Goal: Task Accomplishment & Management: Manage account settings

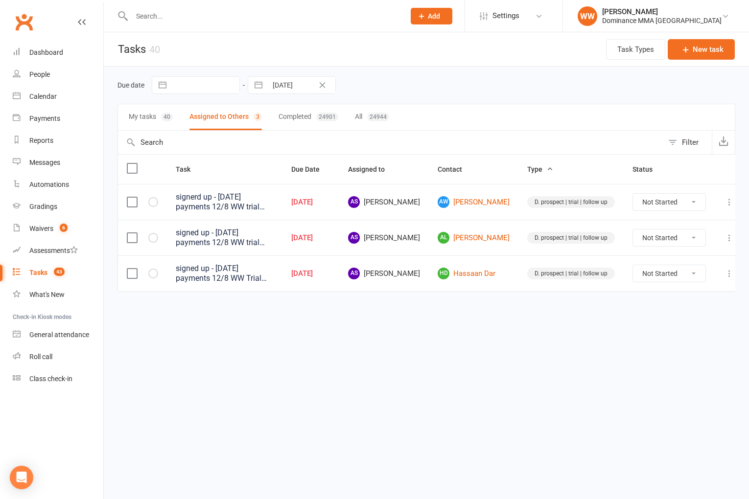
click at [469, 97] on div "Due date Navigate forward to interact with the calendar and select a date. Pres…" at bounding box center [426, 85] width 618 height 37
click at [191, 15] on input "text" at bounding box center [263, 16] width 269 height 14
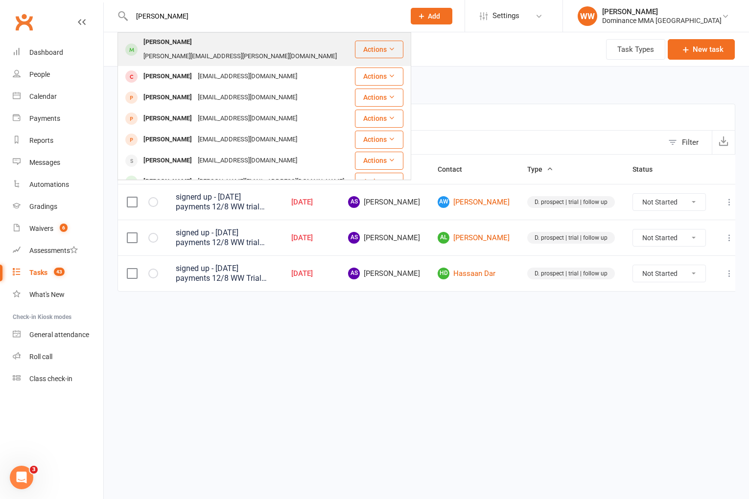
type input "[PERSON_NAME]"
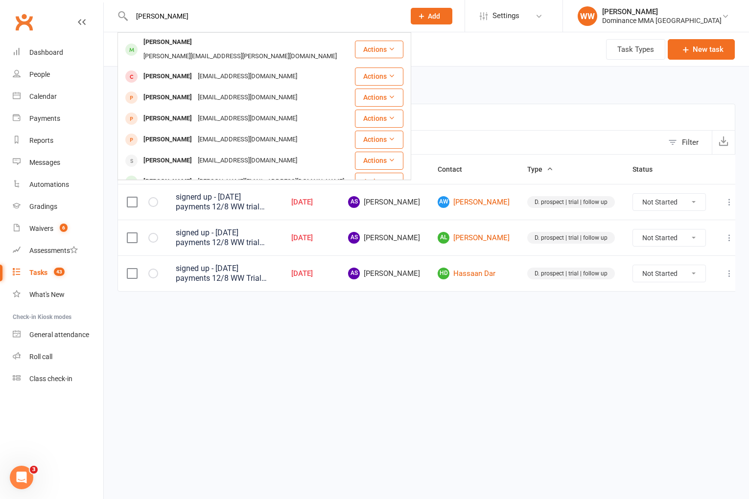
click at [222, 49] on div "[PERSON_NAME][EMAIL_ADDRESS][PERSON_NAME][DOMAIN_NAME]" at bounding box center [239, 56] width 199 height 14
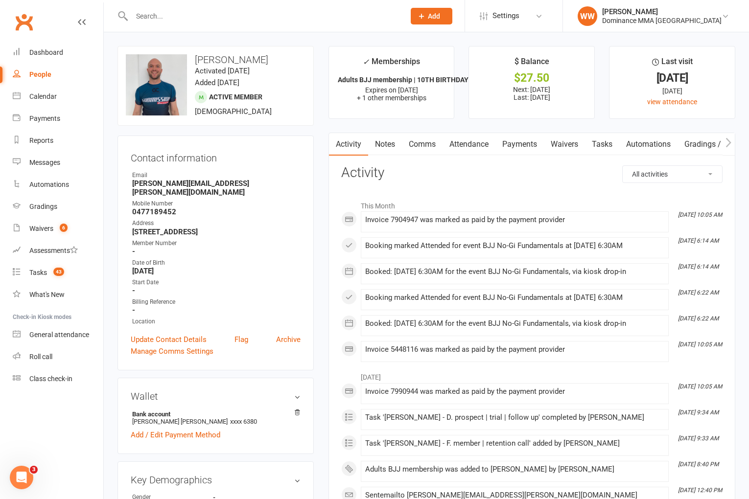
click at [385, 150] on link "Notes" at bounding box center [385, 144] width 34 height 23
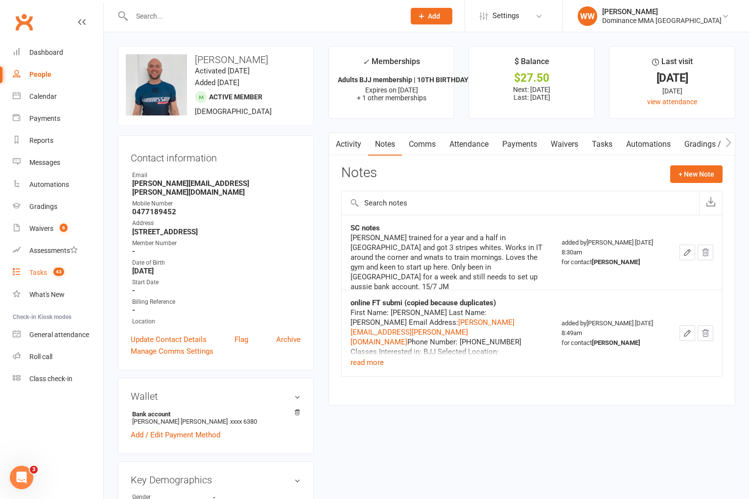
click at [40, 274] on div "Tasks" at bounding box center [38, 273] width 18 height 8
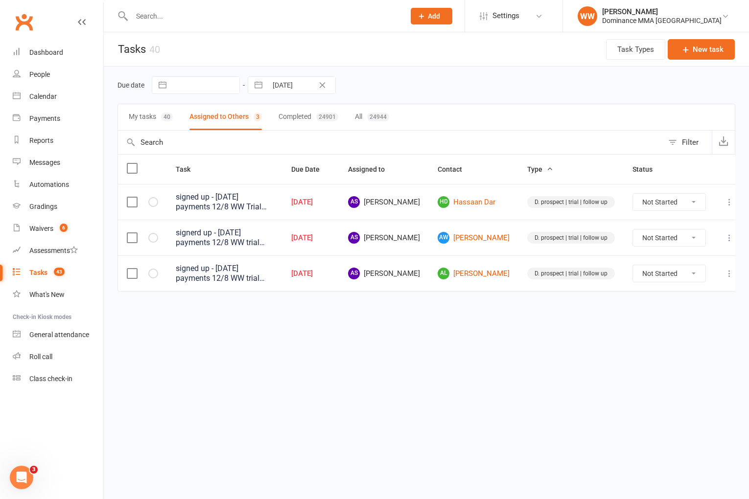
click at [425, 87] on div "Due date Navigate forward to interact with the calendar and select a date. Pres…" at bounding box center [426, 85] width 618 height 18
click at [34, 232] on link "Waivers 6" at bounding box center [58, 229] width 91 height 22
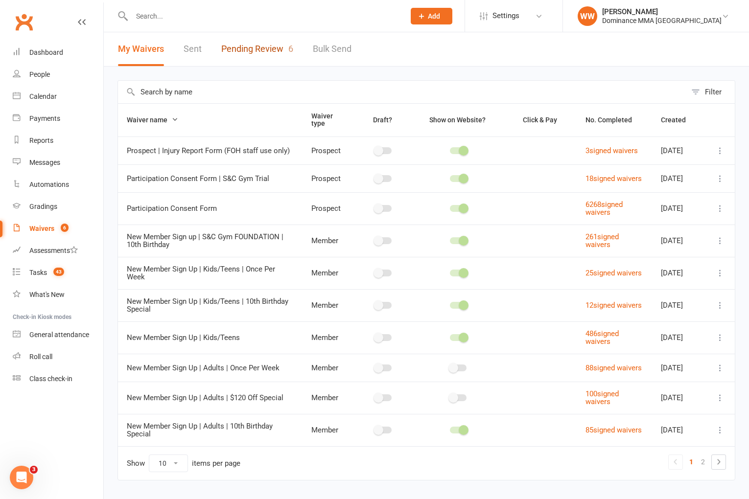
click at [263, 49] on link "Pending Review 6" at bounding box center [257, 49] width 72 height 34
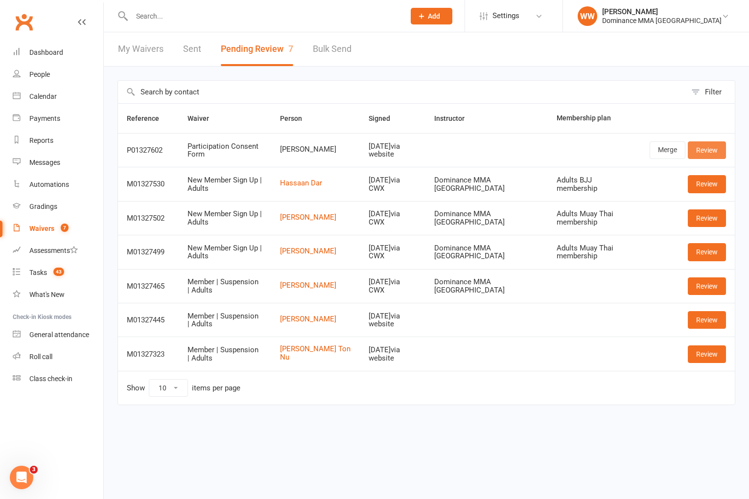
click at [704, 152] on link "Review" at bounding box center [707, 150] width 38 height 18
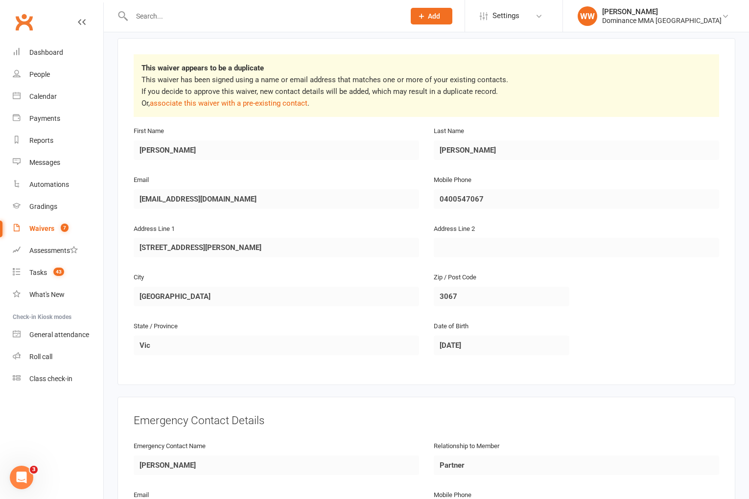
scroll to position [635, 0]
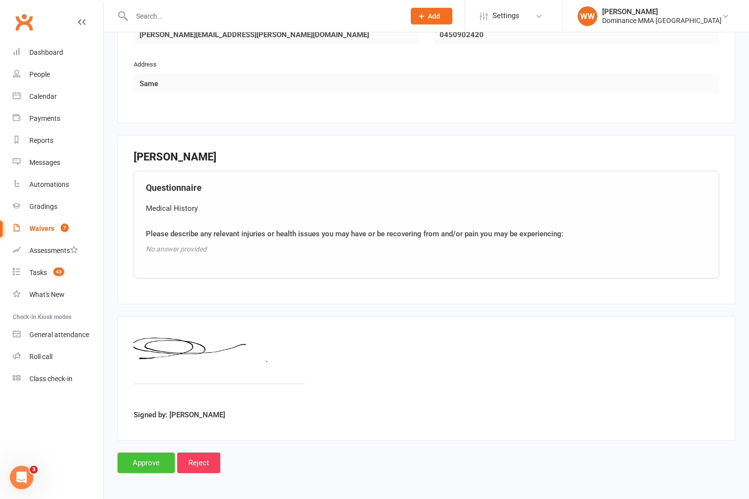
click at [145, 464] on input "Approve" at bounding box center [145, 463] width 57 height 21
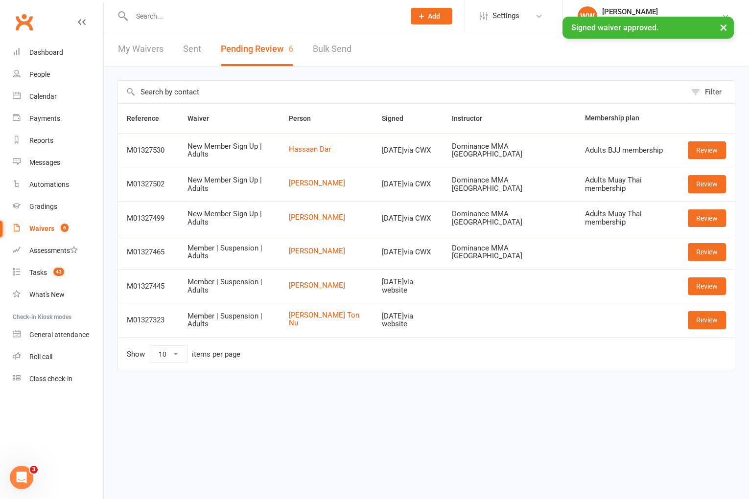
click at [162, 15] on input "text" at bounding box center [263, 16] width 269 height 14
type input "h"
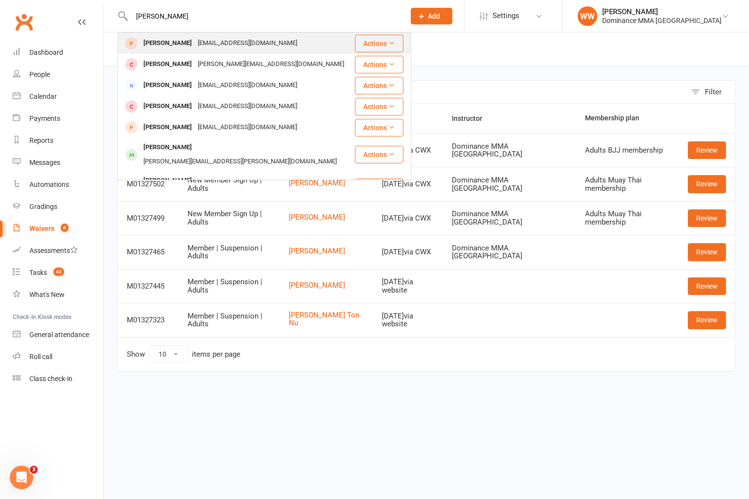
type input "jessica wall"
click at [209, 53] on td "Jessica Wallace Jessiewallace@live.com.au" at bounding box center [236, 43] width 236 height 21
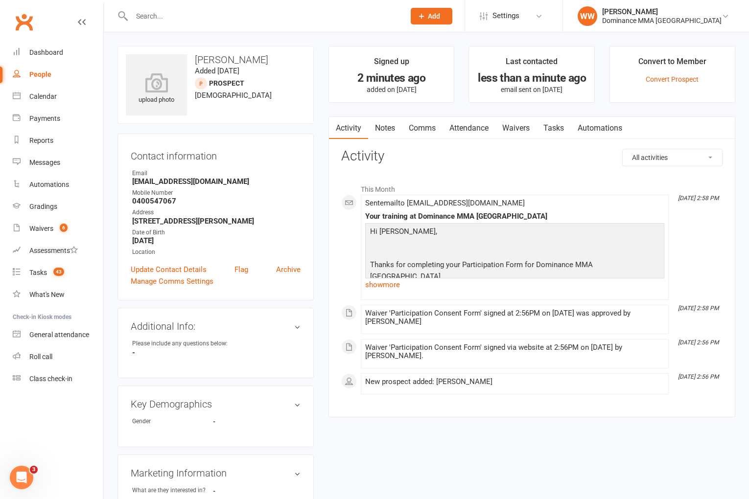
click at [379, 129] on link "Notes" at bounding box center [385, 128] width 34 height 23
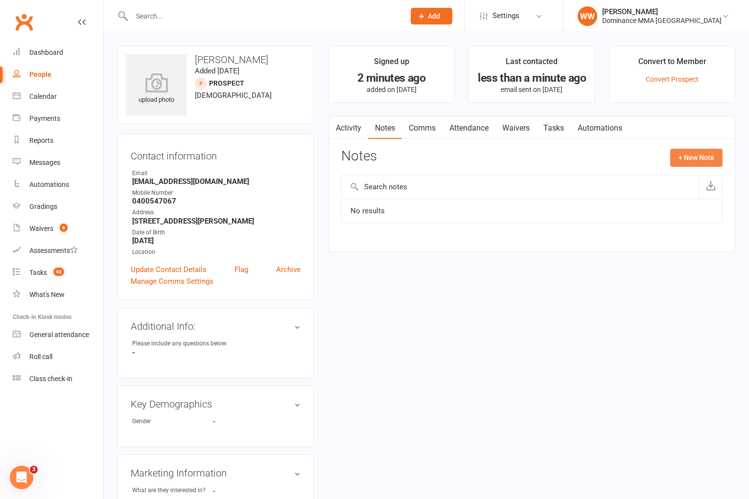
click at [674, 158] on button "+ New Note" at bounding box center [696, 158] width 52 height 18
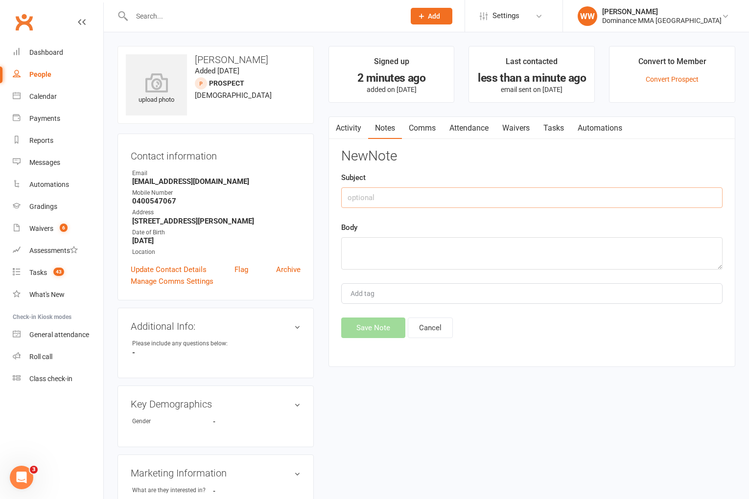
click at [435, 191] on input "text" at bounding box center [531, 197] width 381 height 21
type input "walk in"
click at [417, 250] on textarea at bounding box center [531, 253] width 381 height 32
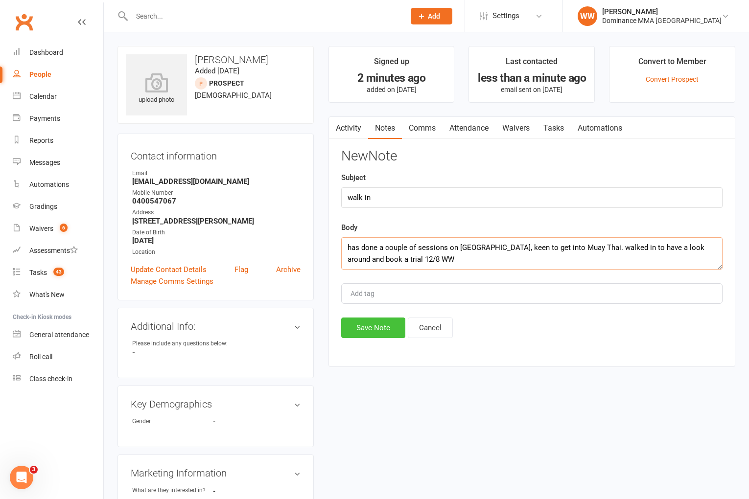
type textarea "has done a couple of sessions on thailand, keen to get into Muay Thai. walked i…"
click at [370, 327] on button "Save Note" at bounding box center [373, 328] width 64 height 21
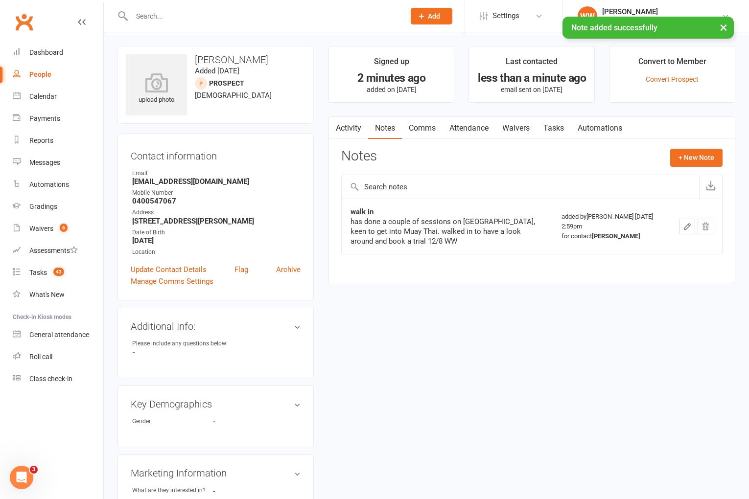
click at [427, 130] on link "Comms" at bounding box center [422, 128] width 41 height 23
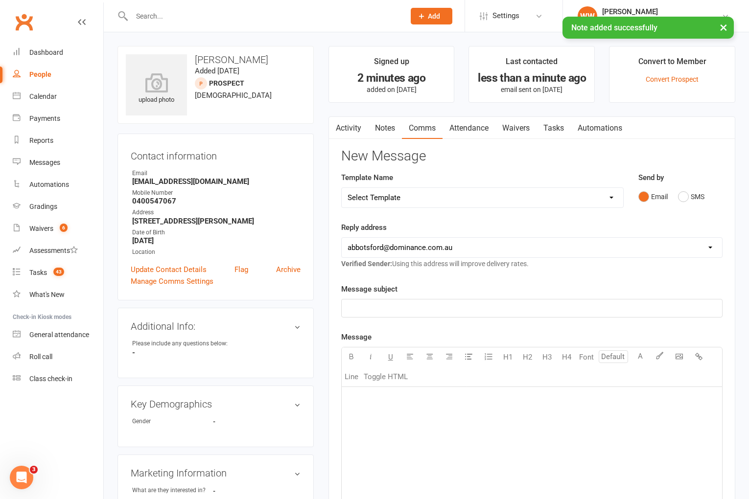
click at [500, 203] on select "Select Template [Email] MARKETING | 10TH BIRTHDAY SPECIAL | CANCELLED MEMBERS […" at bounding box center [482, 198] width 281 height 20
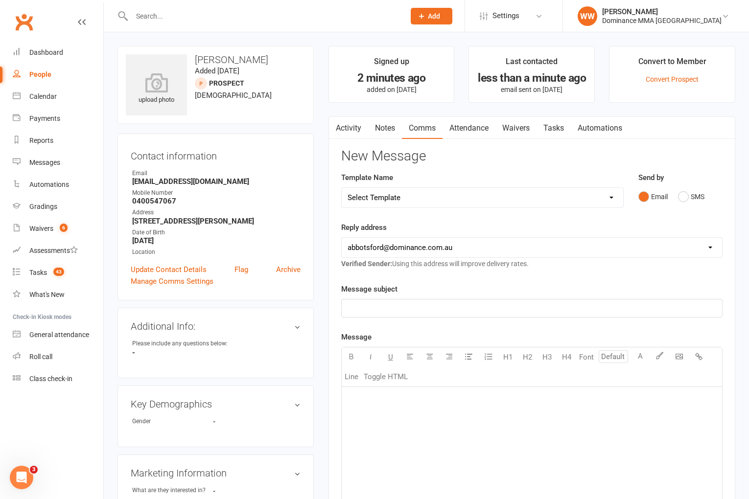
select select "19"
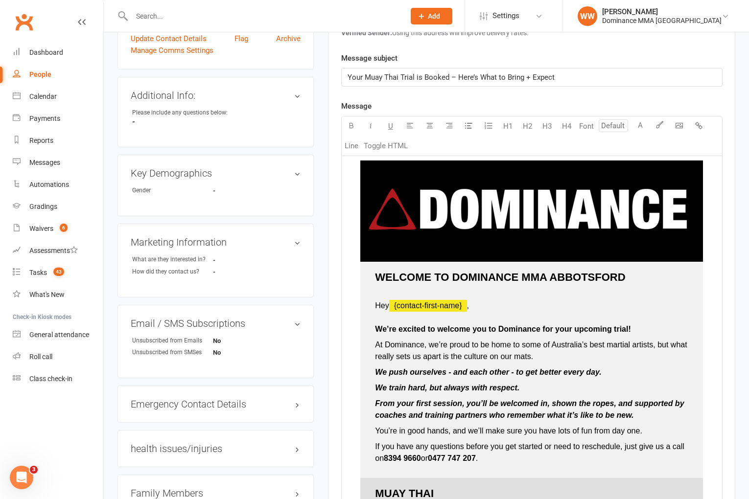
scroll to position [232, 0]
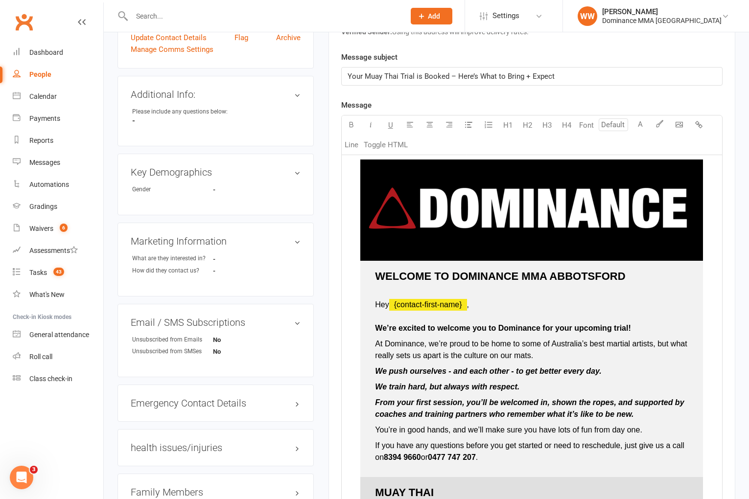
click at [490, 404] on span "From your first session, you’ll be welcomed in, shown the ropes, and supported …" at bounding box center [530, 408] width 311 height 20
click at [560, 388] on p "We train hard, but always with respect." at bounding box center [531, 387] width 313 height 12
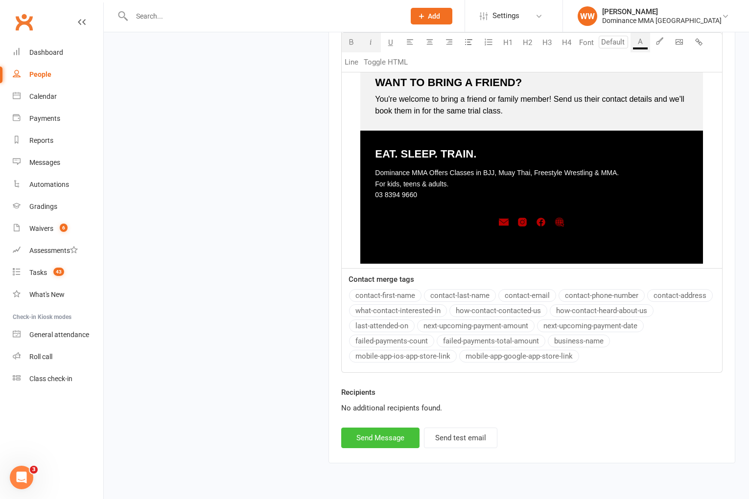
scroll to position [1357, 0]
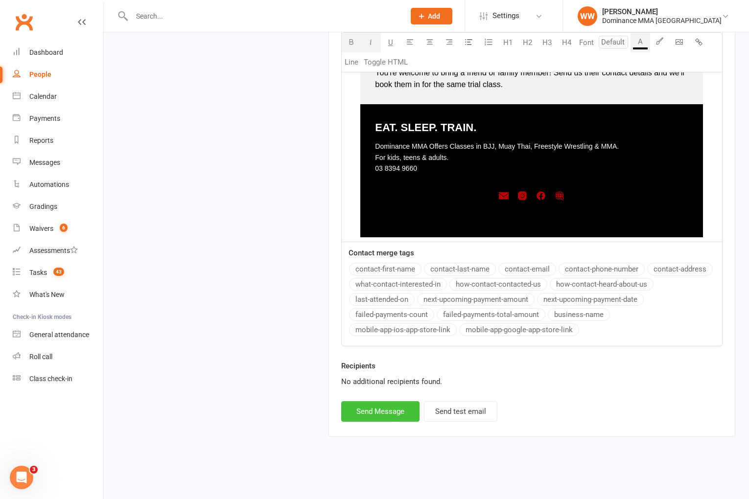
click at [386, 407] on button "Send Message" at bounding box center [380, 411] width 78 height 21
select select
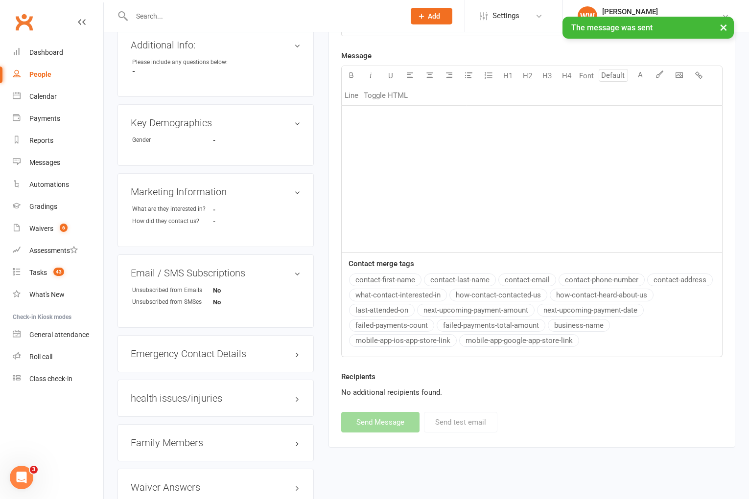
scroll to position [0, 0]
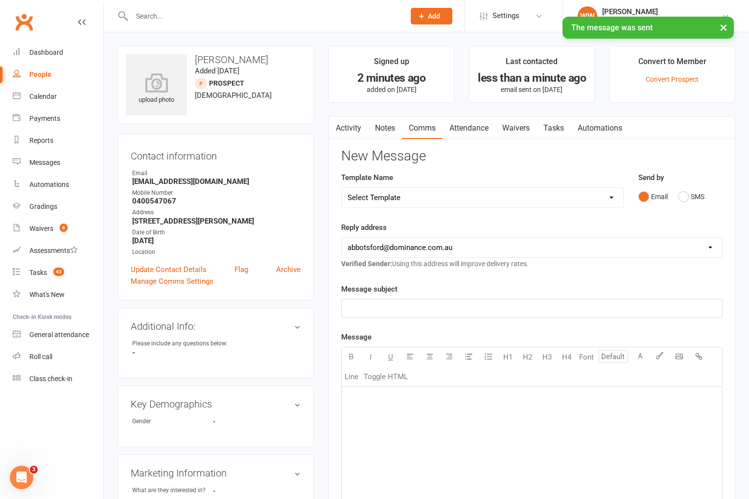
click at [553, 130] on link "Tasks" at bounding box center [553, 128] width 34 height 23
select select "incomplete"
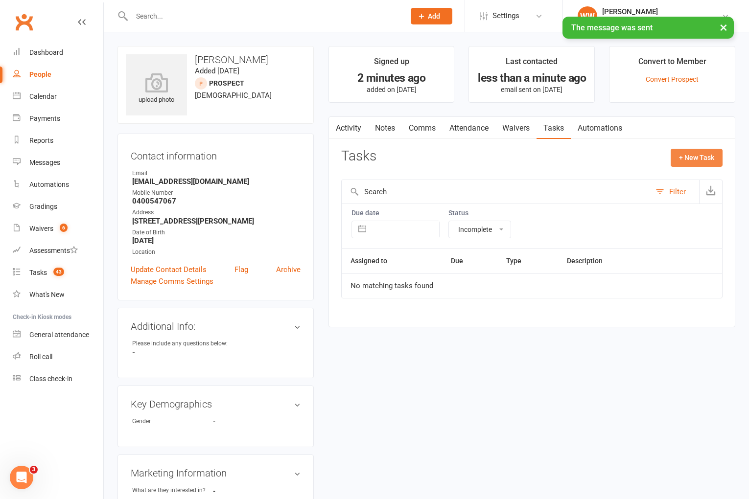
click at [698, 153] on button "+ New Task" at bounding box center [697, 158] width 52 height 18
select select "49757"
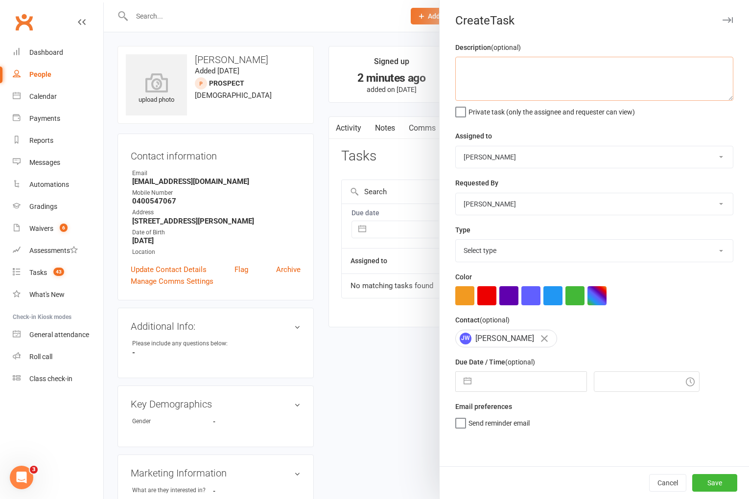
click at [537, 79] on textarea at bounding box center [594, 79] width 278 height 44
type textarea "trial follow up MT 7pm Wed 12/8 WW"
click at [514, 255] on select "Select type A. prospect | enquiry response B. prospect | trial | not yet booked…" at bounding box center [594, 251] width 277 height 22
select select "3863"
select select "6"
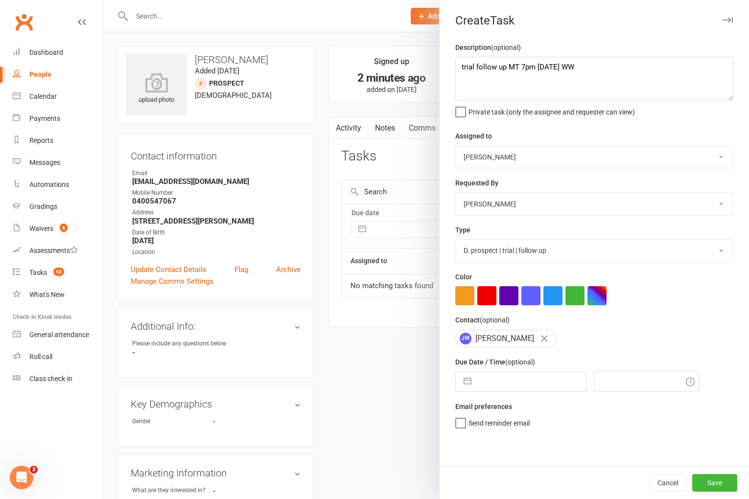
select select "2025"
select select "7"
select select "2025"
select select "8"
select select "2025"
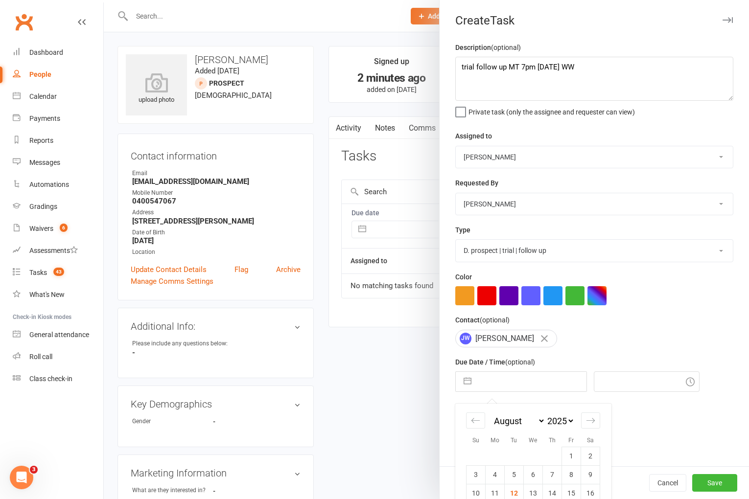
click at [508, 380] on input "text" at bounding box center [531, 382] width 110 height 20
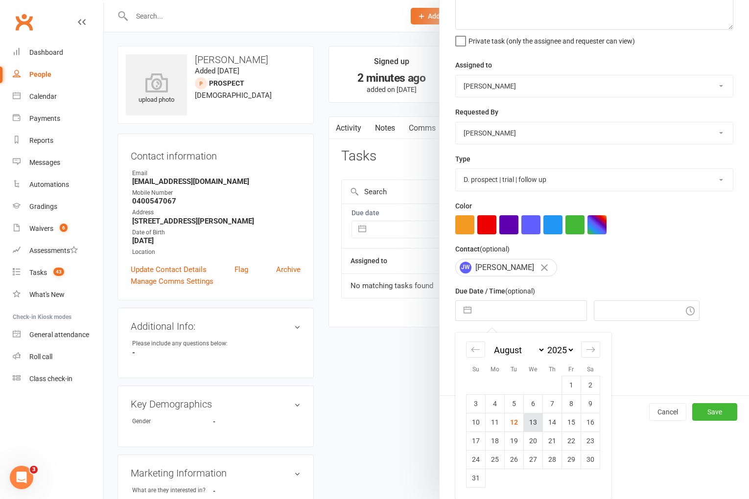
click at [534, 423] on td "13" at bounding box center [533, 422] width 19 height 19
type input "13 Aug 2025"
type input "3:00pm"
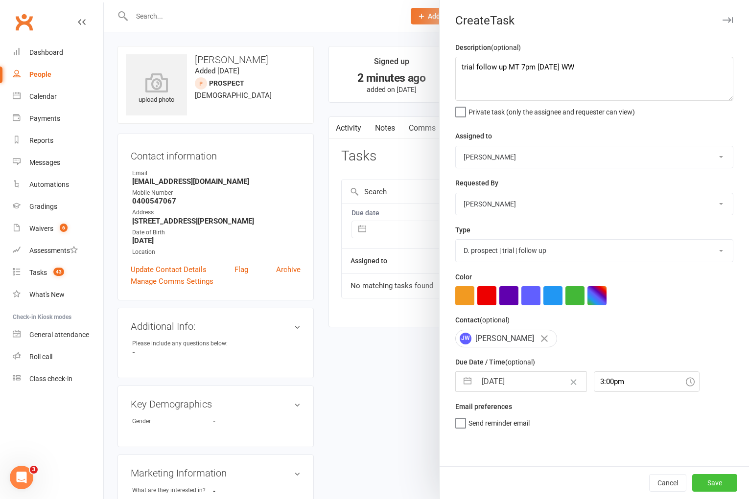
click at [711, 487] on button "Save" at bounding box center [714, 483] width 45 height 18
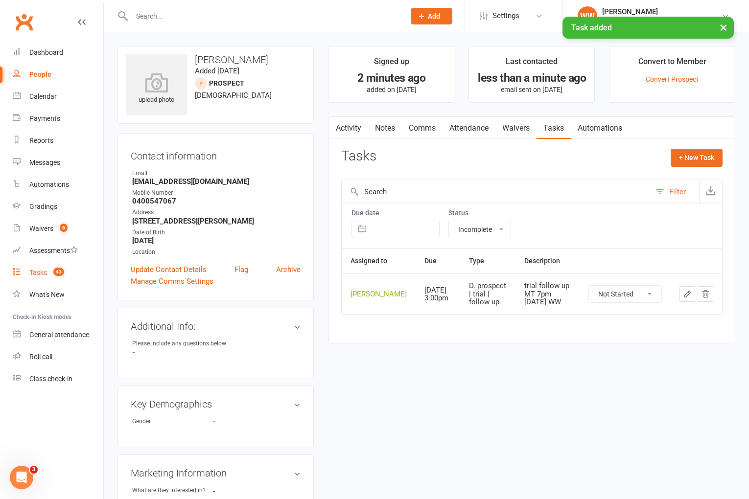
click at [33, 278] on link "Tasks 43" at bounding box center [58, 273] width 91 height 22
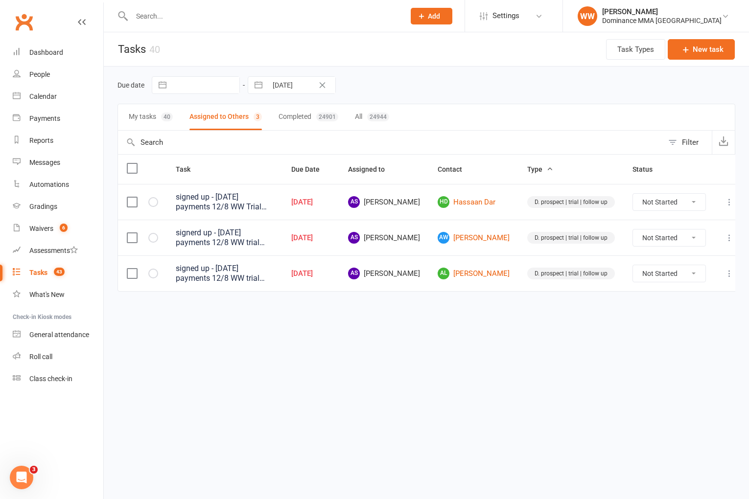
click at [441, 91] on div "Due date Navigate forward to interact with the calendar and select a date. Pres…" at bounding box center [426, 85] width 618 height 18
click at [161, 14] on input "text" at bounding box center [263, 16] width 269 height 14
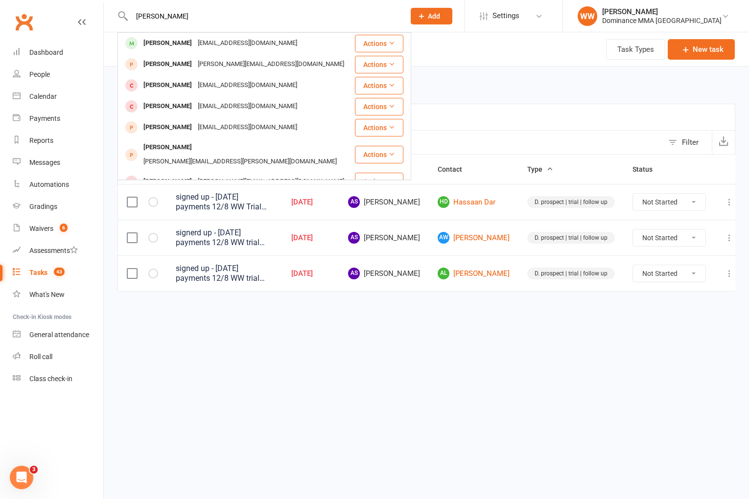
type input "tom pirr"
click at [195, 45] on div "tomp-12@hotmail.com" at bounding box center [247, 43] width 105 height 14
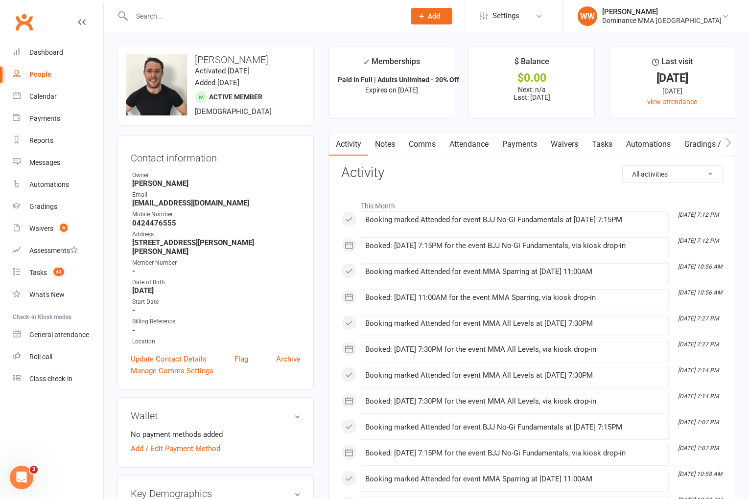
click at [460, 121] on main "✓ Memberships Paid in Full | Adults Unlimited - 20% Off Expires on 18th Novembe…" at bounding box center [531, 475] width 421 height 858
click at [464, 120] on main "✓ Memberships Paid in Full | Adults Unlimited - 20% Off Expires on 18th Novembe…" at bounding box center [531, 475] width 421 height 858
click at [571, 148] on link "Waivers" at bounding box center [564, 144] width 41 height 23
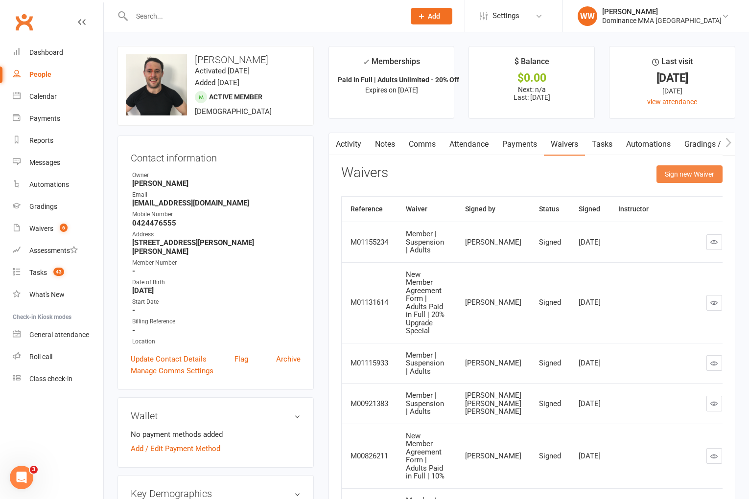
click at [689, 173] on button "Sign new Waiver" at bounding box center [689, 174] width 66 height 18
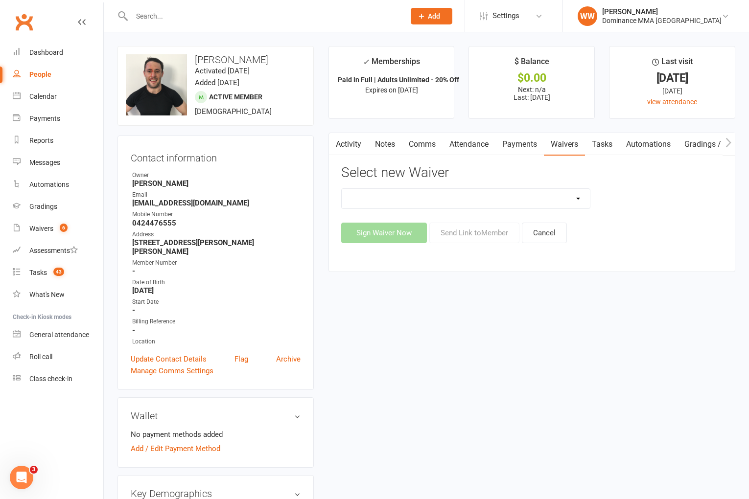
click at [568, 202] on select "Member | Cancellation | Adults Member | Injury Report Form (FOH staff use only)…" at bounding box center [466, 199] width 249 height 20
click at [525, 197] on select "Member | Cancellation | Adults Member | Injury Report Form (FOH staff use only)…" at bounding box center [466, 199] width 249 height 20
select select "7287"
click at [474, 236] on button "Send Link to Member" at bounding box center [474, 233] width 90 height 21
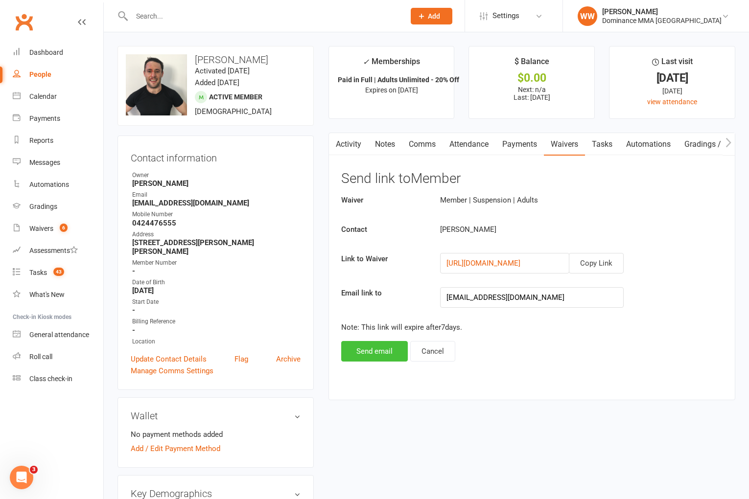
click at [370, 348] on button "Send email" at bounding box center [374, 351] width 67 height 21
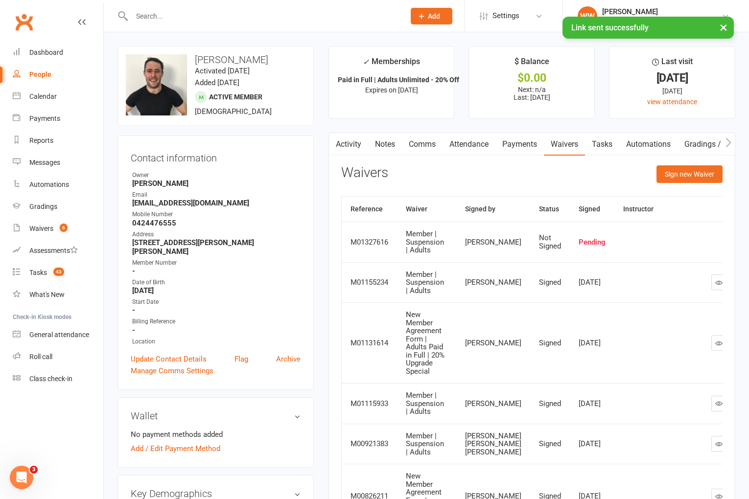
click at [475, 179] on div "Waivers Sign new Waiver" at bounding box center [531, 176] width 381 height 23
click at [483, 179] on div "Waivers Sign new Waiver" at bounding box center [531, 176] width 381 height 23
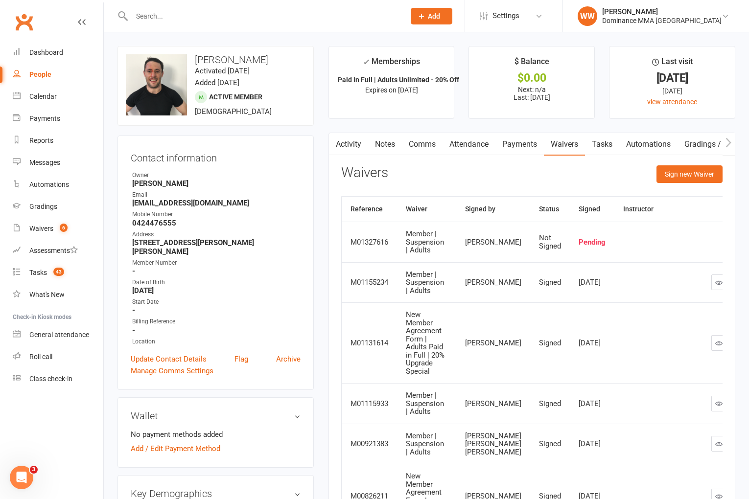
click at [481, 179] on div "Waivers Sign new Waiver" at bounding box center [531, 176] width 381 height 23
click at [39, 267] on link "Tasks 43" at bounding box center [58, 273] width 91 height 22
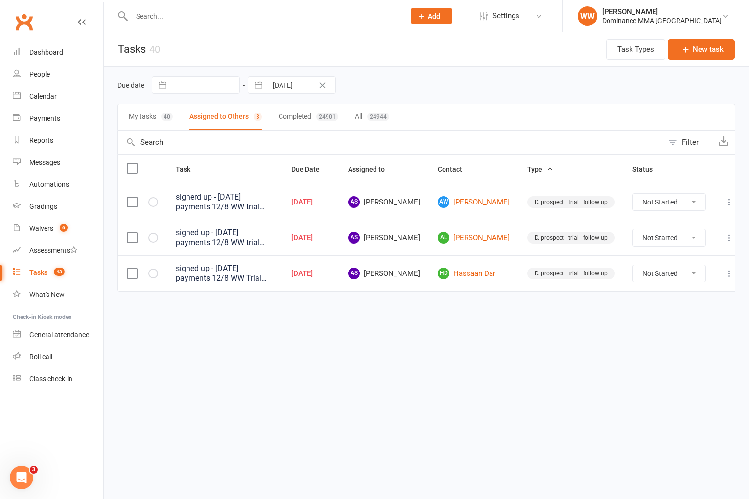
click at [461, 97] on div "Due date Navigate forward to interact with the calendar and select a date. Pres…" at bounding box center [426, 85] width 618 height 37
click at [57, 223] on link "Waivers 6" at bounding box center [58, 229] width 91 height 22
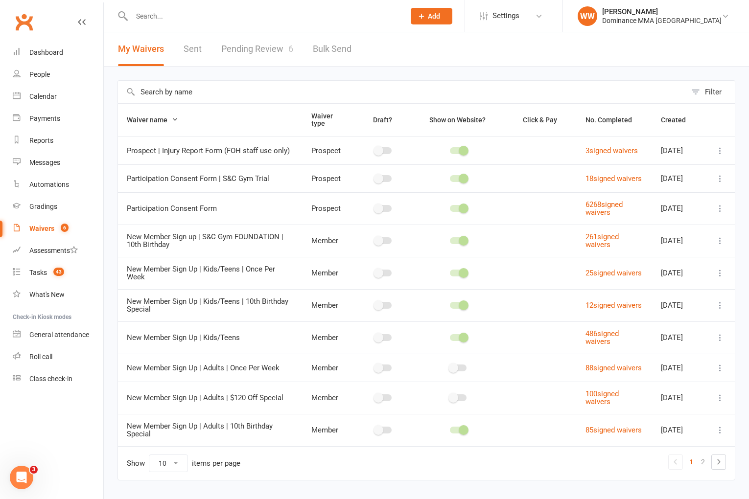
click at [256, 47] on link "Pending Review 6" at bounding box center [257, 49] width 72 height 34
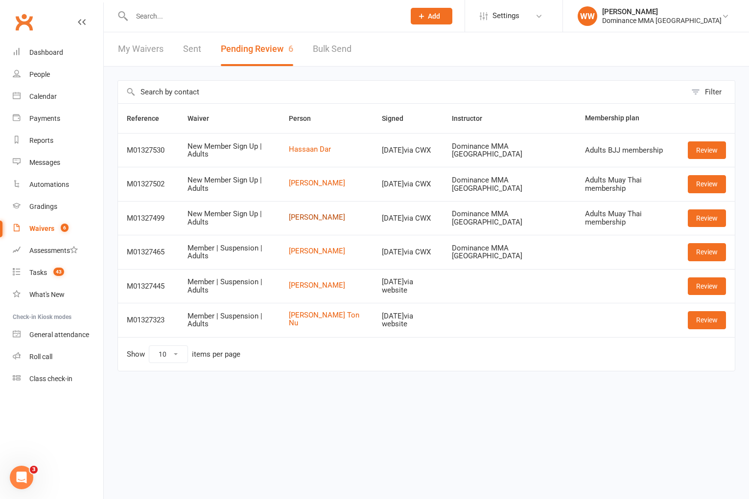
click at [329, 218] on link "Abraham Lin" at bounding box center [327, 217] width 76 height 8
click at [694, 216] on link "Review" at bounding box center [707, 218] width 38 height 18
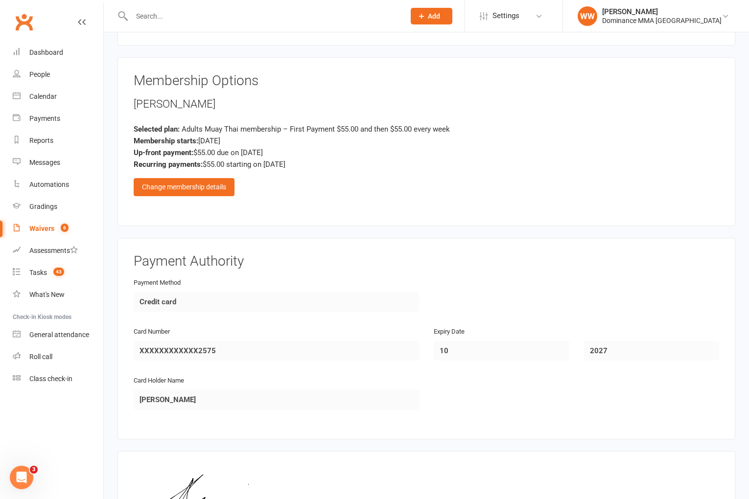
scroll to position [425, 0]
click at [194, 181] on div "Change membership details" at bounding box center [184, 187] width 101 height 18
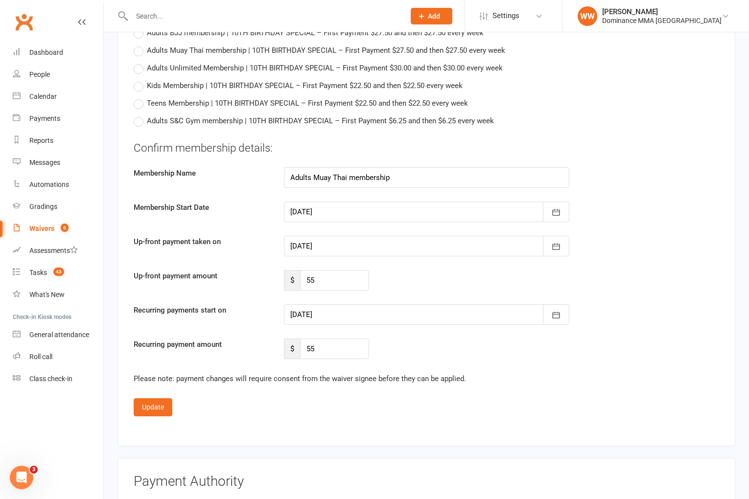
scroll to position [955, 0]
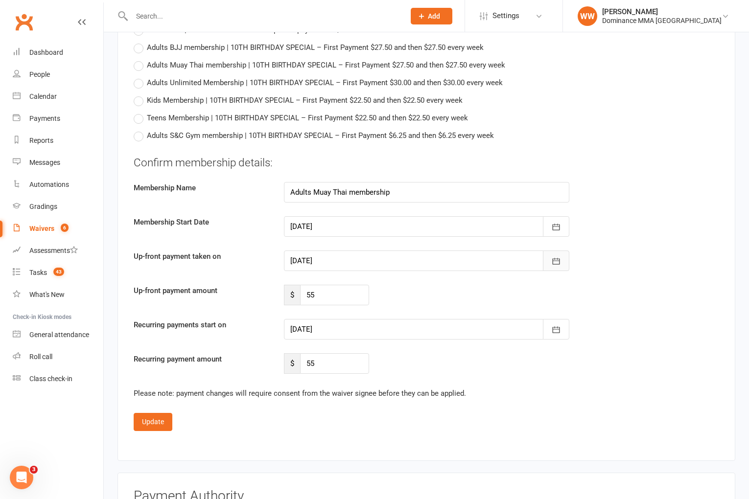
click at [554, 261] on icon "button" at bounding box center [556, 261] width 10 height 10
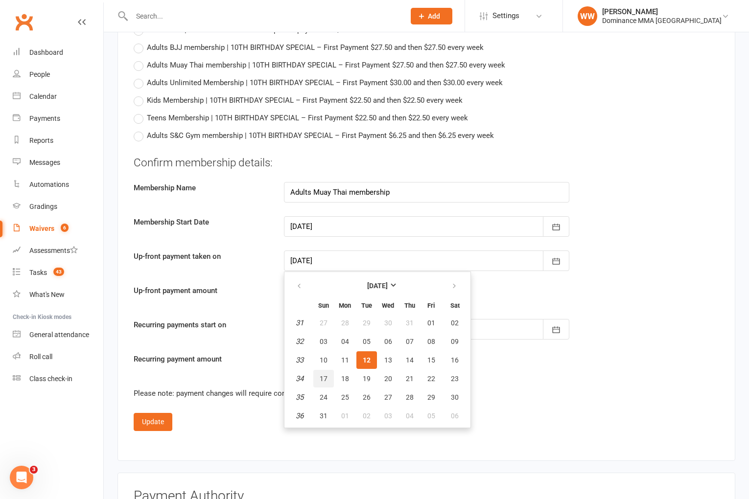
click at [318, 374] on button "17" at bounding box center [323, 379] width 21 height 18
type input "17 Aug 2025"
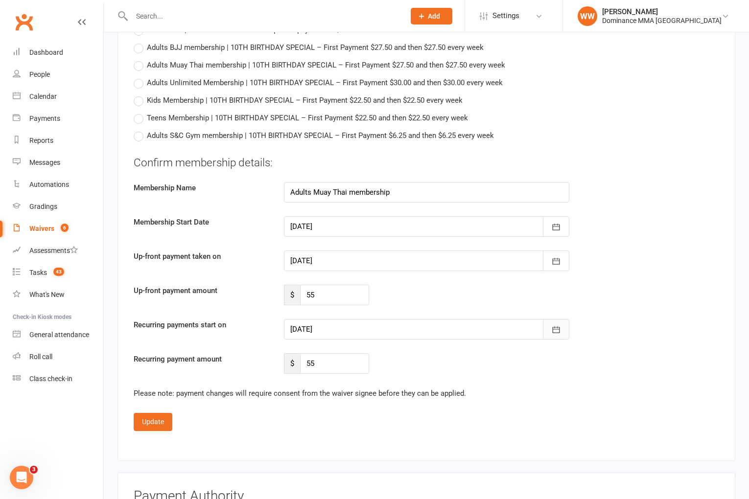
drag, startPoint x: 556, startPoint y: 331, endPoint x: 552, endPoint y: 333, distance: 5.3
click at [556, 331] on icon "button" at bounding box center [555, 330] width 7 height 6
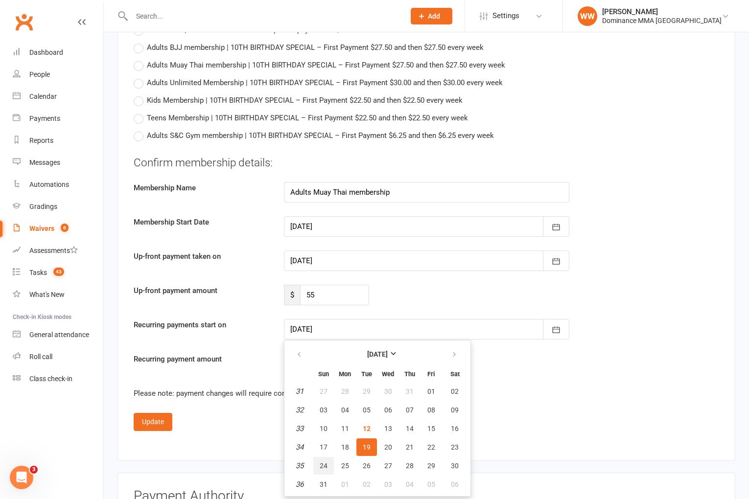
click at [324, 467] on span "24" at bounding box center [324, 466] width 8 height 8
type input "24 Aug 2025"
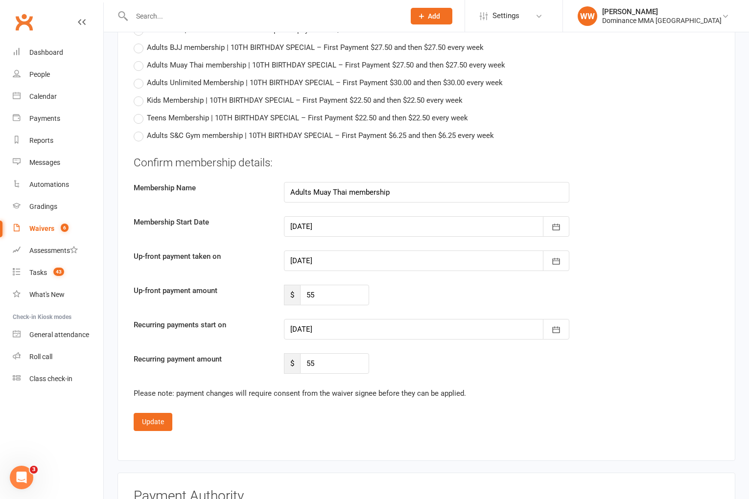
click at [518, 408] on fieldset "Confirm membership details: Membership Name Adults Muay Thai membership Members…" at bounding box center [426, 293] width 585 height 276
click at [160, 417] on button "Update" at bounding box center [153, 422] width 39 height 18
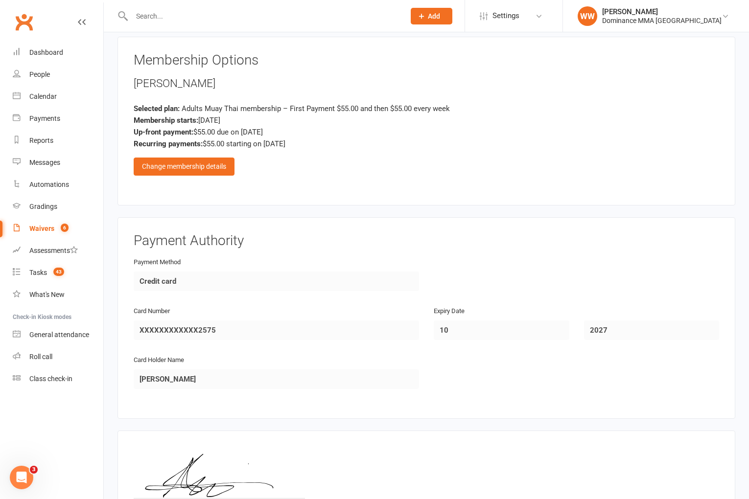
scroll to position [559, 0]
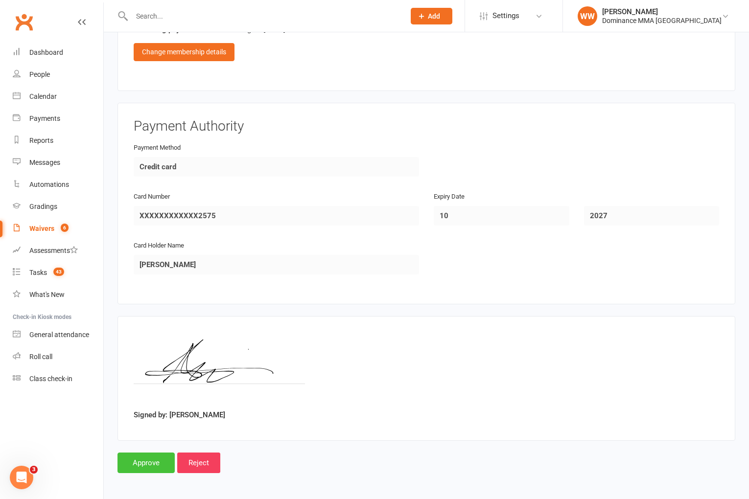
click at [138, 461] on input "Approve" at bounding box center [145, 463] width 57 height 21
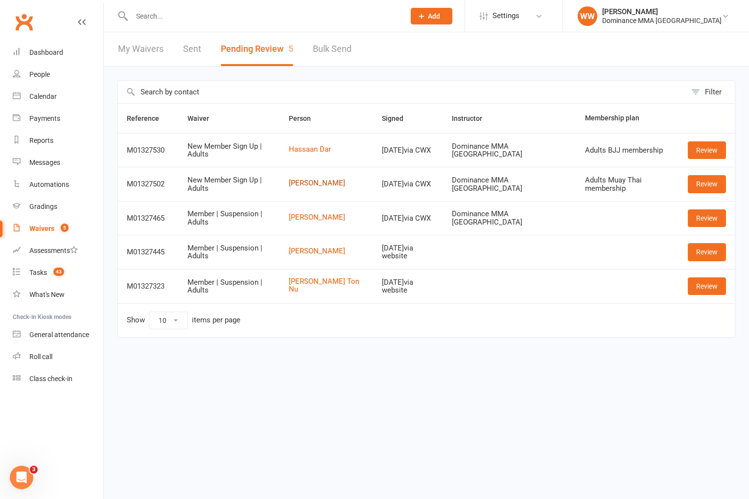
click at [319, 183] on link "Aleks Ward" at bounding box center [327, 183] width 76 height 8
click at [692, 185] on link "Review" at bounding box center [707, 184] width 38 height 18
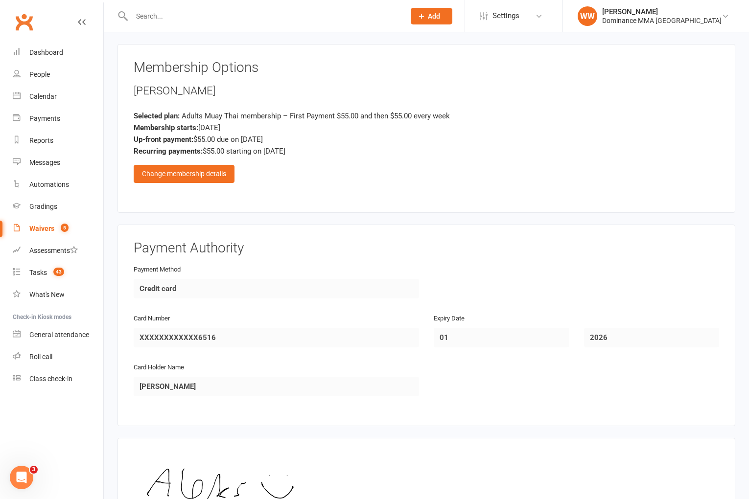
scroll to position [438, 0]
click at [195, 176] on div "Change membership details" at bounding box center [184, 173] width 101 height 18
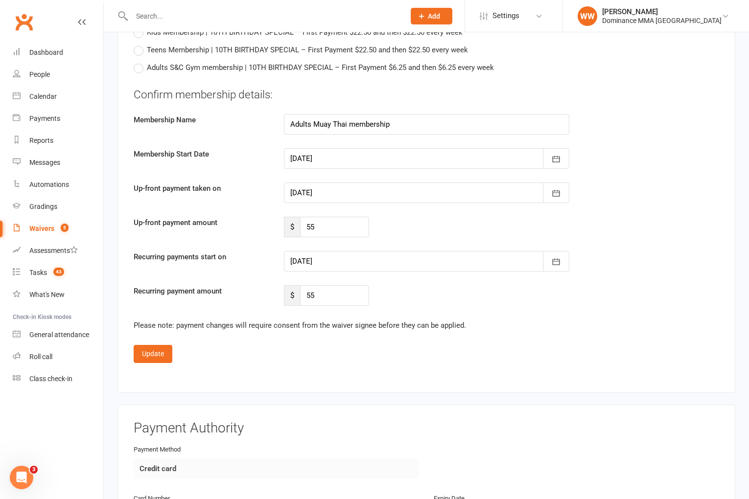
scroll to position [1030, 0]
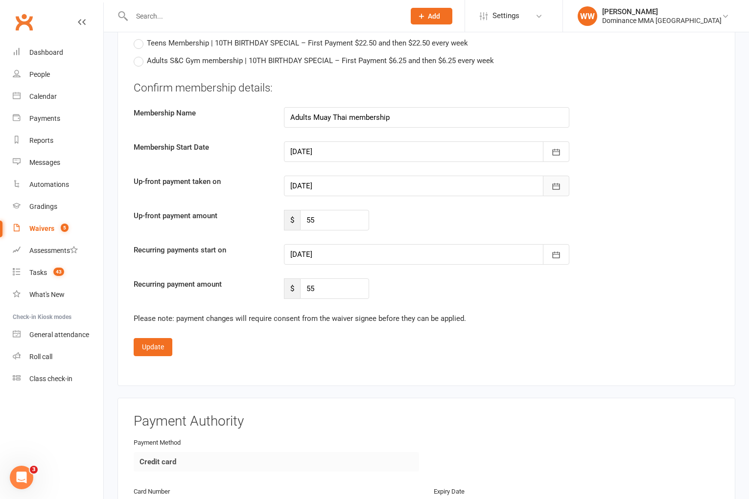
click at [552, 183] on icon "button" at bounding box center [556, 187] width 10 height 10
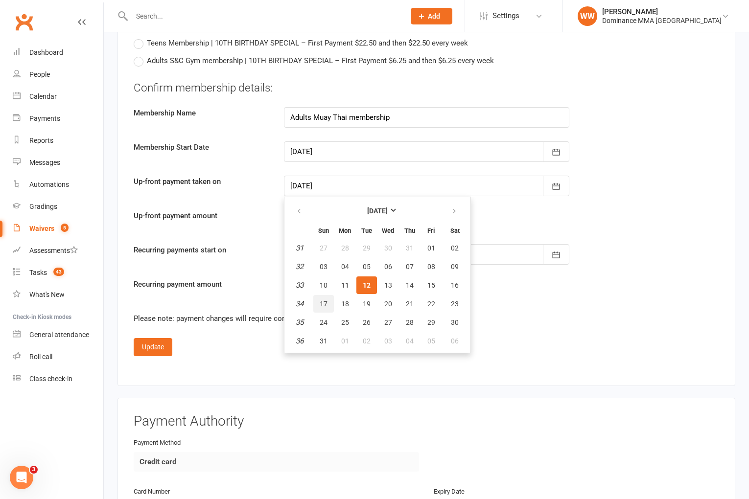
click at [323, 297] on button "17" at bounding box center [323, 304] width 21 height 18
type input "17 Aug 2025"
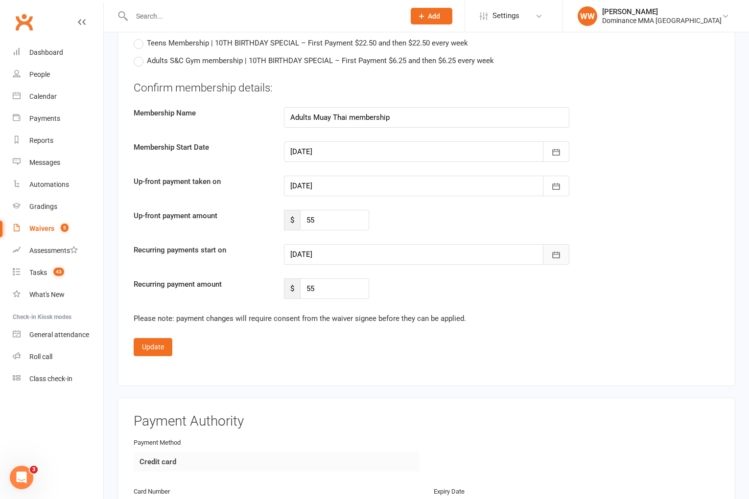
click at [558, 253] on icon "button" at bounding box center [555, 255] width 7 height 6
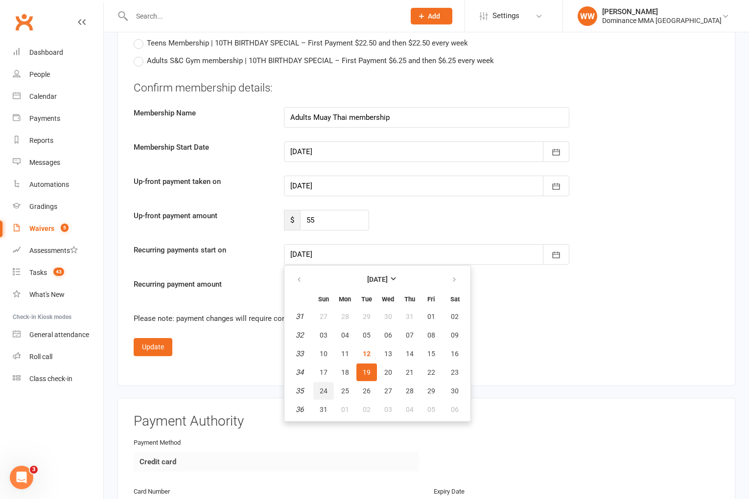
click at [319, 390] on button "24" at bounding box center [323, 391] width 21 height 18
type input "24 Aug 2025"
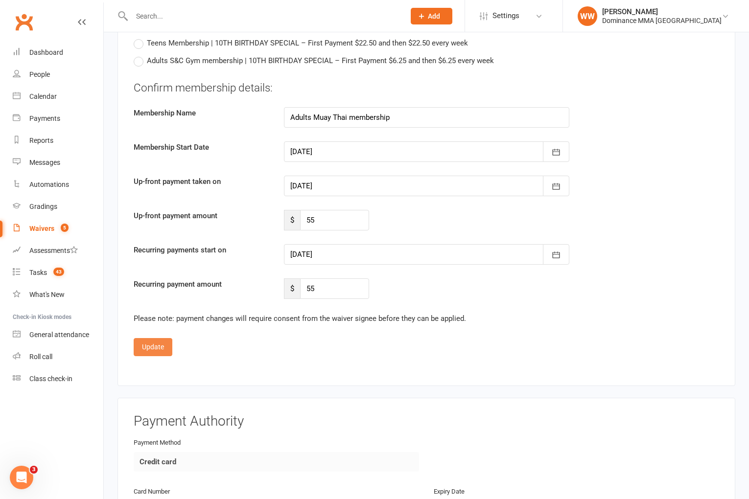
click at [154, 338] on button "Update" at bounding box center [153, 347] width 39 height 18
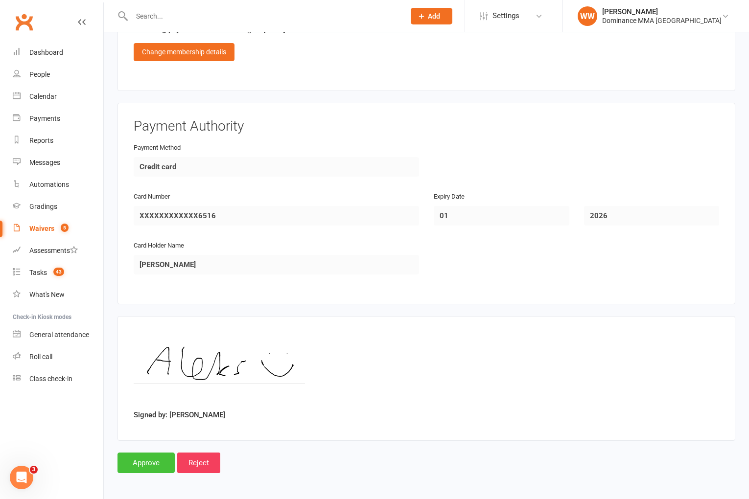
click at [155, 455] on input "Approve" at bounding box center [145, 463] width 57 height 21
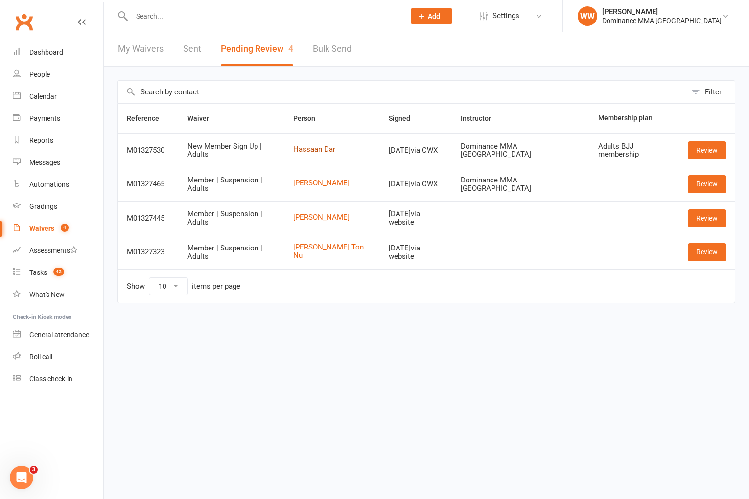
click at [331, 148] on link "Hassaan Dar" at bounding box center [332, 149] width 78 height 8
click at [699, 152] on link "Review" at bounding box center [707, 150] width 38 height 18
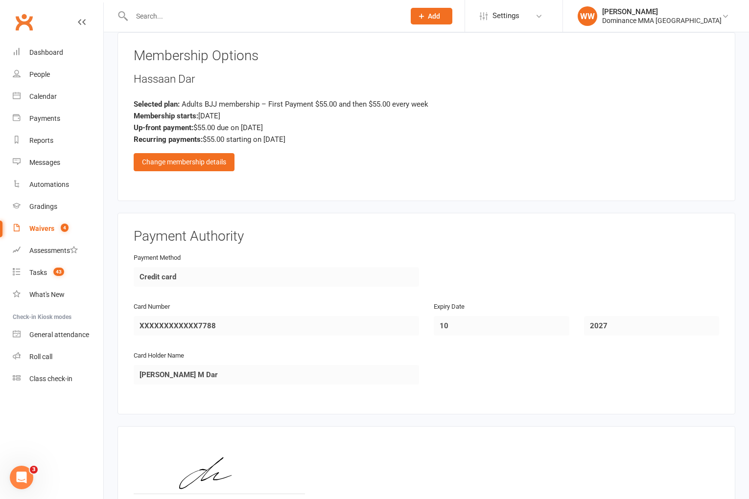
scroll to position [453, 0]
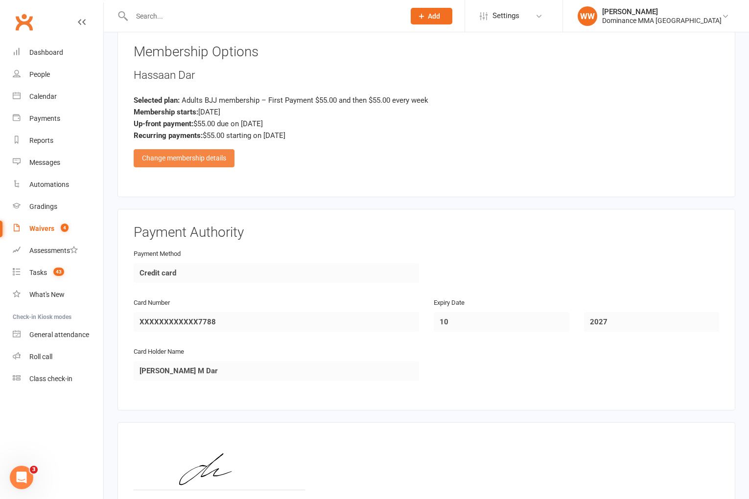
click at [198, 165] on div "Change membership details" at bounding box center [184, 158] width 101 height 18
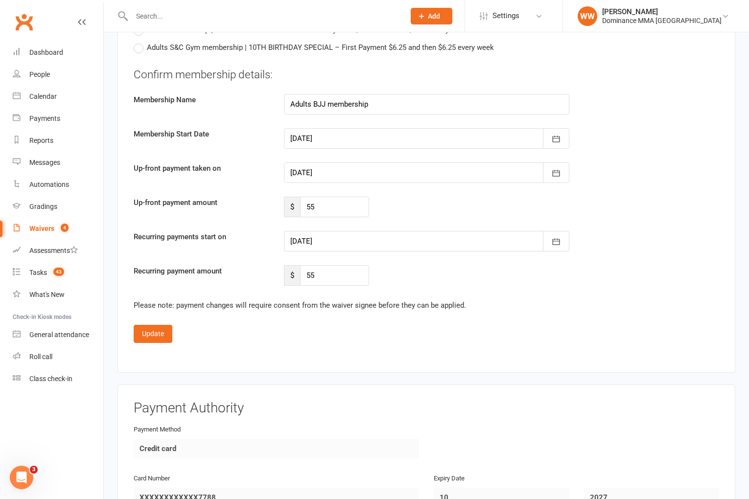
scroll to position [1053, 0]
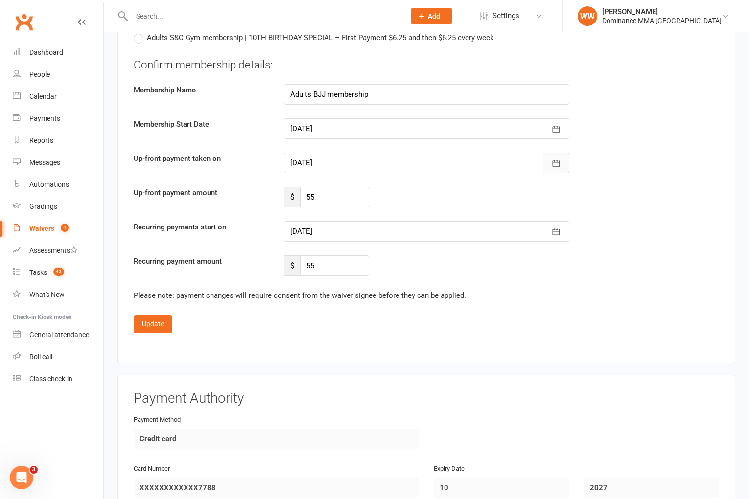
click at [555, 165] on icon "button" at bounding box center [556, 164] width 10 height 10
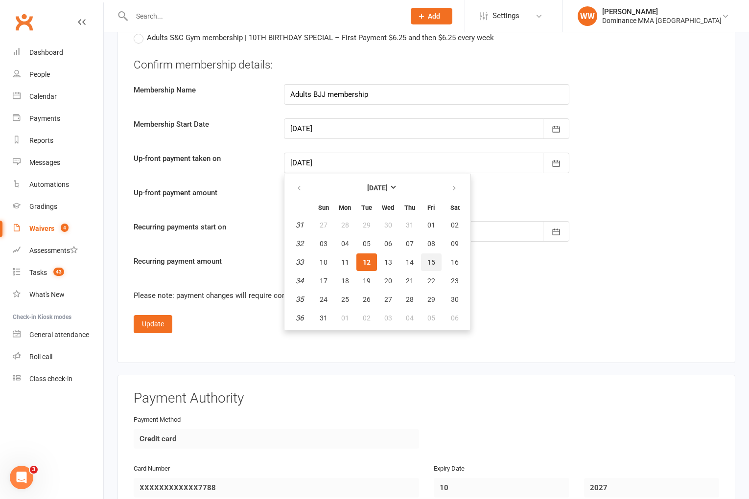
click at [432, 259] on span "15" at bounding box center [431, 262] width 8 height 8
type input "15 Aug 2025"
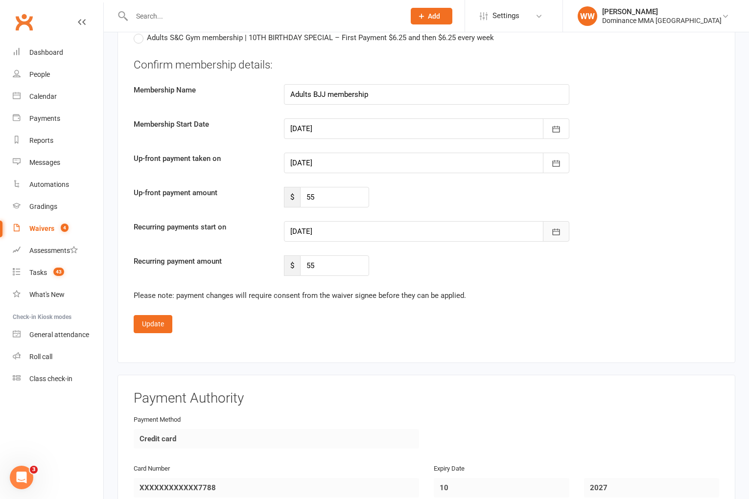
drag, startPoint x: 553, startPoint y: 236, endPoint x: 529, endPoint y: 257, distance: 31.9
click at [553, 236] on button "button" at bounding box center [556, 231] width 26 height 21
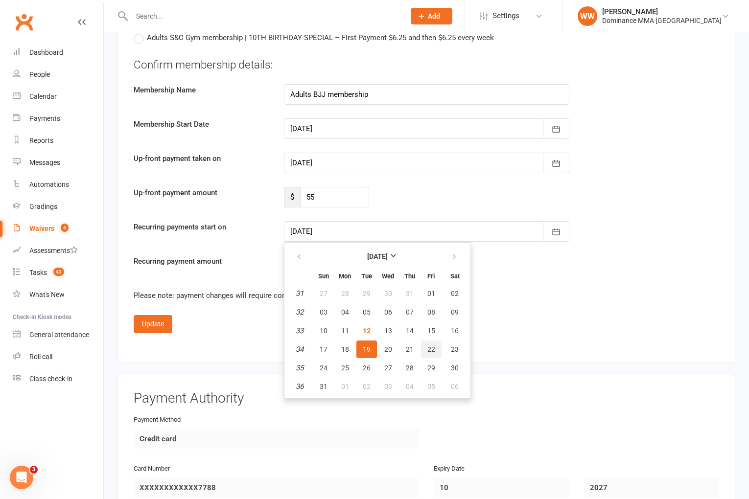
click at [430, 352] on button "22" at bounding box center [431, 350] width 21 height 18
type input "22 Aug 2025"
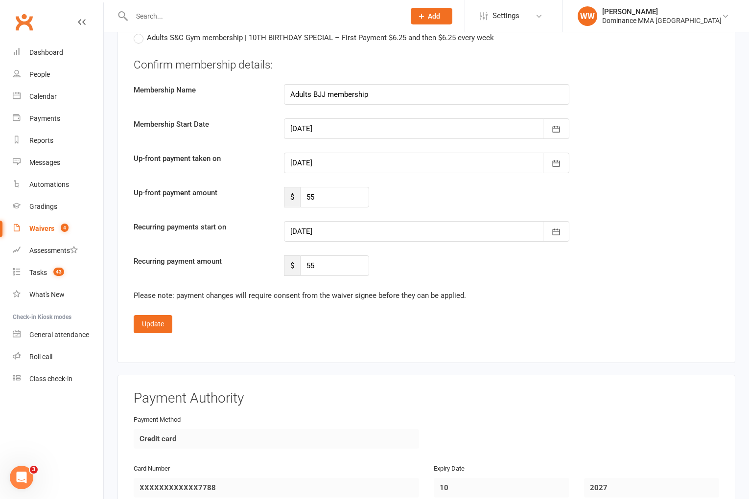
click at [148, 325] on button "Update" at bounding box center [153, 324] width 39 height 18
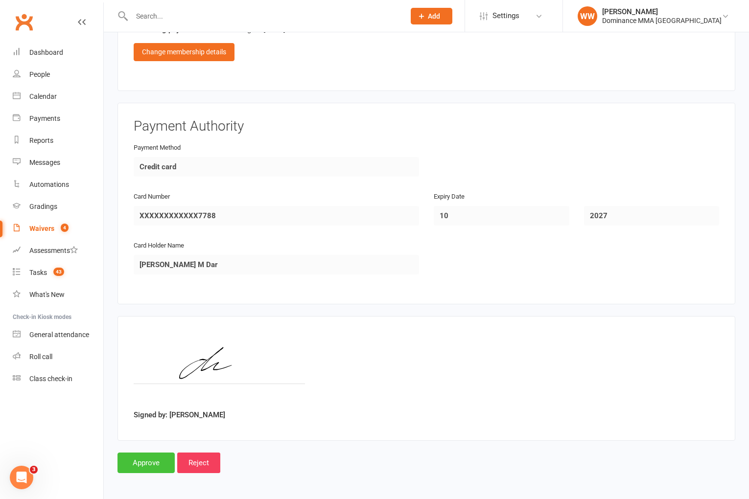
click at [149, 460] on input "Approve" at bounding box center [145, 463] width 57 height 21
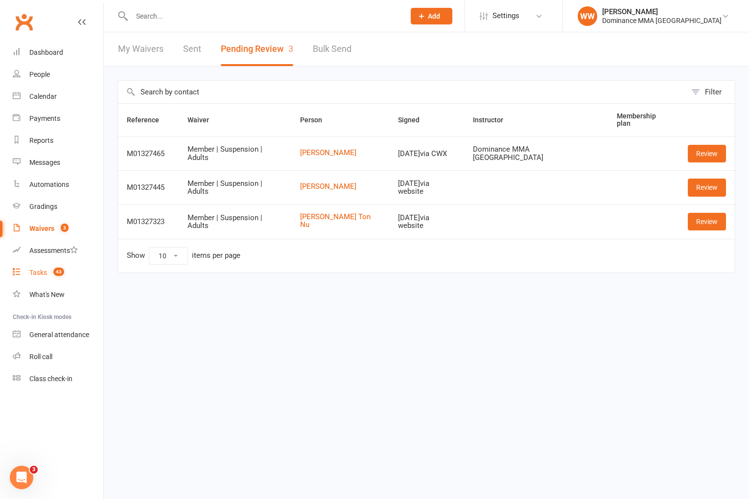
click at [47, 272] on link "Tasks 43" at bounding box center [58, 273] width 91 height 22
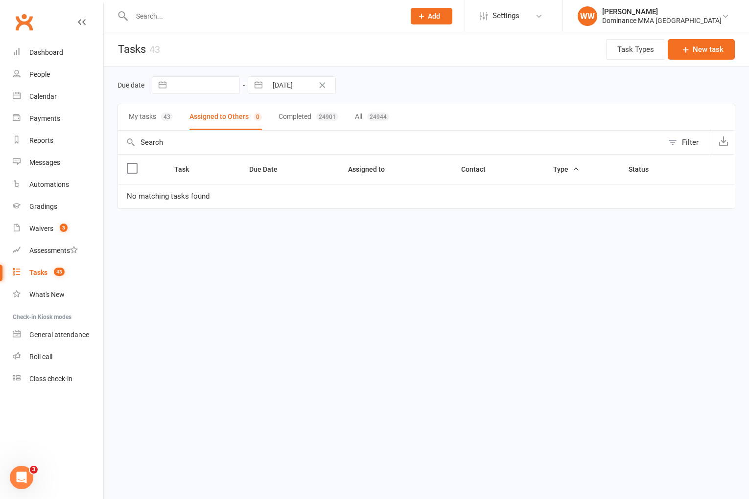
click at [412, 85] on div "Due date Navigate forward to interact with the calendar and select a date. Pres…" at bounding box center [426, 85] width 618 height 18
click at [162, 121] on button "My tasks 43" at bounding box center [151, 117] width 44 height 26
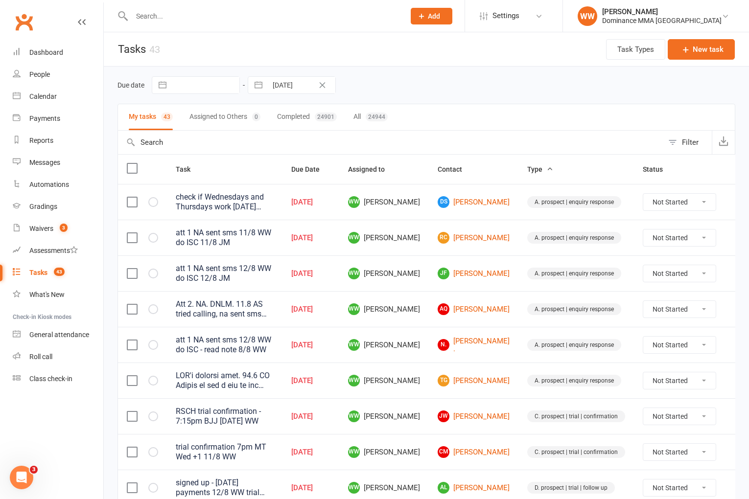
click at [472, 90] on div "Due date Navigate forward to interact with the calendar and select a date. Pres…" at bounding box center [426, 85] width 618 height 18
click at [428, 70] on div "Due date Navigate forward to interact with the calendar and select a date. Pres…" at bounding box center [426, 85] width 618 height 37
click at [440, 71] on div "Due date Navigate forward to interact with the calendar and select a date. Pres…" at bounding box center [426, 85] width 618 height 37
click at [431, 72] on div "Due date Navigate forward to interact with the calendar and select a date. Pres…" at bounding box center [426, 85] width 618 height 37
click at [432, 83] on div "Due date Navigate forward to interact with the calendar and select a date. Pres…" at bounding box center [426, 85] width 618 height 18
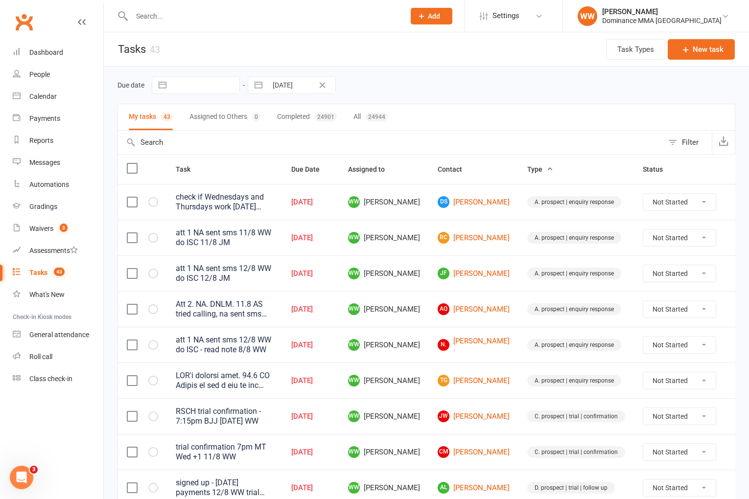
click at [433, 79] on div "Due date Navigate forward to interact with the calendar and select a date. Pres…" at bounding box center [426, 85] width 618 height 18
click at [434, 84] on div "Due date Navigate forward to interact with the calendar and select a date. Pres…" at bounding box center [426, 85] width 618 height 18
click at [436, 86] on div "Due date Navigate forward to interact with the calendar and select a date. Pres…" at bounding box center [426, 85] width 618 height 18
click at [458, 83] on div "Due date Navigate forward to interact with the calendar and select a date. Pres…" at bounding box center [426, 85] width 618 height 18
click at [417, 297] on td "WW Will Wesley" at bounding box center [384, 309] width 90 height 36
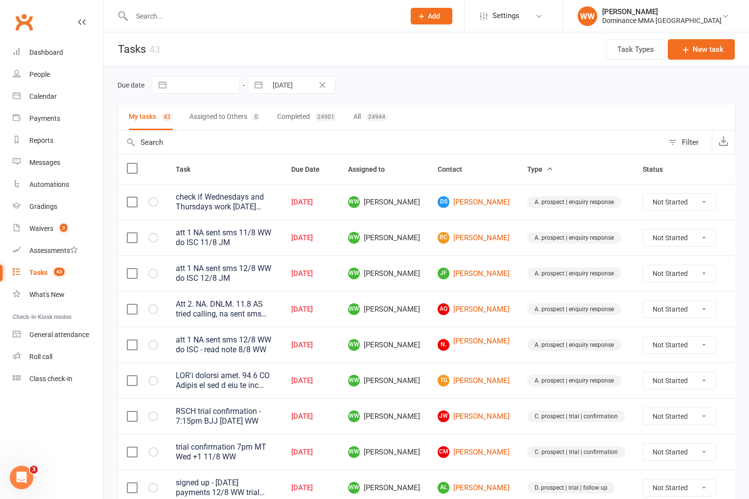
click at [424, 297] on td "WW Will Wesley" at bounding box center [384, 309] width 90 height 36
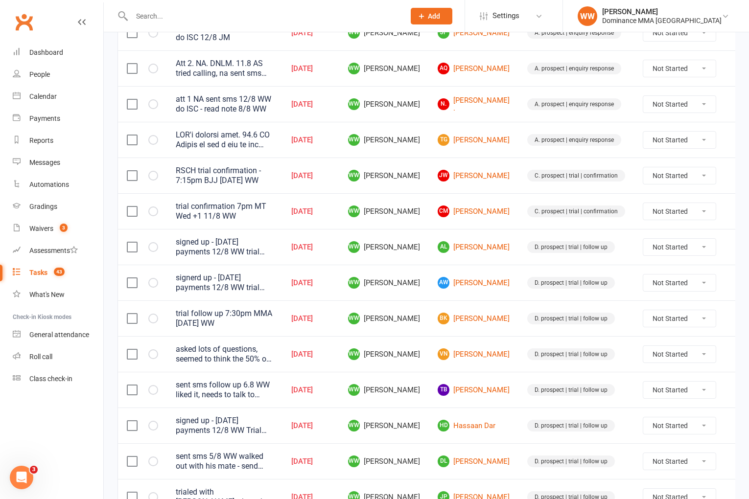
scroll to position [651, 0]
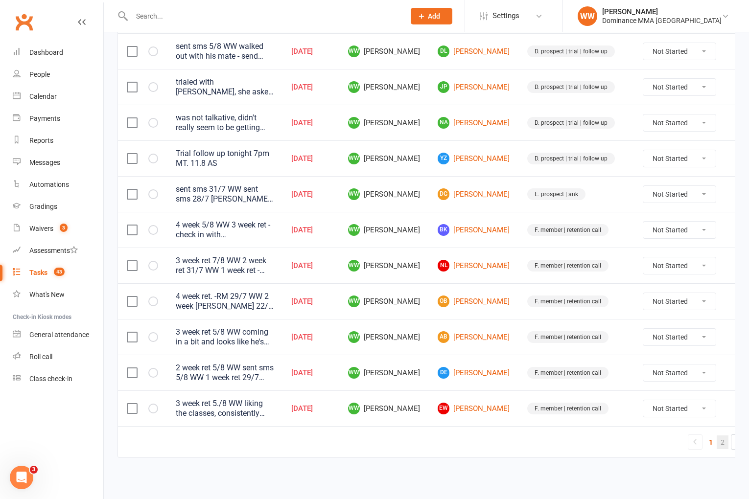
click at [717, 444] on link "2" at bounding box center [723, 443] width 12 height 14
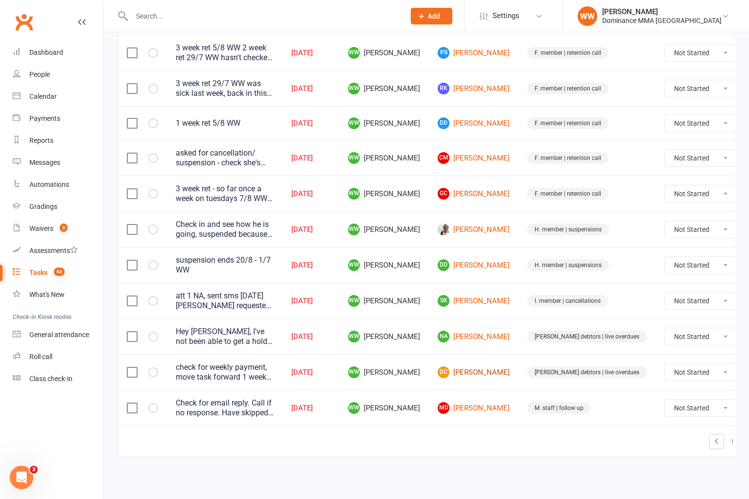
click at [484, 374] on link "DC Denis Cheong" at bounding box center [474, 373] width 72 height 12
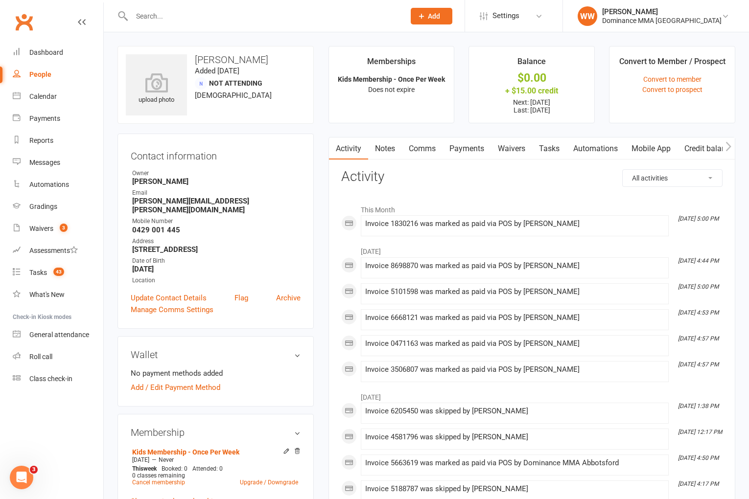
click at [485, 149] on link "Payments" at bounding box center [466, 149] width 48 height 23
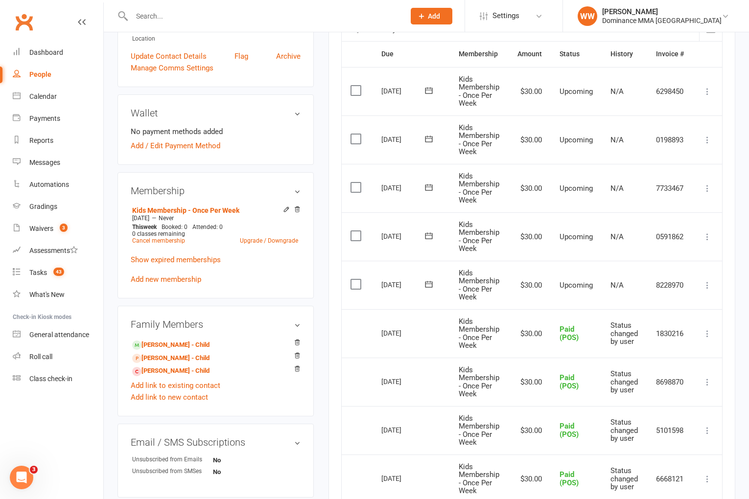
scroll to position [242, 0]
click at [710, 286] on icon at bounding box center [707, 285] width 10 height 10
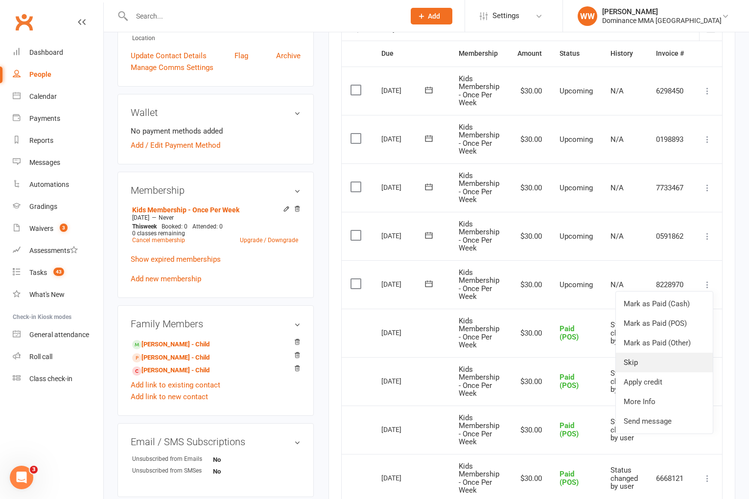
click at [645, 364] on link "Skip" at bounding box center [664, 363] width 97 height 20
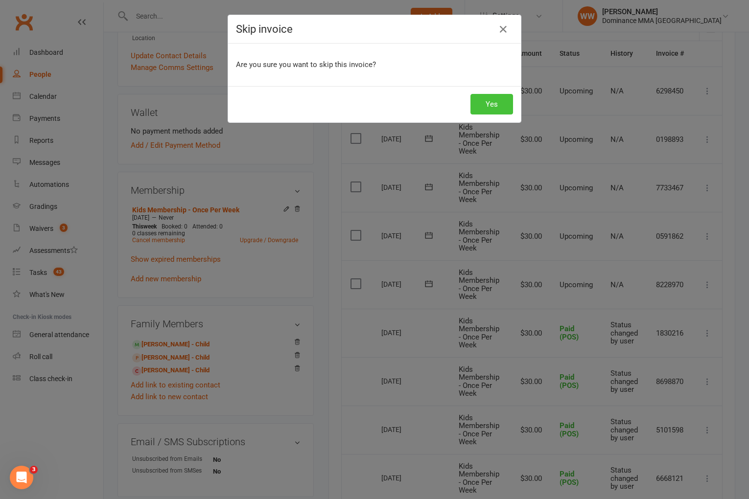
click at [492, 105] on button "Yes" at bounding box center [491, 104] width 43 height 21
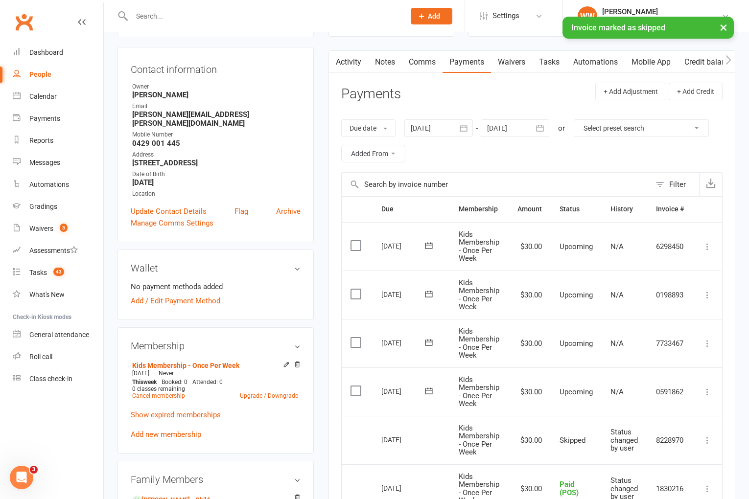
scroll to position [0, 0]
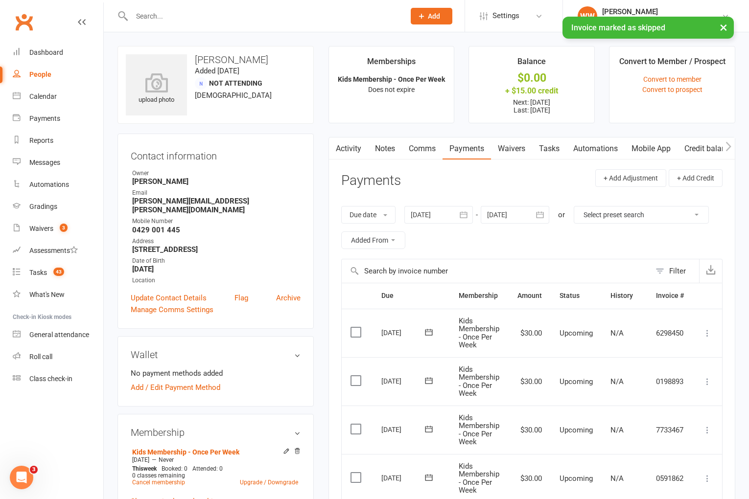
click at [547, 143] on link "Tasks" at bounding box center [549, 149] width 34 height 23
select select "incomplete"
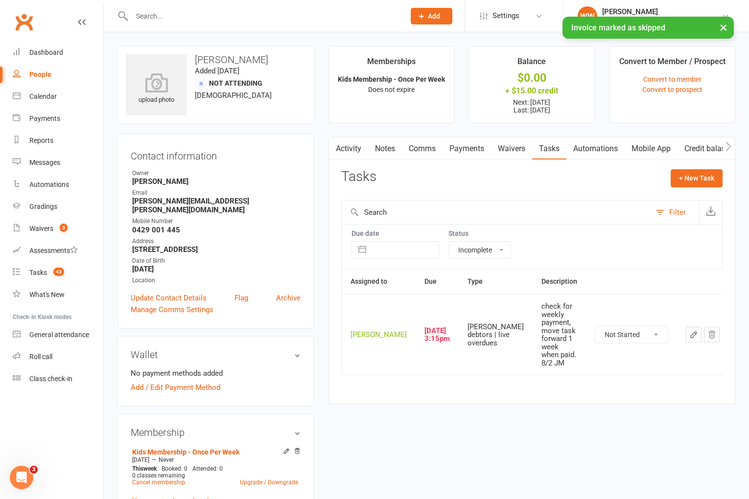
click at [690, 330] on icon "button" at bounding box center [693, 334] width 9 height 9
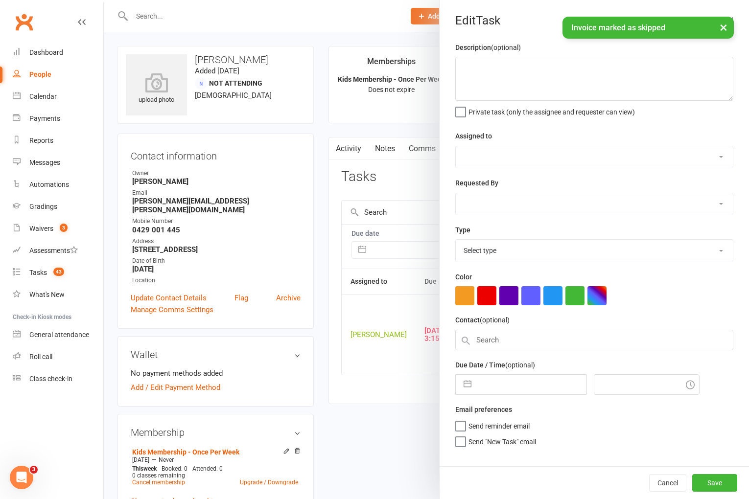
type textarea "check for weekly payment, move task forward 1 week when paid. 8/2 JM"
select select "49757"
select select "12631"
type input "[DATE]"
type input "3:15pm"
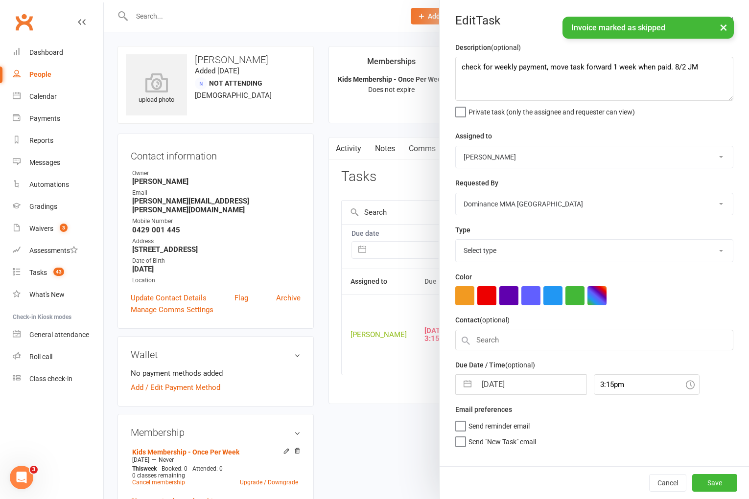
select select "3869"
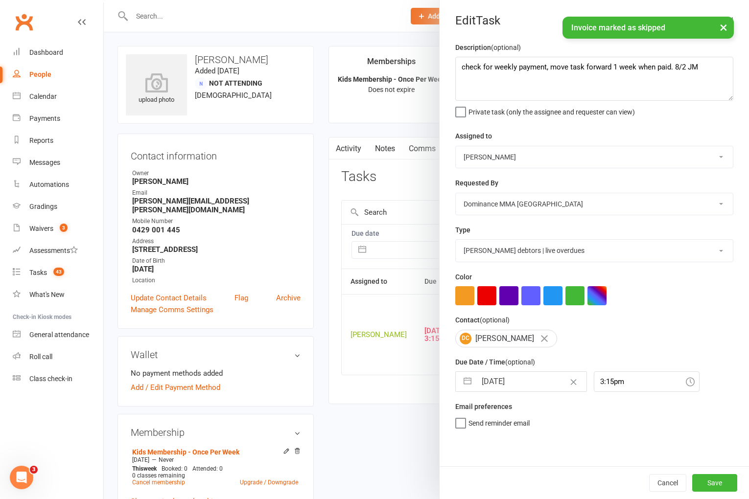
click at [493, 380] on input "[DATE]" at bounding box center [531, 382] width 110 height 20
select select "6"
select select "2025"
select select "7"
select select "2025"
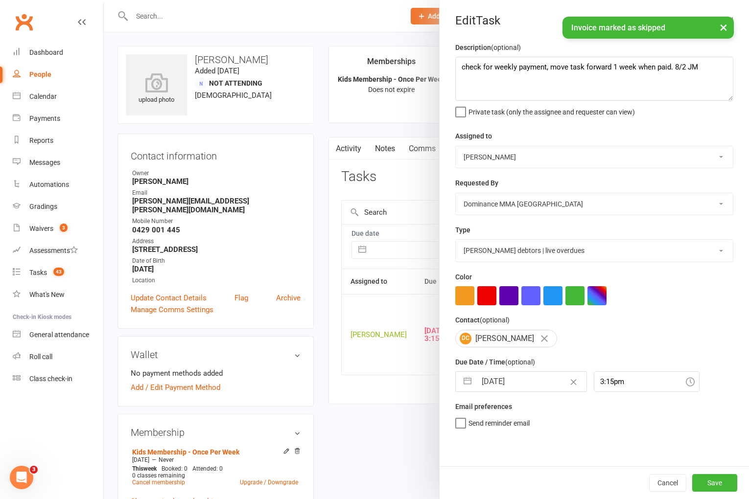
select select "8"
select select "2025"
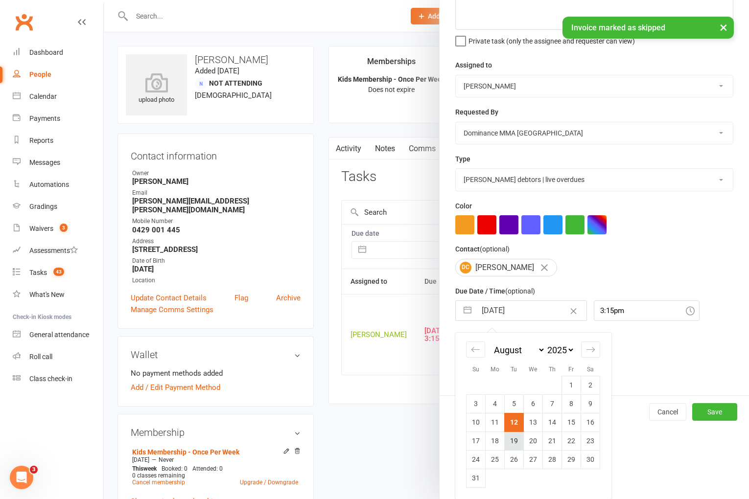
click at [509, 445] on td "19" at bounding box center [514, 441] width 19 height 19
type input "[DATE]"
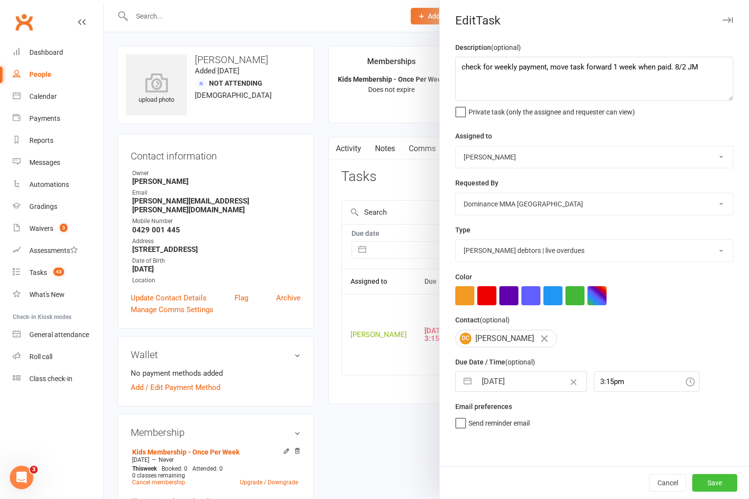
click at [711, 480] on button "Save" at bounding box center [714, 483] width 45 height 18
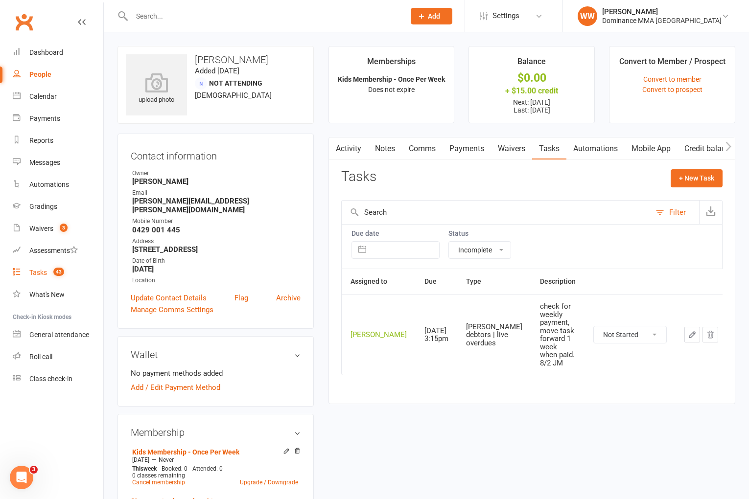
click at [38, 268] on link "Tasks 43" at bounding box center [58, 273] width 91 height 22
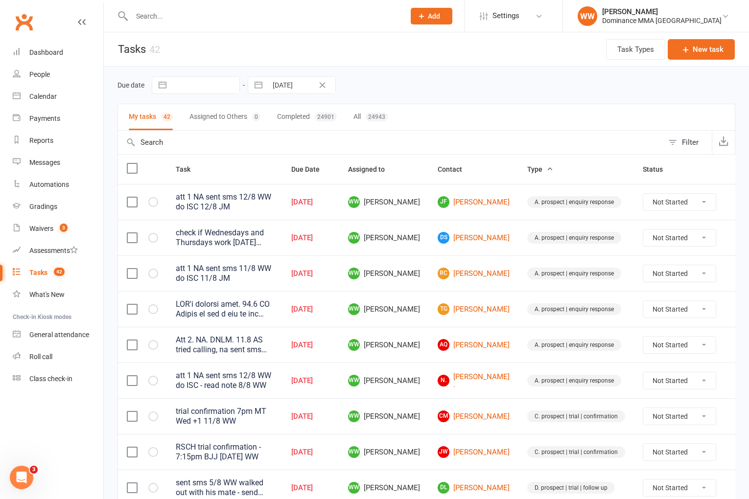
click at [498, 403] on td "CM Charles Milne" at bounding box center [474, 416] width 90 height 36
click at [495, 418] on td "CM Charles Milne" at bounding box center [474, 416] width 90 height 36
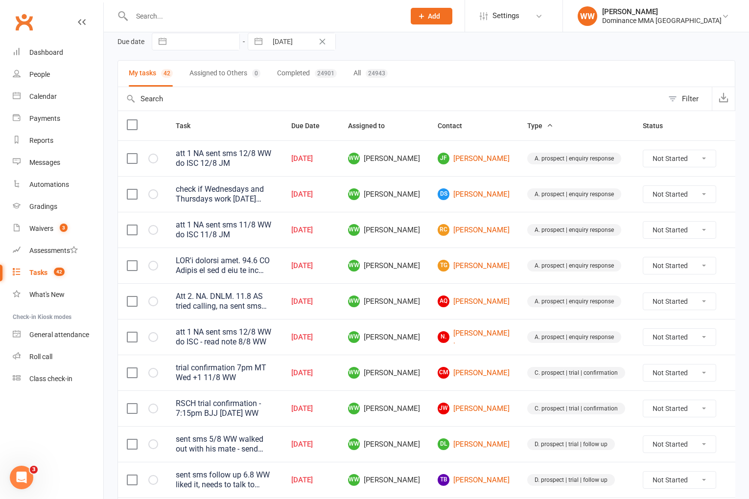
scroll to position [60, 0]
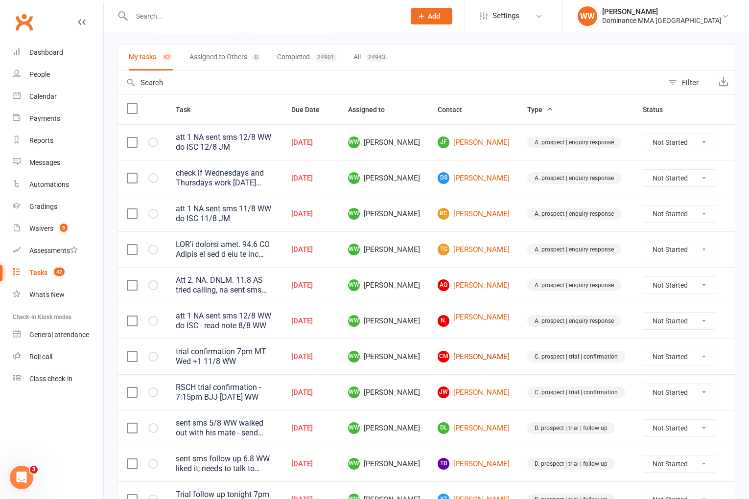
click at [467, 360] on link "CM Charles Milne" at bounding box center [474, 357] width 72 height 12
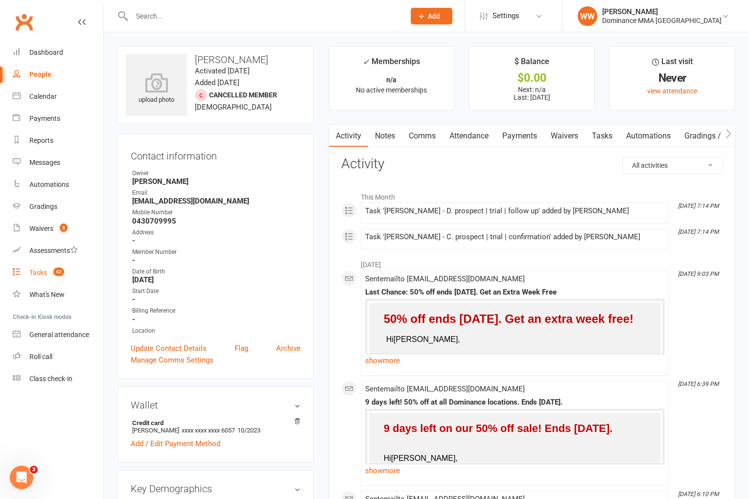
click at [46, 277] on link "Tasks 42" at bounding box center [58, 273] width 91 height 22
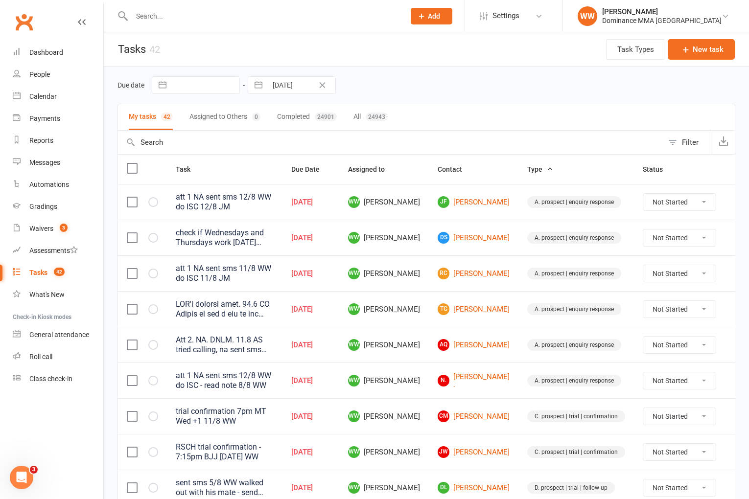
click at [497, 396] on td "N. Naomi ." at bounding box center [474, 381] width 90 height 36
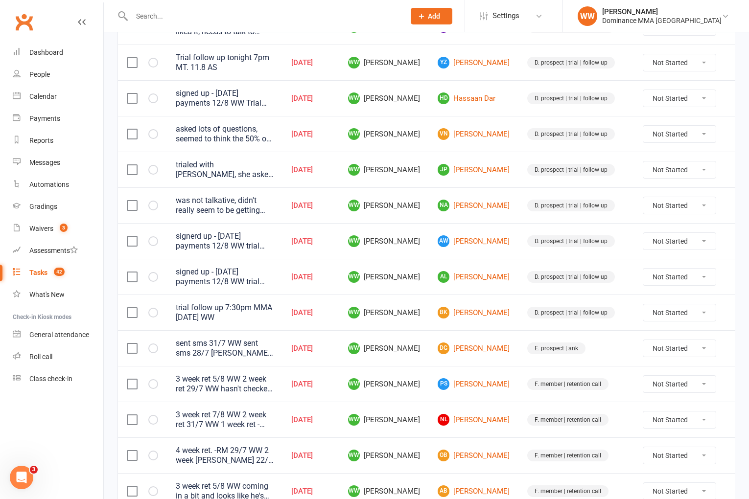
scroll to position [651, 0]
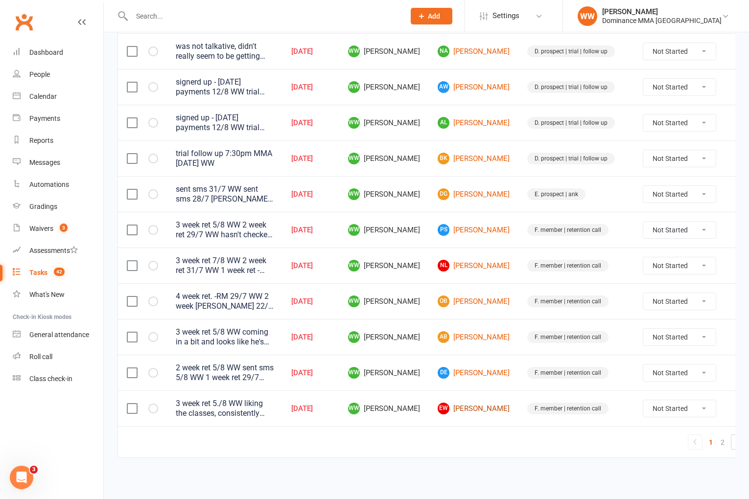
click at [465, 408] on link "EW Eric Wu" at bounding box center [474, 409] width 72 height 12
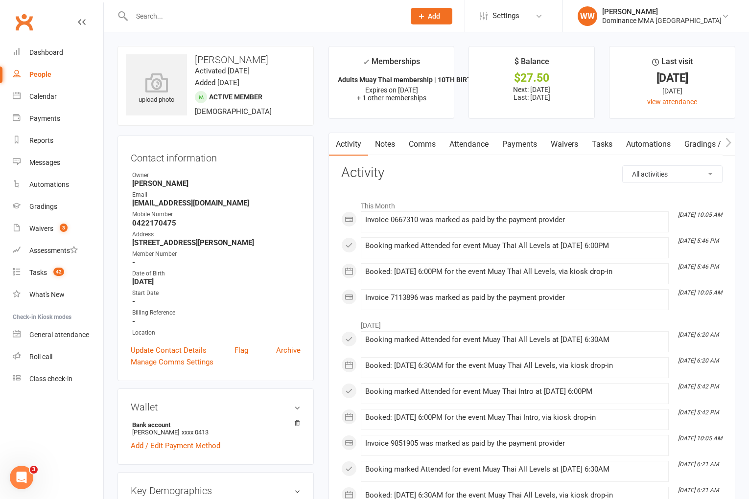
click at [385, 144] on link "Notes" at bounding box center [385, 144] width 34 height 23
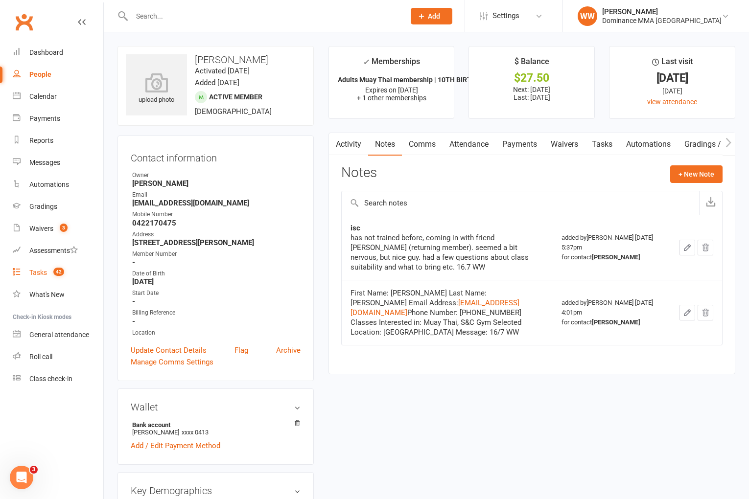
click at [53, 270] on count-badge "42" at bounding box center [56, 273] width 16 height 8
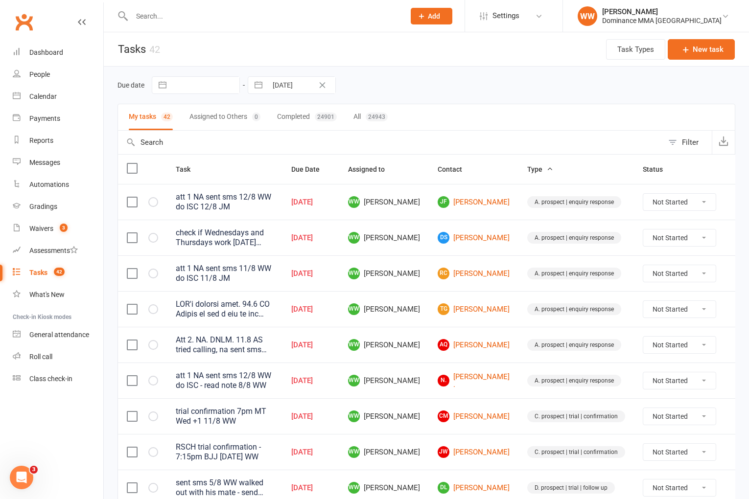
click at [424, 346] on td "WW Will Wesley" at bounding box center [384, 345] width 90 height 36
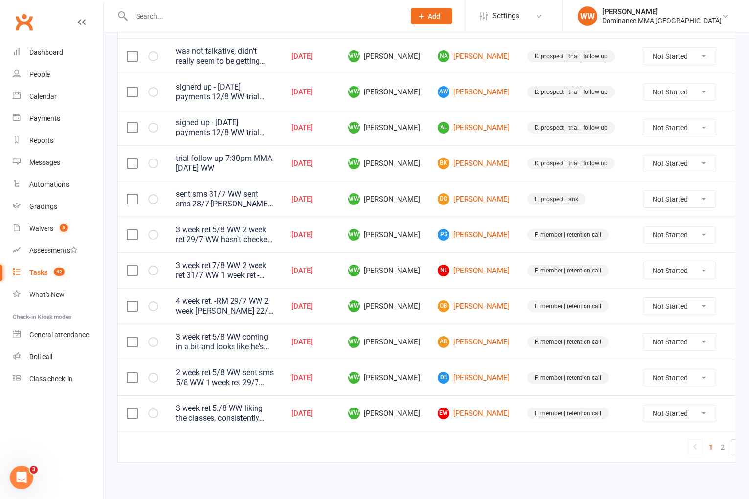
scroll to position [651, 0]
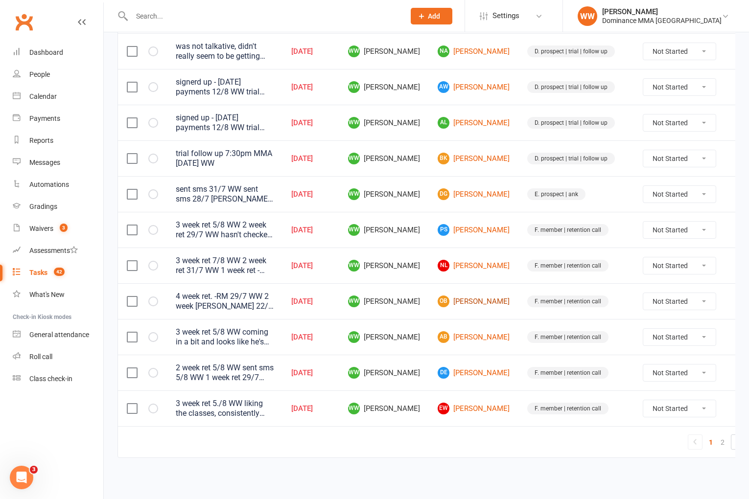
click at [465, 307] on link "OB Olga Bubnova" at bounding box center [474, 302] width 72 height 12
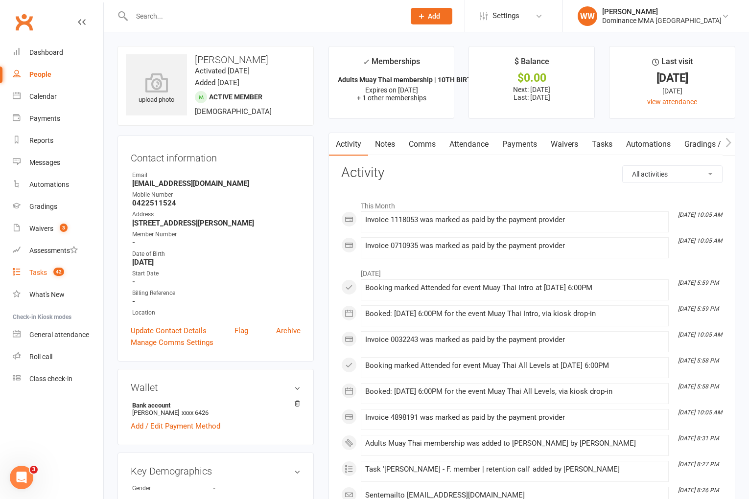
click at [44, 273] on div "Tasks" at bounding box center [38, 273] width 18 height 8
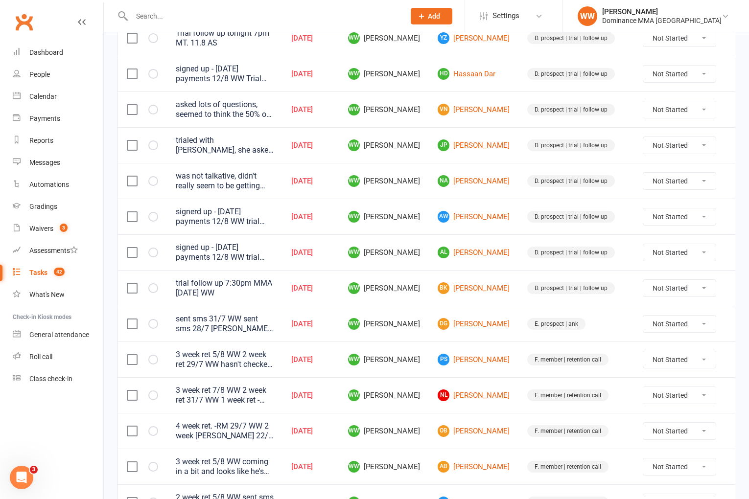
scroll to position [651, 0]
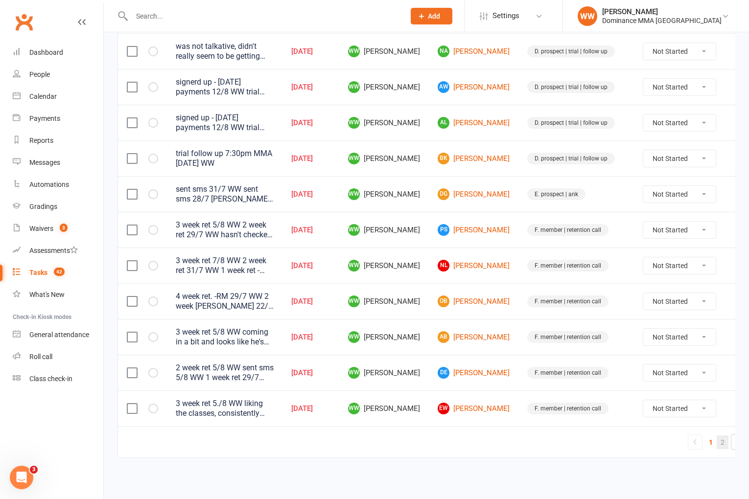
click at [717, 446] on link "2" at bounding box center [723, 443] width 12 height 14
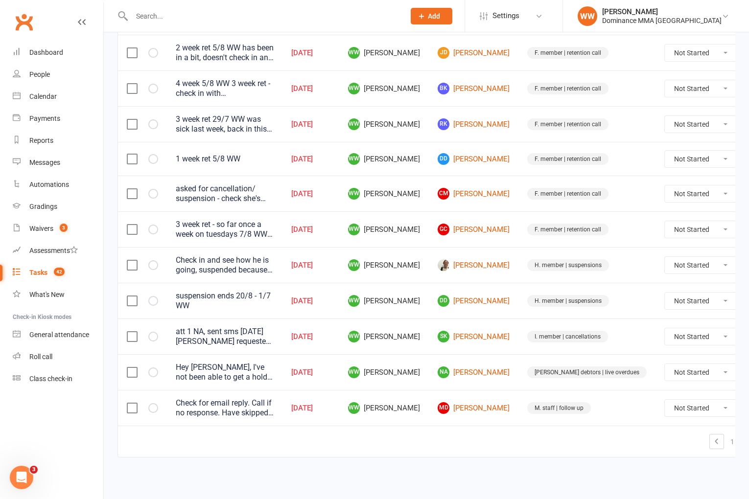
scroll to position [358, 0]
click at [523, 433] on td "1 2" at bounding box center [447, 441] width 658 height 31
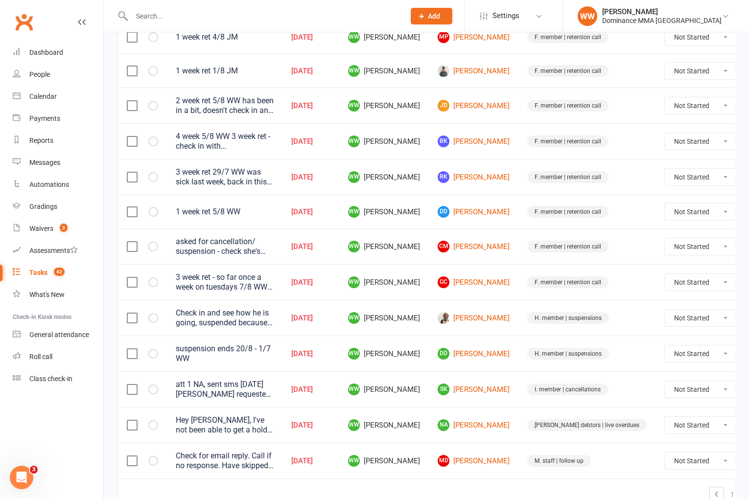
scroll to position [303, 0]
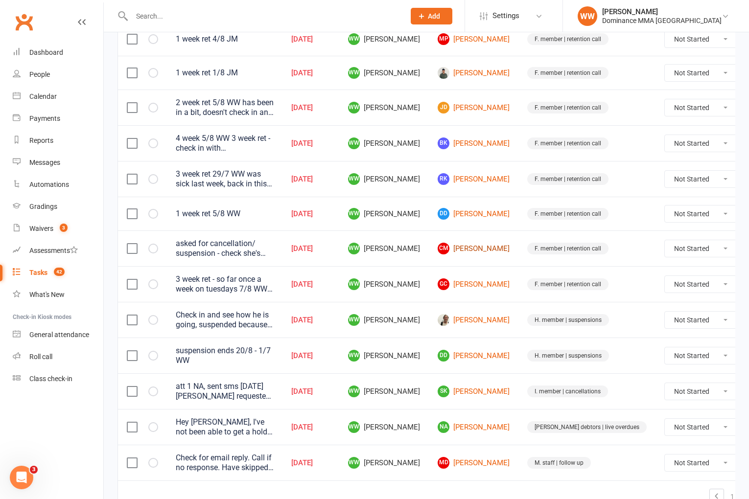
click at [480, 253] on link "CM Cecelia Miles" at bounding box center [474, 249] width 72 height 12
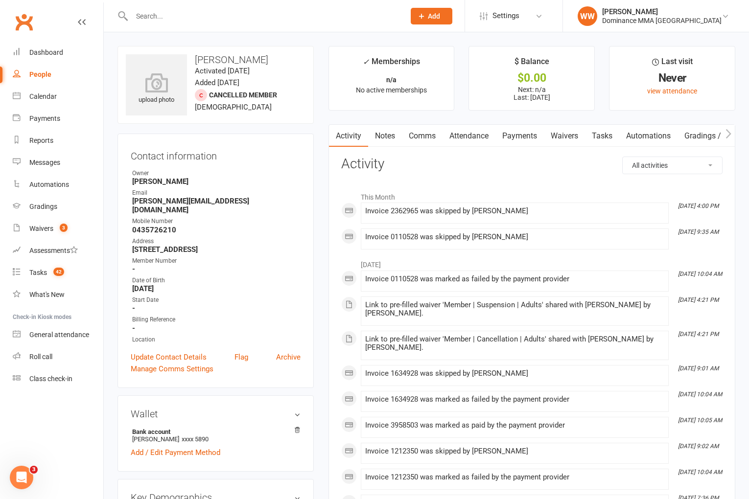
click at [390, 139] on link "Notes" at bounding box center [385, 136] width 34 height 23
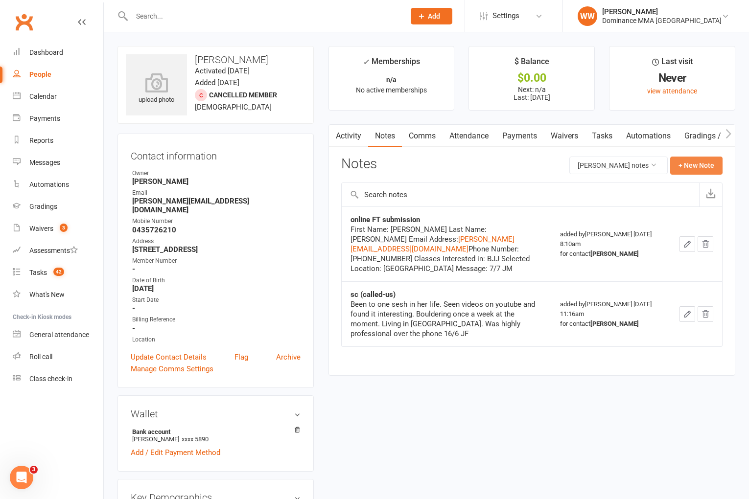
click at [711, 166] on button "+ New Note" at bounding box center [696, 166] width 52 height 18
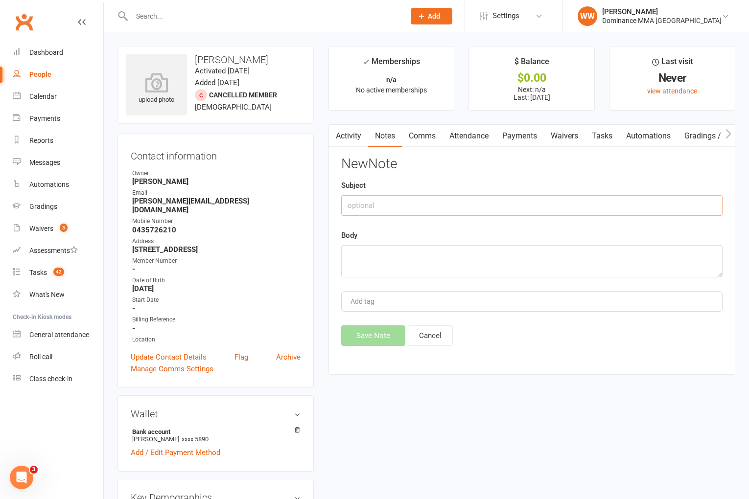
click at [406, 203] on input "text" at bounding box center [531, 205] width 381 height 21
type input "cancellation"
click at [416, 258] on textarea at bounding box center [531, 261] width 381 height 32
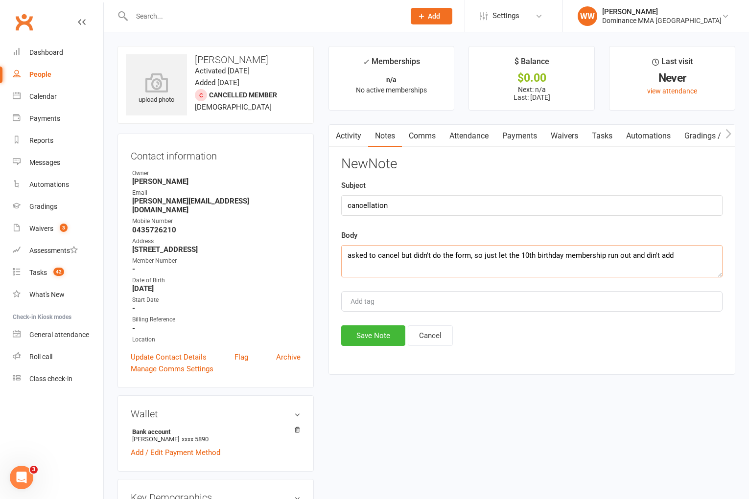
click at [652, 256] on textarea "asked to cancel but didn't do the form, so just let the 10th birthday membershi…" at bounding box center [531, 261] width 381 height 32
click at [690, 254] on textarea "asked to cancel but didn't do the form, so just let the 10th birthday membershi…" at bounding box center [531, 261] width 381 height 32
type textarea "asked to cancel but didn't do the form, so just let the 10th birthday membershi…"
click at [377, 332] on button "Save Note" at bounding box center [373, 335] width 64 height 21
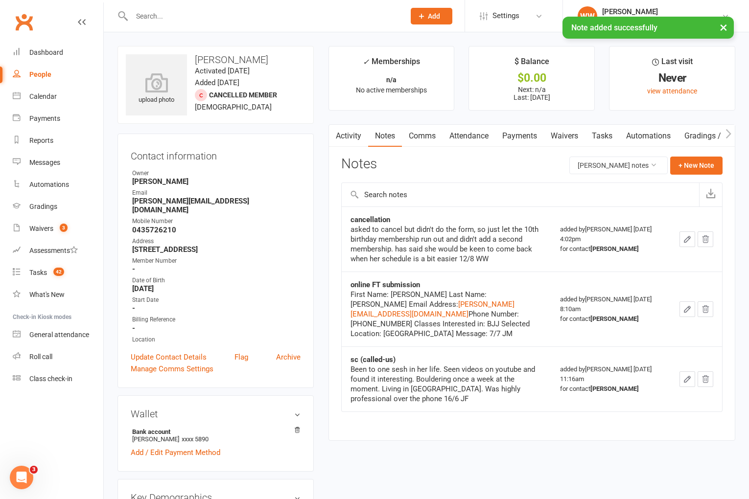
click at [518, 161] on div "Notes Cecelia Miles's notes + New Note" at bounding box center [531, 169] width 381 height 25
click at [600, 141] on link "Tasks" at bounding box center [602, 136] width 34 height 23
select select "incomplete"
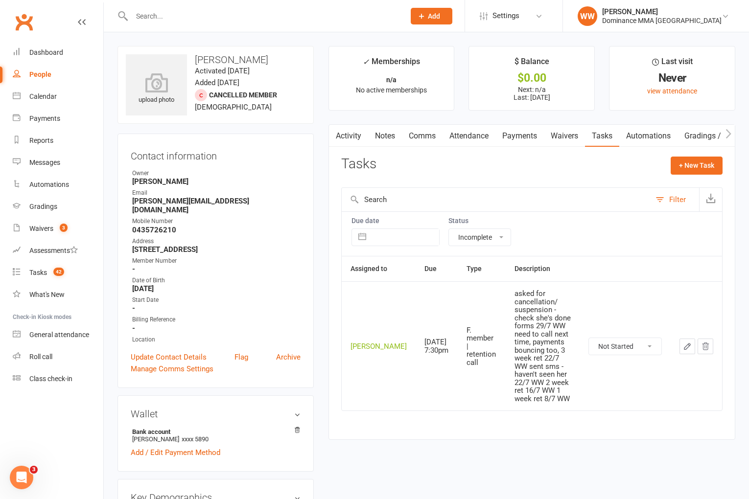
click at [622, 338] on select "Not Started In Progress Waiting Complete" at bounding box center [625, 346] width 72 height 17
select select "unstarted"
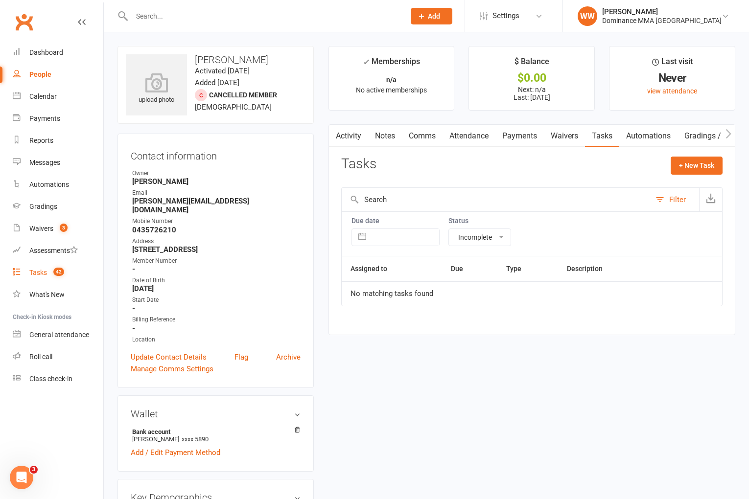
click at [34, 273] on div "Tasks" at bounding box center [38, 273] width 18 height 8
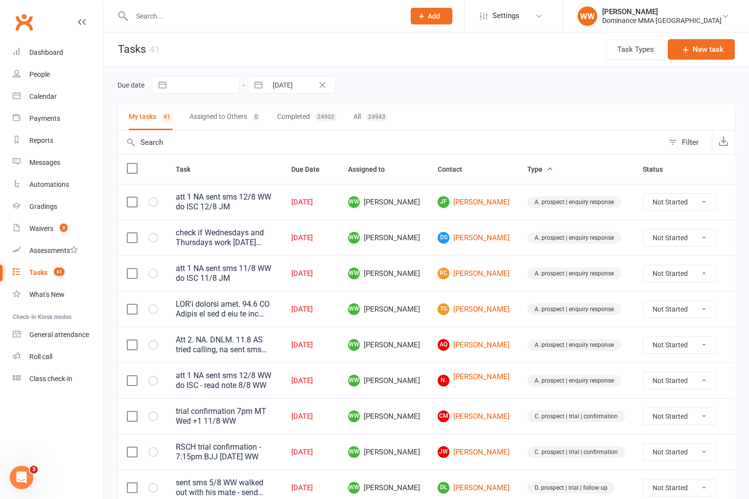
click at [429, 355] on td "AQ Angus Quarrie" at bounding box center [474, 345] width 90 height 36
click at [160, 18] on input "text" at bounding box center [263, 16] width 269 height 14
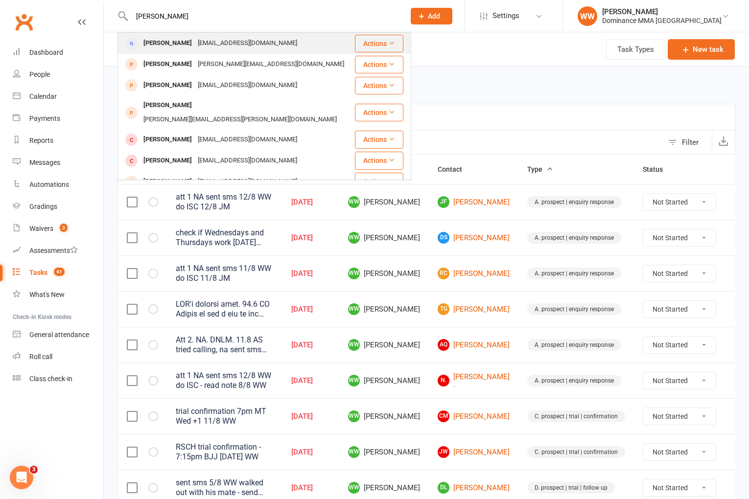
type input "tom neim"
click at [195, 42] on div "Itsfuntobee3@gmail.com" at bounding box center [247, 43] width 105 height 14
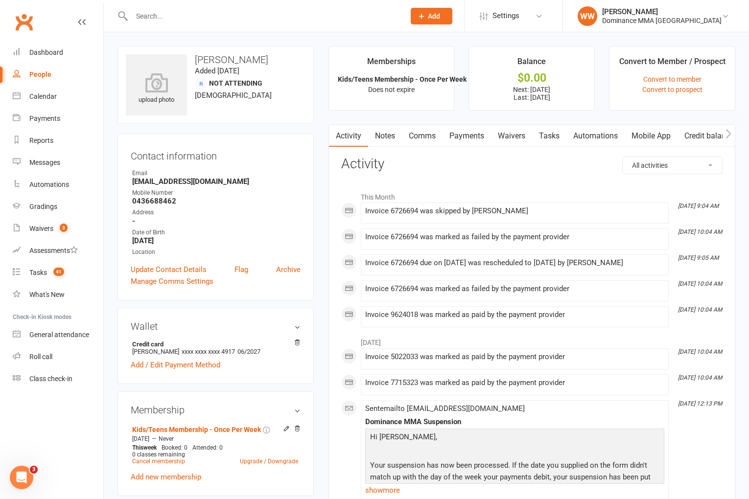
click at [505, 139] on link "Waivers" at bounding box center [511, 136] width 41 height 23
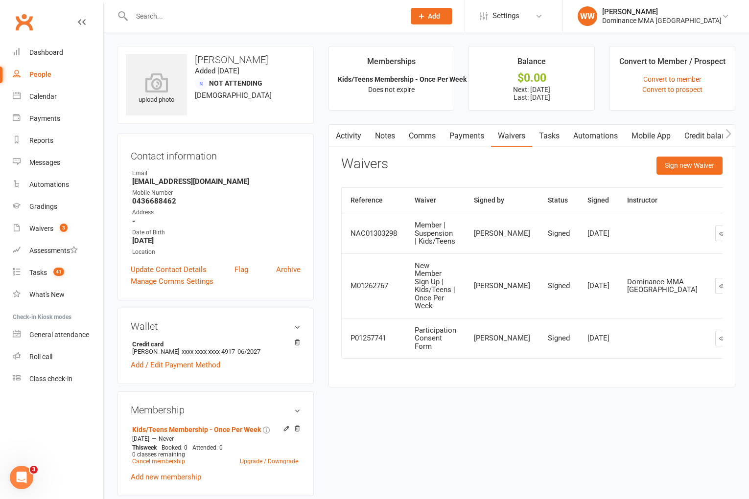
click at [481, 140] on link "Payments" at bounding box center [466, 136] width 48 height 23
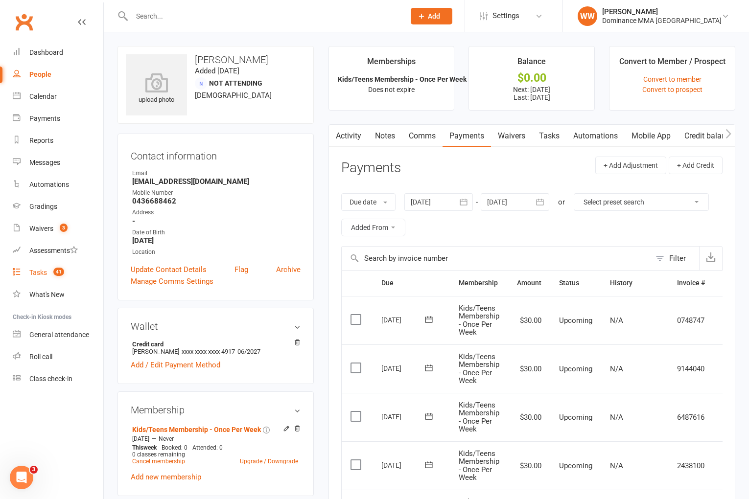
click at [42, 274] on div "Tasks" at bounding box center [38, 273] width 18 height 8
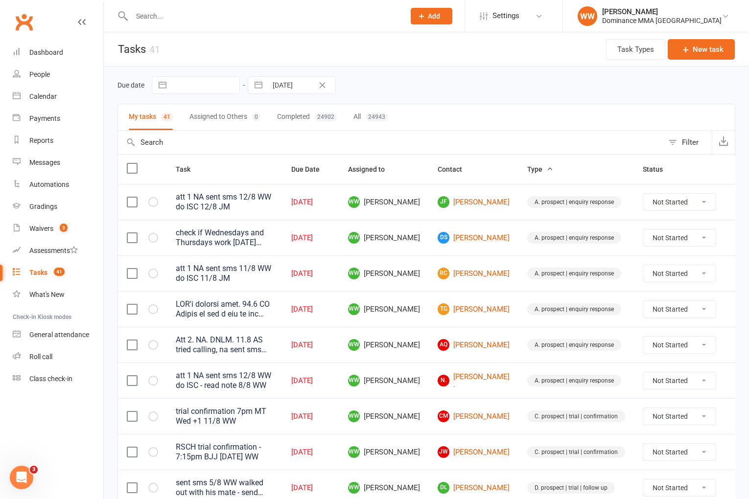
click at [461, 106] on div "My tasks 41 Assigned to Others 0 Completed 24902 All 24943" at bounding box center [426, 117] width 618 height 27
click at [471, 201] on link "JF Josh Fourie" at bounding box center [474, 202] width 72 height 12
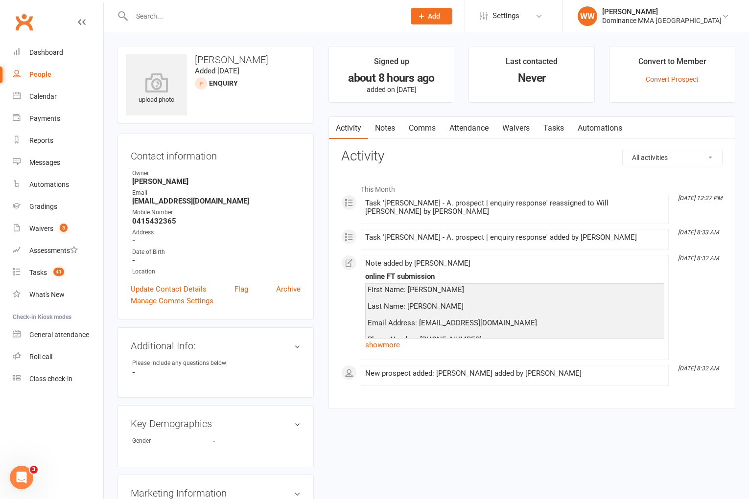
click at [386, 129] on link "Notes" at bounding box center [385, 128] width 34 height 23
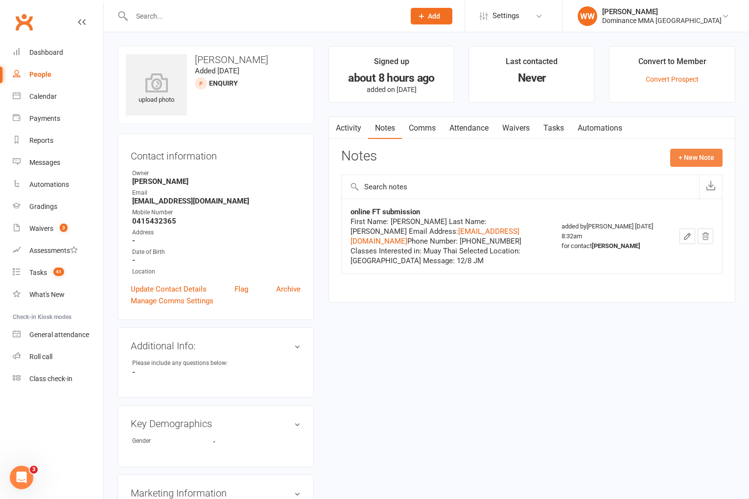
click at [721, 161] on button "+ New Note" at bounding box center [696, 158] width 52 height 18
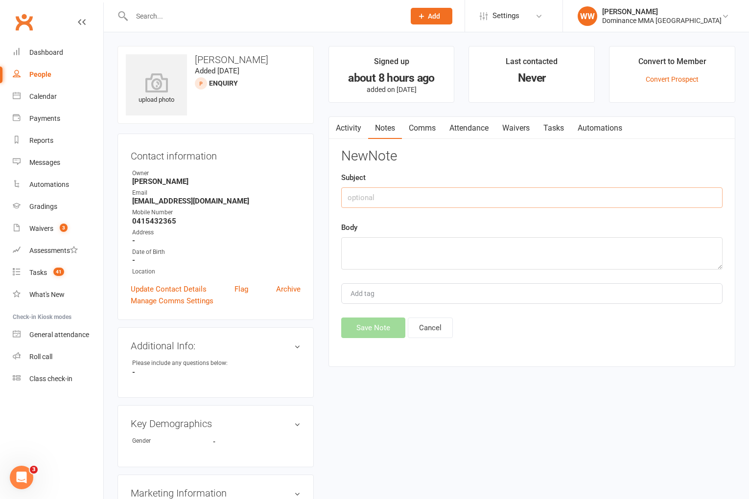
click at [404, 198] on input "text" at bounding box center [531, 197] width 381 height 21
click at [394, 246] on textarea at bounding box center [531, 253] width 381 height 32
type textarea "booking via sms 12/8 WW"
click at [396, 325] on button "Save Note" at bounding box center [373, 328] width 64 height 21
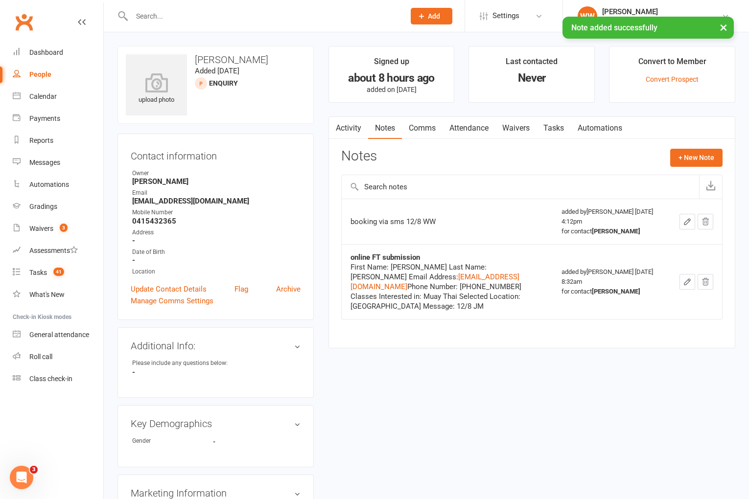
scroll to position [5, 0]
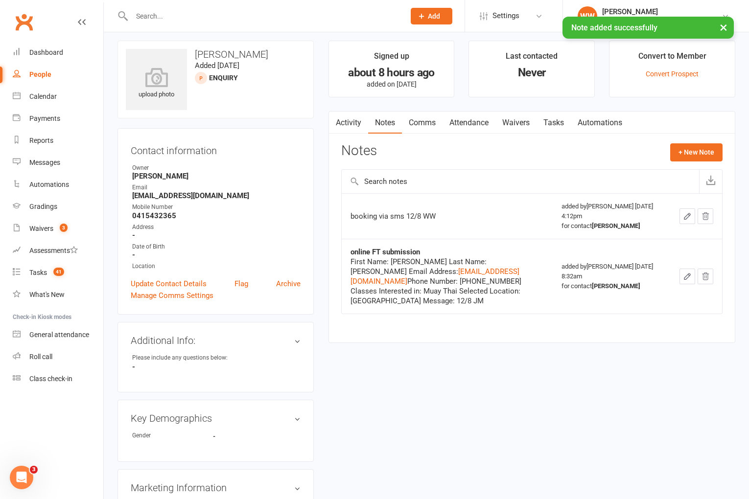
click at [422, 126] on link "Comms" at bounding box center [422, 123] width 41 height 23
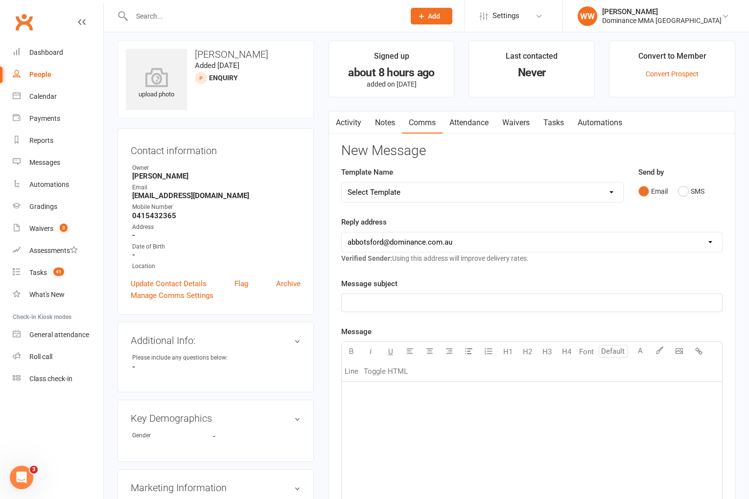
click at [435, 188] on select "Select Template [Email] MARKETING | 10TH BIRTHDAY SPECIAL | CANCELLED MEMBERS […" at bounding box center [482, 193] width 281 height 20
select select "19"
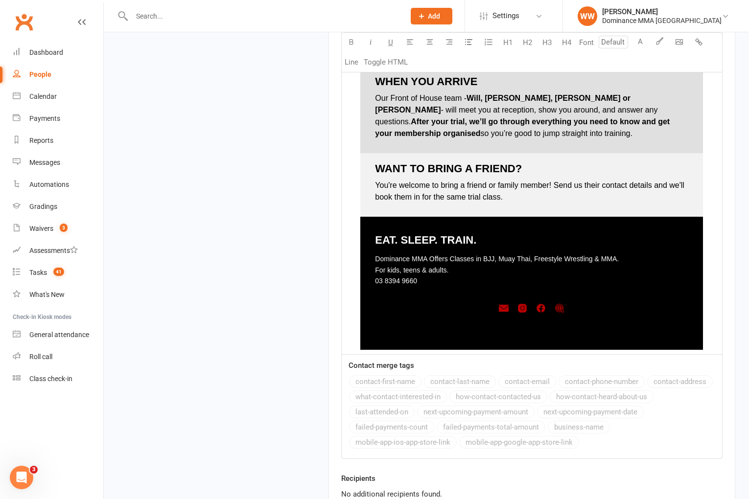
scroll to position [1357, 0]
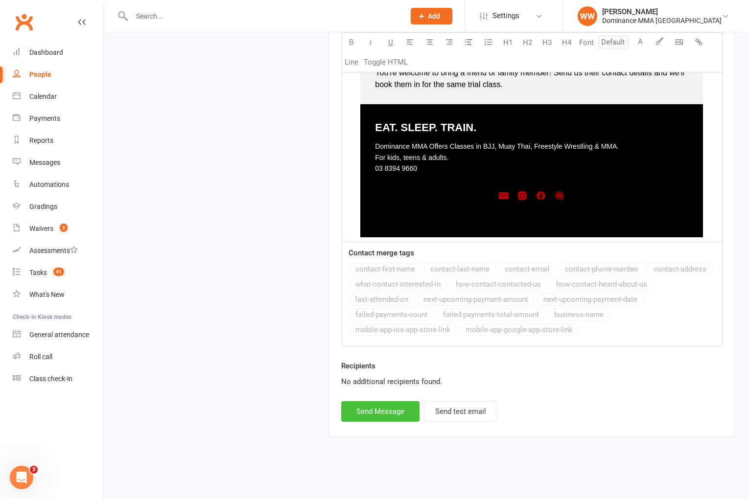
click at [386, 412] on button "Send Message" at bounding box center [380, 411] width 78 height 21
select select
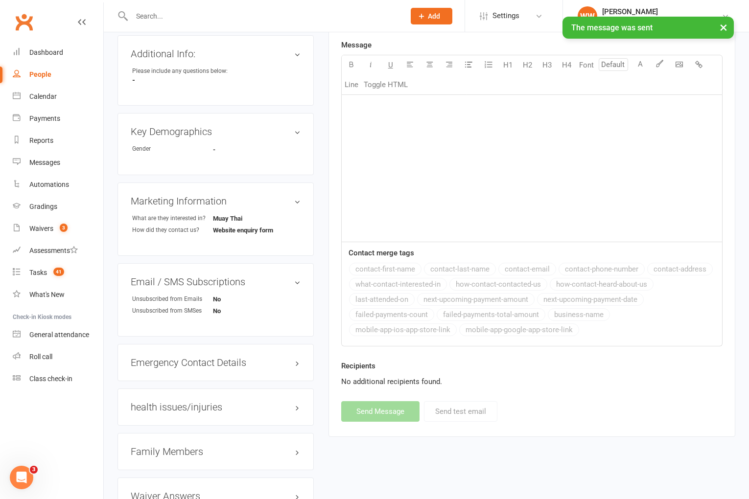
scroll to position [0, 0]
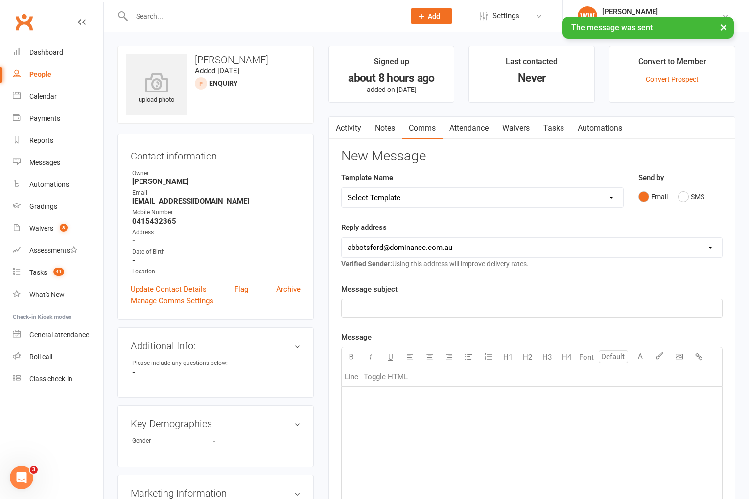
click at [481, 129] on link "Attendance" at bounding box center [468, 128] width 53 height 23
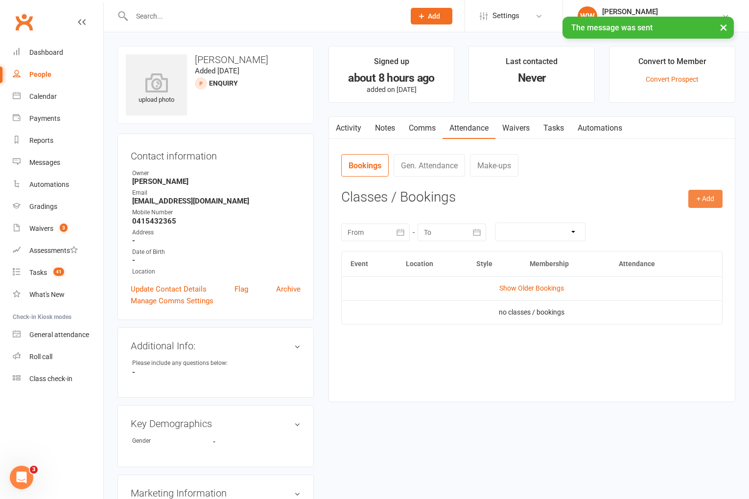
click at [714, 199] on button "+ Add" at bounding box center [705, 199] width 34 height 18
click at [652, 224] on link "Book Event" at bounding box center [673, 221] width 97 height 20
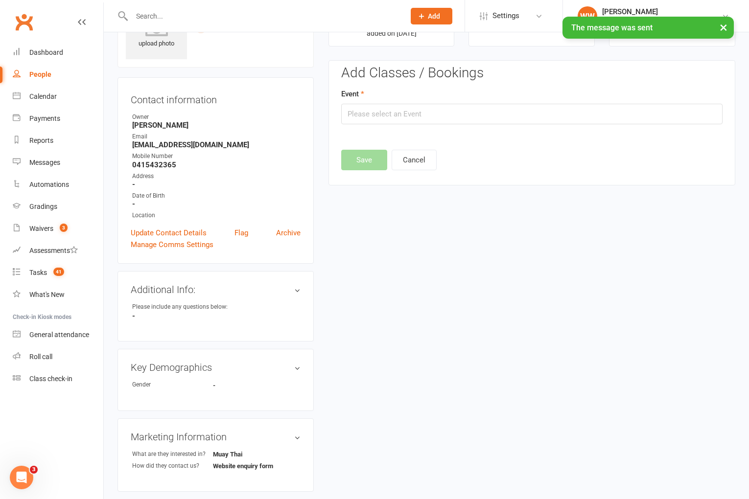
scroll to position [67, 0]
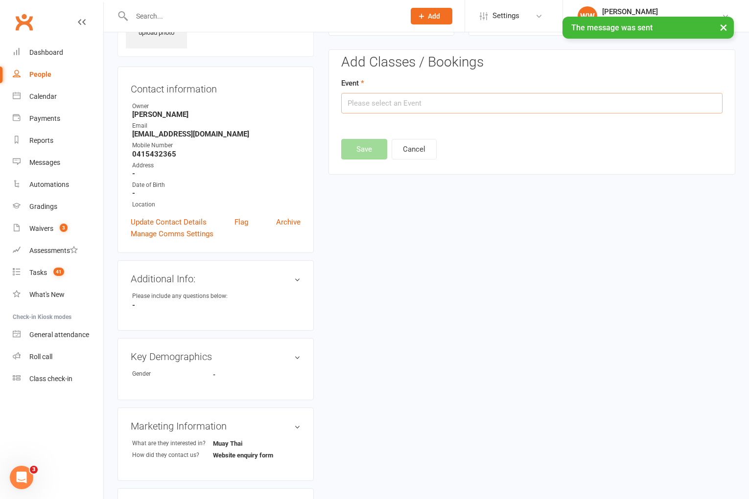
click at [453, 103] on input "text" at bounding box center [531, 103] width 381 height 21
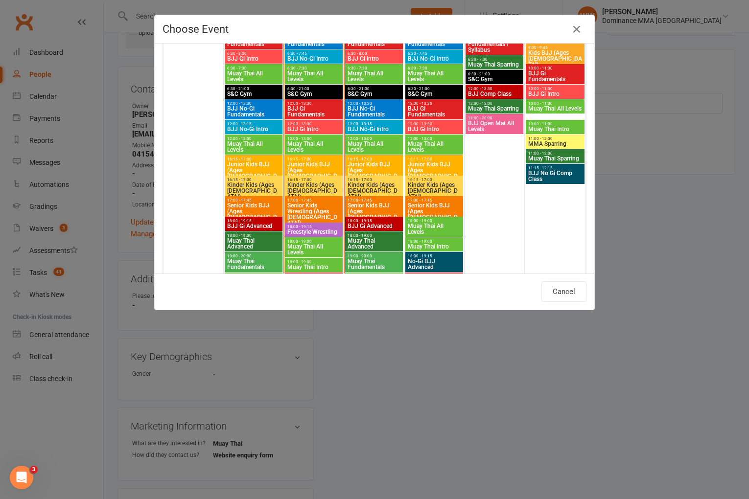
scroll to position [724, 0]
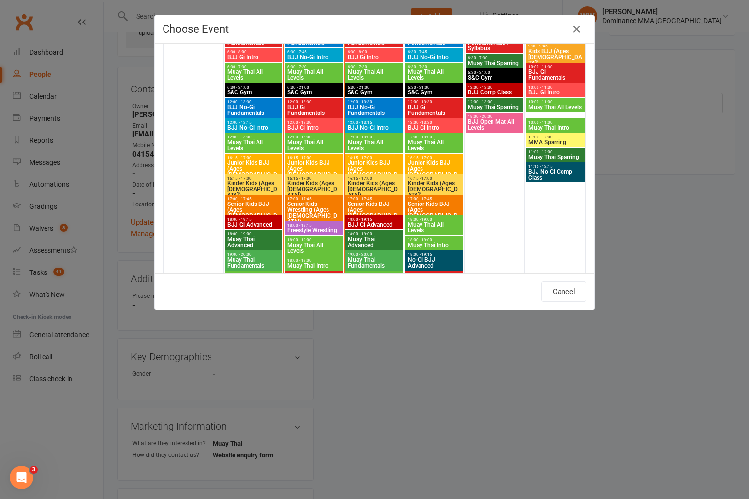
click at [427, 139] on span "Muay Thai All Levels" at bounding box center [434, 145] width 54 height 12
type input "Muay Thai All Levels - Aug 14, 2025 12:00:00 PM"
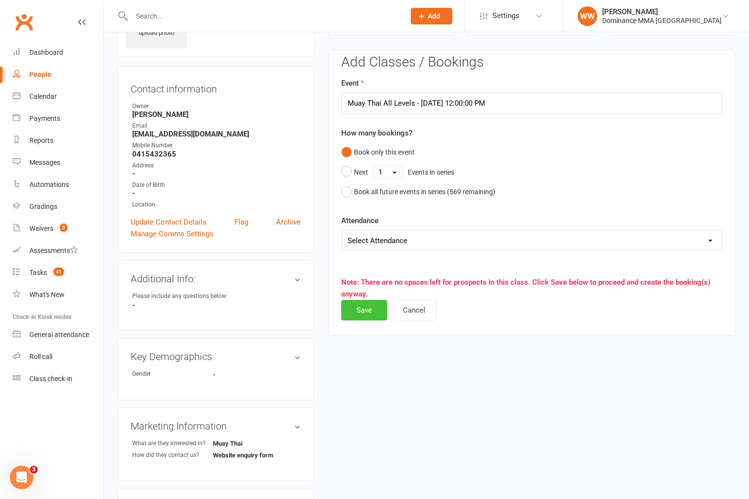
click at [366, 314] on button "Save" at bounding box center [364, 310] width 46 height 21
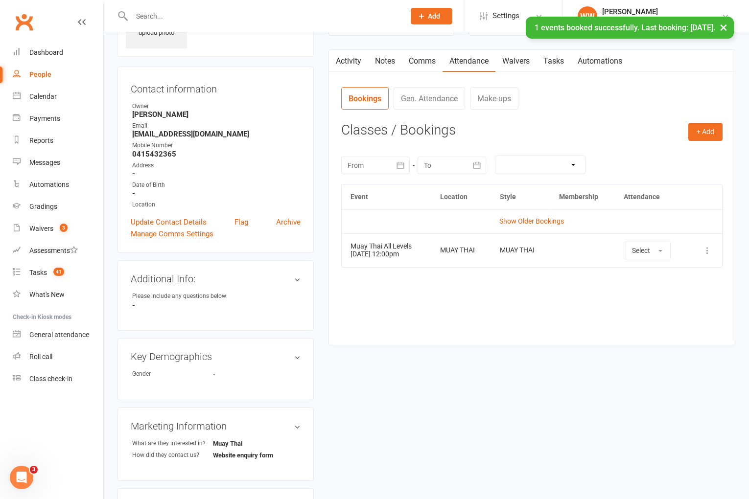
click at [522, 62] on link "Waivers" at bounding box center [515, 61] width 41 height 23
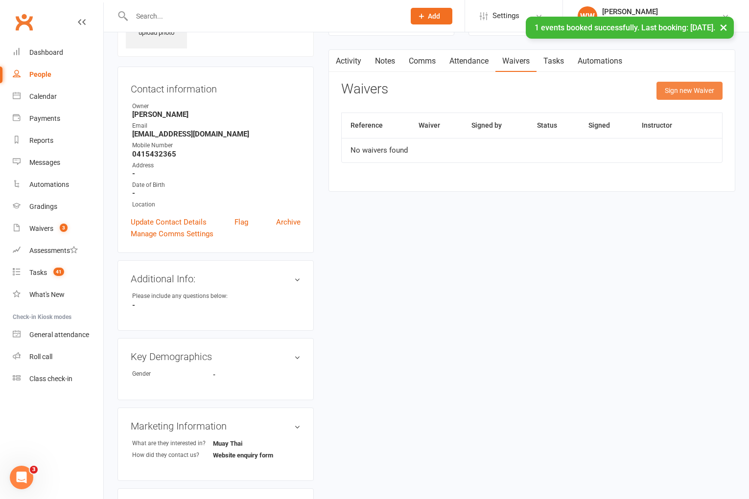
click at [694, 88] on button "Sign new Waiver" at bounding box center [689, 91] width 66 height 18
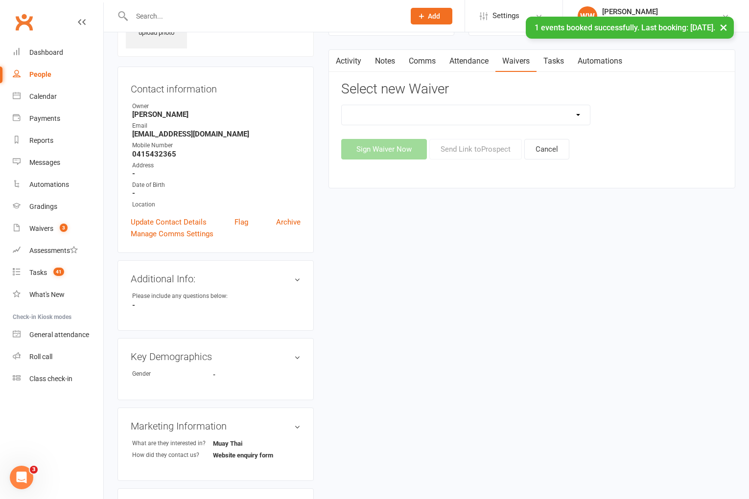
click at [568, 117] on select "Member | Cancellation | Adults Member | Injury Report Form (FOH staff use only)…" at bounding box center [466, 115] width 249 height 20
select select "45"
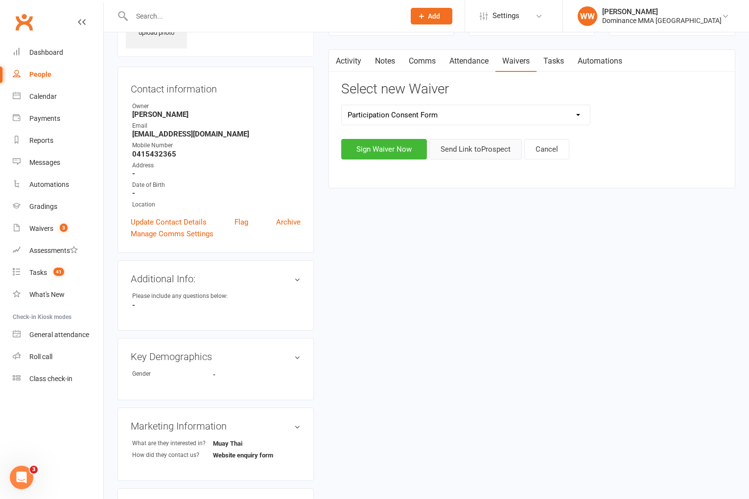
click at [471, 150] on button "Send Link to Prospect" at bounding box center [475, 149] width 93 height 21
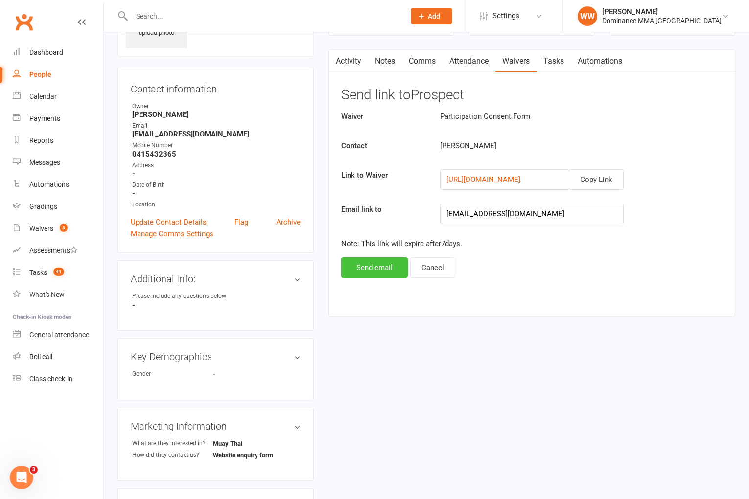
click at [378, 269] on button "Send email" at bounding box center [374, 267] width 67 height 21
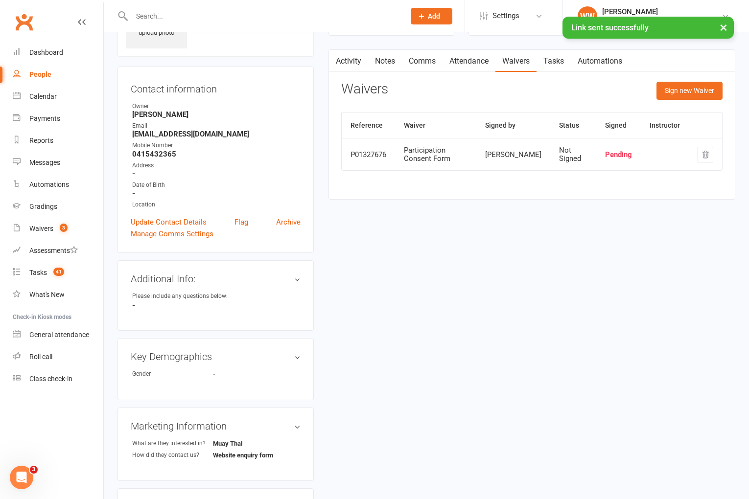
click at [557, 65] on link "Tasks" at bounding box center [553, 61] width 34 height 23
select select "incomplete"
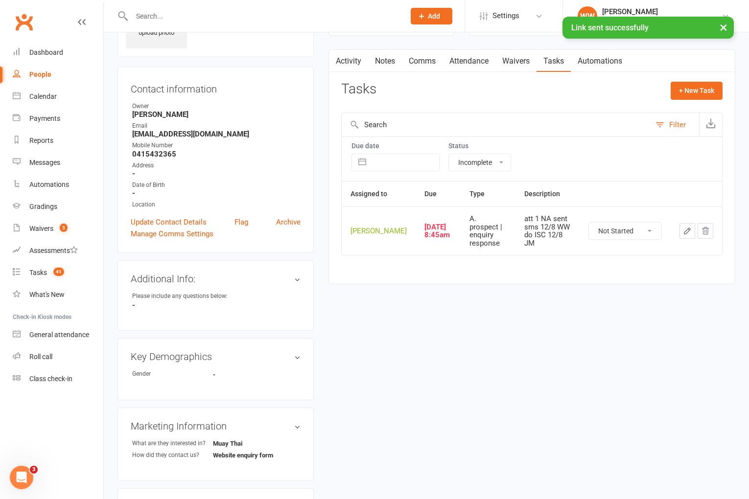
click at [596, 95] on div "Tasks + New Task" at bounding box center [531, 93] width 381 height 23
click at [680, 89] on button "+ New Task" at bounding box center [697, 91] width 52 height 18
select select "49757"
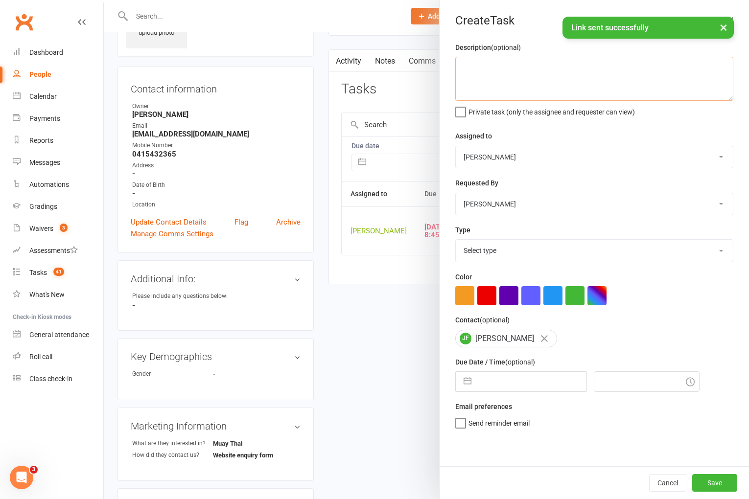
click at [621, 71] on textarea at bounding box center [594, 79] width 278 height 44
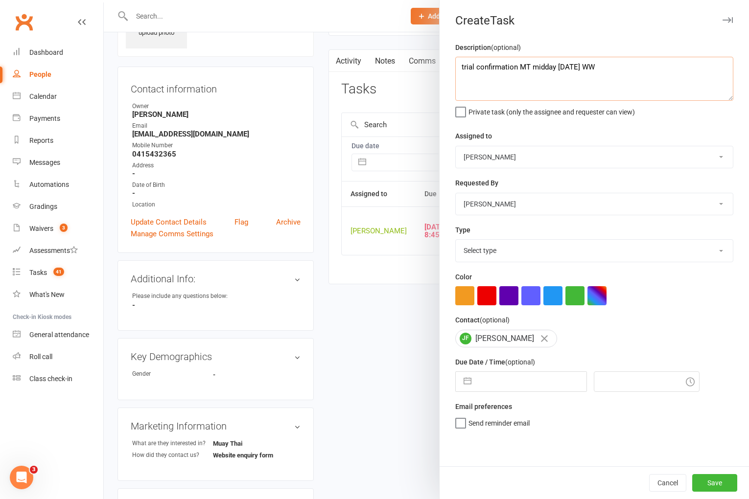
drag, startPoint x: 623, startPoint y: 68, endPoint x: 451, endPoint y: 70, distance: 172.3
click at [451, 70] on div "Description (optional) trial confirmation MT midday Thurs 12/8 WW Private task …" at bounding box center [594, 254] width 309 height 425
type textarea "trial confirmation MT midday Thurs 12/8 WW"
click at [504, 159] on select "Cat Wilson David Hart Lachlan Dart Alish S. Will Wesley Max Viney Dominance MMA…" at bounding box center [594, 157] width 277 height 22
select select "50862"
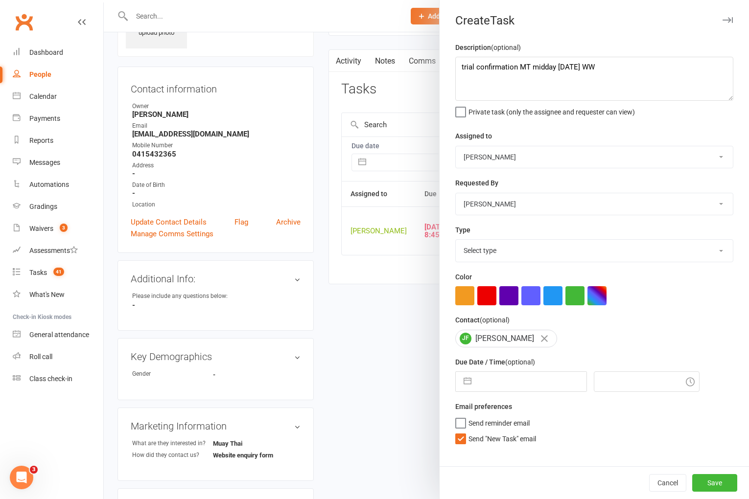
click at [527, 258] on select "Select type A. prospect | enquiry response B. prospect | trial | not yet booked…" at bounding box center [594, 251] width 277 height 22
select select "3862"
click at [501, 386] on input "text" at bounding box center [531, 382] width 110 height 20
select select "6"
select select "2025"
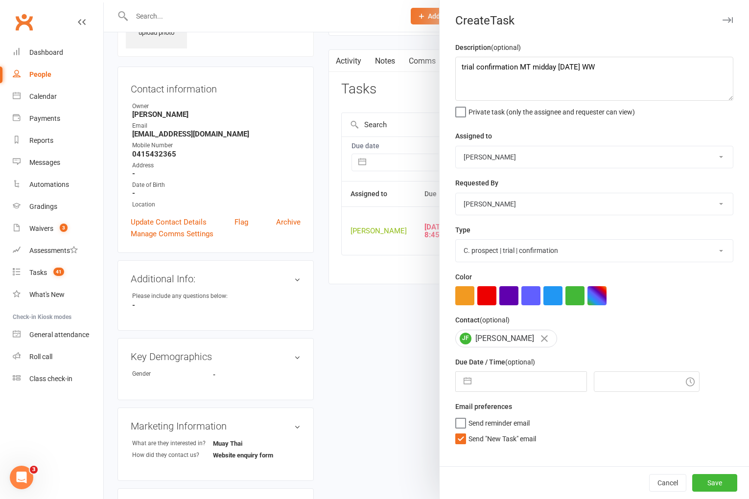
select select "7"
select select "2025"
select select "8"
select select "2025"
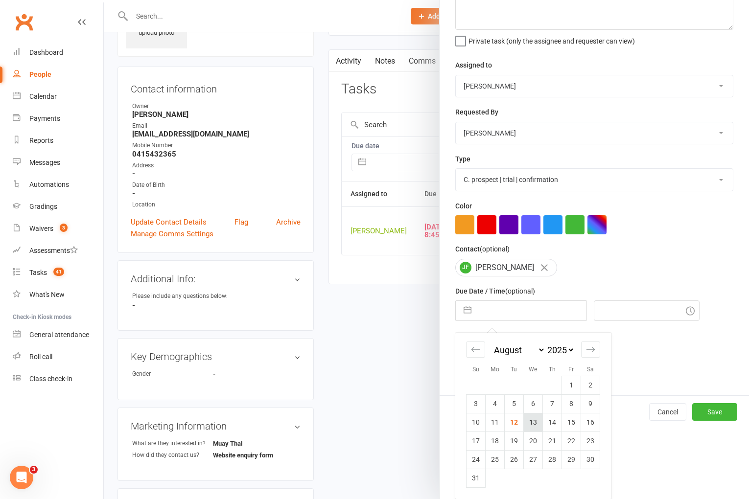
click at [533, 421] on td "13" at bounding box center [533, 422] width 19 height 19
type input "13 Aug 2025"
type input "4:15pm"
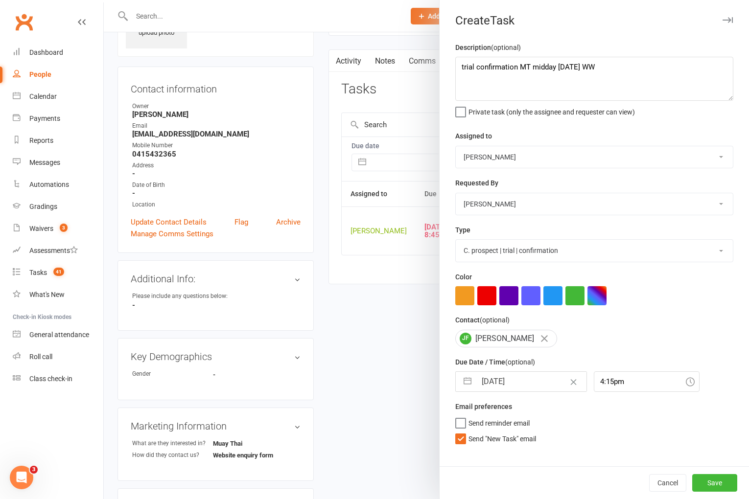
scroll to position [0, 0]
drag, startPoint x: 510, startPoint y: 438, endPoint x: 524, endPoint y: 444, distance: 14.9
click at [510, 438] on span "Send "New Task" email" at bounding box center [502, 437] width 68 height 11
click at [510, 432] on input "Send "New Task" email" at bounding box center [495, 432] width 81 height 0
click at [702, 485] on button "Save" at bounding box center [714, 483] width 45 height 18
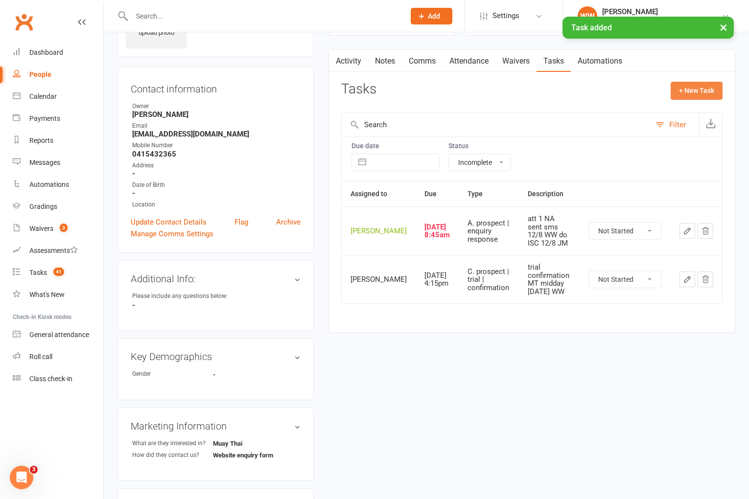
click at [695, 92] on button "+ New Task" at bounding box center [697, 91] width 52 height 18
select select "49757"
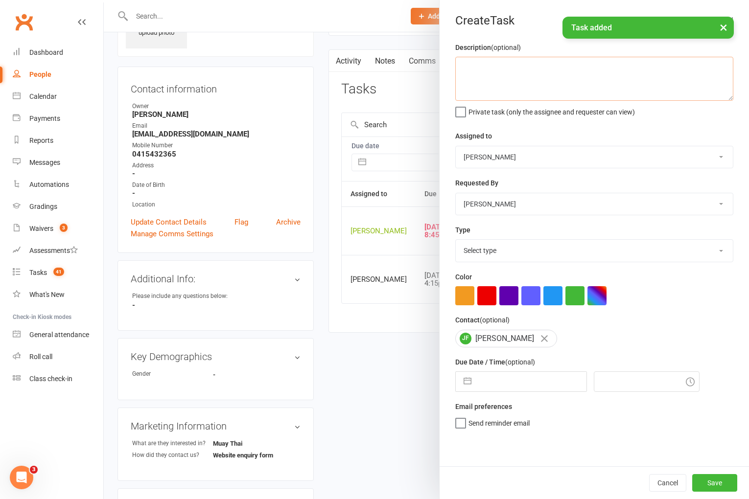
click at [537, 79] on textarea at bounding box center [594, 79] width 278 height 44
paste textarea "trial confirmation MT midday Thurs 12/8 WW"
click at [500, 69] on textarea "trial confirmation MT midday Thurs 12/8 WW" at bounding box center [594, 79] width 278 height 44
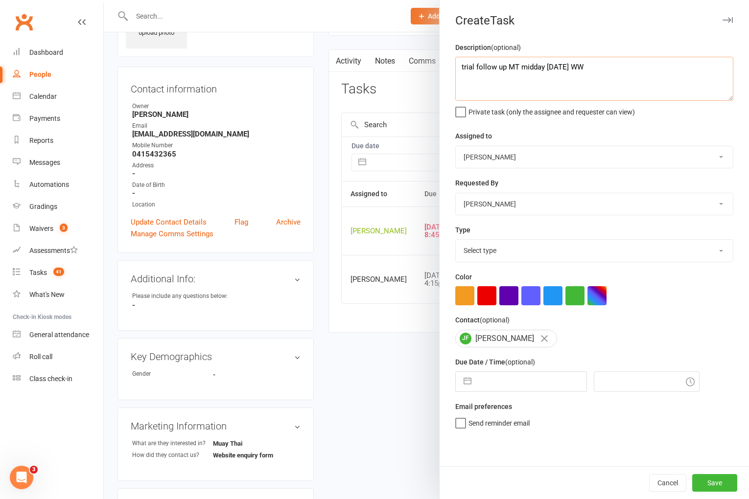
type textarea "trial follow up MT midday Thurs 12/8 WW"
click at [497, 155] on select "Cat Wilson David Hart Lachlan Dart Alish S. Will Wesley Max Viney Dominance MMA…" at bounding box center [594, 157] width 277 height 22
select select "50862"
click at [509, 255] on select "Select type A. prospect | enquiry response B. prospect | trial | not yet booked…" at bounding box center [594, 251] width 277 height 22
select select "3863"
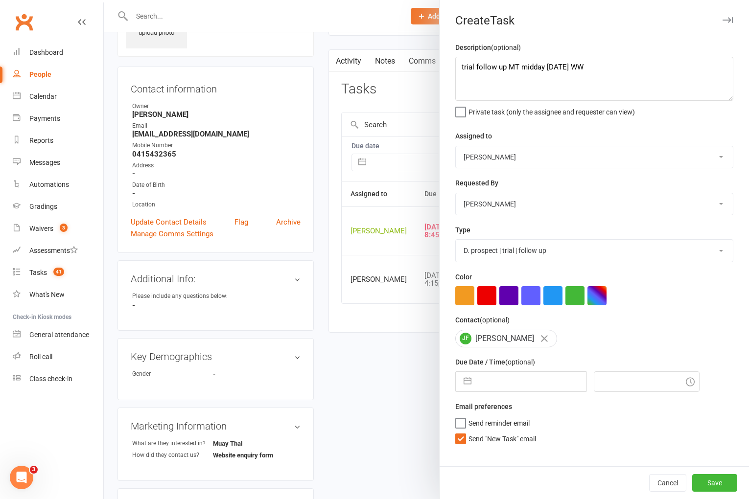
click at [515, 442] on span "Send "New Task" email" at bounding box center [502, 437] width 68 height 11
click at [515, 432] on input "Send "New Task" email" at bounding box center [495, 432] width 81 height 0
click at [507, 377] on input "text" at bounding box center [531, 382] width 110 height 20
select select "6"
select select "2025"
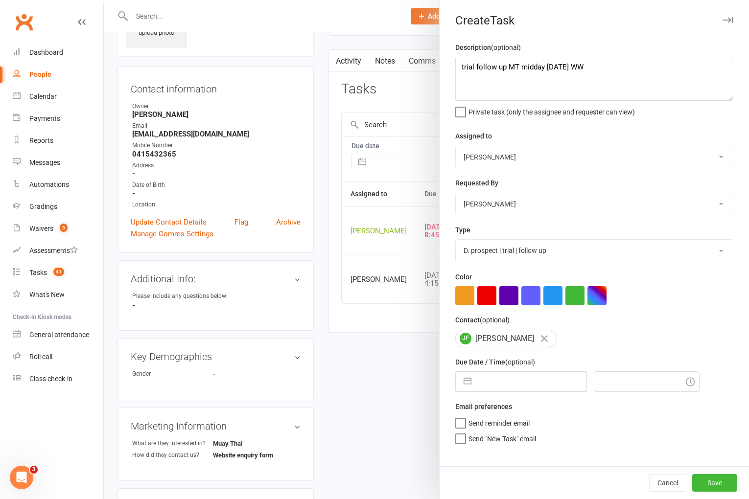
select select "7"
select select "2025"
select select "8"
select select "2025"
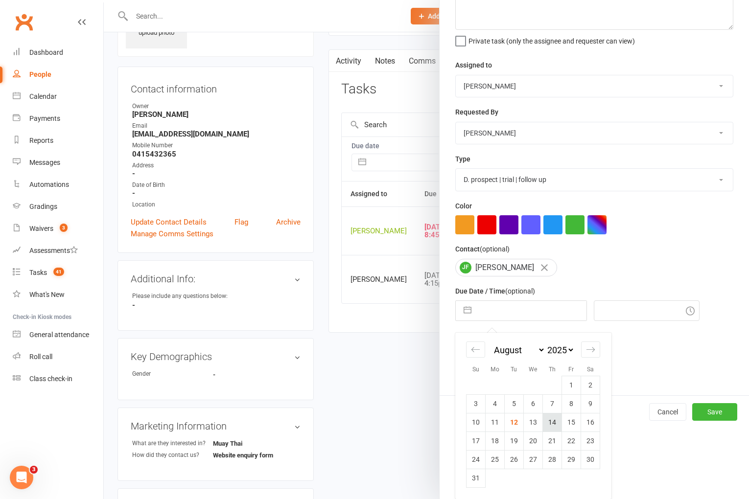
click at [555, 429] on td "14" at bounding box center [552, 422] width 19 height 19
type input "14 Aug 2025"
type input "4:15pm"
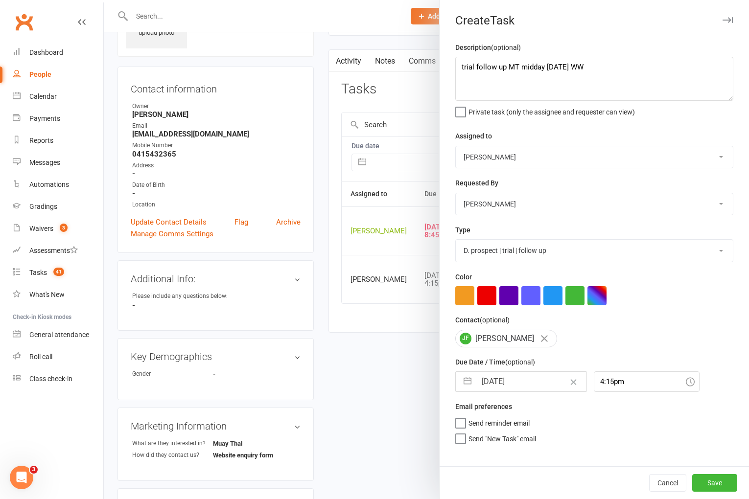
scroll to position [0, 0]
click at [706, 484] on button "Save" at bounding box center [714, 483] width 45 height 18
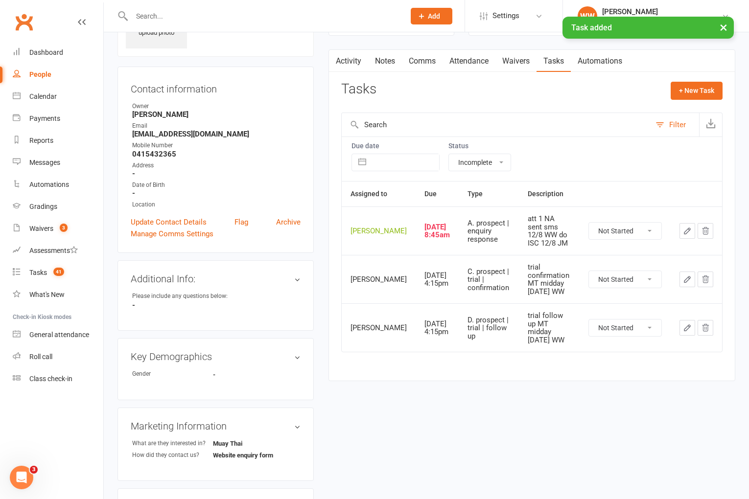
click at [629, 236] on select "Not Started In Progress Waiting Complete" at bounding box center [625, 231] width 72 height 17
select select "unstarted"
click at [531, 95] on div "Tasks + New Task" at bounding box center [531, 93] width 381 height 23
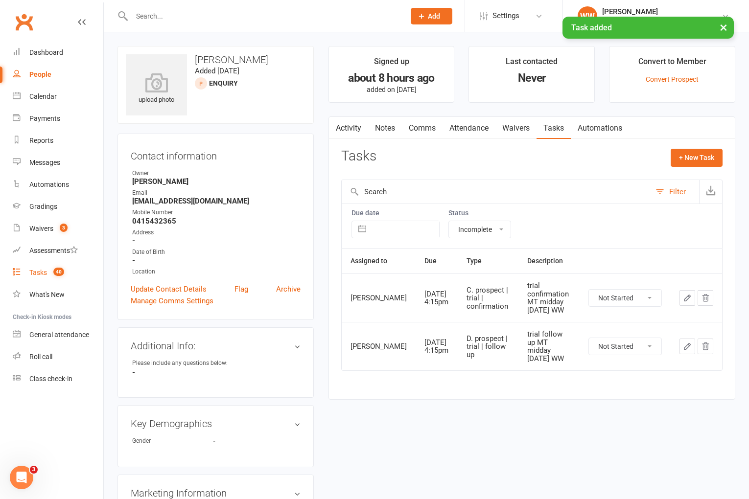
click at [37, 274] on div "Tasks" at bounding box center [38, 273] width 18 height 8
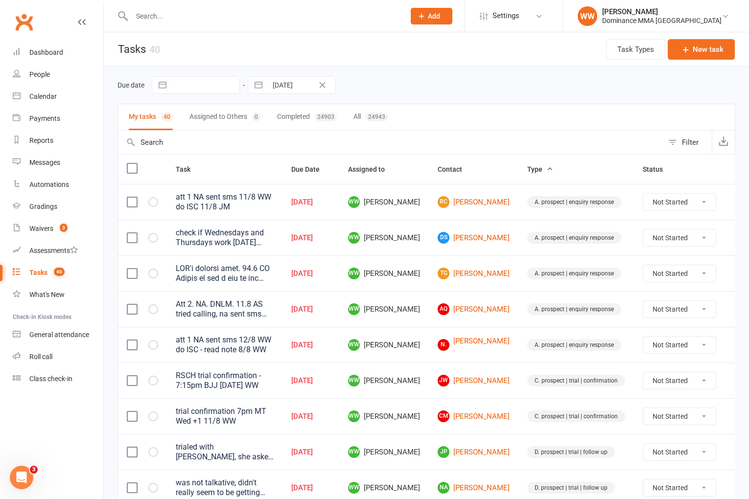
click at [457, 85] on div "Due date Navigate forward to interact with the calendar and select a date. Pres…" at bounding box center [426, 85] width 618 height 18
click at [420, 348] on td "WW Will Wesley" at bounding box center [384, 345] width 90 height 36
click at [421, 348] on td "WW Will Wesley" at bounding box center [384, 345] width 90 height 36
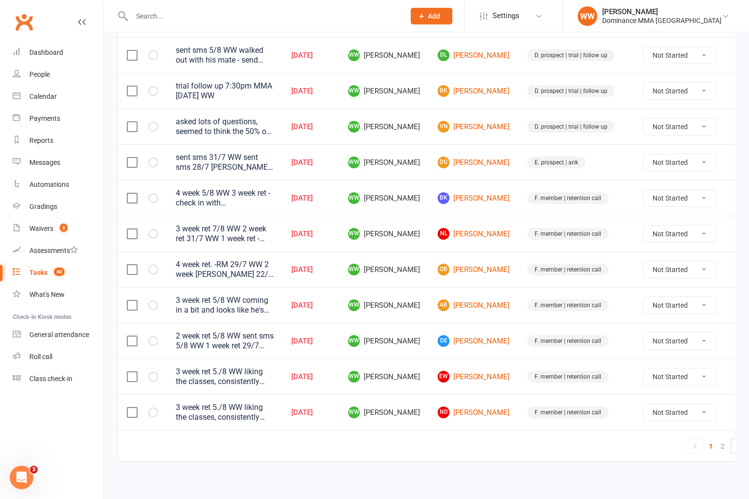
scroll to position [651, 0]
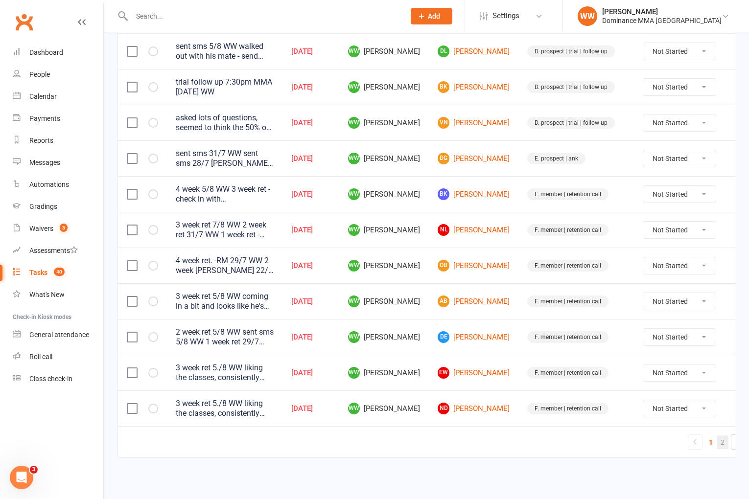
click at [717, 447] on link "2" at bounding box center [723, 443] width 12 height 14
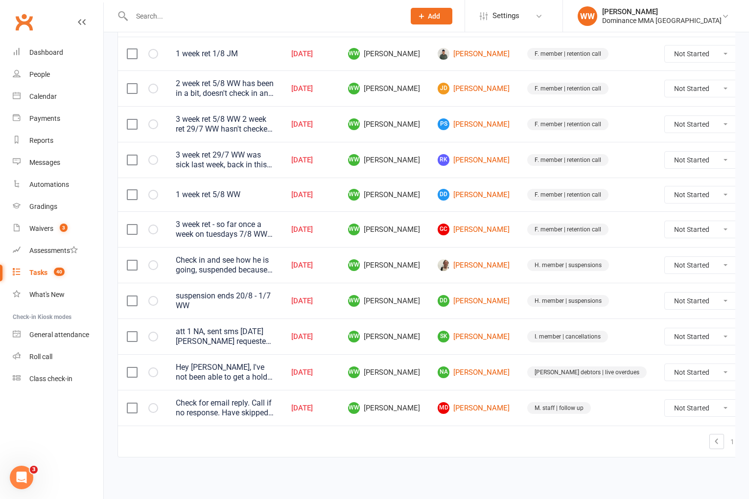
scroll to position [287, 0]
click at [518, 421] on td "M. staff | follow up" at bounding box center [586, 408] width 137 height 36
click at [514, 416] on td "MD Marlee Dawson" at bounding box center [474, 408] width 90 height 36
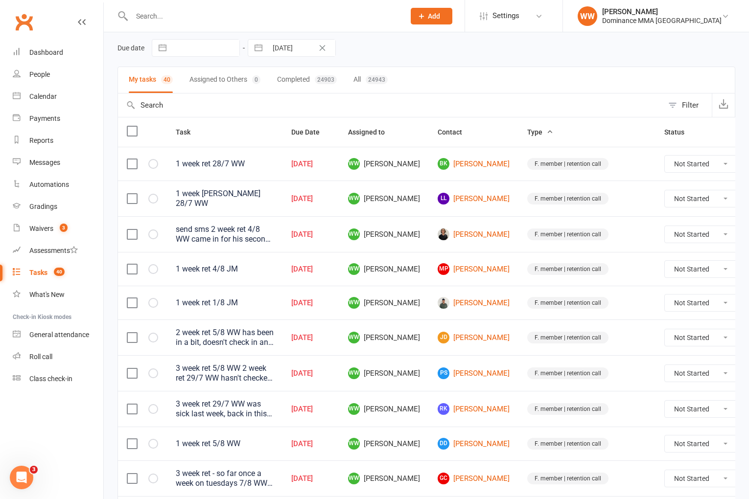
scroll to position [33, 0]
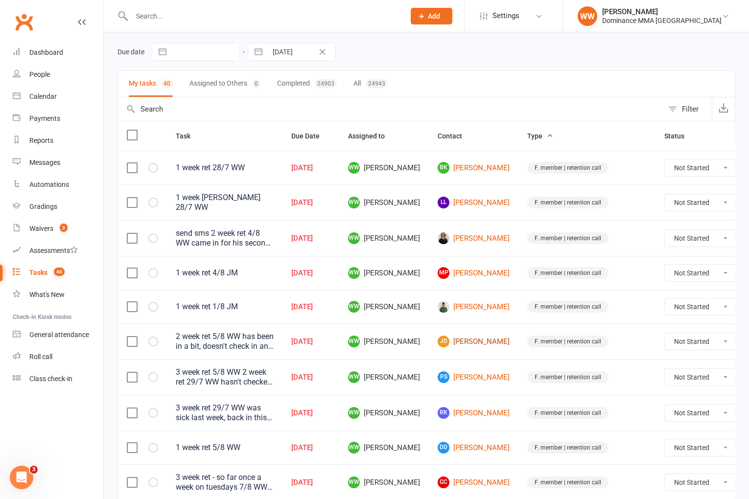
click at [481, 342] on link "JD Jordan Duong" at bounding box center [474, 342] width 72 height 12
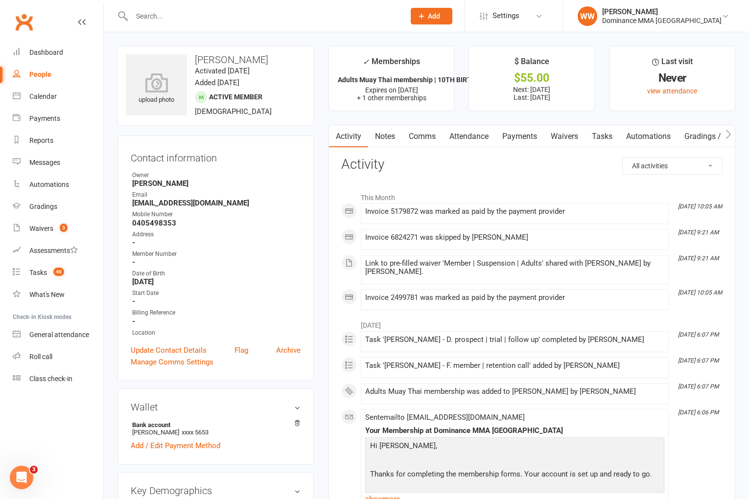
click at [513, 137] on link "Payments" at bounding box center [519, 136] width 48 height 23
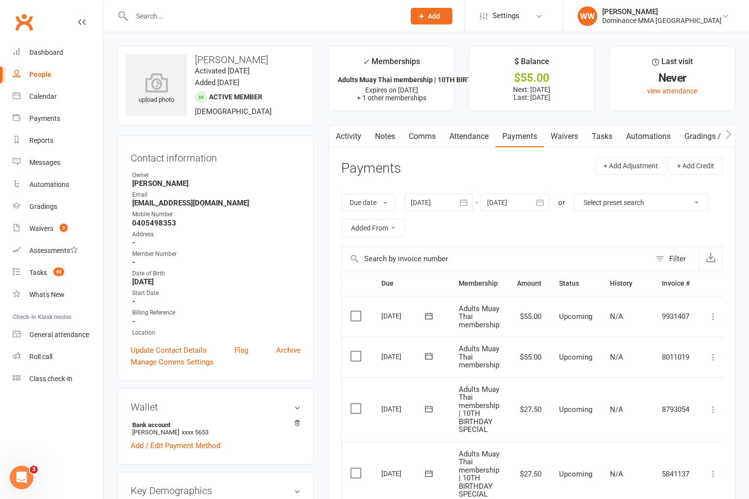
click at [606, 140] on link "Tasks" at bounding box center [602, 136] width 34 height 23
select select "incomplete"
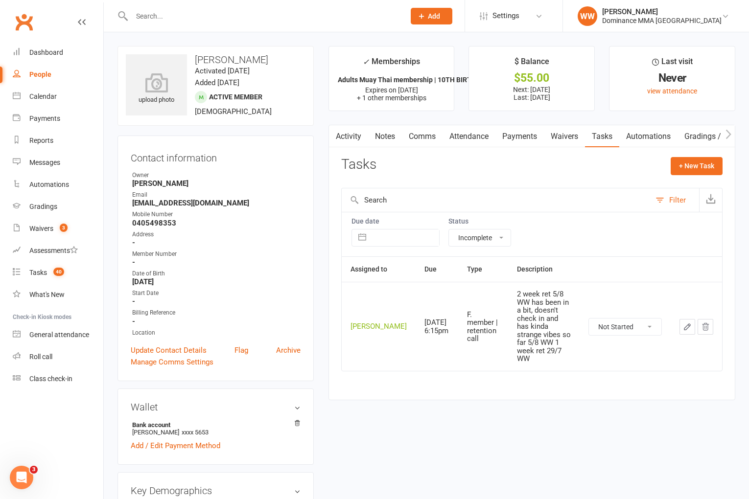
click at [683, 323] on icon "button" at bounding box center [687, 327] width 9 height 9
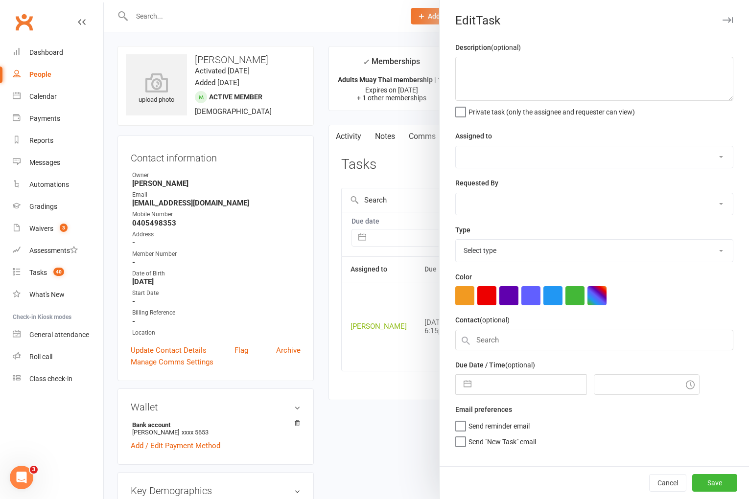
type textarea "2 week ret 5/8 WW has been in a bit, doesn't check in and has kinda strange vib…"
select select "49757"
type input "[DATE]"
type input "6:15pm"
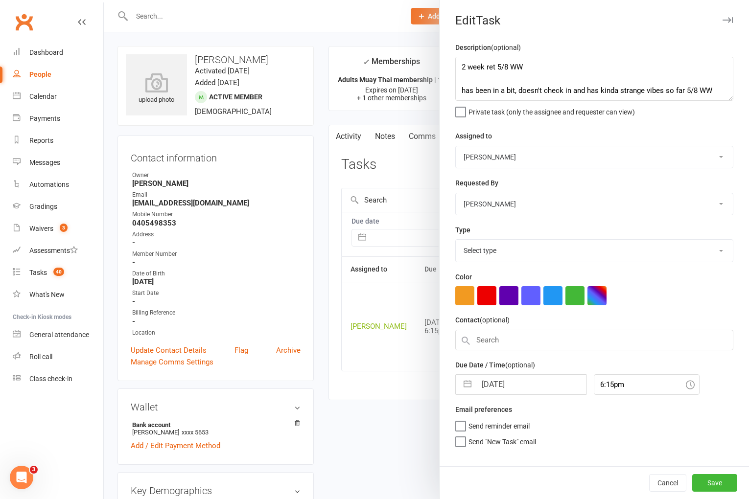
select select "3865"
click at [462, 70] on textarea "2 week ret 5/8 WW has been in a bit, doesn't check in and has kinda strange vib…" at bounding box center [594, 79] width 278 height 44
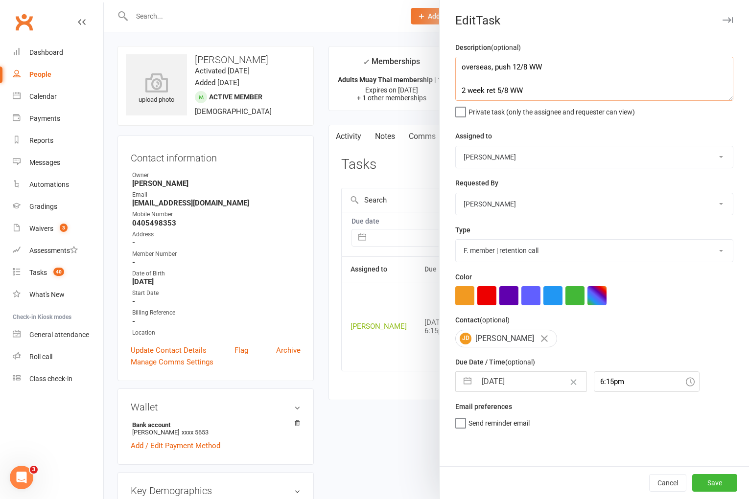
type textarea "overseas, push 12/8 WW 2 week ret 5/8 WW has been in a bit, doesn't check in an…"
click at [506, 384] on input "[DATE]" at bounding box center [531, 382] width 110 height 20
select select "6"
select select "2025"
select select "7"
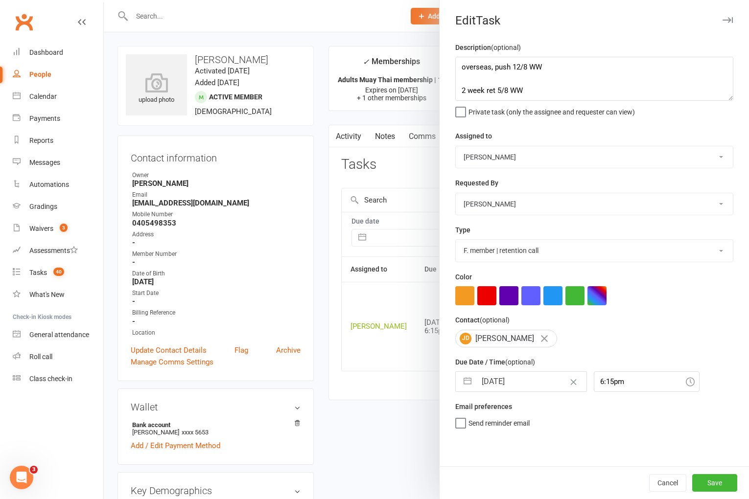
select select "2025"
select select "8"
select select "2025"
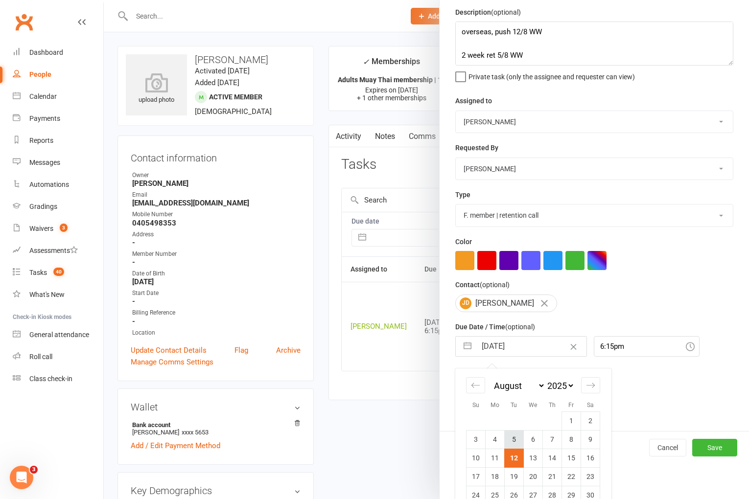
scroll to position [72, 0]
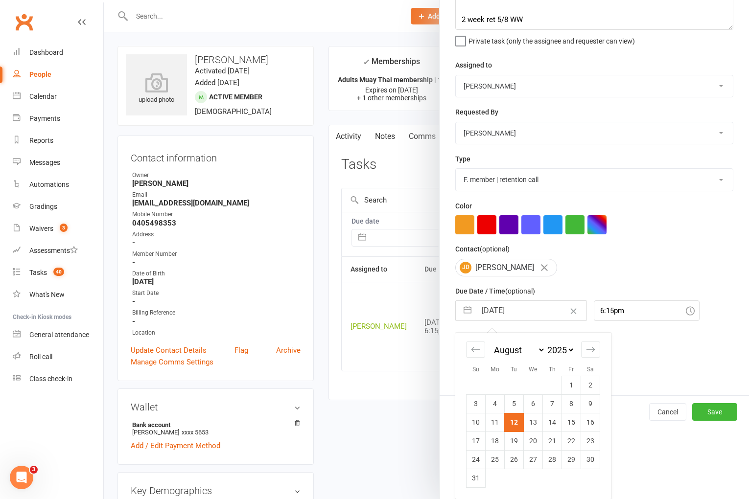
click at [513, 437] on td "19" at bounding box center [514, 441] width 19 height 19
type input "[DATE]"
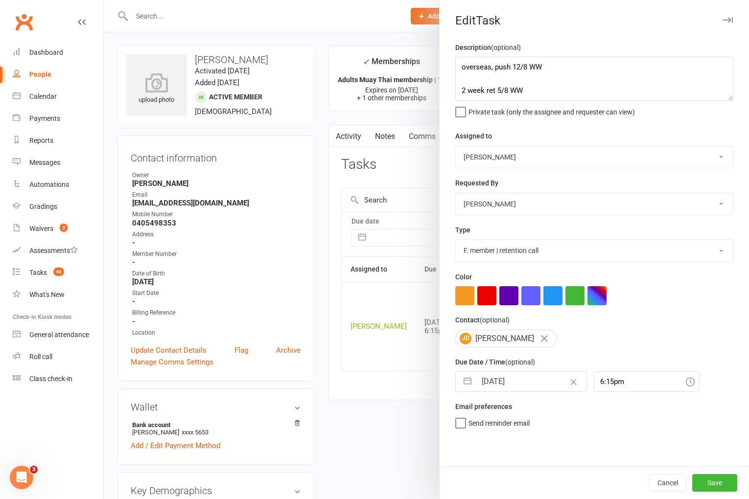
scroll to position [0, 0]
click at [718, 482] on button "Save" at bounding box center [714, 483] width 45 height 18
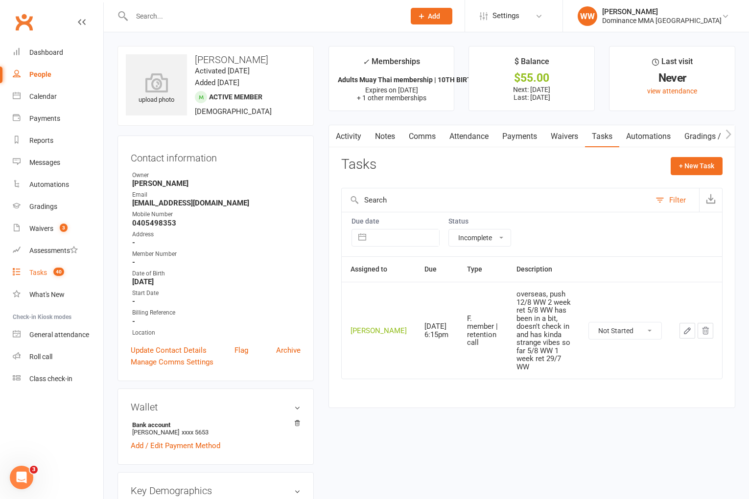
click at [48, 271] on link "Tasks 40" at bounding box center [58, 273] width 91 height 22
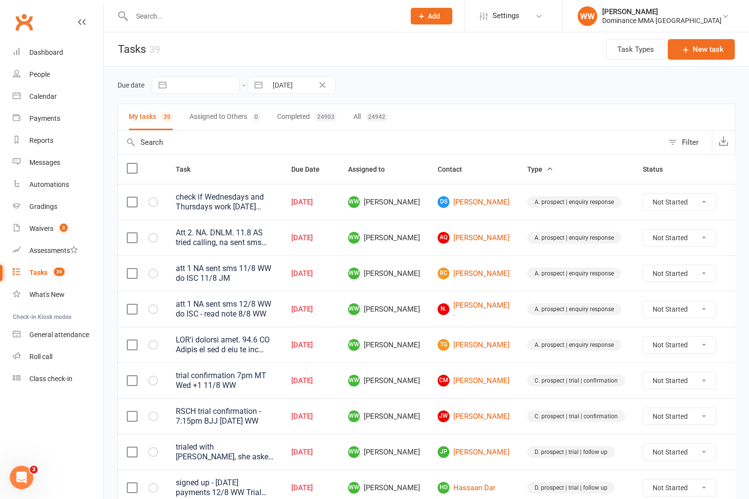
click at [421, 287] on td "WW Will Wesley" at bounding box center [384, 273] width 90 height 36
click at [422, 290] on td "WW Will Wesley" at bounding box center [384, 273] width 90 height 36
click at [429, 277] on td "RC Roy Coughlan" at bounding box center [474, 273] width 90 height 36
click at [424, 294] on td "WW Will Wesley" at bounding box center [384, 309] width 90 height 36
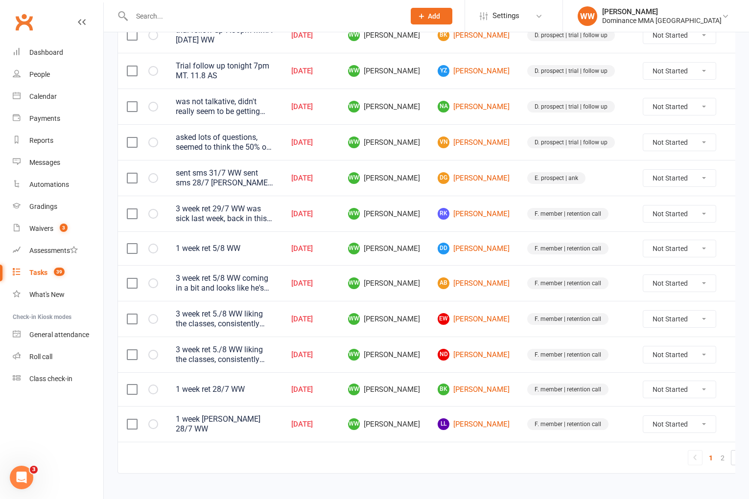
scroll to position [645, 0]
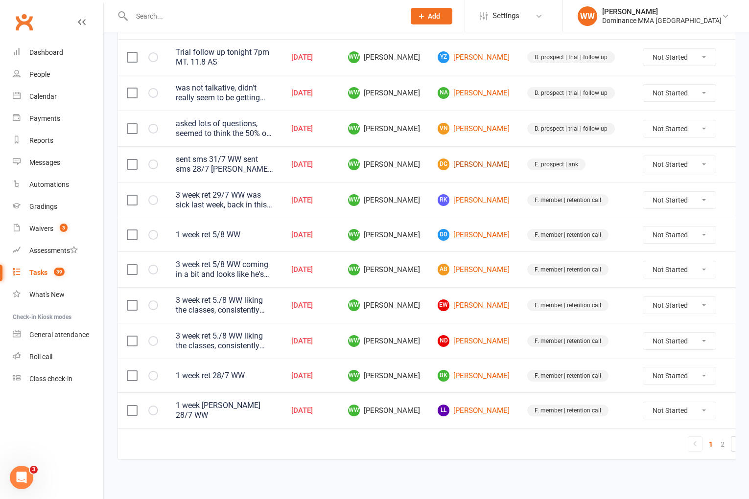
click at [467, 168] on link "DG Daniel Grozdanoski" at bounding box center [474, 165] width 72 height 12
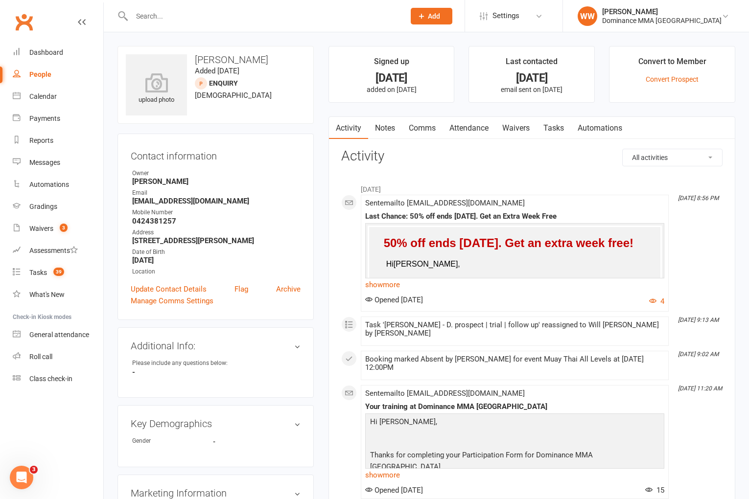
click at [318, 208] on div "upload photo Daniel Grozdanoski Added 14 July, 2025 ENQUIRY prospect 36 years o…" at bounding box center [215, 442] width 211 height 792
click at [317, 210] on div "upload photo Daniel Grozdanoski Added 14 July, 2025 ENQUIRY prospect 36 years o…" at bounding box center [215, 442] width 211 height 792
click at [31, 275] on div "Tasks" at bounding box center [38, 273] width 18 height 8
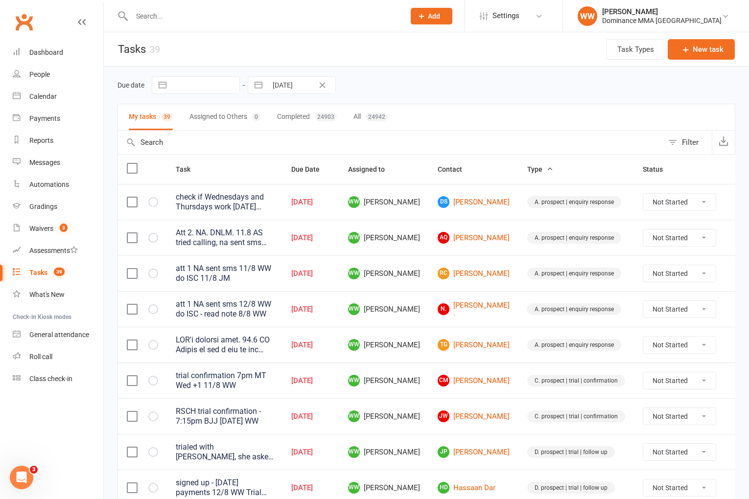
click at [423, 320] on td "WW Will Wesley" at bounding box center [384, 309] width 90 height 36
click at [425, 320] on td "WW Will Wesley" at bounding box center [384, 309] width 90 height 36
click at [423, 319] on td "WW Will Wesley" at bounding box center [384, 309] width 90 height 36
click at [418, 246] on td "WW Will Wesley" at bounding box center [384, 238] width 90 height 36
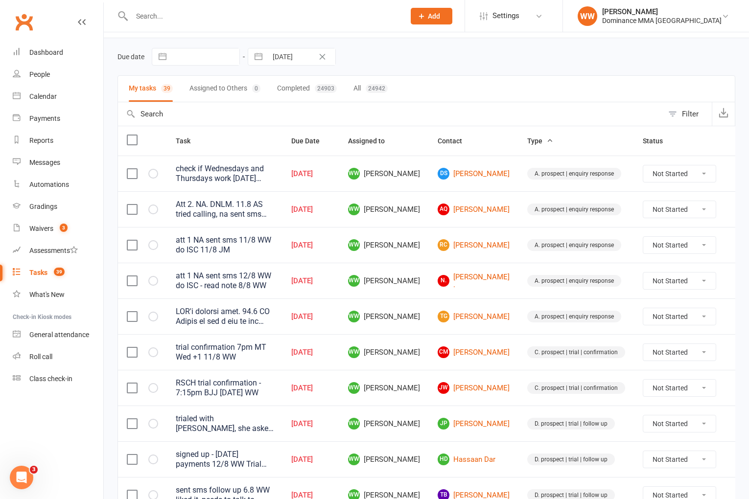
click at [416, 259] on td "WW Will Wesley" at bounding box center [384, 245] width 90 height 36
click at [423, 357] on td "WW Will Wesley" at bounding box center [384, 351] width 90 height 36
click at [429, 361] on td "CM Charles Milne" at bounding box center [474, 351] width 90 height 36
click at [424, 378] on td "WW Will Wesley" at bounding box center [384, 387] width 90 height 36
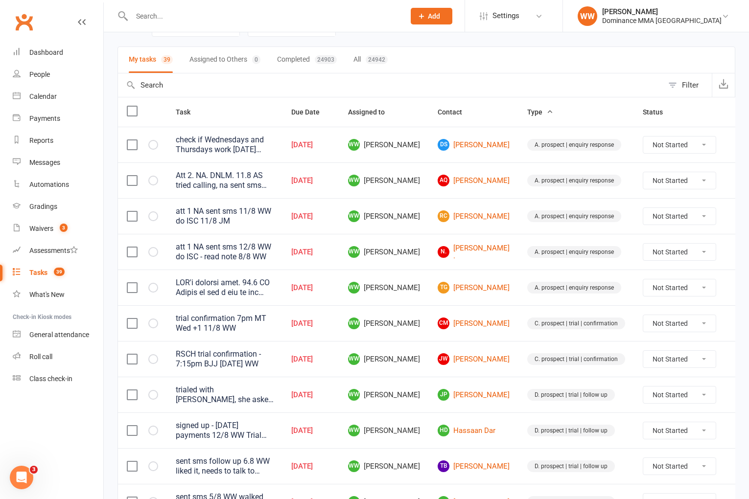
click at [424, 378] on td "WW Will Wesley" at bounding box center [384, 395] width 90 height 36
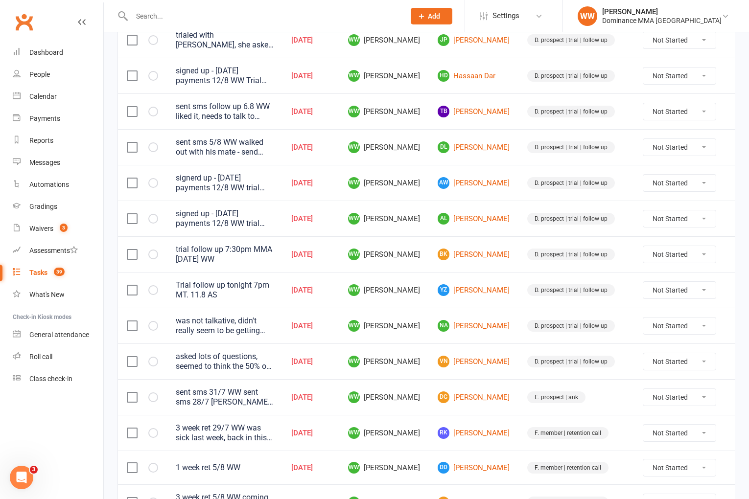
scroll to position [417, 0]
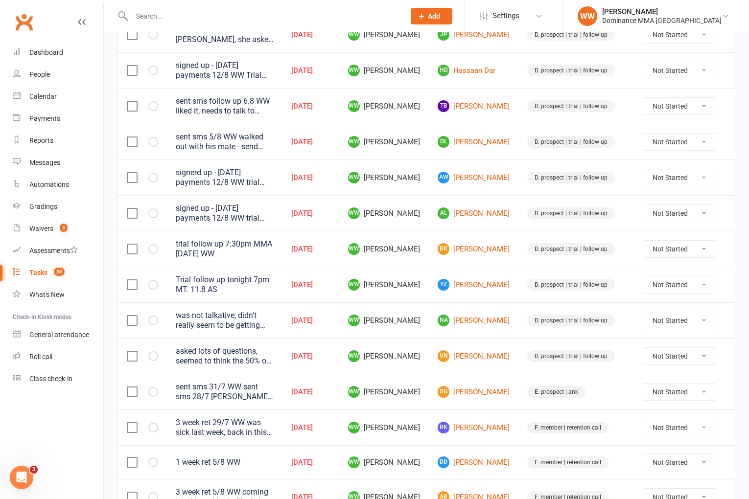
click at [735, 287] on icon at bounding box center [740, 285] width 10 height 10
click at [645, 324] on link "Edit" at bounding box center [676, 324] width 97 height 20
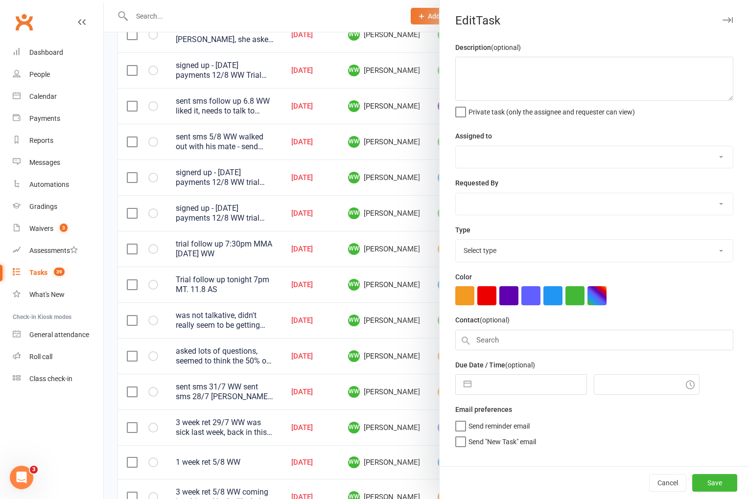
type textarea "Trial follow up tonight 7pm MT. 11.8 AS"
select select "49757"
select select "50862"
type input "11 Aug 2025"
type input "6:30pm"
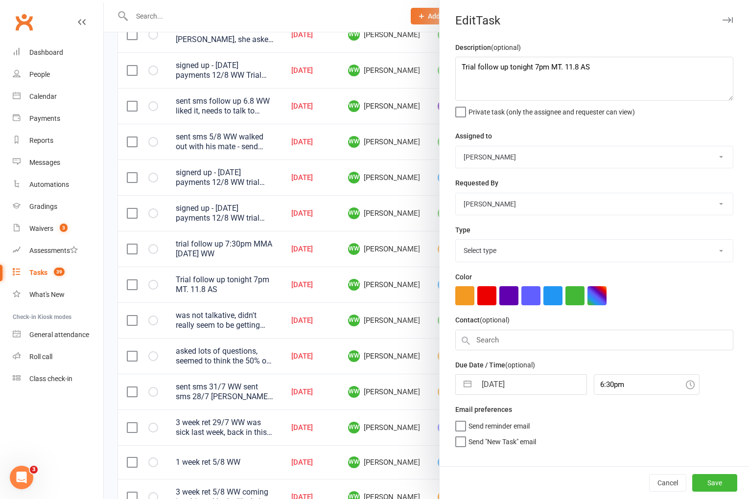
select select "3863"
click at [460, 65] on textarea "Trial follow up tonight 7pm MT. 11.8 AS" at bounding box center [594, 79] width 278 height 44
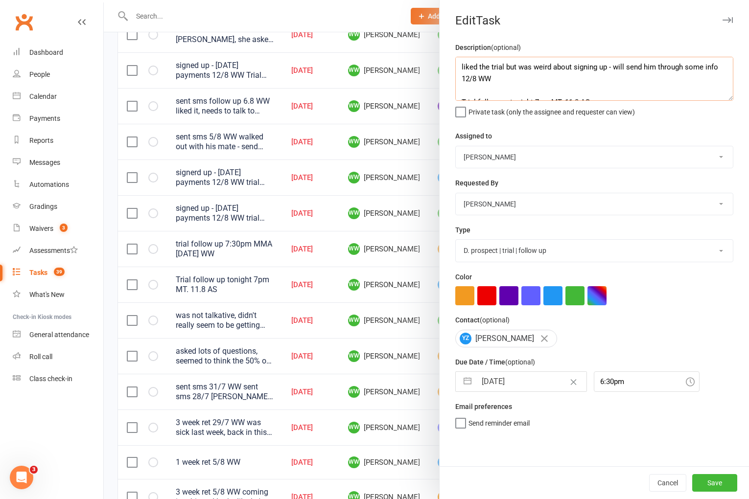
type textarea "liked the trial but was weird about signing up - will send him through some inf…"
select select "6"
select select "2025"
select select "7"
select select "2025"
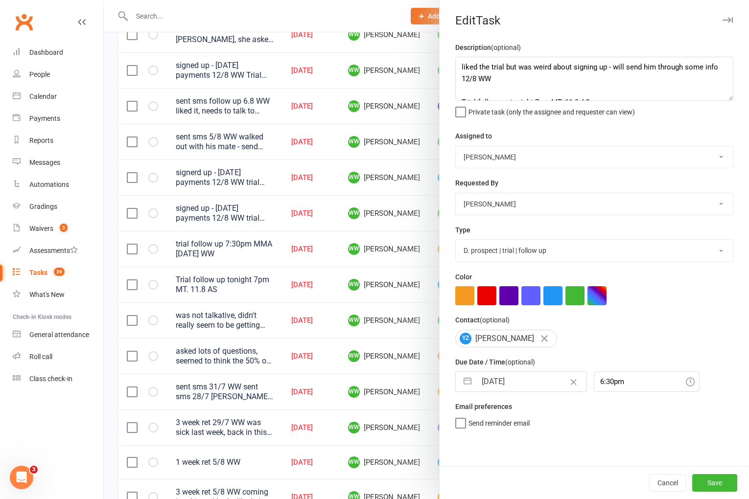
select select "8"
select select "2025"
click at [508, 386] on input "11 Aug 2025" at bounding box center [531, 382] width 110 height 20
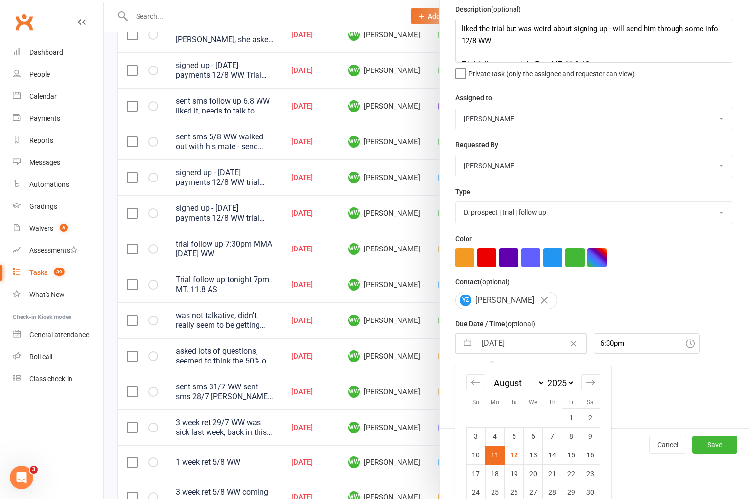
scroll to position [54, 0]
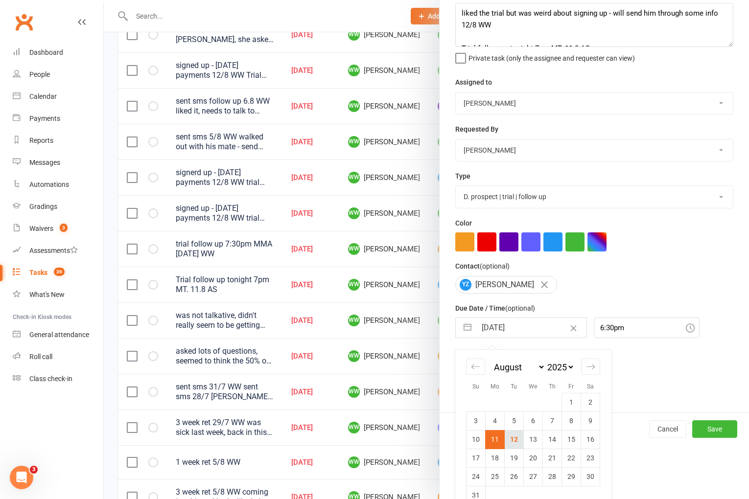
click at [512, 438] on td "12" at bounding box center [514, 439] width 19 height 19
type input "[DATE]"
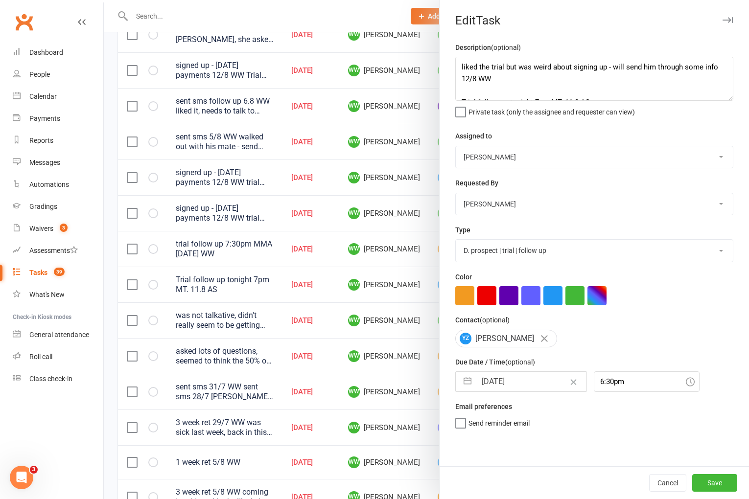
scroll to position [0, 0]
click at [706, 481] on button "Save" at bounding box center [714, 483] width 45 height 18
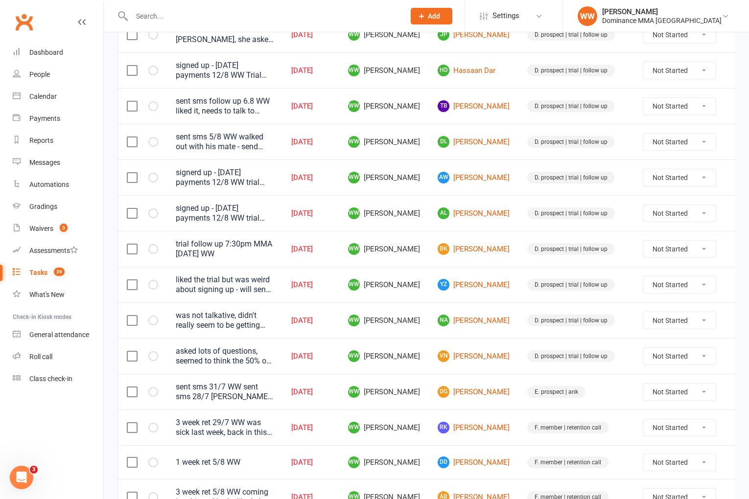
click at [498, 231] on td "BK Burhan KUCUK" at bounding box center [474, 249] width 90 height 36
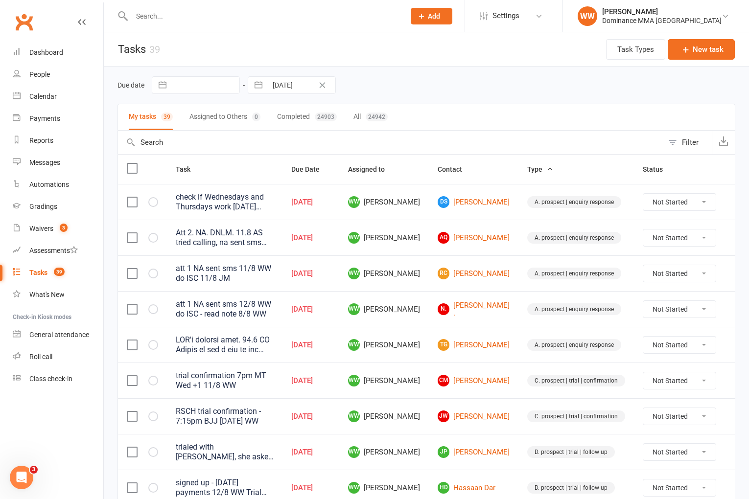
click at [499, 262] on td "RC Roy Coughlan" at bounding box center [474, 273] width 90 height 36
click at [171, 20] on input "text" at bounding box center [263, 16] width 269 height 14
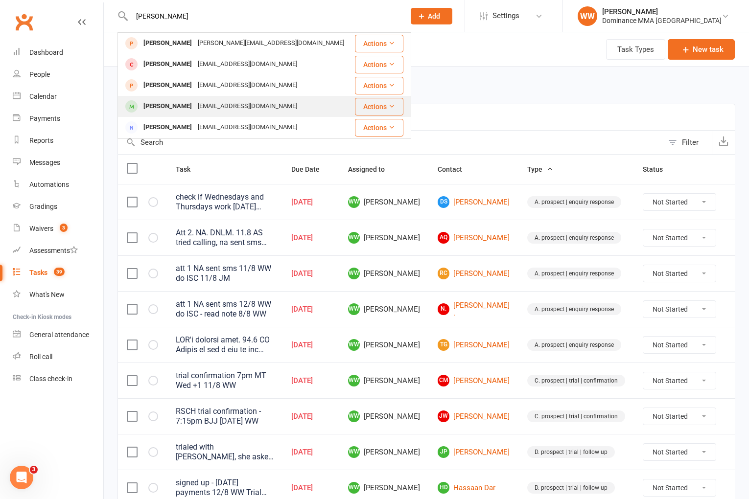
type input "dhruv"
click at [191, 112] on div "Dhruv Chaturvedi" at bounding box center [167, 106] width 54 height 14
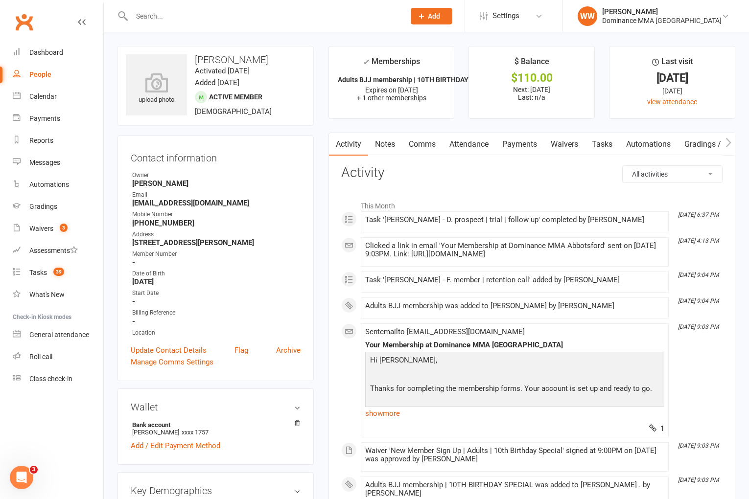
click at [521, 147] on link "Payments" at bounding box center [519, 144] width 48 height 23
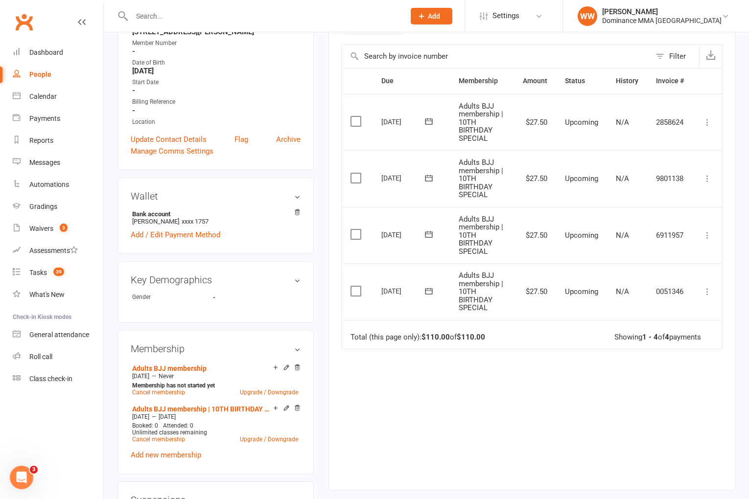
scroll to position [212, 0]
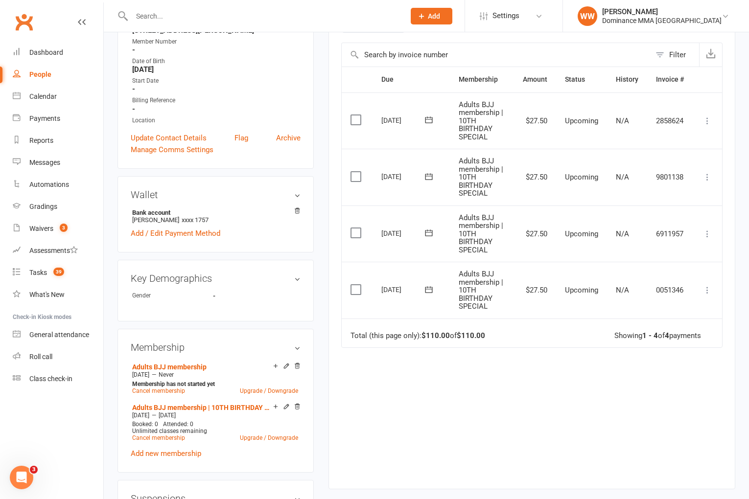
click at [428, 288] on icon at bounding box center [429, 290] width 10 height 10
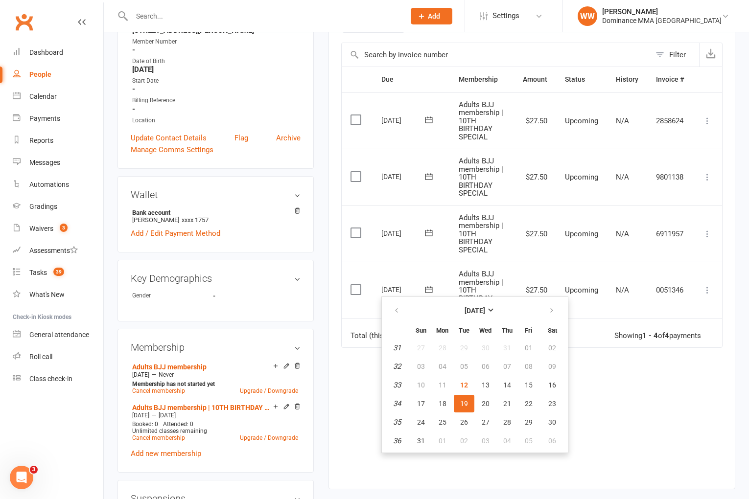
click at [450, 274] on td "Adults BJJ membership | 10TH BIRTHDAY SPECIAL" at bounding box center [482, 290] width 64 height 57
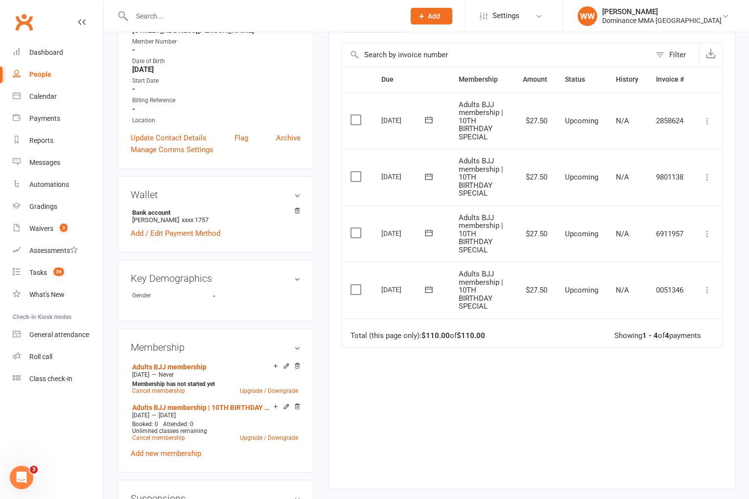
click at [450, 274] on td "Adults BJJ membership | 10TH BIRTHDAY SPECIAL" at bounding box center [482, 290] width 64 height 57
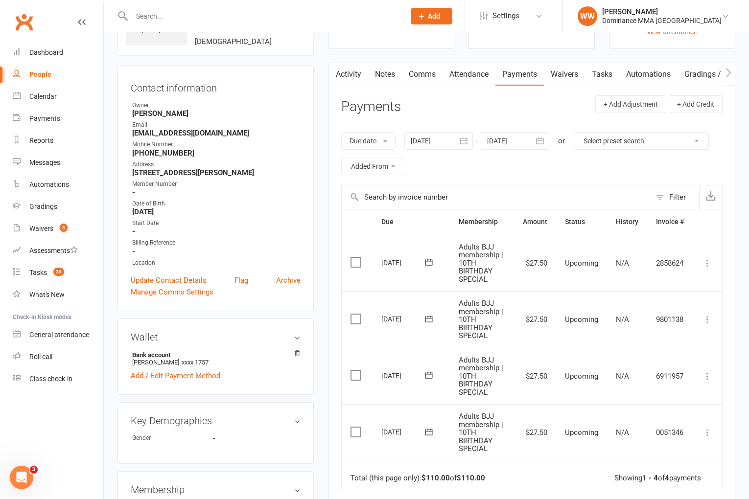
scroll to position [67, 0]
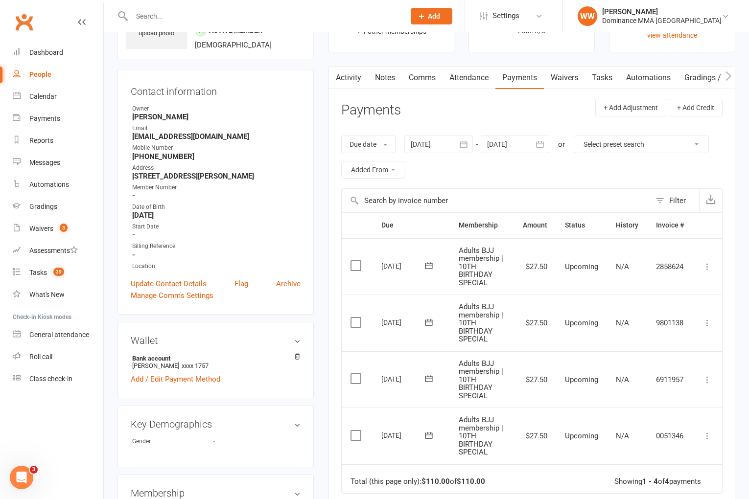
click at [529, 140] on div at bounding box center [515, 145] width 69 height 18
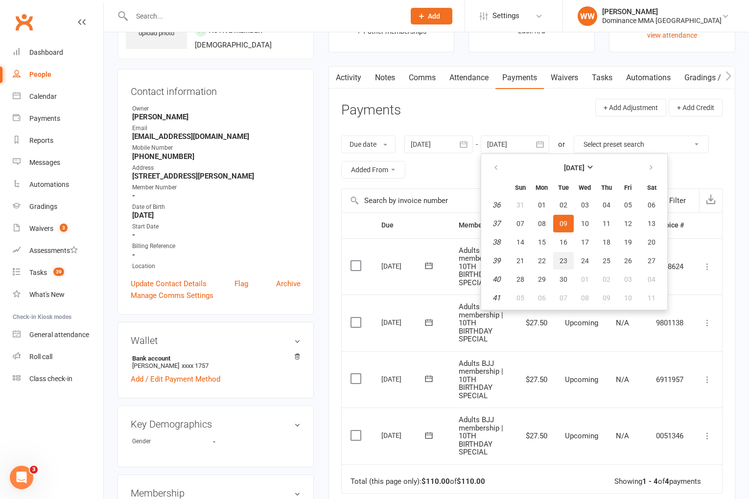
click at [566, 258] on span "23" at bounding box center [563, 261] width 8 height 8
type input "23 Sep 2025"
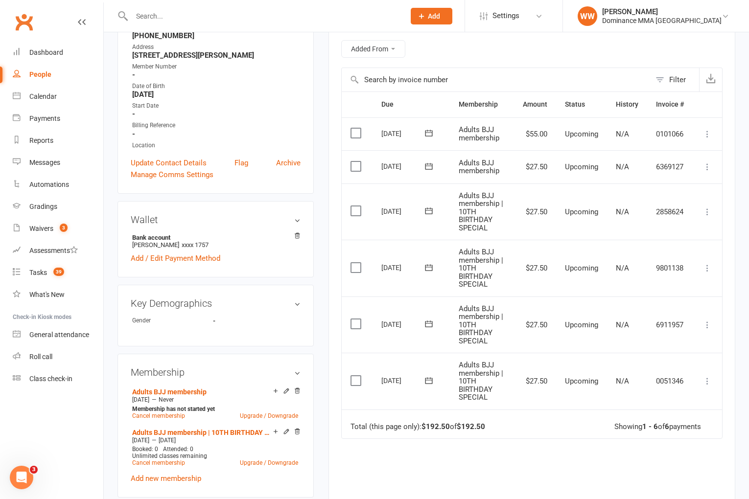
scroll to position [0, 0]
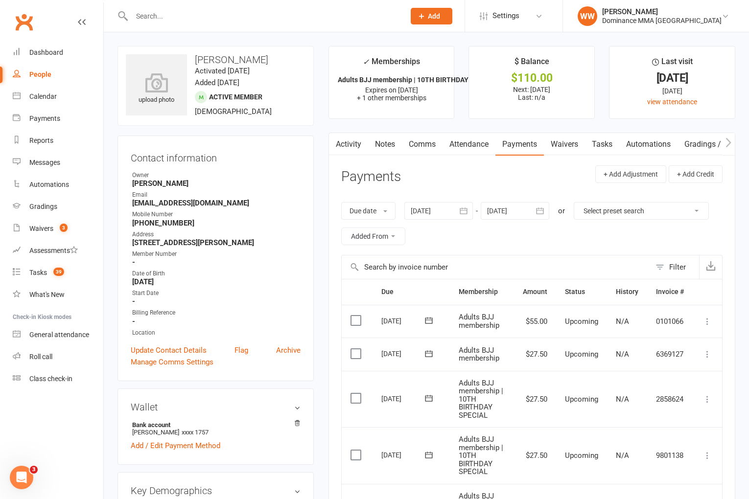
click at [603, 147] on link "Tasks" at bounding box center [602, 144] width 34 height 23
select select "incomplete"
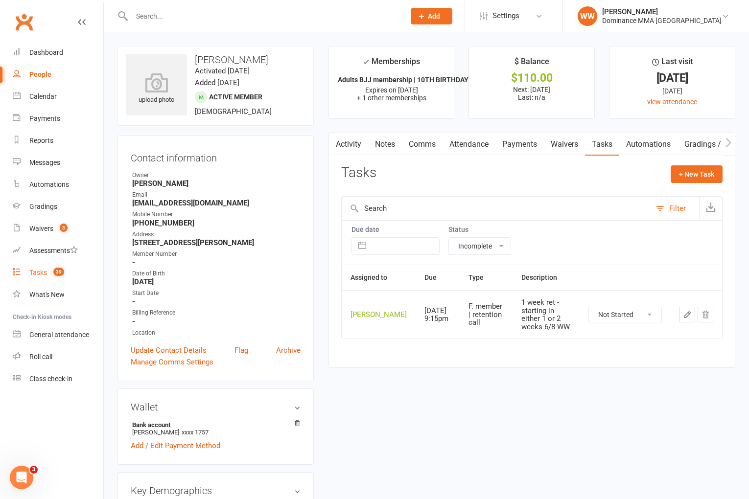
click at [51, 270] on count-badge "39" at bounding box center [56, 273] width 16 height 8
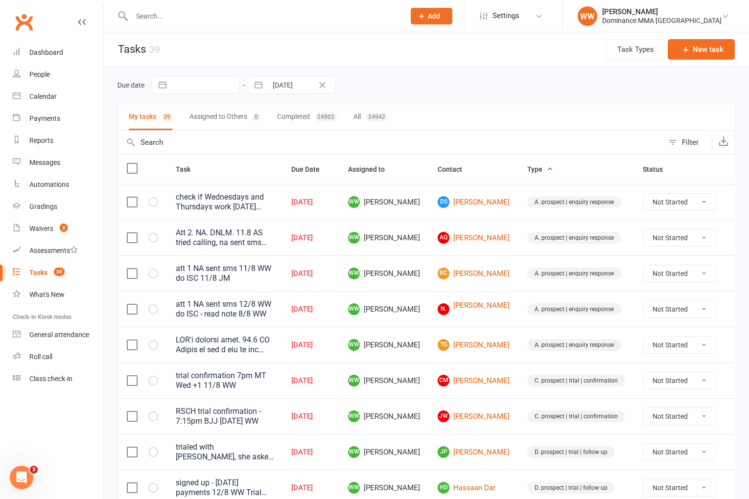
click at [480, 93] on div "Due date Navigate forward to interact with the calendar and select a date. Pres…" at bounding box center [426, 85] width 618 height 18
click at [422, 277] on td "WW Will Wesley" at bounding box center [384, 273] width 90 height 36
click at [421, 279] on td "WW Will Wesley" at bounding box center [384, 273] width 90 height 36
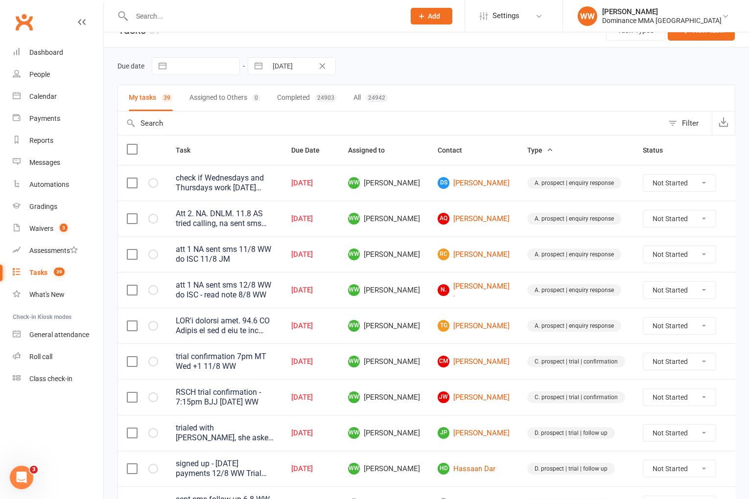
scroll to position [41, 0]
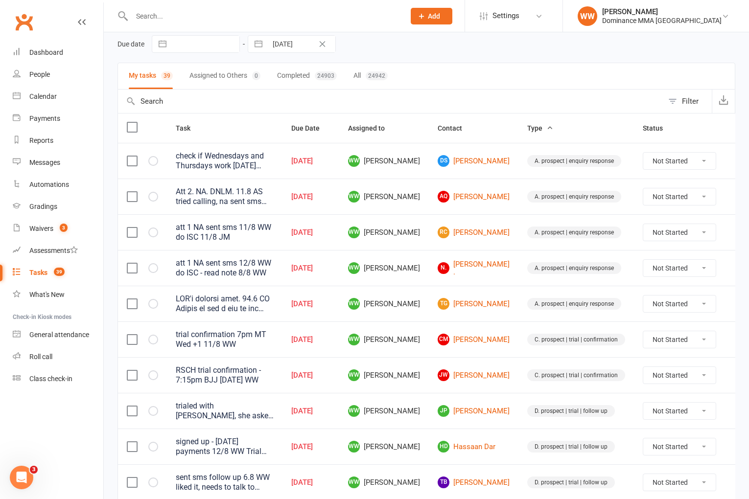
click at [423, 280] on td "WW Will Wesley" at bounding box center [384, 268] width 90 height 36
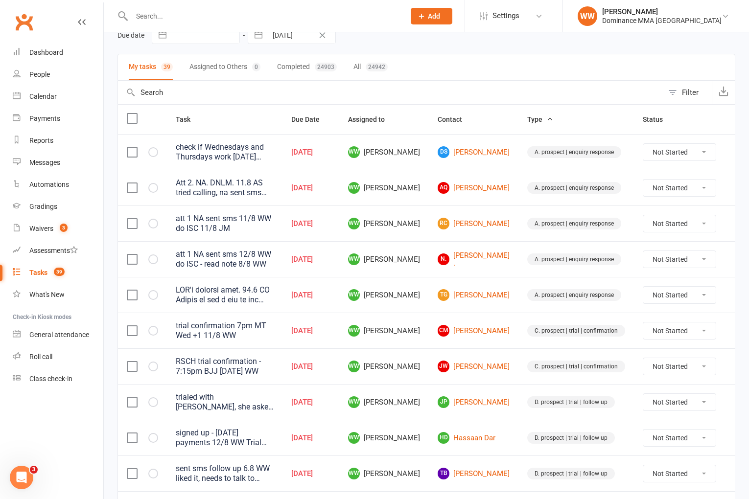
click at [423, 280] on td "WW Will Wesley" at bounding box center [384, 295] width 90 height 36
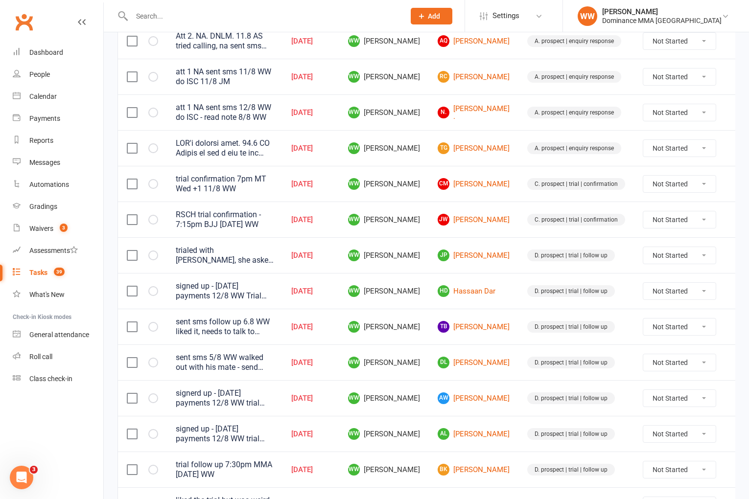
scroll to position [201, 0]
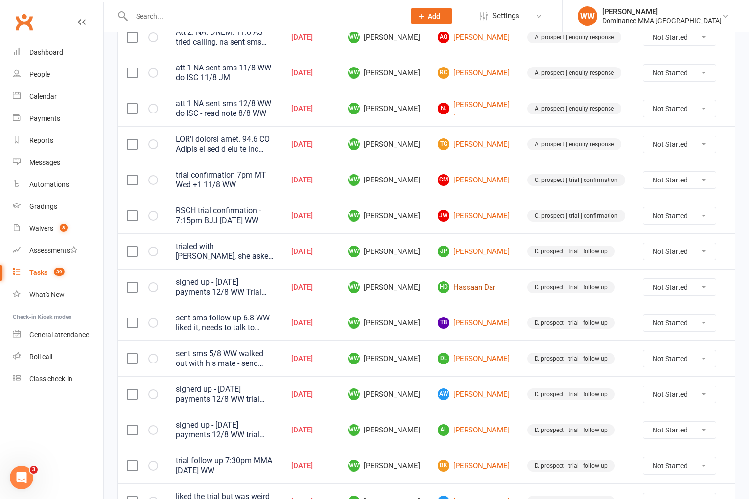
click at [464, 284] on link "HD Hassaan Dar" at bounding box center [474, 287] width 72 height 12
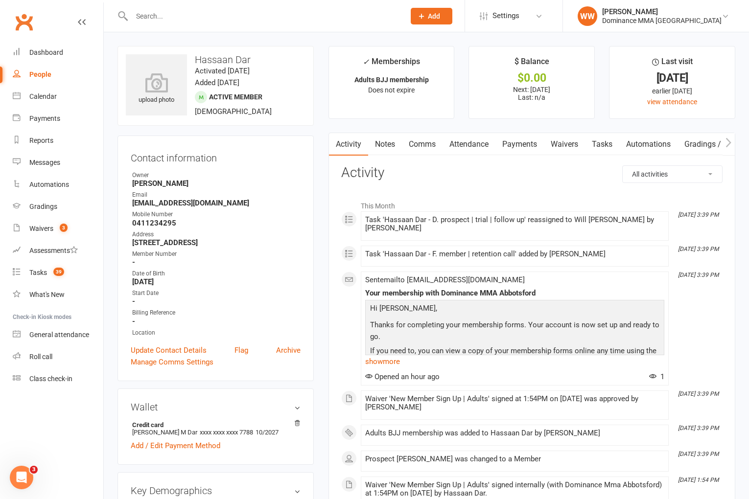
click at [602, 143] on link "Tasks" at bounding box center [602, 144] width 34 height 23
select select "incomplete"
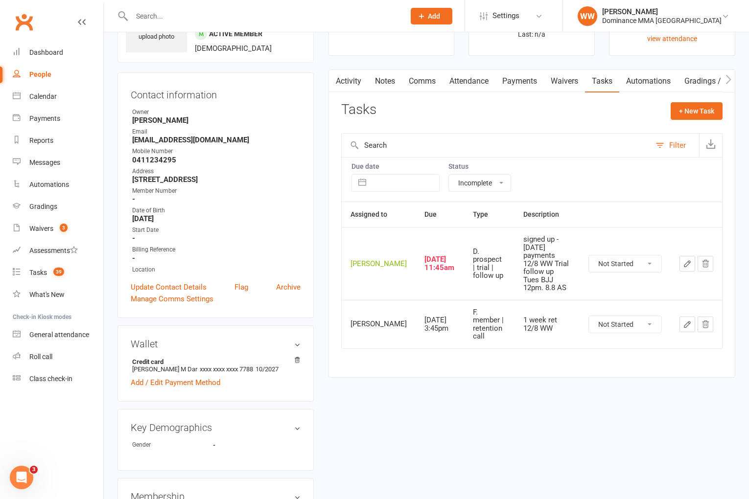
scroll to position [65, 0]
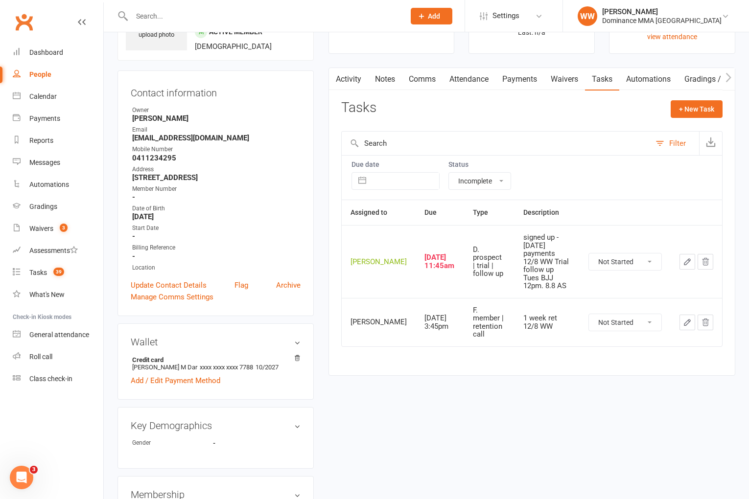
click at [517, 87] on link "Payments" at bounding box center [519, 79] width 48 height 23
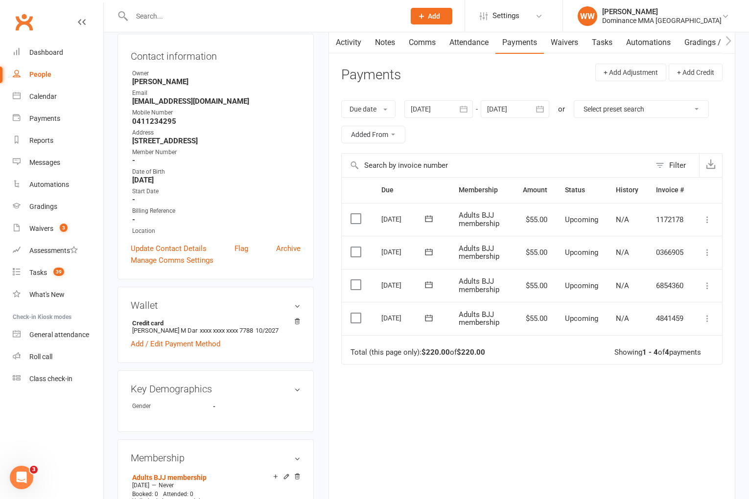
scroll to position [78, 0]
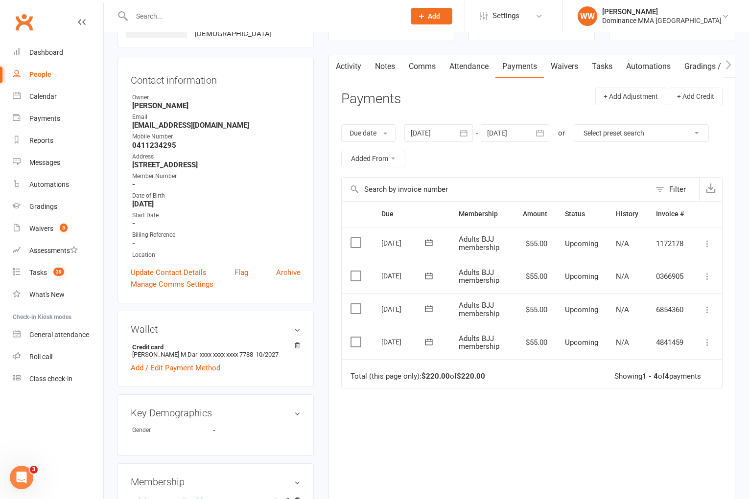
click at [595, 78] on div "Activity Notes Comms Attendance Payments Waivers Tasks Automations Gradings / P…" at bounding box center [531, 292] width 407 height 475
click at [597, 72] on link "Tasks" at bounding box center [602, 66] width 34 height 23
select select "incomplete"
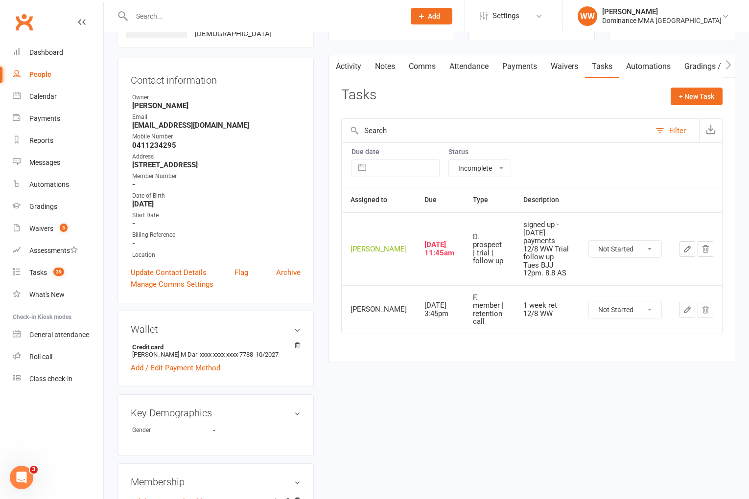
click at [626, 247] on select "Not Started In Progress Waiting Complete" at bounding box center [625, 249] width 72 height 17
select select "unstarted"
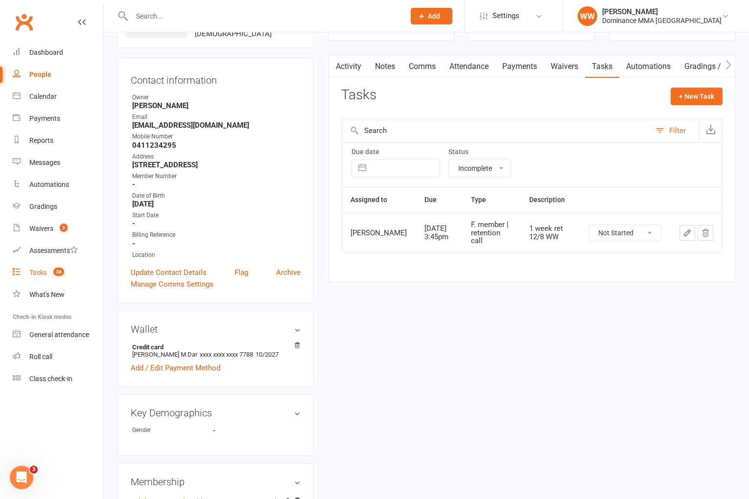
click at [46, 274] on div "Tasks" at bounding box center [38, 273] width 18 height 8
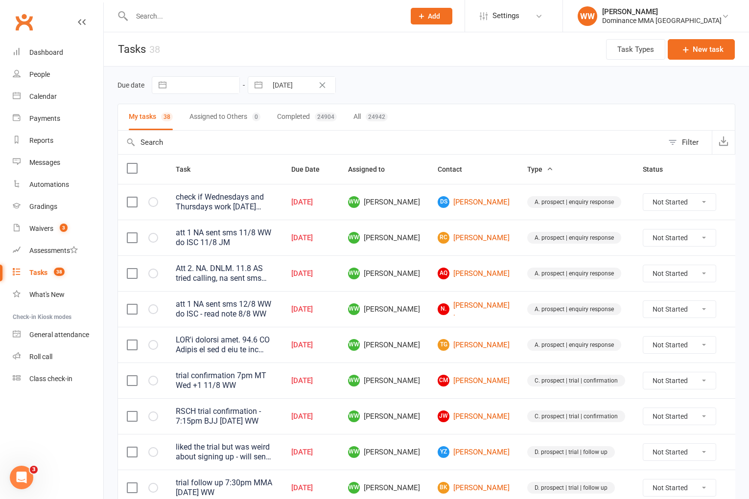
click at [424, 363] on td "WW Will Wesley" at bounding box center [384, 381] width 90 height 36
click at [422, 368] on td "WW Will Wesley" at bounding box center [384, 381] width 90 height 36
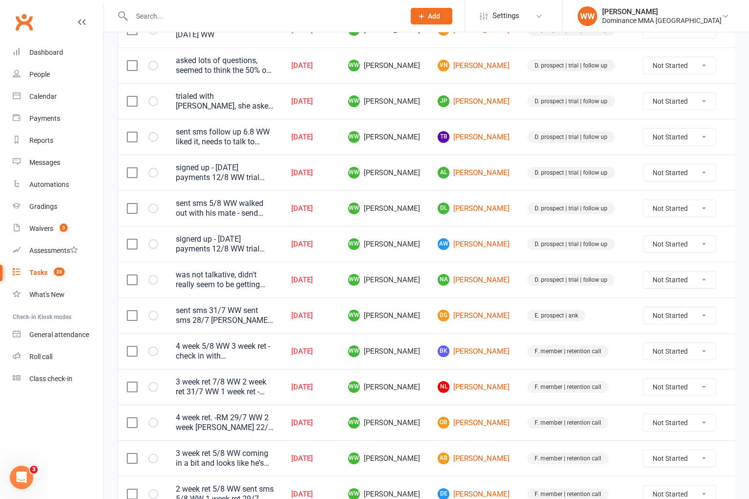
scroll to position [460, 0]
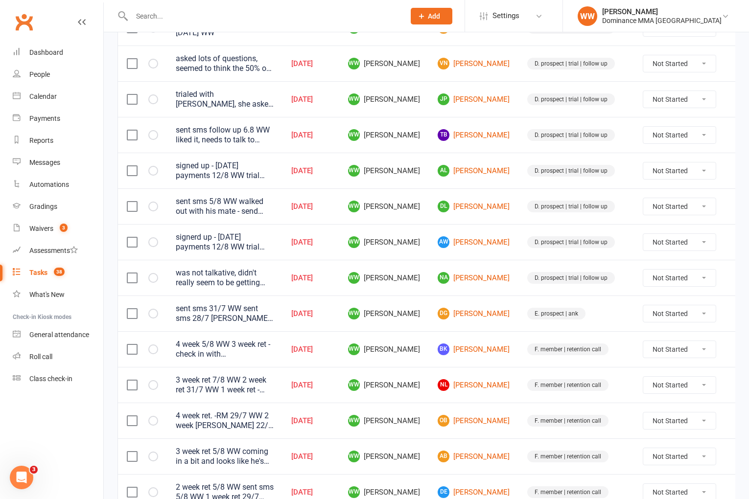
click at [683, 352] on select "Not Started In Progress Waiting Complete" at bounding box center [679, 349] width 72 height 17
select select "unstarted"
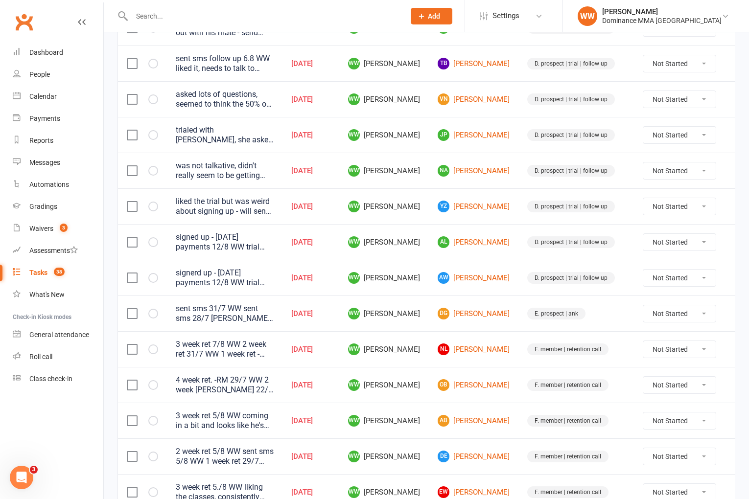
click at [424, 357] on td "WW Will Wesley" at bounding box center [384, 349] width 90 height 36
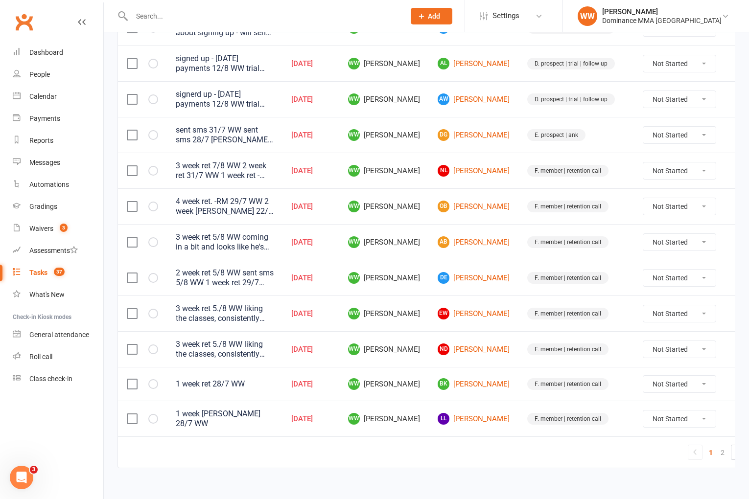
scroll to position [647, 0]
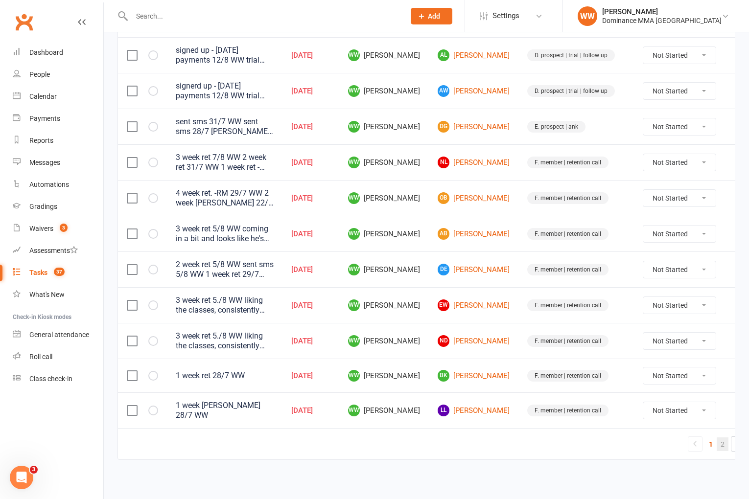
click at [717, 445] on link "2" at bounding box center [723, 445] width 12 height 14
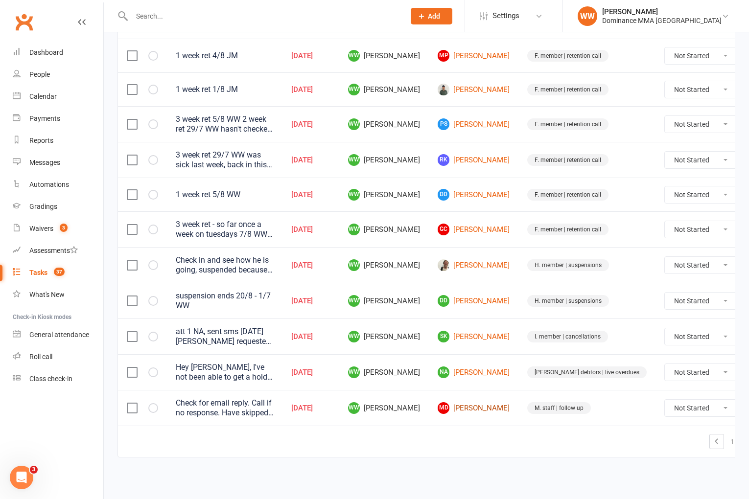
scroll to position [184, 0]
click at [449, 373] on td "NA Najma Ahmed" at bounding box center [474, 372] width 90 height 36
click at [429, 370] on td "WW Will Wesley" at bounding box center [384, 372] width 90 height 36
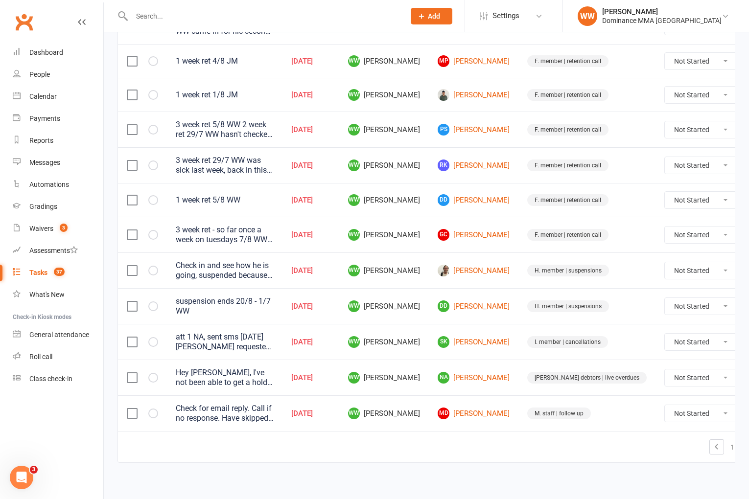
scroll to position [175, 0]
click at [486, 205] on link "DD Daria Di Giacomo" at bounding box center [474, 201] width 72 height 12
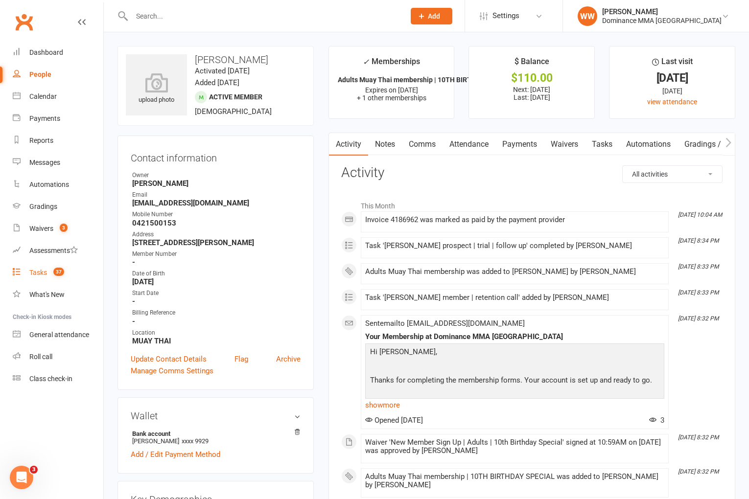
click at [45, 268] on link "Tasks 37" at bounding box center [58, 273] width 91 height 22
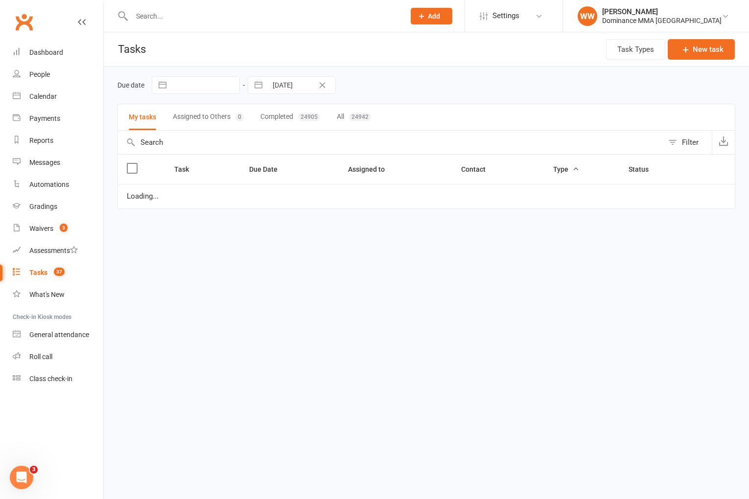
click at [413, 80] on div "Due date Navigate forward to interact with the calendar and select a date. Pres…" at bounding box center [426, 85] width 618 height 18
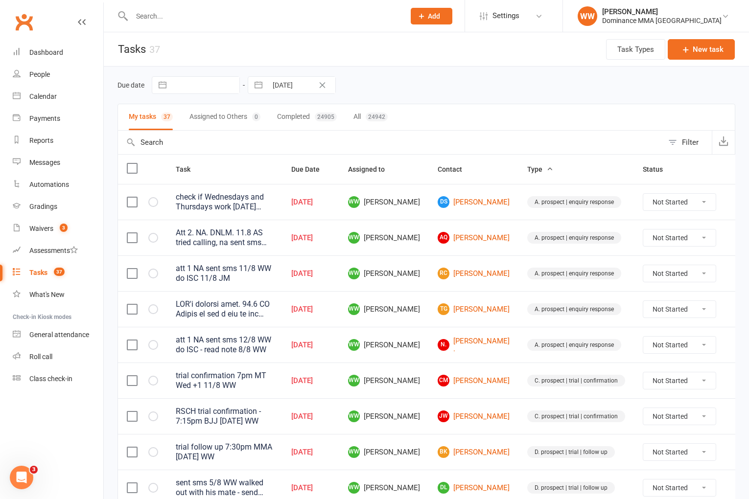
click at [426, 18] on icon at bounding box center [421, 16] width 9 height 9
click at [464, 48] on link "Prospect" at bounding box center [420, 43] width 87 height 23
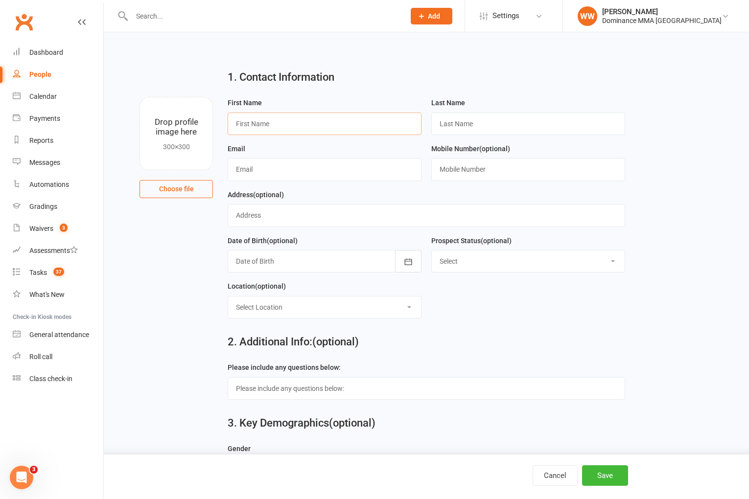
click at [302, 126] on input "text" at bounding box center [325, 124] width 194 height 23
paste input "Daniel"
type input "Daniel"
click at [465, 125] on input "text" at bounding box center [528, 124] width 194 height 23
paste input "Carr-Pollock"
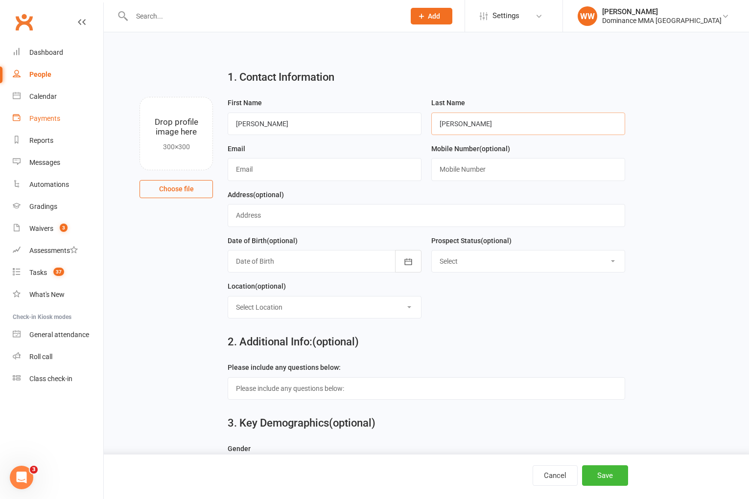
type input "Carr-Pollock"
click at [264, 176] on input "text" at bounding box center [325, 169] width 194 height 23
paste input "danielcp101@hotmail.co.uk"
type input "danielcp101@hotmail.co.uk"
click at [471, 167] on input "text" at bounding box center [528, 169] width 194 height 23
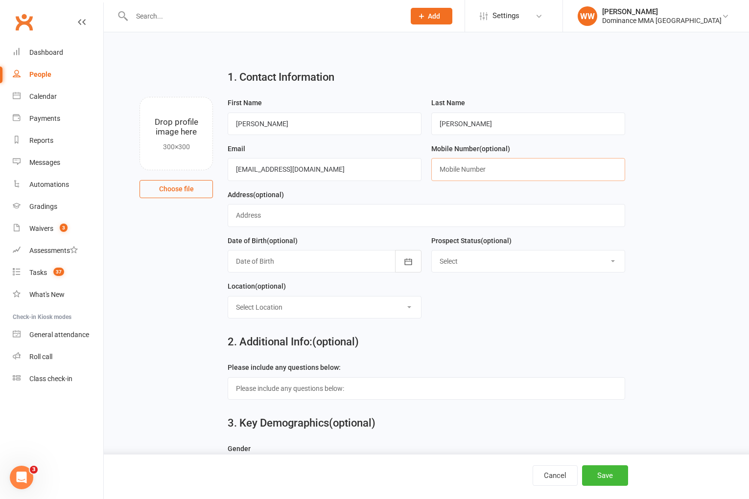
paste input "+447714164760"
type input "+447714164760"
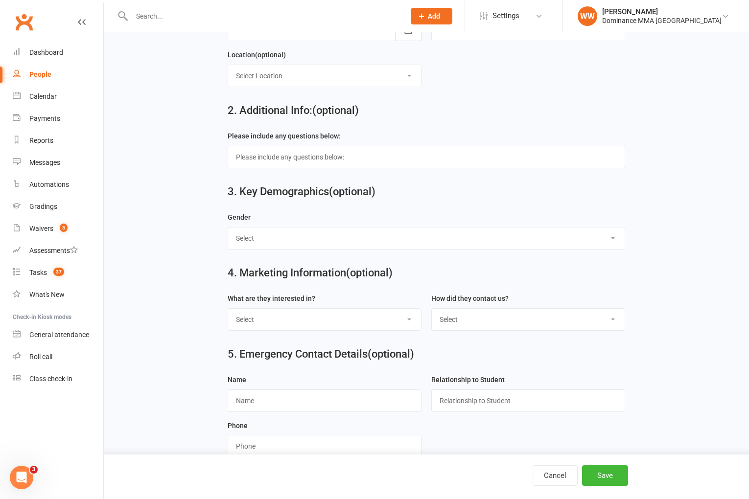
scroll to position [230, 0]
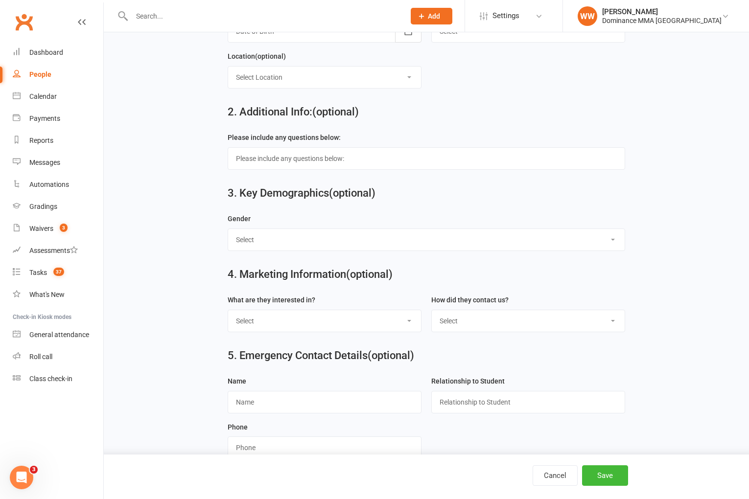
click at [296, 248] on select "Select Male Female" at bounding box center [426, 240] width 396 height 22
select select "[DEMOGRAPHIC_DATA]"
click at [483, 325] on select "Select Phone Website enquiry form In-Facility Email Marketing Lead" at bounding box center [528, 321] width 193 height 22
select select "Website enquiry form"
click at [611, 479] on button "Save" at bounding box center [605, 475] width 46 height 21
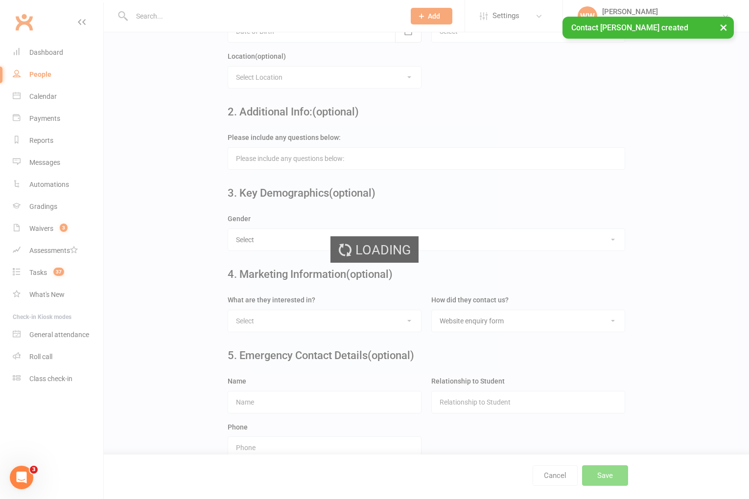
scroll to position [0, 0]
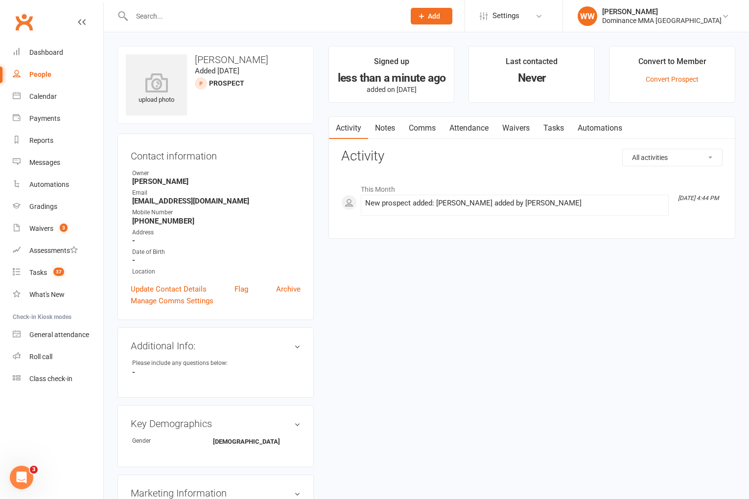
click at [394, 132] on link "Notes" at bounding box center [385, 128] width 34 height 23
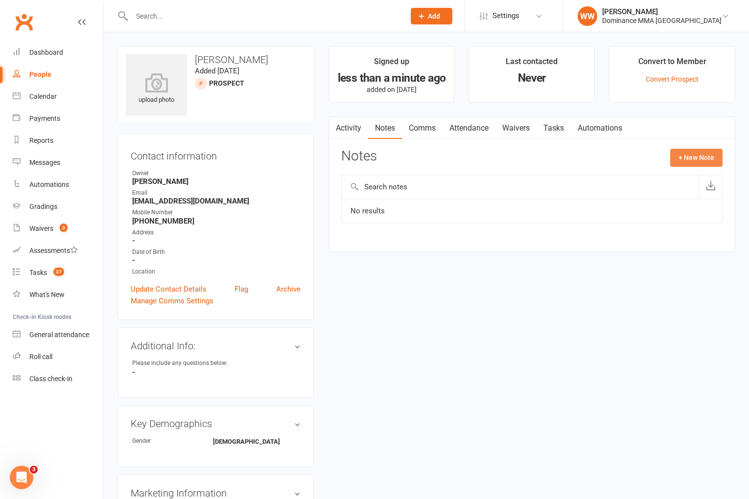
click at [683, 161] on button "+ New Note" at bounding box center [696, 158] width 52 height 18
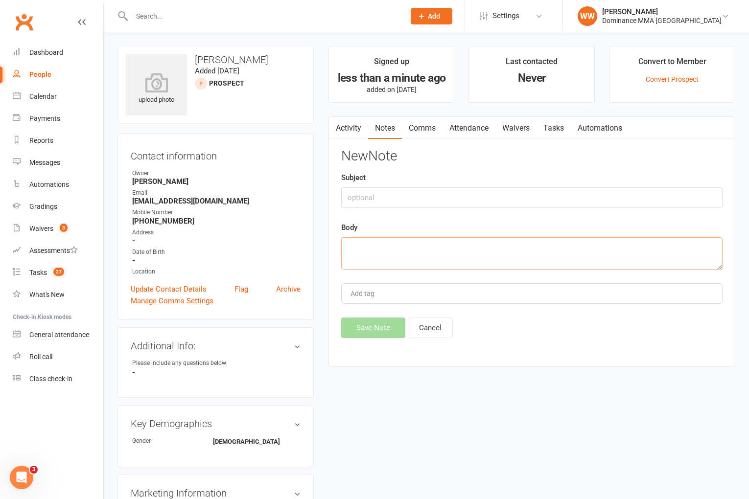
click at [412, 240] on textarea at bounding box center [531, 253] width 381 height 32
paste textarea "First Name: Daniel Last Name: Carr-Pollock Email Address: danielcp101@hotmail.c…"
type textarea "First Name: Daniel Last Name: Carr-Pollock Email Address: danielcp101@hotmail.c…"
click at [375, 328] on button "Save Note" at bounding box center [373, 328] width 64 height 21
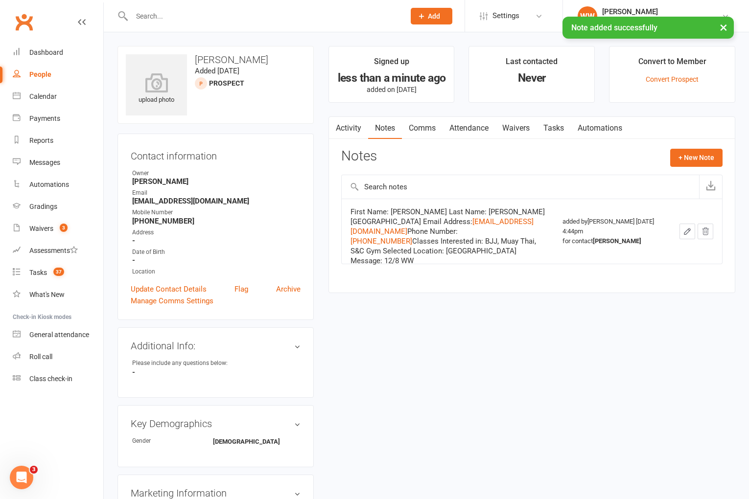
click at [558, 130] on link "Tasks" at bounding box center [553, 128] width 34 height 23
select select "incomplete"
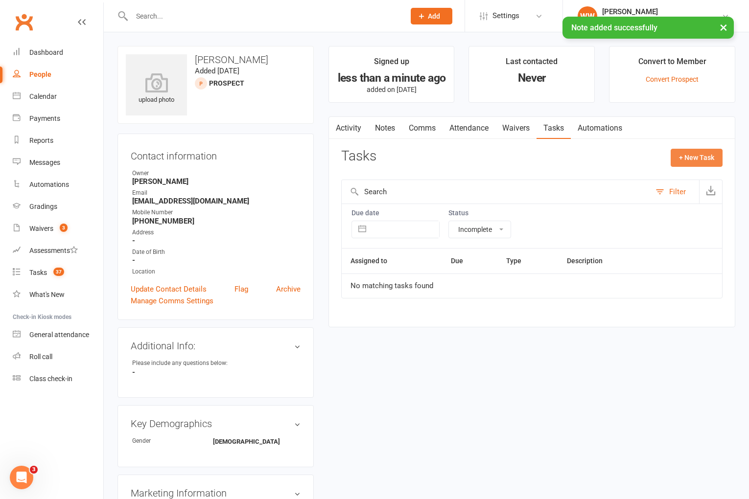
click at [690, 156] on button "+ New Task" at bounding box center [697, 158] width 52 height 18
select select "49757"
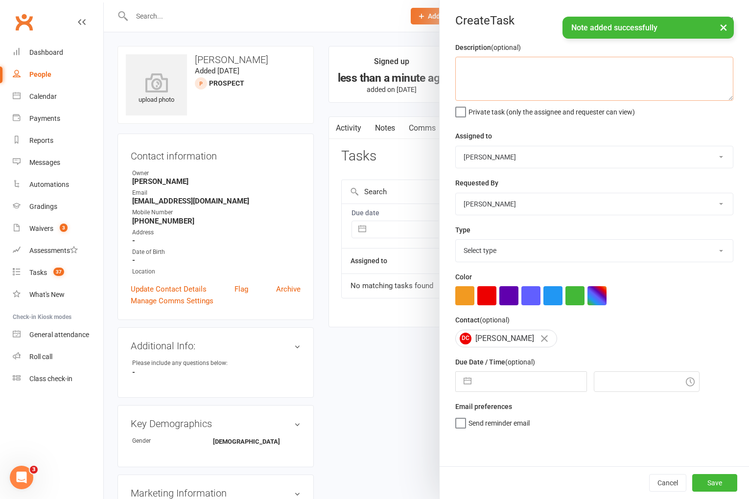
click at [542, 65] on textarea at bounding box center [594, 79] width 278 height 44
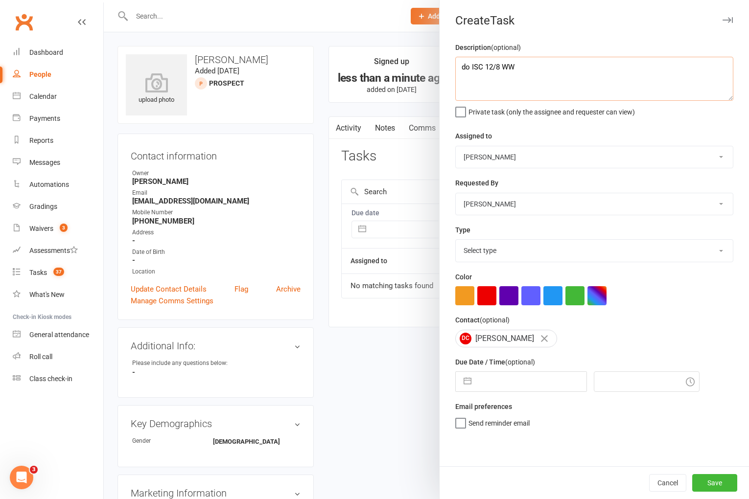
type textarea "do ISC 12/8 WW"
click at [522, 255] on select "Select type A. prospect | enquiry response B. prospect | trial | not yet booked…" at bounding box center [594, 251] width 277 height 22
select select "3860"
click at [513, 383] on input "text" at bounding box center [531, 382] width 110 height 20
select select "6"
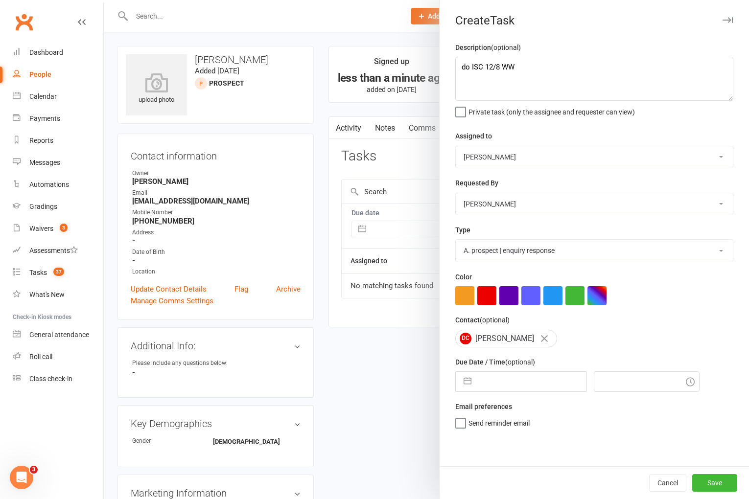
select select "2025"
select select "7"
select select "2025"
select select "8"
select select "2025"
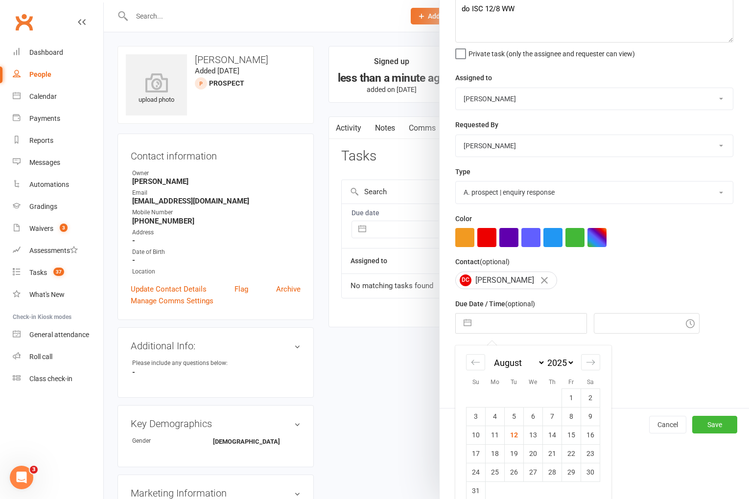
scroll to position [72, 0]
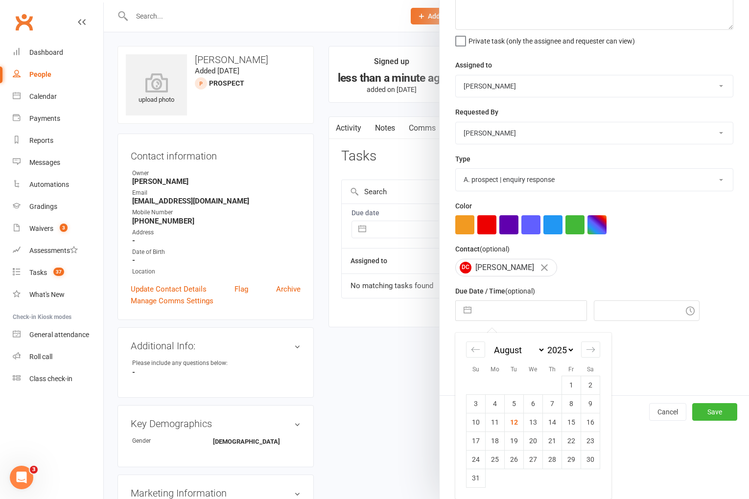
click at [514, 420] on td "12" at bounding box center [514, 422] width 19 height 19
type input "[DATE]"
type input "4:45pm"
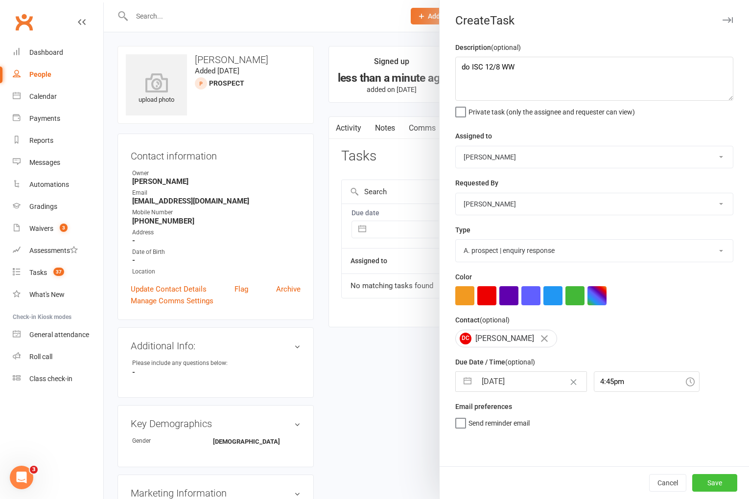
click at [722, 484] on button "Save" at bounding box center [714, 483] width 45 height 18
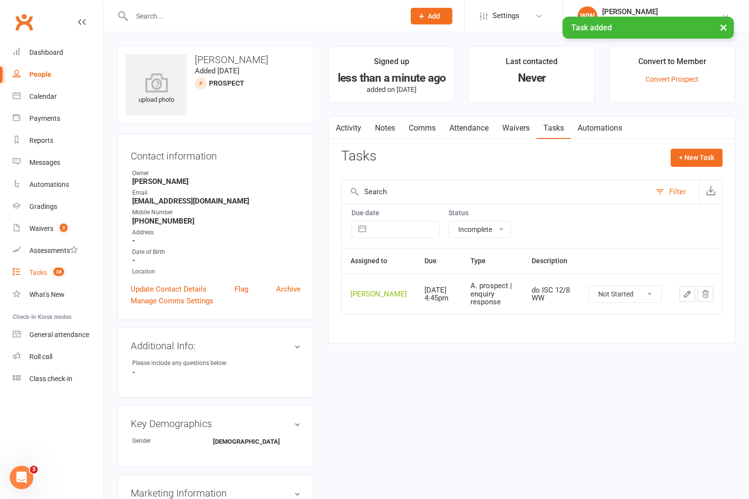
click at [33, 266] on link "Tasks 38" at bounding box center [58, 273] width 91 height 22
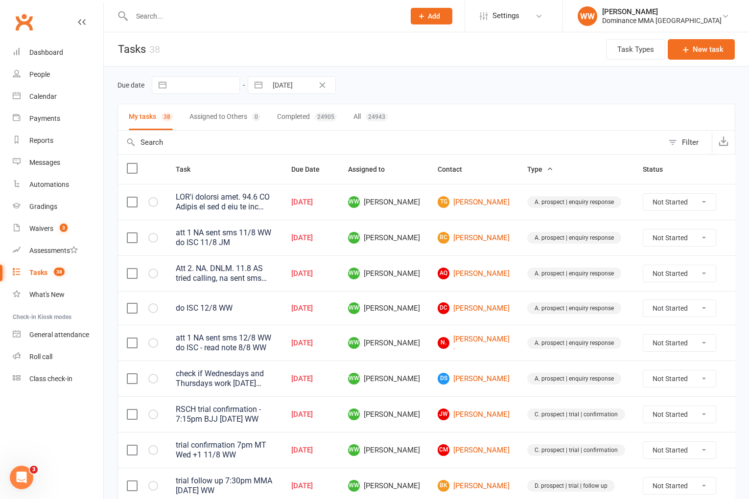
click at [430, 329] on td "N. Naomi ." at bounding box center [474, 343] width 90 height 36
click at [466, 304] on link "DC Daniel Carr-Pollock" at bounding box center [474, 308] width 72 height 12
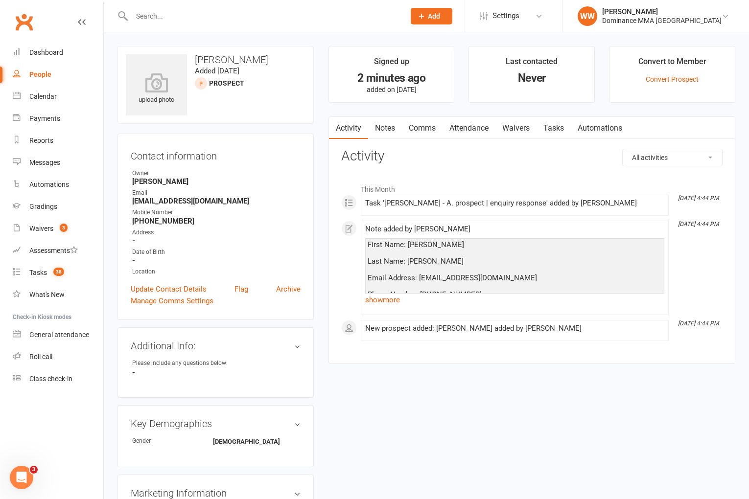
click at [317, 248] on div "upload photo Daniel Carr-Pollock Added 12 August, 2025 prospect Contact informa…" at bounding box center [215, 442] width 211 height 792
click at [385, 300] on link "show more" at bounding box center [514, 300] width 299 height 14
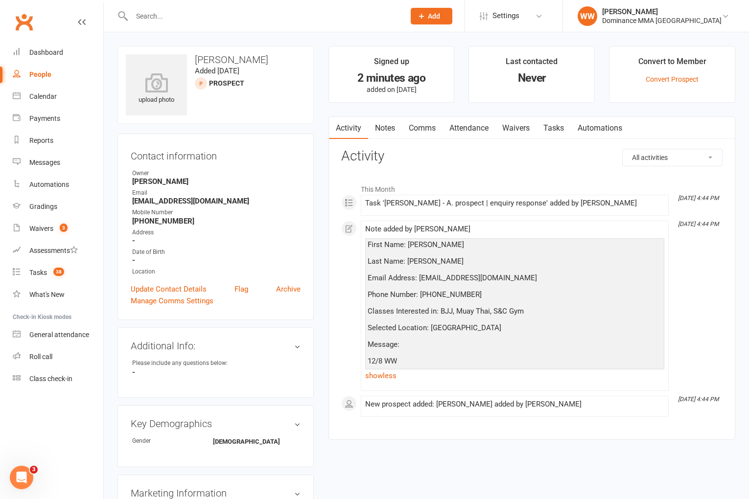
click at [338, 277] on div "Activity Notes Comms Attendance Waivers Tasks Automations All activities Bookin…" at bounding box center [531, 278] width 407 height 324
drag, startPoint x: 186, startPoint y: 220, endPoint x: 109, endPoint y: 218, distance: 77.4
click at [109, 218] on div "upload photo Daniel Carr-Pollock Added 12 August, 2025 prospect Contact informa…" at bounding box center [426, 435] width 645 height 806
copy strong "+447714164760"
click at [321, 213] on main "Signed up 2 minutes ago added on 12 Aug 2025 Last contacted Never Convert to Me…" at bounding box center [531, 248] width 421 height 404
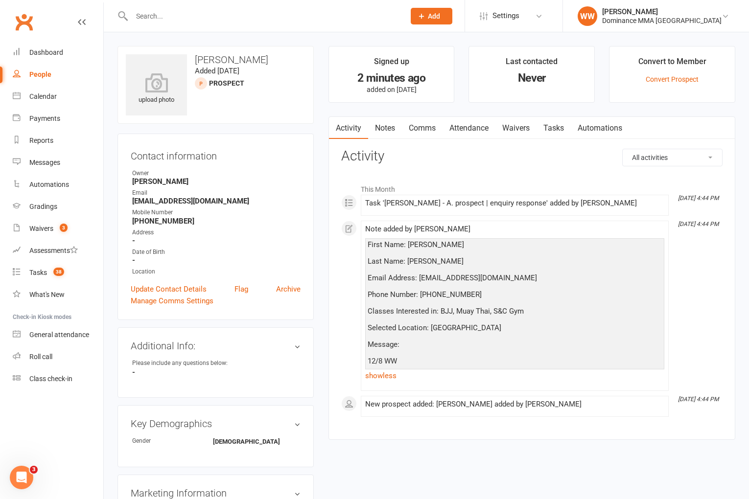
click at [562, 128] on link "Tasks" at bounding box center [553, 128] width 34 height 23
select select "incomplete"
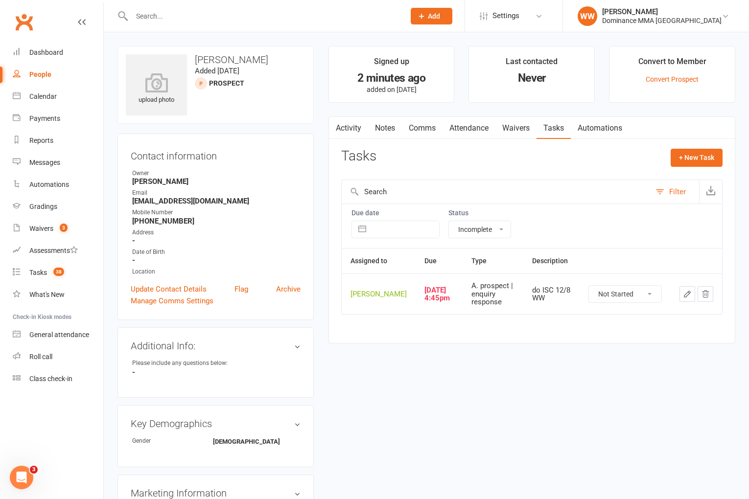
click at [688, 299] on icon "button" at bounding box center [687, 294] width 9 height 9
select select "49757"
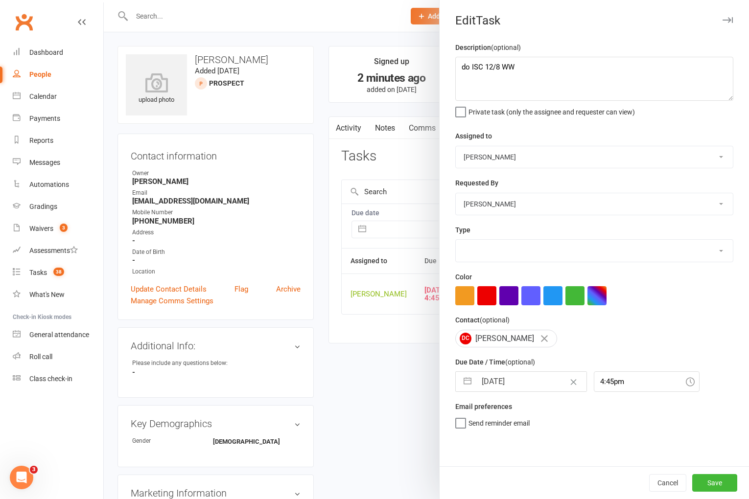
select select "3860"
click at [459, 66] on textarea "do ISC 12/8 WW" at bounding box center [594, 79] width 278 height 44
type textarea "att 1 NA sent sms 12/8 WW do ISC 12/8 WW"
select select "6"
select select "2025"
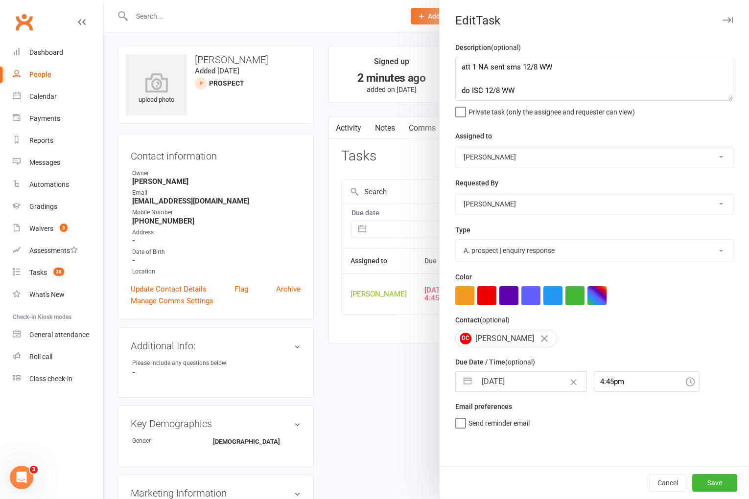
select select "7"
select select "2025"
select select "8"
select select "2025"
click at [529, 386] on input "[DATE]" at bounding box center [531, 382] width 110 height 20
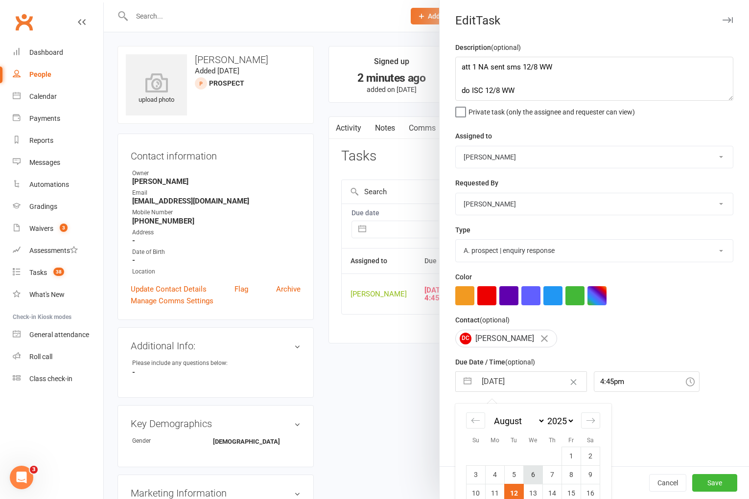
scroll to position [72, 0]
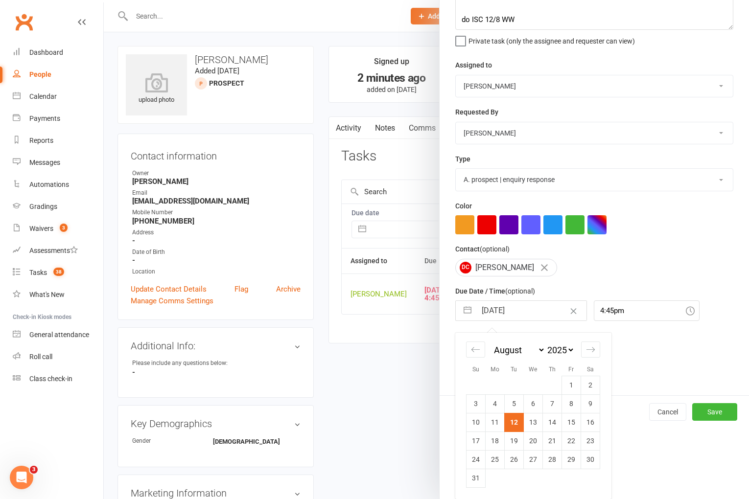
click at [532, 418] on td "13" at bounding box center [533, 422] width 19 height 19
type input "13 Aug 2025"
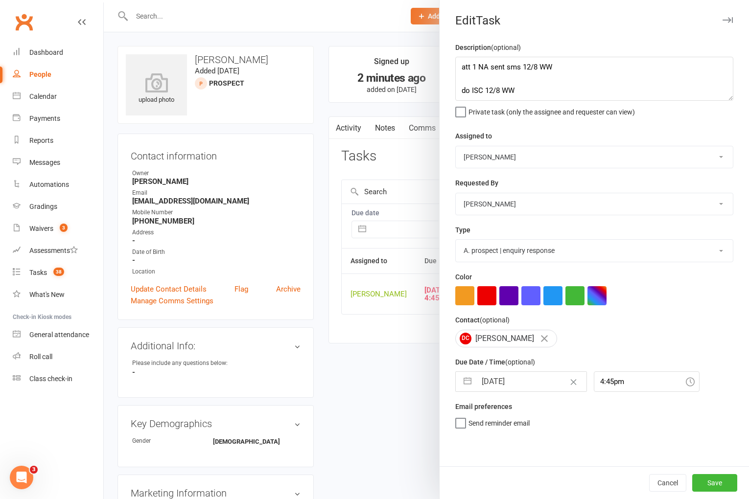
scroll to position [0, 0]
click at [712, 476] on button "Save" at bounding box center [714, 483] width 45 height 18
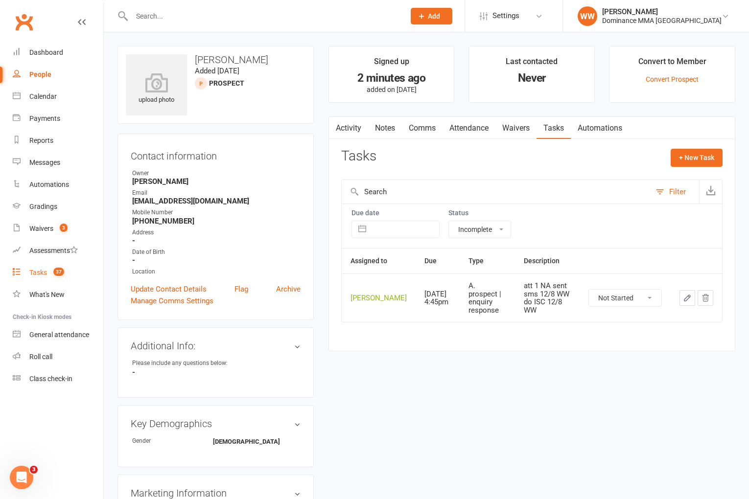
click at [60, 270] on span "37" at bounding box center [58, 272] width 11 height 8
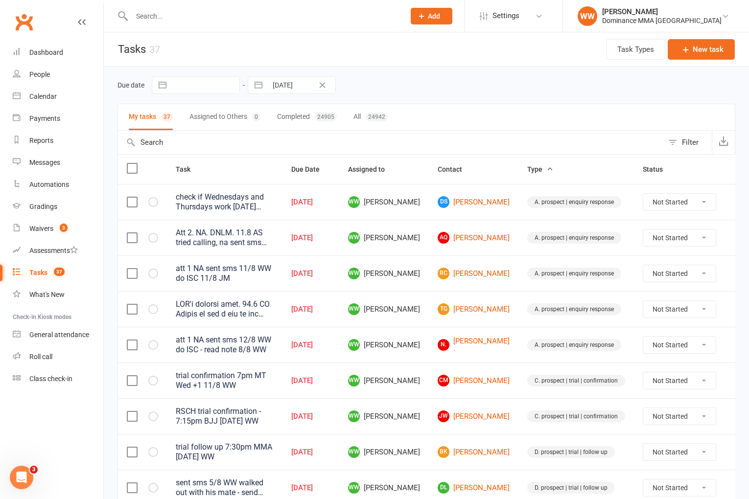
click at [484, 89] on div "Due date Navigate forward to interact with the calendar and select a date. Pres…" at bounding box center [426, 85] width 618 height 18
click at [424, 286] on td "WW Will Wesley" at bounding box center [384, 273] width 90 height 36
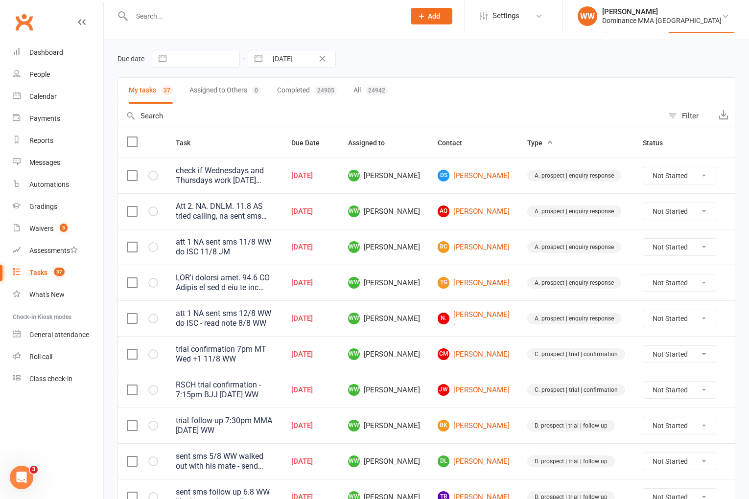
scroll to position [30, 0]
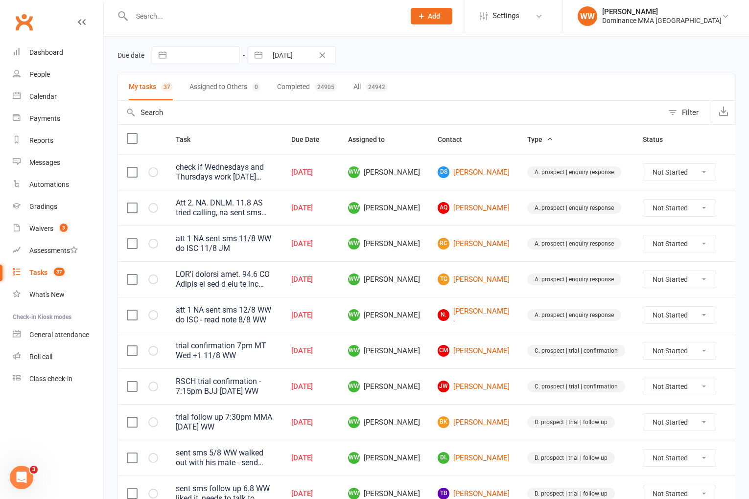
click at [419, 298] on td "WW Will Wesley" at bounding box center [384, 315] width 90 height 36
click at [420, 298] on td "WW Will Wesley" at bounding box center [384, 315] width 90 height 36
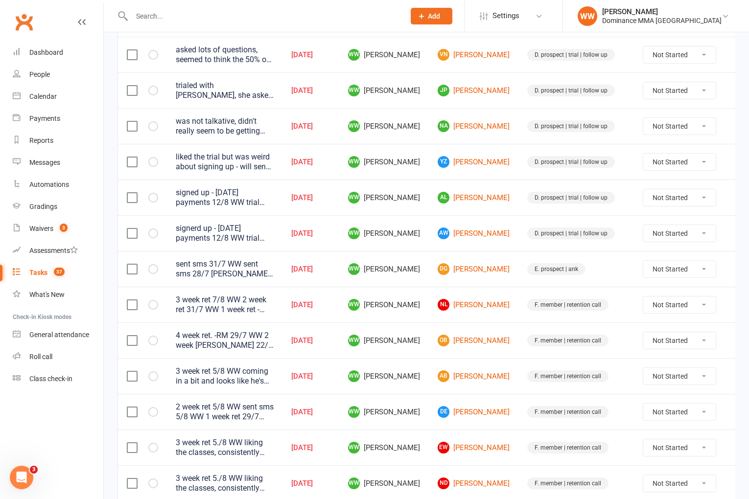
scroll to position [507, 0]
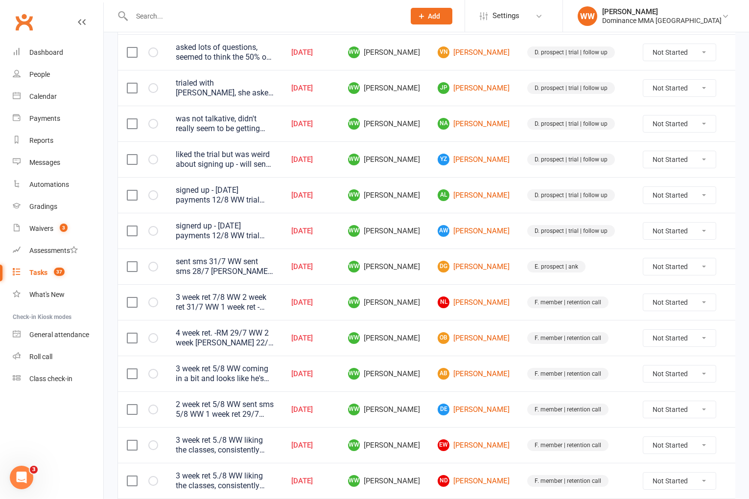
click at [463, 212] on td "AL Abraham Lin" at bounding box center [474, 195] width 90 height 36
click at [460, 194] on link "AL Abraham Lin" at bounding box center [474, 195] width 72 height 12
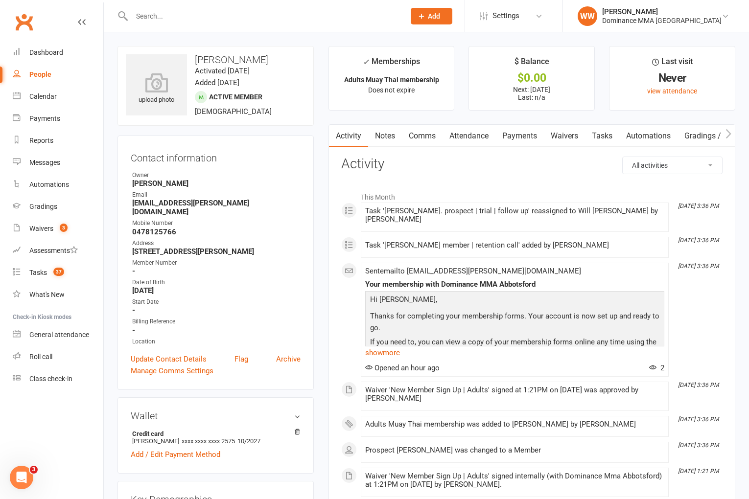
click at [147, 228] on strong "0478125766" at bounding box center [216, 232] width 168 height 9
copy strong "0478125766"
click at [206, 228] on ul "Owner Will Wesley Email Lin.t.abraham@gmail.com Mobile Number 0478125766 Addres…" at bounding box center [216, 259] width 170 height 176
click at [25, 273] on link "Tasks 37" at bounding box center [58, 273] width 91 height 22
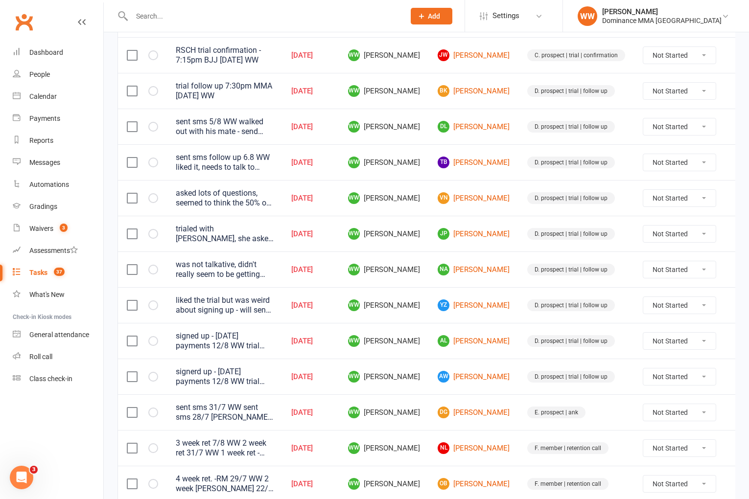
scroll to position [370, 0]
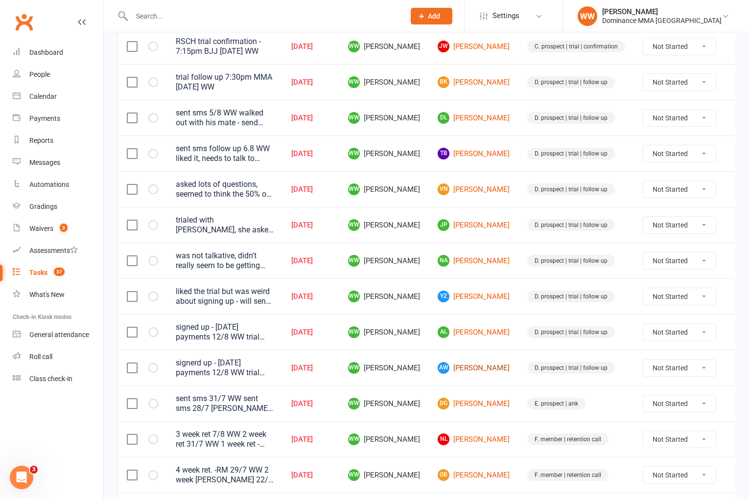
click at [465, 368] on link "AW Aleks Ward" at bounding box center [474, 368] width 72 height 12
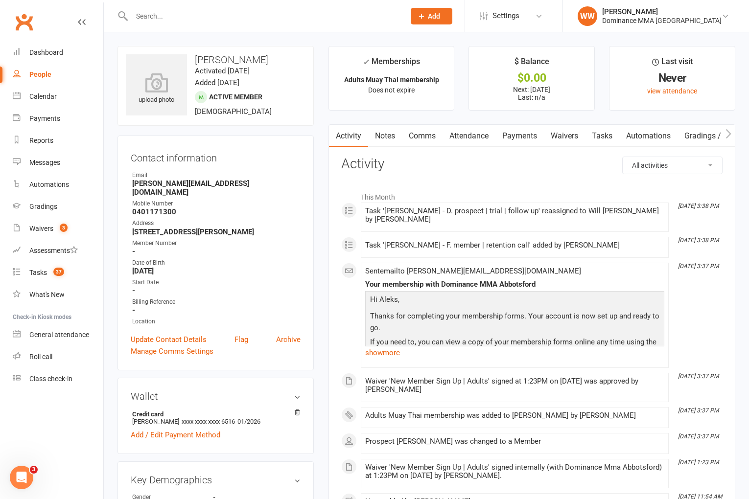
click at [160, 208] on strong "0401171300" at bounding box center [216, 212] width 168 height 9
copy strong "0401171300"
click at [601, 139] on link "Tasks" at bounding box center [602, 135] width 34 height 23
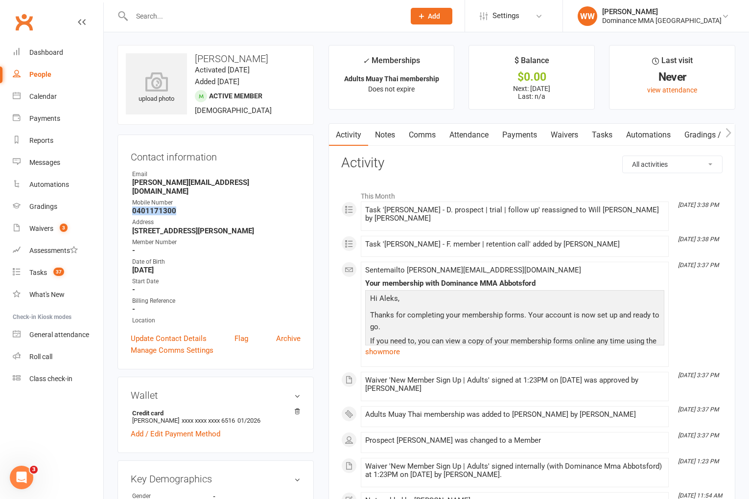
select select "incomplete"
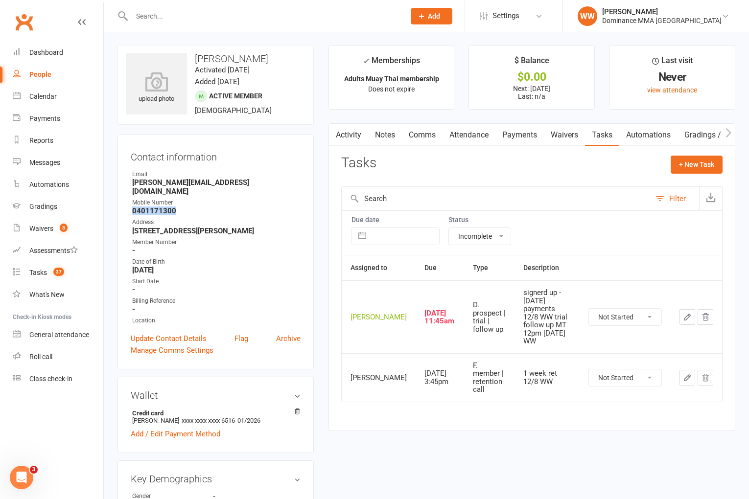
click at [620, 315] on select "Not Started In Progress Waiting Complete" at bounding box center [625, 317] width 72 height 17
select select "unstarted"
click at [55, 278] on link "Tasks 37" at bounding box center [58, 273] width 91 height 22
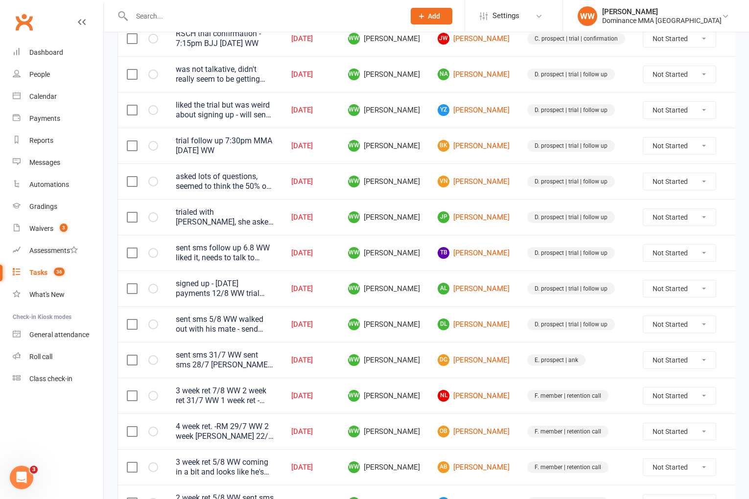
scroll to position [392, 0]
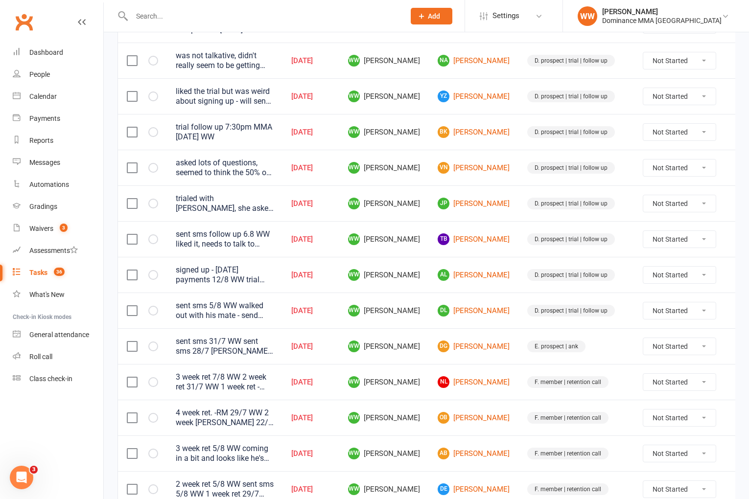
click at [644, 275] on select "Not Started In Progress Waiting Complete" at bounding box center [679, 275] width 72 height 17
select select "unstarted"
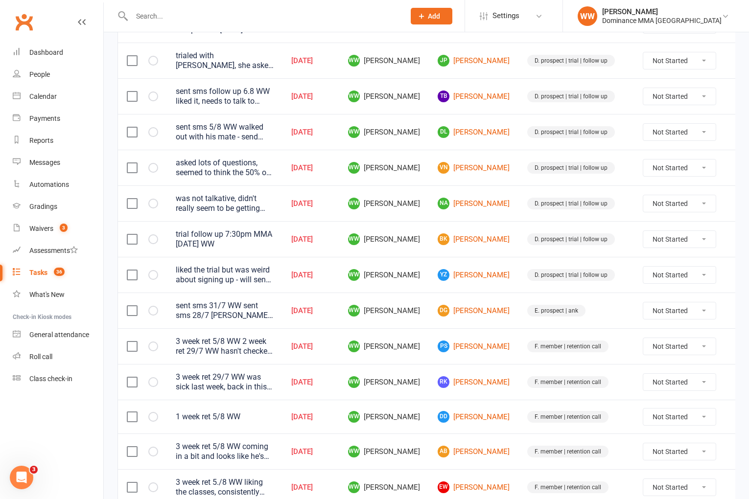
click at [495, 273] on td "YZ YiMing Zhu" at bounding box center [474, 275] width 90 height 36
click at [496, 274] on td "YZ YiMing Zhu" at bounding box center [474, 275] width 90 height 36
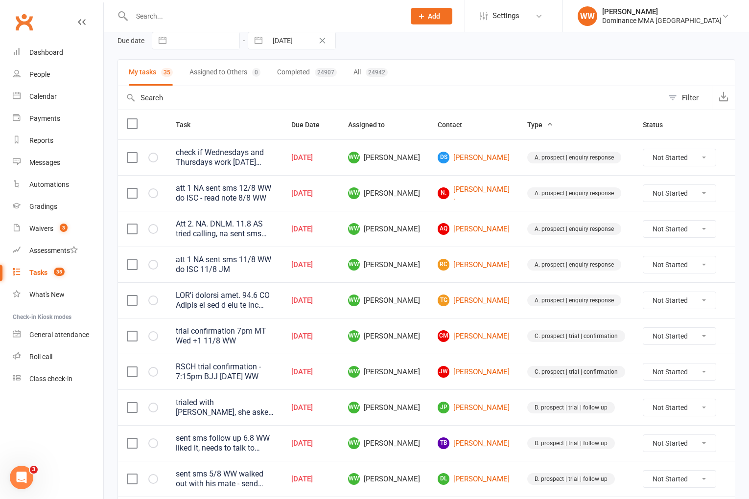
scroll to position [0, 0]
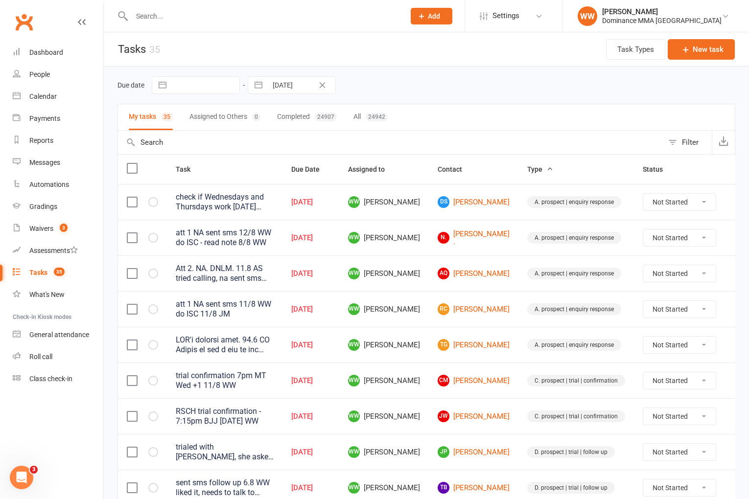
click at [496, 297] on td "RC Roy Coughlan" at bounding box center [474, 309] width 90 height 36
click at [496, 298] on td "RC Roy Coughlan" at bounding box center [474, 309] width 90 height 36
click at [497, 298] on td "RC Roy Coughlan" at bounding box center [474, 309] width 90 height 36
click at [498, 299] on td "RC Roy Coughlan" at bounding box center [474, 309] width 90 height 36
click at [429, 328] on td "TG Tammy Gnaden" at bounding box center [474, 345] width 90 height 36
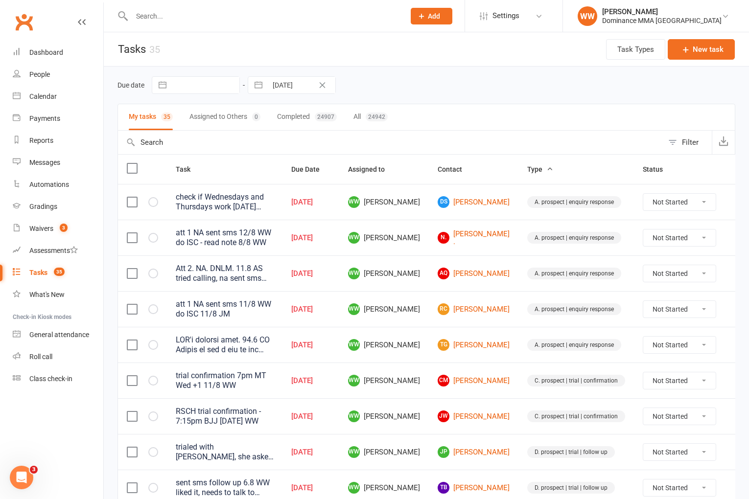
click at [429, 331] on td "TG Tammy Gnaden" at bounding box center [474, 345] width 90 height 36
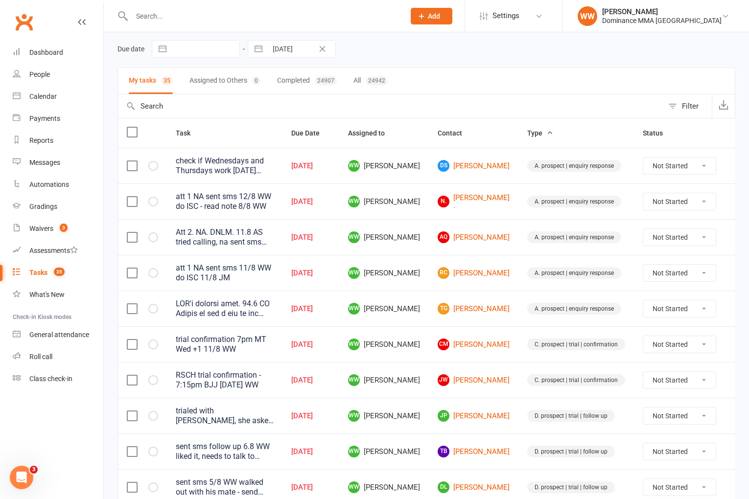
scroll to position [38, 0]
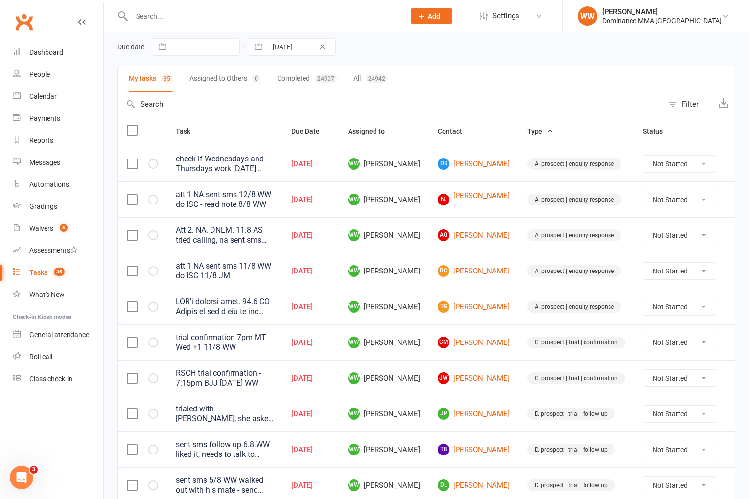
click at [250, 241] on div "Att 2. NA. DNLM. 11.8 AS tried calling, na sent sms 9/8 SA Was just about to go…" at bounding box center [225, 236] width 98 height 20
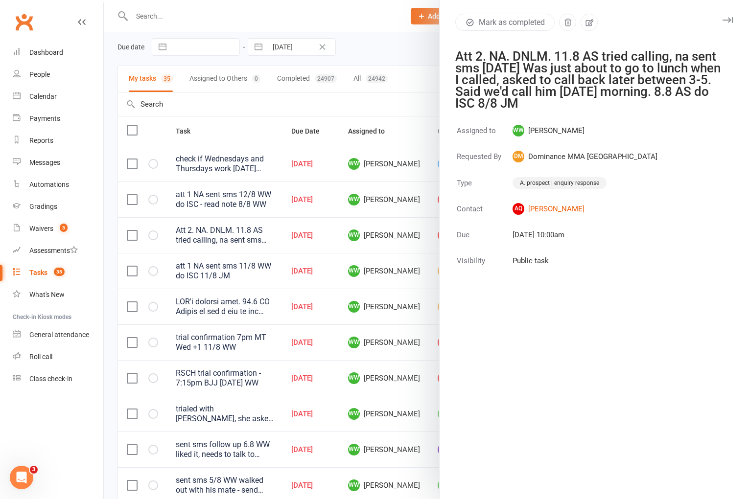
click at [730, 22] on icon "button" at bounding box center [727, 20] width 10 height 6
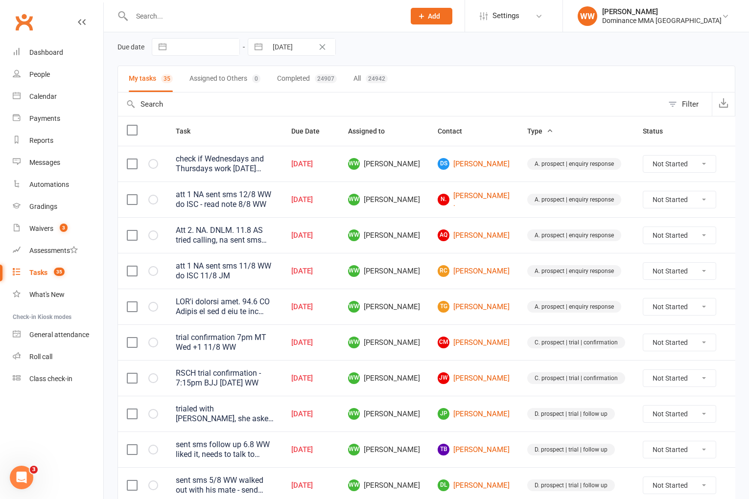
click at [422, 225] on td "WW Will Wesley" at bounding box center [384, 235] width 90 height 36
click at [424, 225] on td "WW Will Wesley" at bounding box center [384, 235] width 90 height 36
click at [469, 52] on div "Due date Navigate forward to interact with the calendar and select a date. Pres…" at bounding box center [426, 47] width 618 height 18
click at [468, 54] on div "Due date Navigate forward to interact with the calendar and select a date. Pres…" at bounding box center [426, 47] width 618 height 18
click at [498, 258] on td "RC Roy Coughlan" at bounding box center [474, 271] width 90 height 36
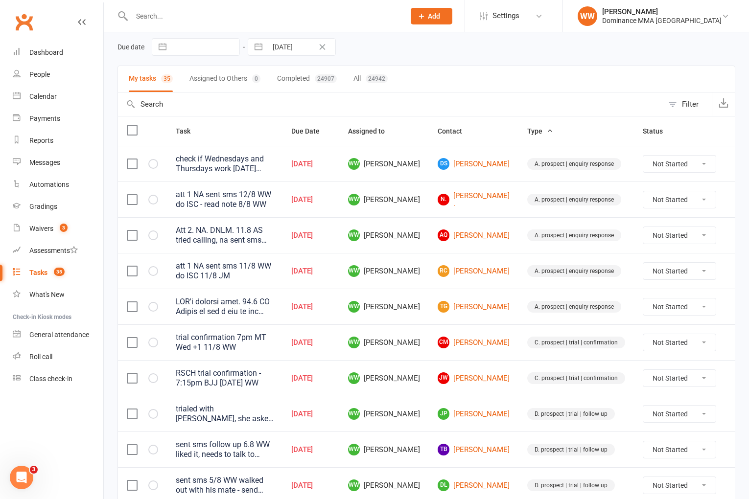
click at [496, 261] on td "RC Roy Coughlan" at bounding box center [474, 271] width 90 height 36
click at [423, 269] on td "WW Will Wesley" at bounding box center [384, 271] width 90 height 36
click at [423, 270] on td "WW Will Wesley" at bounding box center [384, 271] width 90 height 36
click at [26, 230] on link "Waivers 3" at bounding box center [58, 229] width 91 height 22
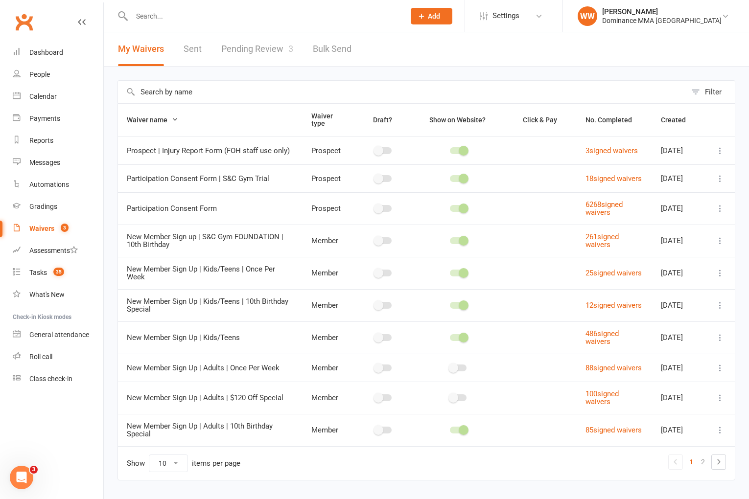
click at [251, 63] on link "Pending Review 3" at bounding box center [257, 49] width 72 height 34
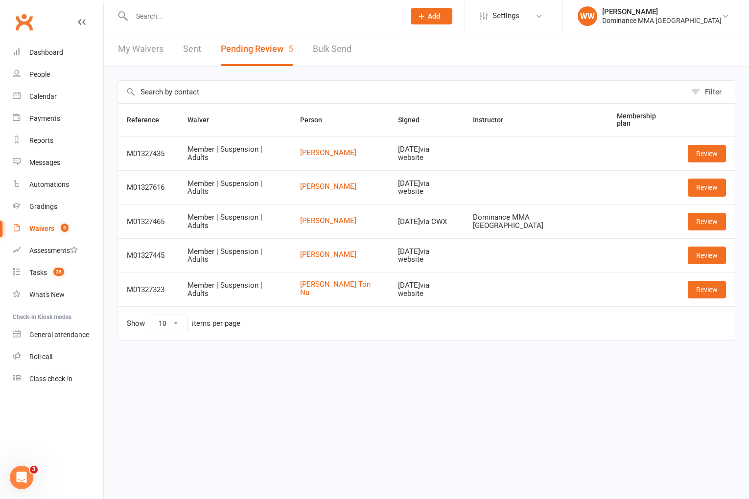
click at [421, 76] on div "Filter Reference Waiver Person Signed Instructor Membership plan M01327435 Memb…" at bounding box center [426, 217] width 645 height 301
click at [696, 184] on link "Review" at bounding box center [707, 188] width 38 height 18
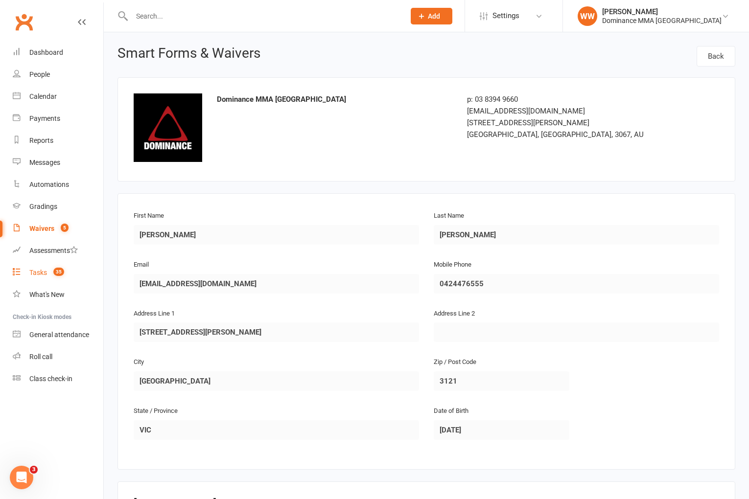
click at [39, 280] on link "Tasks 35" at bounding box center [58, 273] width 91 height 22
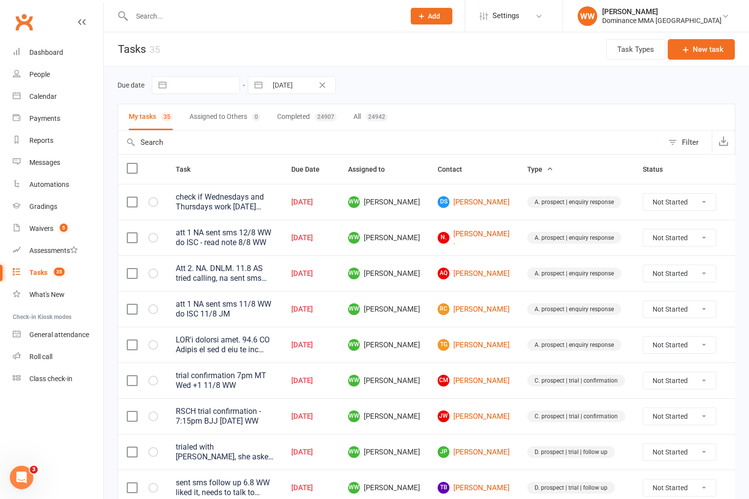
click at [469, 83] on div "Due date Navigate forward to interact with the calendar and select a date. Pres…" at bounding box center [426, 85] width 618 height 18
click at [420, 276] on td "WW Will Wesley" at bounding box center [384, 273] width 90 height 36
click at [422, 281] on td "WW Will Wesley" at bounding box center [384, 273] width 90 height 36
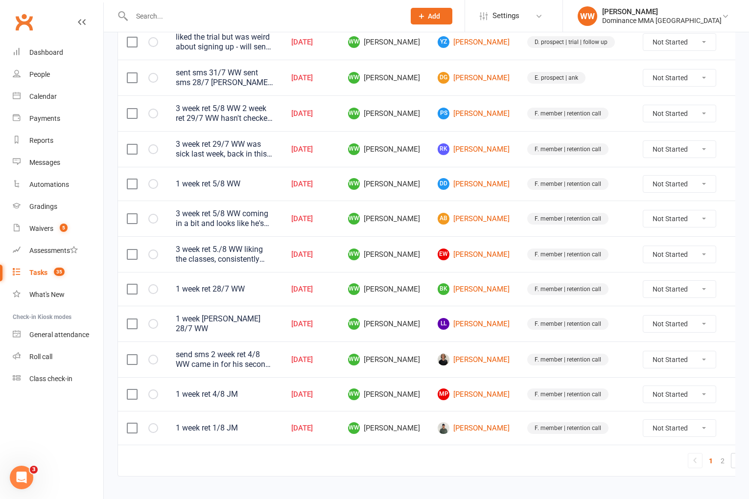
scroll to position [641, 0]
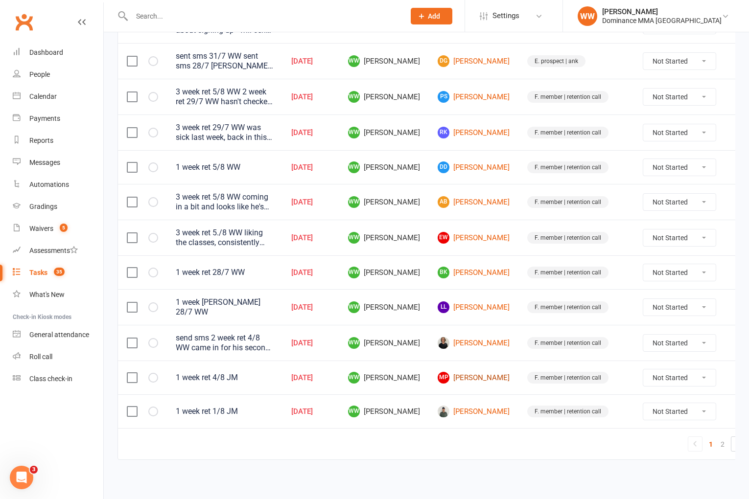
click at [461, 377] on link "MP Maxwell Pinto" at bounding box center [474, 378] width 72 height 12
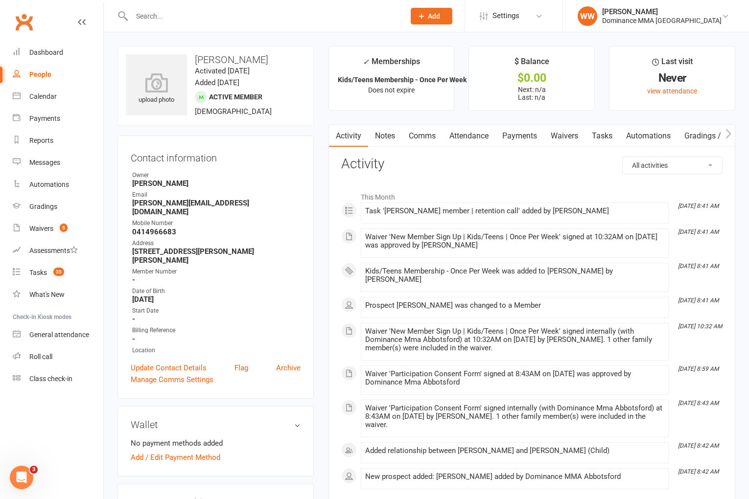
click at [387, 139] on link "Notes" at bounding box center [385, 136] width 34 height 23
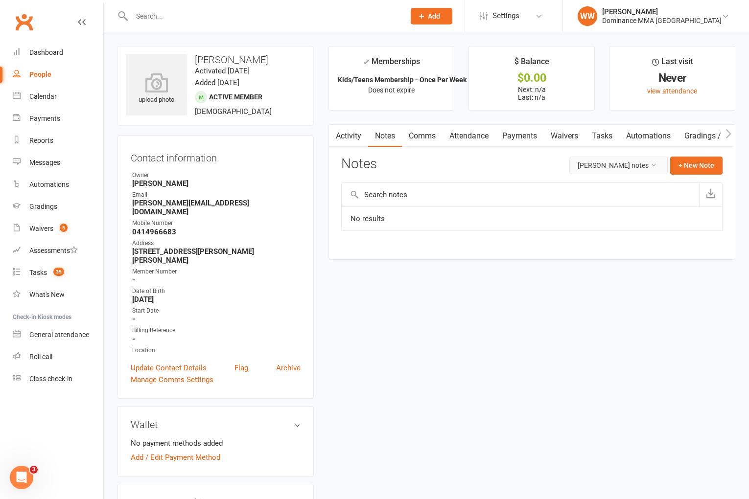
click at [625, 167] on button "Maxwell Pinto's notes" at bounding box center [618, 166] width 98 height 18
click at [601, 207] on link "All family notes" at bounding box center [618, 207] width 97 height 20
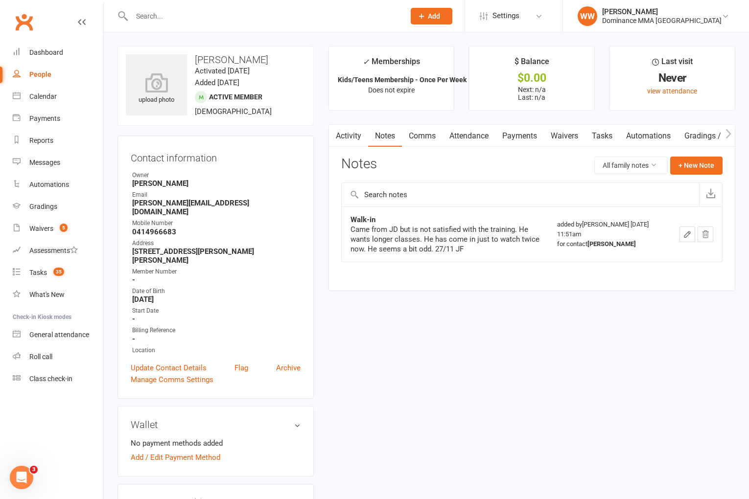
click at [492, 166] on div "Notes All family notes + New Note" at bounding box center [531, 169] width 381 height 25
click at [608, 167] on button "All family notes" at bounding box center [630, 166] width 73 height 18
click at [601, 184] on link "Maxwell Pinto's notes" at bounding box center [618, 188] width 97 height 20
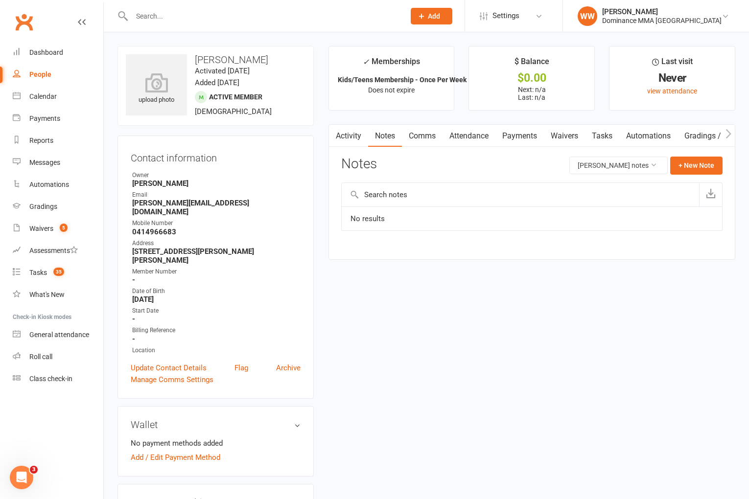
click at [489, 163] on div "Notes Maxwell Pinto's notes + New Note" at bounding box center [531, 169] width 381 height 25
click at [600, 145] on link "Tasks" at bounding box center [602, 136] width 34 height 23
select select "incomplete"
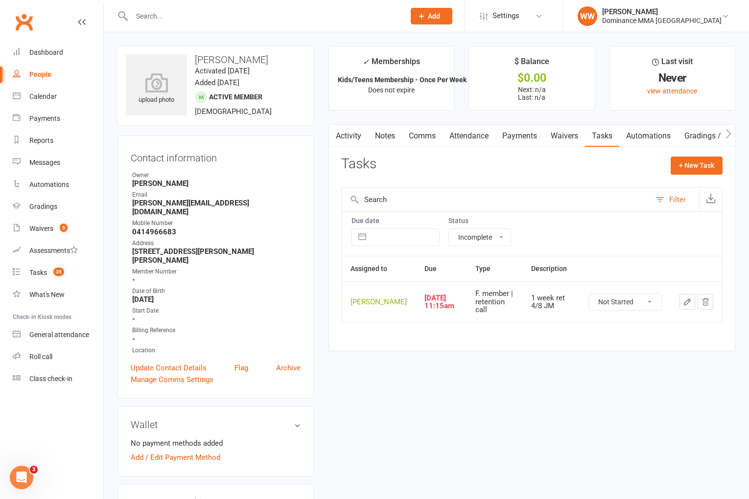
click at [538, 170] on div "Tasks + New Task" at bounding box center [531, 168] width 381 height 23
click at [545, 170] on div "Tasks + New Task" at bounding box center [531, 168] width 381 height 23
click at [386, 141] on link "Notes" at bounding box center [385, 136] width 34 height 23
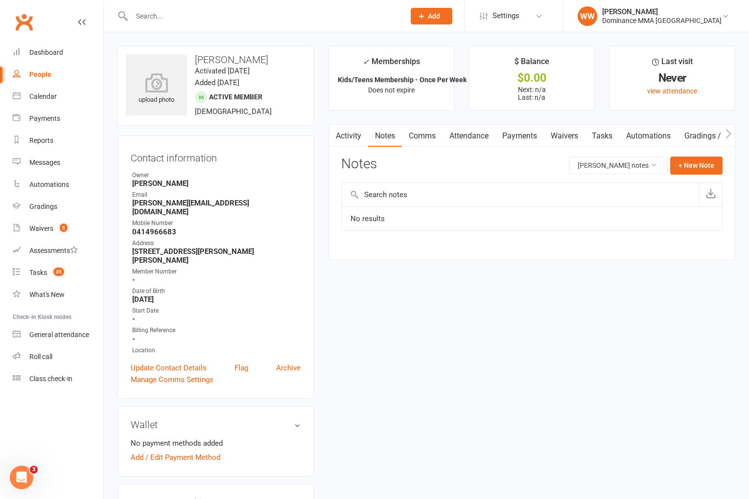
click at [357, 140] on link "Activity" at bounding box center [348, 136] width 39 height 23
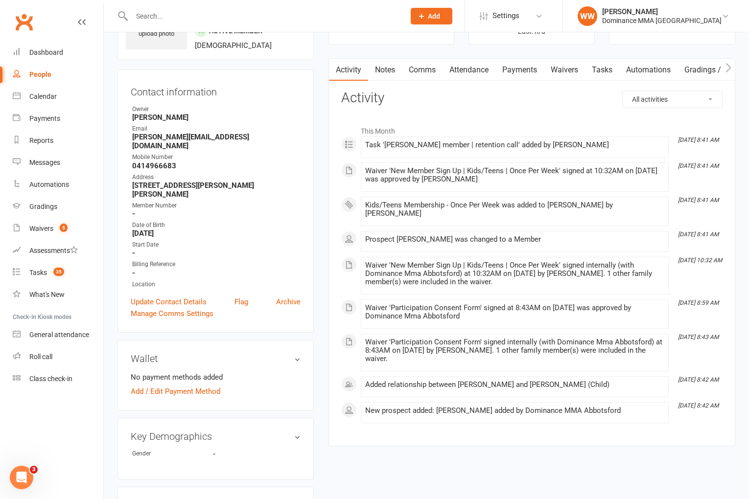
scroll to position [67, 0]
click at [604, 60] on link "Tasks" at bounding box center [602, 69] width 34 height 23
select select "incomplete"
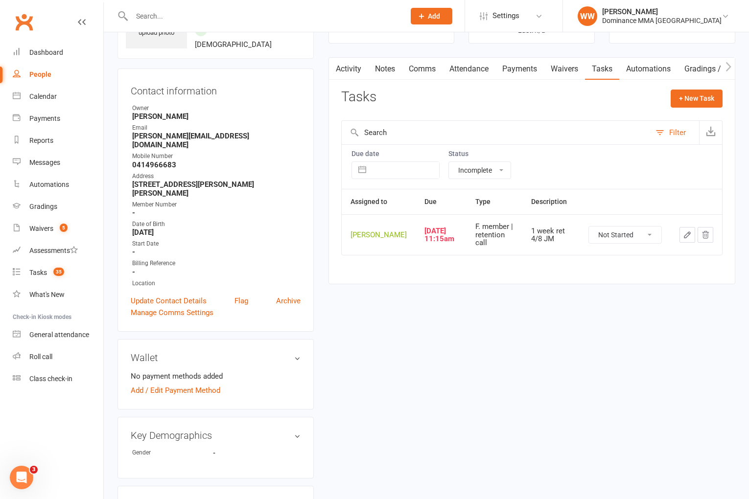
click at [687, 239] on icon "button" at bounding box center [687, 235] width 9 height 9
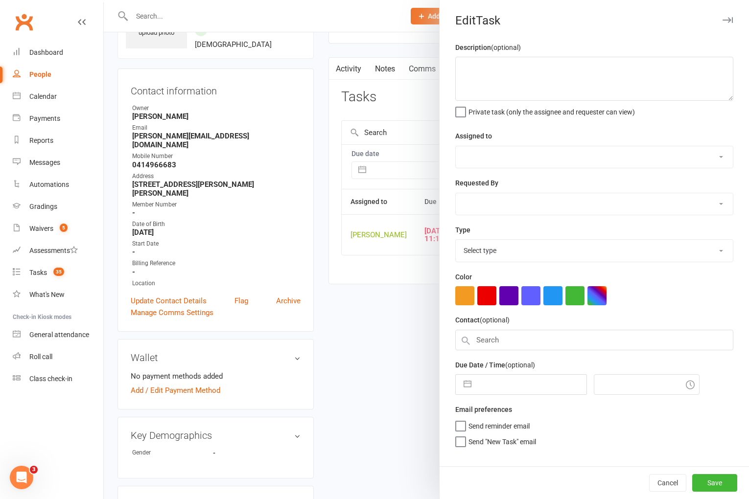
type textarea "1 week ret 4/8 JM"
select select "49757"
select select "45422"
type input "[DATE]"
type input "11:15am"
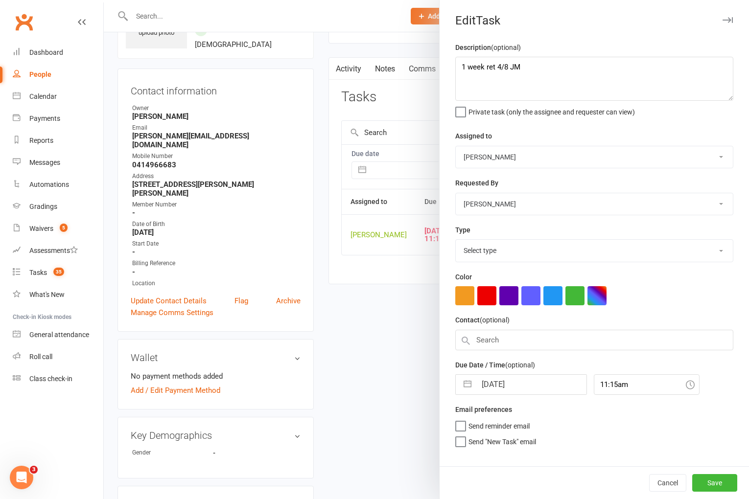
select select "3865"
click at [461, 66] on textarea "1 week ret 4/8 JM" at bounding box center [594, 79] width 278 height 44
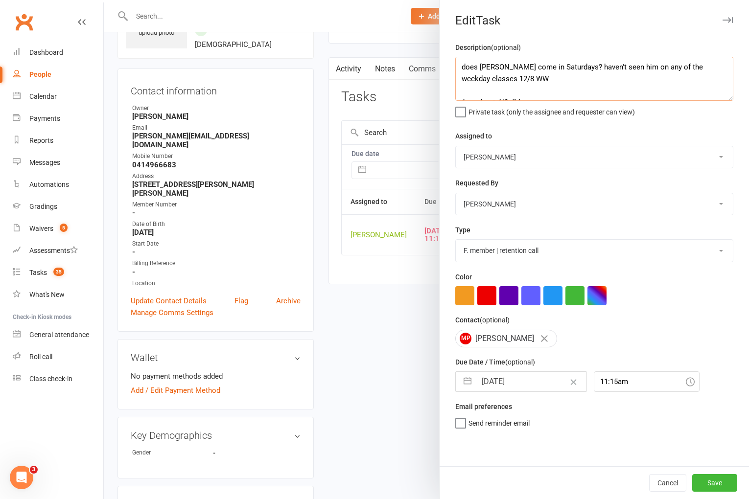
type textarea "does Maxwell come in Saturdays? haven't seen him on any of the weekday classes …"
click at [502, 155] on select "Cat Wilson David Hart Lachlan Dart Alish S. Will Wesley Max Viney Dominance MMA…" at bounding box center [594, 157] width 277 height 22
select select "12631"
select select "6"
select select "2025"
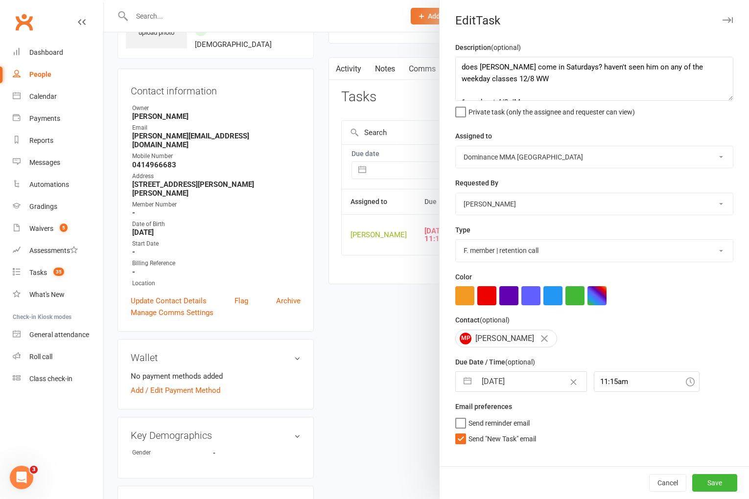
select select "7"
select select "2025"
select select "8"
select select "2025"
click at [502, 384] on input "[DATE]" at bounding box center [531, 382] width 110 height 20
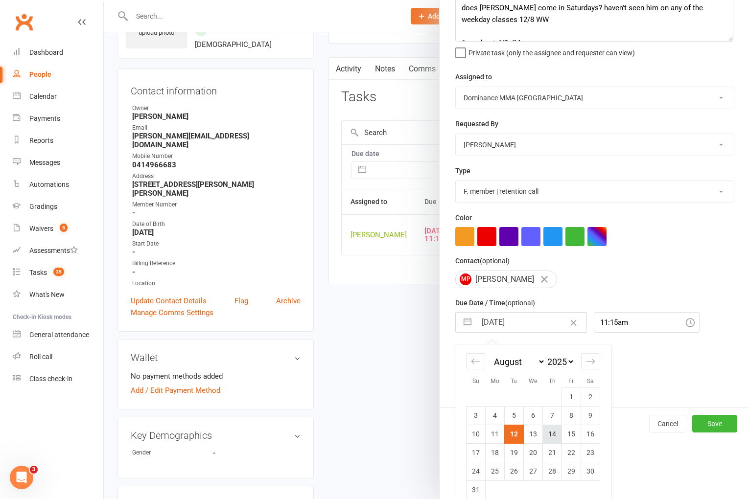
scroll to position [72, 0]
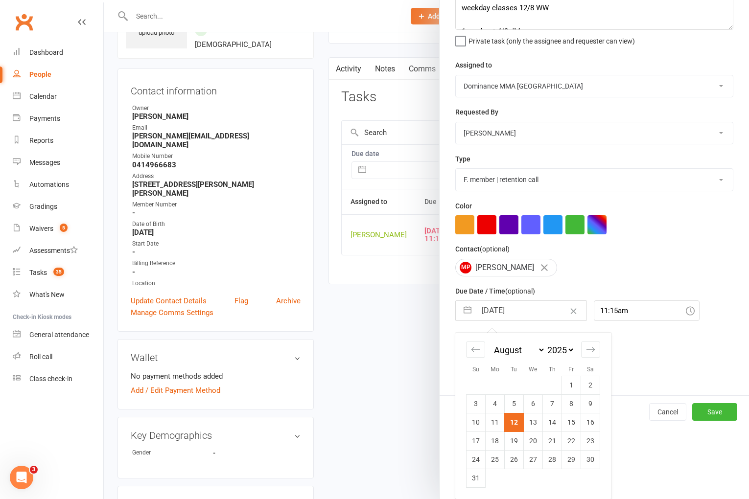
drag, startPoint x: 591, startPoint y: 424, endPoint x: 583, endPoint y: 425, distance: 7.8
click at [591, 424] on td "16" at bounding box center [590, 422] width 19 height 19
type input "16 Aug 2025"
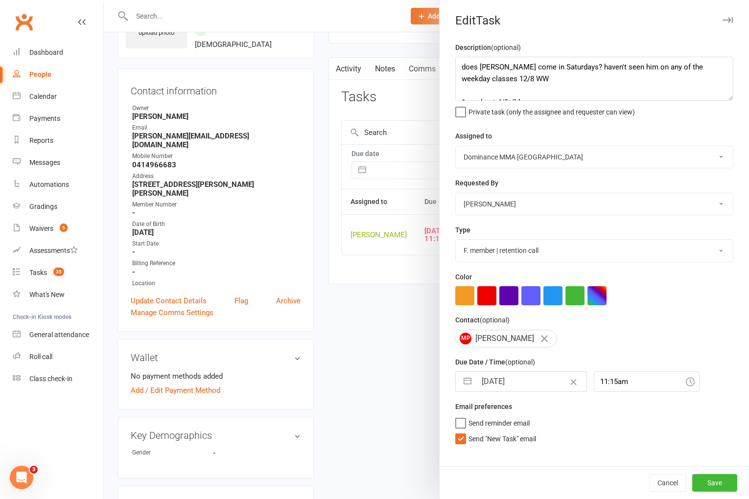
click at [499, 441] on span "Send "New Task" email" at bounding box center [502, 437] width 68 height 11
click at [499, 432] on input "Send "New Task" email" at bounding box center [495, 432] width 81 height 0
click at [711, 479] on button "Save" at bounding box center [714, 483] width 45 height 18
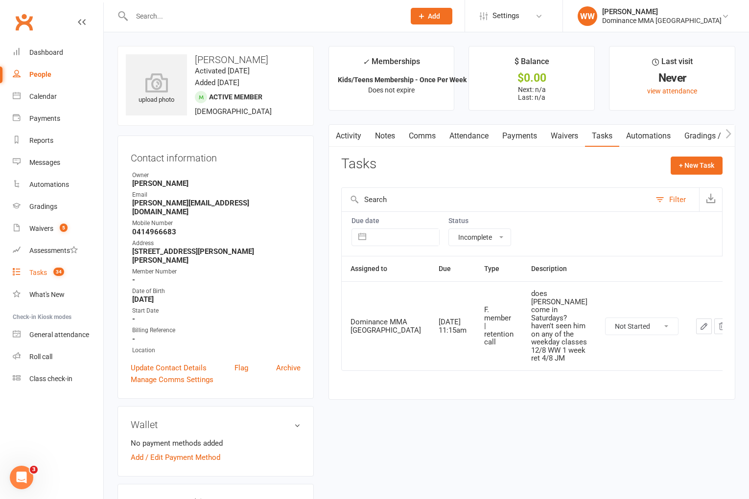
click at [44, 278] on link "Tasks 34" at bounding box center [58, 273] width 91 height 22
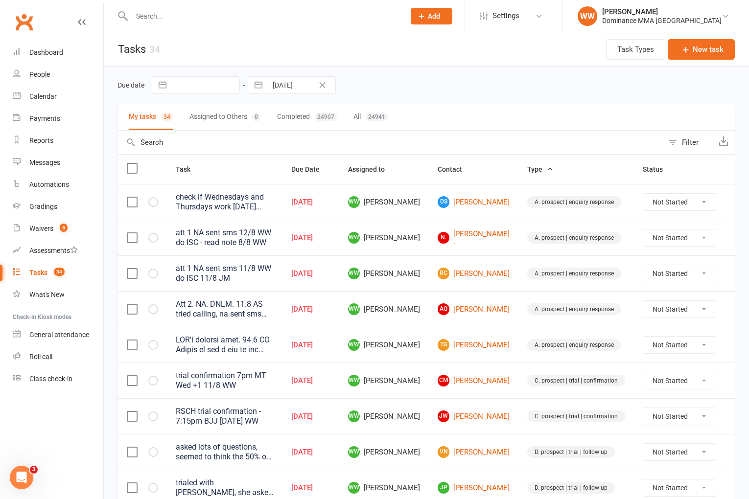
drag, startPoint x: 448, startPoint y: 93, endPoint x: 431, endPoint y: 138, distance: 48.8
click at [448, 93] on div "Due date Navigate forward to interact with the calendar and select a date. Pres…" at bounding box center [426, 85] width 618 height 18
click at [423, 210] on td "WW Will Wesley" at bounding box center [384, 202] width 90 height 36
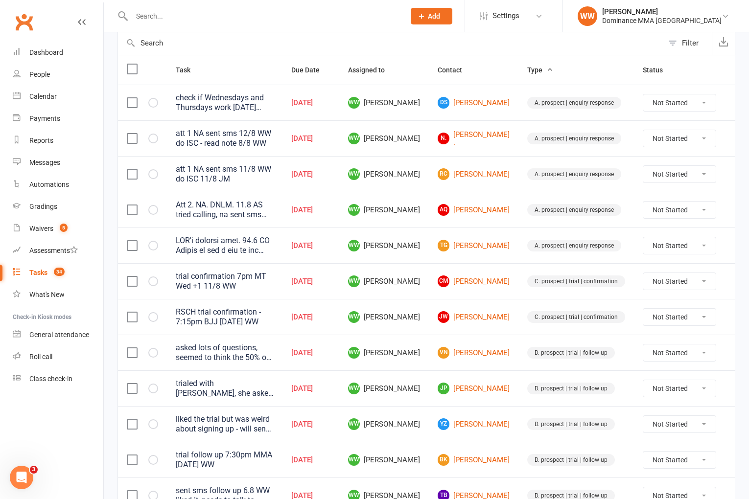
scroll to position [101, 0]
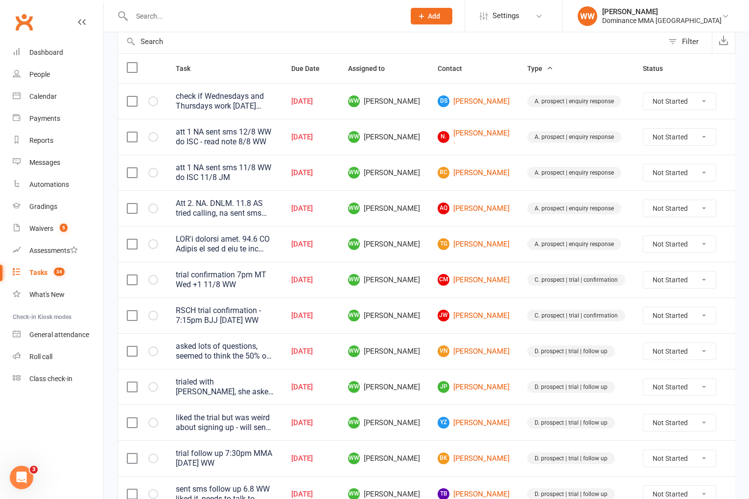
click at [423, 226] on td "WW Will Wesley" at bounding box center [384, 208] width 90 height 36
click at [424, 226] on td "WW Will Wesley" at bounding box center [384, 208] width 90 height 36
click at [421, 233] on td "WW Will Wesley" at bounding box center [384, 244] width 90 height 36
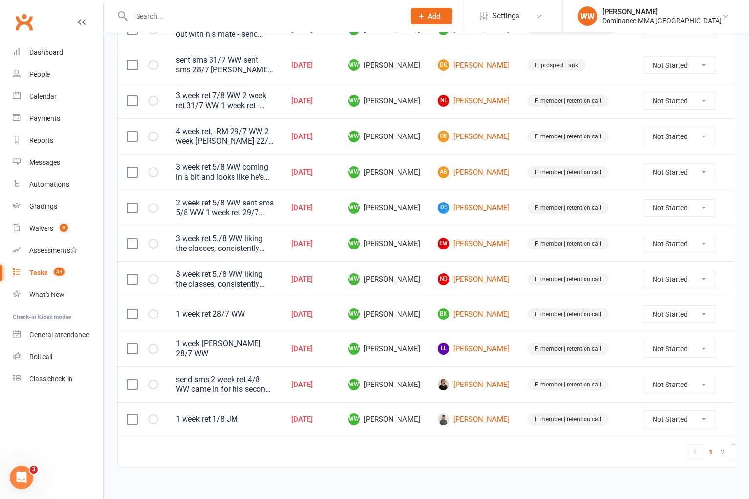
scroll to position [638, 0]
click at [458, 206] on link "DE Daniel Eun" at bounding box center [474, 208] width 72 height 12
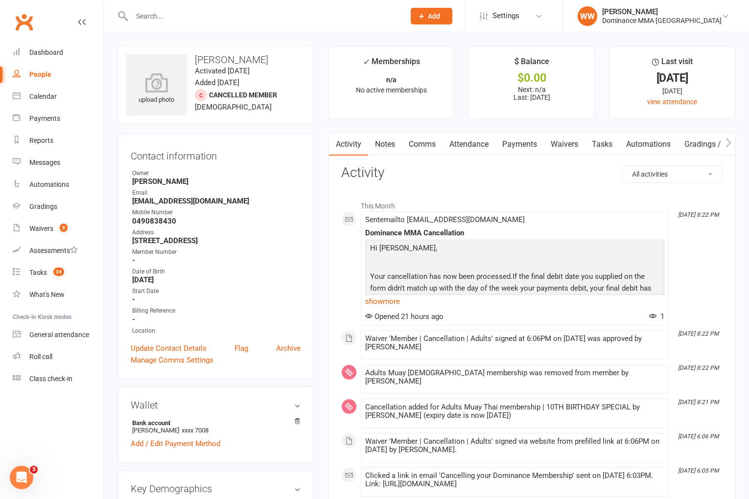
click at [599, 151] on link "Tasks" at bounding box center [602, 144] width 34 height 23
select select "incomplete"
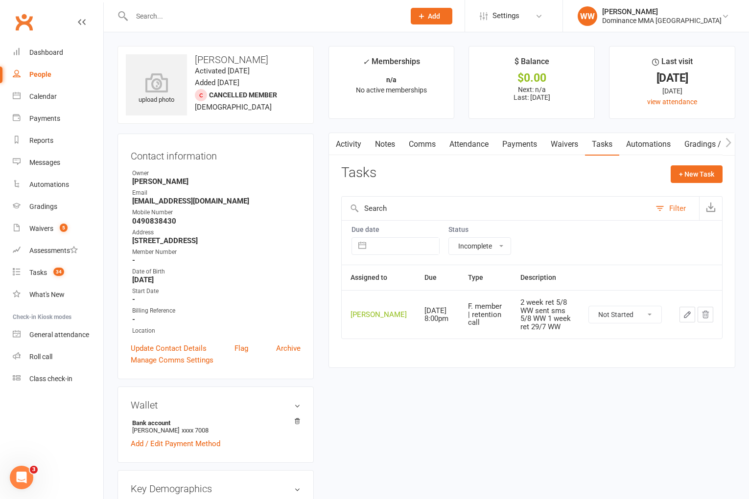
click at [628, 316] on select "Not Started In Progress Waiting Complete" at bounding box center [625, 314] width 72 height 17
select select "unstarted"
click at [51, 272] on count-badge "34" at bounding box center [56, 273] width 16 height 8
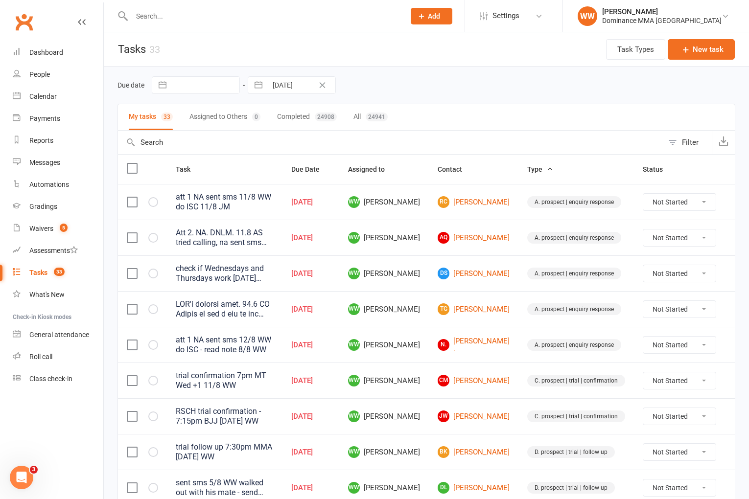
click at [418, 315] on td "WW Will Wesley" at bounding box center [384, 309] width 90 height 36
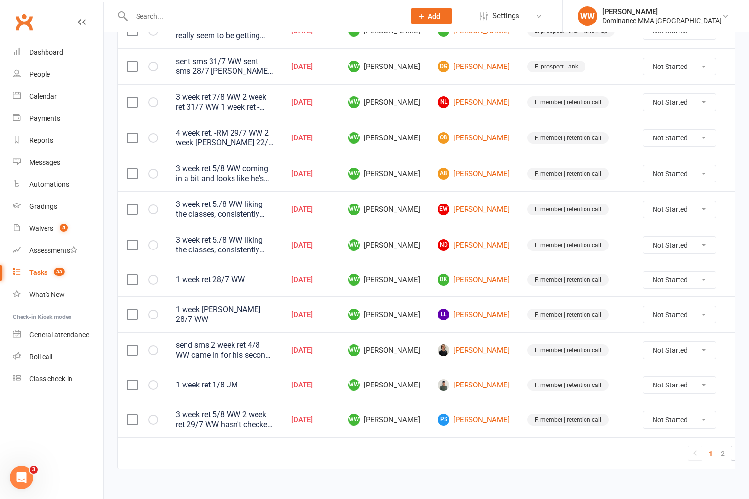
scroll to position [645, 0]
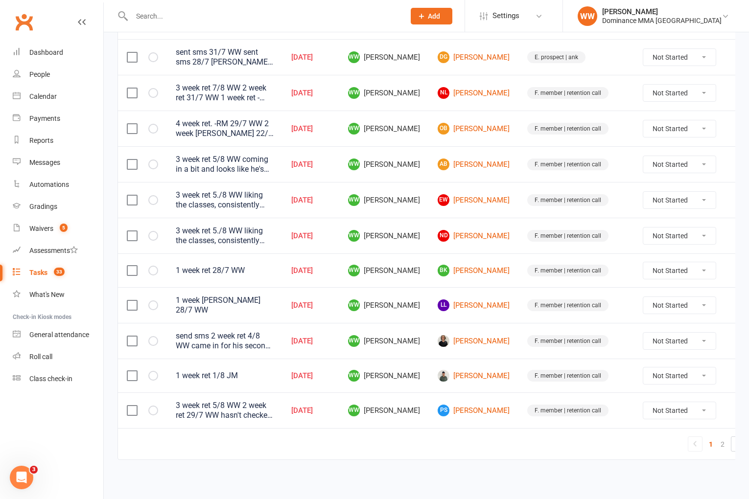
click at [421, 374] on td "WW Will Wesley" at bounding box center [384, 376] width 90 height 34
click at [419, 368] on td "WW Will Wesley" at bounding box center [384, 376] width 90 height 34
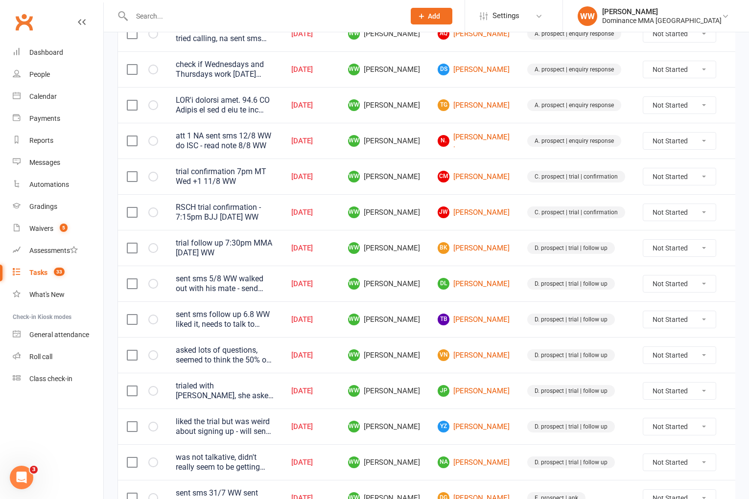
scroll to position [202, 0]
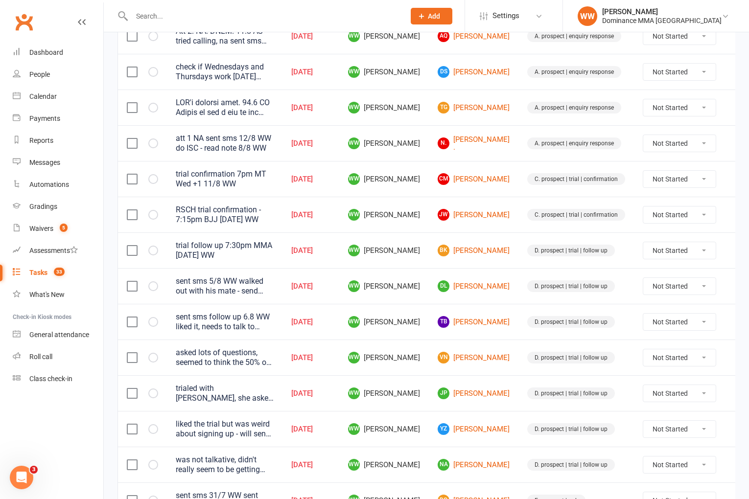
click at [422, 360] on td "WW Will Wesley" at bounding box center [384, 358] width 90 height 36
click at [421, 359] on td "WW Will Wesley" at bounding box center [384, 358] width 90 height 36
click at [426, 371] on td "WW Will Wesley" at bounding box center [384, 358] width 90 height 36
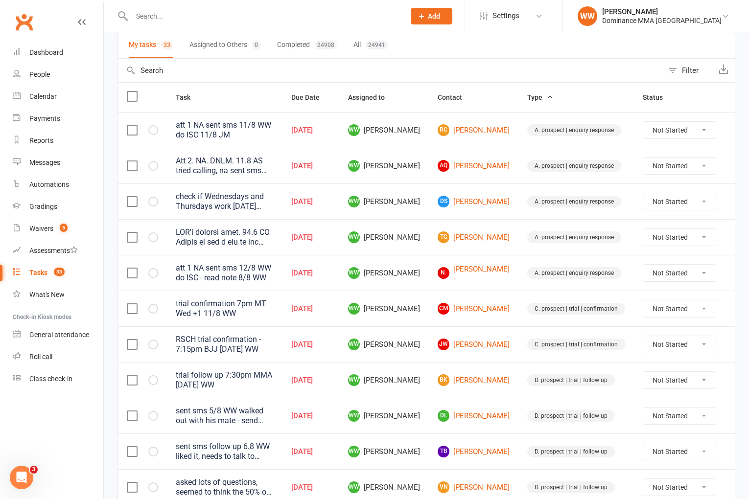
scroll to position [0, 0]
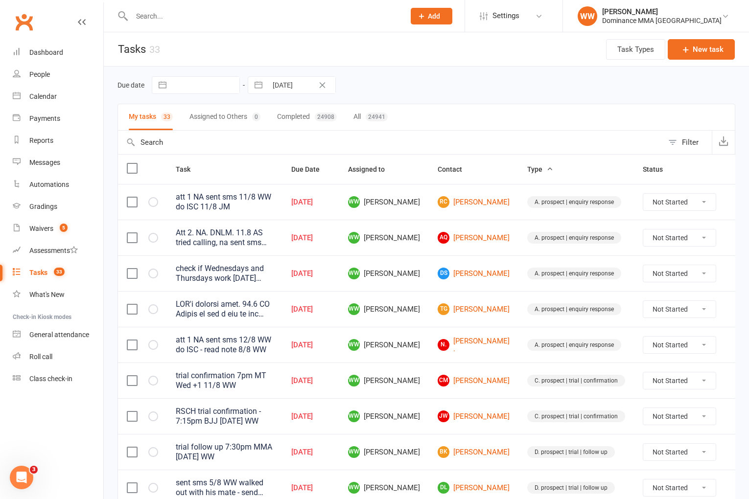
click at [429, 342] on td "N. Naomi ." at bounding box center [474, 345] width 90 height 36
click at [42, 56] on link "Dashboard" at bounding box center [58, 53] width 91 height 22
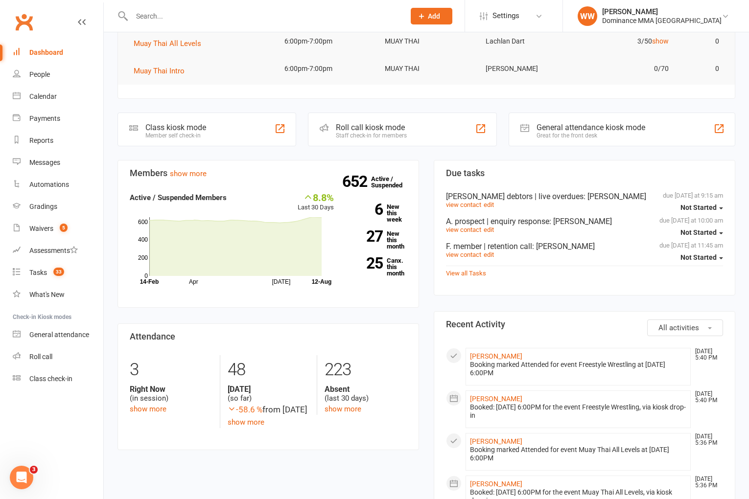
scroll to position [172, 0]
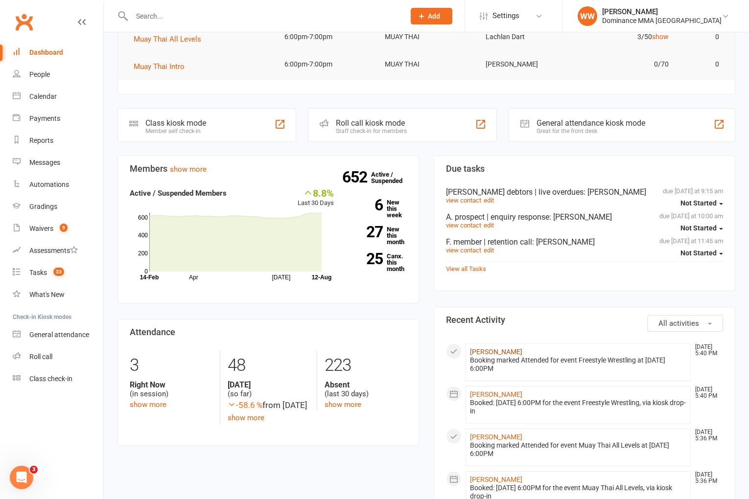
click at [500, 348] on link "Liam Fitzgerald" at bounding box center [496, 352] width 52 height 8
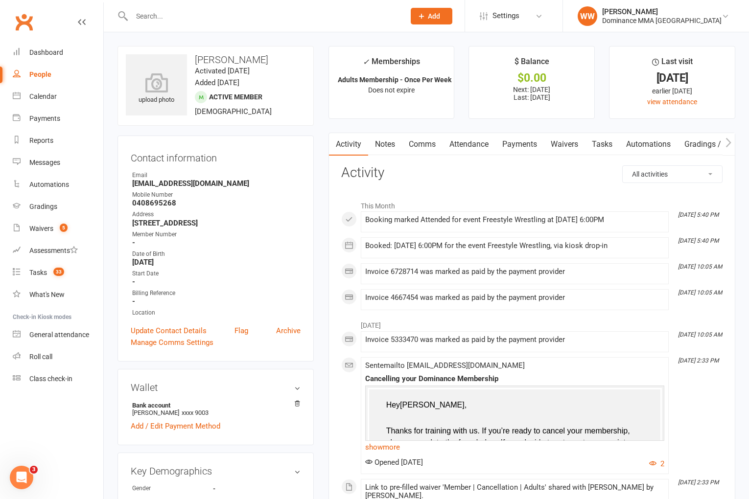
click at [422, 323] on li "July 2025" at bounding box center [531, 323] width 381 height 16
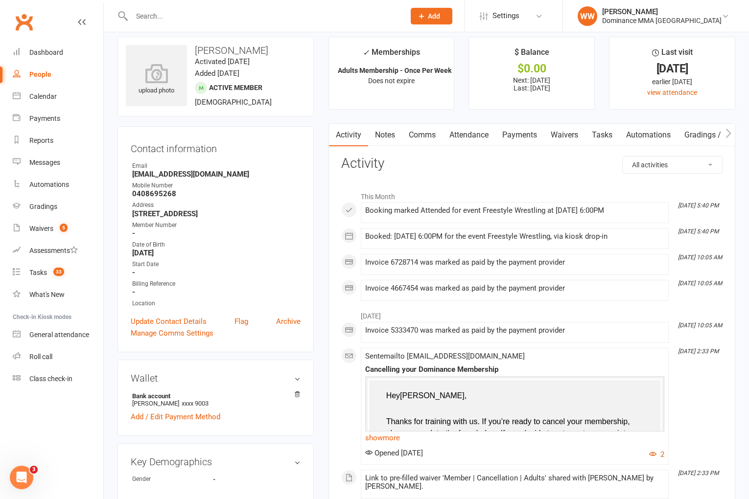
scroll to position [6, 0]
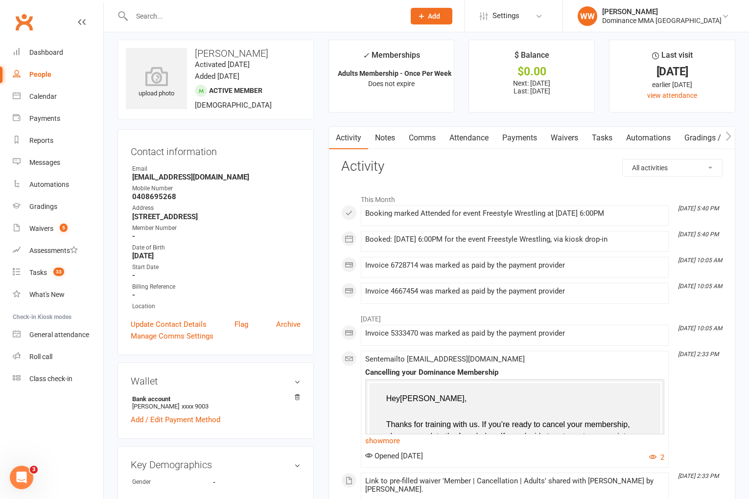
click at [527, 137] on link "Payments" at bounding box center [519, 138] width 48 height 23
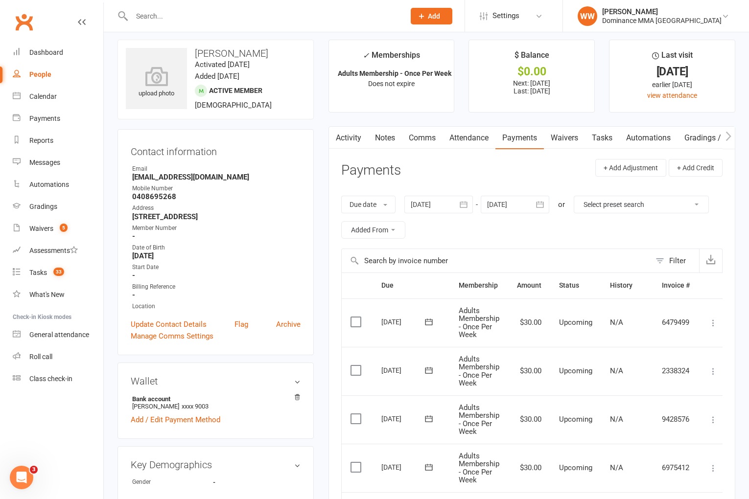
click at [341, 140] on button "button" at bounding box center [335, 138] width 12 height 22
click at [346, 136] on link "Activity" at bounding box center [348, 138] width 39 height 23
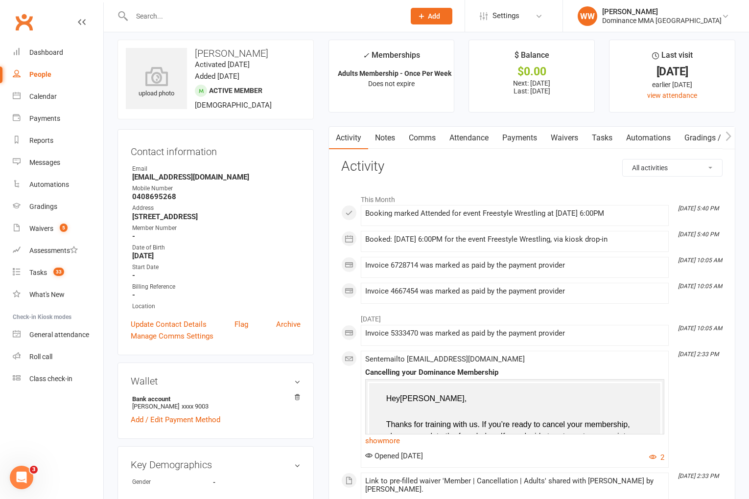
click at [382, 136] on link "Notes" at bounding box center [385, 138] width 34 height 23
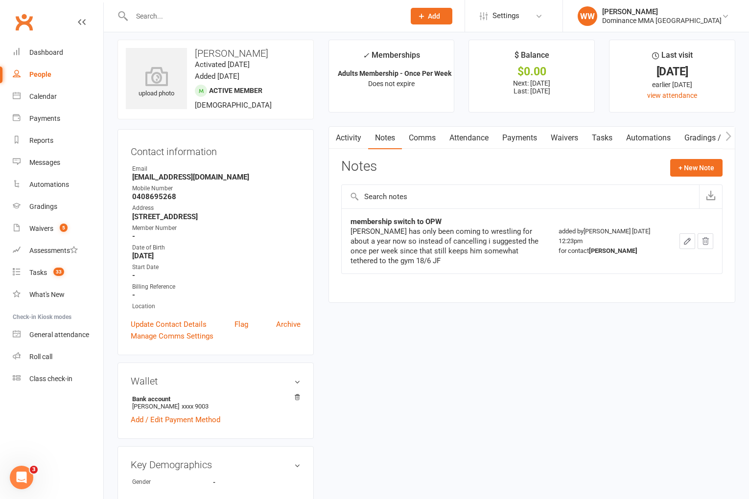
click at [351, 139] on link "Activity" at bounding box center [348, 138] width 39 height 23
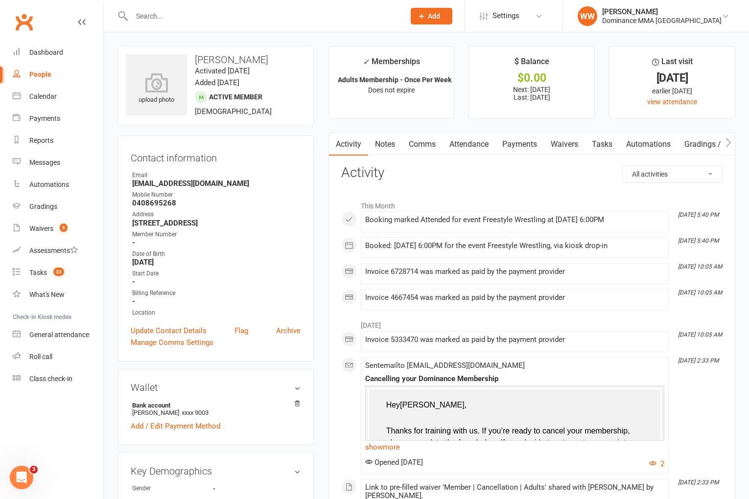
click at [511, 147] on link "Payments" at bounding box center [519, 144] width 48 height 23
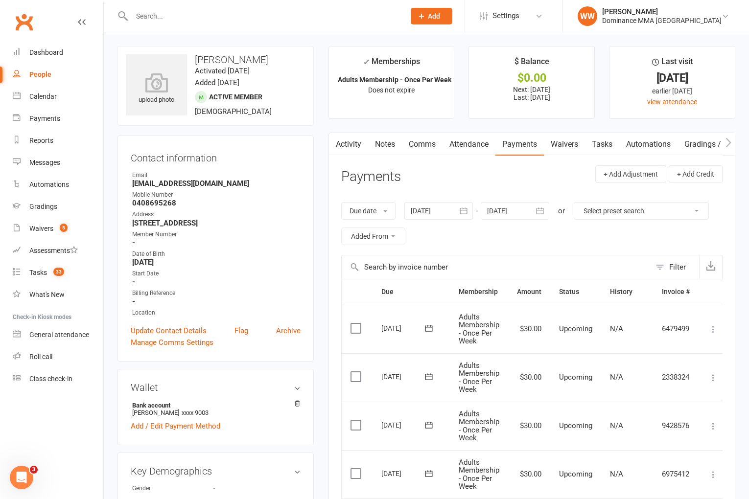
click at [462, 149] on link "Attendance" at bounding box center [468, 144] width 53 height 23
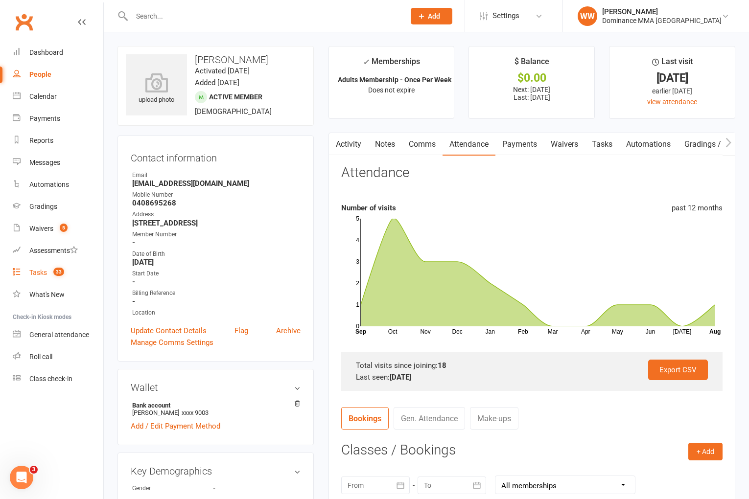
click at [38, 273] on div "Tasks" at bounding box center [38, 273] width 18 height 8
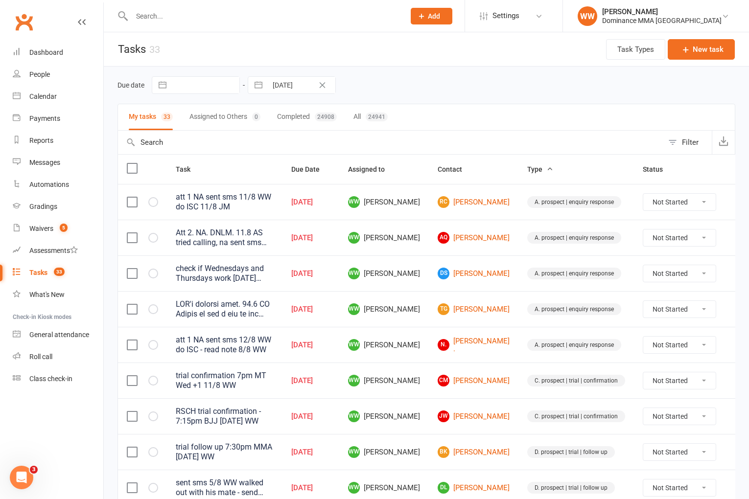
click at [441, 115] on div "My tasks 33 Assigned to Others 0 Completed 24908 All 24941" at bounding box center [426, 117] width 618 height 27
click at [421, 284] on td "WW Will Wesley" at bounding box center [384, 273] width 90 height 36
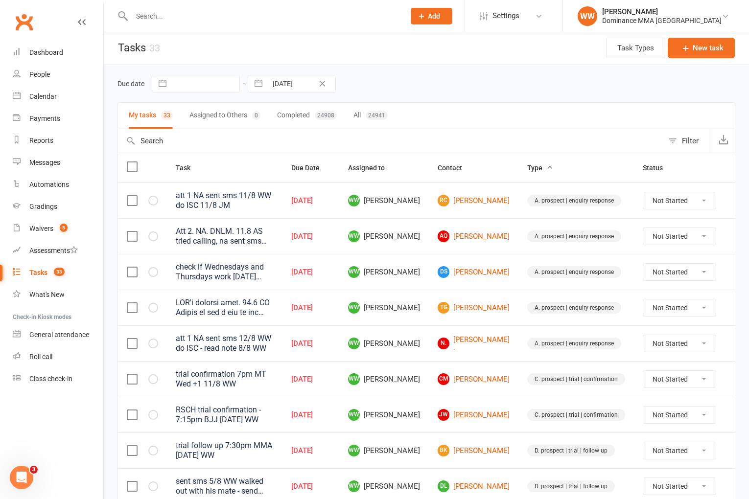
click at [424, 288] on td "WW Will Wesley" at bounding box center [384, 272] width 90 height 36
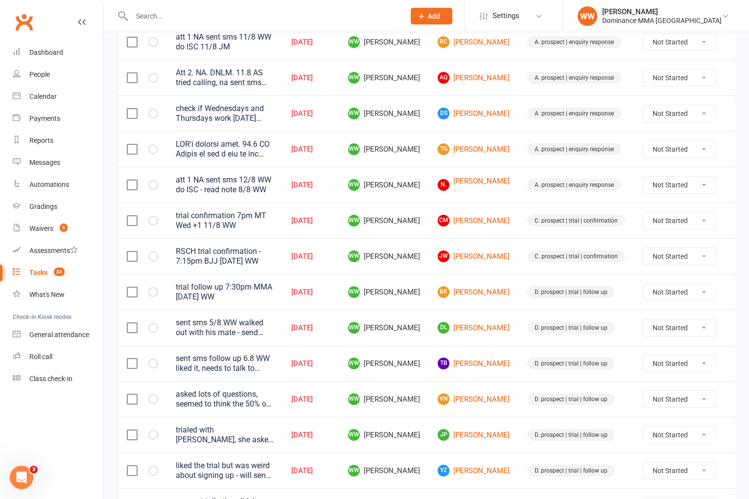
scroll to position [163, 0]
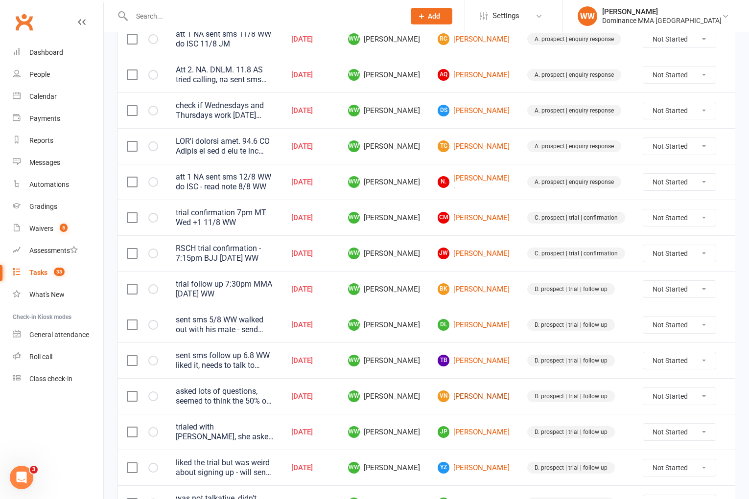
click at [460, 396] on link "VN Vicki Nguyen" at bounding box center [474, 397] width 72 height 12
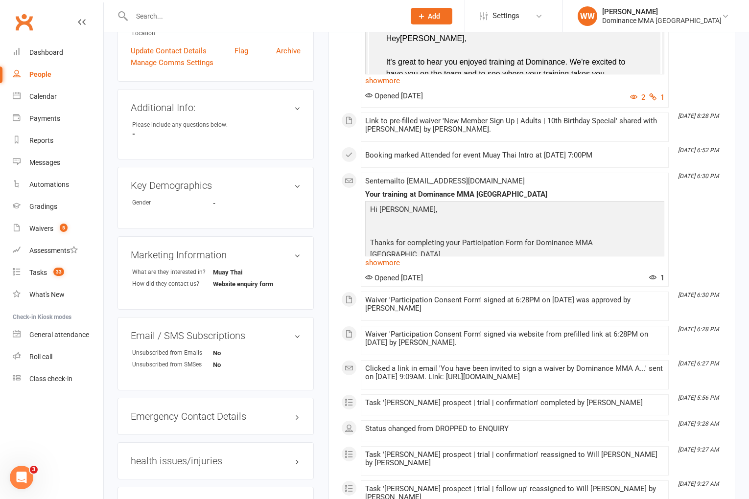
scroll to position [239, 0]
click at [44, 274] on div "Tasks" at bounding box center [38, 273] width 18 height 8
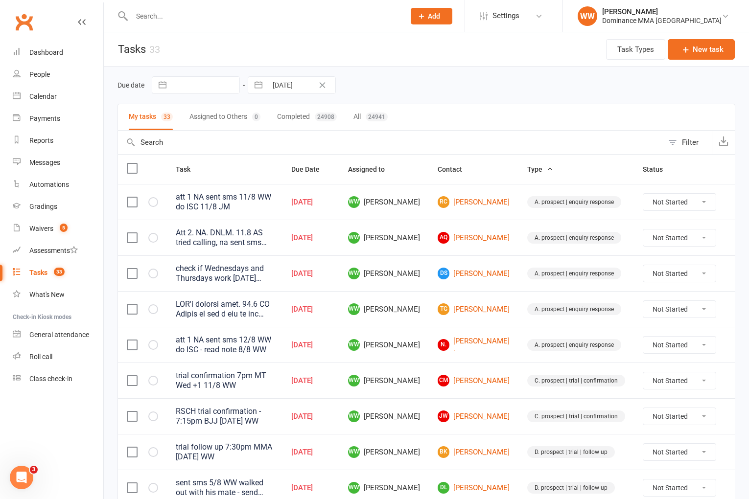
click at [417, 358] on td "WW Will Wesley" at bounding box center [384, 345] width 90 height 36
click at [420, 359] on td "WW Will Wesley" at bounding box center [384, 345] width 90 height 36
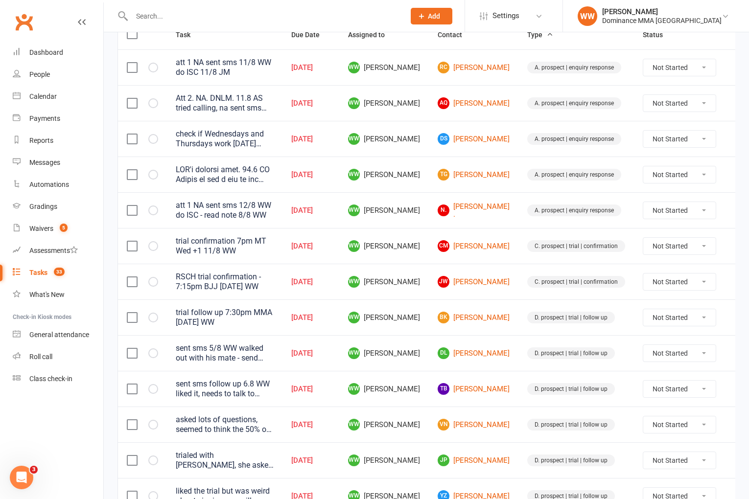
scroll to position [135, 0]
click at [424, 370] on td "WW Will Wesley" at bounding box center [384, 388] width 90 height 36
click at [421, 370] on td "WW Will Wesley" at bounding box center [384, 388] width 90 height 36
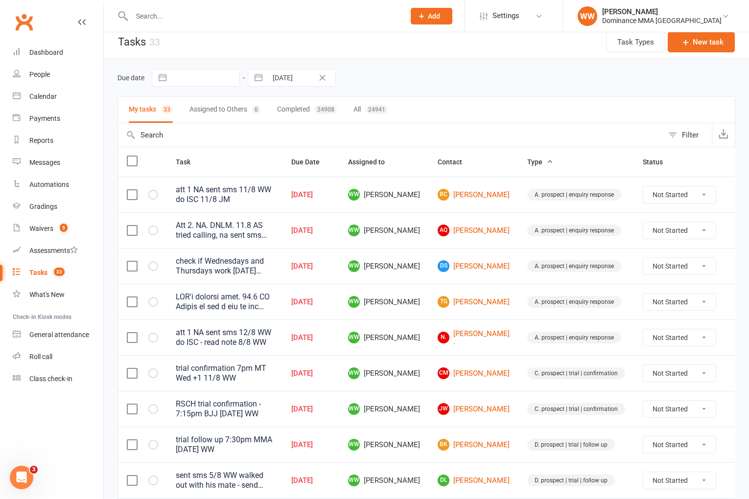
scroll to position [0, 0]
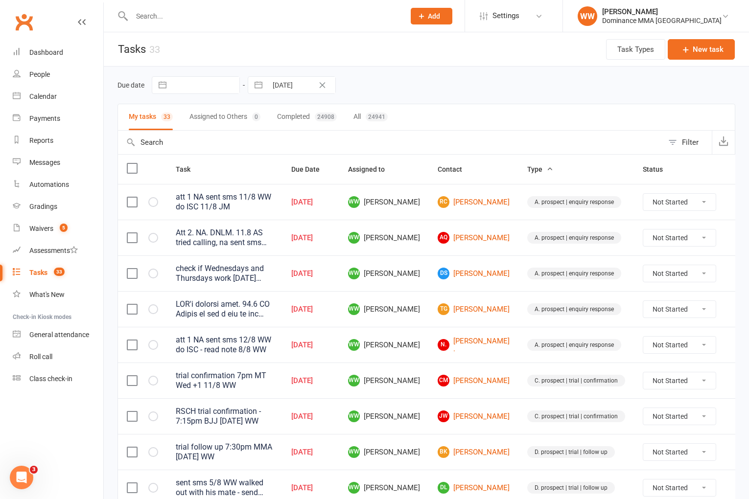
click at [498, 323] on td "TG Tammy Gnaden" at bounding box center [474, 309] width 90 height 36
click at [495, 324] on td "TG Tammy Gnaden" at bounding box center [474, 309] width 90 height 36
click at [423, 340] on td "WW Will Wesley" at bounding box center [384, 345] width 90 height 36
click at [421, 346] on td "WW Will Wesley" at bounding box center [384, 345] width 90 height 36
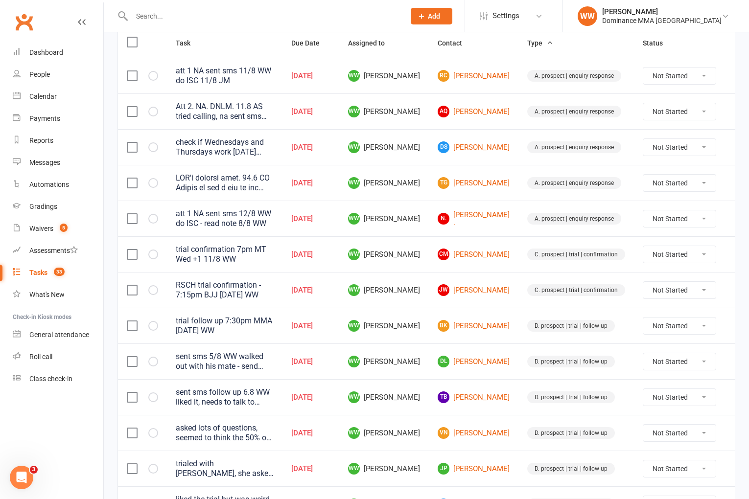
scroll to position [128, 0]
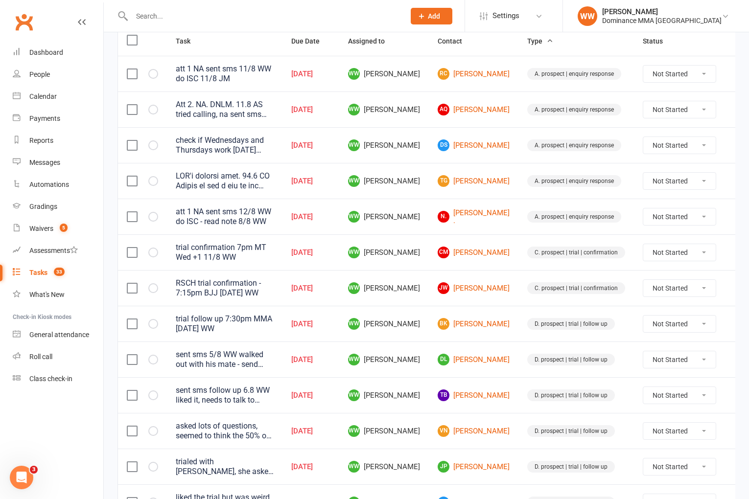
click at [426, 375] on td "WW Will Wesley" at bounding box center [384, 360] width 90 height 36
click at [424, 376] on td "WW Will Wesley" at bounding box center [384, 360] width 90 height 36
click at [49, 235] on link "Waivers 5" at bounding box center [58, 229] width 91 height 22
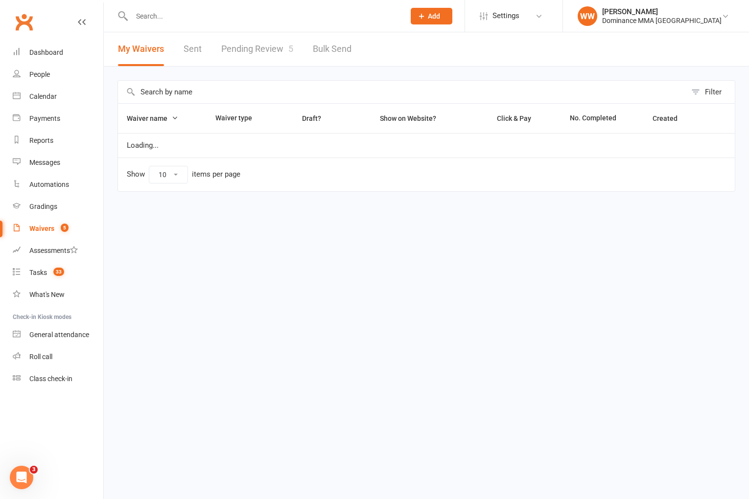
click at [266, 60] on link "Pending Review 5" at bounding box center [257, 49] width 72 height 34
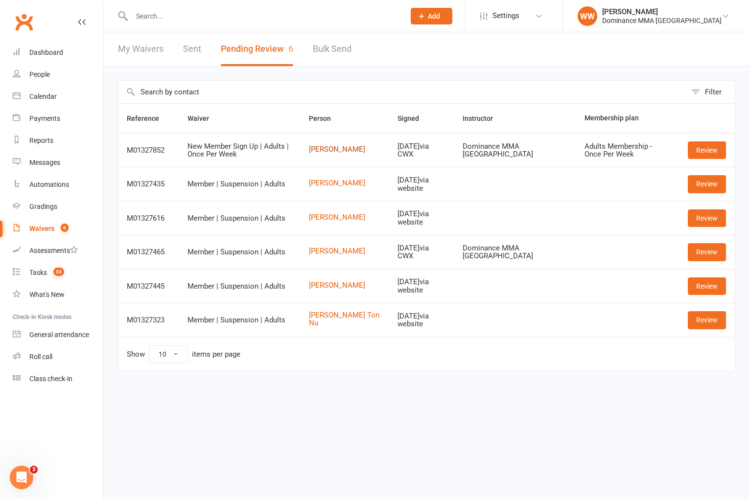
click at [331, 148] on link "john michael salonga" at bounding box center [344, 149] width 71 height 8
click at [705, 151] on link "Review" at bounding box center [707, 150] width 38 height 18
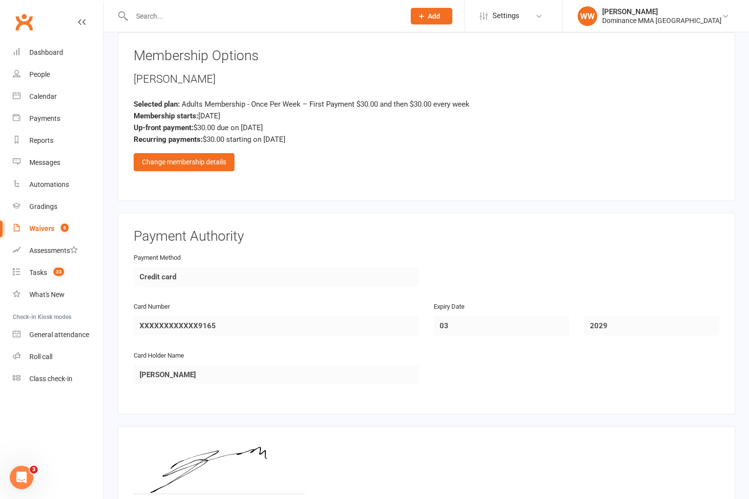
scroll to position [451, 0]
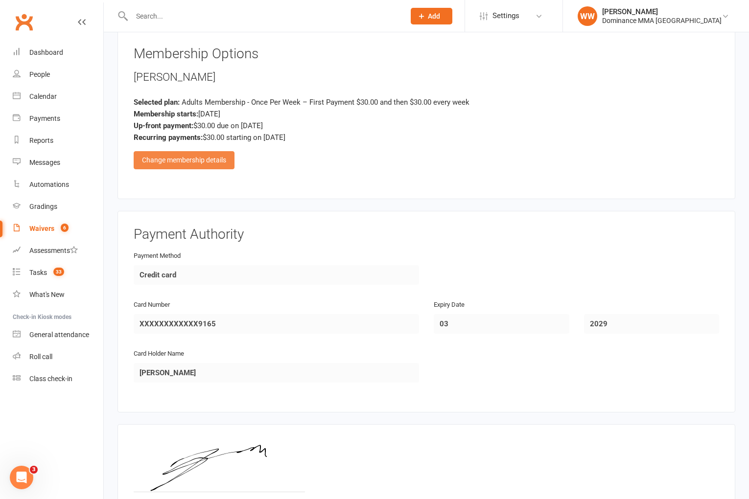
click at [216, 162] on div "Change membership details" at bounding box center [184, 160] width 101 height 18
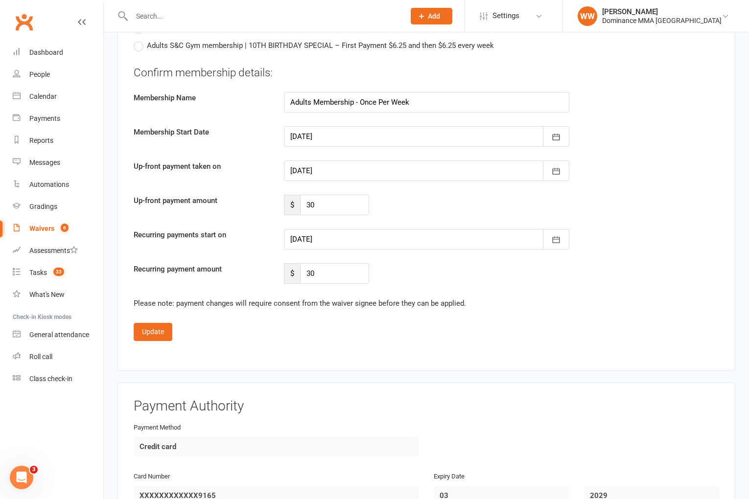
scroll to position [1046, 0]
click at [551, 170] on icon "button" at bounding box center [556, 170] width 10 height 10
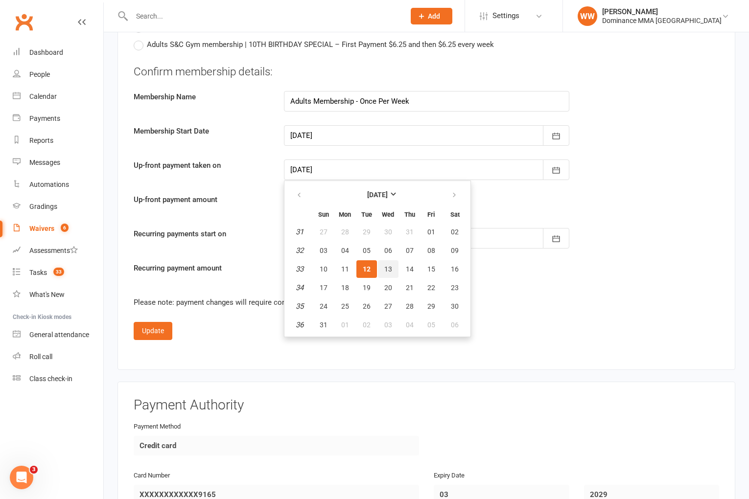
click at [387, 267] on span "13" at bounding box center [388, 269] width 8 height 8
type input "13 Aug 2025"
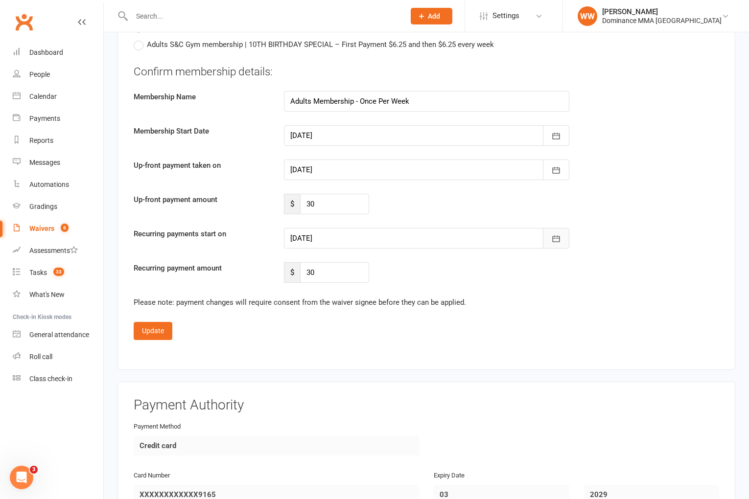
drag, startPoint x: 559, startPoint y: 239, endPoint x: 493, endPoint y: 268, distance: 72.1
click at [559, 239] on icon "button" at bounding box center [556, 239] width 10 height 10
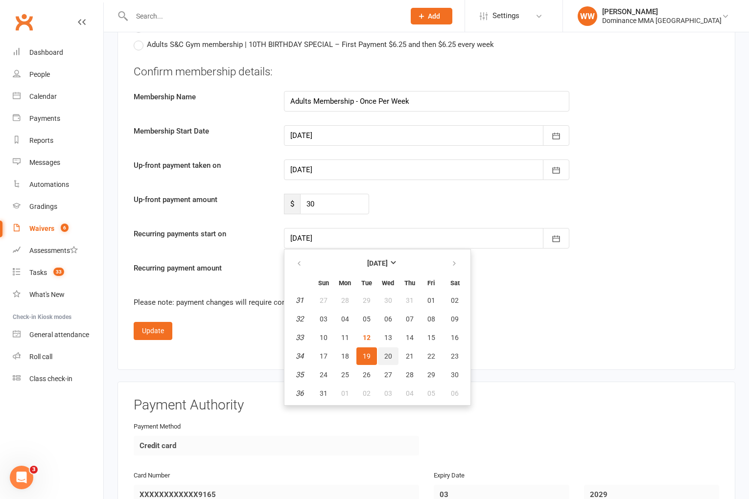
click at [390, 355] on span "20" at bounding box center [388, 356] width 8 height 8
type input "20 Aug 2025"
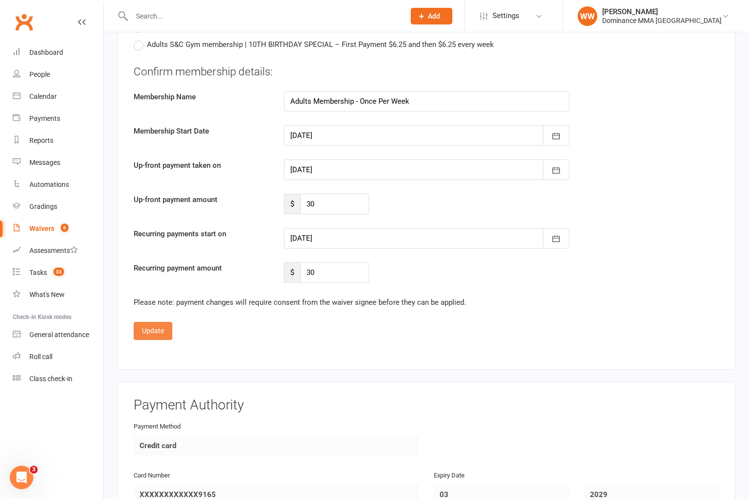
click at [162, 323] on button "Update" at bounding box center [153, 331] width 39 height 18
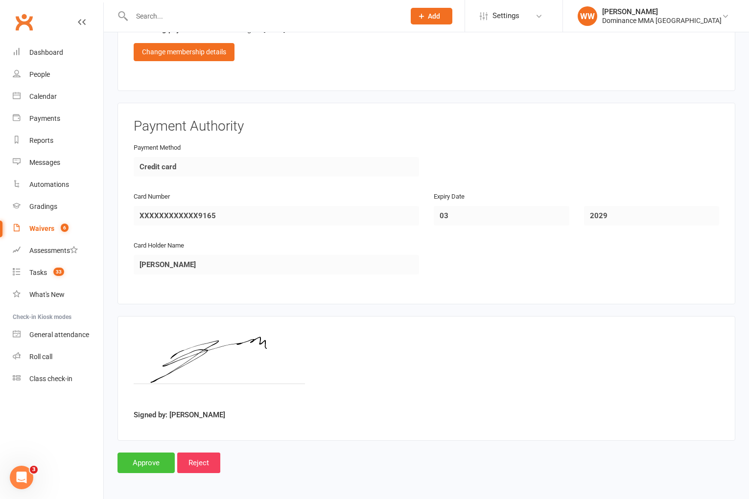
click at [144, 464] on input "Approve" at bounding box center [145, 463] width 57 height 21
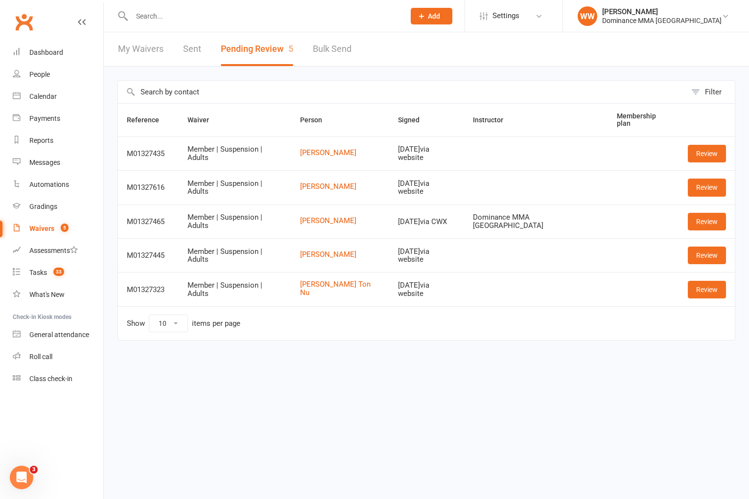
click at [443, 83] on input "text" at bounding box center [402, 92] width 568 height 23
click at [41, 272] on div "Tasks" at bounding box center [38, 273] width 18 height 8
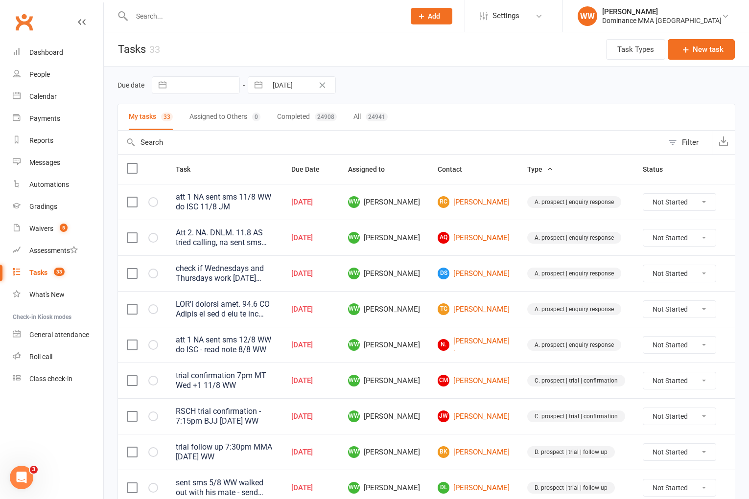
click at [434, 91] on div "Due date Navigate forward to interact with the calendar and select a date. Pres…" at bounding box center [426, 85] width 618 height 18
click at [460, 79] on div "Due date Navigate forward to interact with the calendar and select a date. Pres…" at bounding box center [426, 85] width 618 height 18
click at [457, 84] on div "Due date Navigate forward to interact with the calendar and select a date. Pres…" at bounding box center [426, 85] width 618 height 18
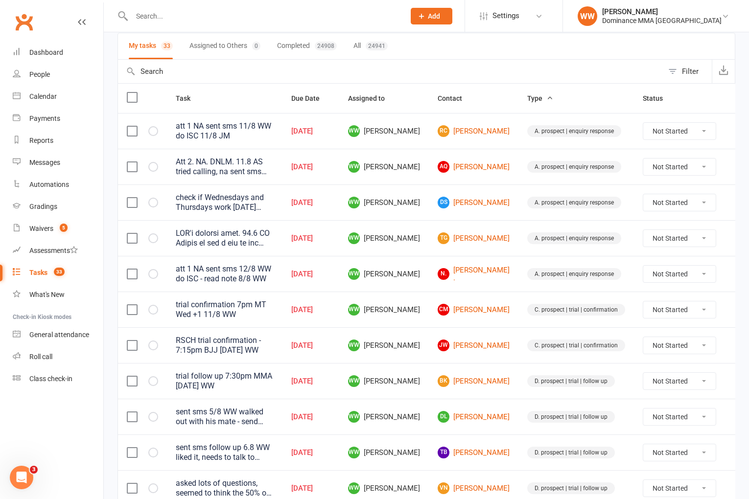
scroll to position [72, 0]
click at [420, 230] on td "WW Will Wesley" at bounding box center [384, 237] width 90 height 36
click at [418, 231] on td "WW Will Wesley" at bounding box center [384, 237] width 90 height 36
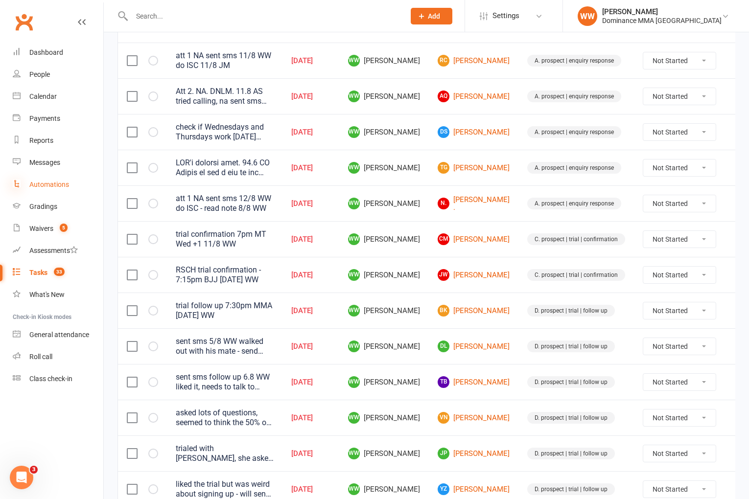
scroll to position [142, 0]
click at [233, 15] on input "text" at bounding box center [263, 16] width 269 height 14
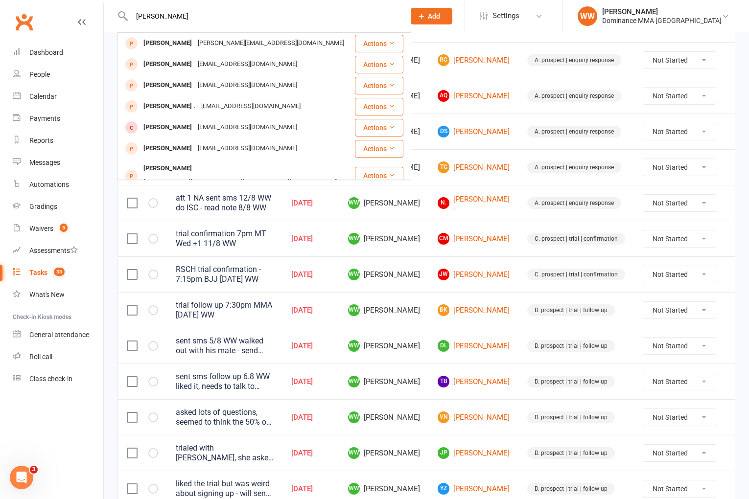
type input "daniel carr"
click at [247, 82] on div "danielcp101@hotmail.co.uk" at bounding box center [247, 85] width 105 height 14
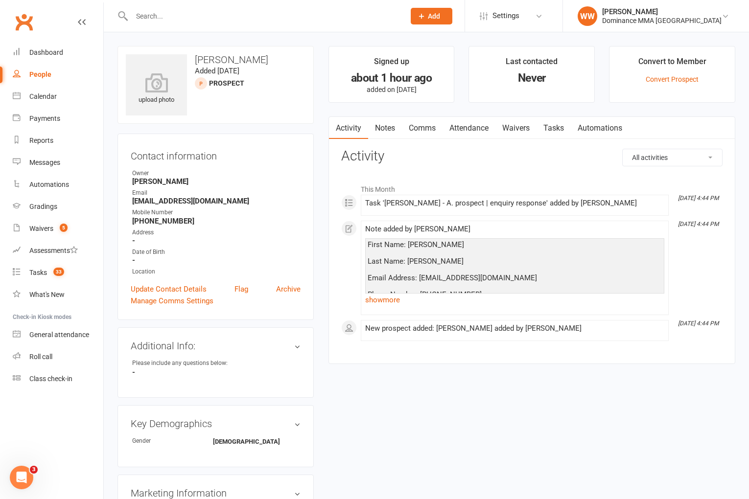
drag, startPoint x: 566, startPoint y: 132, endPoint x: 561, endPoint y: 137, distance: 7.0
click at [566, 132] on link "Tasks" at bounding box center [553, 128] width 34 height 23
select select "incomplete"
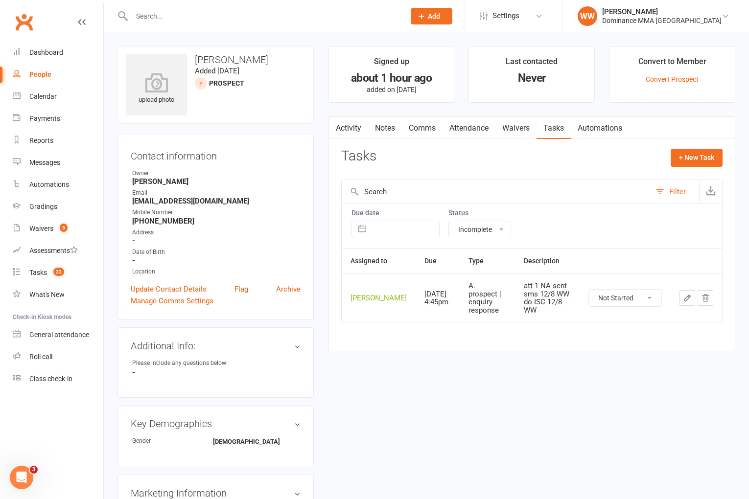
click at [681, 301] on button "button" at bounding box center [687, 298] width 16 height 16
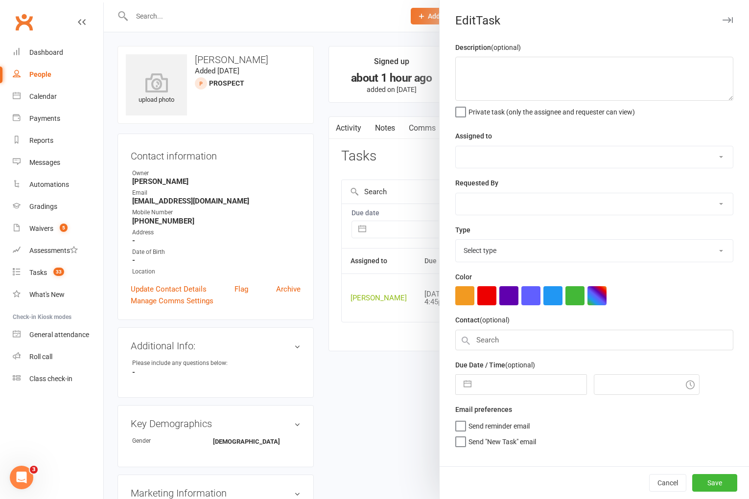
type textarea "att 1 NA sent sms 12/8 WW do ISC 12/8 WW"
select select "49757"
type input "13 Aug 2025"
type input "4:45pm"
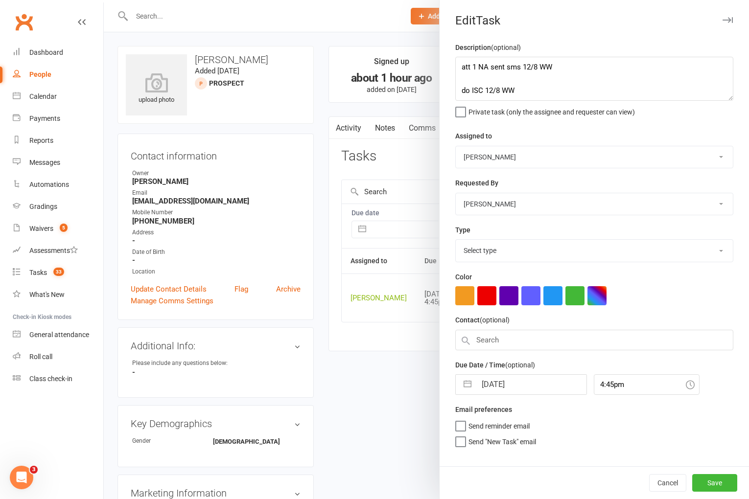
select select "3860"
click at [459, 67] on textarea "att 1 NA sent sms 12/8 WW do ISC 12/8 WW" at bounding box center [594, 79] width 278 height 44
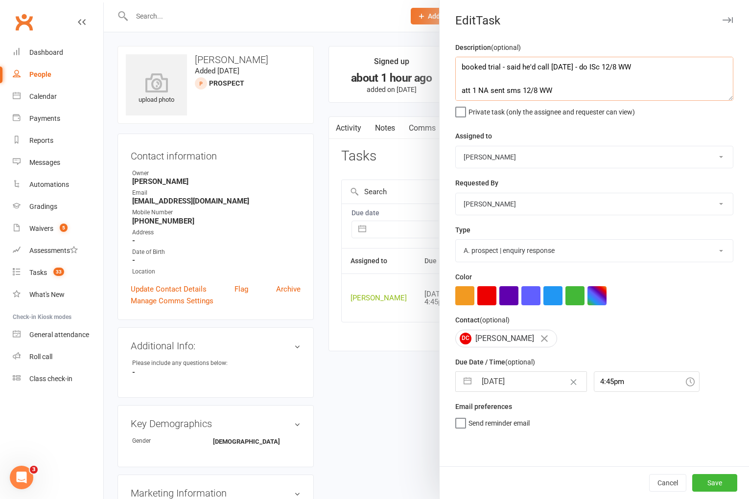
type textarea "booked trial - said he'd call tomorrow - do ISc 12/8 WW att 1 NA sent sms 12/8 …"
click at [504, 386] on input "13 Aug 2025" at bounding box center [531, 382] width 110 height 20
select select "6"
select select "2025"
select select "7"
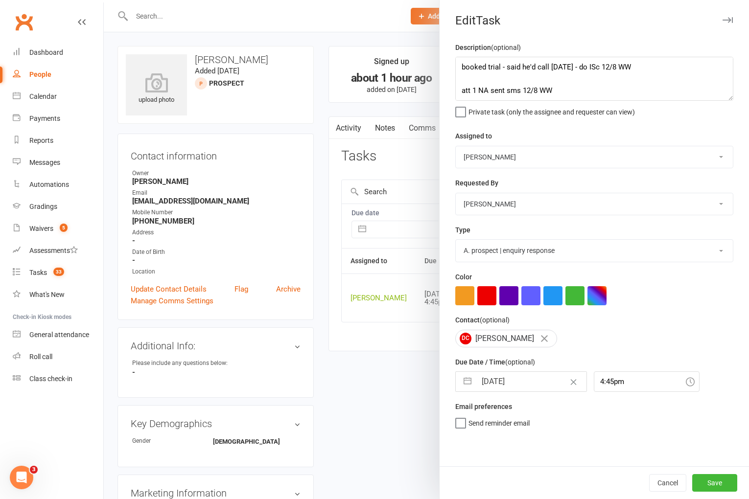
select select "2025"
select select "8"
select select "2025"
click at [693, 336] on div "DC Daniel Carr-Pollock" at bounding box center [594, 339] width 278 height 18
click at [710, 486] on button "Save" at bounding box center [714, 483] width 45 height 18
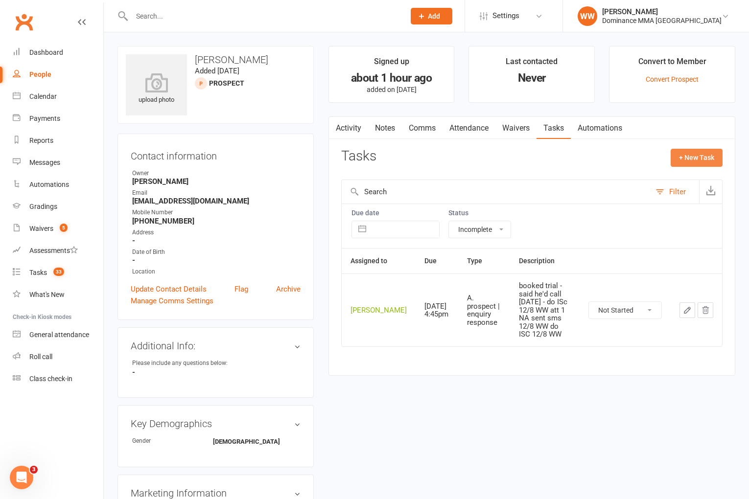
click at [698, 161] on button "+ New Task" at bounding box center [697, 158] width 52 height 18
select select "49757"
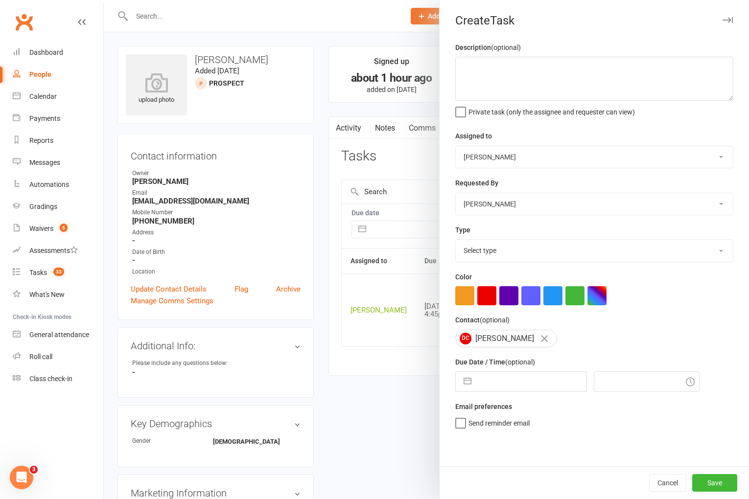
click at [544, 51] on div "Description (optional) Private task (only the assignee and requester can view)" at bounding box center [594, 79] width 278 height 75
click at [540, 64] on textarea at bounding box center [594, 79] width 278 height 44
type textarea "trial confirmation 7:15pm BJJ Thurs 12/8 WW"
click at [496, 253] on select "Select type A. prospect | enquiry response B. prospect | trial | not yet booked…" at bounding box center [594, 251] width 277 height 22
select select "3862"
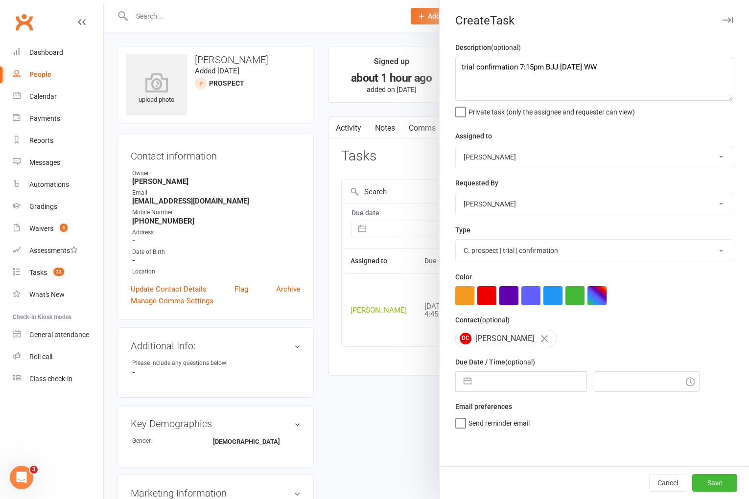
click at [502, 387] on input "text" at bounding box center [531, 382] width 110 height 20
select select "6"
select select "2025"
select select "7"
select select "2025"
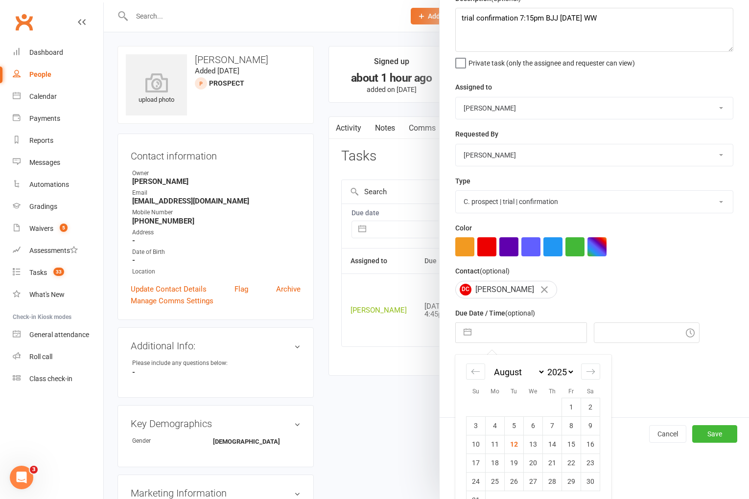
scroll to position [72, 0]
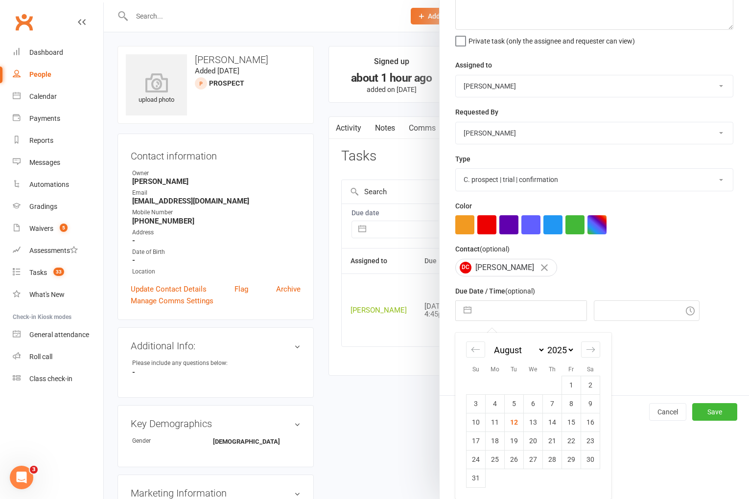
click at [532, 427] on td "13" at bounding box center [533, 422] width 19 height 19
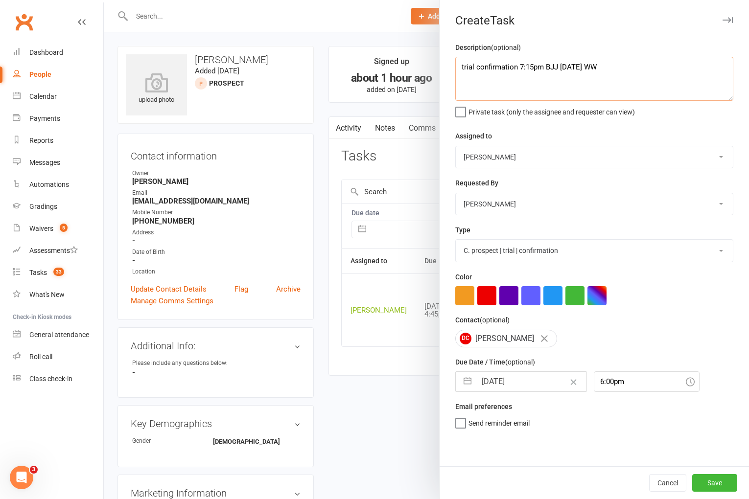
click at [517, 70] on textarea "trial confirmation 7:15pm BJJ Thurs 12/8 WW" at bounding box center [594, 79] width 278 height 44
click at [712, 480] on button "Save" at bounding box center [714, 483] width 45 height 18
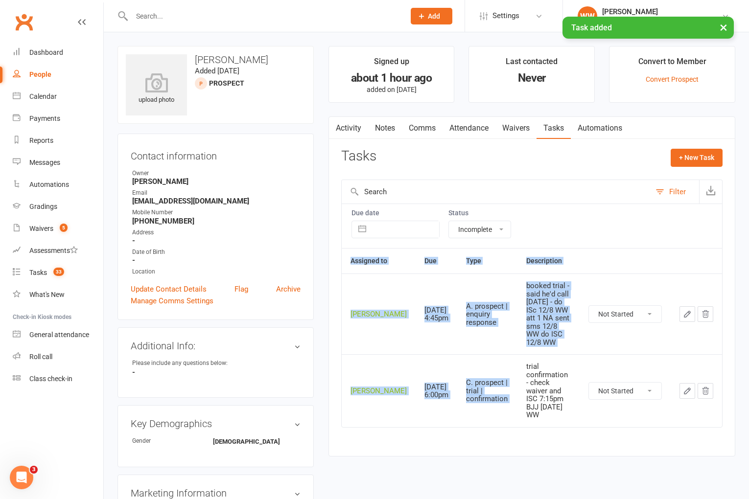
drag, startPoint x: 507, startPoint y: 359, endPoint x: 607, endPoint y: 402, distance: 109.0
click at [607, 402] on div "Assigned to Due Type Description Will Wesley Aug 13, 2025 4:45pm A. prospect | …" at bounding box center [531, 344] width 381 height 193
copy table "Assigned to Due Type Description Will Wesley Aug 13, 2025 4:45pm A. prospect | …"
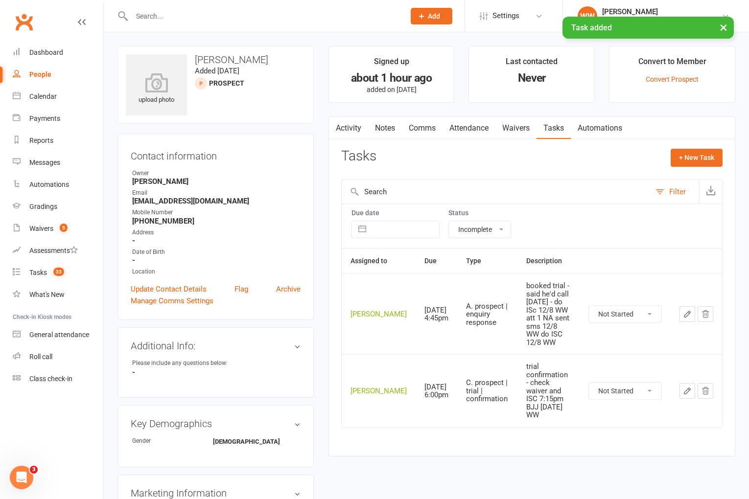
click at [632, 162] on div "Tasks + New Task" at bounding box center [531, 160] width 381 height 23
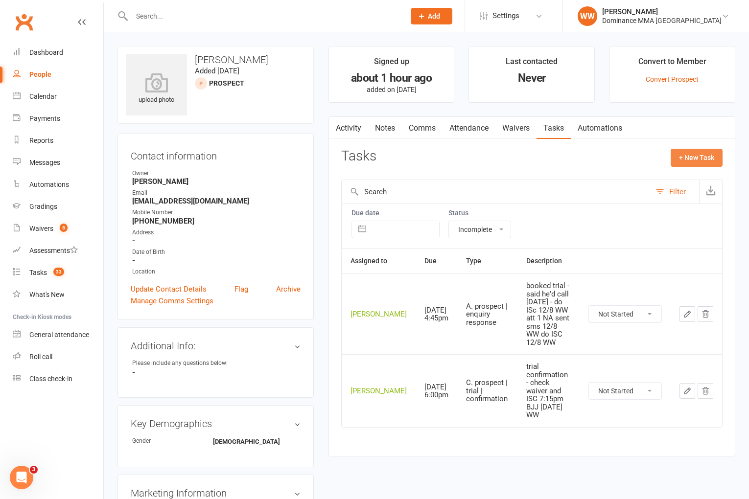
click at [691, 162] on button "+ New Task" at bounding box center [697, 158] width 52 height 18
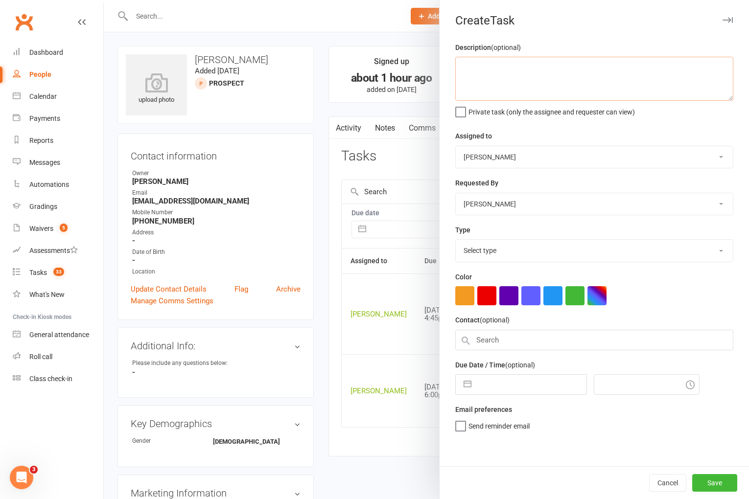
click at [532, 81] on textarea at bounding box center [594, 79] width 278 height 44
paste textarea "trial confirmation - check waiver and ISC 7:15pm BJJ Thurs 12/8 WW"
click at [502, 64] on textarea "trial confirmation - check waiver and ISC 7:15pm BJJ Thurs 12/8 WW" at bounding box center [594, 79] width 278 height 44
drag, startPoint x: 508, startPoint y: 69, endPoint x: 581, endPoint y: 70, distance: 73.9
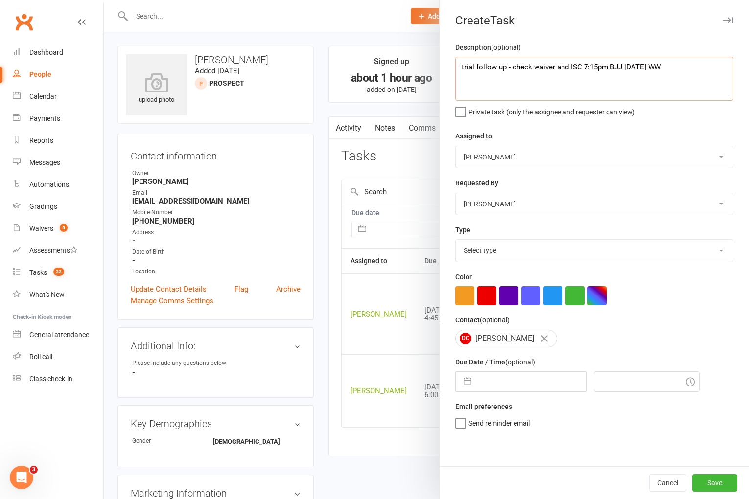
click at [581, 70] on textarea "trial follow up - check waiver and ISC 7:15pm BJJ Thurs 12/8 WW" at bounding box center [594, 79] width 278 height 44
click at [490, 251] on select "Select type A. prospect | enquiry response B. prospect | trial | not yet booked…" at bounding box center [594, 251] width 277 height 22
click at [502, 377] on input "text" at bounding box center [531, 382] width 110 height 20
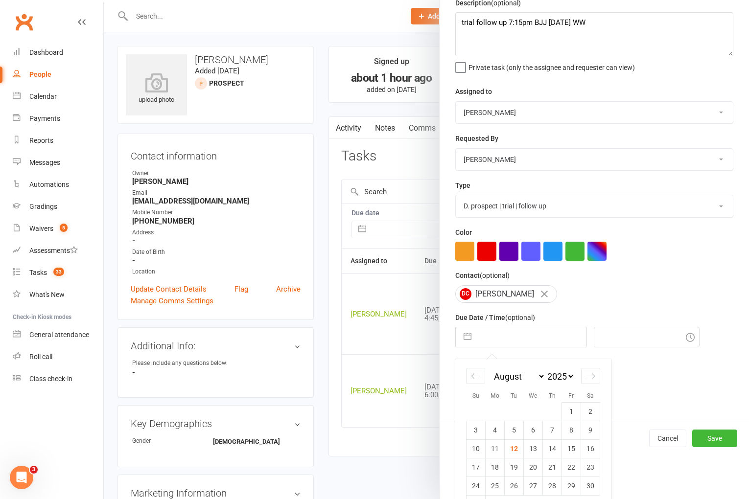
scroll to position [72, 0]
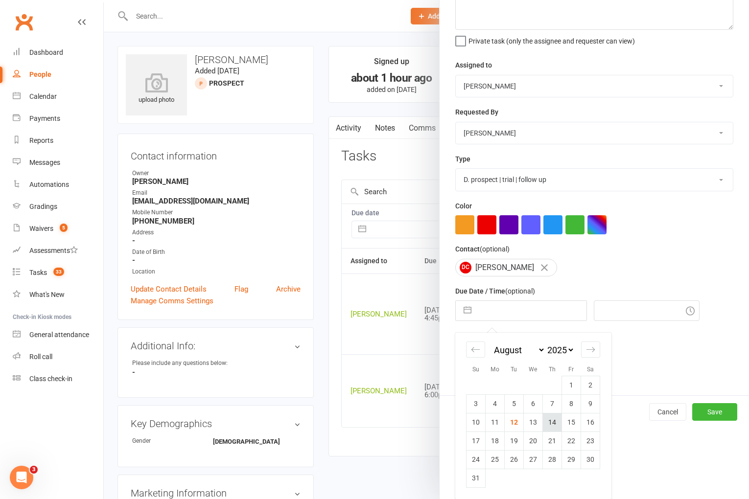
click at [554, 423] on td "14" at bounding box center [552, 422] width 19 height 19
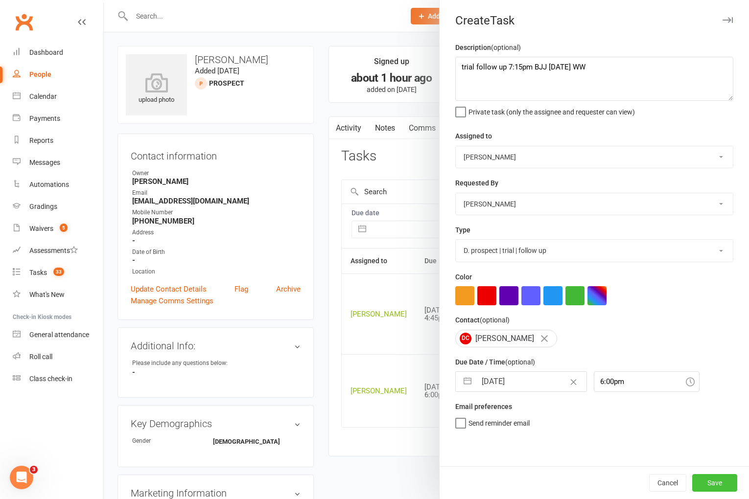
click at [696, 481] on button "Save" at bounding box center [714, 483] width 45 height 18
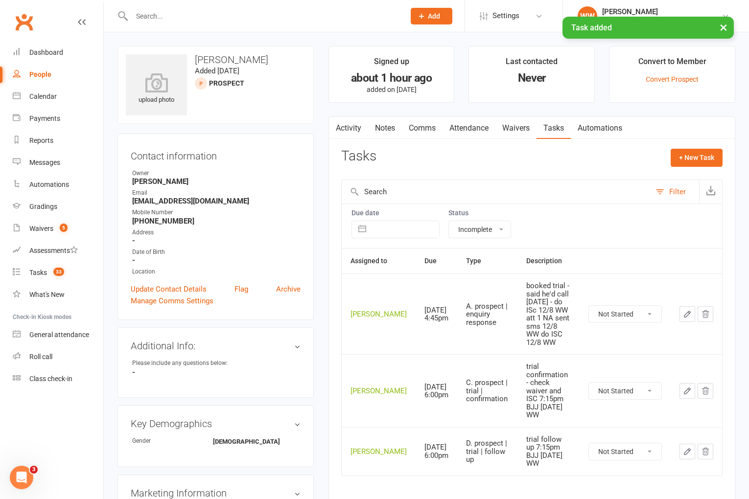
click at [555, 164] on div "Tasks + New Task" at bounding box center [531, 160] width 381 height 23
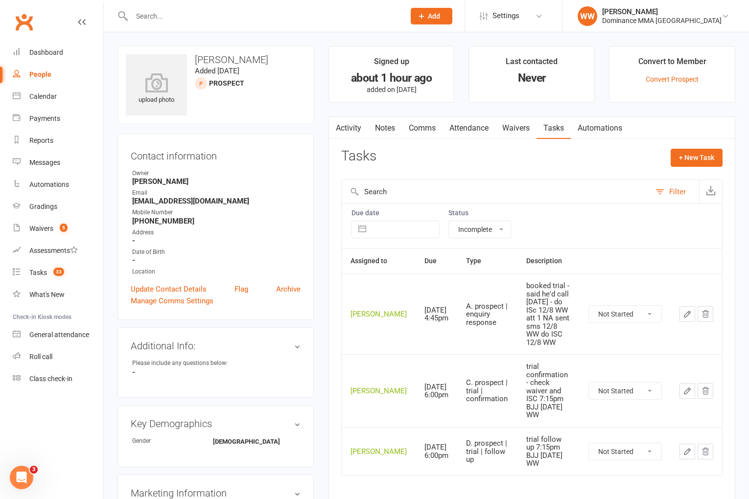
click at [145, 14] on input "text" at bounding box center [263, 16] width 269 height 14
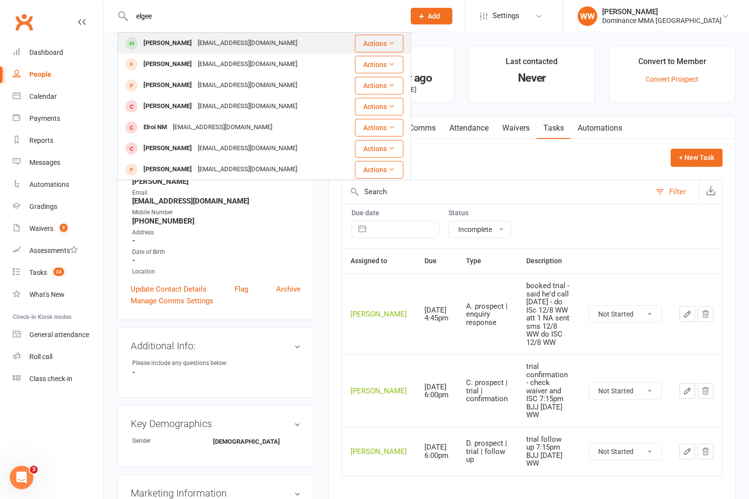
click at [155, 41] on div "Elgee Coronel" at bounding box center [167, 43] width 54 height 14
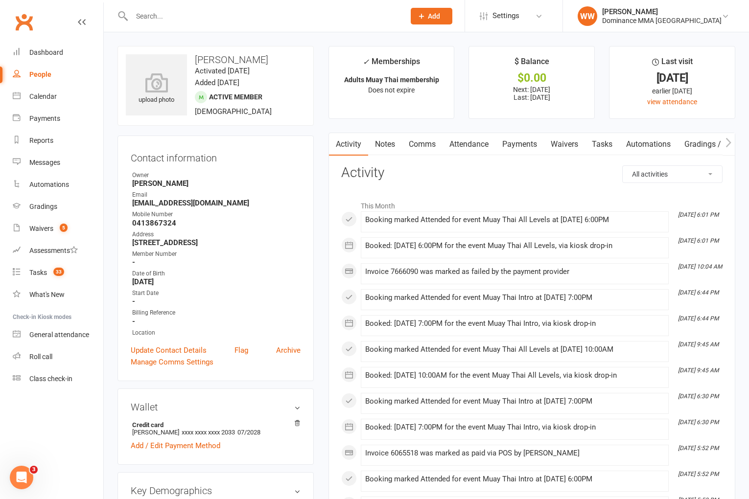
click at [522, 145] on link "Payments" at bounding box center [519, 144] width 48 height 23
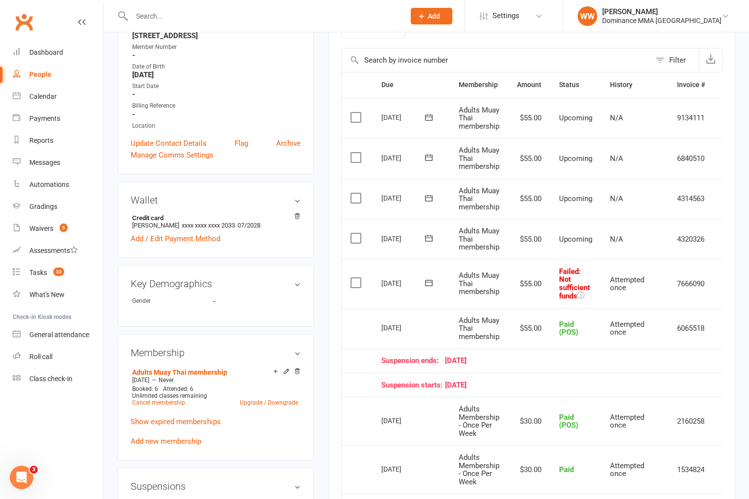
scroll to position [0, 23]
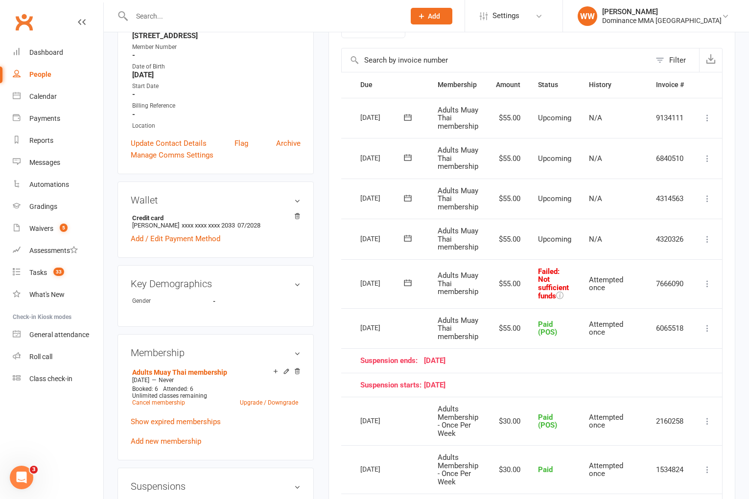
click at [707, 285] on icon at bounding box center [707, 284] width 10 height 10
click at [650, 327] on link "Mark as Paid (POS)" at bounding box center [664, 323] width 97 height 20
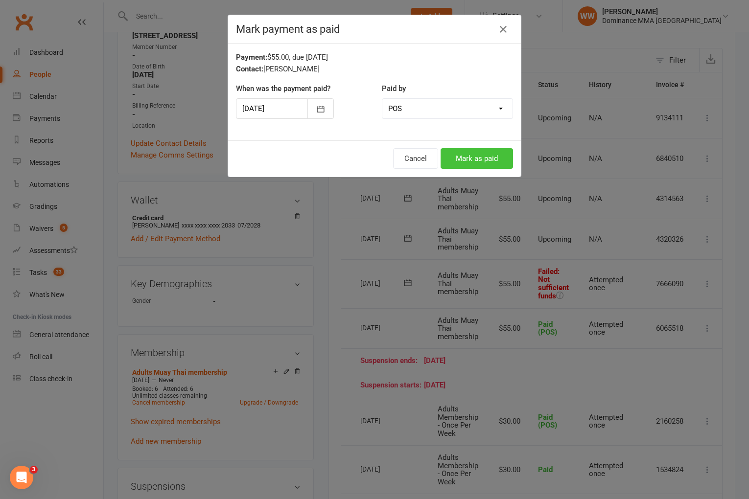
click at [490, 163] on button "Mark as paid" at bounding box center [476, 158] width 72 height 21
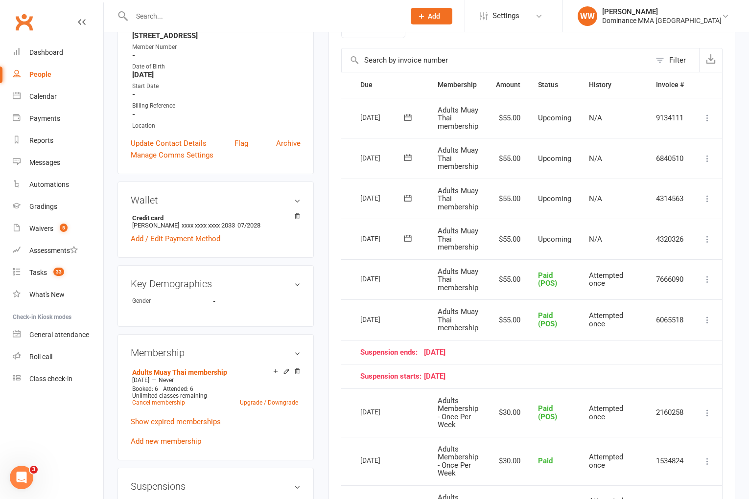
click at [531, 278] on td "Paid (POS)" at bounding box center [554, 279] width 51 height 41
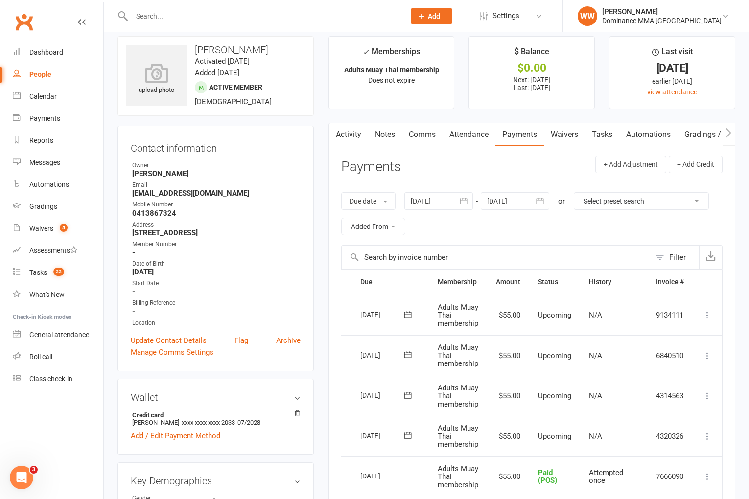
scroll to position [0, 0]
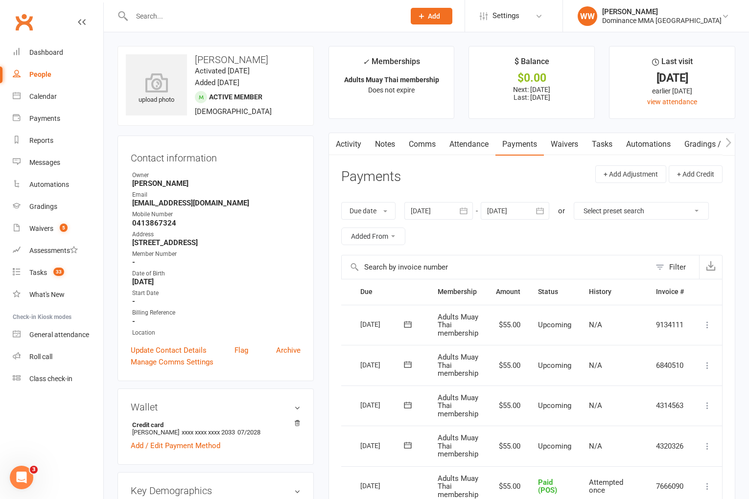
click at [519, 246] on div "Due date Due date Date paid Date failed Date settled 12 Jul 2025 July 2025 Sun …" at bounding box center [531, 223] width 381 height 63
click at [520, 242] on div "Due date Due date Date paid Date failed Date settled 12 Jul 2025 July 2025 Sun …" at bounding box center [531, 223] width 381 height 63
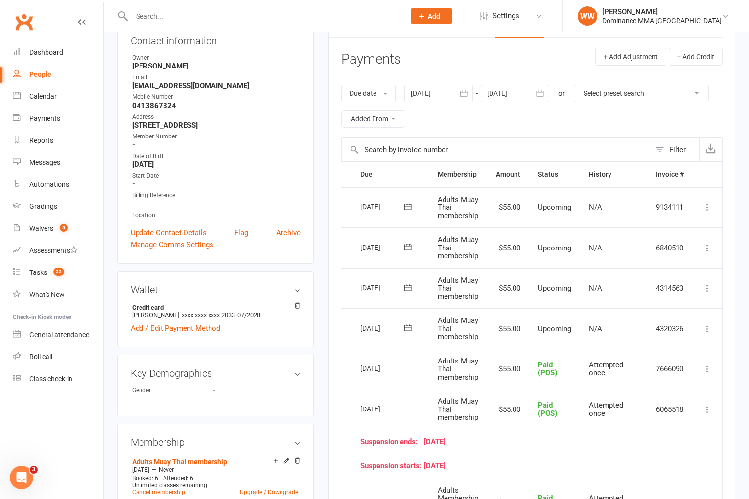
scroll to position [118, 0]
click at [46, 271] on div "Tasks" at bounding box center [38, 273] width 18 height 8
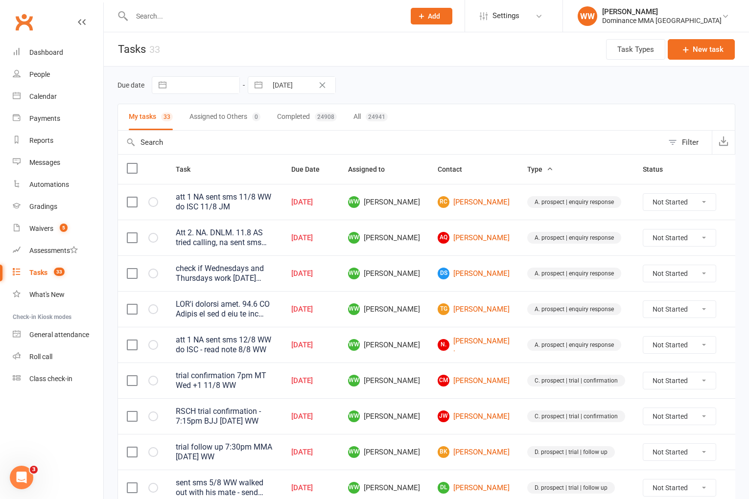
click at [411, 84] on div "Due date Navigate forward to interact with the calendar and select a date. Pres…" at bounding box center [426, 85] width 618 height 18
click at [416, 83] on div "Due date Navigate forward to interact with the calendar and select a date. Pres…" at bounding box center [426, 85] width 618 height 18
click at [425, 83] on div "Due date Navigate forward to interact with the calendar and select a date. Pres…" at bounding box center [426, 85] width 618 height 18
click at [418, 325] on td "WW Will Wesley" at bounding box center [384, 309] width 90 height 36
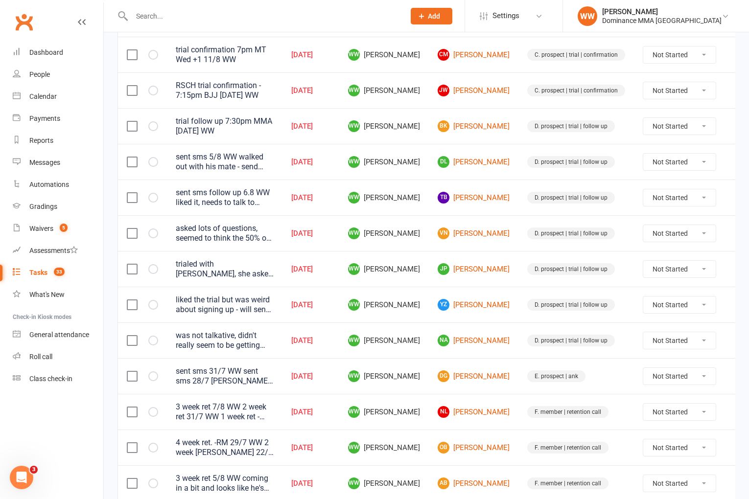
scroll to position [325, 0]
click at [476, 343] on link "NA Nick Abarno" at bounding box center [474, 342] width 72 height 12
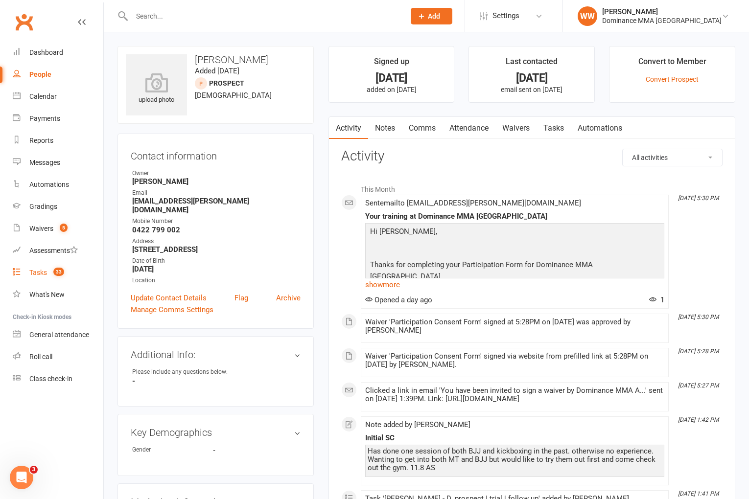
click at [48, 273] on link "Tasks 33" at bounding box center [58, 273] width 91 height 22
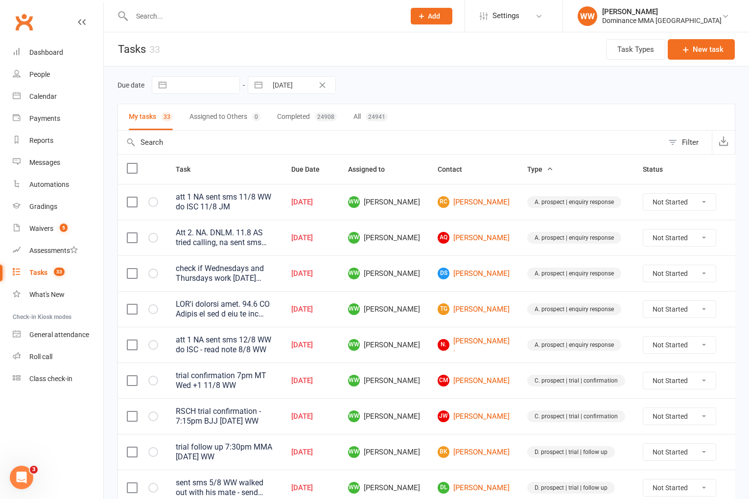
click at [420, 340] on td "WW Will Wesley" at bounding box center [384, 345] width 90 height 36
click at [423, 344] on td "WW Will Wesley" at bounding box center [384, 345] width 90 height 36
click at [258, 306] on div at bounding box center [225, 310] width 98 height 20
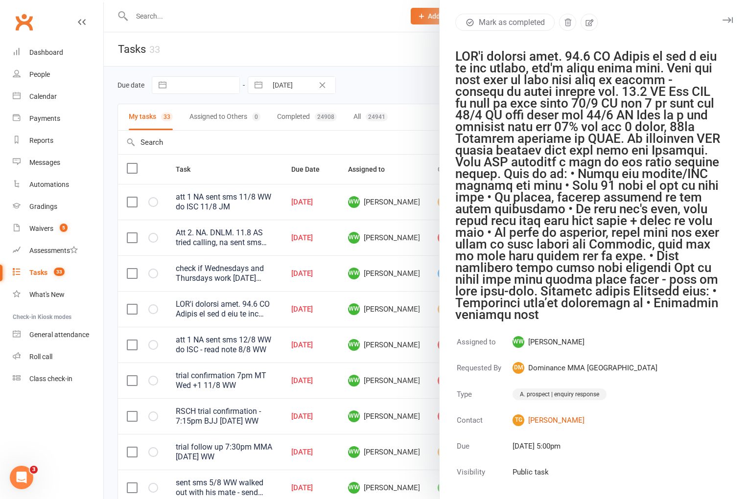
click at [728, 20] on icon "button" at bounding box center [727, 20] width 10 height 6
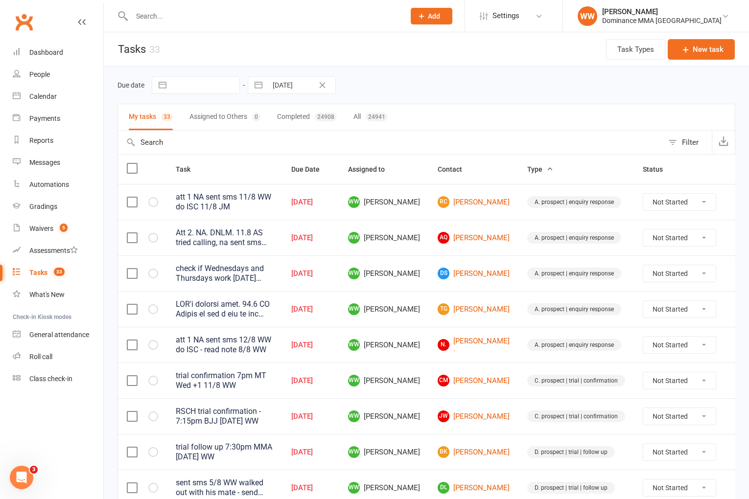
click at [735, 313] on icon at bounding box center [740, 309] width 10 height 10
click at [649, 353] on link "Edit" at bounding box center [676, 348] width 97 height 20
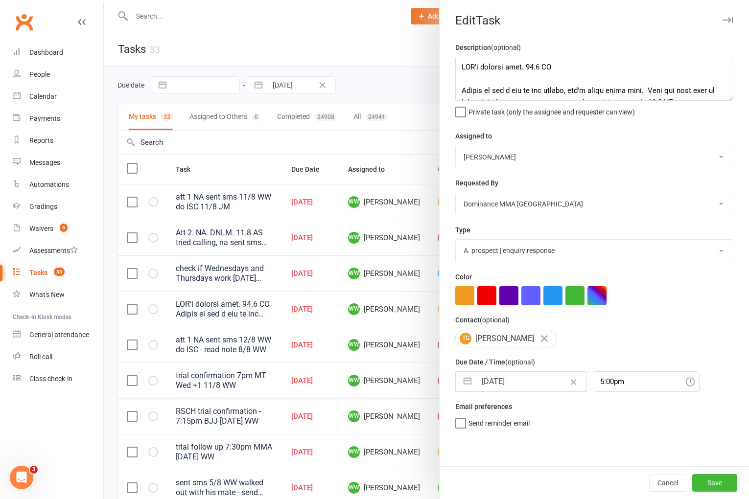
click at [513, 388] on input "[DATE]" at bounding box center [531, 382] width 110 height 20
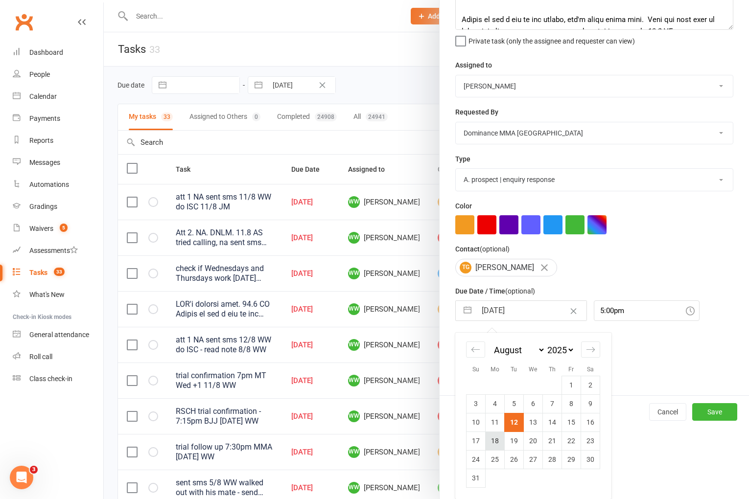
click at [500, 437] on td "18" at bounding box center [495, 441] width 19 height 19
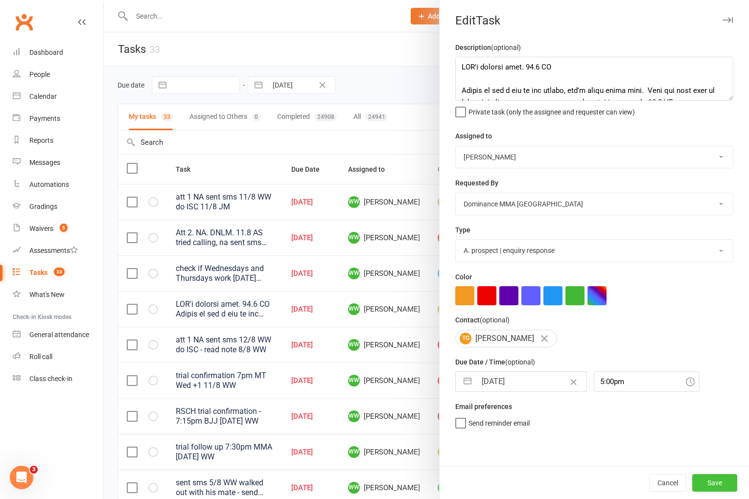
click at [711, 480] on button "Save" at bounding box center [714, 483] width 45 height 18
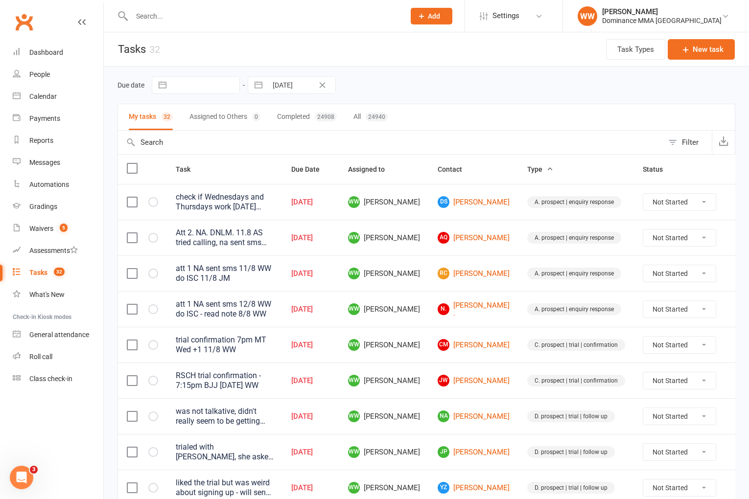
scroll to position [7, 0]
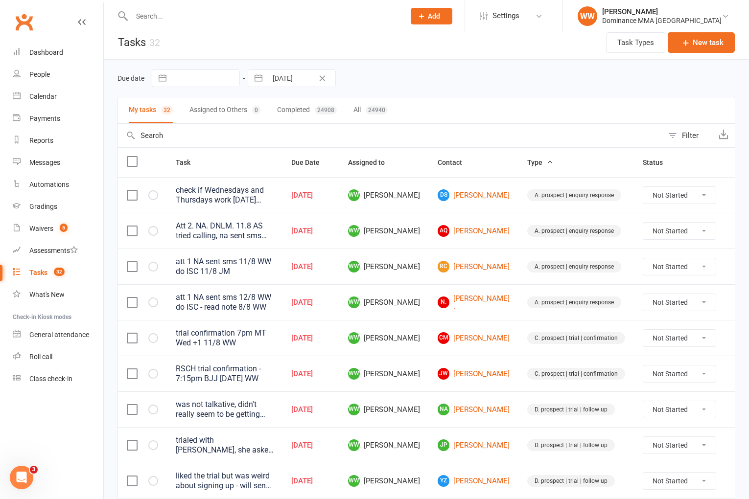
click at [420, 341] on td "WW Will Wesley" at bounding box center [384, 338] width 90 height 36
click at [457, 373] on link "JW Jordan Waites" at bounding box center [474, 374] width 72 height 12
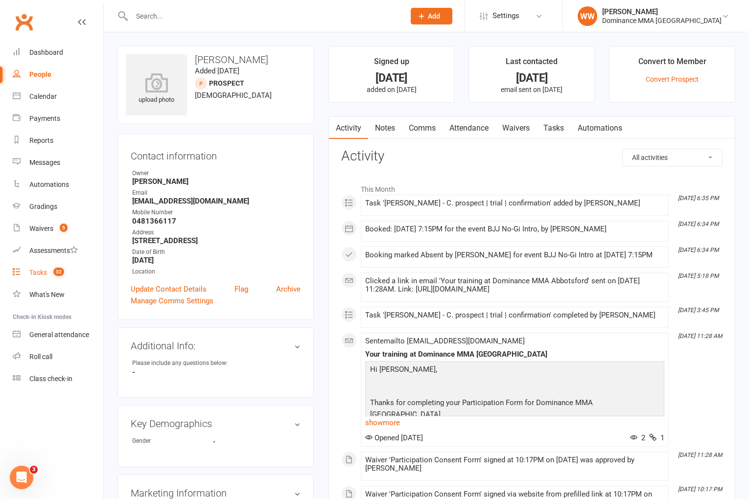
click at [47, 276] on div "Tasks" at bounding box center [38, 273] width 18 height 8
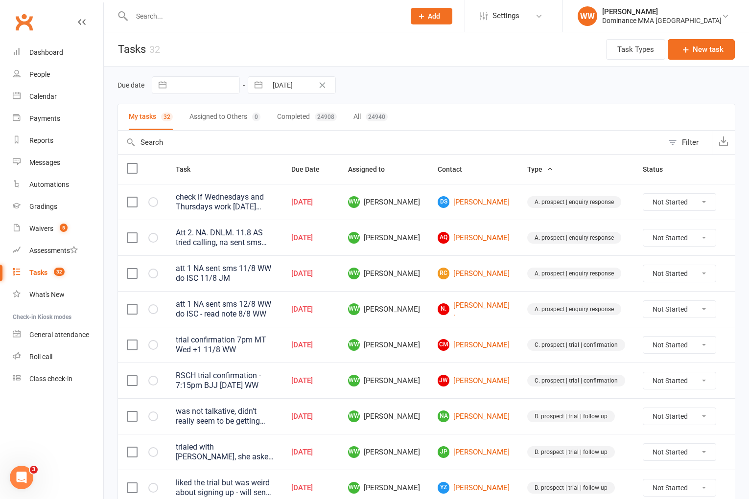
click at [643, 350] on select "Not Started In Progress Waiting Complete" at bounding box center [679, 345] width 72 height 17
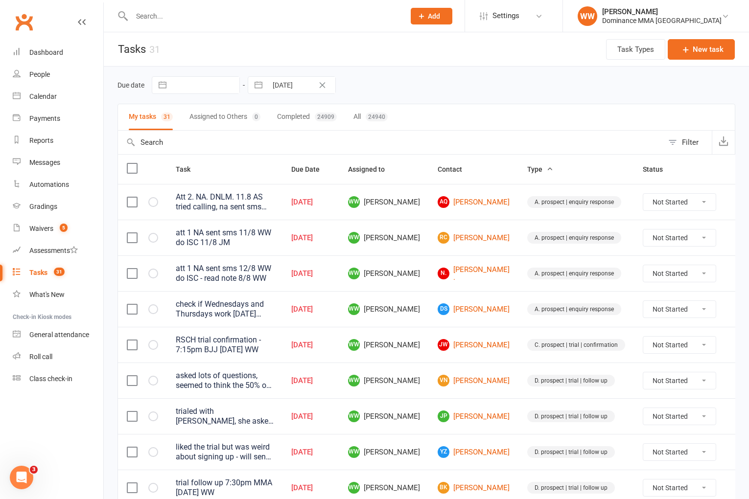
click at [649, 348] on select "Not Started In Progress Waiting Complete" at bounding box center [679, 345] width 72 height 17
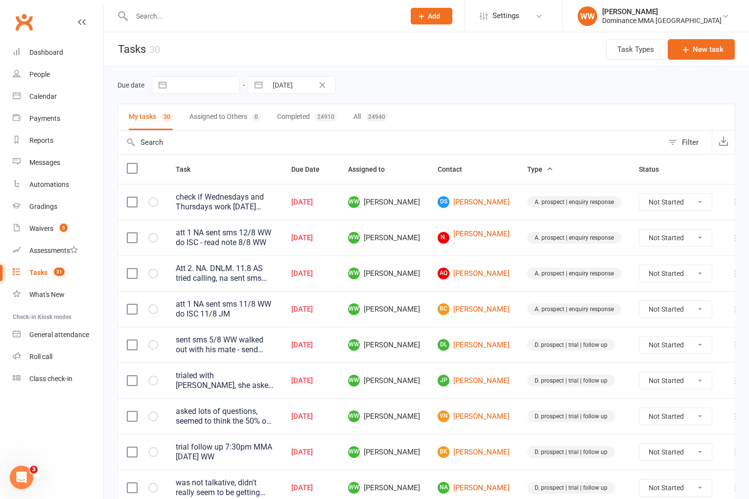
click at [518, 351] on td "D. prospect | trial | follow up" at bounding box center [574, 345] width 112 height 36
click at [518, 343] on td "D. prospect | trial | follow up" at bounding box center [574, 345] width 112 height 36
click at [56, 57] on link "Dashboard" at bounding box center [58, 53] width 91 height 22
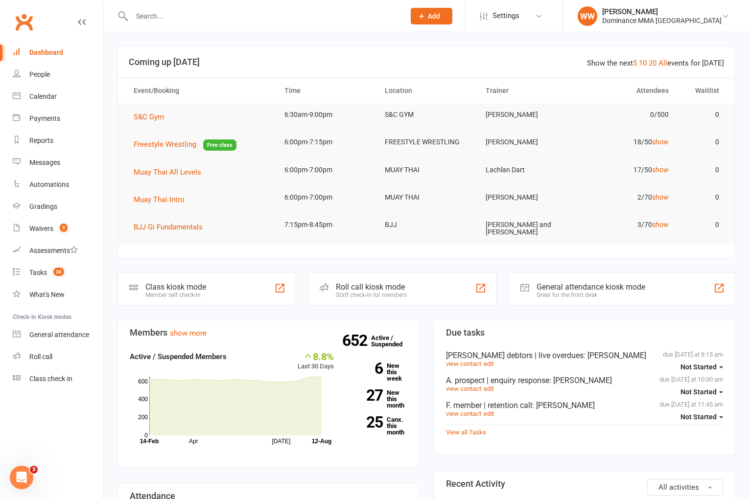
click at [421, 371] on div "Members show more 8.8% Last 30 Days Active / Suspended Members Apr Jul Month 14…" at bounding box center [268, 473] width 316 height 306
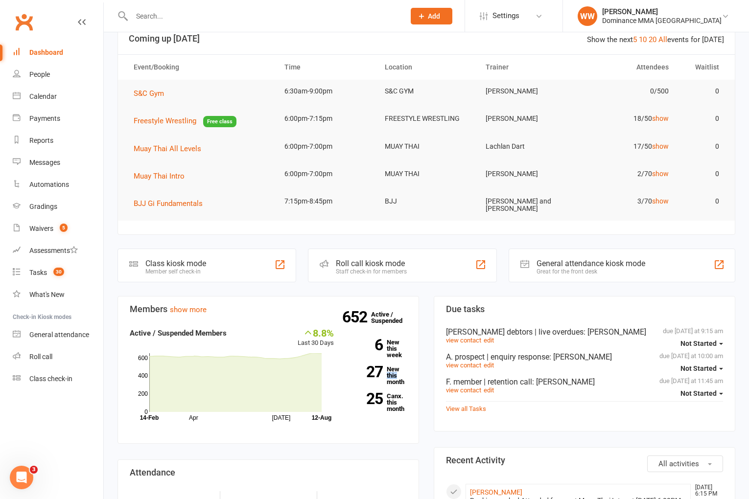
click at [422, 371] on div "Members show more 8.8% Last 30 Days Active / Suspended Members Apr Jul Month 14…" at bounding box center [268, 449] width 316 height 306
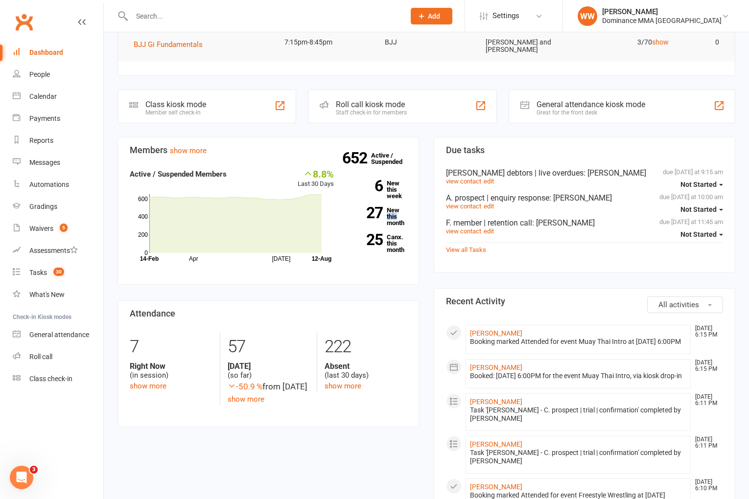
scroll to position [191, 0]
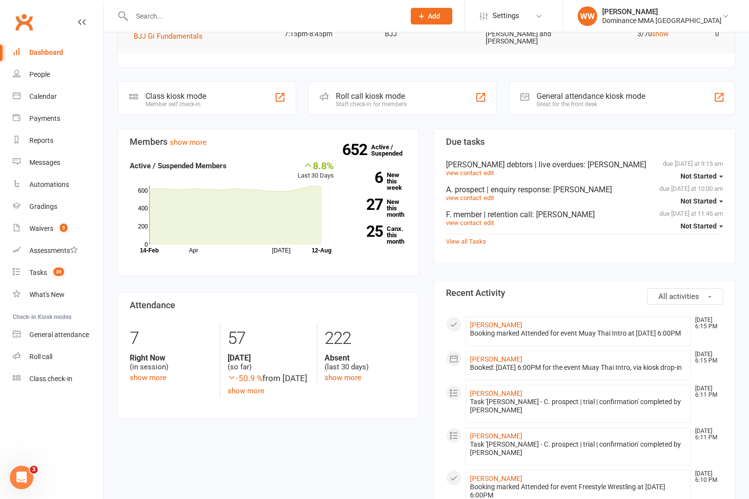
click at [422, 371] on div "Members show more 8.8% Last 30 Days Active / Suspended Members Apr Jul Month 14…" at bounding box center [268, 282] width 316 height 306
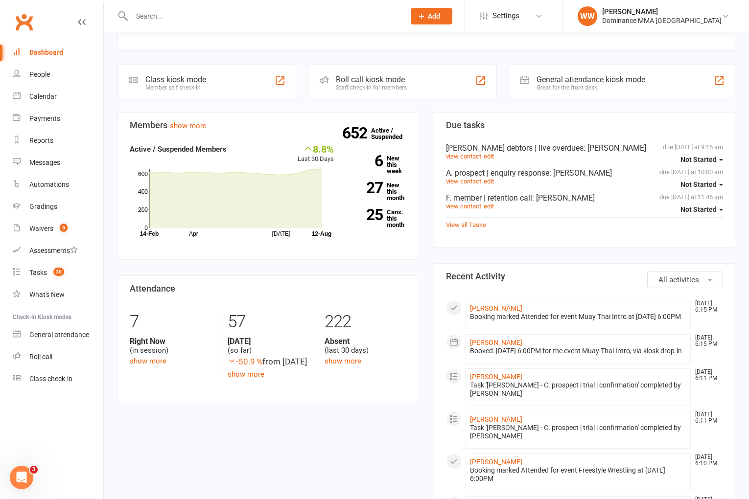
scroll to position [208, 0]
click at [500, 346] on link "Katherine Kwok" at bounding box center [496, 342] width 52 height 8
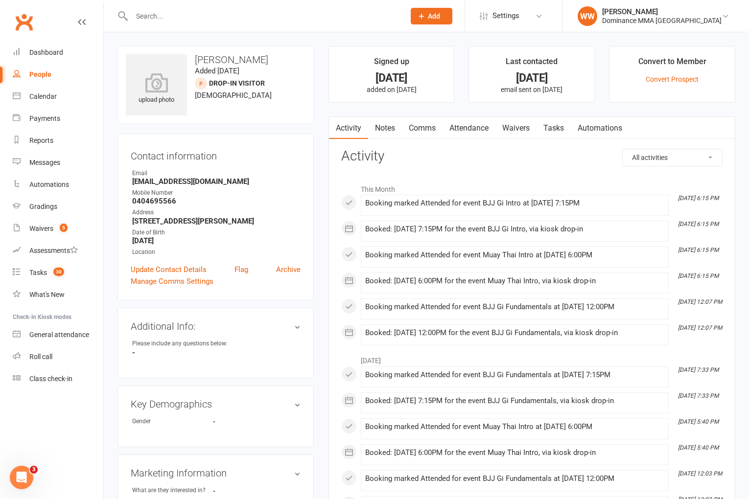
click at [481, 136] on link "Attendance" at bounding box center [468, 128] width 53 height 23
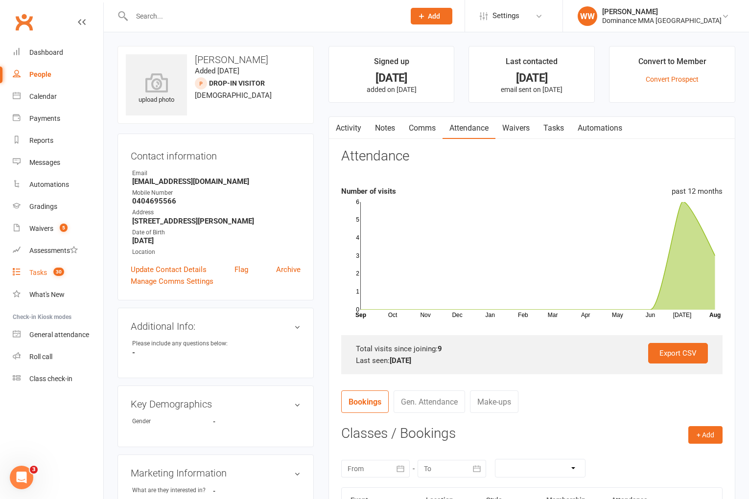
click at [51, 272] on count-badge "30" at bounding box center [56, 273] width 16 height 8
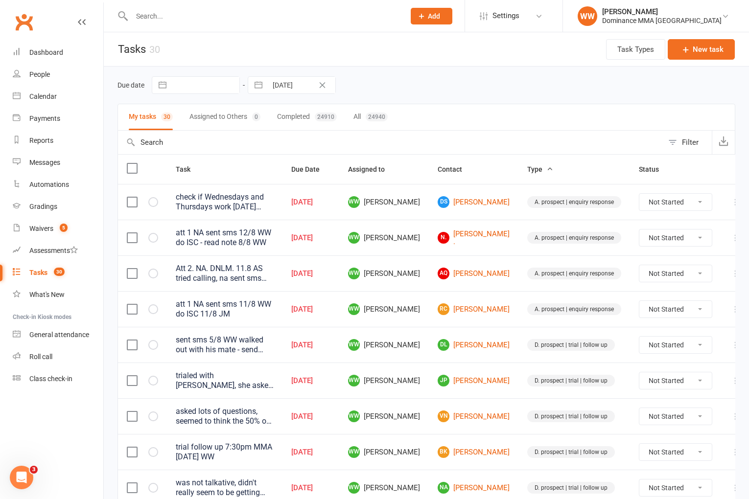
click at [339, 309] on td "Aug 12, 2025" at bounding box center [310, 309] width 57 height 36
click at [428, 332] on td "WW Will Wesley" at bounding box center [384, 345] width 90 height 36
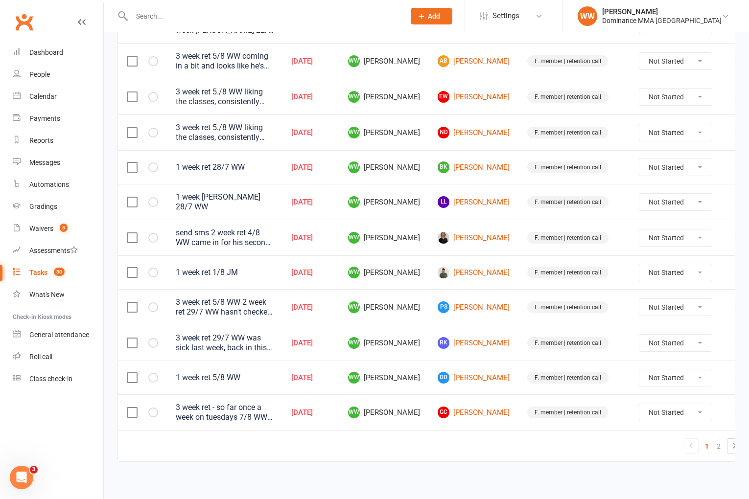
scroll to position [643, 0]
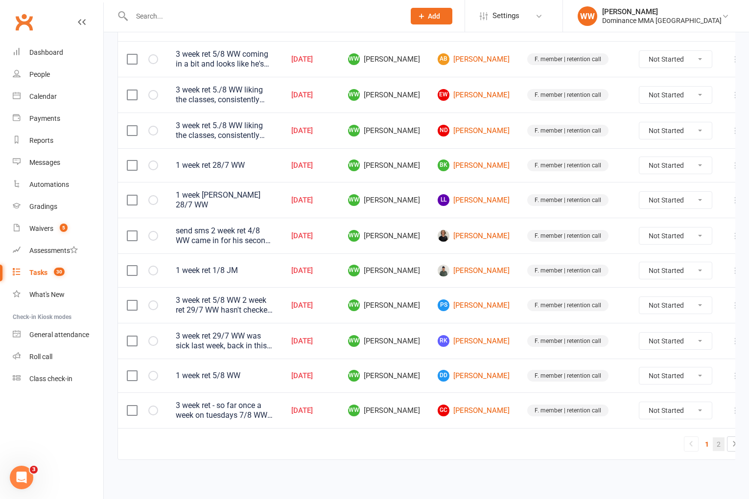
click at [713, 445] on link "2" at bounding box center [719, 445] width 12 height 14
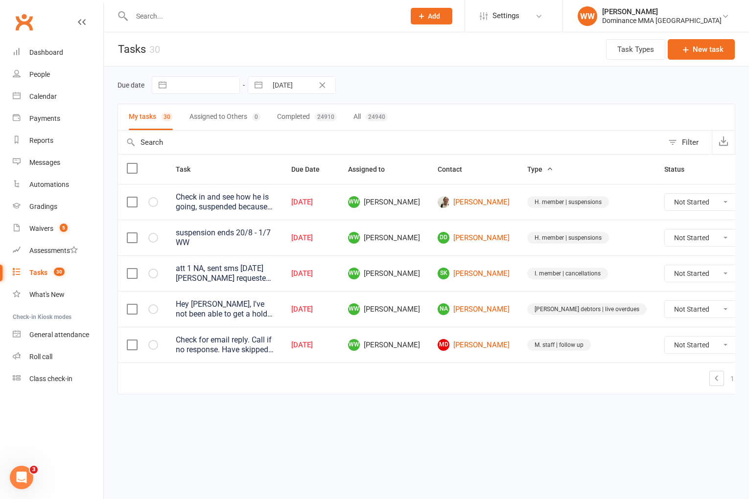
click at [748, 310] on icon at bounding box center [761, 309] width 10 height 10
click at [654, 348] on link "Edit" at bounding box center [676, 346] width 97 height 20
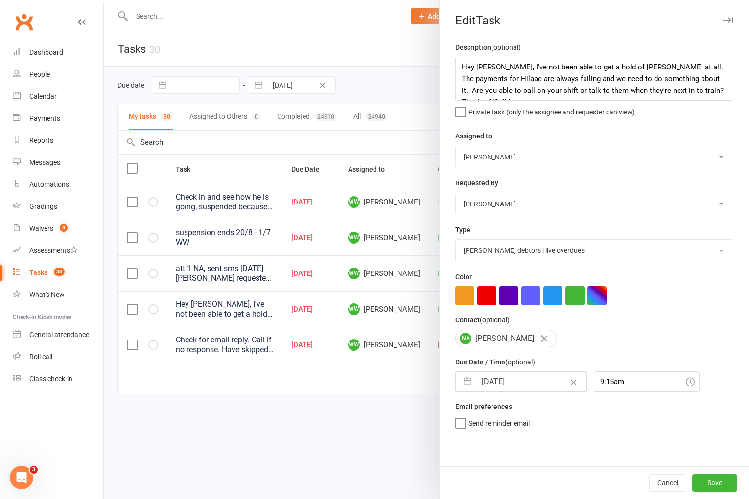
click at [522, 384] on input "[DATE]" at bounding box center [531, 382] width 110 height 20
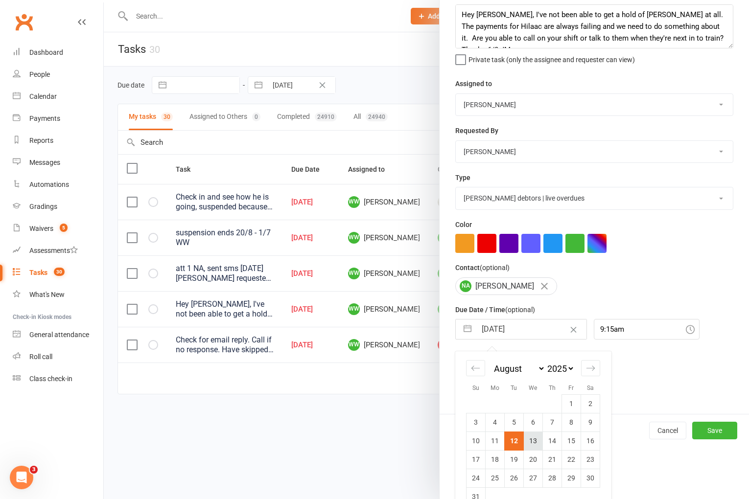
scroll to position [69, 0]
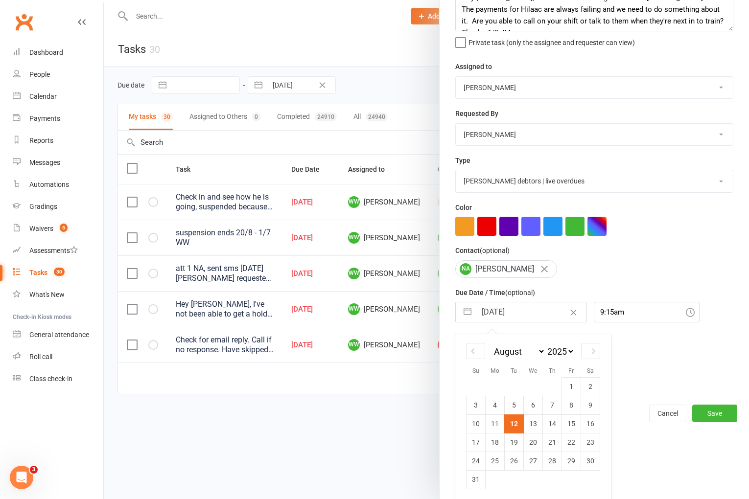
drag, startPoint x: 532, startPoint y: 427, endPoint x: 541, endPoint y: 429, distance: 10.0
click at [532, 427] on td "13" at bounding box center [533, 424] width 19 height 19
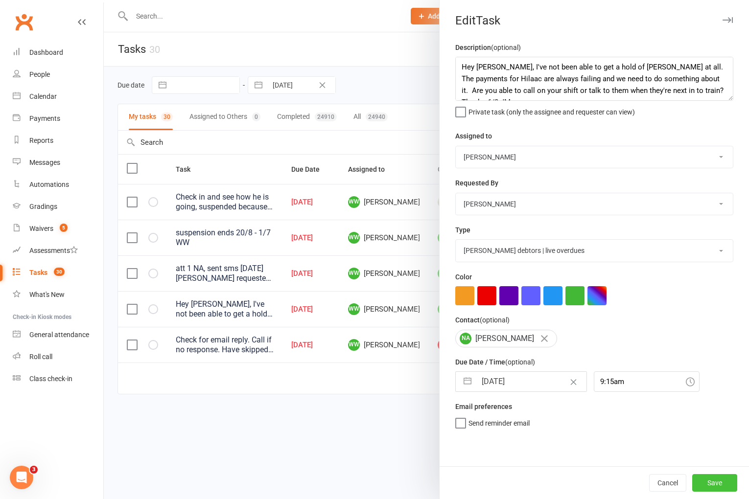
click at [711, 486] on button "Save" at bounding box center [714, 483] width 45 height 18
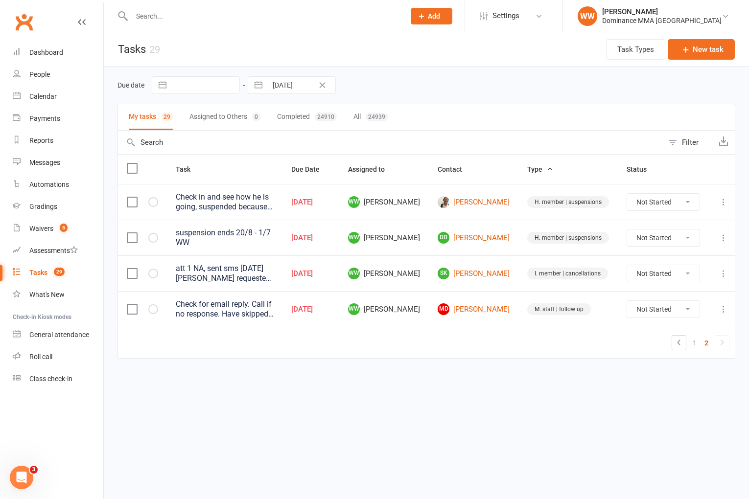
drag, startPoint x: 524, startPoint y: 344, endPoint x: 508, endPoint y: 342, distance: 16.8
click at [524, 344] on td "1 2" at bounding box center [428, 342] width 620 height 31
click at [690, 338] on link "1" at bounding box center [695, 343] width 12 height 14
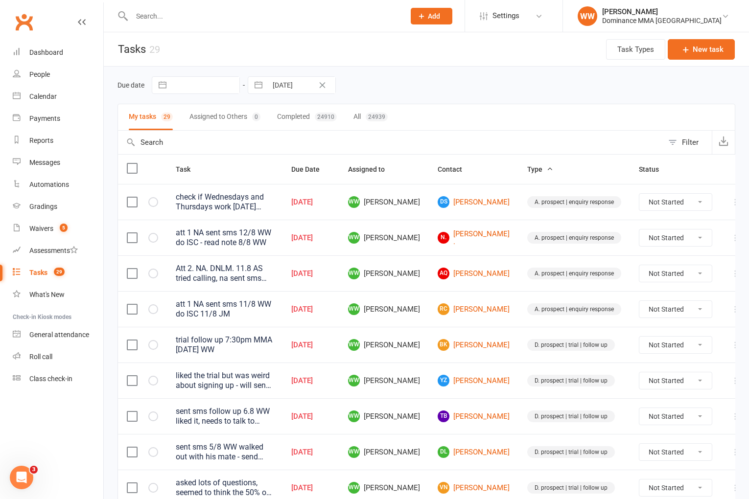
click at [499, 116] on div "My tasks 29 Assigned to Others 0 Completed 24910 All 24939" at bounding box center [426, 117] width 618 height 27
click at [495, 291] on td "RC Roy Coughlan" at bounding box center [474, 309] width 90 height 36
click at [496, 335] on td "BK Burhan KUCUK" at bounding box center [474, 345] width 90 height 36
click at [499, 339] on td "BK Burhan KUCUK" at bounding box center [474, 345] width 90 height 36
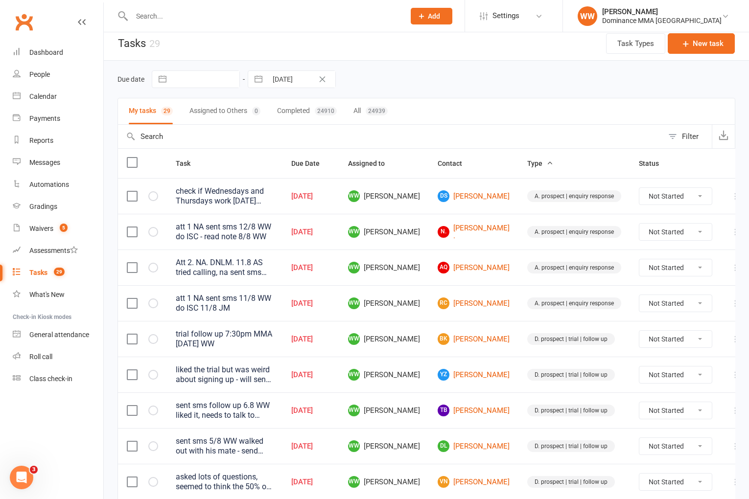
scroll to position [8, 0]
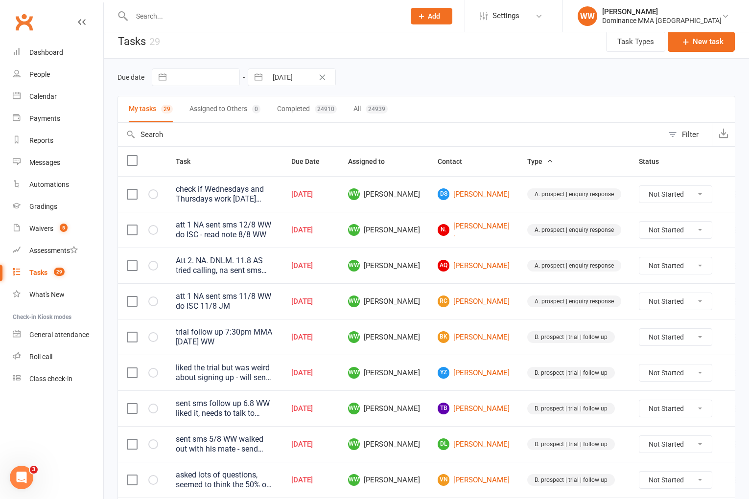
click at [498, 346] on td "BK Burhan KUCUK" at bounding box center [474, 337] width 90 height 36
click at [518, 345] on td "D. prospect | trial | follow up" at bounding box center [574, 337] width 112 height 36
click at [469, 301] on link "RC Roy Coughlan" at bounding box center [474, 302] width 72 height 12
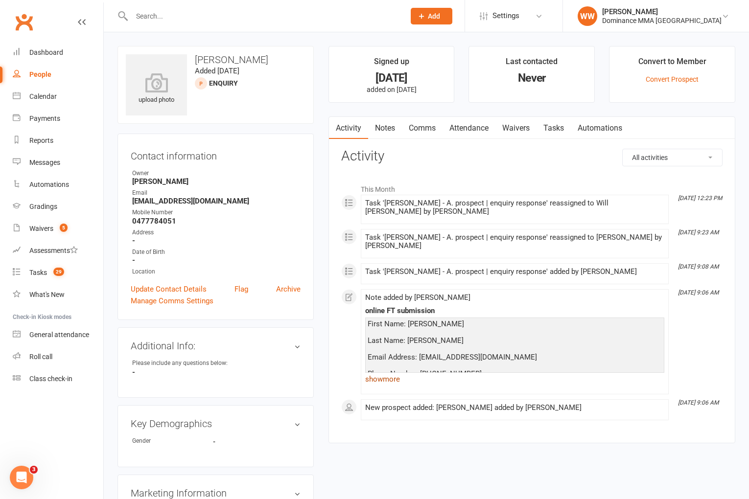
click at [382, 372] on link "show more" at bounding box center [514, 379] width 299 height 14
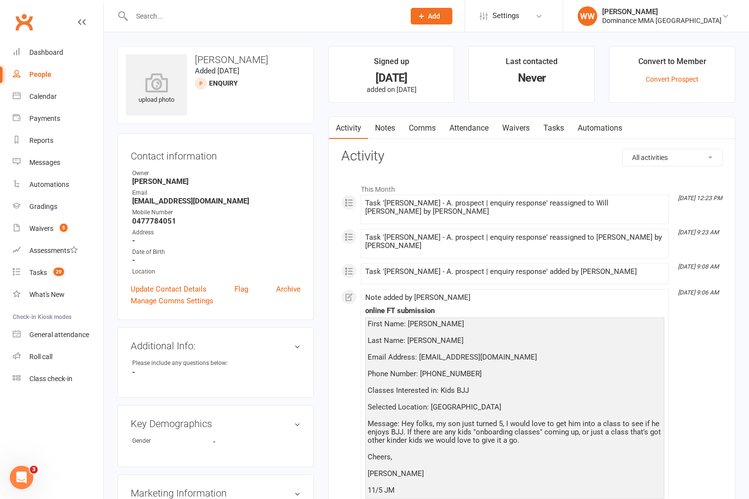
click at [343, 350] on div "This Month Aug 11, 12:23 PM Task 'Roy Coughlan - A. prospect | enquiry response…" at bounding box center [531, 362] width 381 height 367
click at [342, 345] on div "This Month Aug 11, 12:23 PM Task 'Roy Coughlan - A. prospect | enquiry response…" at bounding box center [531, 362] width 381 height 367
click at [38, 271] on div "Tasks" at bounding box center [38, 273] width 18 height 8
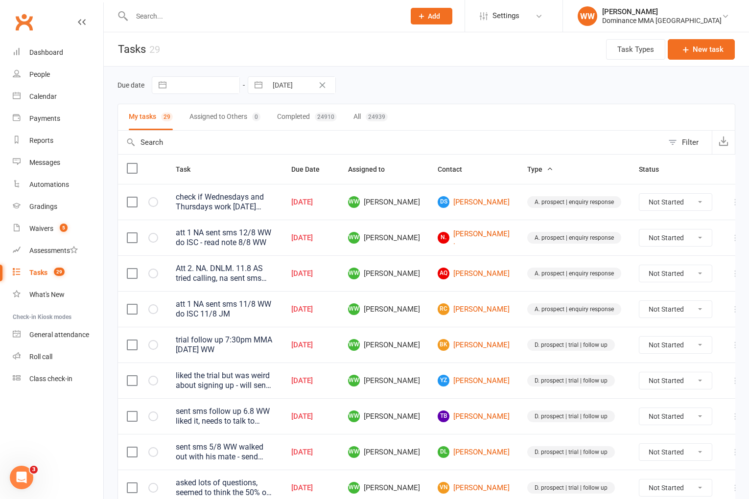
click at [429, 368] on td "YZ YiMing Zhu" at bounding box center [474, 381] width 90 height 36
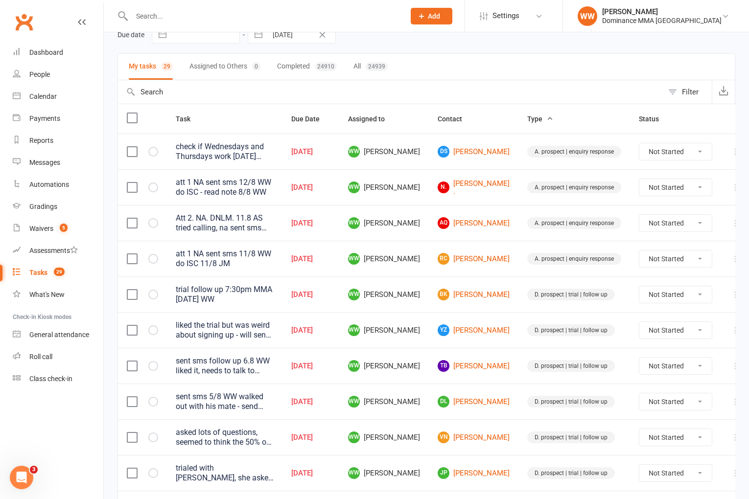
scroll to position [52, 0]
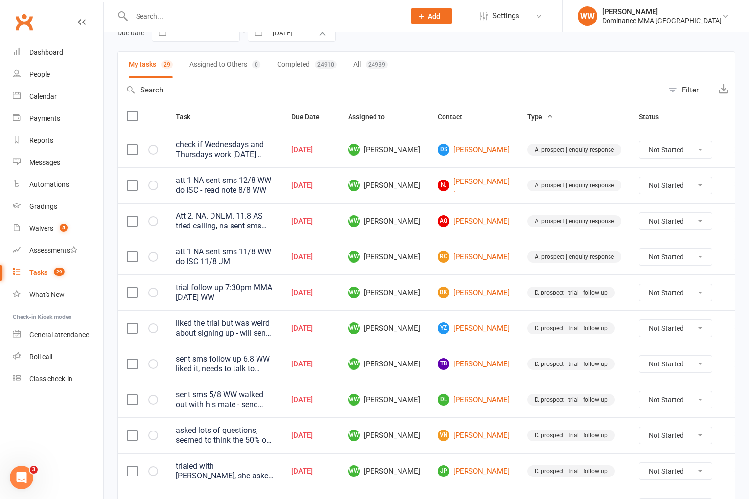
click at [731, 188] on icon at bounding box center [736, 186] width 10 height 10
click at [655, 222] on link "Edit" at bounding box center [676, 224] width 97 height 20
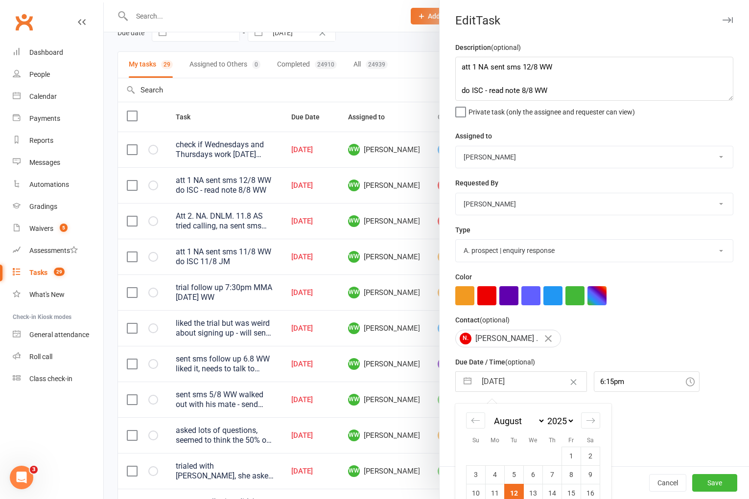
click at [519, 383] on input "[DATE]" at bounding box center [531, 382] width 110 height 20
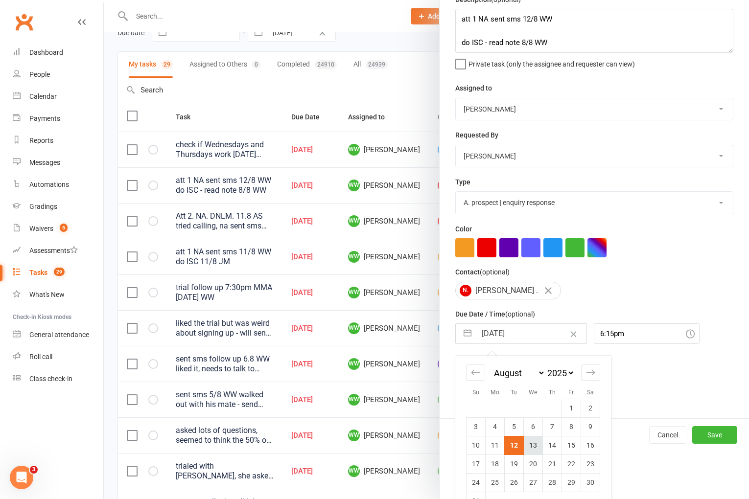
scroll to position [53, 0]
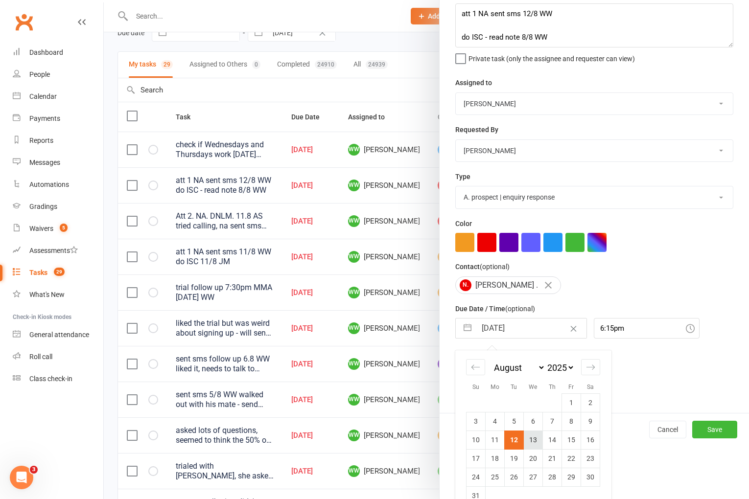
click at [532, 444] on td "13" at bounding box center [533, 440] width 19 height 19
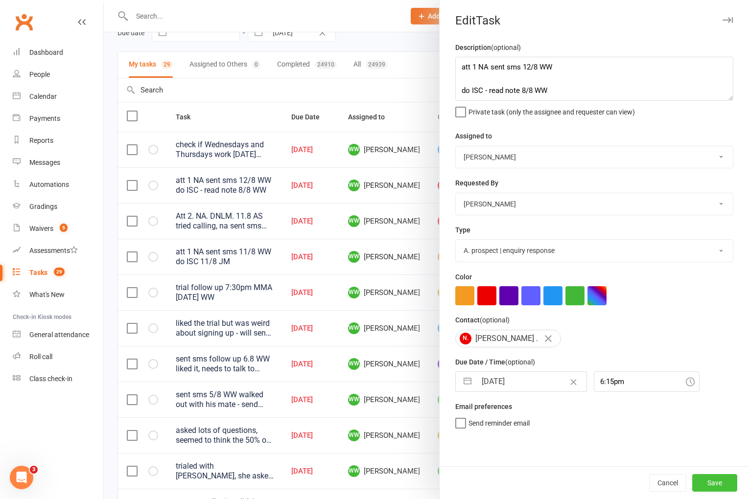
click at [708, 483] on button "Save" at bounding box center [714, 483] width 45 height 18
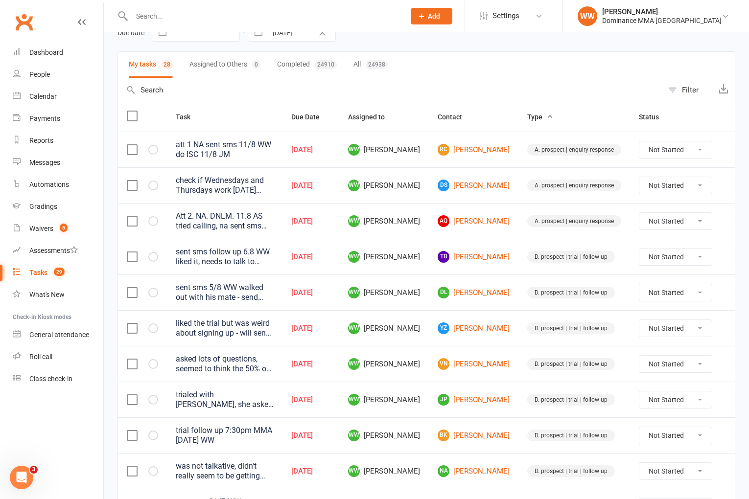
click at [501, 295] on td "DL Dooyeon Lee" at bounding box center [474, 293] width 90 height 36
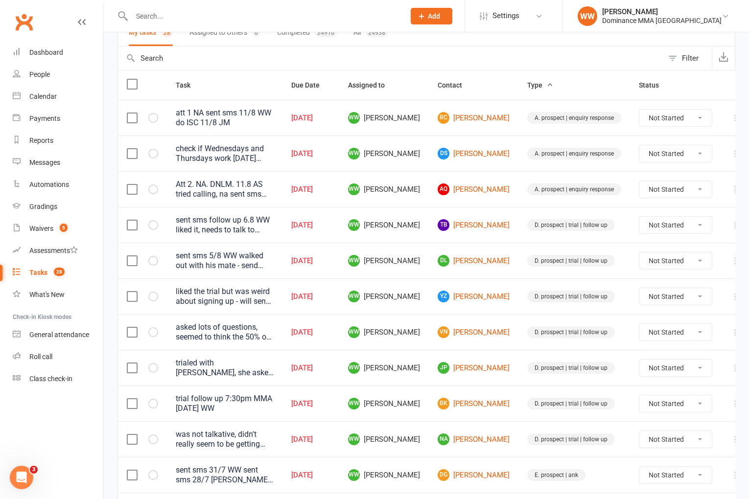
scroll to position [97, 0]
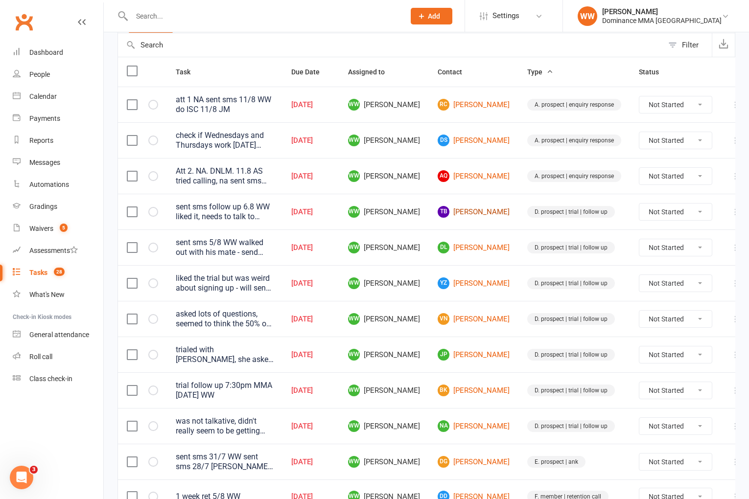
click at [472, 214] on link "TB Tim Best" at bounding box center [474, 212] width 72 height 12
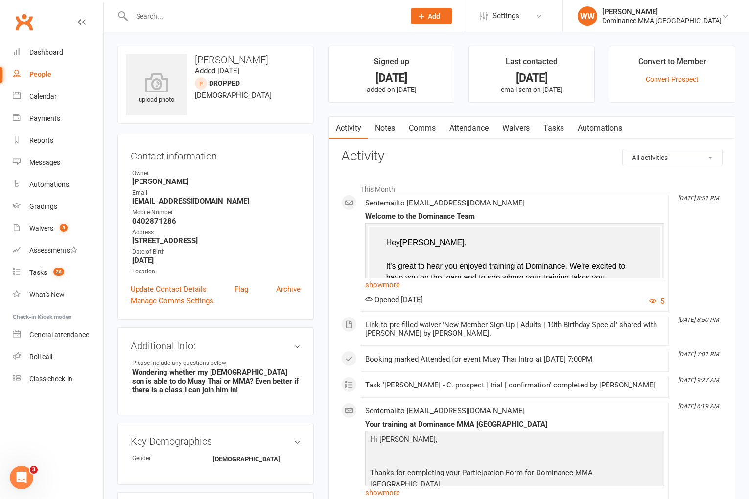
click at [517, 135] on link "Waivers" at bounding box center [515, 128] width 41 height 23
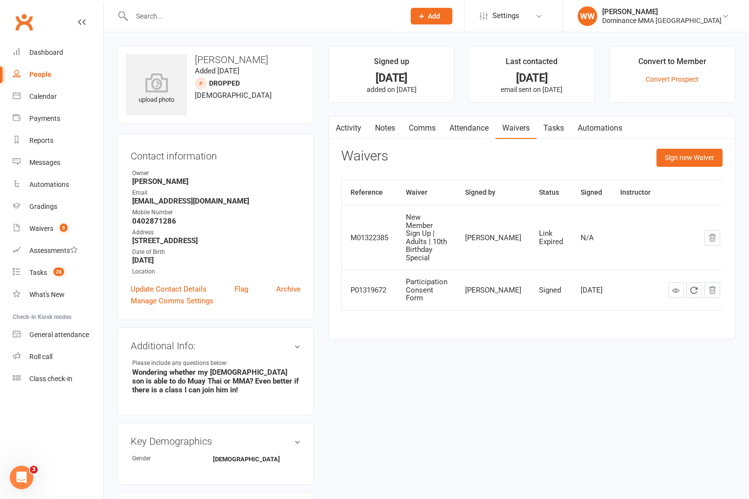
click at [347, 127] on link "Activity" at bounding box center [348, 128] width 39 height 23
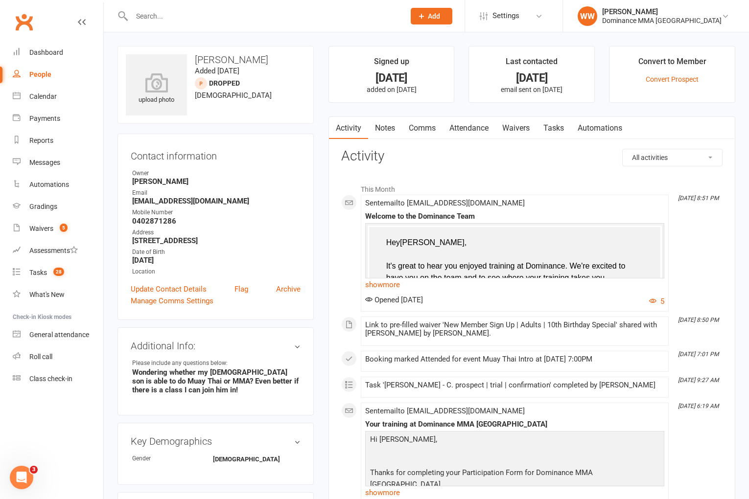
click at [551, 130] on link "Tasks" at bounding box center [553, 128] width 34 height 23
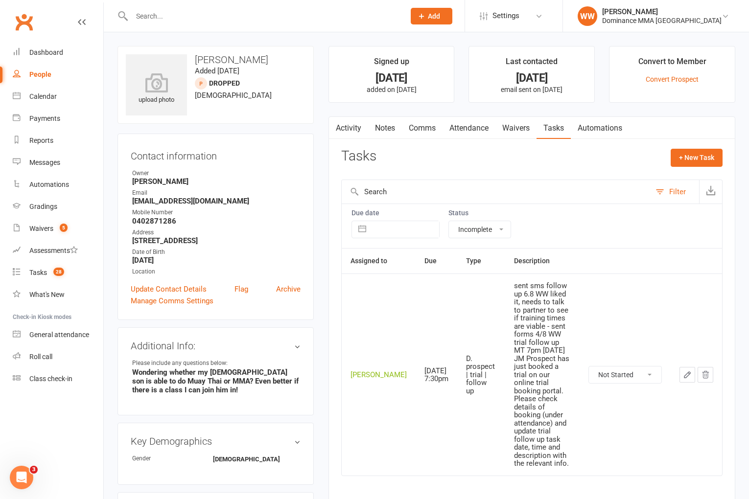
click at [623, 367] on select "Not Started In Progress Waiting Complete" at bounding box center [625, 375] width 72 height 17
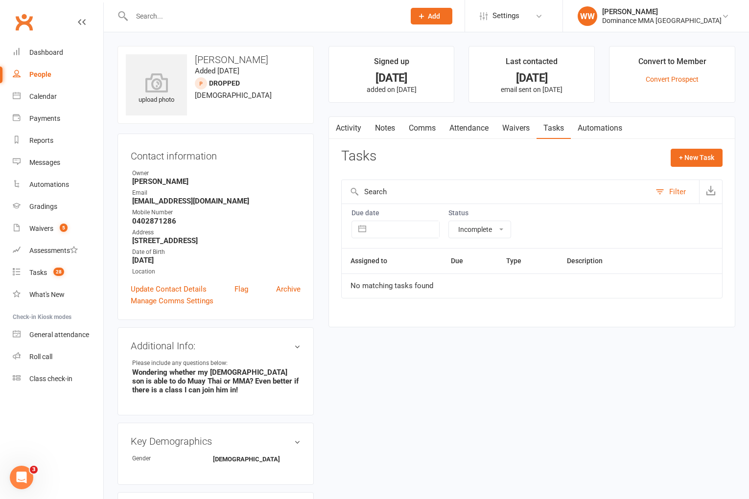
click at [500, 153] on div "Tasks + New Task" at bounding box center [531, 160] width 381 height 23
click at [350, 128] on link "Activity" at bounding box center [348, 128] width 39 height 23
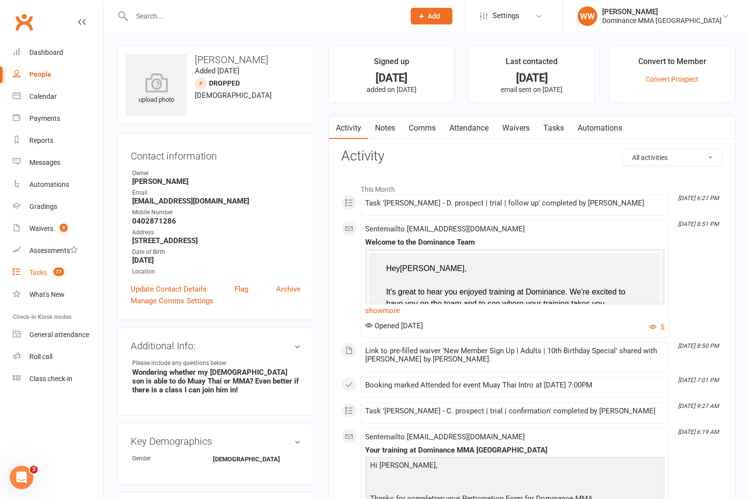
click at [43, 271] on div "Tasks" at bounding box center [38, 273] width 18 height 8
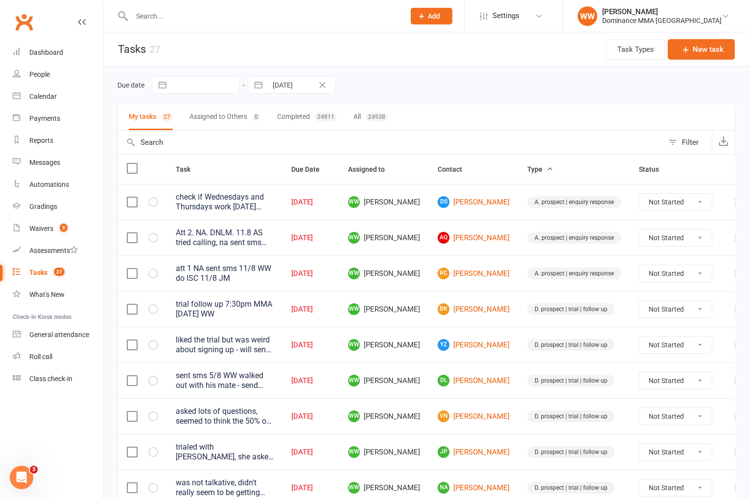
click at [427, 360] on td "WW Will Wesley" at bounding box center [384, 345] width 90 height 36
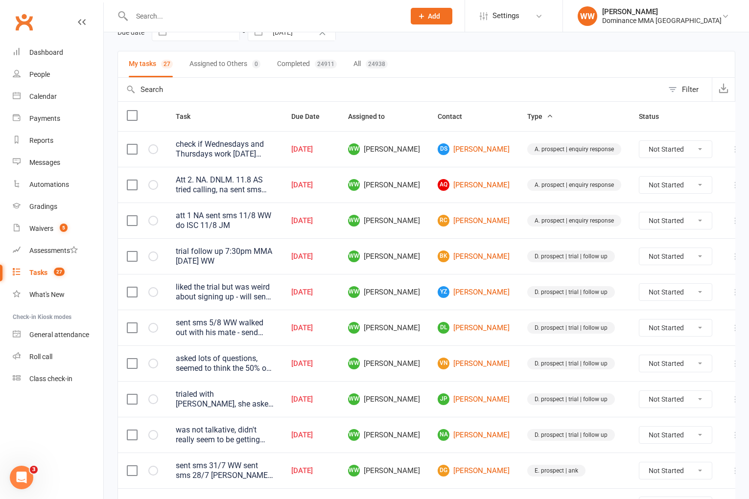
click at [428, 361] on td "WW Will Wesley" at bounding box center [384, 364] width 90 height 36
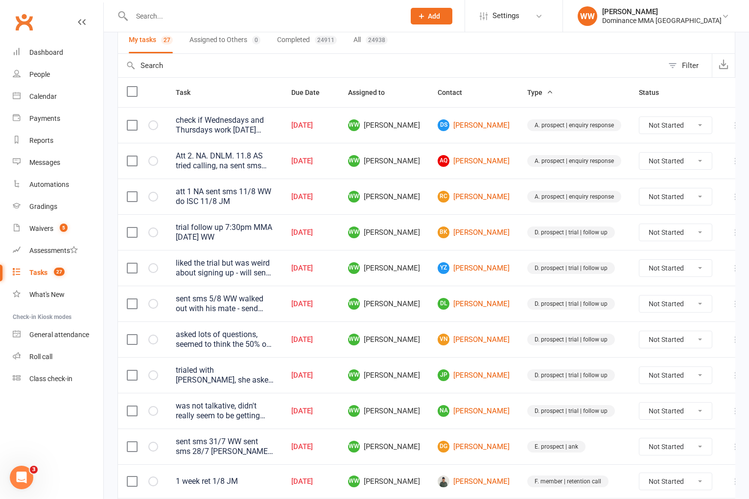
click at [428, 311] on td "WW Will Wesley" at bounding box center [384, 304] width 90 height 36
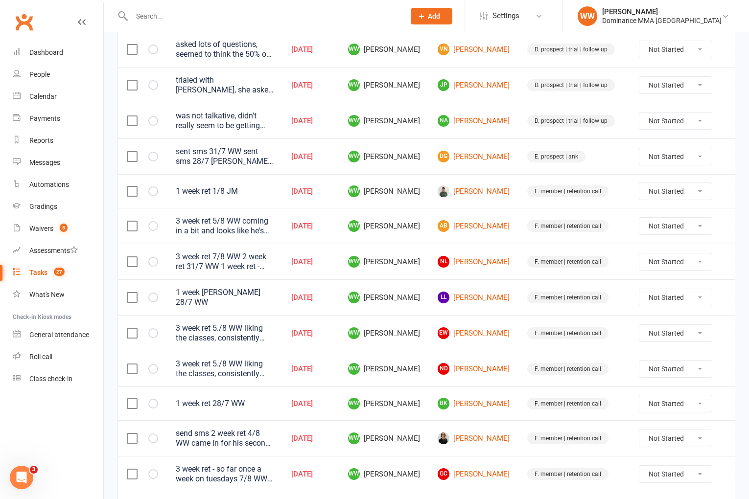
scroll to position [369, 0]
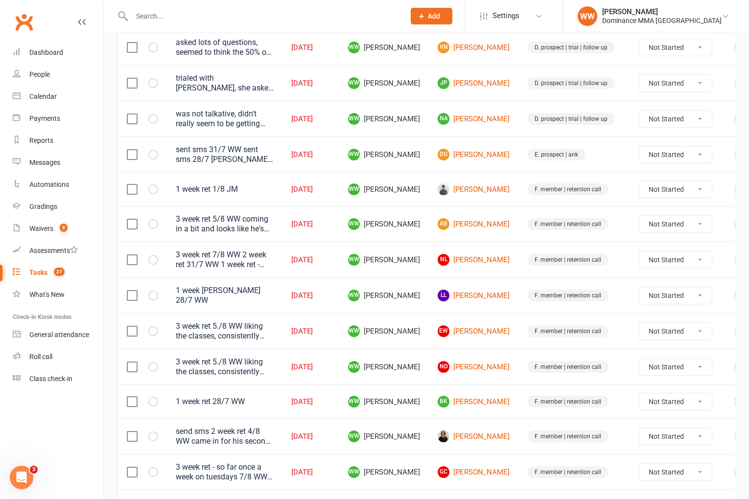
click at [423, 359] on td "WW Will Wesley" at bounding box center [384, 367] width 90 height 36
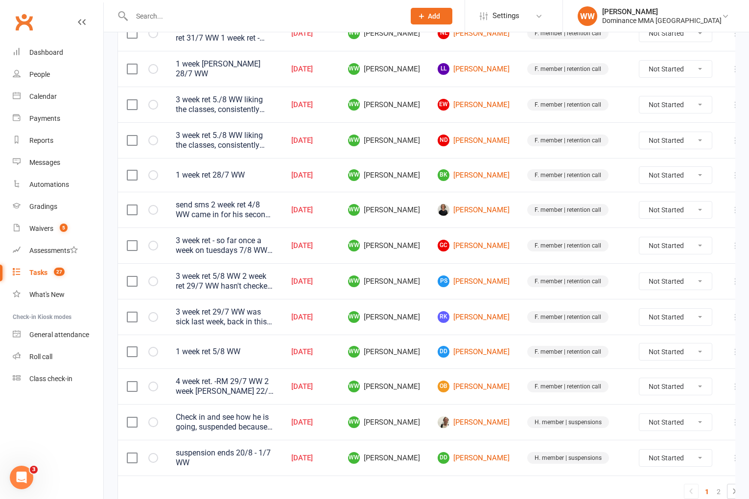
scroll to position [641, 0]
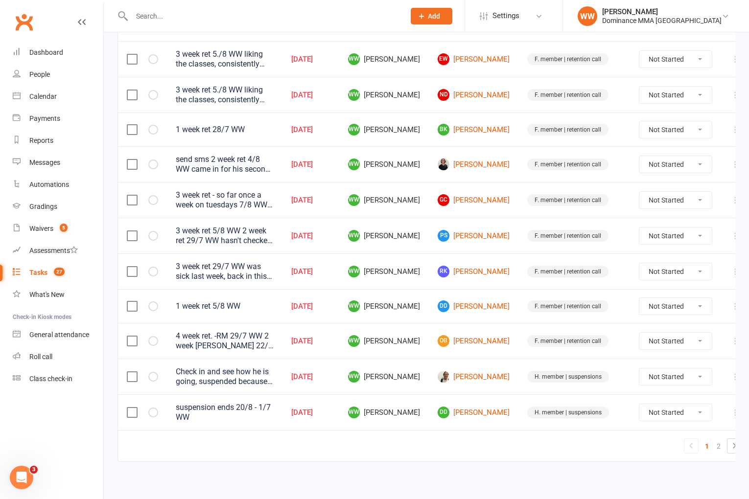
click at [731, 412] on icon at bounding box center [736, 413] width 10 height 10
click at [651, 442] on link "Edit" at bounding box center [676, 449] width 97 height 20
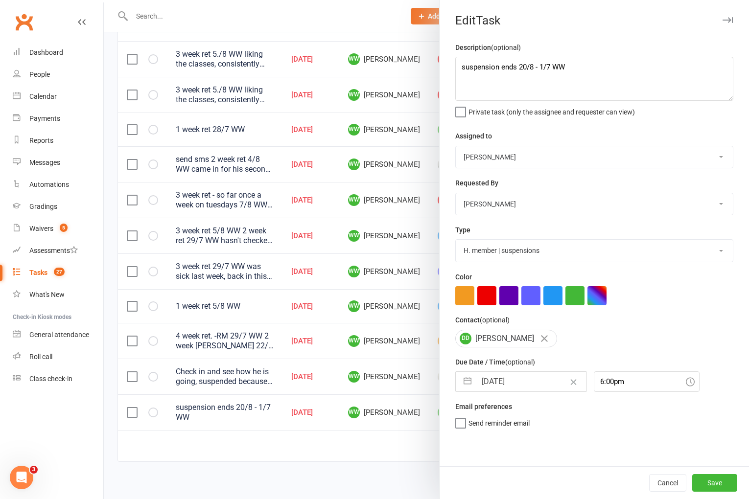
click at [511, 386] on input "[DATE]" at bounding box center [531, 382] width 110 height 20
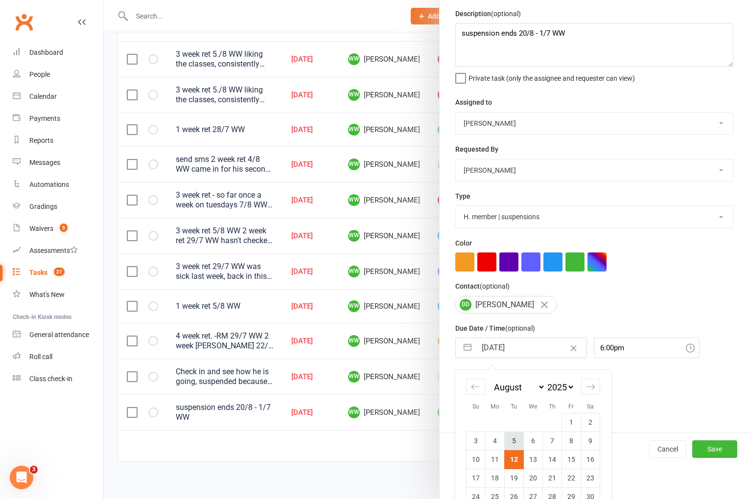
scroll to position [72, 0]
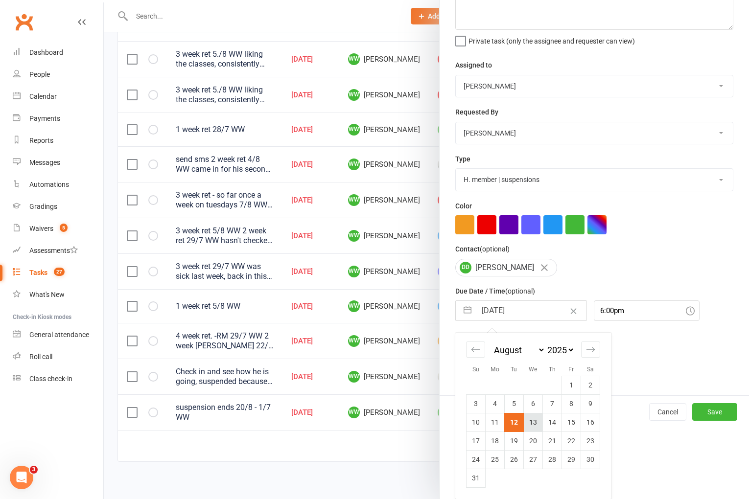
click at [532, 428] on td "13" at bounding box center [533, 422] width 19 height 19
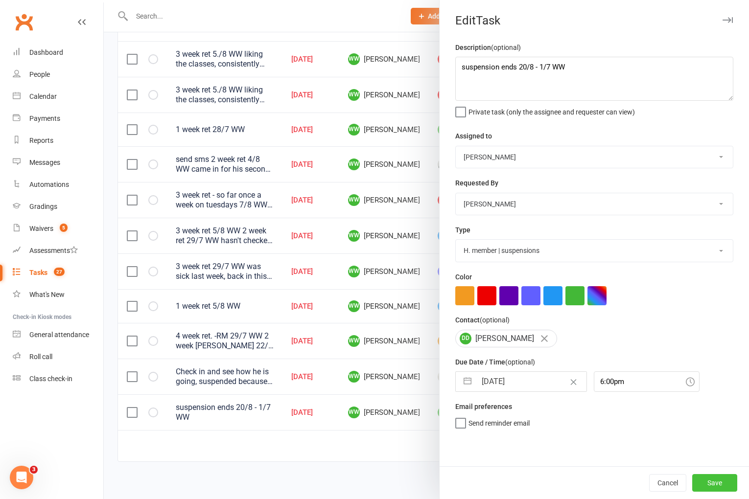
click at [701, 481] on button "Save" at bounding box center [714, 483] width 45 height 18
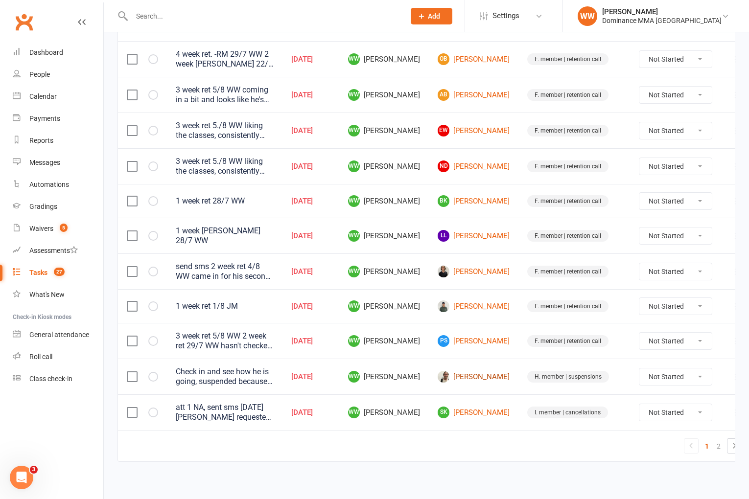
click at [469, 378] on link "James Campbell" at bounding box center [474, 377] width 72 height 12
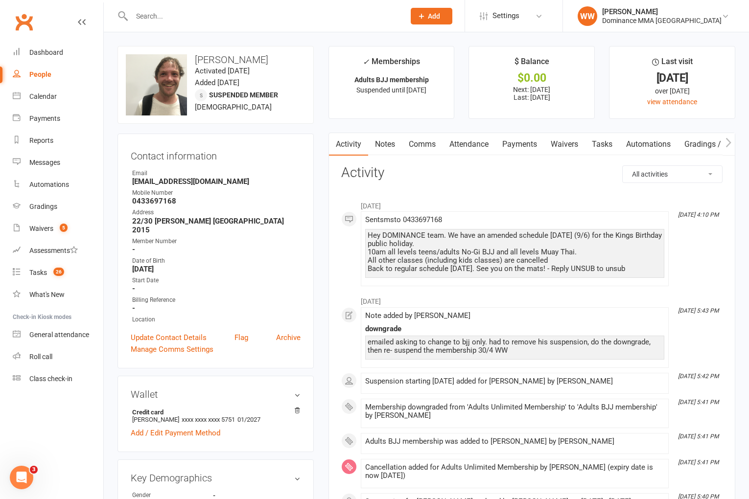
drag, startPoint x: 603, startPoint y: 147, endPoint x: 603, endPoint y: 155, distance: 7.3
click at [603, 147] on link "Tasks" at bounding box center [602, 144] width 34 height 23
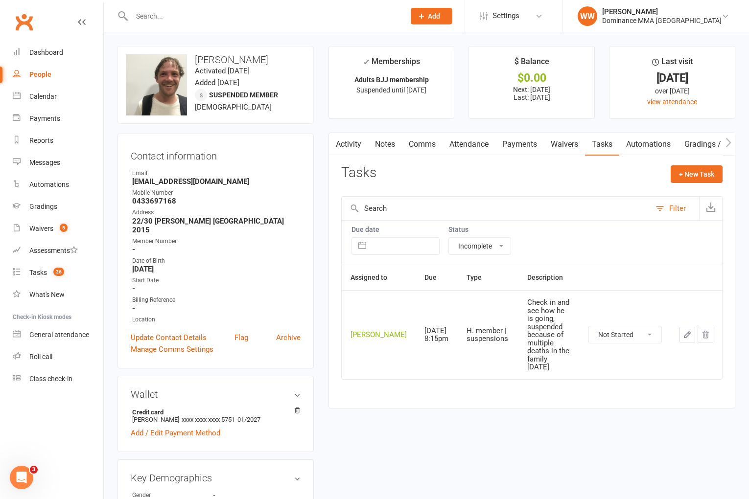
click at [683, 336] on icon "button" at bounding box center [687, 334] width 9 height 9
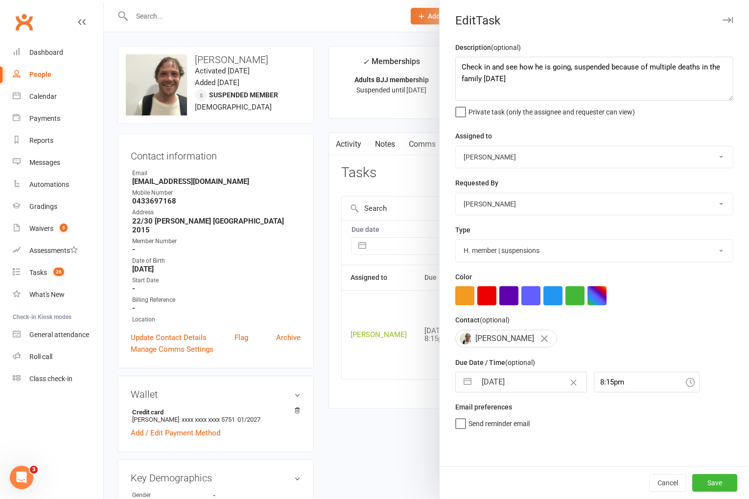
click at [524, 387] on input "[DATE]" at bounding box center [531, 382] width 110 height 20
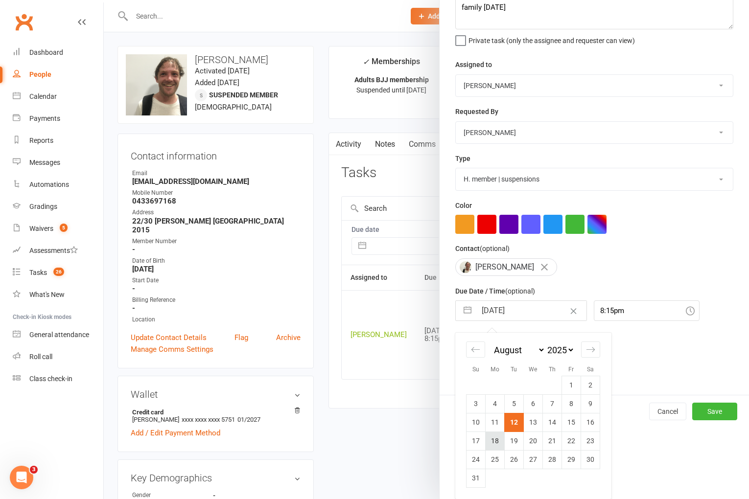
click at [501, 442] on td "18" at bounding box center [495, 441] width 19 height 19
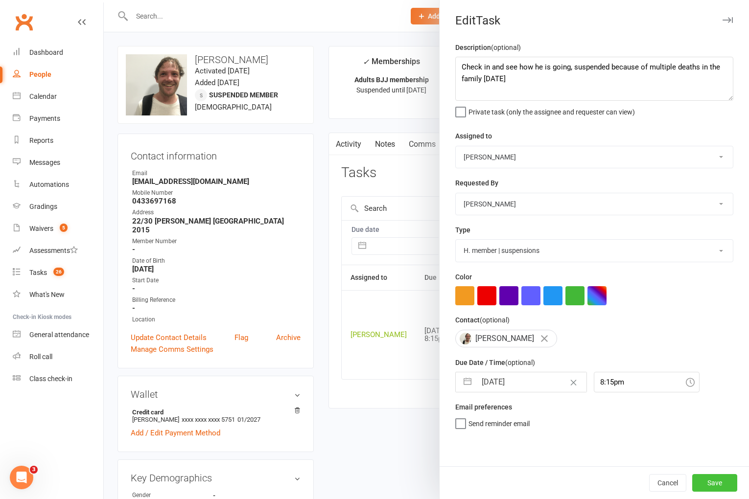
click at [707, 480] on button "Save" at bounding box center [714, 483] width 45 height 18
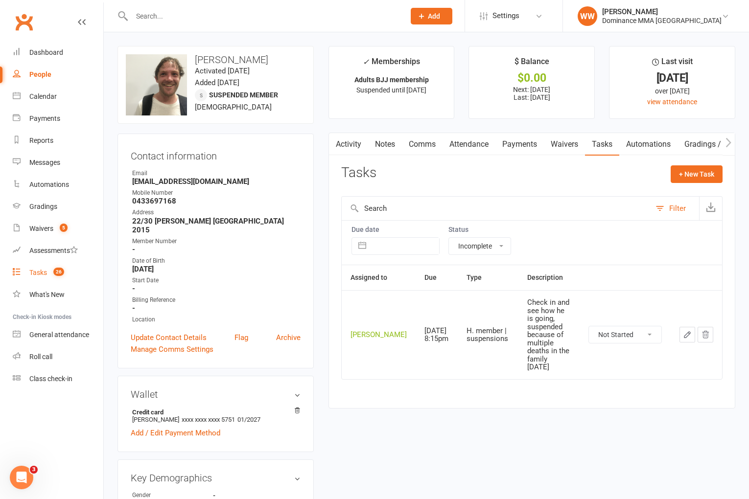
click at [48, 279] on link "Tasks 26" at bounding box center [58, 273] width 91 height 22
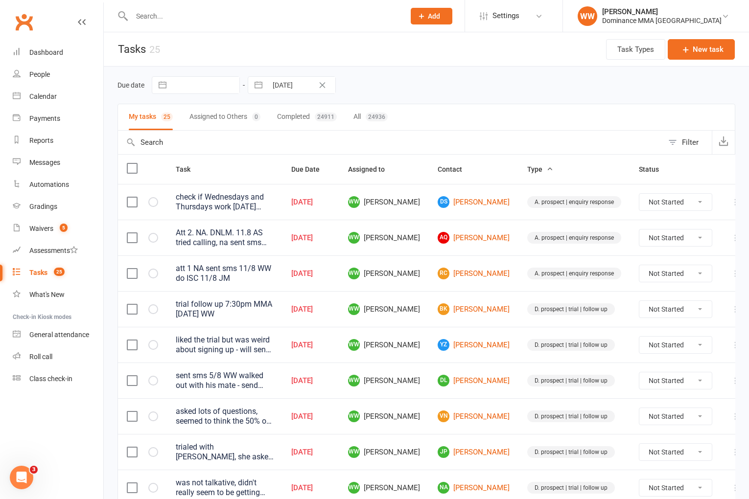
click at [430, 381] on td "DL Dooyeon Lee" at bounding box center [474, 381] width 90 height 36
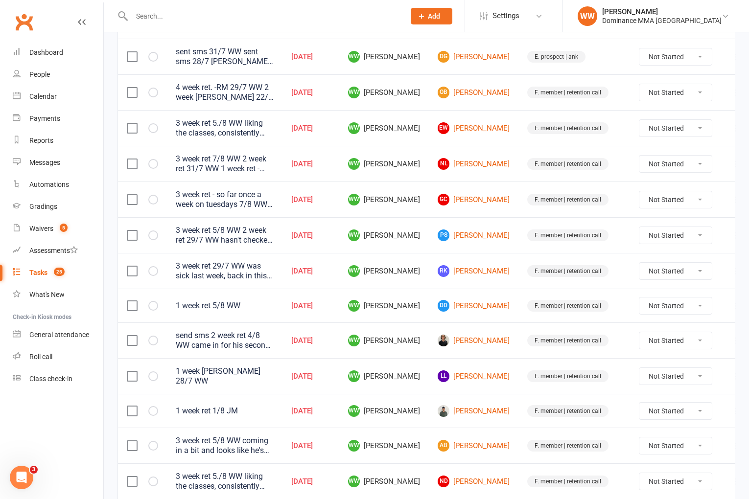
scroll to position [612, 0]
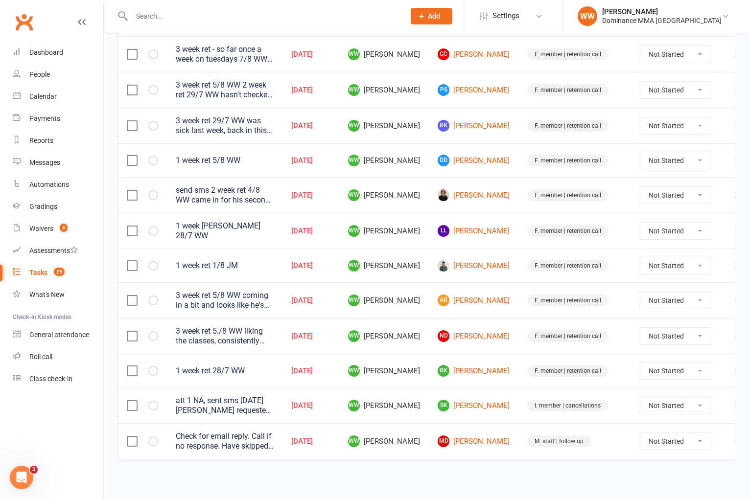
click at [422, 373] on td "WW Will Wesley" at bounding box center [384, 371] width 90 height 34
click at [425, 373] on td "WW Will Wesley" at bounding box center [384, 371] width 90 height 34
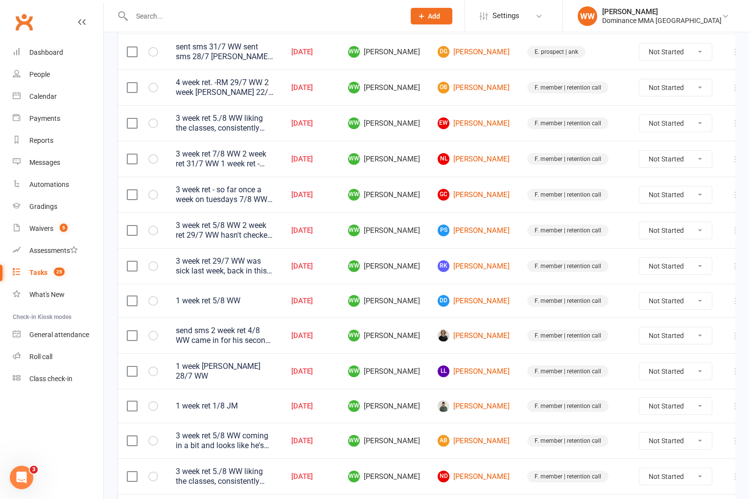
scroll to position [464, 0]
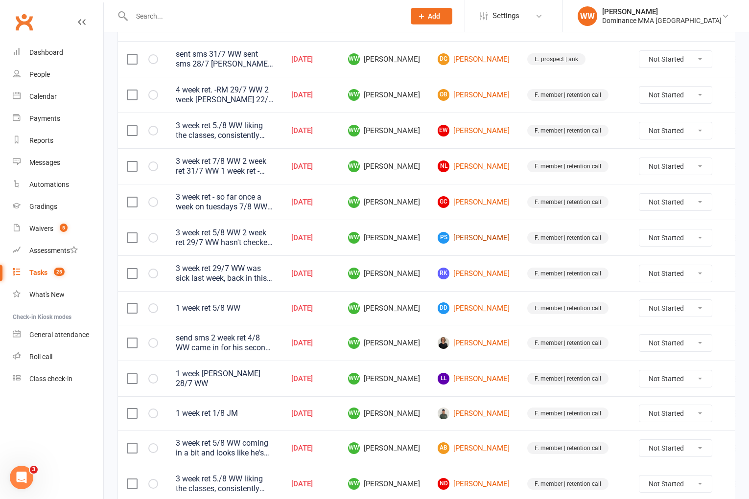
click at [478, 237] on link "PS Peter Shaw" at bounding box center [474, 238] width 72 height 12
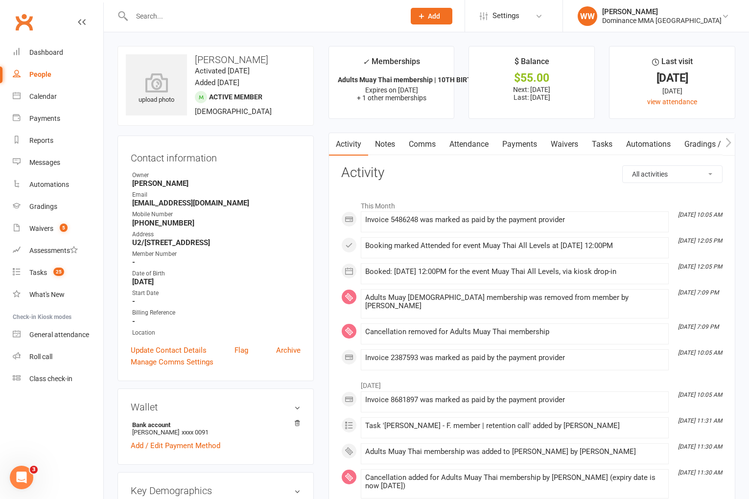
click at [385, 146] on link "Notes" at bounding box center [385, 144] width 34 height 23
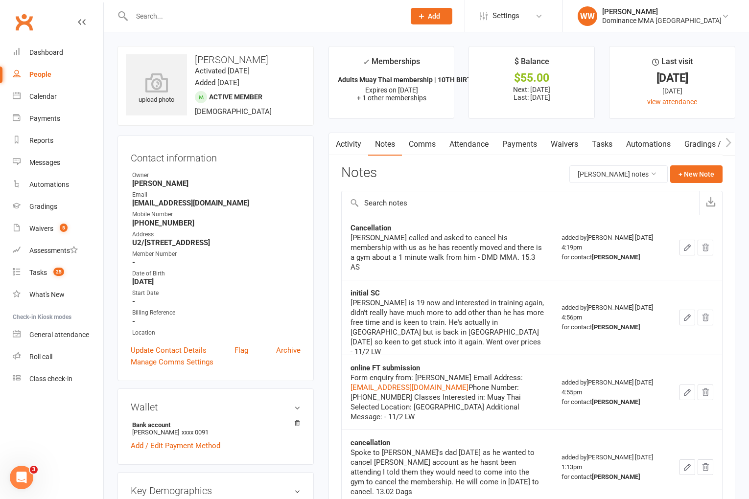
click at [351, 145] on link "Activity" at bounding box center [348, 144] width 39 height 23
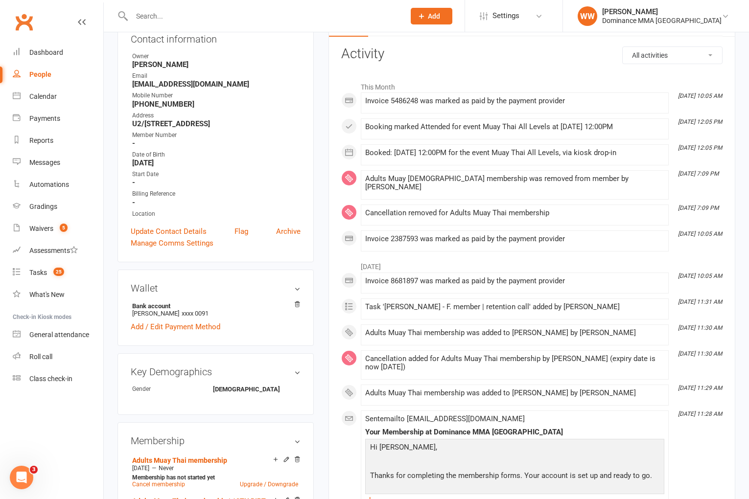
scroll to position [120, 0]
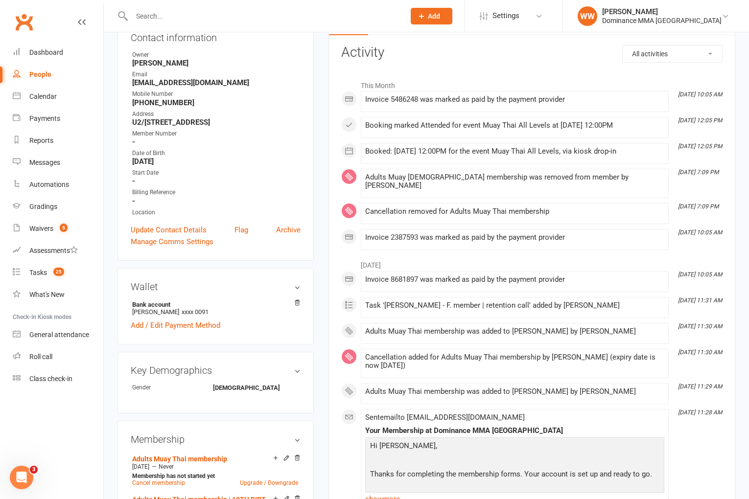
click at [527, 255] on li "July 2025" at bounding box center [531, 263] width 381 height 16
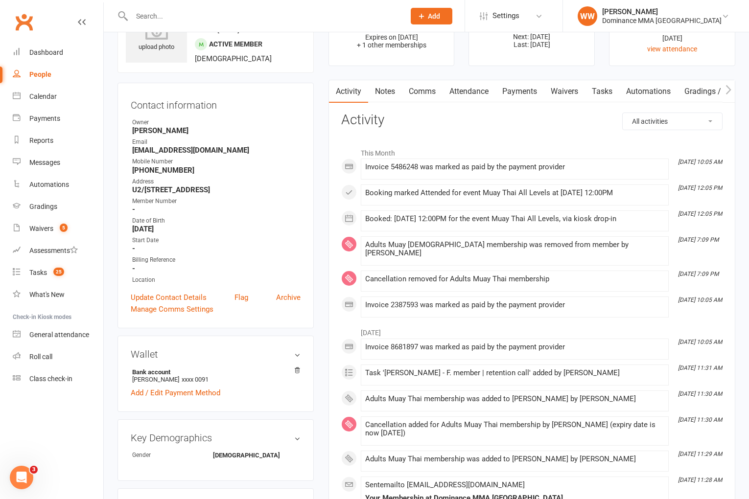
scroll to position [0, 0]
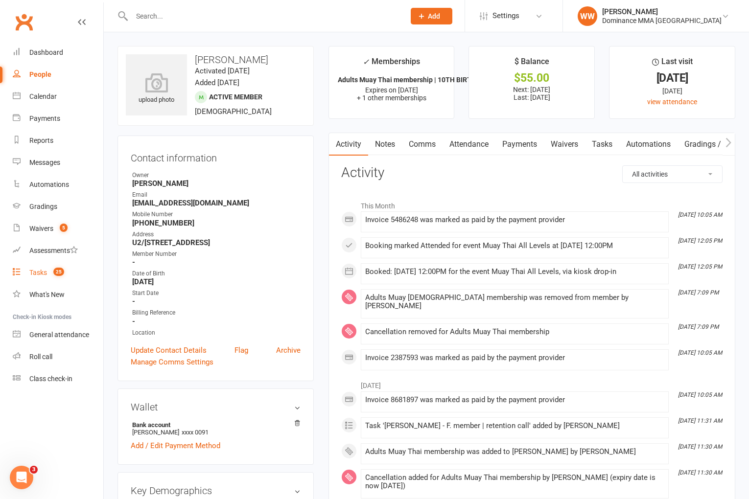
click at [48, 278] on link "Tasks 25" at bounding box center [58, 273] width 91 height 22
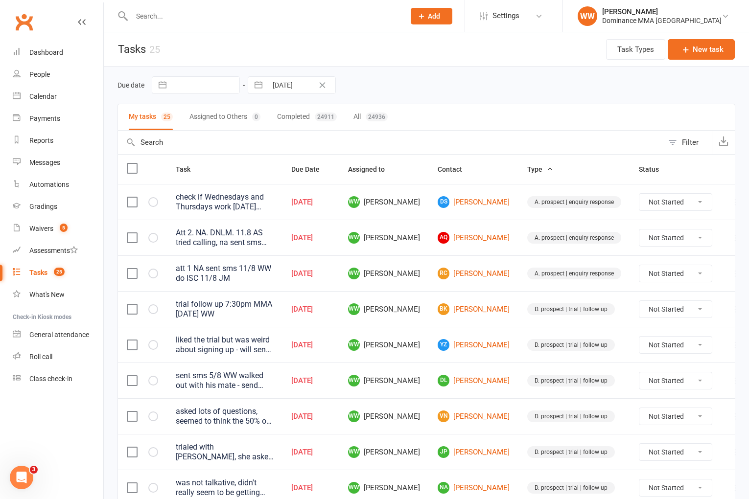
click at [432, 328] on td "YZ YiMing Zhu" at bounding box center [474, 345] width 90 height 36
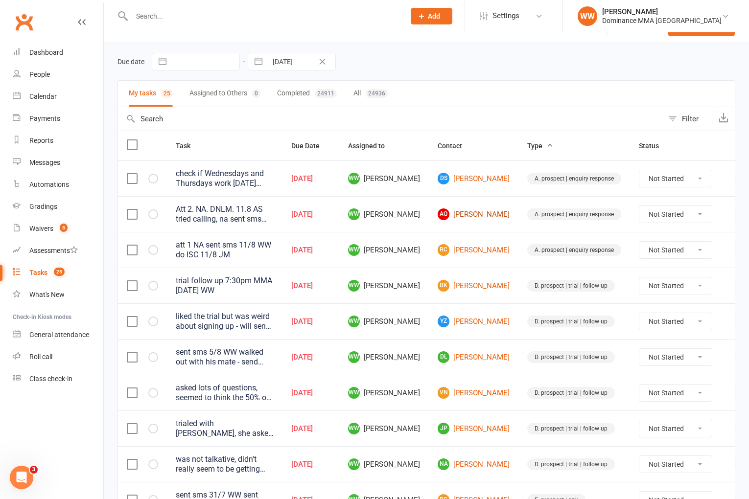
click at [470, 218] on link "AQ Angus Quarrie" at bounding box center [474, 214] width 72 height 12
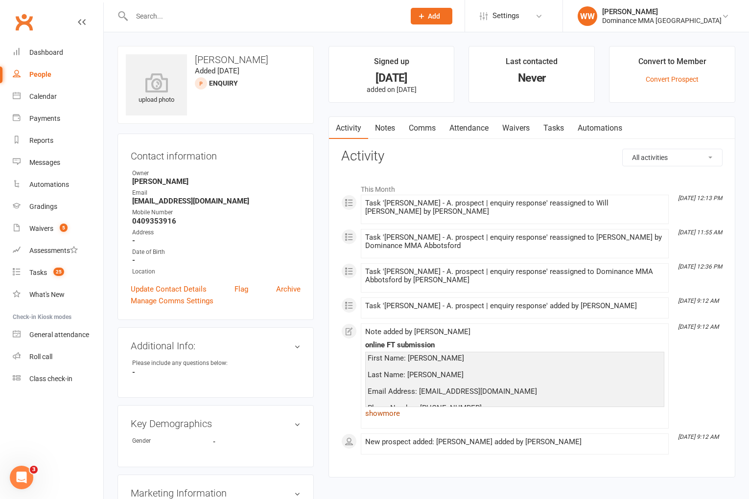
click at [386, 414] on link "show more" at bounding box center [514, 414] width 299 height 14
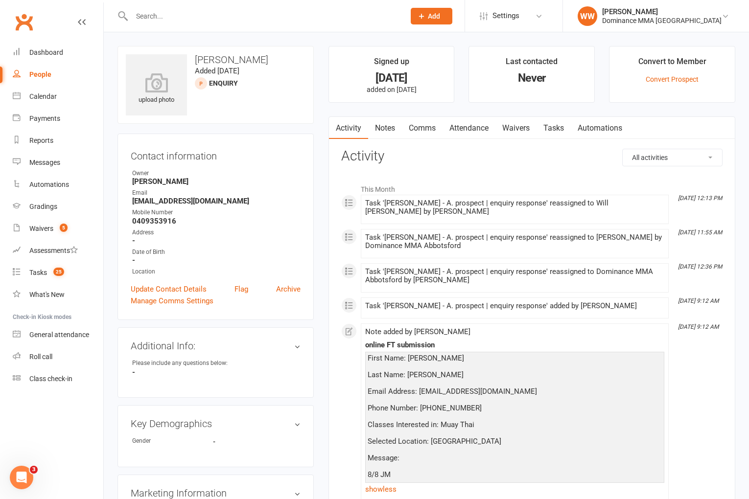
click at [556, 126] on link "Tasks" at bounding box center [553, 128] width 34 height 23
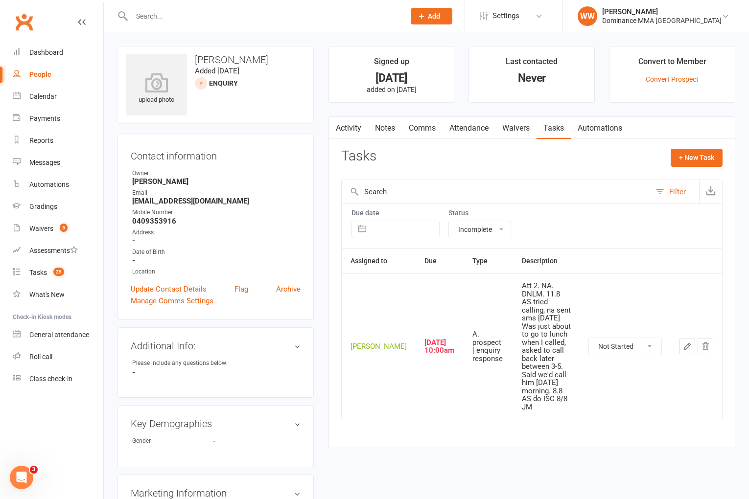
click at [354, 129] on link "Activity" at bounding box center [348, 128] width 39 height 23
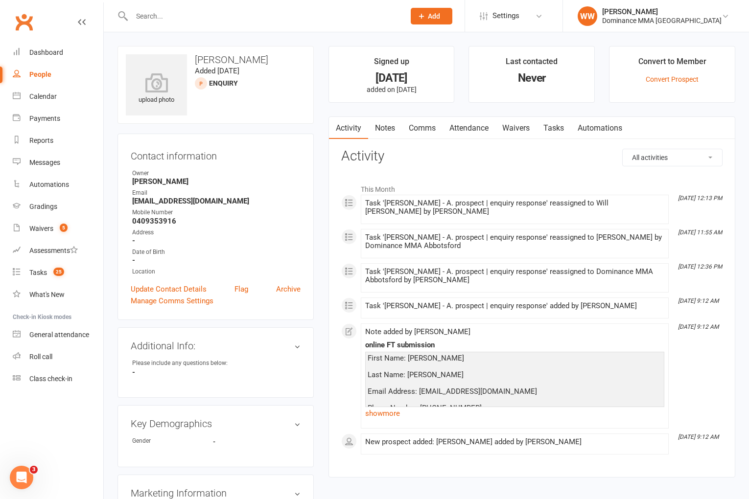
click at [430, 169] on div "All activities Bookings / Attendances Communications Notes Failed SMSes Grading…" at bounding box center [531, 306] width 381 height 314
click at [560, 128] on link "Tasks" at bounding box center [553, 128] width 34 height 23
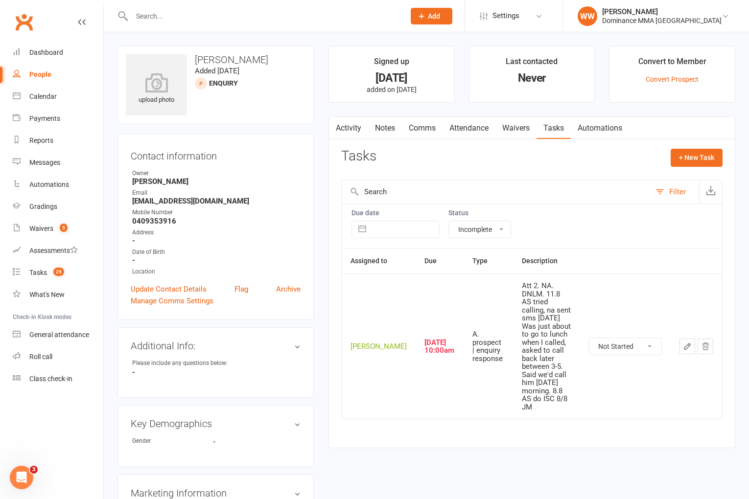
click at [683, 342] on icon "button" at bounding box center [687, 346] width 9 height 9
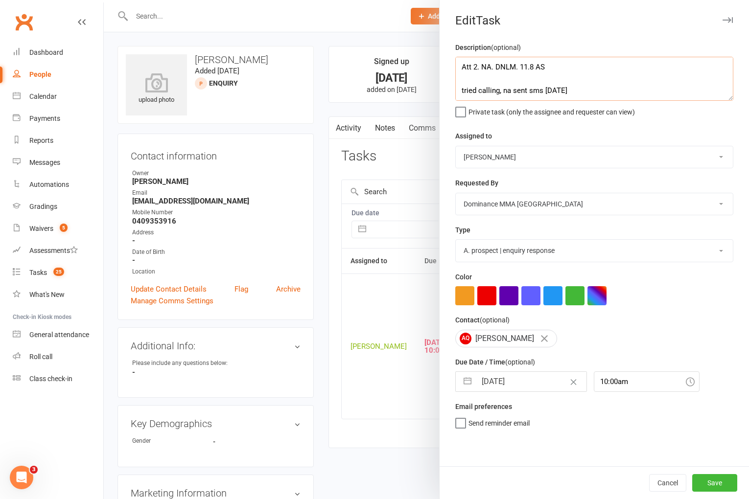
click at [462, 67] on textarea "Att 2. NA. DNLM. 11.8 AS tried calling, na sent sms 9/8 SA Was just about to go…" at bounding box center [594, 79] width 278 height 44
click at [509, 380] on input "[DATE]" at bounding box center [531, 382] width 110 height 20
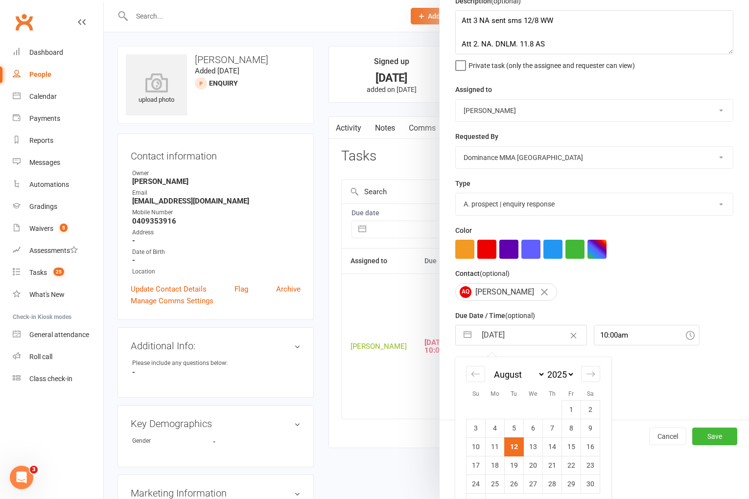
scroll to position [72, 0]
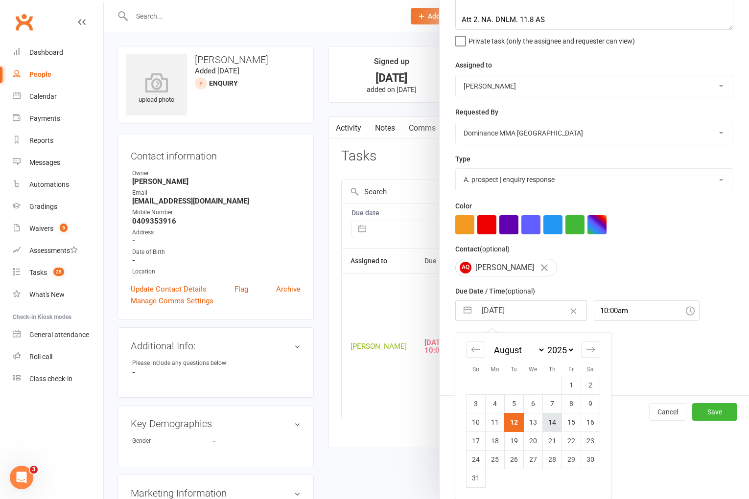
click at [554, 422] on td "14" at bounding box center [552, 422] width 19 height 19
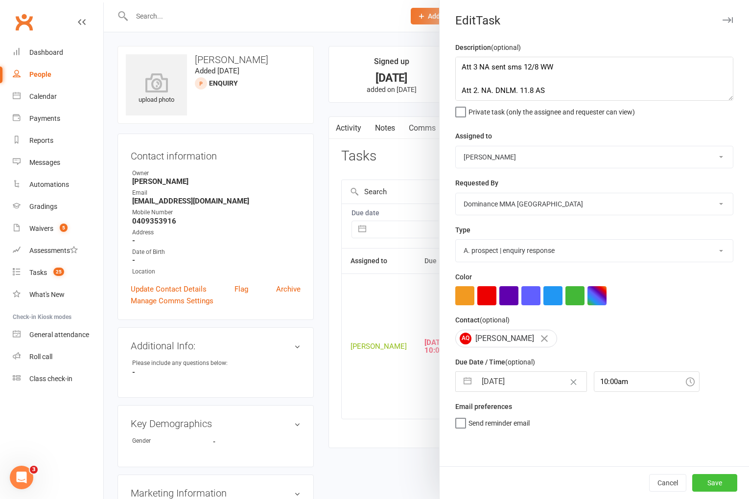
click at [724, 482] on button "Save" at bounding box center [714, 483] width 45 height 18
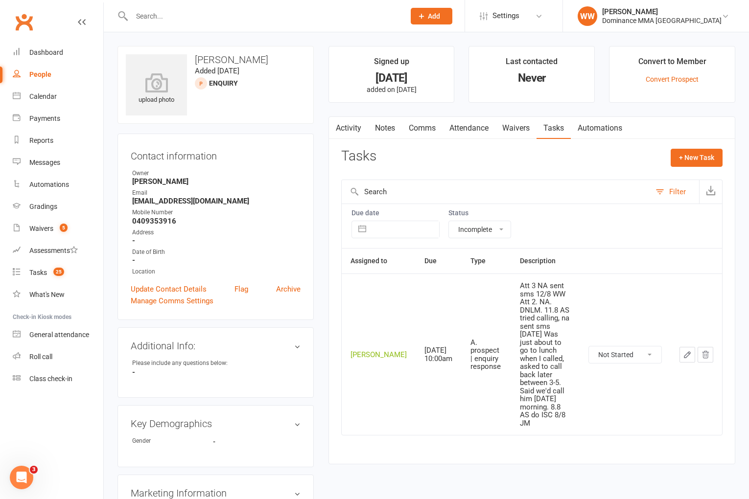
click at [487, 418] on main "Signed up 4 days ago added on 8 Aug 2025 Last contacted Never Convert to Member…" at bounding box center [531, 260] width 421 height 428
click at [36, 269] on div "Tasks" at bounding box center [38, 273] width 18 height 8
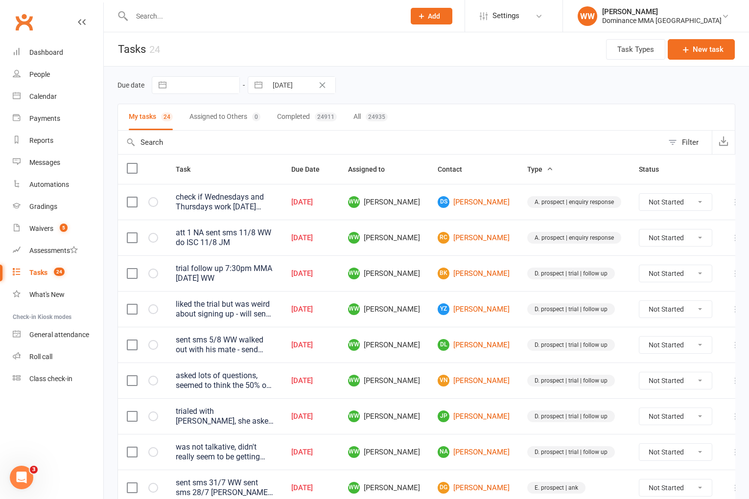
click at [518, 278] on td "D. prospect | trial | follow up" at bounding box center [574, 273] width 112 height 36
click at [731, 308] on icon at bounding box center [736, 309] width 10 height 10
click at [671, 348] on link "Edit" at bounding box center [676, 348] width 97 height 20
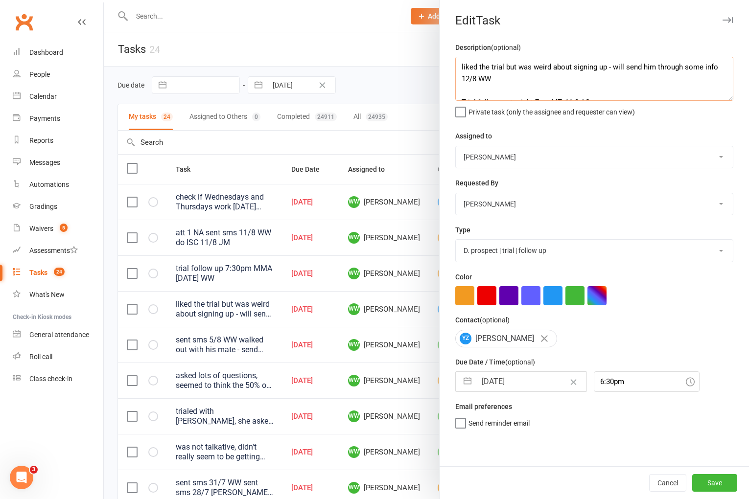
click at [458, 69] on textarea "liked the trial but was weird about signing up - will send him through some inf…" at bounding box center [594, 79] width 278 height 44
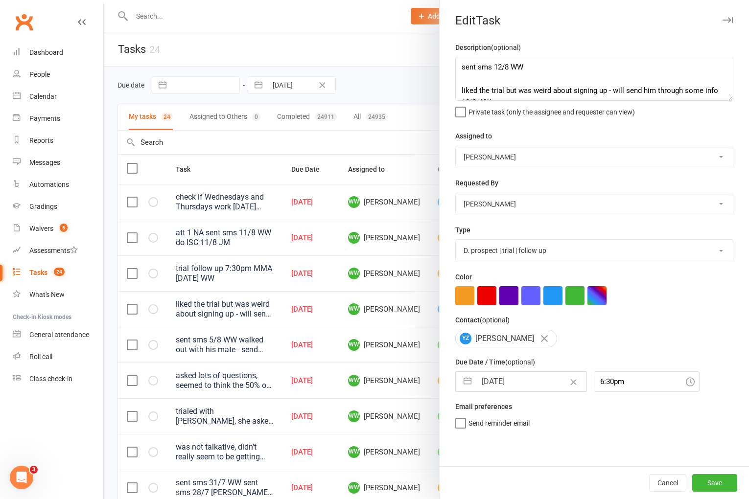
click at [508, 387] on input "[DATE]" at bounding box center [531, 382] width 110 height 20
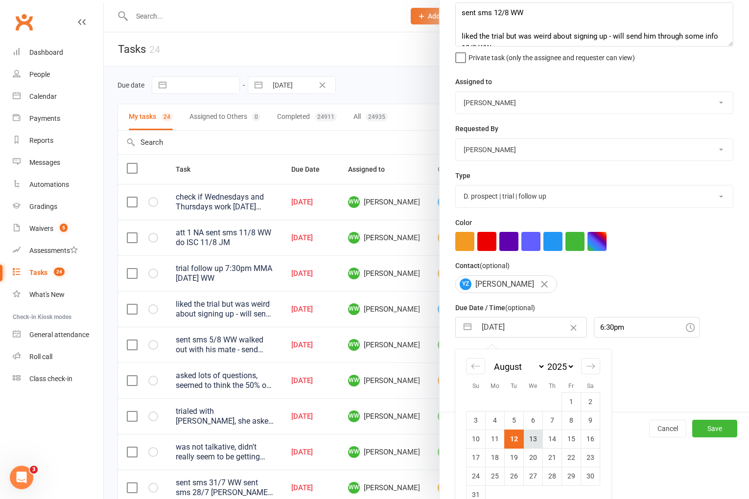
scroll to position [72, 0]
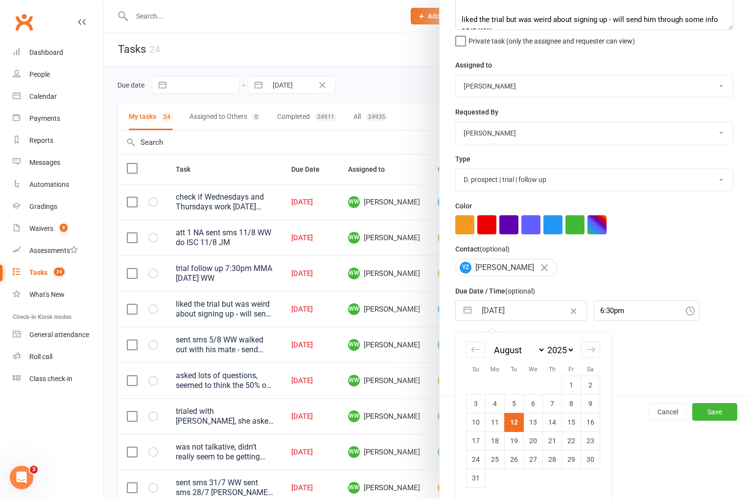
click at [547, 423] on td "14" at bounding box center [552, 422] width 19 height 19
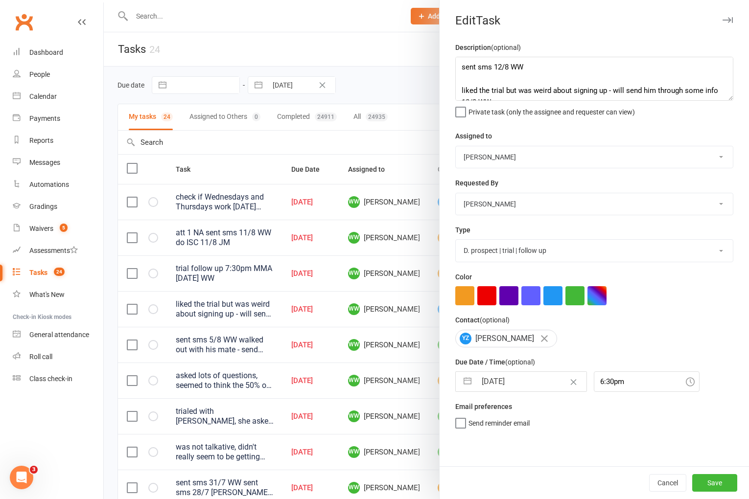
scroll to position [0, 0]
click at [717, 487] on button "Save" at bounding box center [714, 483] width 45 height 18
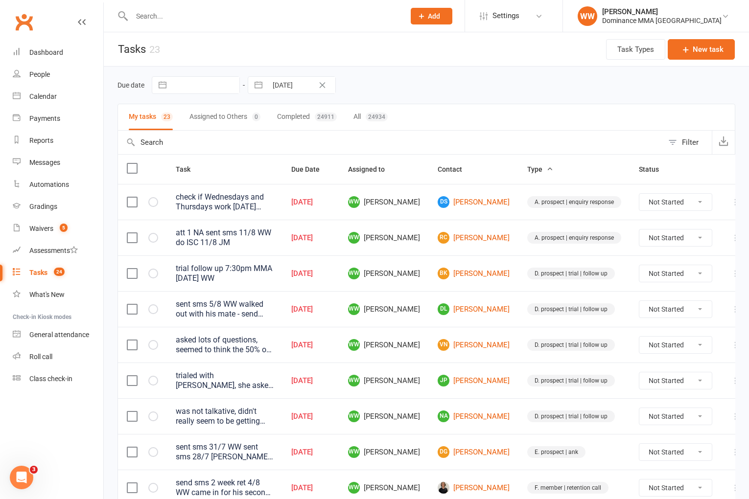
click at [502, 304] on td "DL Dooyeon Lee" at bounding box center [474, 309] width 90 height 36
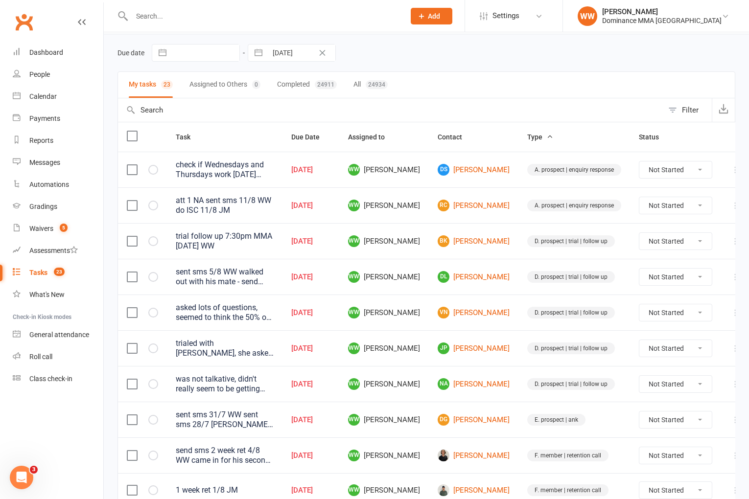
scroll to position [44, 0]
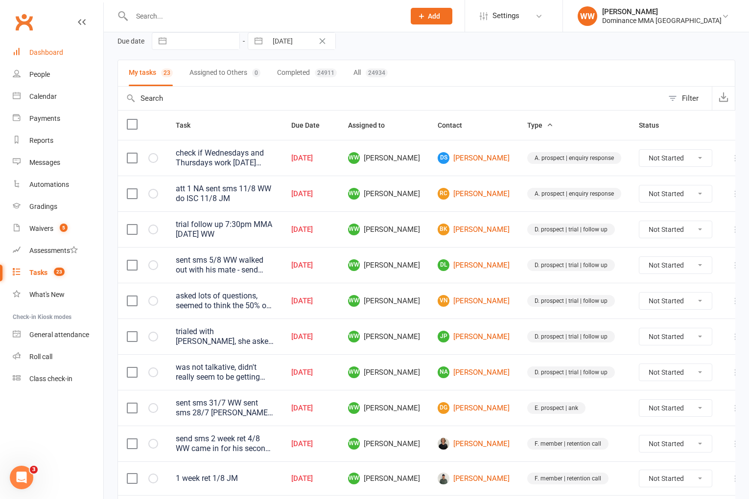
click at [60, 46] on link "Dashboard" at bounding box center [58, 53] width 91 height 22
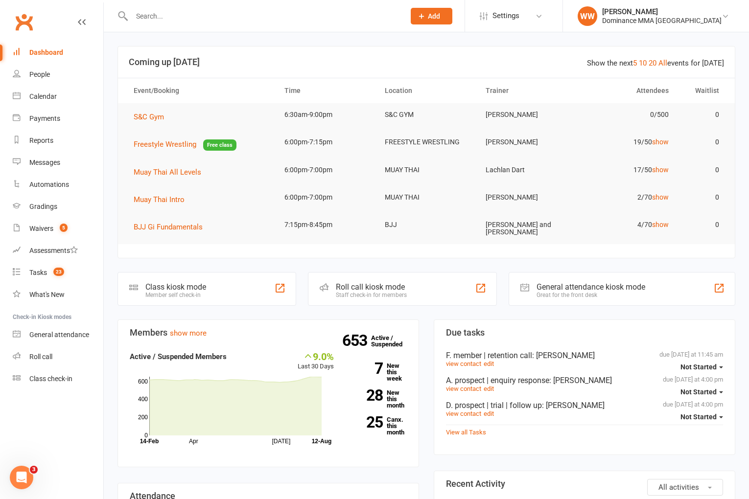
drag, startPoint x: 423, startPoint y: 345, endPoint x: 429, endPoint y: 345, distance: 5.9
click at [423, 345] on div "Members show more 9.0% Last 30 Days Active / Suspended Members Apr Jul Month 14…" at bounding box center [268, 473] width 316 height 306
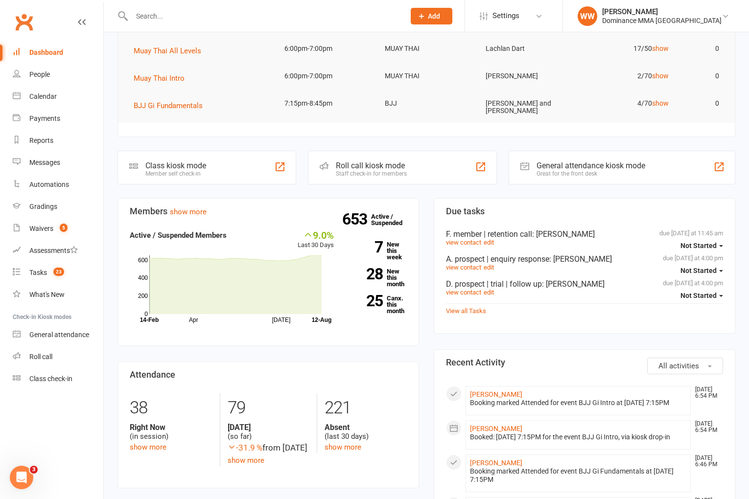
scroll to position [122, 0]
click at [395, 251] on link "7 New this week" at bounding box center [377, 250] width 58 height 19
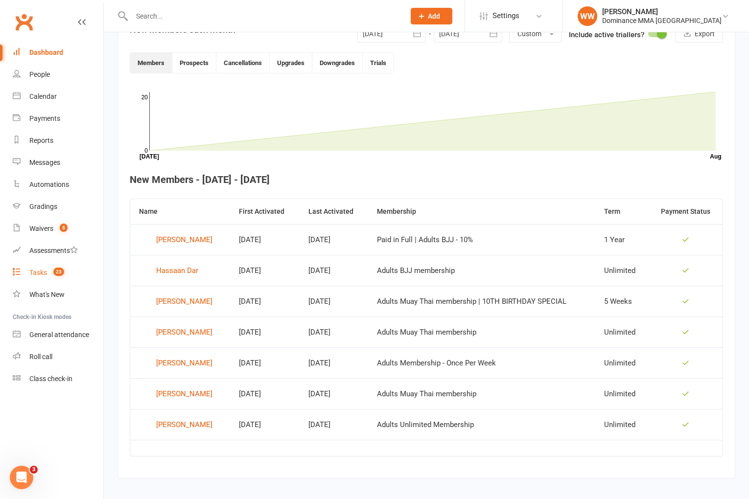
scroll to position [249, 0]
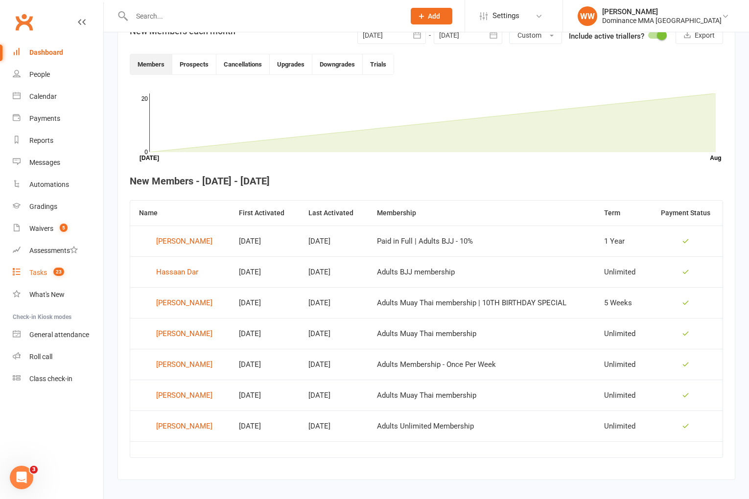
click at [41, 274] on div "Tasks" at bounding box center [38, 273] width 18 height 8
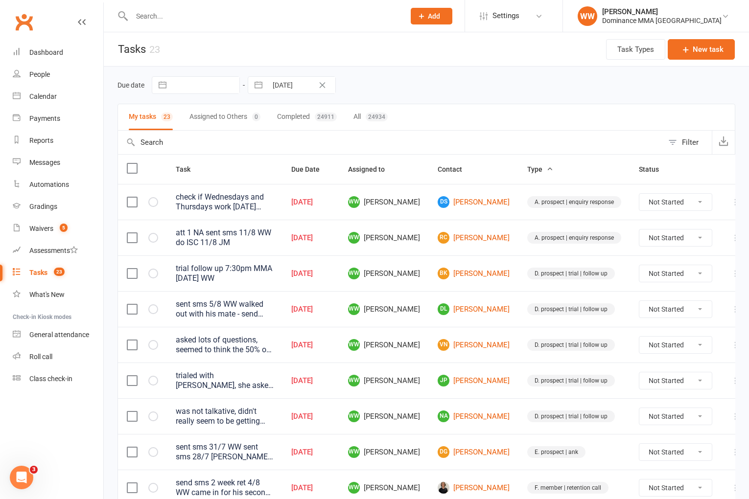
click at [339, 292] on td "Aug 12, 2025" at bounding box center [310, 309] width 57 height 36
click at [339, 278] on td "Aug 12, 2025" at bounding box center [310, 273] width 57 height 36
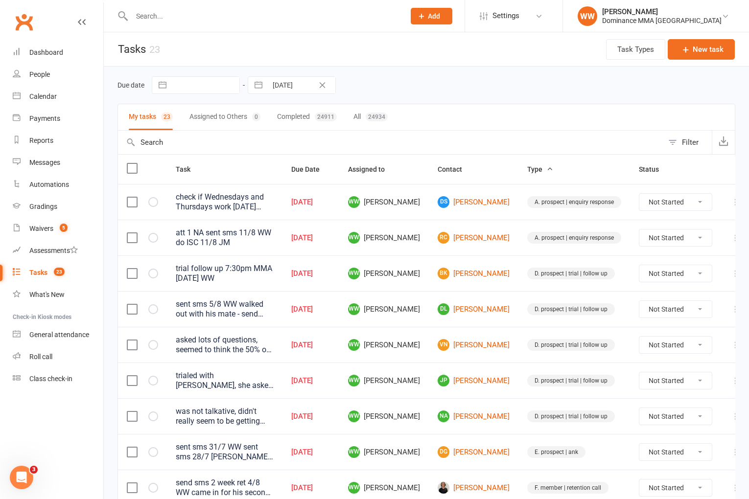
click at [339, 288] on td "Aug 12, 2025" at bounding box center [310, 273] width 57 height 36
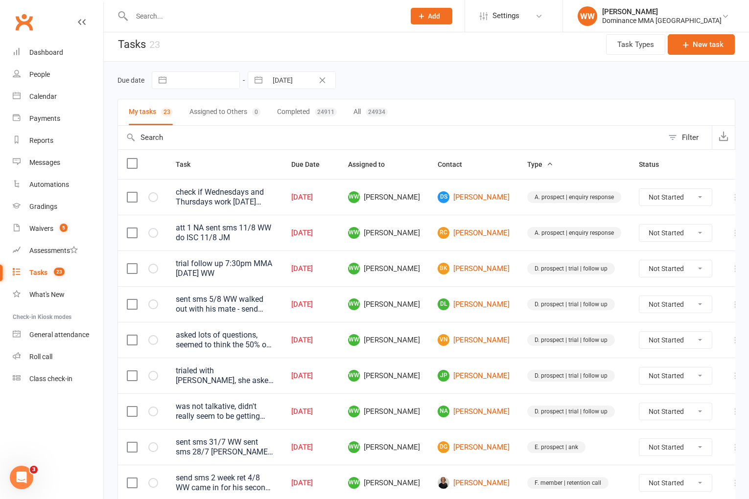
scroll to position [7, 0]
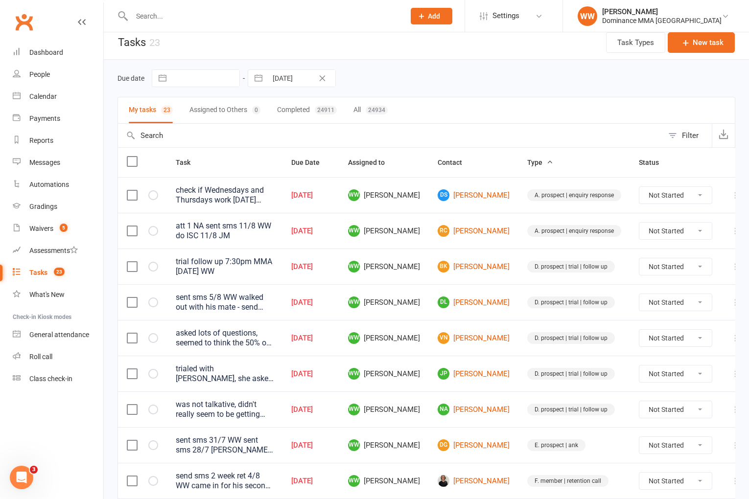
click at [424, 302] on td "WW Will Wesley" at bounding box center [384, 302] width 90 height 36
click at [426, 302] on td "WW Will Wesley" at bounding box center [384, 302] width 90 height 36
click at [426, 264] on td "WW Will Wesley" at bounding box center [384, 267] width 90 height 36
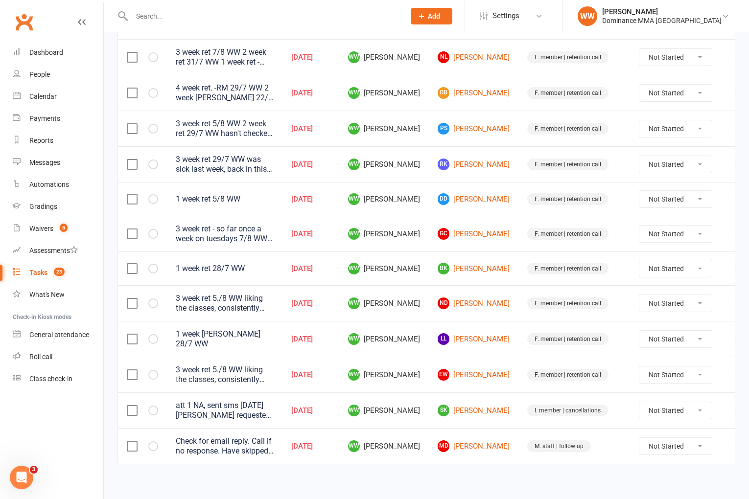
scroll to position [541, 0]
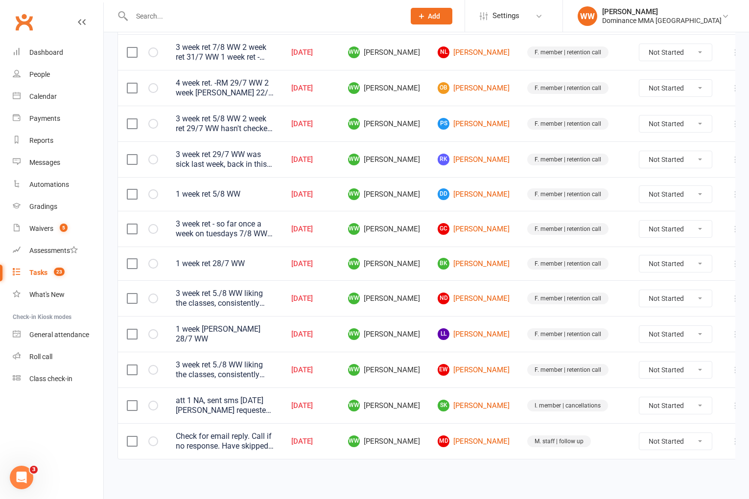
click at [731, 301] on icon at bounding box center [736, 299] width 10 height 10
click at [657, 344] on link "Edit" at bounding box center [676, 337] width 97 height 20
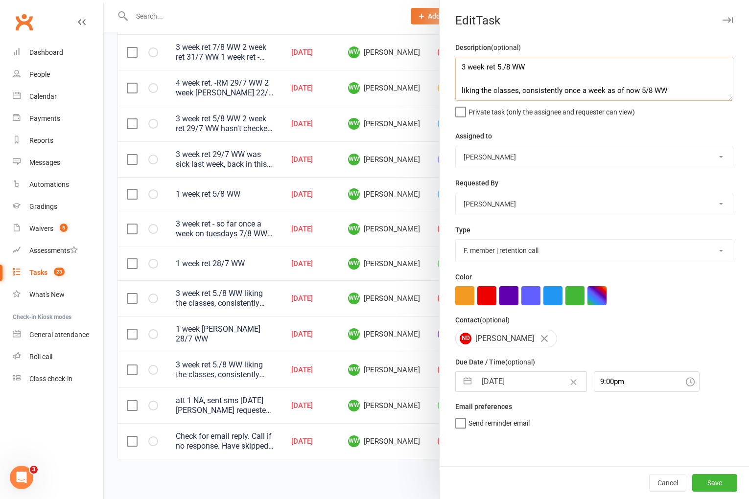
click at [459, 69] on textarea "3 week ret 5./8 WW liking the classes, consistently once a week as of now 5/8 W…" at bounding box center [594, 79] width 278 height 44
drag, startPoint x: 563, startPoint y: 69, endPoint x: 462, endPoint y: 64, distance: 101.4
click at [462, 64] on textarea "4 week - get photo 12/8 WW 3 week ret 5./8 WW liking the classes, consistently …" at bounding box center [594, 79] width 278 height 44
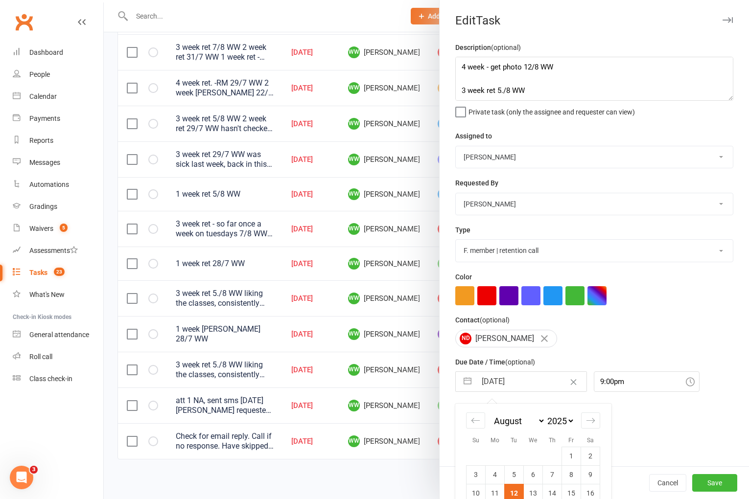
click at [522, 386] on input "[DATE]" at bounding box center [531, 382] width 110 height 20
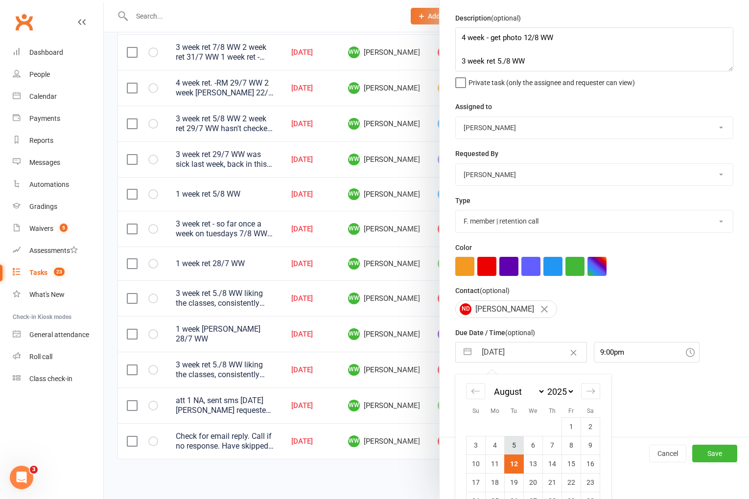
scroll to position [72, 0]
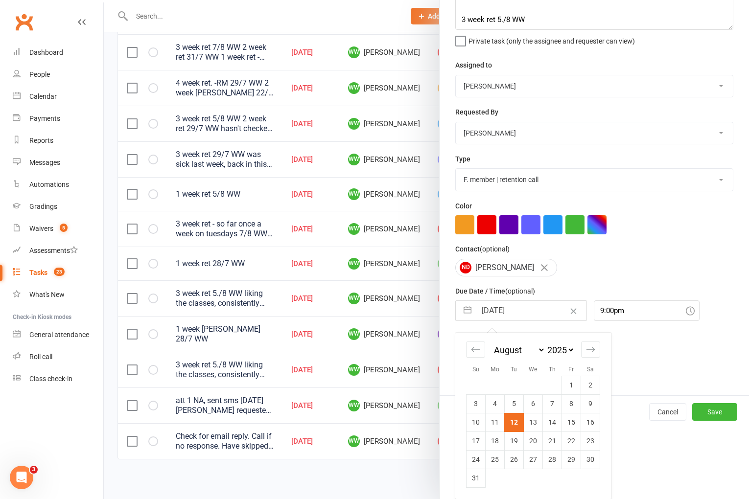
drag, startPoint x: 514, startPoint y: 442, endPoint x: 561, endPoint y: 452, distance: 47.5
click at [515, 442] on td "19" at bounding box center [514, 441] width 19 height 19
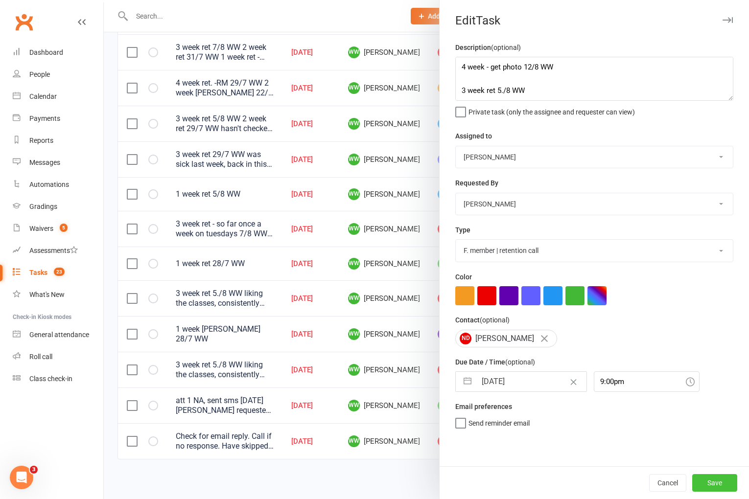
click at [702, 480] on button "Save" at bounding box center [714, 483] width 45 height 18
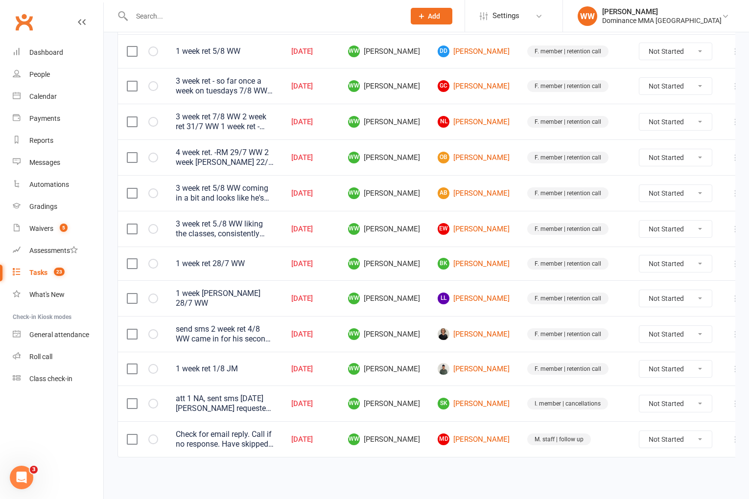
scroll to position [505, 0]
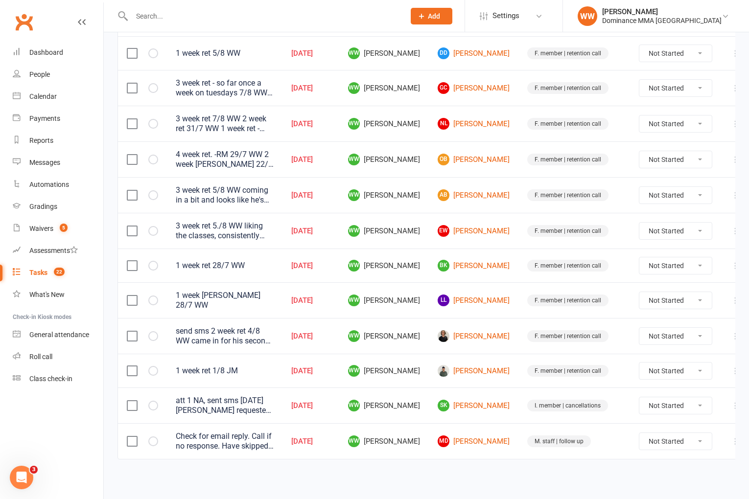
click at [731, 231] on icon at bounding box center [736, 231] width 10 height 10
click at [655, 266] on link "Edit" at bounding box center [676, 270] width 97 height 20
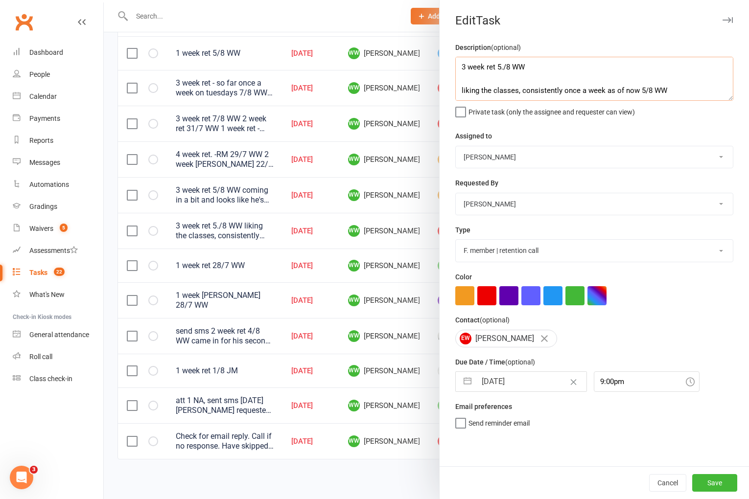
click at [458, 68] on textarea "3 week ret 5./8 WW liking the classes, consistently once a week as of now 5/8 W…" at bounding box center [594, 79] width 278 height 44
paste textarea "4 week - get photo 12/8 WW"
click at [508, 380] on input "[DATE]" at bounding box center [531, 382] width 110 height 20
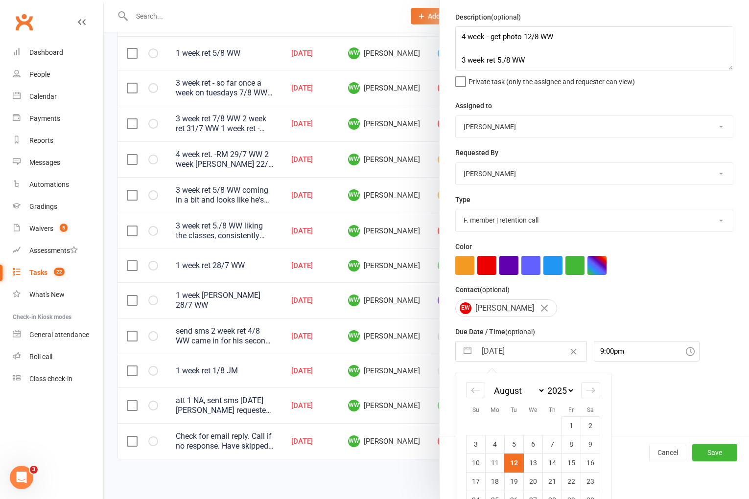
scroll to position [72, 0]
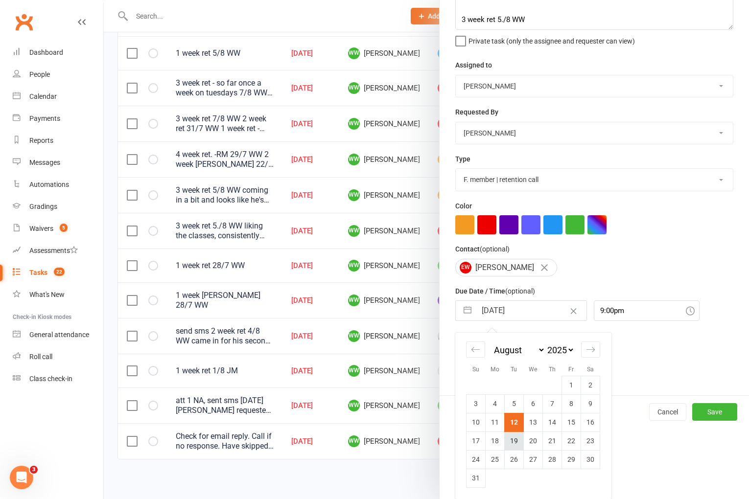
click at [509, 437] on td "19" at bounding box center [514, 441] width 19 height 19
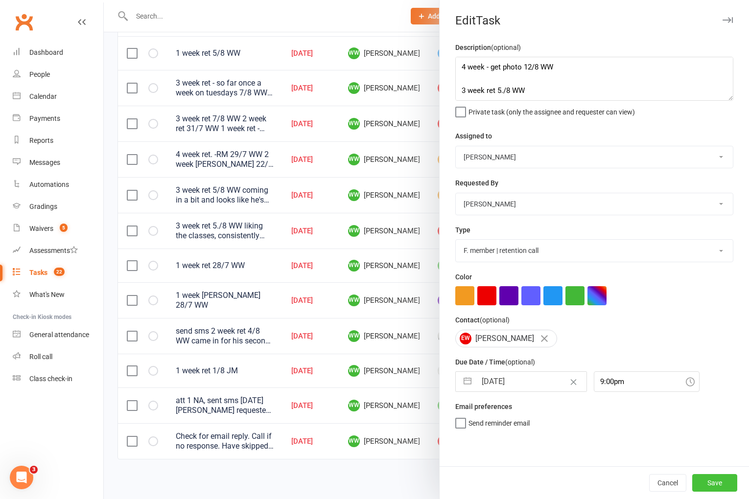
click at [716, 484] on button "Save" at bounding box center [714, 483] width 45 height 18
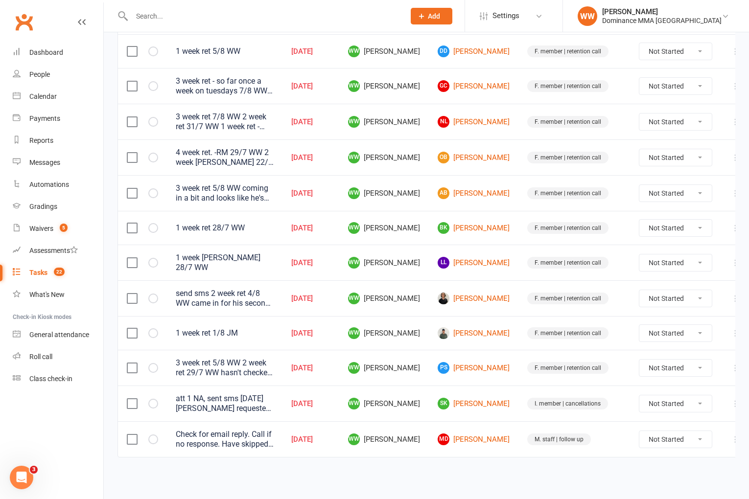
scroll to position [469, 0]
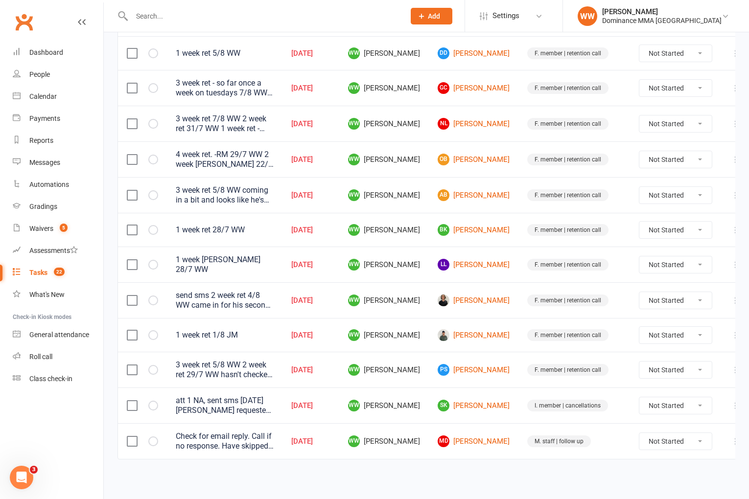
click at [501, 347] on td "Samuel Wang" at bounding box center [474, 335] width 90 height 34
click at [500, 332] on td "Samuel Wang" at bounding box center [474, 335] width 90 height 34
click at [501, 328] on td "Samuel Wang" at bounding box center [474, 335] width 90 height 34
click at [204, 15] on input "text" at bounding box center [263, 16] width 269 height 14
click at [518, 219] on td "F. member | retention call" at bounding box center [574, 230] width 112 height 34
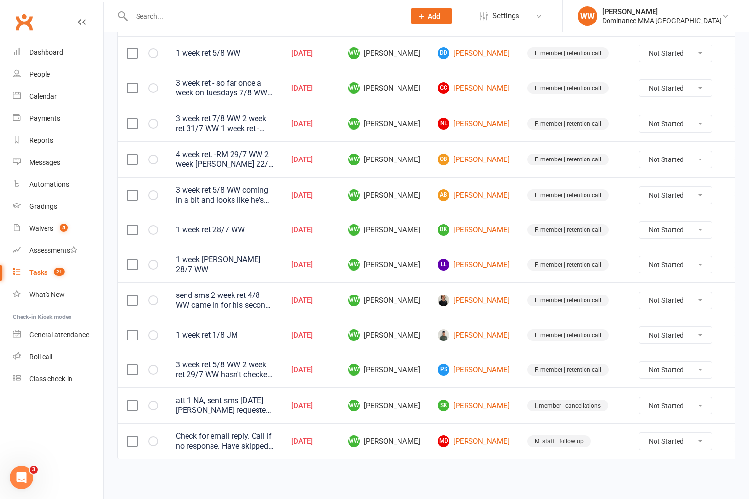
click at [518, 218] on td "F. member | retention call" at bounding box center [574, 230] width 112 height 34
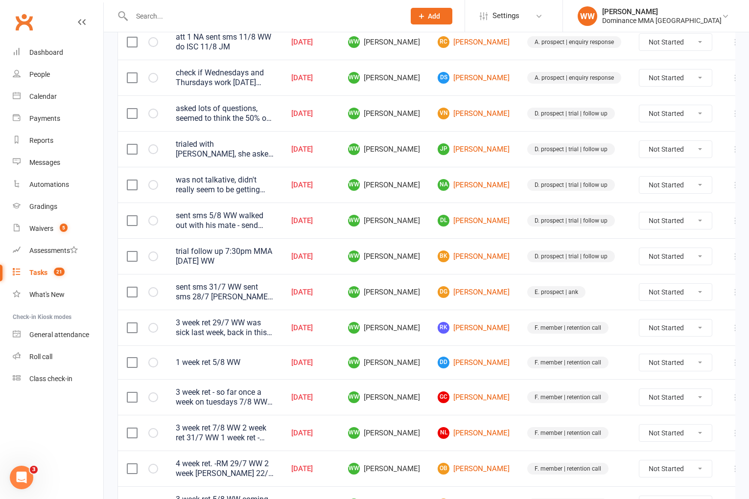
scroll to position [151, 0]
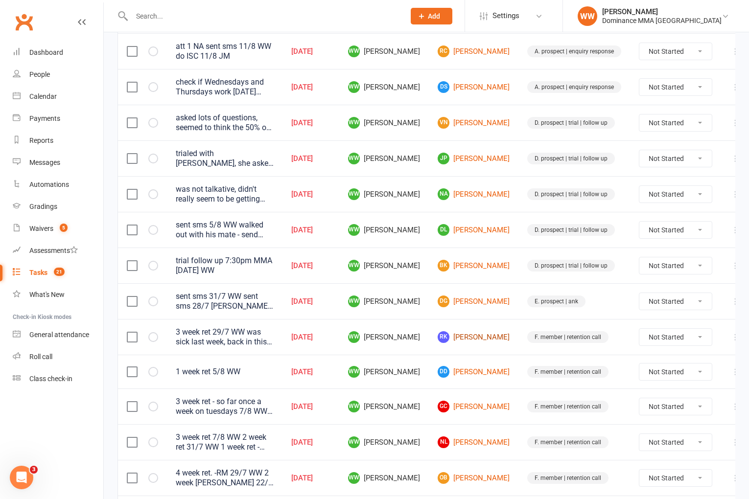
click at [475, 333] on link "RK Ruby Keen-Smith" at bounding box center [474, 337] width 72 height 12
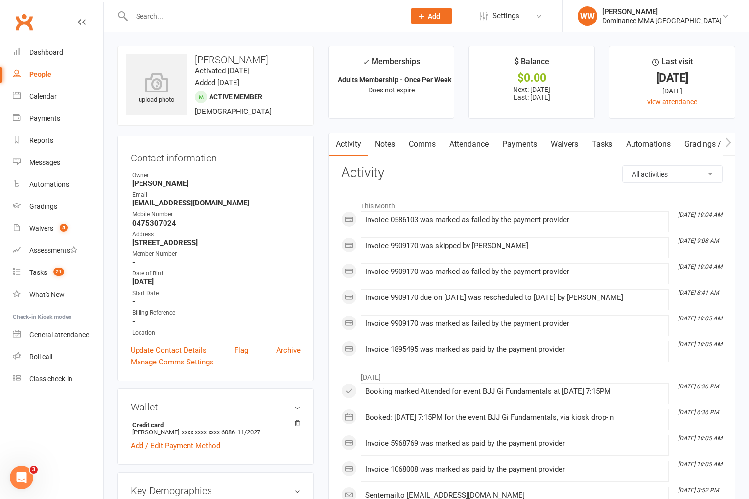
click at [602, 149] on link "Tasks" at bounding box center [602, 144] width 34 height 23
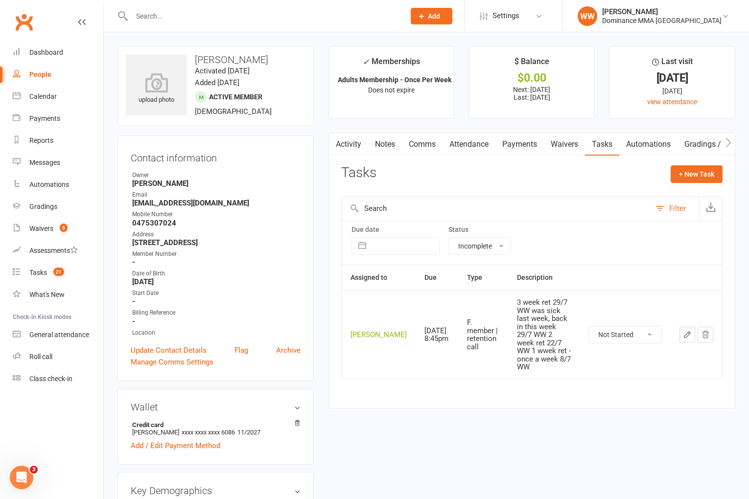
click at [386, 147] on link "Notes" at bounding box center [385, 144] width 34 height 23
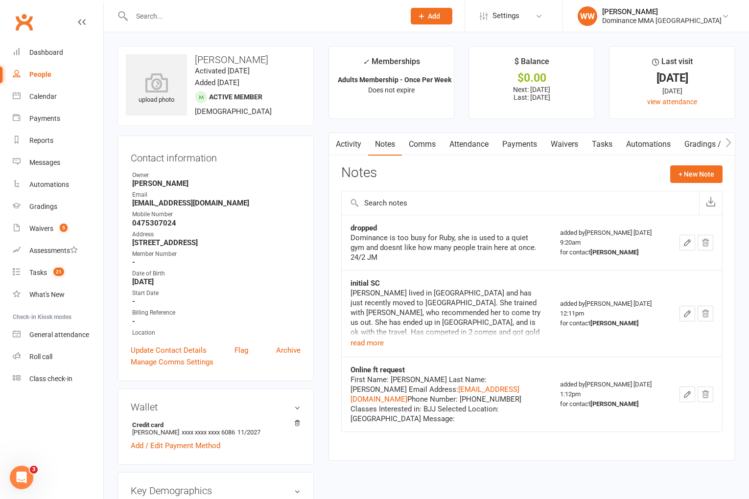
click at [336, 302] on div "Activity Notes Comms Attendance Payments Waivers Tasks Automations Gradings / P…" at bounding box center [531, 297] width 407 height 328
click at [336, 307] on div "Activity Notes Comms Attendance Payments Waivers Tasks Automations Gradings / P…" at bounding box center [531, 297] width 407 height 328
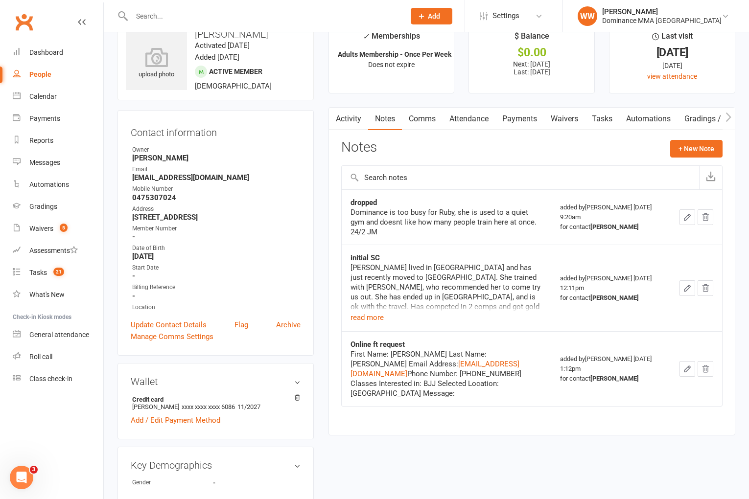
scroll to position [30, 0]
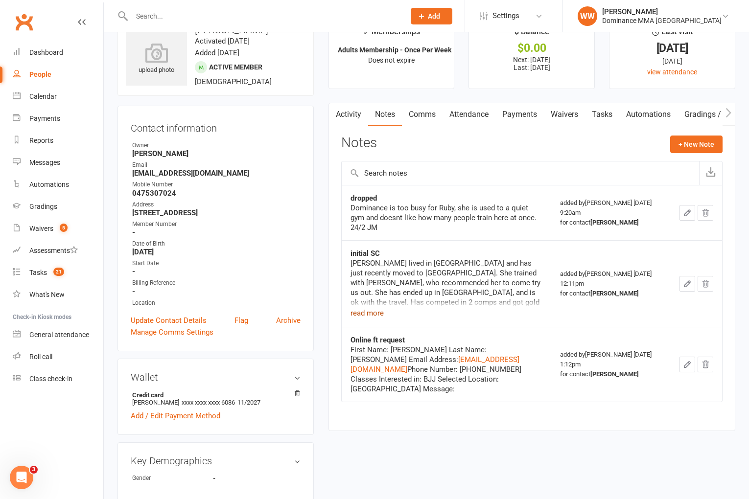
click at [363, 311] on button "read more" at bounding box center [366, 313] width 33 height 12
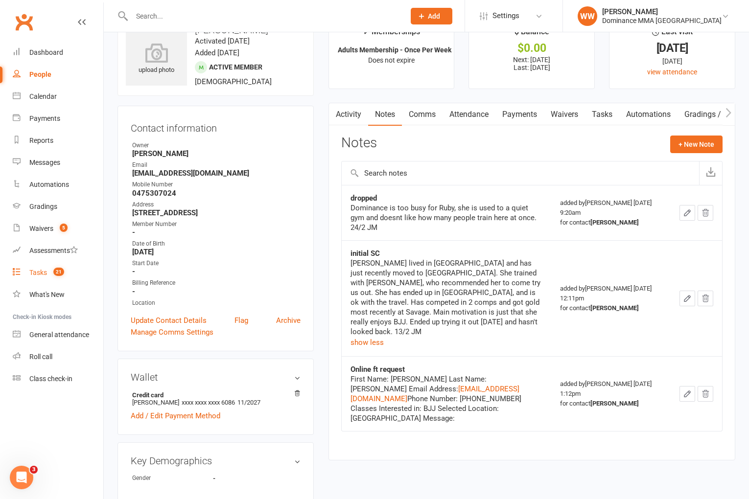
click at [42, 270] on div "Tasks" at bounding box center [38, 273] width 18 height 8
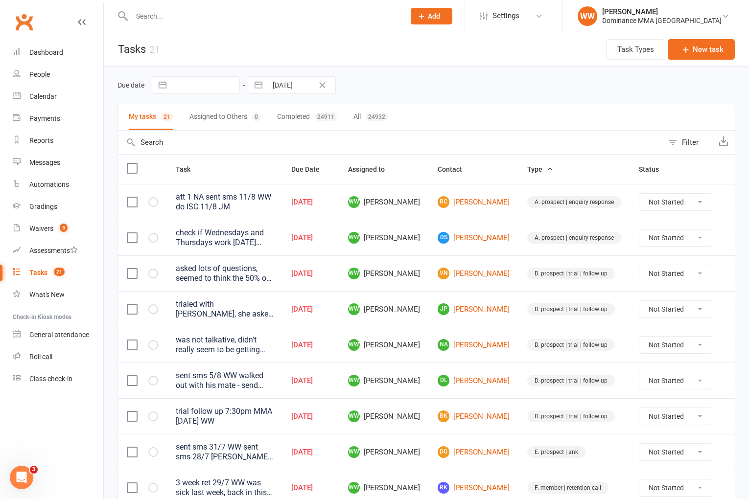
click at [426, 84] on div "Due date Navigate forward to interact with the calendar and select a date. Pres…" at bounding box center [426, 85] width 618 height 18
click at [420, 263] on td "WW Will Wesley" at bounding box center [384, 273] width 90 height 36
click at [425, 266] on td "WW Will Wesley" at bounding box center [384, 273] width 90 height 36
drag, startPoint x: 721, startPoint y: 238, endPoint x: 717, endPoint y: 243, distance: 6.9
click at [731, 238] on icon at bounding box center [736, 238] width 10 height 10
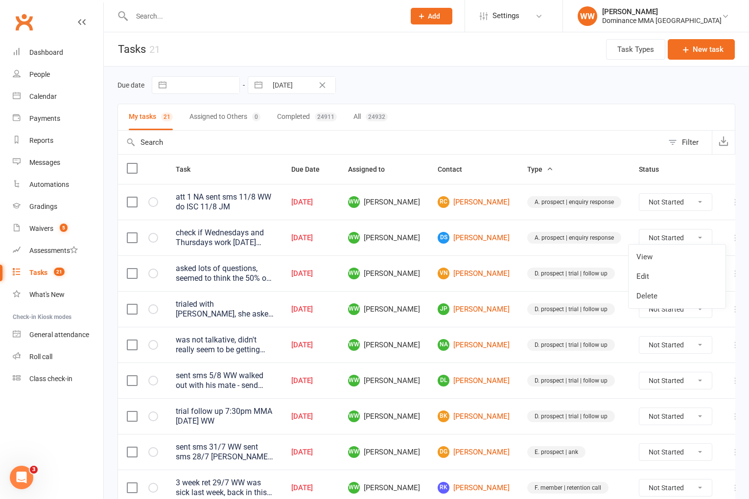
click at [668, 275] on link "Edit" at bounding box center [676, 277] width 97 height 20
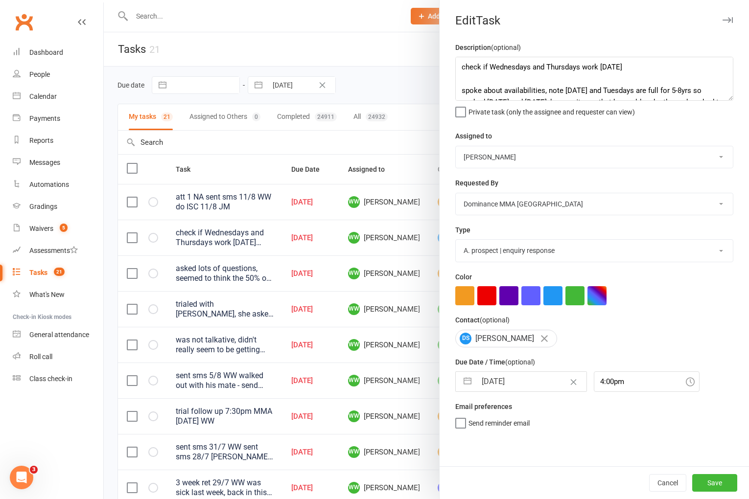
click at [522, 383] on input "[DATE]" at bounding box center [531, 382] width 110 height 20
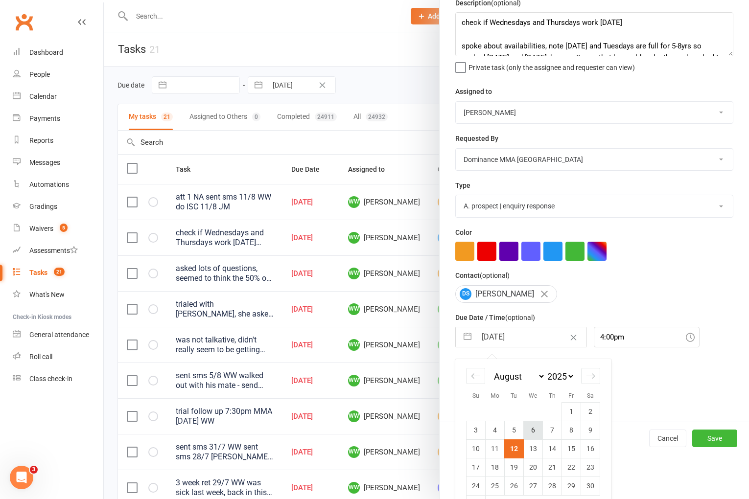
scroll to position [72, 0]
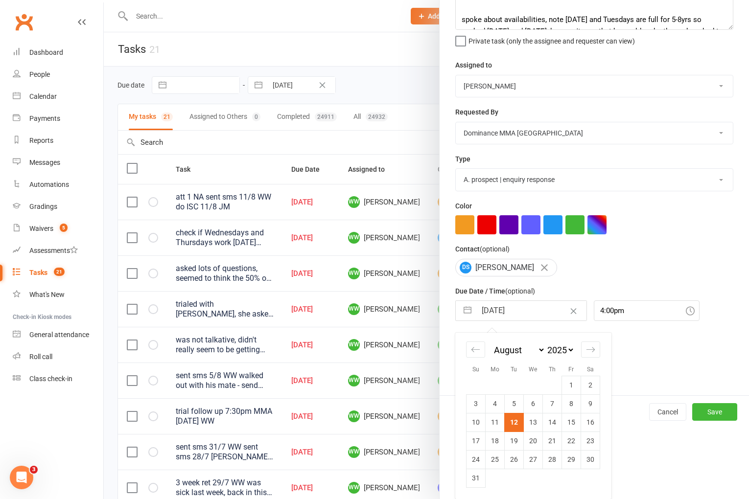
drag, startPoint x: 534, startPoint y: 419, endPoint x: 660, endPoint y: 442, distance: 127.4
click at [534, 419] on td "13" at bounding box center [533, 422] width 19 height 19
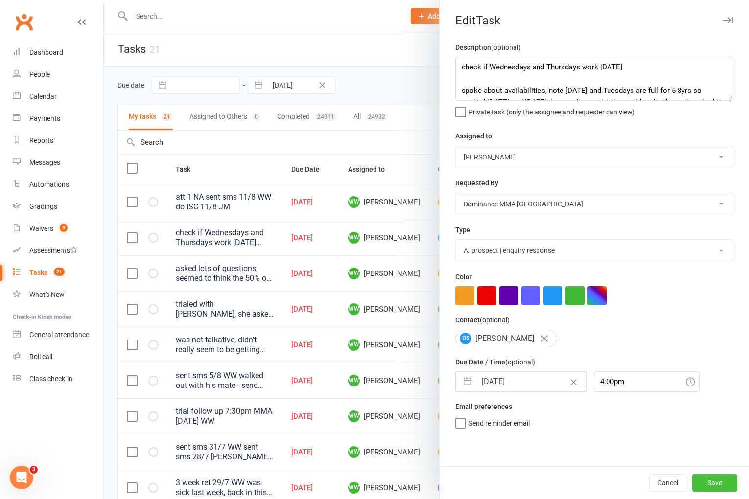
click at [717, 479] on button "Save" at bounding box center [714, 483] width 45 height 18
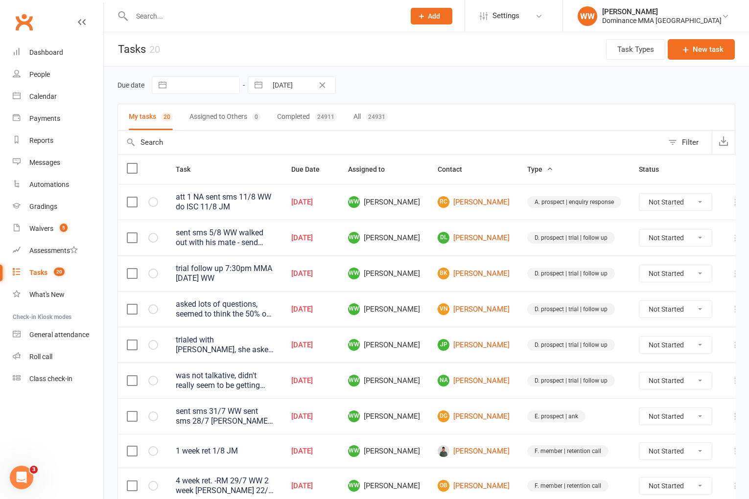
click at [499, 305] on td "VN Vicki Nguyen" at bounding box center [474, 309] width 90 height 36
click at [499, 308] on td "VN Vicki Nguyen" at bounding box center [474, 309] width 90 height 36
click at [497, 315] on td "VN Vicki Nguyen" at bounding box center [474, 309] width 90 height 36
click at [497, 317] on td "VN Vicki Nguyen" at bounding box center [474, 309] width 90 height 36
click at [428, 267] on td "WW Will Wesley" at bounding box center [384, 273] width 90 height 36
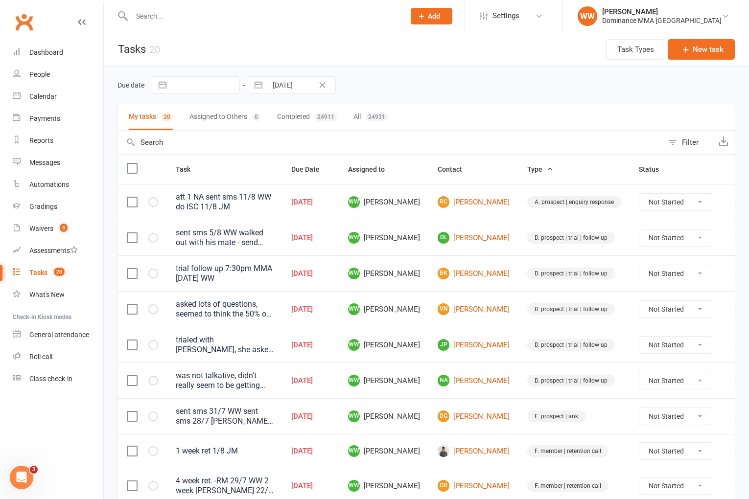
click at [427, 269] on td "WW Will Wesley" at bounding box center [384, 273] width 90 height 36
click at [175, 19] on input "text" at bounding box center [263, 16] width 269 height 14
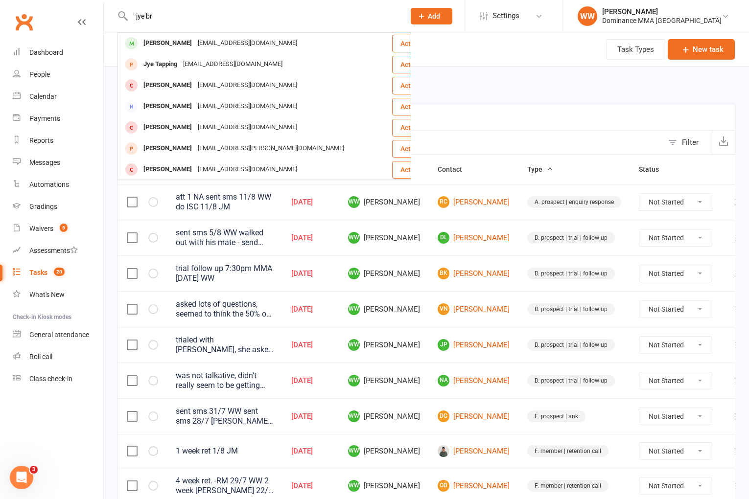
click at [195, 39] on div "jyebryan9@gmail.com" at bounding box center [247, 43] width 105 height 14
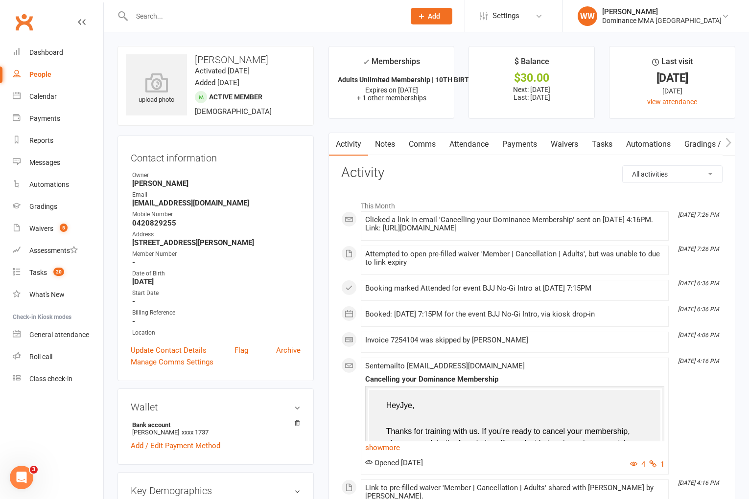
click at [573, 147] on link "Waivers" at bounding box center [564, 144] width 41 height 23
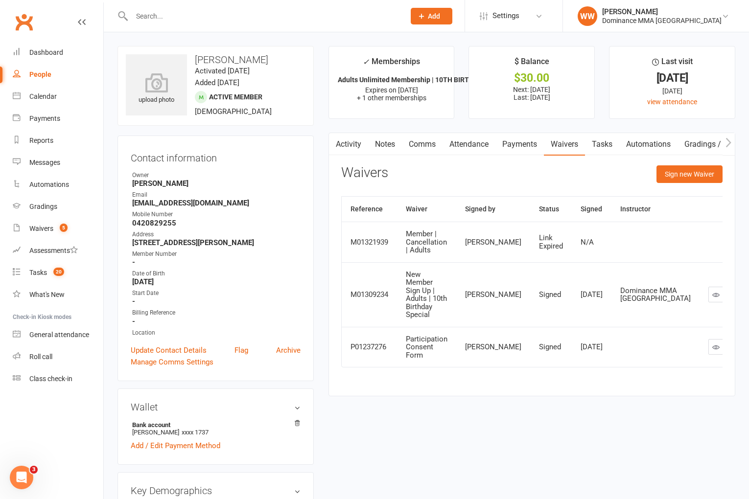
click at [602, 147] on link "Tasks" at bounding box center [602, 144] width 34 height 23
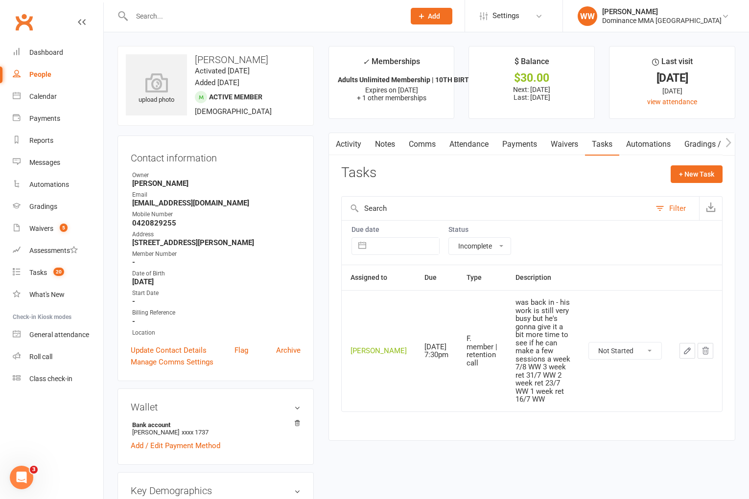
click at [562, 148] on link "Waivers" at bounding box center [564, 144] width 41 height 23
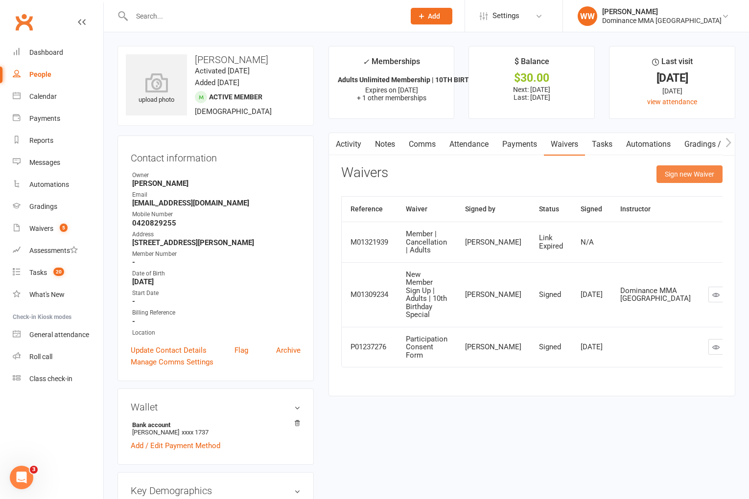
click at [687, 174] on button "Sign new Waiver" at bounding box center [689, 174] width 66 height 18
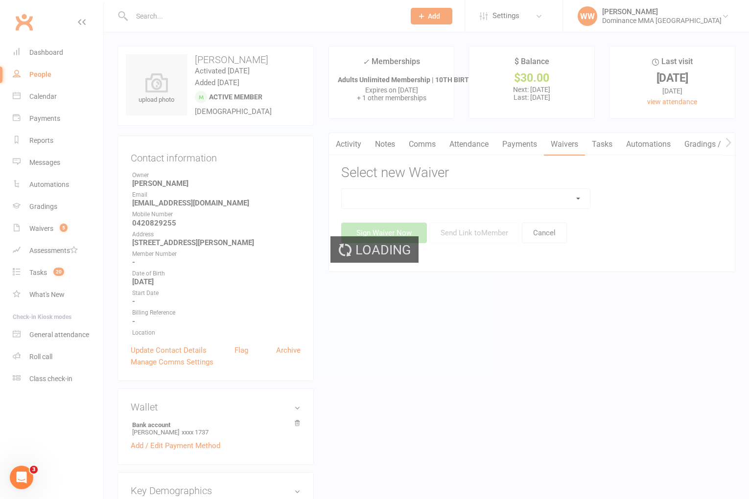
click at [584, 199] on select at bounding box center [466, 199] width 249 height 20
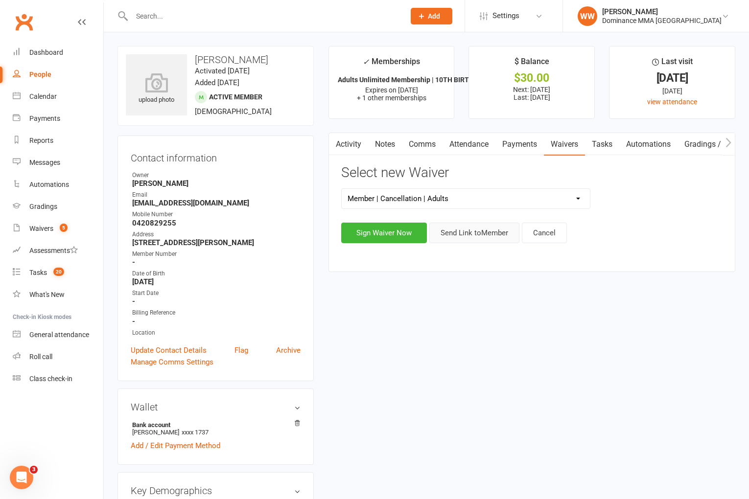
click at [498, 232] on button "Send Link to Member" at bounding box center [474, 233] width 90 height 21
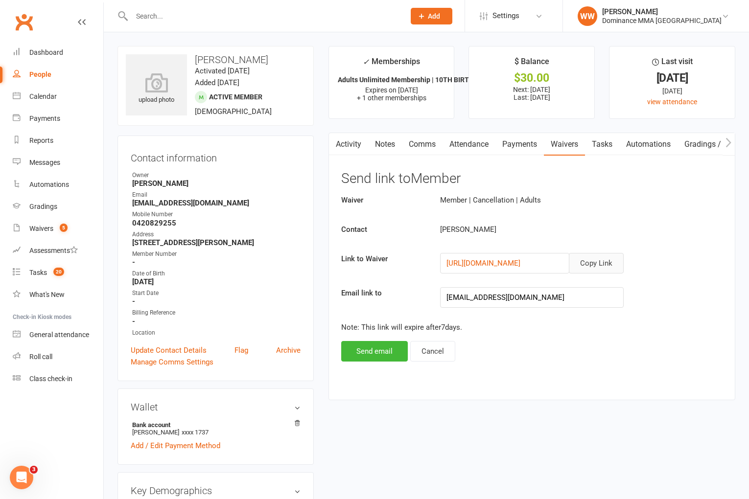
click at [593, 263] on button "Copy Link" at bounding box center [596, 263] width 55 height 21
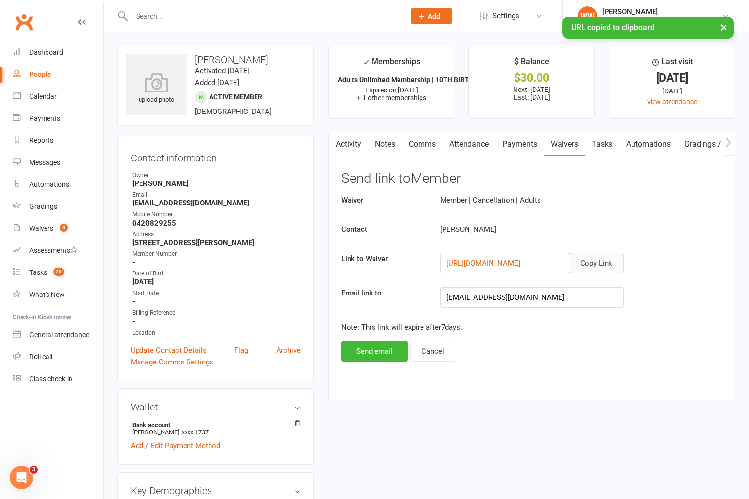
click at [423, 148] on link "Comms" at bounding box center [422, 144] width 41 height 23
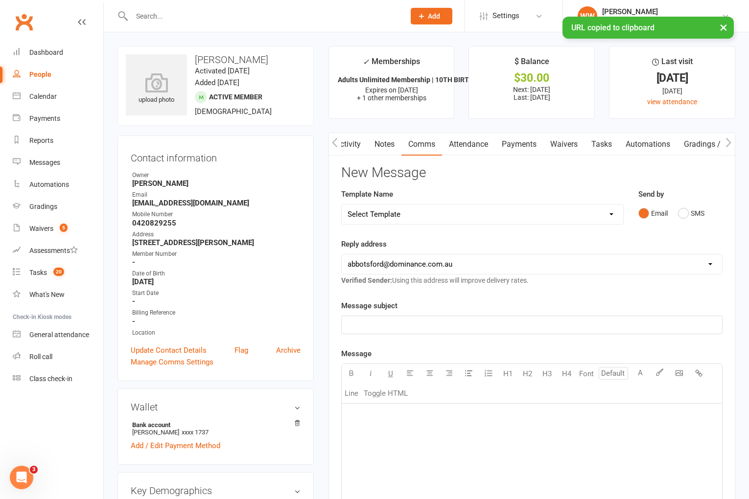
click at [461, 219] on select "Select Template [Email] MARKETING | 10TH BIRTHDAY SPECIAL | CANCELLED MEMBERS […" at bounding box center [482, 215] width 281 height 20
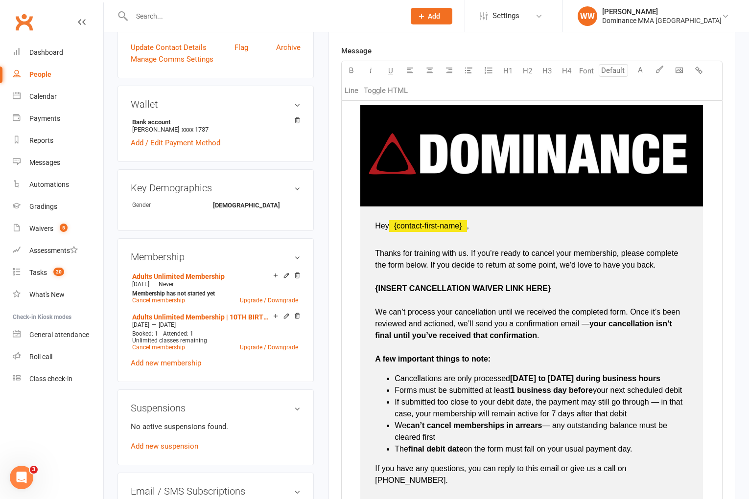
scroll to position [312, 0]
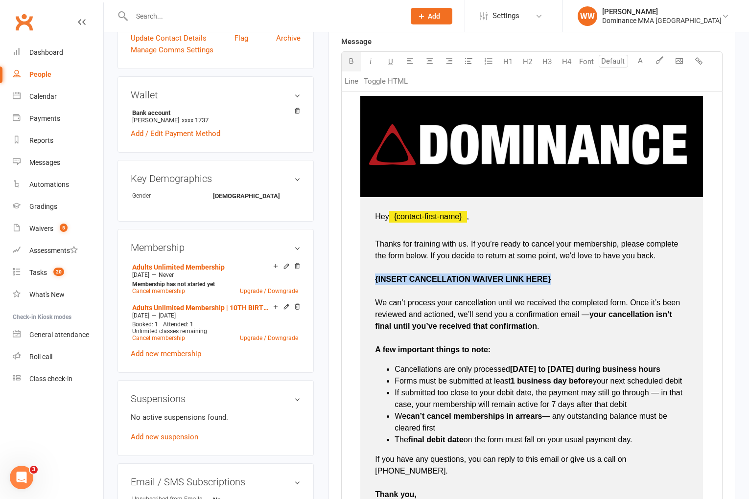
drag, startPoint x: 561, startPoint y: 281, endPoint x: 374, endPoint y: 283, distance: 187.5
click at [374, 283] on td "Hey ﻿ {contact-first-name} , Thanks for training with us. If you’re ready to ca…" at bounding box center [531, 363] width 343 height 333
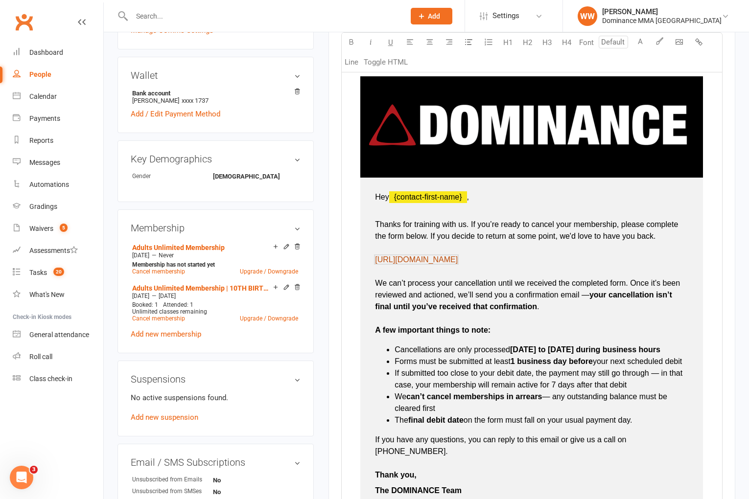
scroll to position [738, 0]
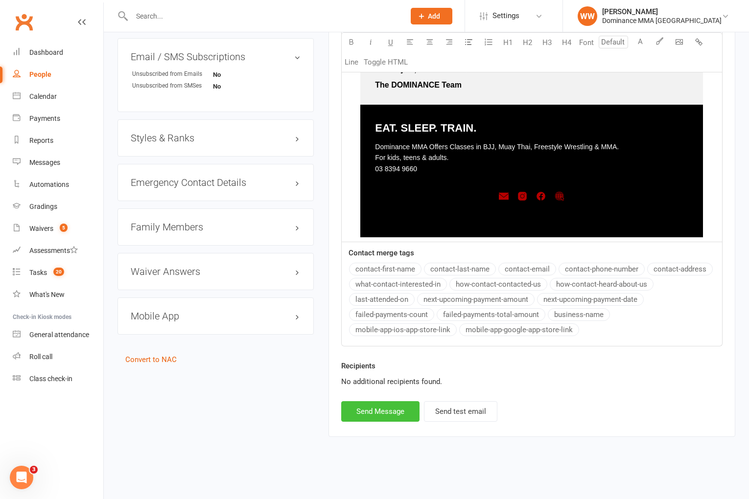
click at [382, 416] on button "Send Message" at bounding box center [380, 411] width 78 height 21
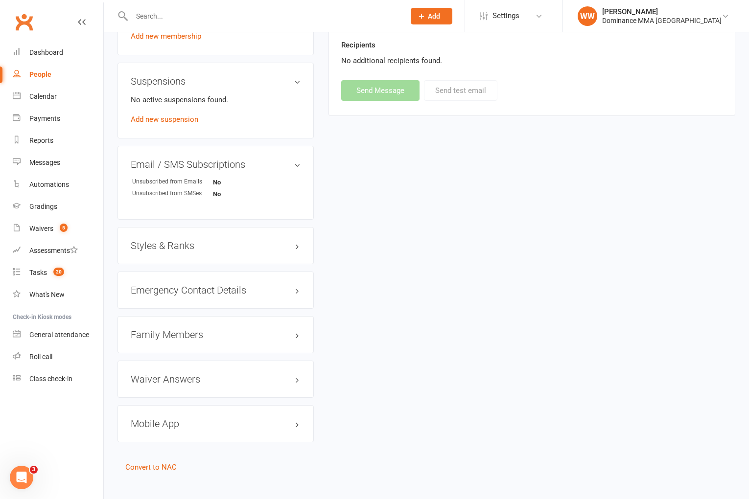
scroll to position [0, 0]
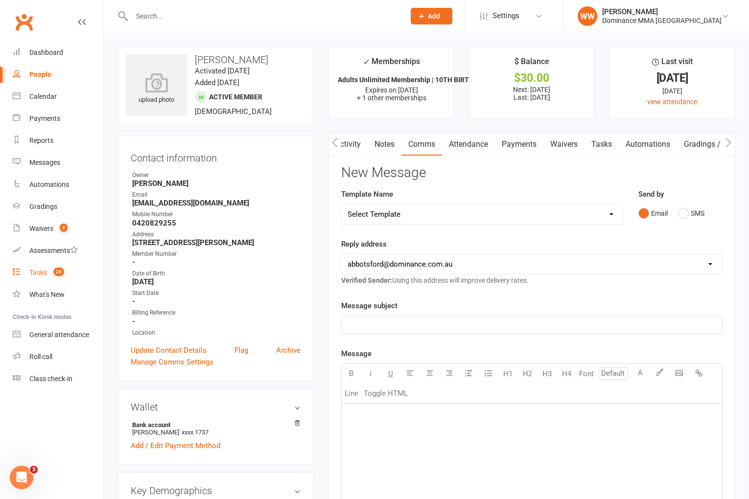
click at [40, 275] on div "Tasks" at bounding box center [38, 273] width 18 height 8
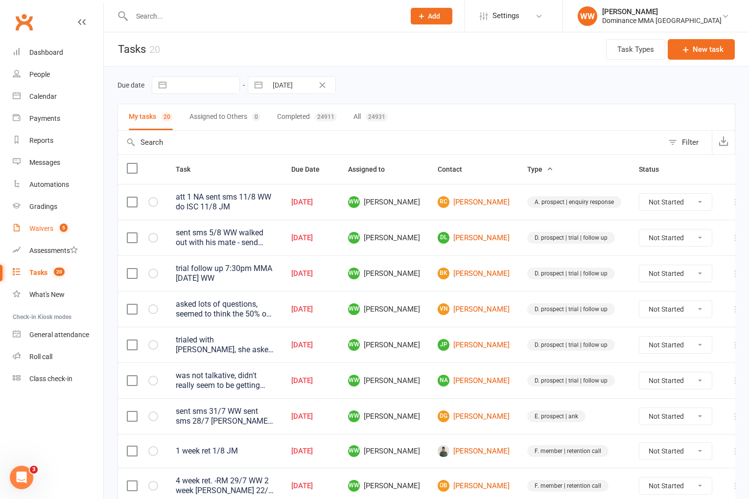
click at [47, 235] on link "Waivers 5" at bounding box center [58, 229] width 91 height 22
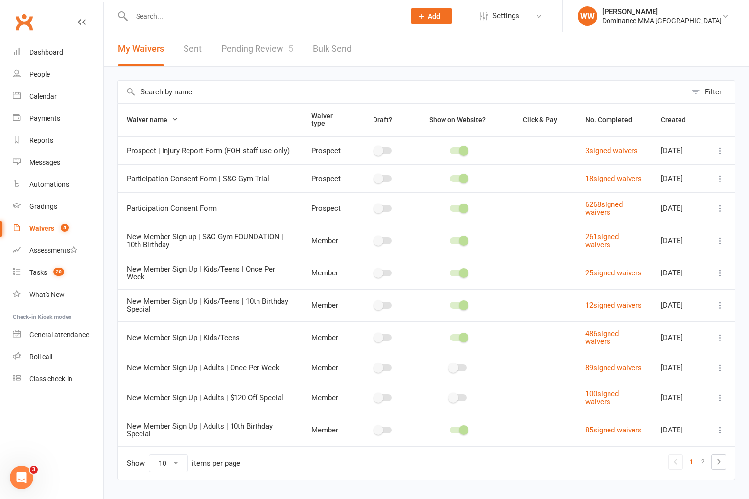
click at [255, 59] on link "Pending Review 5" at bounding box center [257, 49] width 72 height 34
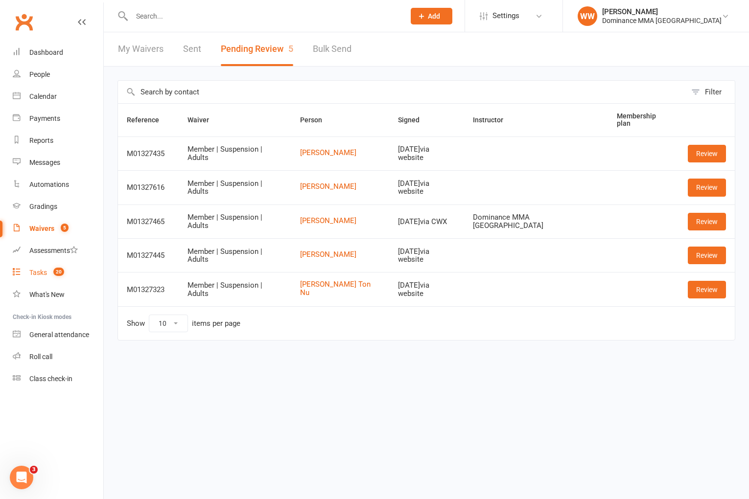
click at [53, 267] on link "Tasks 20" at bounding box center [58, 273] width 91 height 22
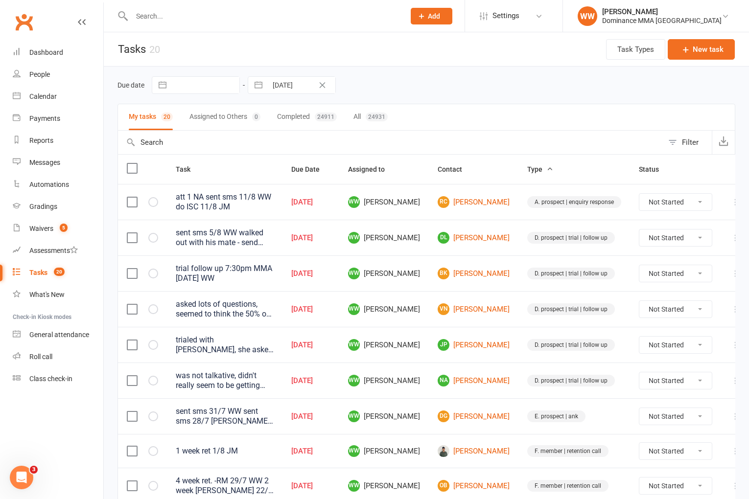
click at [392, 91] on div "Due date Navigate forward to interact with the calendar and select a date. Pres…" at bounding box center [426, 85] width 618 height 18
click at [168, 11] on input "text" at bounding box center [263, 16] width 269 height 14
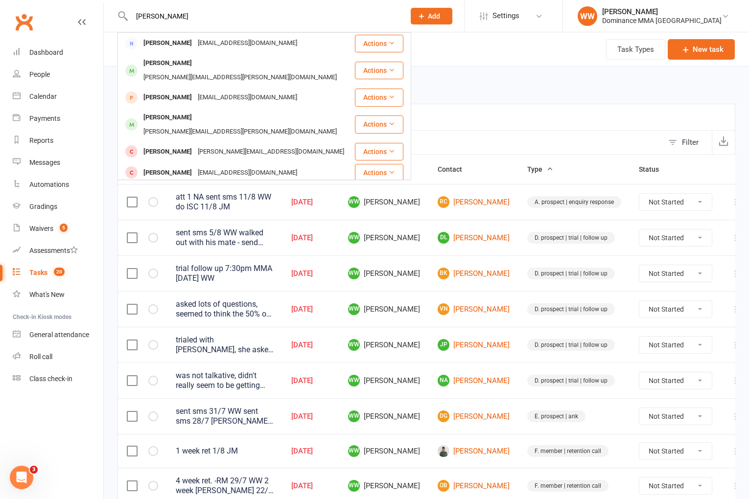
click at [238, 187] on div "jkt.spencer@gmail.com" at bounding box center [271, 194] width 152 height 14
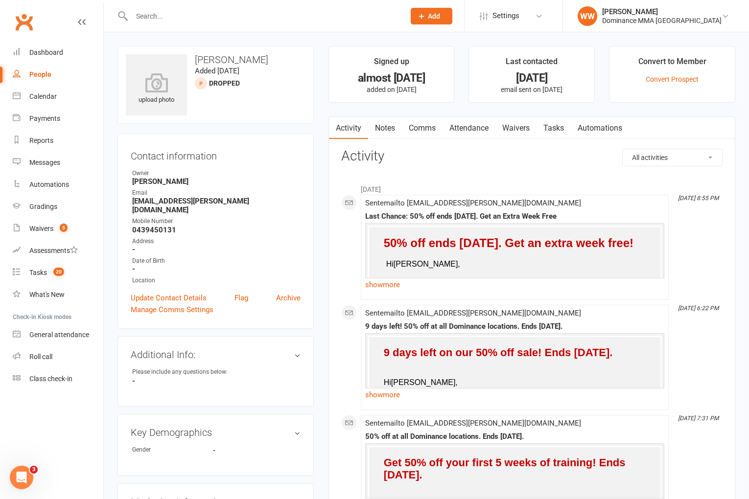
click at [206, 19] on input "text" at bounding box center [263, 16] width 269 height 14
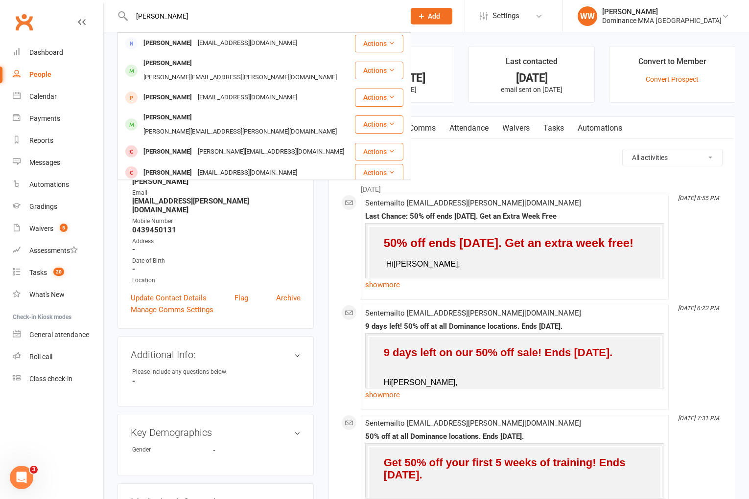
click at [208, 91] on div "je3berry@gmail.com" at bounding box center [247, 98] width 105 height 14
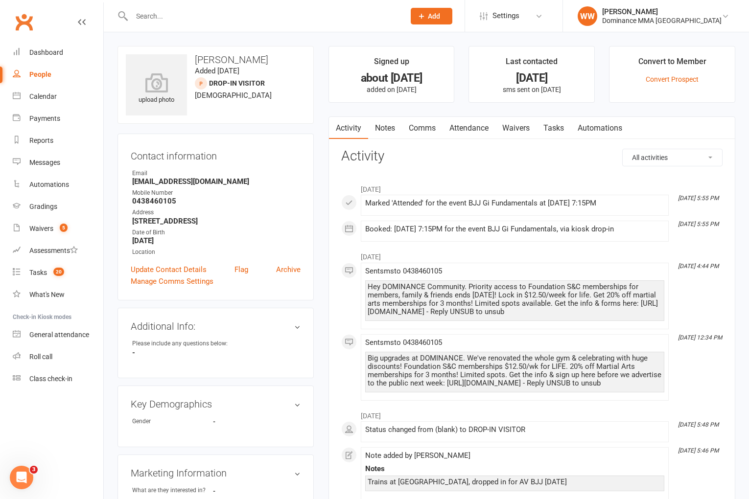
click at [361, 112] on main "Signed up about 1 year ago added on 27 May 2024 Last contacted 10 months ago sm…" at bounding box center [531, 396] width 421 height 700
click at [52, 55] on div "Dashboard" at bounding box center [46, 52] width 34 height 8
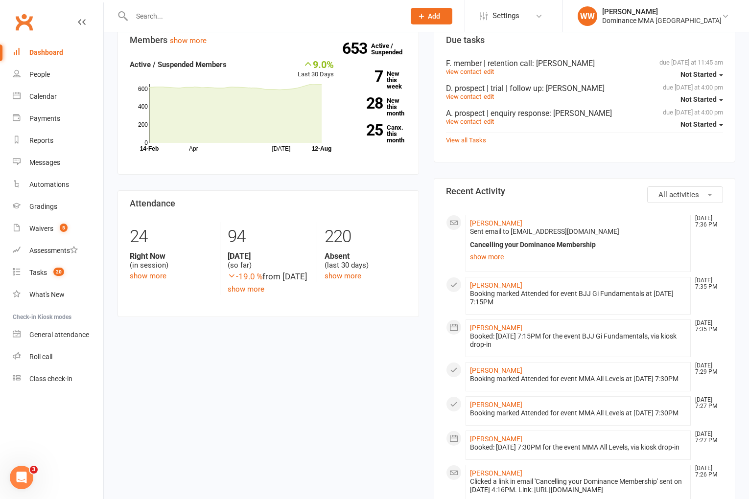
scroll to position [278, 0]
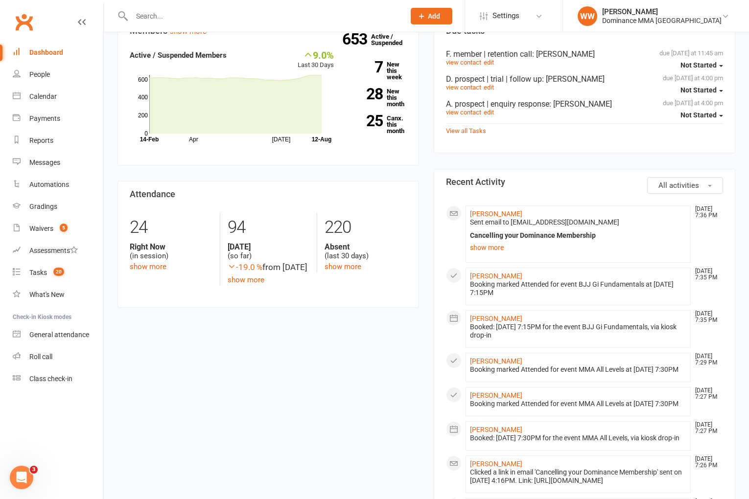
click at [711, 185] on span "button" at bounding box center [710, 186] width 4 height 2
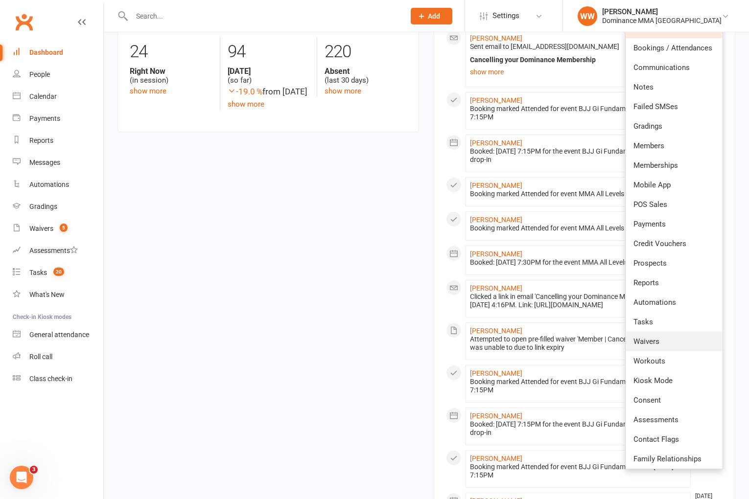
click at [656, 337] on span "Waivers" at bounding box center [646, 341] width 26 height 9
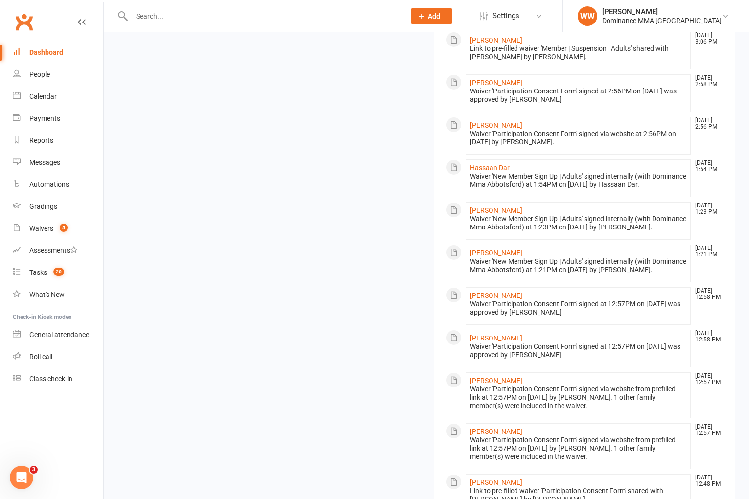
scroll to position [952, 0]
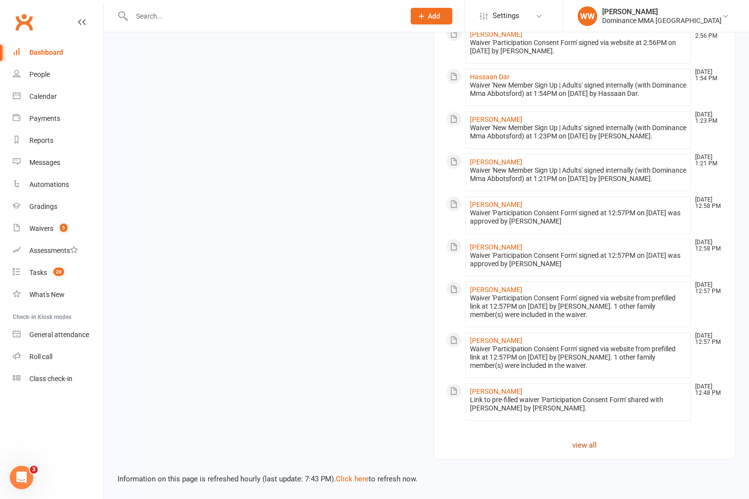
click at [588, 445] on link "view all" at bounding box center [584, 446] width 277 height 12
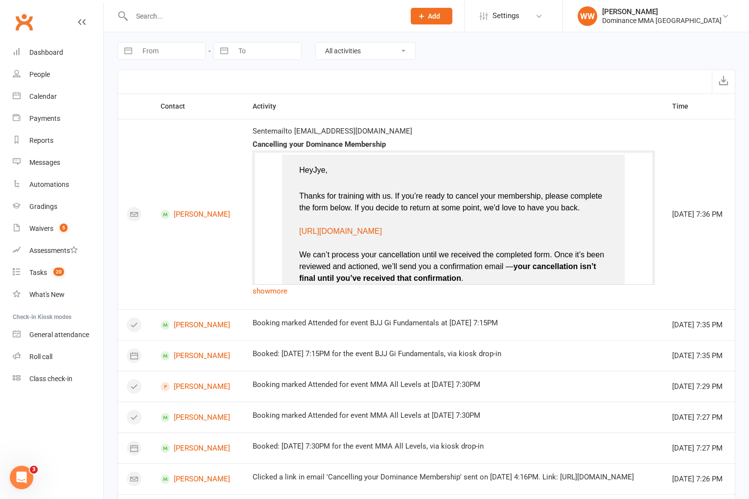
click at [354, 43] on select "All activities Bookings / Attendances Communications Notes Failed SMSes Grading…" at bounding box center [365, 51] width 99 height 17
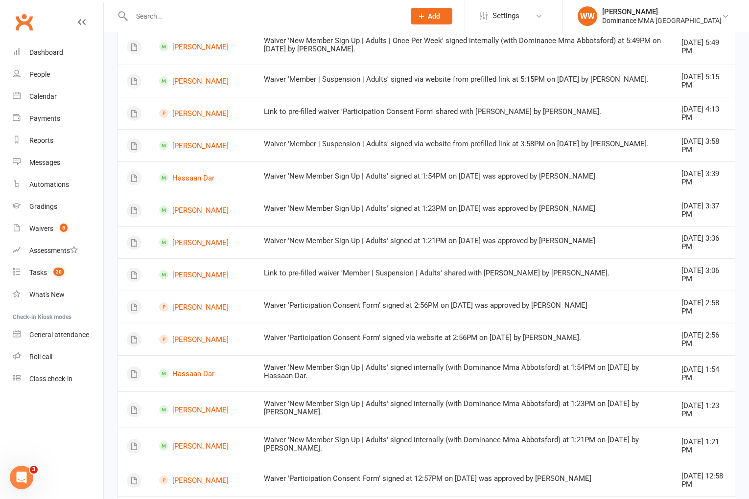
scroll to position [159, 0]
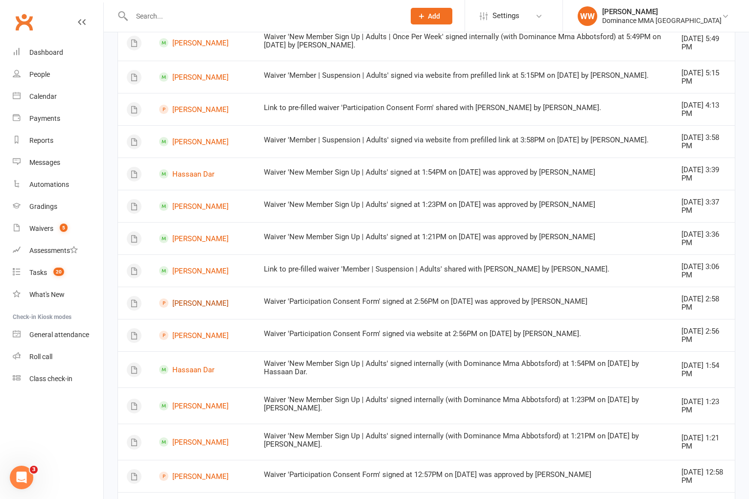
click at [209, 303] on link "Jessica Wallace" at bounding box center [202, 303] width 87 height 9
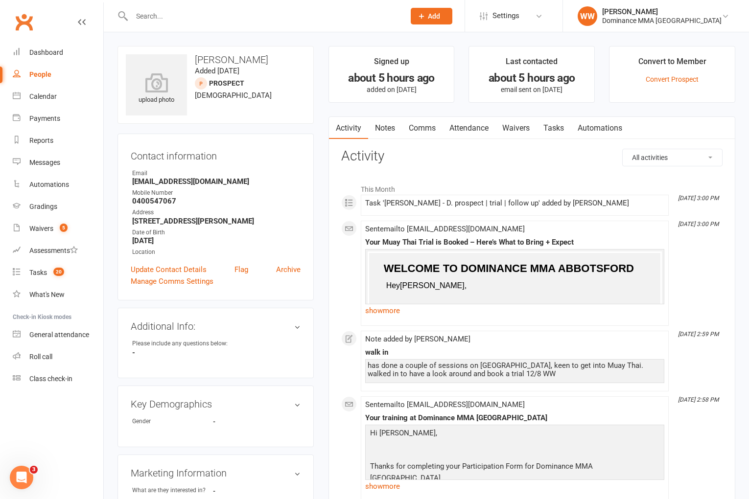
click at [466, 132] on link "Attendance" at bounding box center [468, 128] width 53 height 23
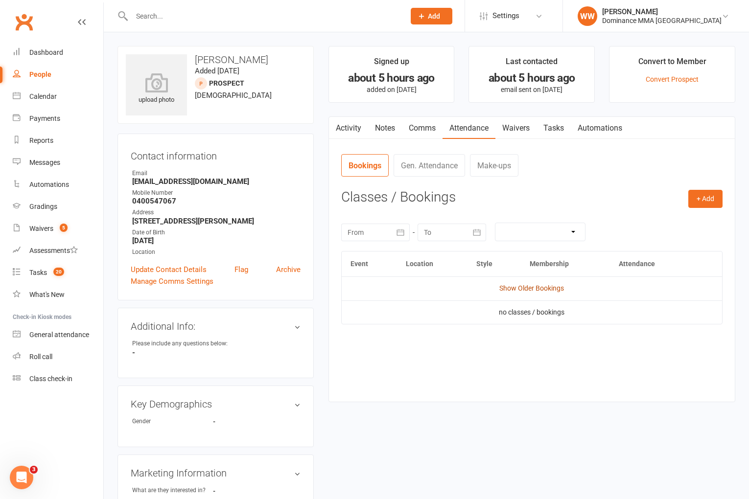
click at [540, 289] on link "Show Older Bookings" at bounding box center [531, 288] width 65 height 8
click at [566, 126] on link "Tasks" at bounding box center [553, 128] width 34 height 23
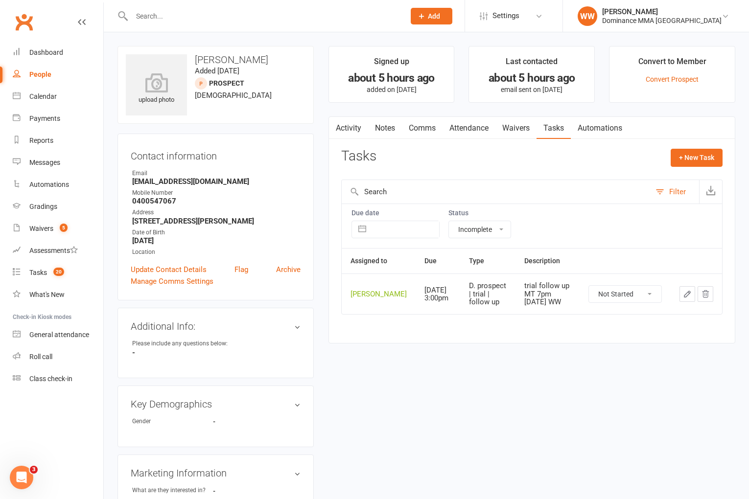
click at [465, 127] on link "Attendance" at bounding box center [468, 128] width 53 height 23
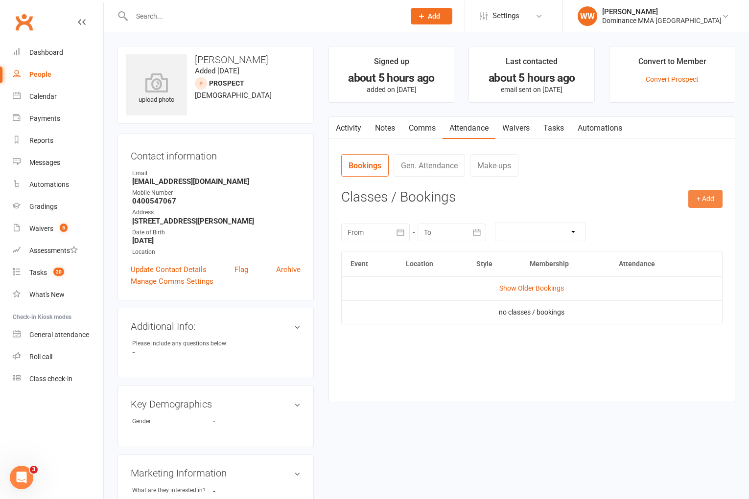
click at [698, 199] on button "+ Add" at bounding box center [705, 199] width 34 height 18
click at [640, 216] on link "Book Event" at bounding box center [673, 221] width 97 height 20
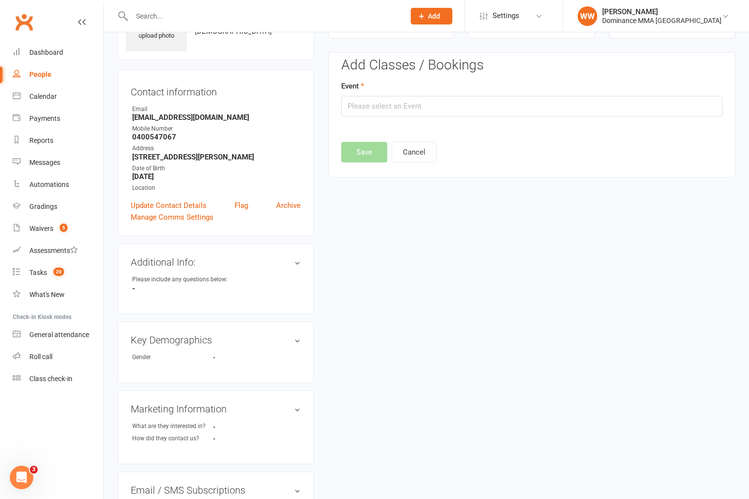
scroll to position [67, 0]
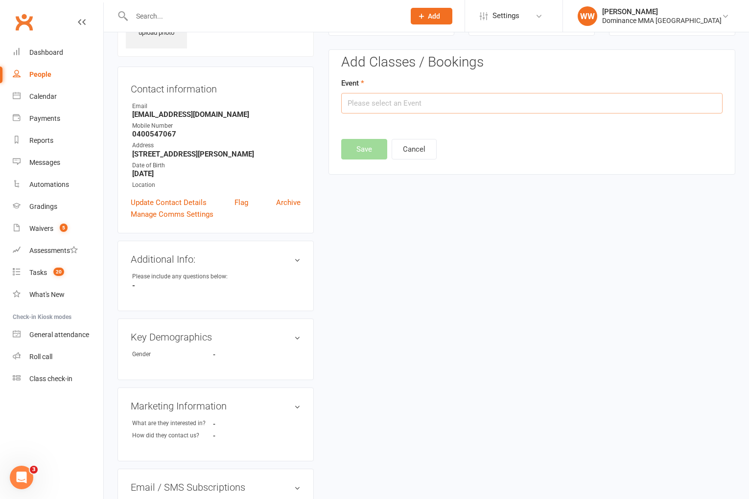
click at [443, 106] on input "text" at bounding box center [531, 103] width 381 height 21
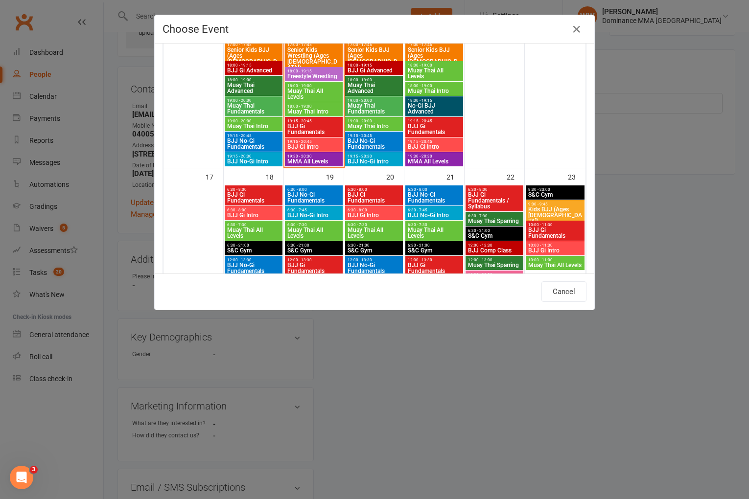
scroll to position [874, 0]
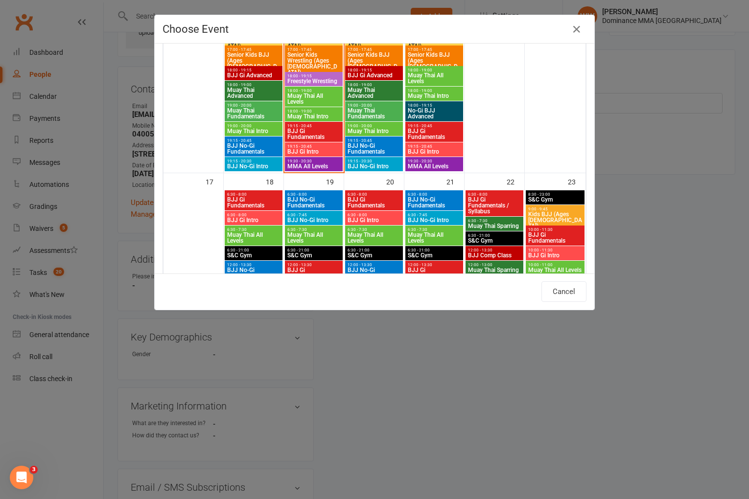
click at [375, 130] on span "Muay Thai Intro" at bounding box center [374, 131] width 54 height 6
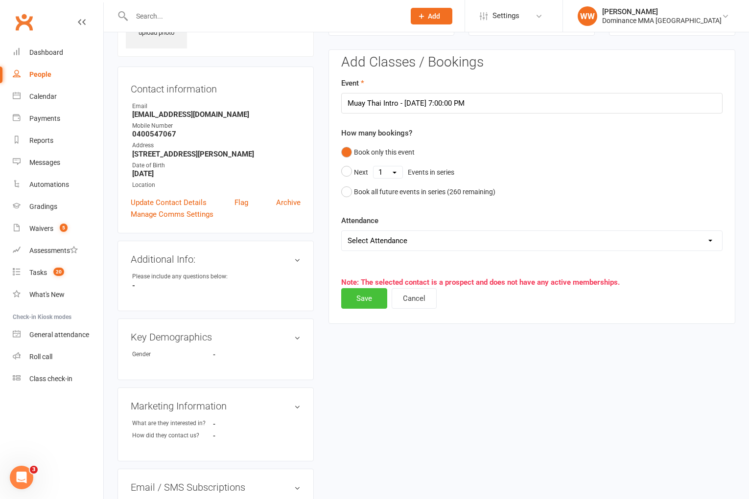
click at [361, 302] on button "Save" at bounding box center [364, 298] width 46 height 21
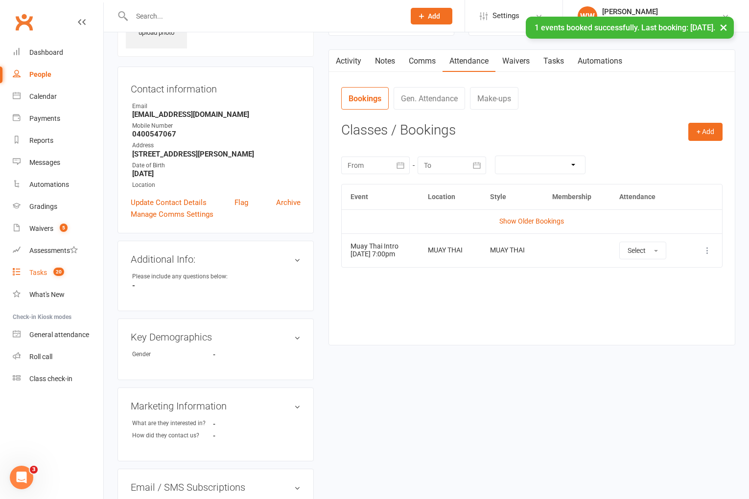
click at [62, 272] on span "20" at bounding box center [58, 272] width 11 height 8
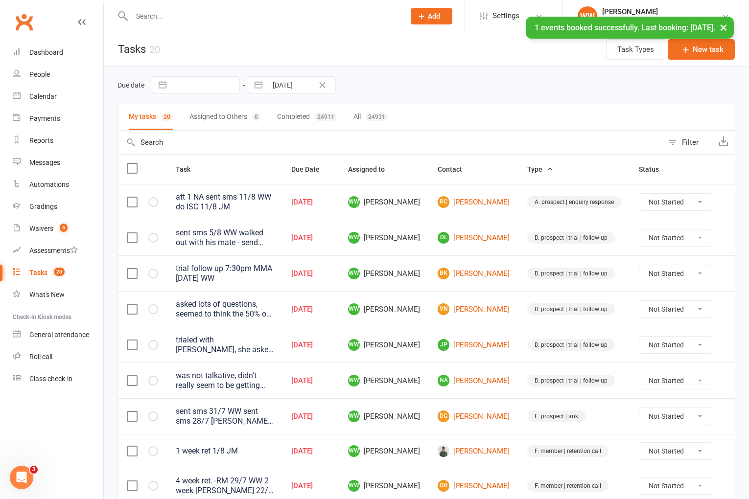
click at [450, 91] on div "Due date Navigate forward to interact with the calendar and select a date. Pres…" at bounding box center [426, 85] width 618 height 18
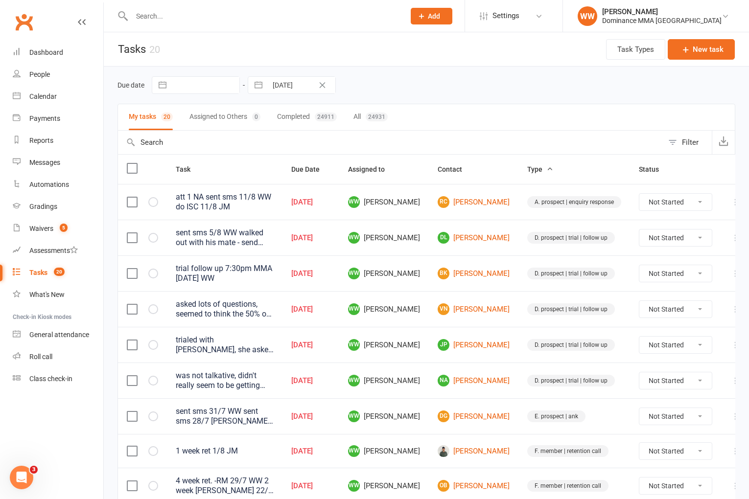
click at [422, 220] on td "WW Will Wesley" at bounding box center [384, 238] width 90 height 36
click at [425, 224] on td "WW Will Wesley" at bounding box center [384, 238] width 90 height 36
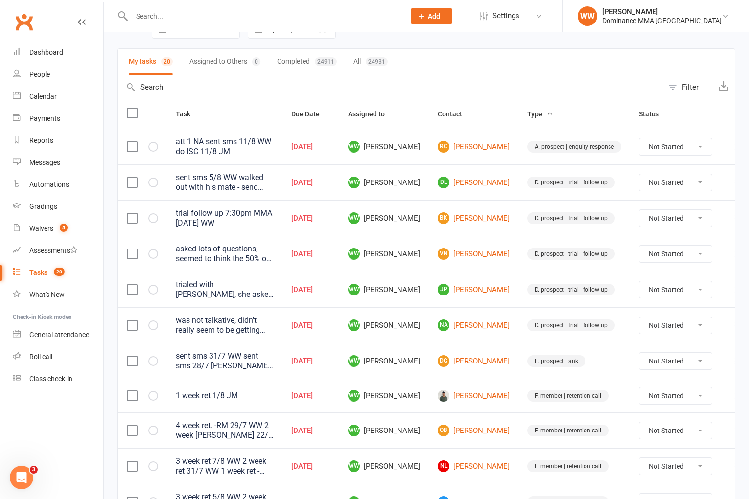
scroll to position [57, 0]
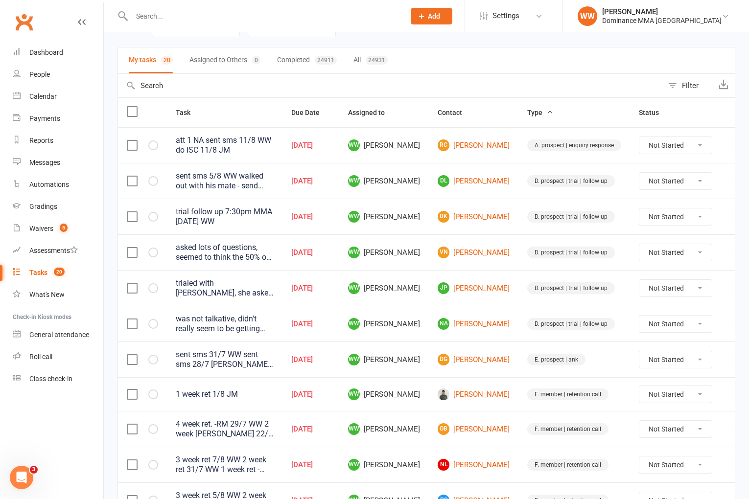
click at [725, 324] on td at bounding box center [735, 324] width 29 height 36
drag, startPoint x: 719, startPoint y: 324, endPoint x: 713, endPoint y: 330, distance: 8.3
click at [731, 324] on icon at bounding box center [736, 324] width 10 height 10
click at [674, 370] on link "Edit" at bounding box center [676, 363] width 97 height 20
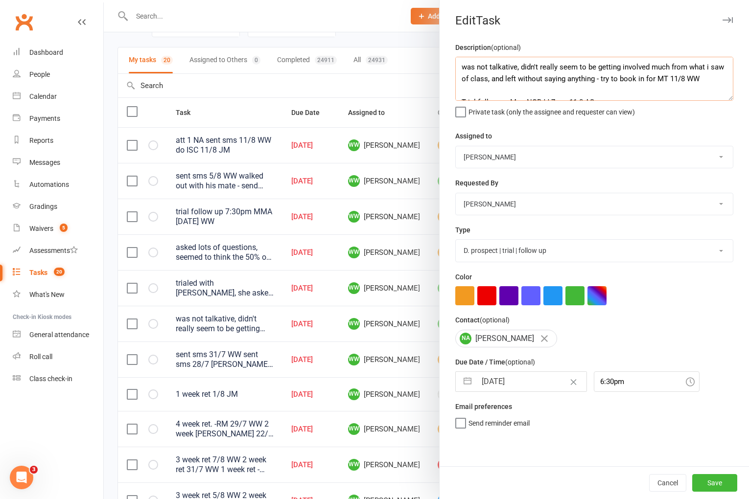
click at [459, 67] on textarea "was not talkative, didn't really seem to be getting involved much from what i s…" at bounding box center [594, 79] width 278 height 44
click at [508, 390] on input "[DATE]" at bounding box center [531, 382] width 110 height 20
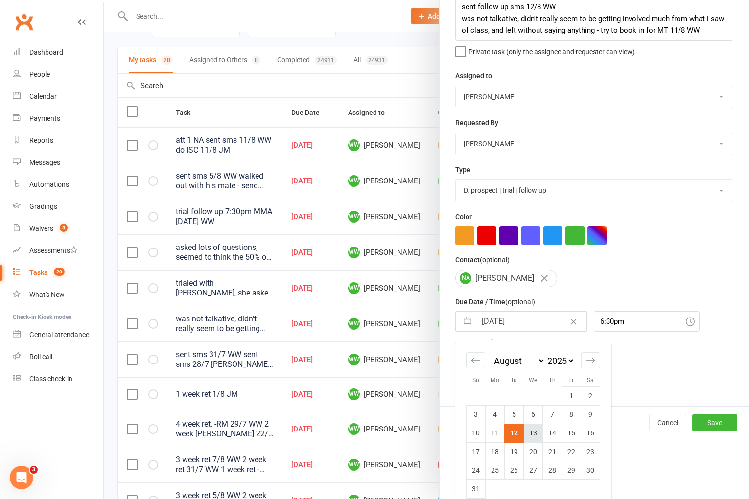
scroll to position [72, 0]
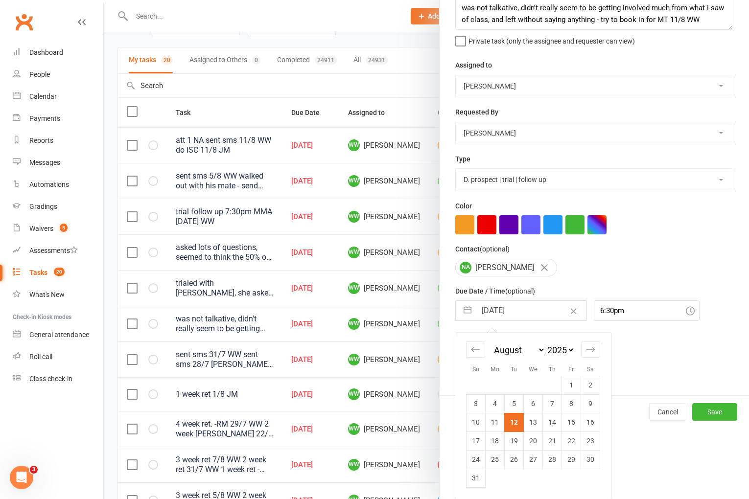
drag, startPoint x: 552, startPoint y: 424, endPoint x: 575, endPoint y: 429, distance: 23.1
click at [552, 424] on td "14" at bounding box center [552, 422] width 19 height 19
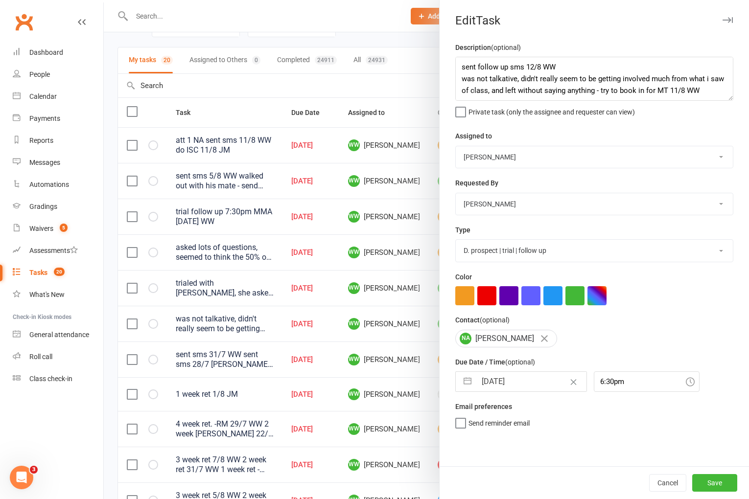
click at [695, 474] on div "Cancel Save" at bounding box center [594, 482] width 309 height 33
click at [706, 479] on button "Save" at bounding box center [714, 483] width 45 height 18
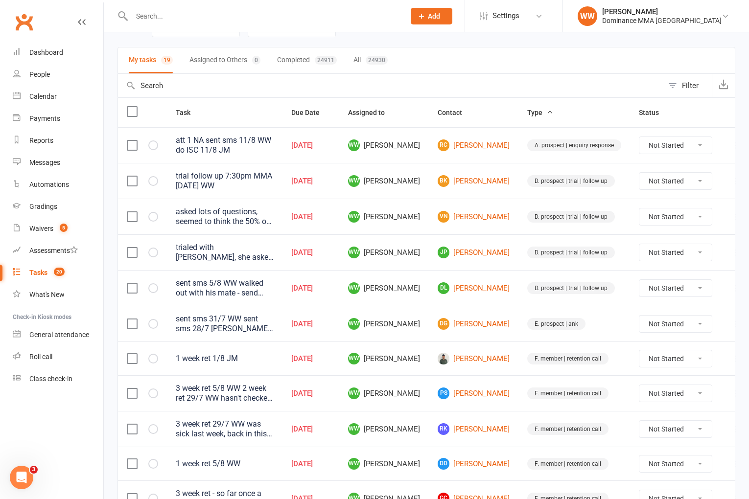
click at [428, 313] on td "WW Will Wesley" at bounding box center [384, 324] width 90 height 36
click at [731, 327] on icon at bounding box center [736, 324] width 10 height 10
click at [678, 370] on link "Edit" at bounding box center [676, 363] width 97 height 20
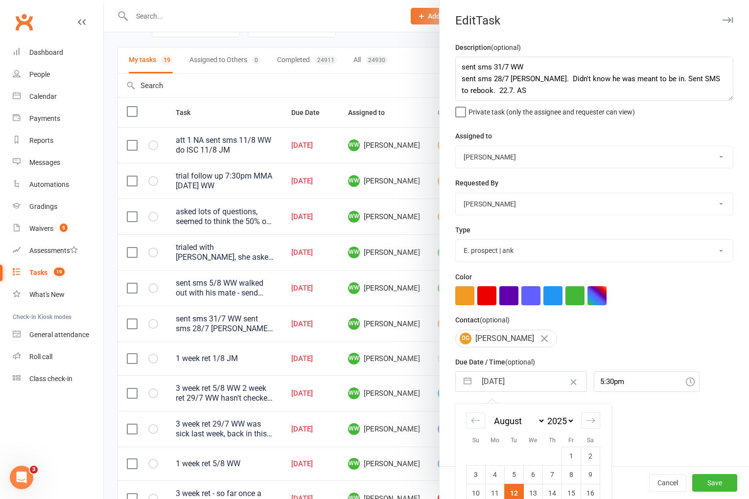
click at [525, 389] on input "[DATE]" at bounding box center [531, 382] width 110 height 20
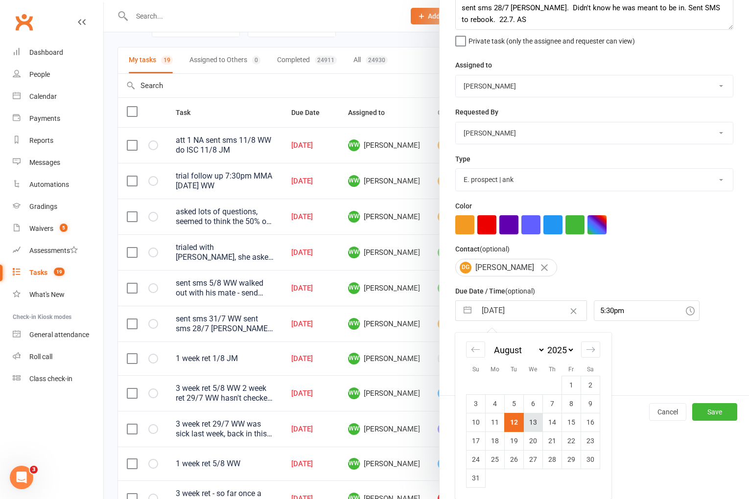
click at [535, 421] on td "13" at bounding box center [533, 422] width 19 height 19
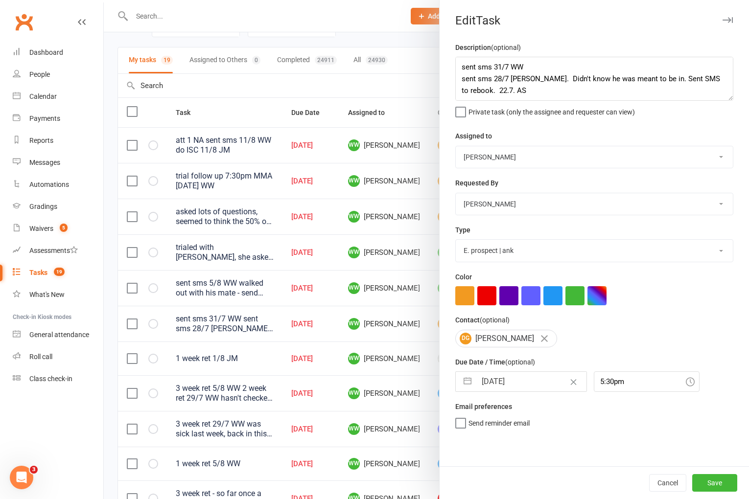
scroll to position [0, 0]
click at [702, 476] on button "Save" at bounding box center [714, 483] width 45 height 18
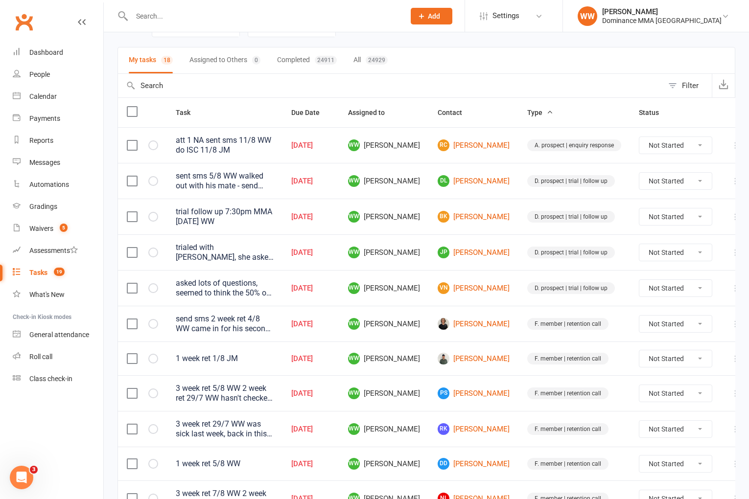
click at [518, 320] on td "F. member | retention call" at bounding box center [574, 324] width 112 height 36
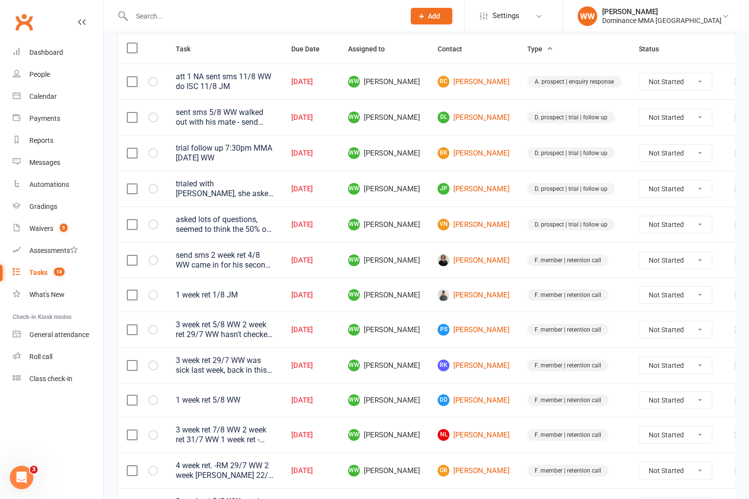
scroll to position [122, 0]
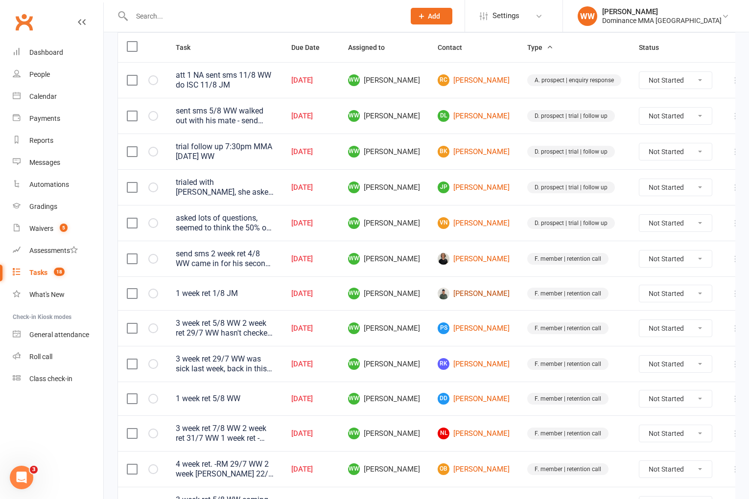
click at [470, 294] on link "Samuel Wang" at bounding box center [474, 294] width 72 height 12
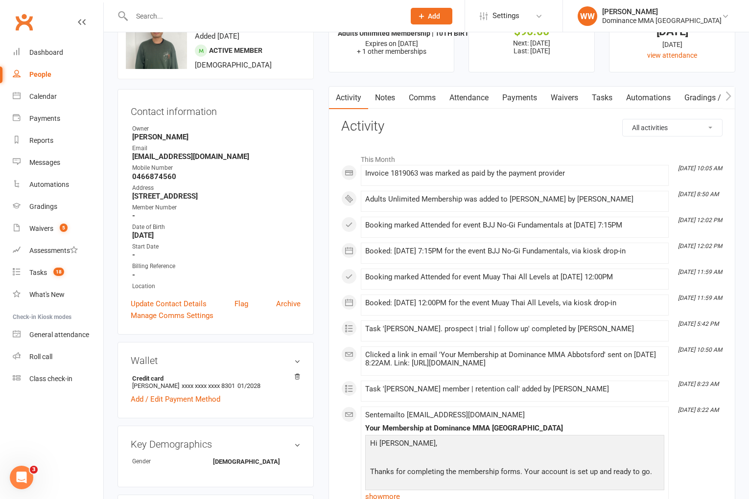
scroll to position [44, 0]
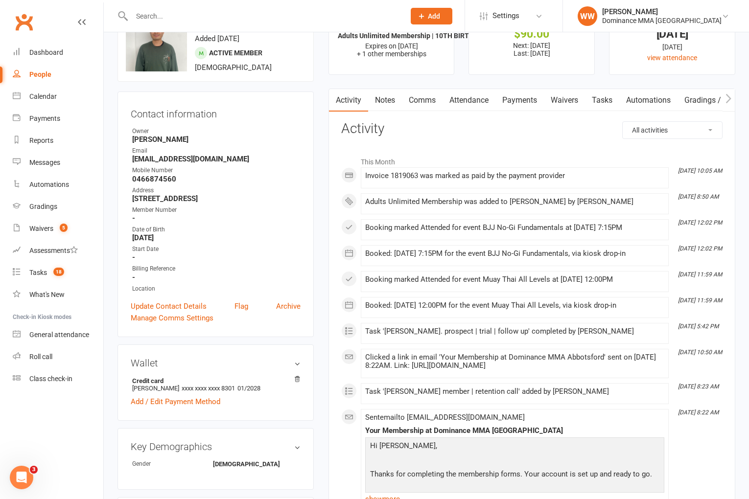
click at [474, 104] on link "Attendance" at bounding box center [468, 100] width 53 height 23
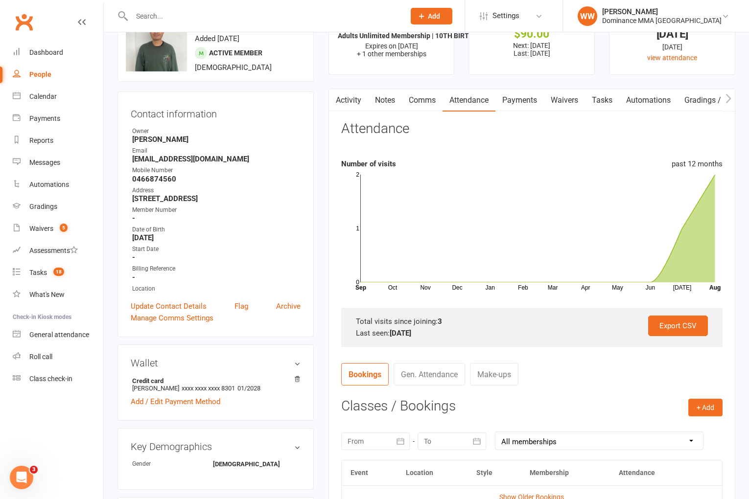
click at [599, 101] on link "Tasks" at bounding box center [602, 100] width 34 height 23
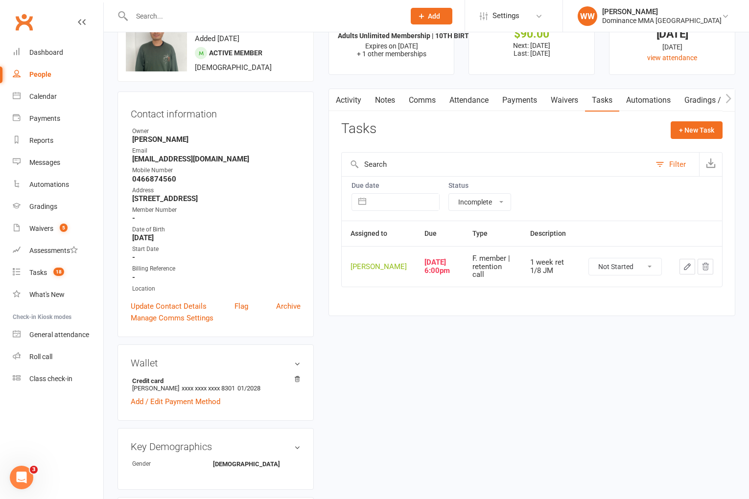
click at [682, 275] on button "button" at bounding box center [687, 267] width 16 height 16
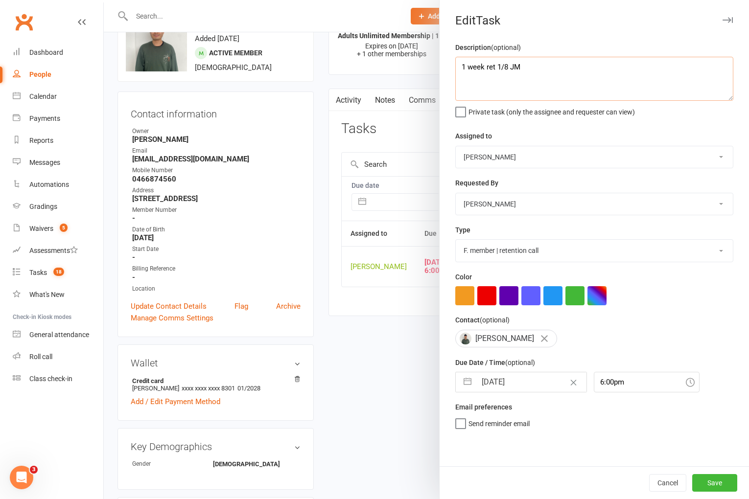
click at [461, 69] on textarea "1 week ret 1/8 JM" at bounding box center [594, 79] width 278 height 44
click at [506, 392] on input "[DATE]" at bounding box center [531, 382] width 110 height 20
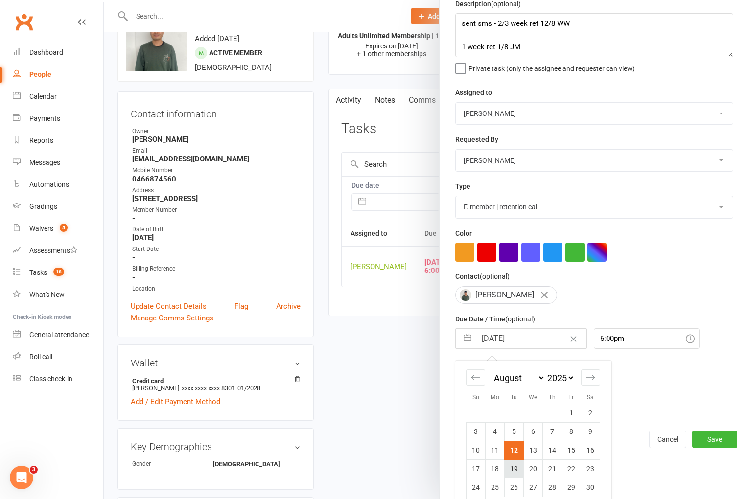
scroll to position [73, 0]
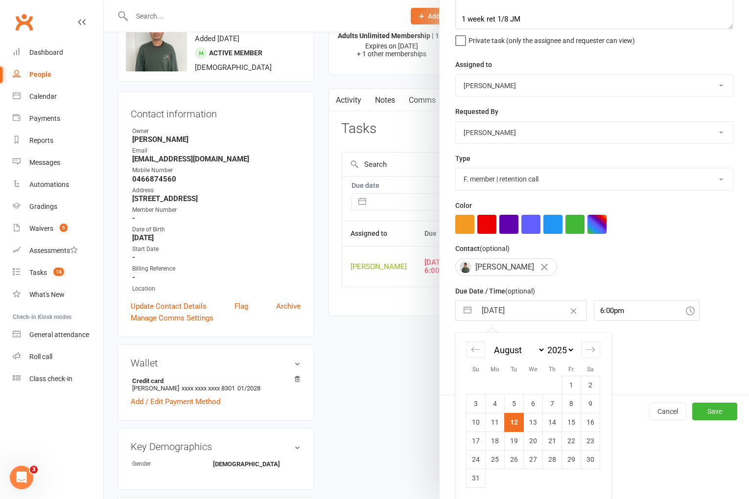
drag, startPoint x: 507, startPoint y: 443, endPoint x: 530, endPoint y: 446, distance: 22.7
click at [509, 443] on td "19" at bounding box center [514, 441] width 19 height 19
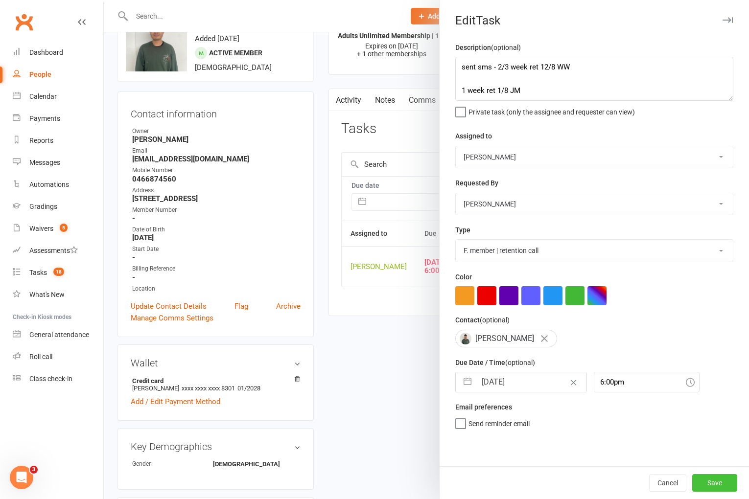
click at [720, 482] on button "Save" at bounding box center [714, 483] width 45 height 18
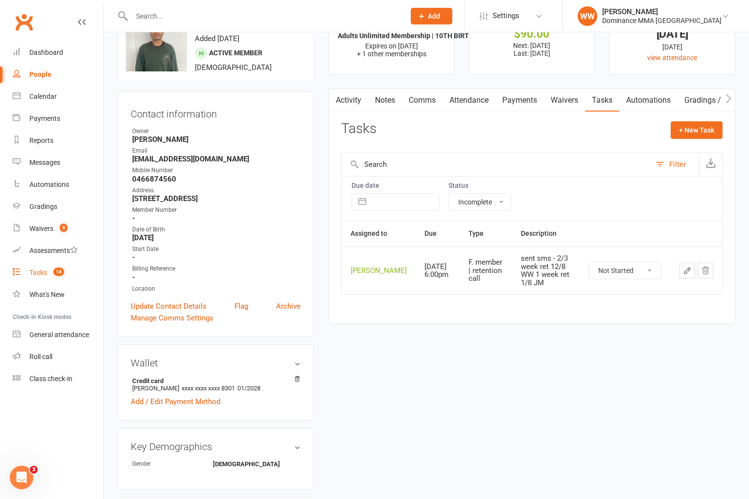
click at [51, 271] on count-badge "18" at bounding box center [56, 273] width 16 height 8
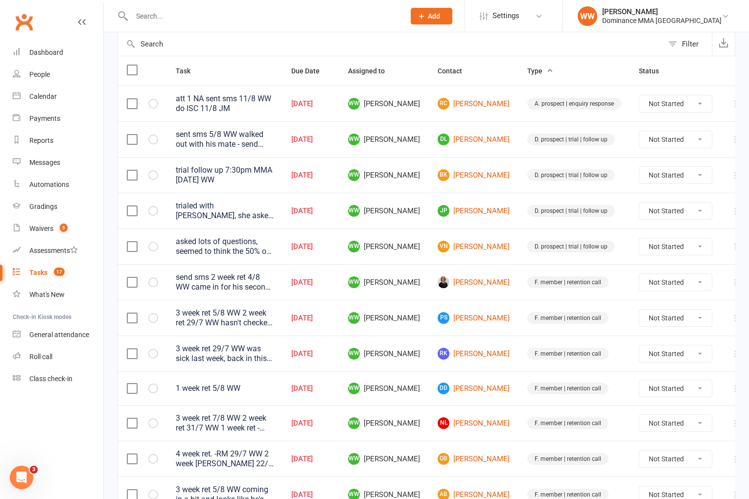
scroll to position [102, 0]
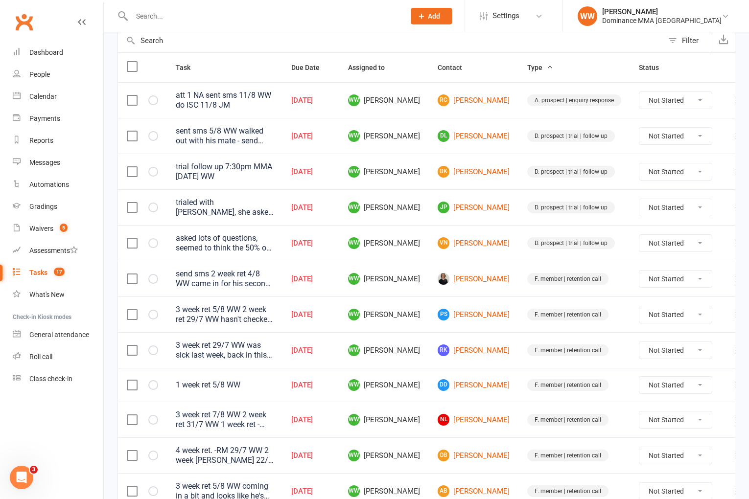
click at [731, 281] on icon at bounding box center [736, 279] width 10 height 10
click at [667, 322] on link "Edit" at bounding box center [676, 318] width 97 height 20
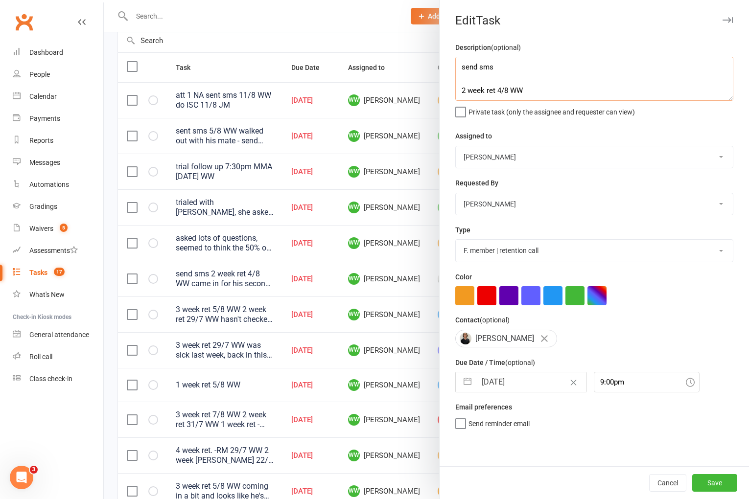
click at [462, 67] on textarea "send sms 2 week ret 4/8 WW came in for his second class - took a photo and show…" at bounding box center [594, 79] width 278 height 44
click at [500, 385] on input "[DATE]" at bounding box center [531, 382] width 110 height 20
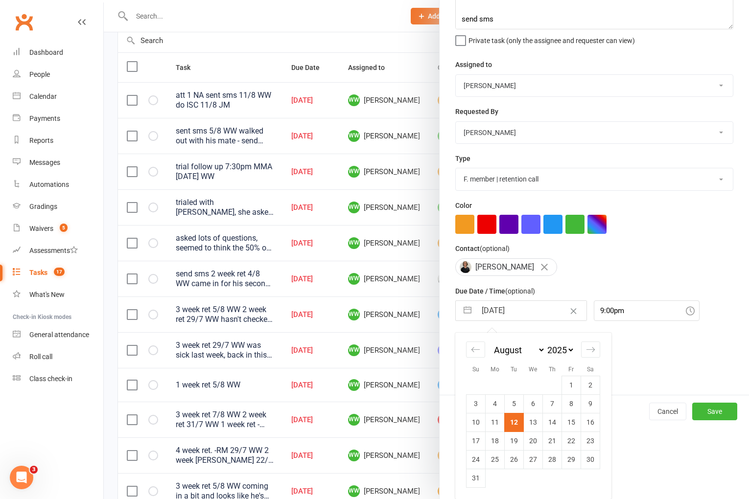
click at [514, 445] on td "19" at bounding box center [514, 441] width 19 height 19
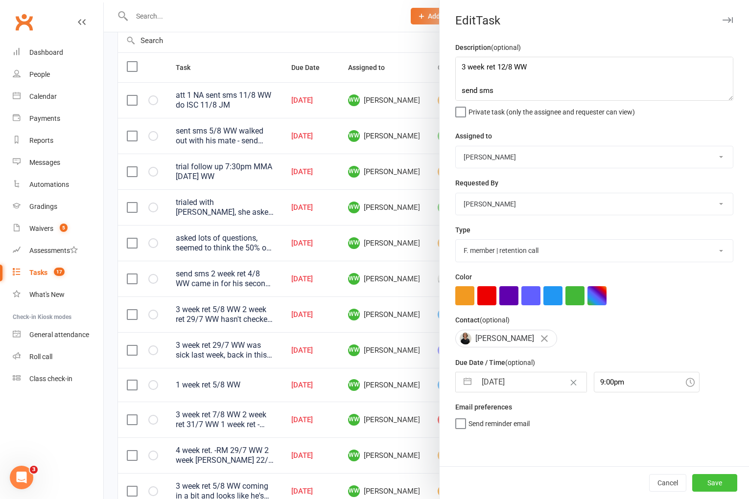
click at [716, 485] on button "Save" at bounding box center [714, 483] width 45 height 18
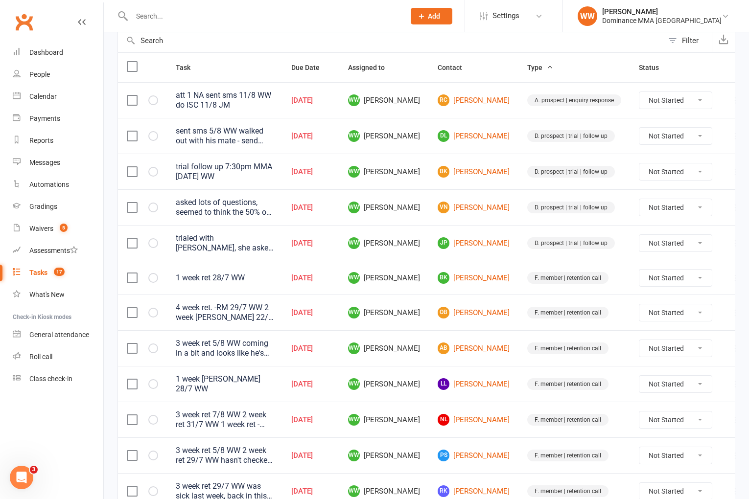
click at [518, 364] on td "F. member | retention call" at bounding box center [574, 348] width 112 height 36
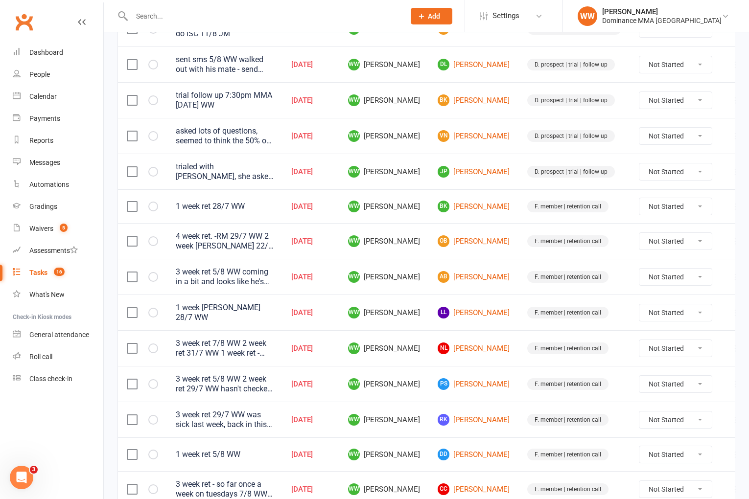
scroll to position [177, 0]
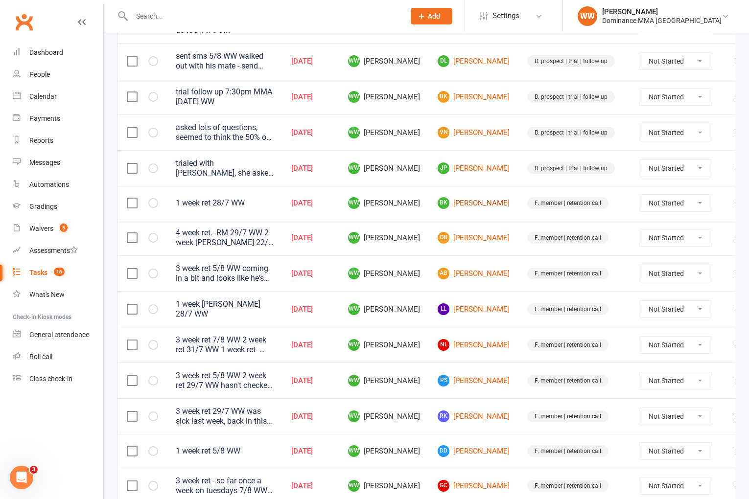
click at [471, 206] on link "BK Brooke Kwai" at bounding box center [474, 203] width 72 height 12
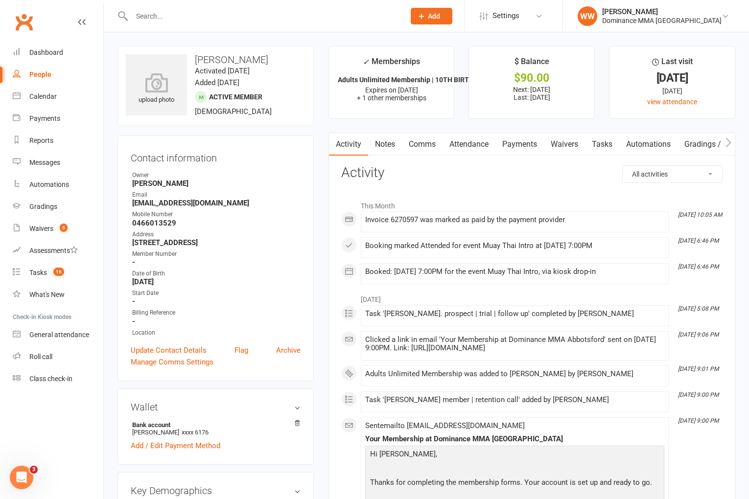
click at [611, 146] on link "Tasks" at bounding box center [602, 144] width 34 height 23
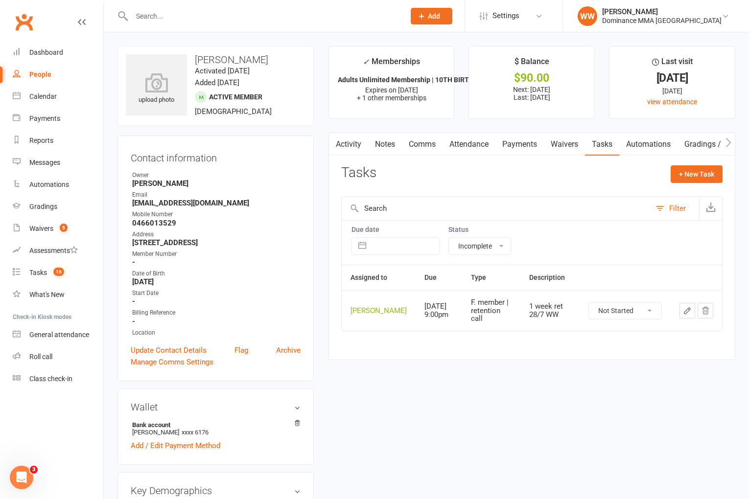
click at [686, 314] on icon "button" at bounding box center [687, 311] width 6 height 6
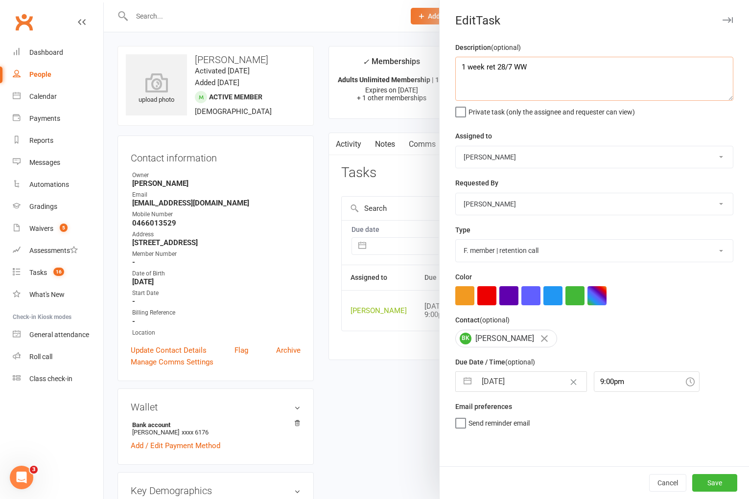
click at [460, 70] on textarea "1 week ret 28/7 WW" at bounding box center [594, 79] width 278 height 44
click at [511, 388] on input "[DATE]" at bounding box center [531, 382] width 110 height 20
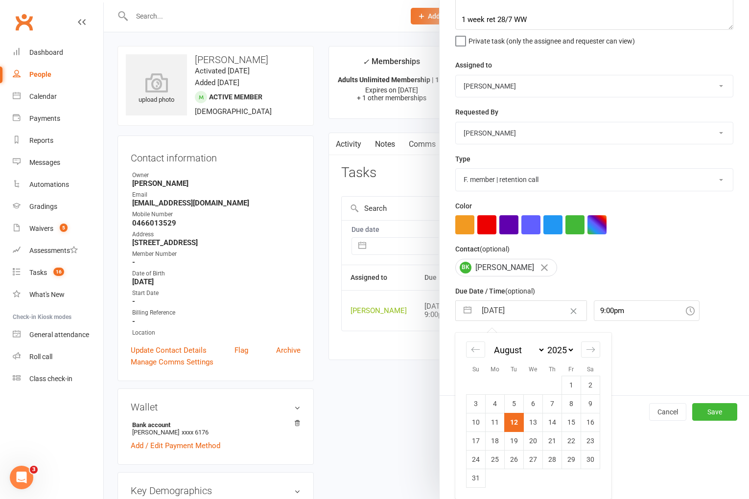
click at [514, 438] on td "19" at bounding box center [514, 441] width 19 height 19
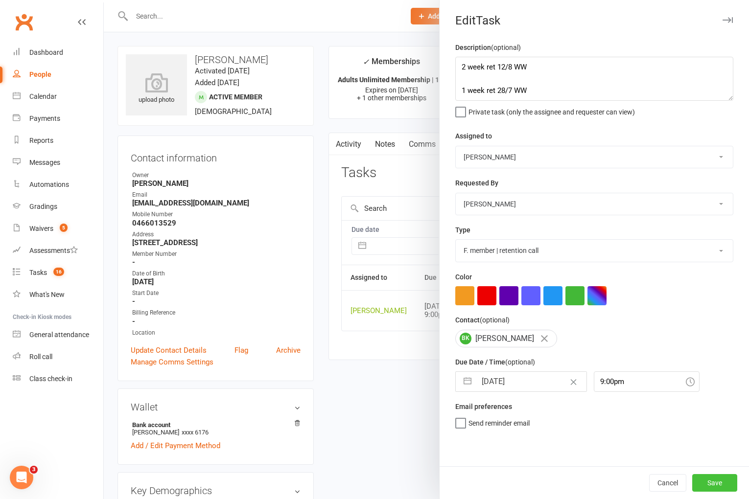
click at [704, 483] on button "Save" at bounding box center [714, 483] width 45 height 18
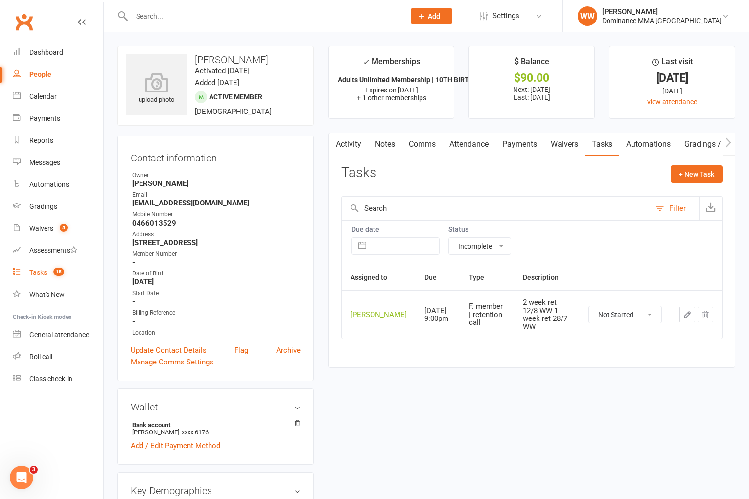
click at [35, 277] on link "Tasks 15" at bounding box center [58, 273] width 91 height 22
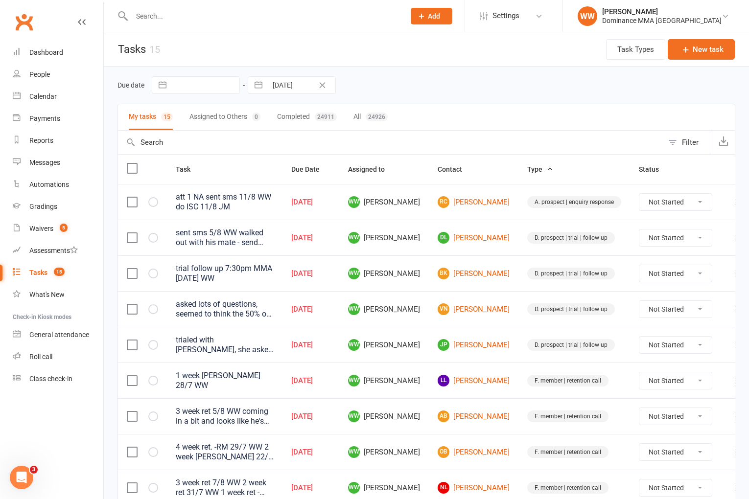
click at [434, 357] on td "JP Josh Pammit" at bounding box center [474, 345] width 90 height 36
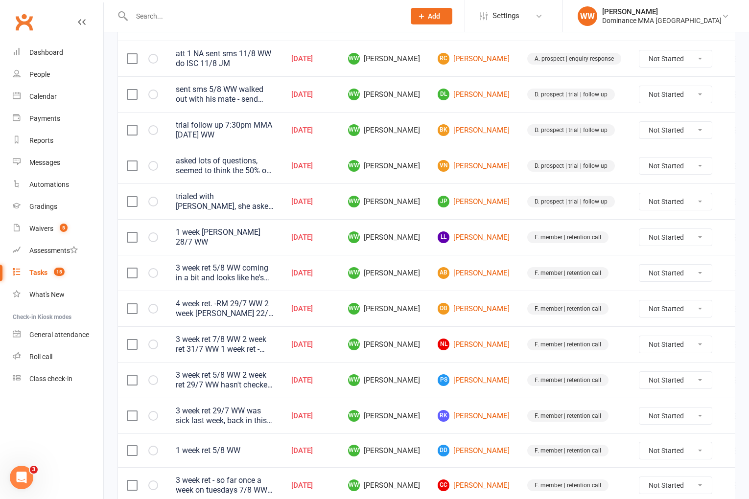
scroll to position [259, 0]
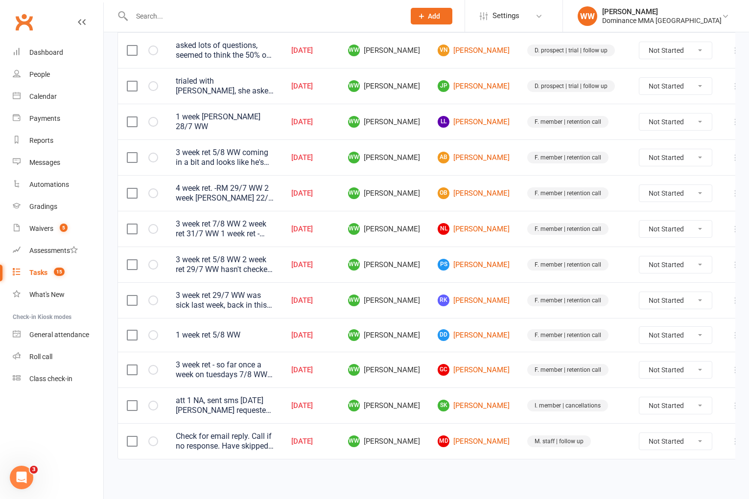
click at [429, 367] on td "WW Will Wesley" at bounding box center [384, 370] width 90 height 36
click at [433, 360] on td "GC Guy Coverdale" at bounding box center [474, 370] width 90 height 36
click at [471, 333] on link "DD Daria Di Giacomo" at bounding box center [474, 335] width 72 height 12
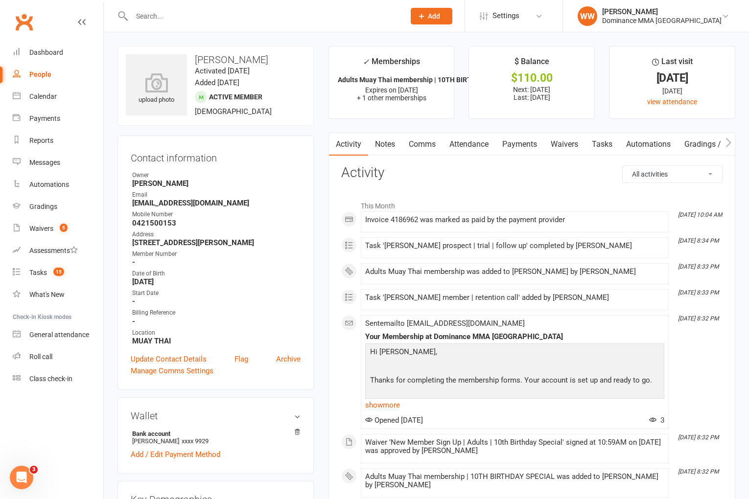
click at [606, 149] on link "Tasks" at bounding box center [602, 144] width 34 height 23
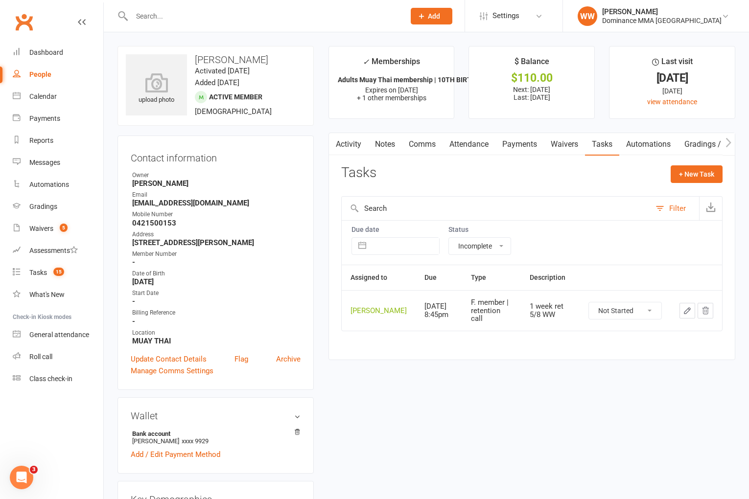
click at [691, 315] on icon "button" at bounding box center [687, 310] width 9 height 9
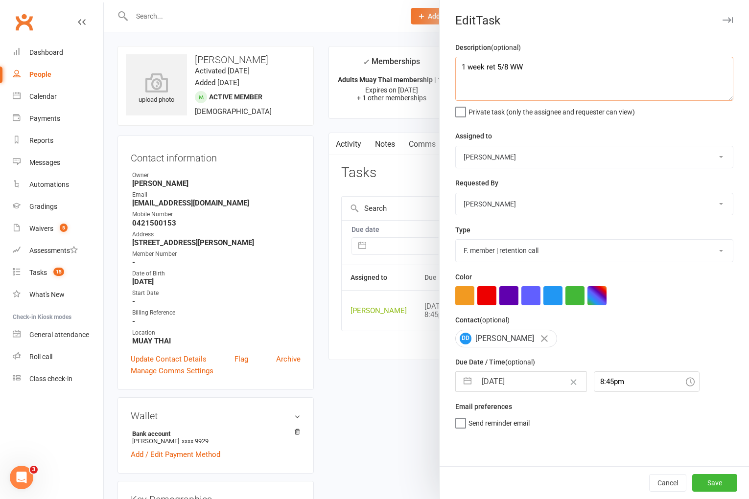
click at [460, 67] on textarea "1 week ret 5/8 WW" at bounding box center [594, 79] width 278 height 44
click at [513, 381] on input "[DATE]" at bounding box center [531, 382] width 110 height 20
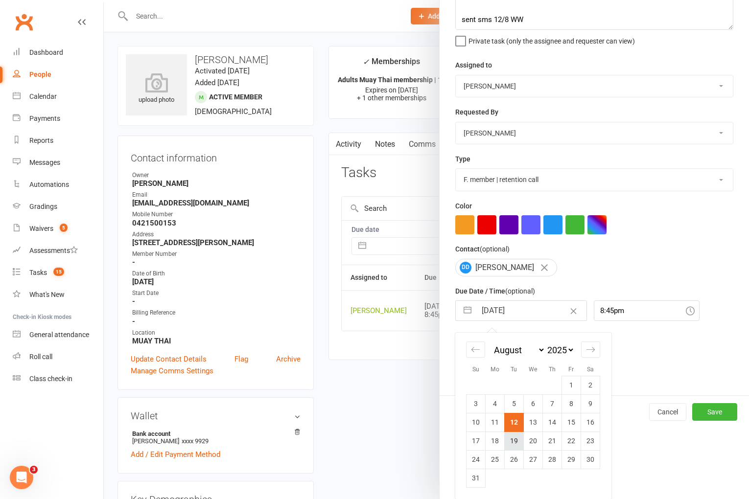
click at [515, 439] on td "19" at bounding box center [514, 441] width 19 height 19
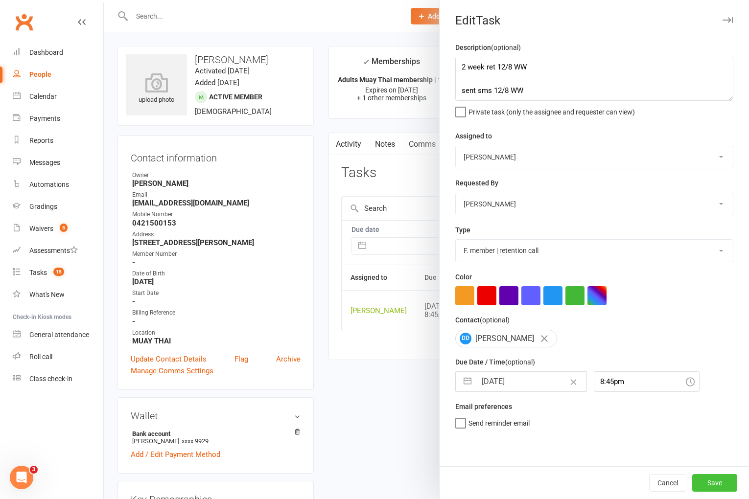
click at [720, 486] on button "Save" at bounding box center [714, 483] width 45 height 18
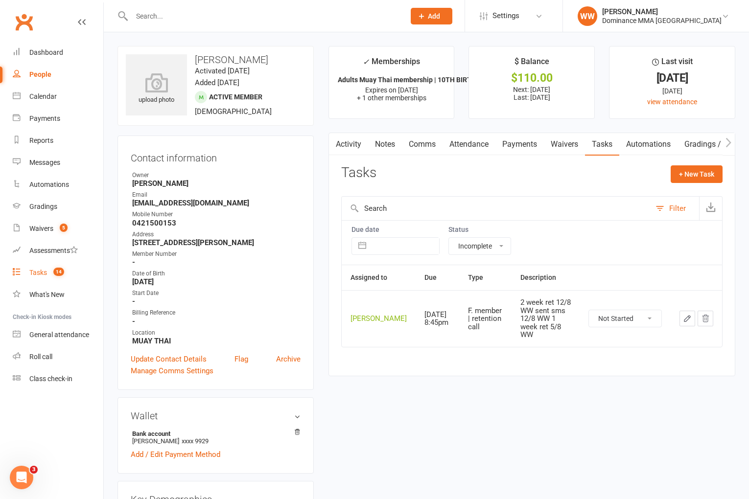
click at [35, 272] on div "Tasks" at bounding box center [38, 273] width 18 height 8
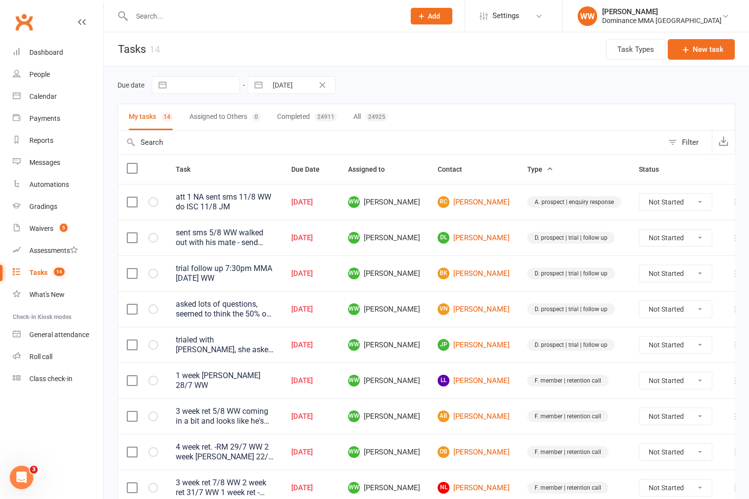
click at [423, 336] on td "WW Will Wesley" at bounding box center [384, 345] width 90 height 36
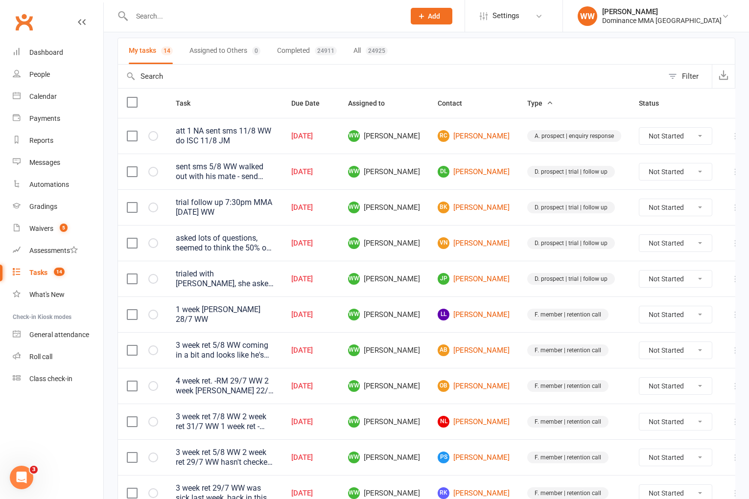
scroll to position [70, 0]
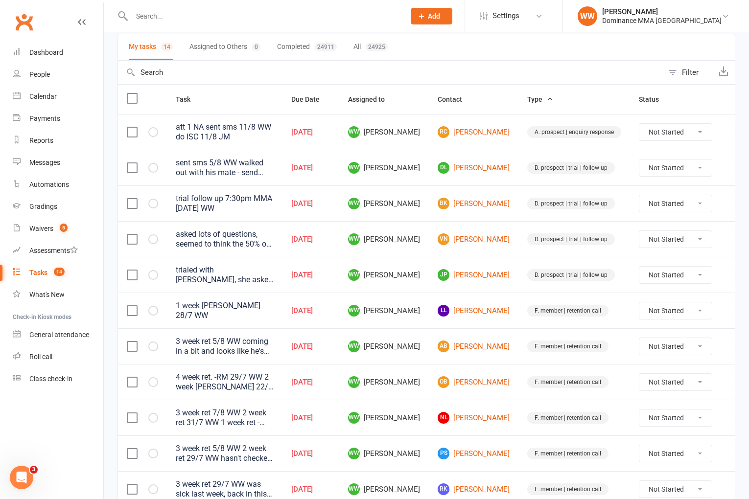
click at [731, 169] on icon at bounding box center [736, 168] width 10 height 10
click at [676, 210] on link "Edit" at bounding box center [676, 207] width 97 height 20
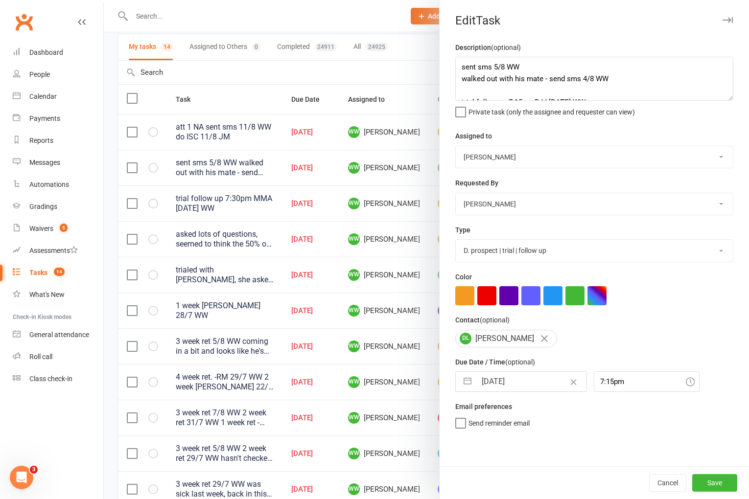
click at [519, 379] on input "[DATE]" at bounding box center [531, 382] width 110 height 20
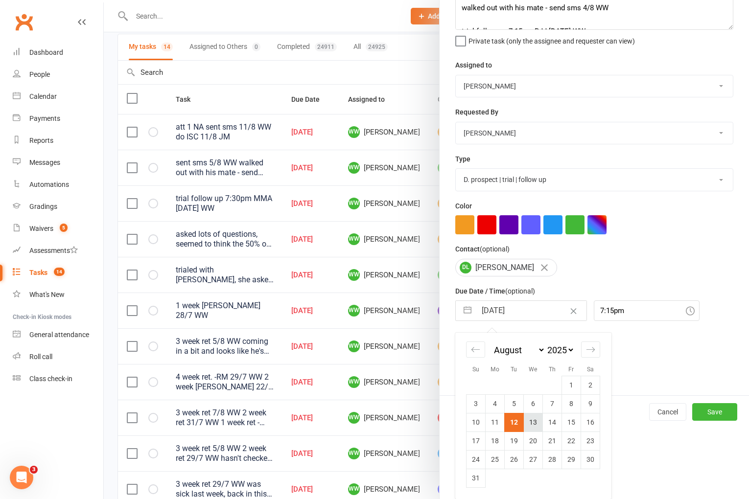
click at [536, 426] on td "13" at bounding box center [533, 422] width 19 height 19
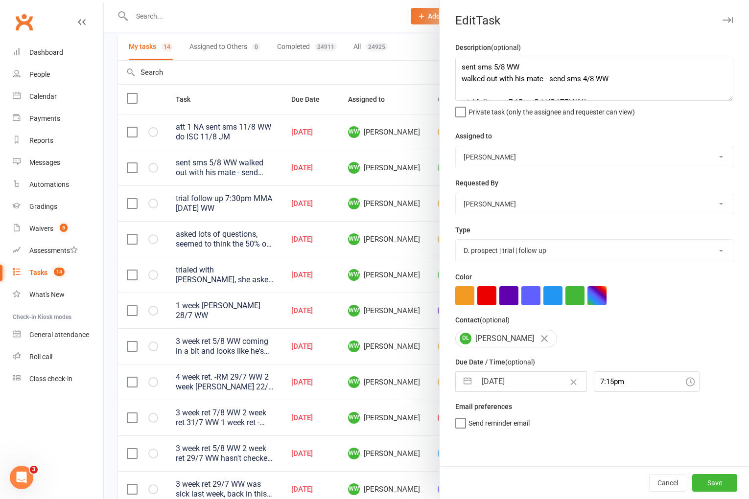
scroll to position [0, 0]
click at [706, 481] on button "Save" at bounding box center [714, 483] width 45 height 18
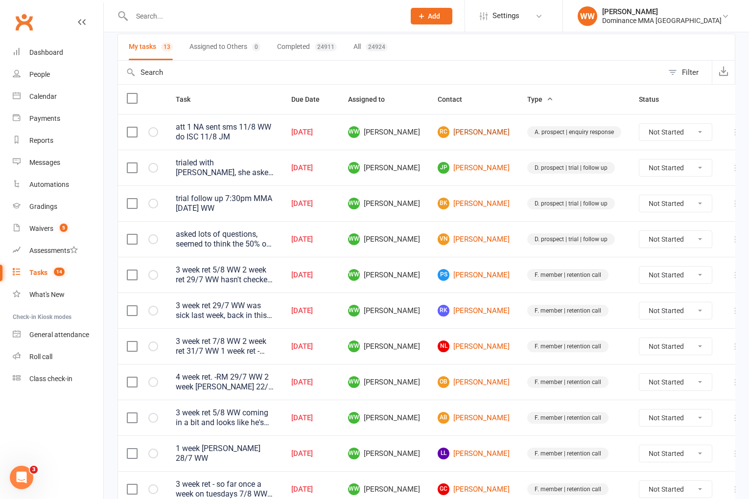
click at [478, 134] on link "RC Roy Coughlan" at bounding box center [474, 132] width 72 height 12
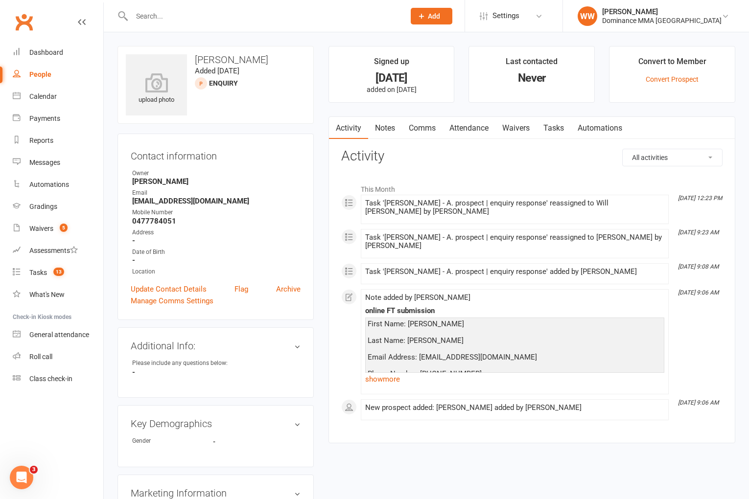
click at [564, 128] on link "Tasks" at bounding box center [553, 128] width 34 height 23
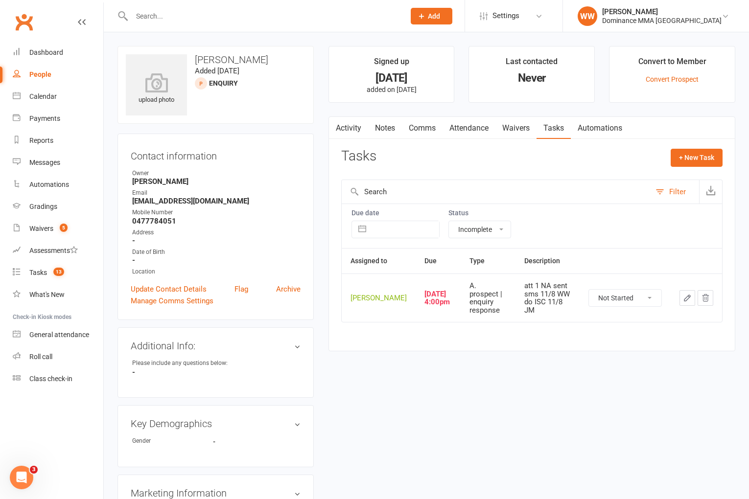
click at [688, 301] on icon "button" at bounding box center [687, 298] width 9 height 9
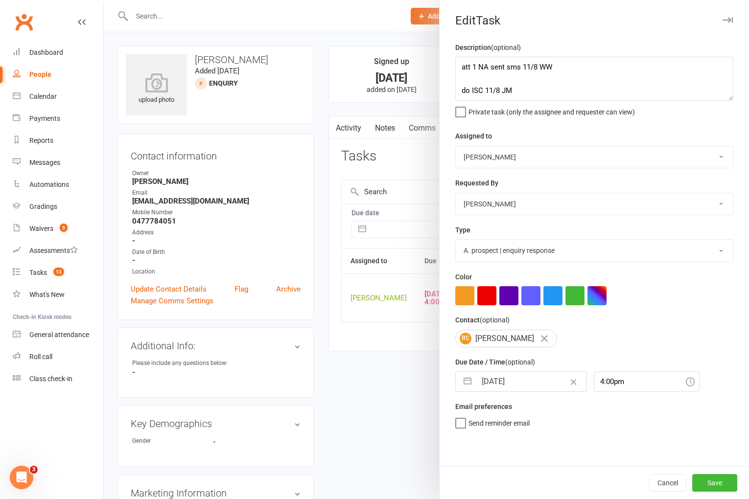
click at [496, 380] on input "[DATE]" at bounding box center [531, 382] width 110 height 20
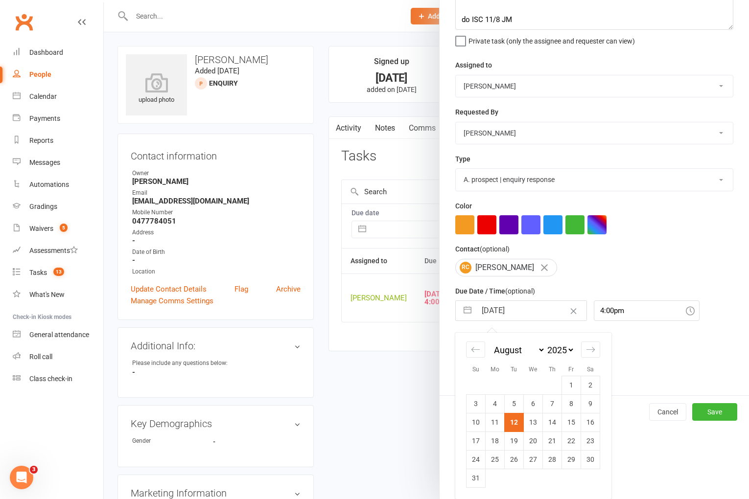
click at [532, 416] on td "13" at bounding box center [533, 422] width 19 height 19
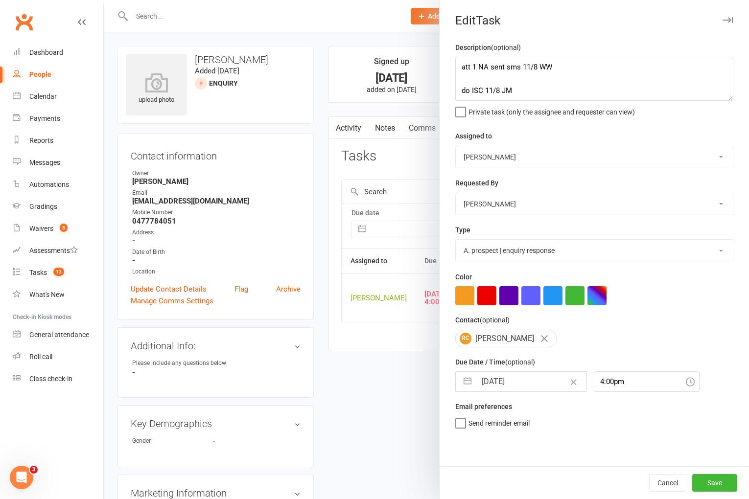
scroll to position [0, 0]
click at [703, 478] on button "Save" at bounding box center [714, 483] width 45 height 18
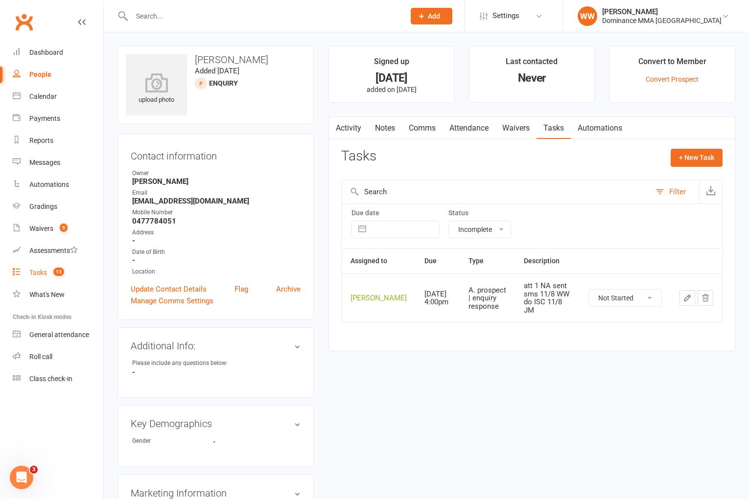
click at [48, 267] on link "Tasks 13" at bounding box center [58, 273] width 91 height 22
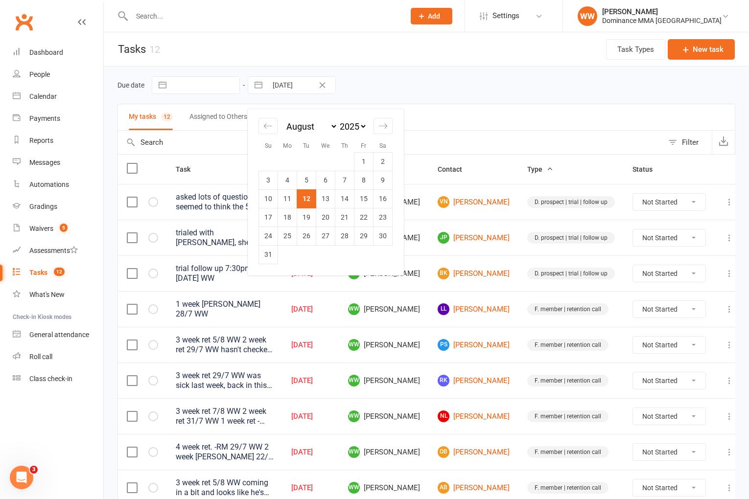
click at [289, 87] on input "[DATE]" at bounding box center [301, 85] width 68 height 17
click at [324, 202] on td "13" at bounding box center [325, 198] width 19 height 19
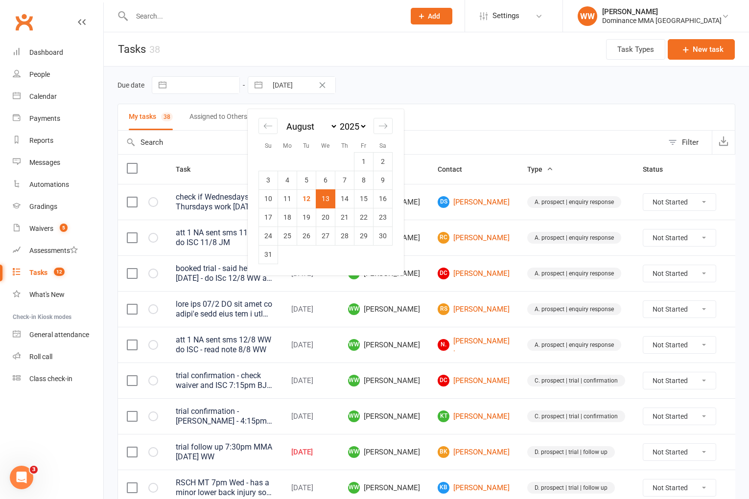
click at [292, 84] on input "13 Aug 2025" at bounding box center [301, 85] width 68 height 17
click at [309, 198] on td "12" at bounding box center [306, 198] width 19 height 19
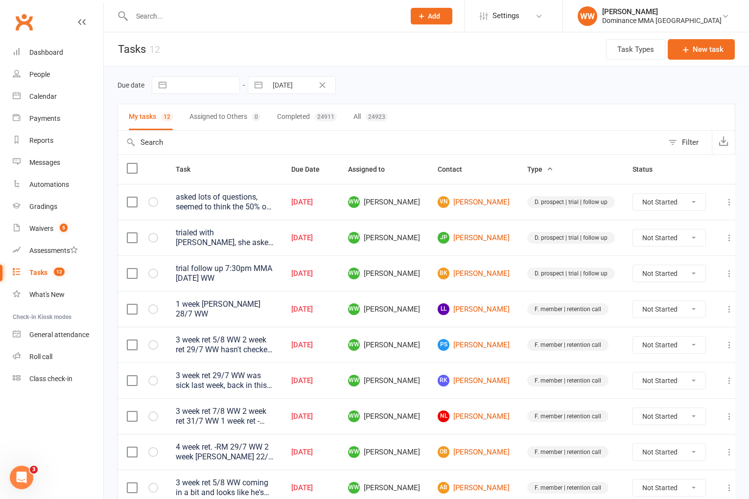
click at [429, 305] on td "WW Will Wesley" at bounding box center [384, 309] width 90 height 36
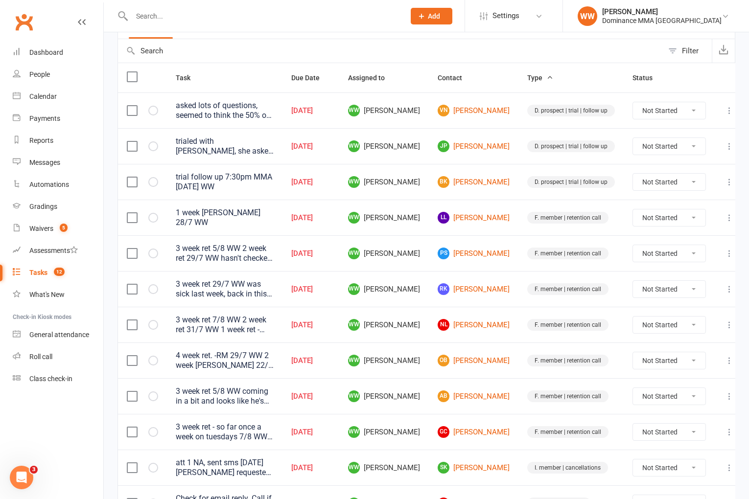
scroll to position [94, 0]
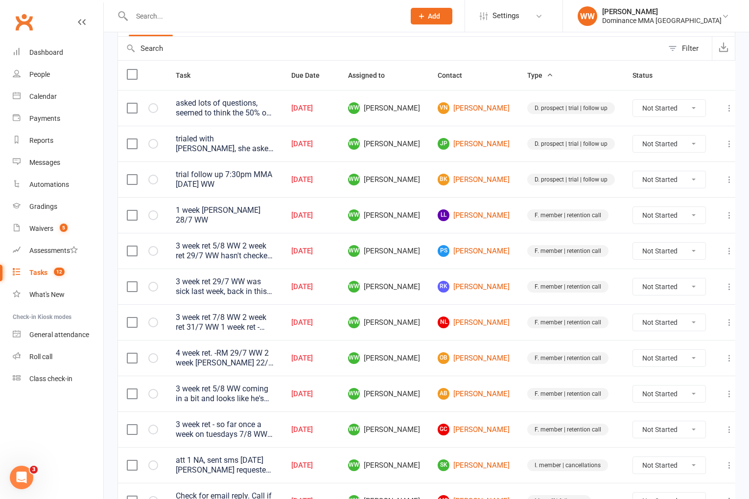
click at [429, 314] on td "WW Will Wesley" at bounding box center [384, 322] width 90 height 36
click at [429, 318] on td "WW Will Wesley" at bounding box center [384, 322] width 90 height 36
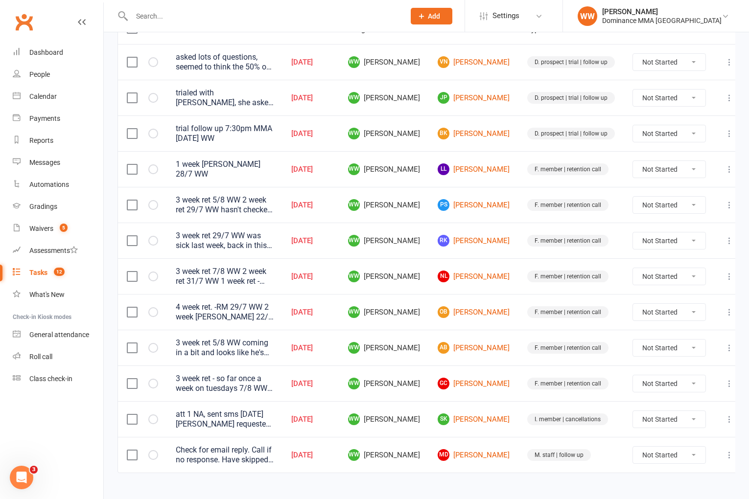
scroll to position [141, 0]
click at [724, 346] on icon at bounding box center [729, 347] width 10 height 10
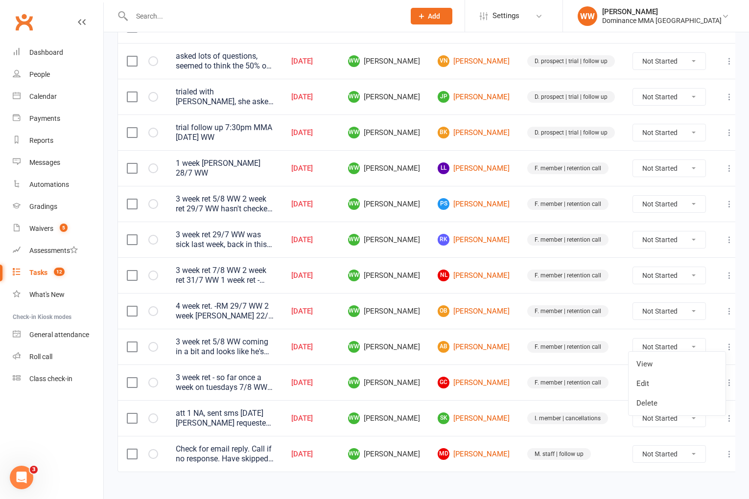
click at [654, 378] on link "Edit" at bounding box center [676, 384] width 97 height 20
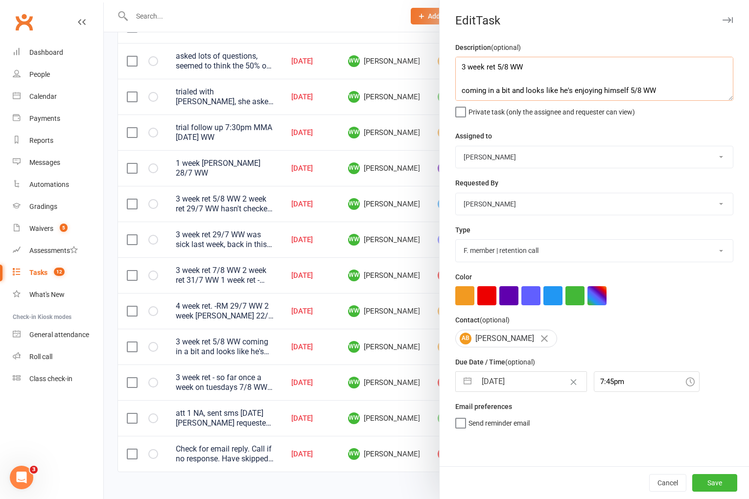
click at [459, 68] on textarea "3 week ret 5/8 WW coming in a bit and looks like he's enjoying himself 5/8 WW 2…" at bounding box center [594, 79] width 278 height 44
drag, startPoint x: 531, startPoint y: 69, endPoint x: 458, endPoint y: 69, distance: 72.9
click at [458, 69] on textarea "4 week ret 12/8 WW 3 week ret 5/8 WW coming in a bit and looks like he's enjoyi…" at bounding box center [594, 79] width 278 height 44
click at [542, 71] on textarea "4 week ret 12/8 WW 3 week ret 5/8 WW coming in a bit and looks like he's enjoyi…" at bounding box center [594, 79] width 278 height 44
click at [528, 383] on input "[DATE]" at bounding box center [531, 382] width 110 height 20
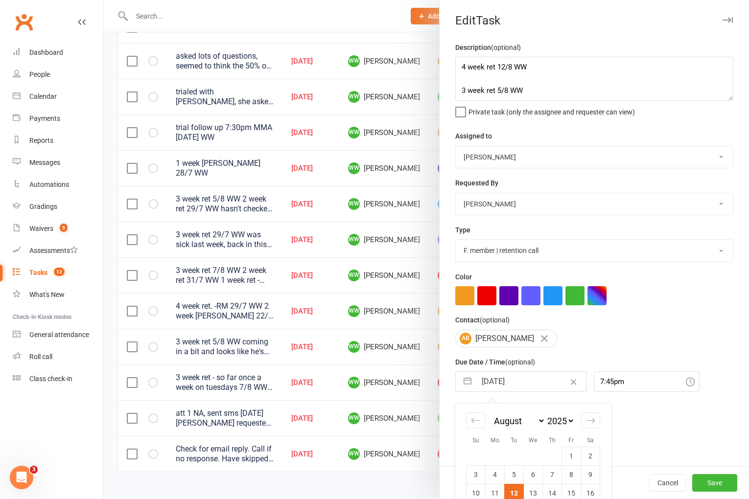
scroll to position [72, 0]
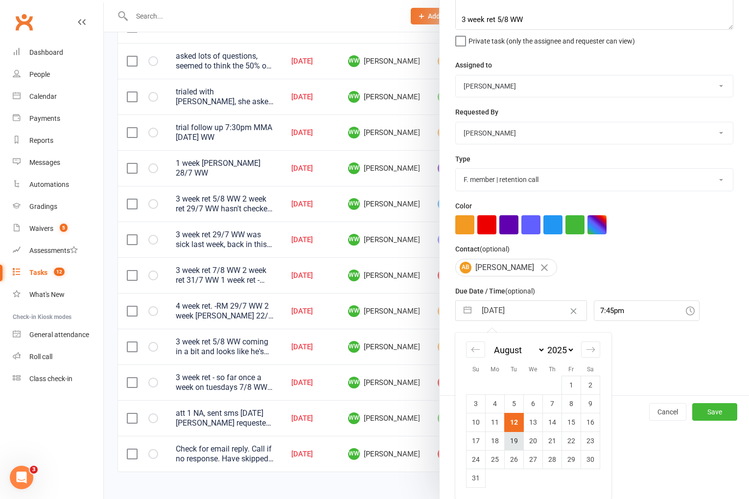
click at [509, 439] on td "19" at bounding box center [514, 441] width 19 height 19
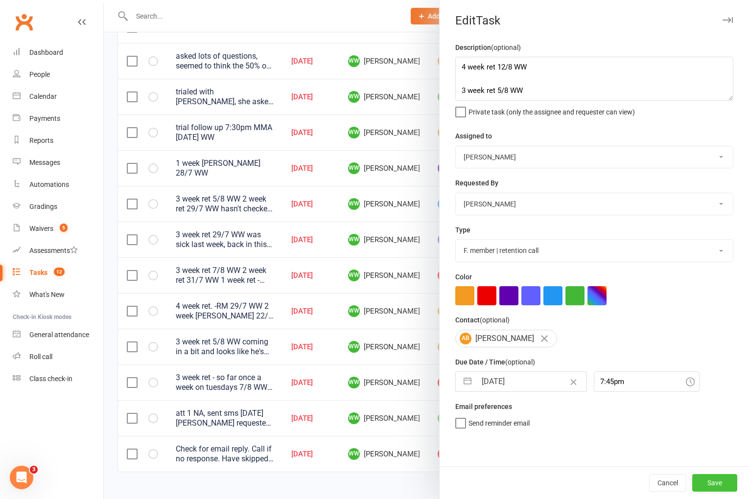
click at [700, 477] on button "Save" at bounding box center [714, 483] width 45 height 18
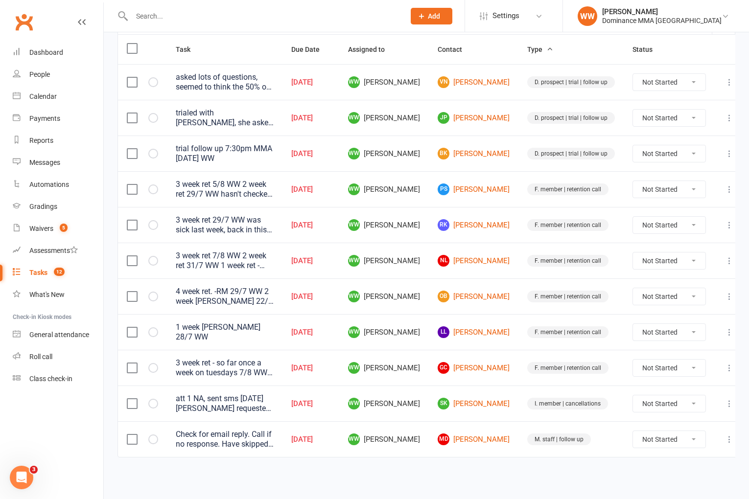
scroll to position [122, 0]
click at [724, 263] on icon at bounding box center [729, 261] width 10 height 10
click at [671, 303] on link "Edit" at bounding box center [676, 305] width 97 height 20
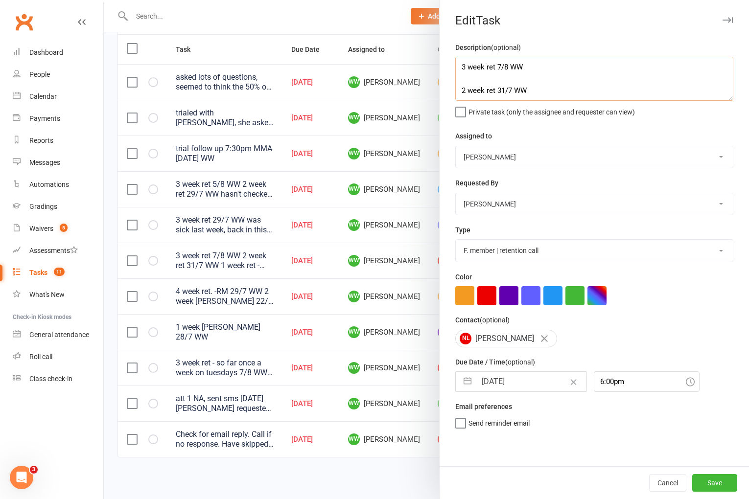
click at [460, 67] on textarea "3 week ret 7/8 WW 2 week ret 31/7 WW 1 week ret - returning member 23/7 WW" at bounding box center [594, 79] width 278 height 44
paste textarea "4 week ret 12/8 WW"
click at [525, 386] on input "[DATE]" at bounding box center [531, 382] width 110 height 20
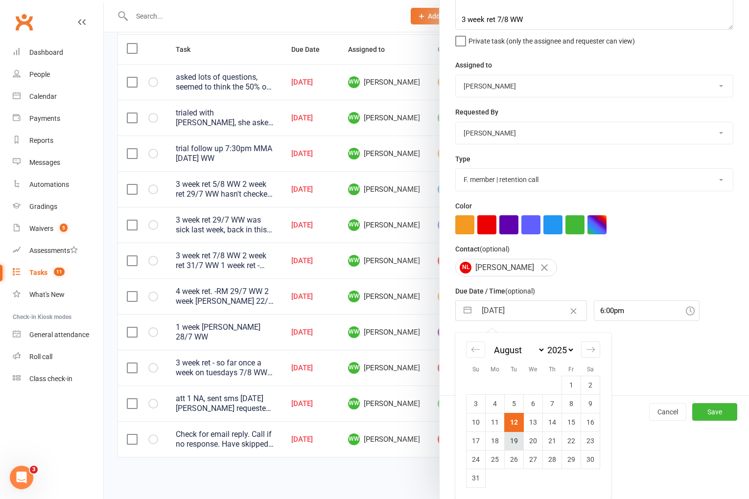
click at [514, 444] on td "19" at bounding box center [514, 441] width 19 height 19
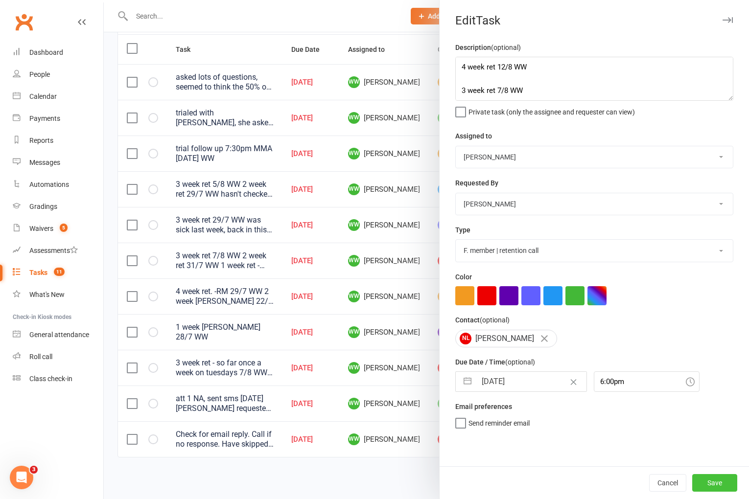
click at [716, 486] on button "Save" at bounding box center [714, 483] width 45 height 18
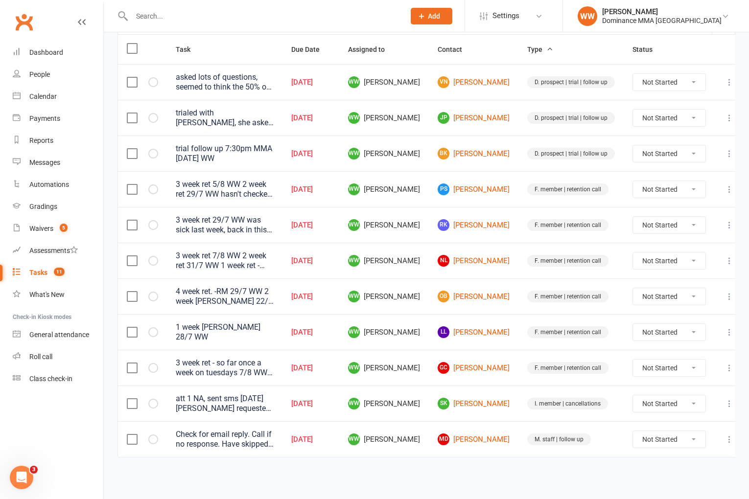
scroll to position [87, 0]
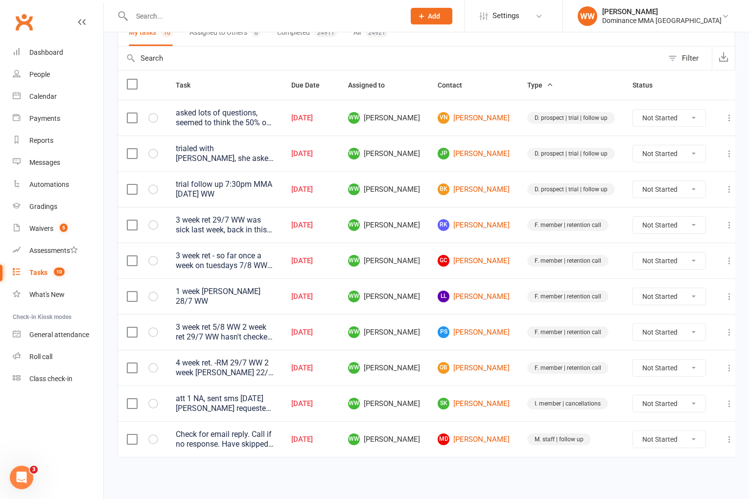
click at [724, 263] on icon at bounding box center [729, 261] width 10 height 10
click at [660, 301] on link "Edit" at bounding box center [676, 305] width 97 height 20
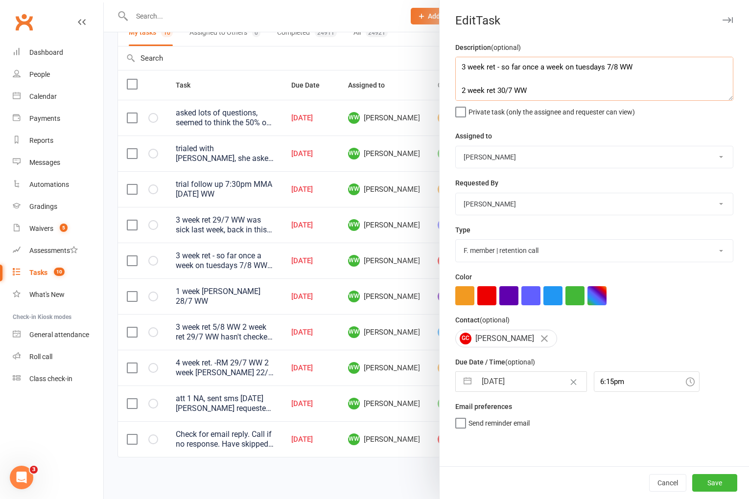
click at [461, 68] on textarea "3 week ret - so far once a week on tuesdays 7/8 WW 2 week ret 30/7 WW sent sms …" at bounding box center [594, 79] width 278 height 44
paste textarea "4 week ret 12/8 WW"
click at [511, 382] on input "[DATE]" at bounding box center [531, 382] width 110 height 20
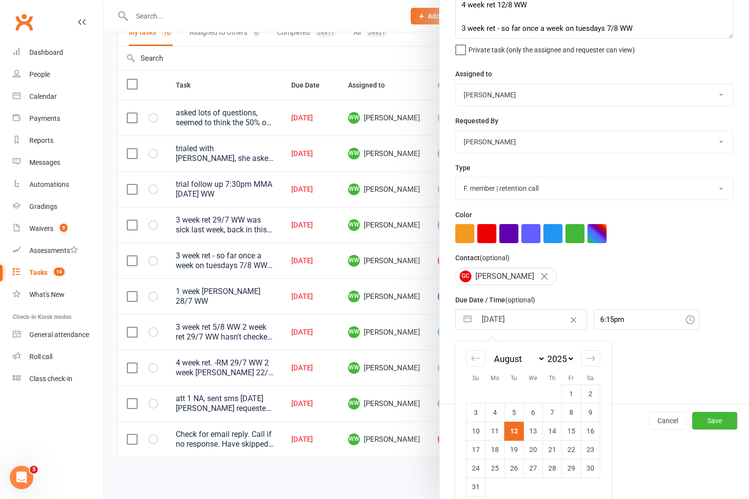
scroll to position [72, 0]
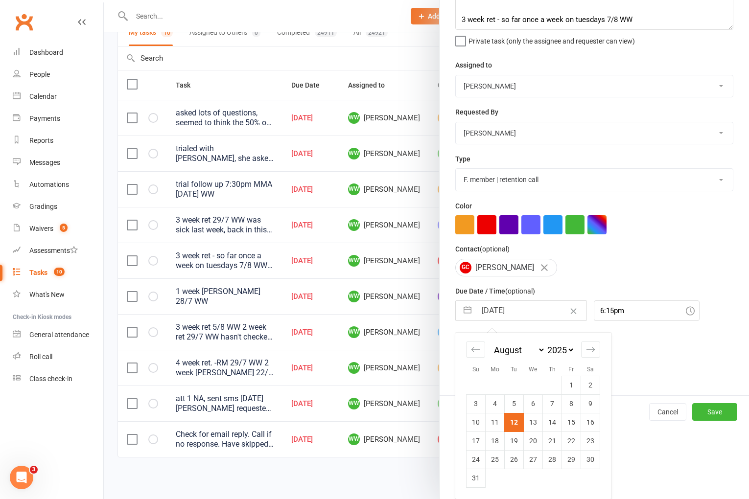
drag, startPoint x: 511, startPoint y: 444, endPoint x: 595, endPoint y: 463, distance: 85.7
click at [513, 444] on td "19" at bounding box center [514, 441] width 19 height 19
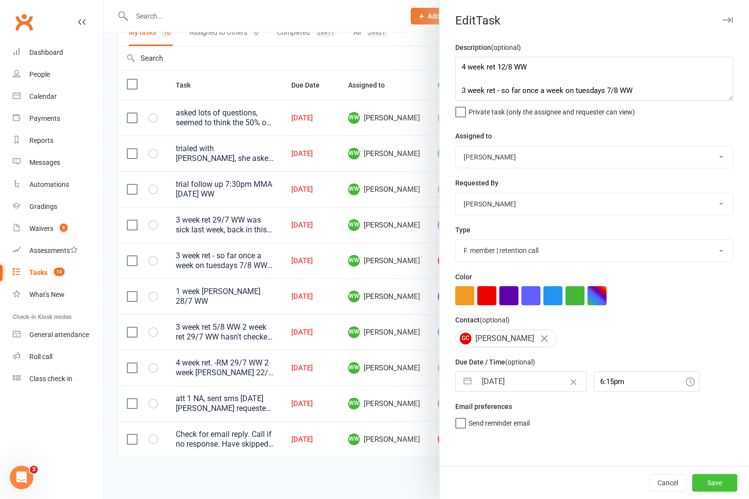
click at [719, 480] on button "Save" at bounding box center [714, 483] width 45 height 18
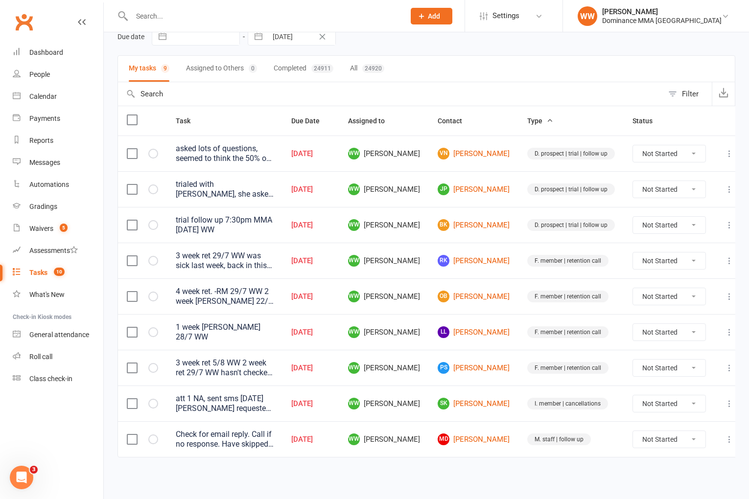
scroll to position [51, 0]
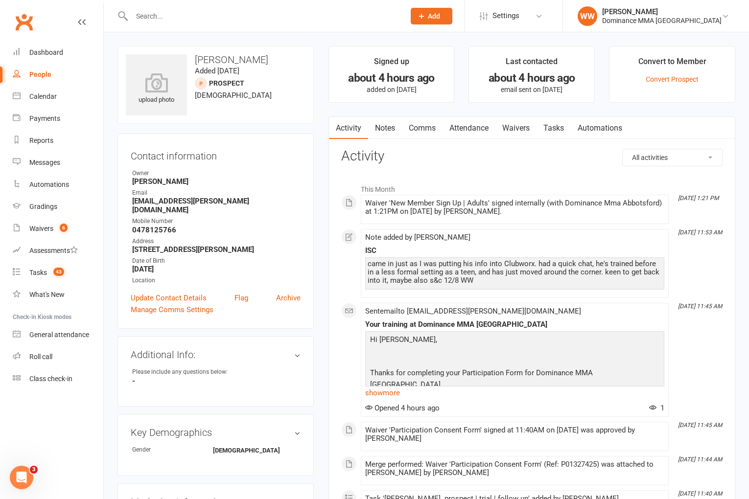
click at [559, 130] on link "Tasks" at bounding box center [553, 128] width 34 height 23
select select "incomplete"
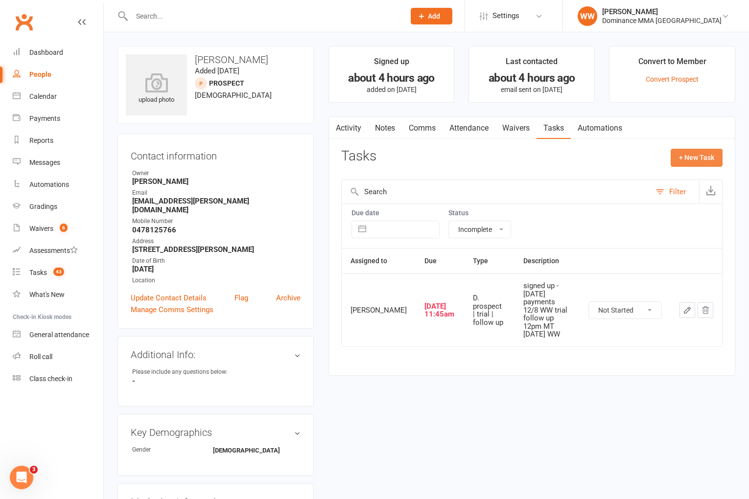
click at [692, 158] on button "+ New Task" at bounding box center [697, 158] width 52 height 18
select select "49757"
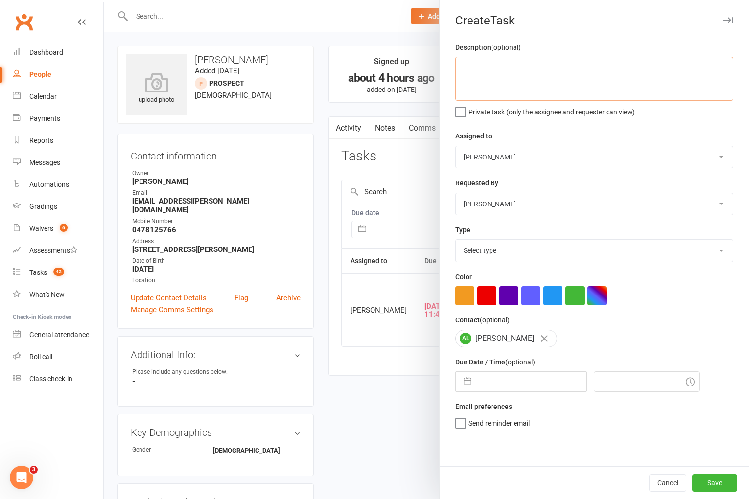
click at [526, 77] on textarea at bounding box center [594, 79] width 278 height 44
type textarea "1 week ret 12/8 WW"
click at [514, 155] on select "[PERSON_NAME] [PERSON_NAME] [PERSON_NAME] [PERSON_NAME] Will [PERSON_NAME] [PER…" at bounding box center [594, 157] width 277 height 22
select select "50862"
click at [501, 253] on select "Select type A. prospect | enquiry response B. prospect | trial | not yet booked…" at bounding box center [594, 251] width 277 height 22
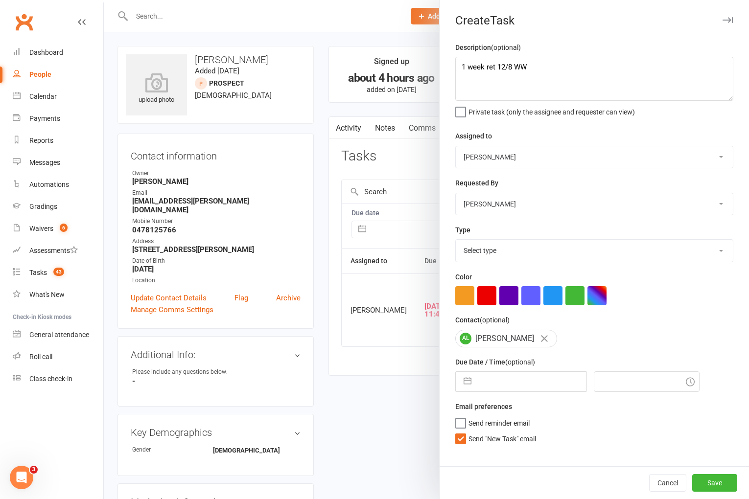
select select "3865"
click at [488, 443] on span "Send "New Task" email" at bounding box center [502, 437] width 68 height 11
click at [488, 432] on input "Send "New Task" email" at bounding box center [495, 432] width 81 height 0
click at [492, 389] on input "text" at bounding box center [531, 382] width 110 height 20
select select "6"
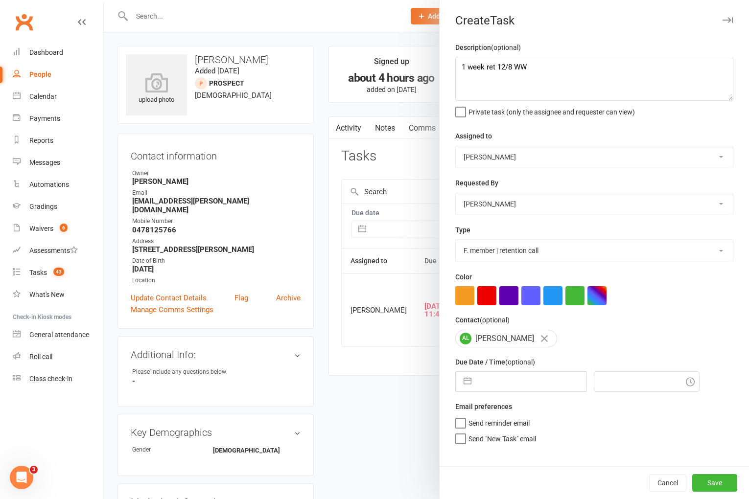
select select "2025"
select select "7"
select select "2025"
select select "8"
select select "2025"
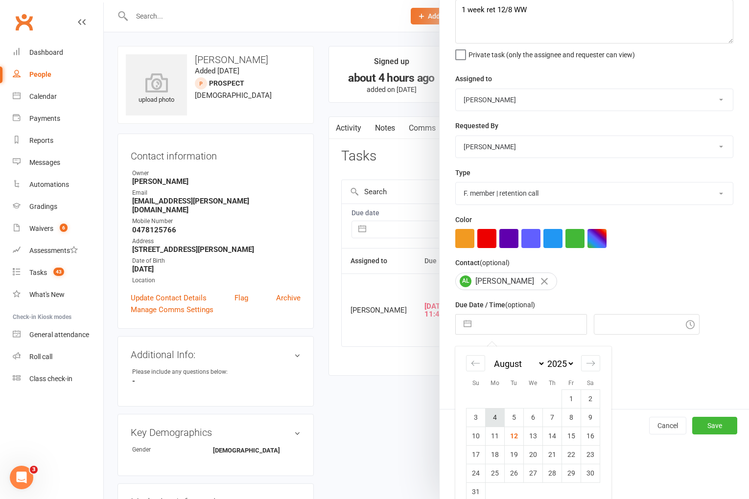
scroll to position [72, 0]
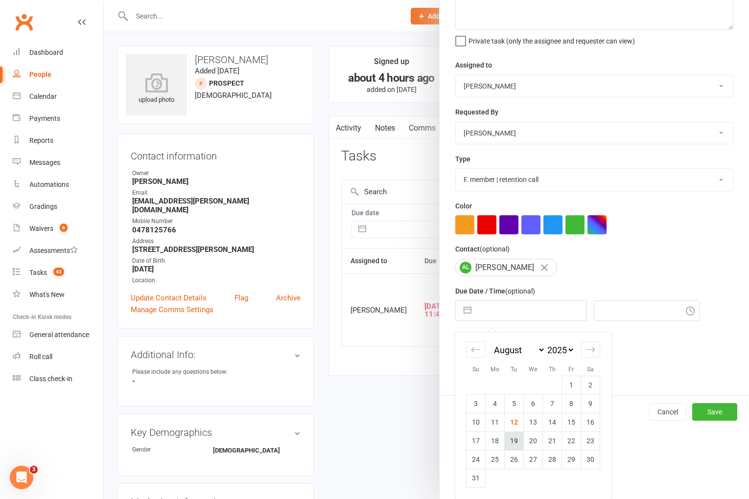
click at [513, 441] on td "19" at bounding box center [514, 441] width 19 height 19
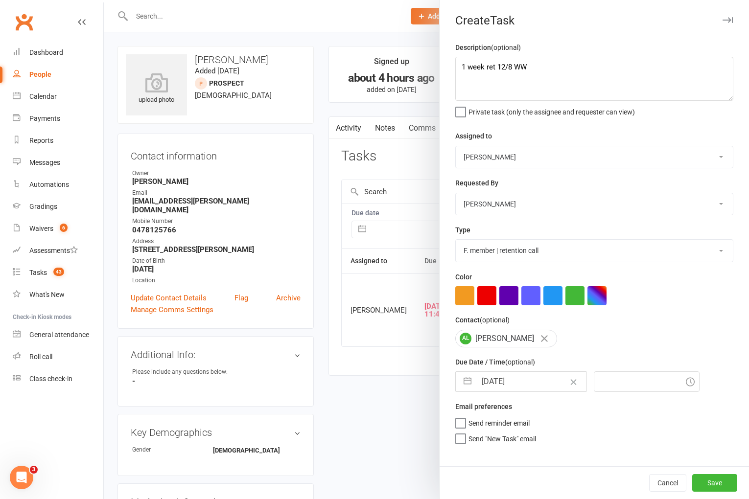
type input "[DATE]"
type input "3:45pm"
click at [708, 482] on button "Save" at bounding box center [714, 483] width 45 height 18
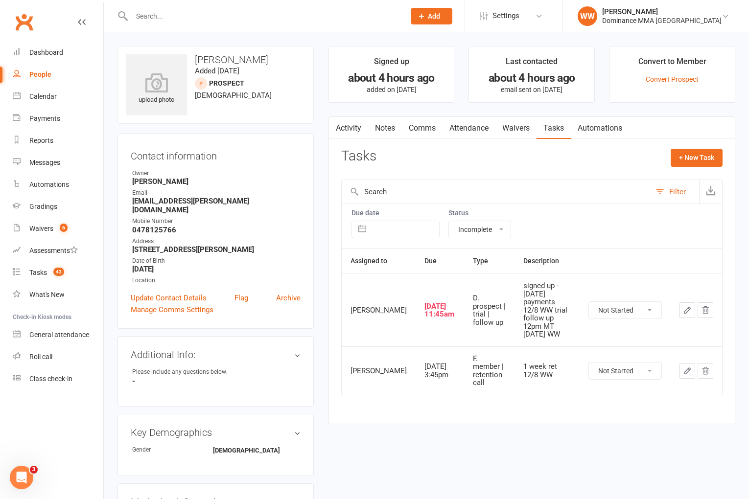
click at [684, 306] on icon "button" at bounding box center [687, 310] width 9 height 9
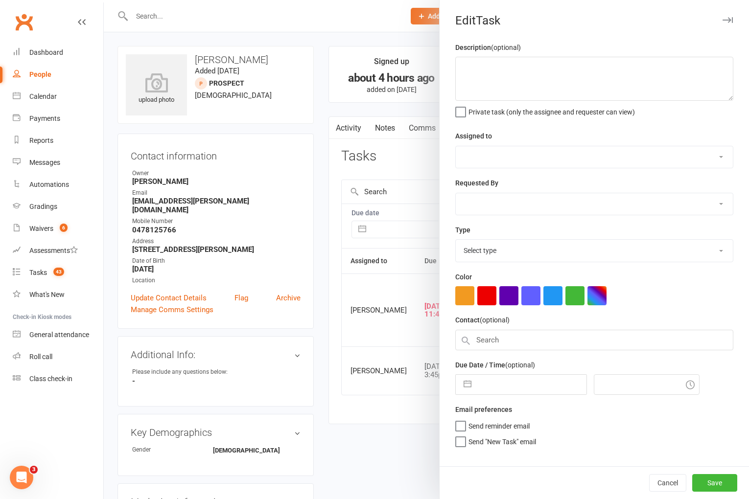
type textarea "signed up - [DATE] payments 12/8 WW trial follow up 12pm MT [DATE] WW"
select select "50862"
select select "49757"
type input "[DATE]"
type input "11:45am"
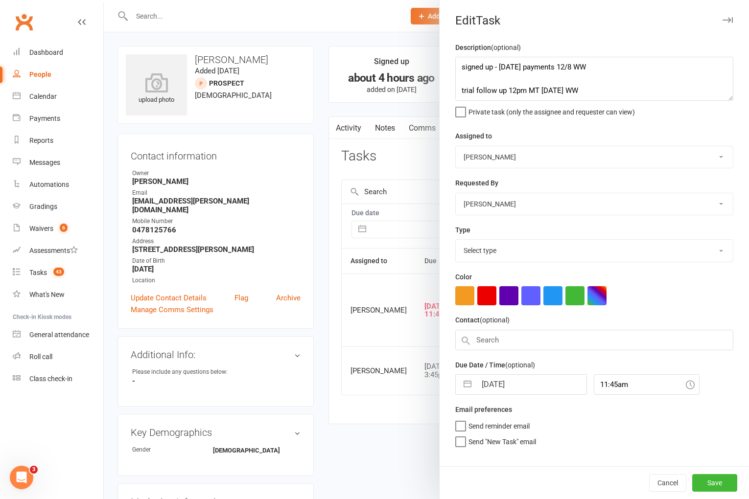
select select "3863"
click at [497, 168] on select "[PERSON_NAME] [PERSON_NAME] [PERSON_NAME] [PERSON_NAME] Will [PERSON_NAME] [PER…" at bounding box center [594, 157] width 277 height 22
click at [482, 160] on select "[PERSON_NAME] [PERSON_NAME] [PERSON_NAME] [PERSON_NAME] Will [PERSON_NAME] [PER…" at bounding box center [594, 157] width 277 height 22
click at [487, 151] on select "[PERSON_NAME] [PERSON_NAME] [PERSON_NAME] [PERSON_NAME] Will [PERSON_NAME] [PER…" at bounding box center [594, 157] width 277 height 22
select select "49757"
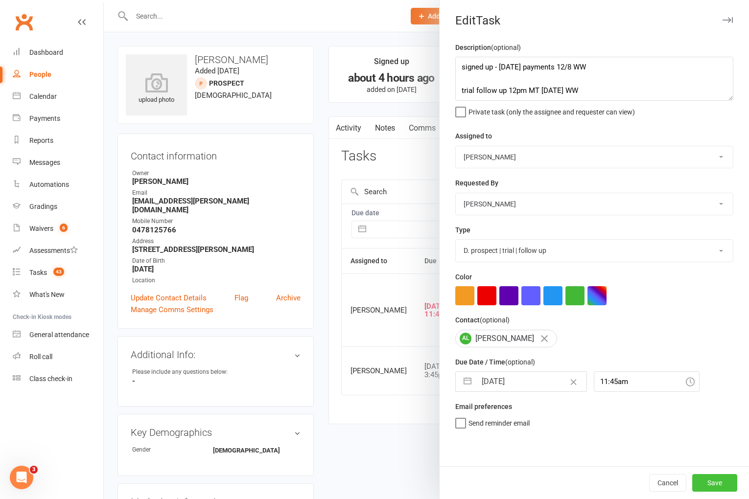
click at [721, 486] on button "Save" at bounding box center [714, 483] width 45 height 18
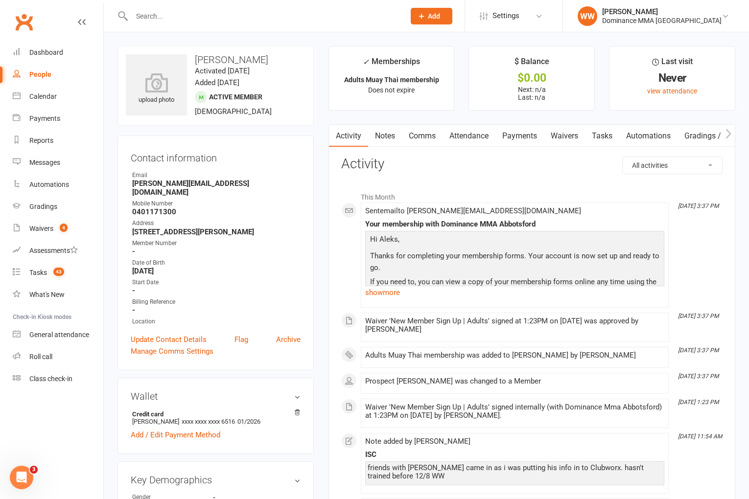
click at [564, 137] on link "Waivers" at bounding box center [564, 136] width 41 height 23
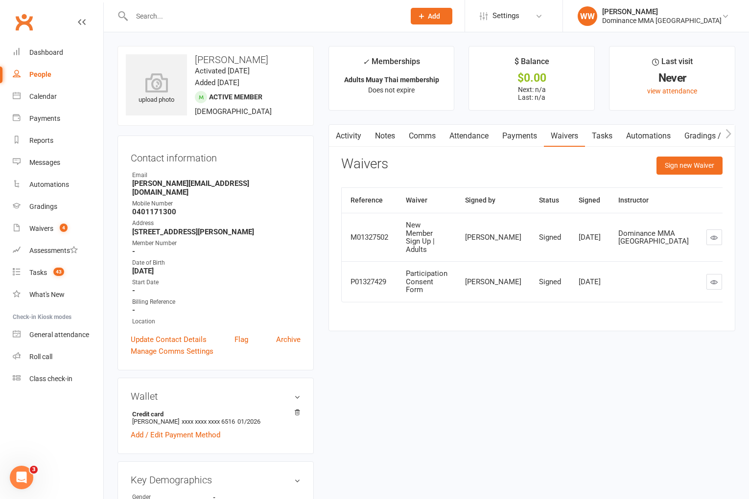
click at [601, 137] on link "Tasks" at bounding box center [602, 136] width 34 height 23
select select "incomplete"
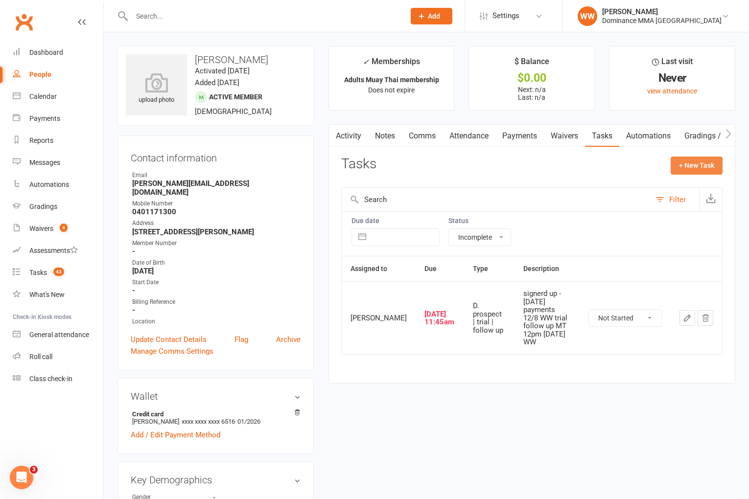
click at [695, 170] on button "+ New Task" at bounding box center [697, 166] width 52 height 18
select select "49757"
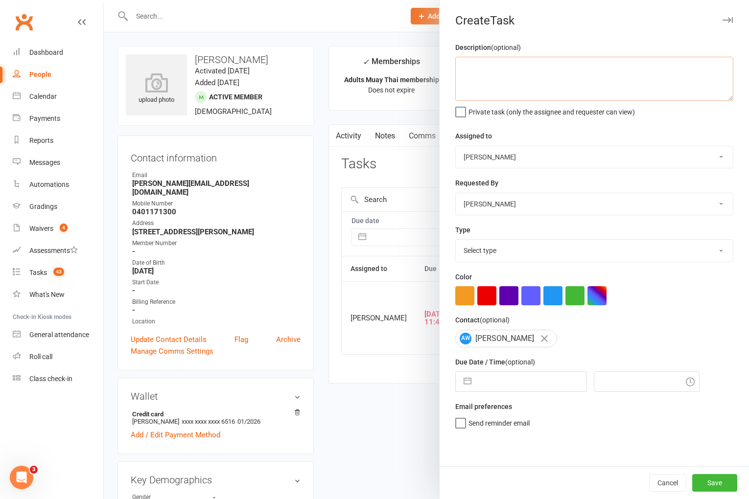
click at [502, 86] on textarea at bounding box center [594, 79] width 278 height 44
type textarea "1 week ret 12/8 WW"
click at [490, 150] on select "Cat Wilson David Hart Lachlan Dart Alish S. Will Wesley Max Viney Dominance MMA…" at bounding box center [594, 157] width 277 height 22
select select "50862"
click at [501, 254] on select "Select type A. prospect | enquiry response B. prospect | trial | not yet booked…" at bounding box center [594, 251] width 277 height 22
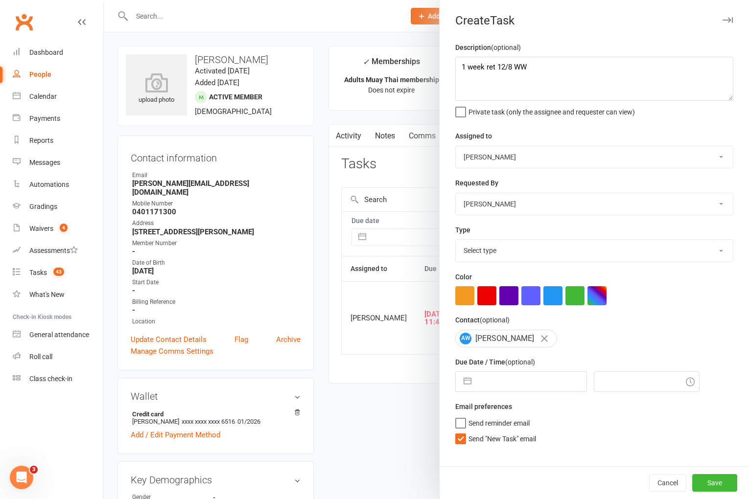
select select "3865"
click at [499, 440] on span "Send "New Task" email" at bounding box center [502, 437] width 68 height 11
click at [499, 432] on input "Send "New Task" email" at bounding box center [495, 432] width 81 height 0
click at [503, 375] on input "text" at bounding box center [531, 382] width 110 height 20
select select "6"
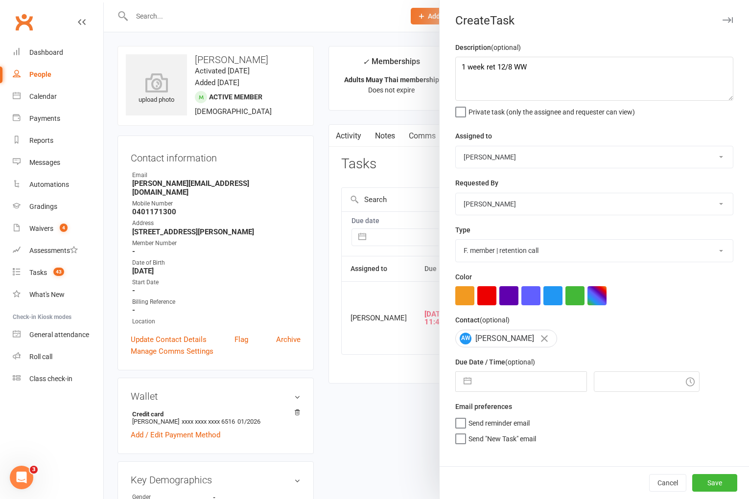
select select "2025"
select select "7"
select select "2025"
select select "8"
select select "2025"
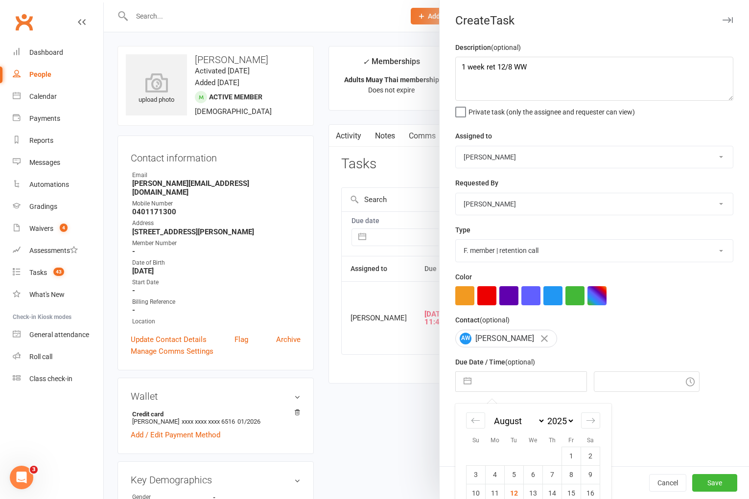
scroll to position [72, 0]
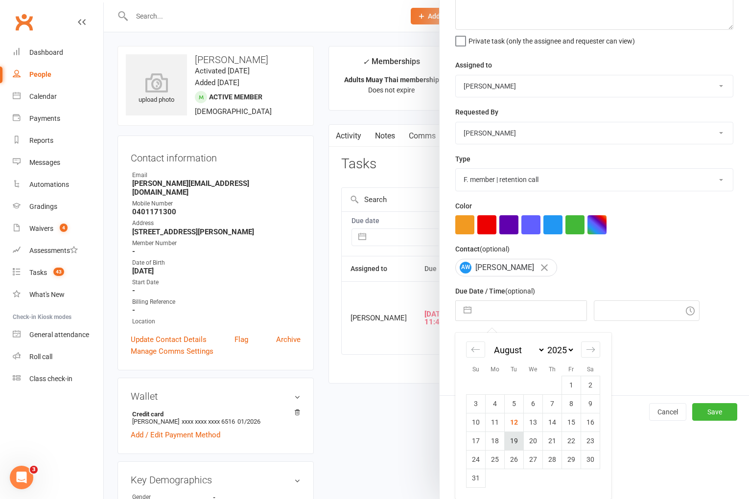
click at [511, 440] on td "19" at bounding box center [514, 441] width 19 height 19
type input "[DATE]"
type input "3:45pm"
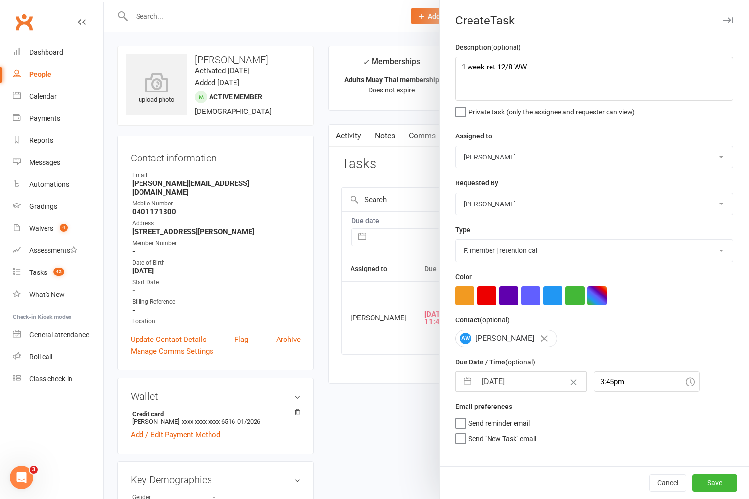
scroll to position [0, 0]
click at [711, 484] on button "Save" at bounding box center [714, 483] width 45 height 18
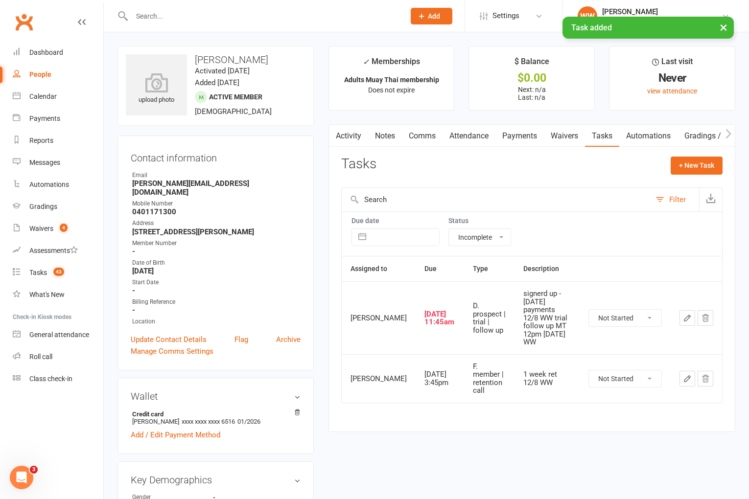
click at [687, 316] on icon "button" at bounding box center [687, 318] width 6 height 6
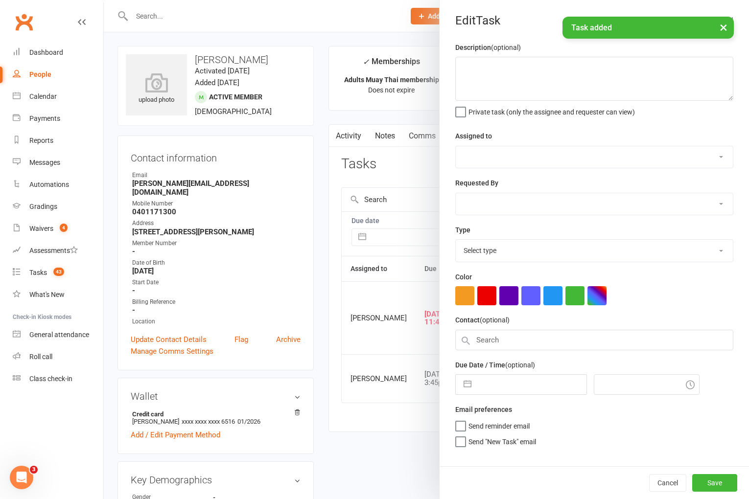
type textarea "signerd up - [DATE] payments 12/8 WW trial follow up MT 12pm [DATE] WW"
select select "50862"
select select "49757"
type input "[DATE]"
type input "11:45am"
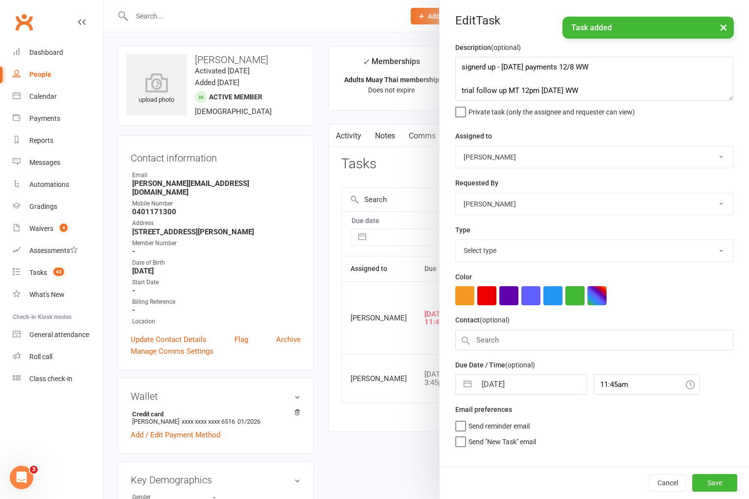
select select "3863"
click at [489, 165] on select "[PERSON_NAME] [PERSON_NAME] [PERSON_NAME] [PERSON_NAME] Will [PERSON_NAME] [PER…" at bounding box center [594, 157] width 277 height 22
select select "49757"
click at [711, 482] on button "Save" at bounding box center [714, 483] width 45 height 18
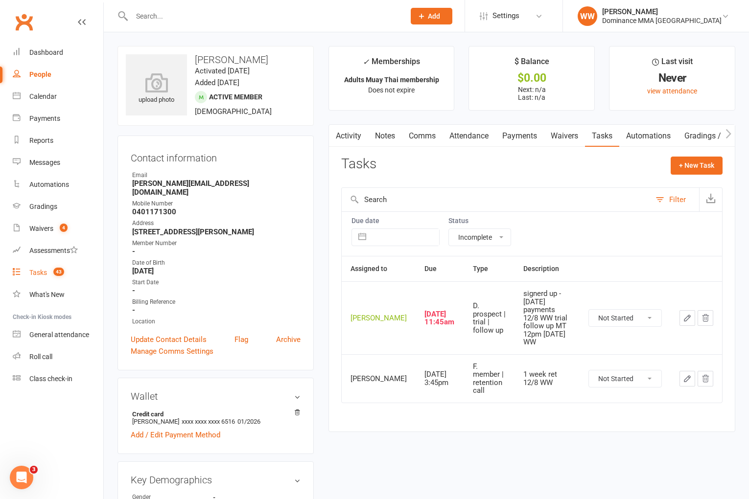
click at [41, 272] on div "Tasks" at bounding box center [38, 273] width 18 height 8
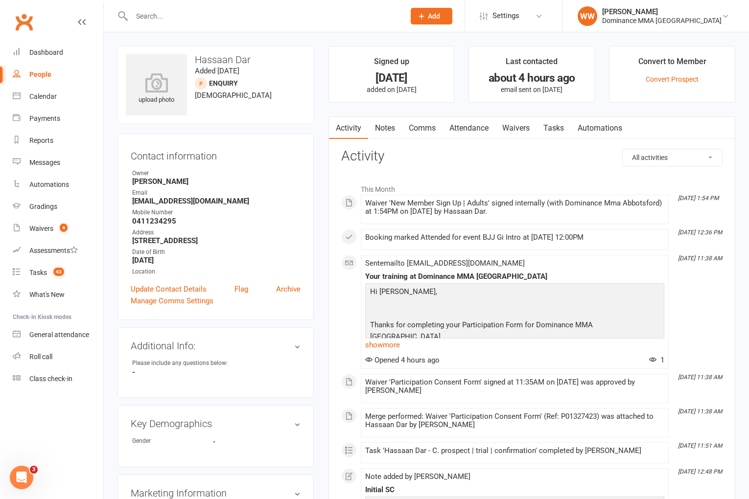
click at [550, 128] on link "Tasks" at bounding box center [553, 128] width 34 height 23
select select "incomplete"
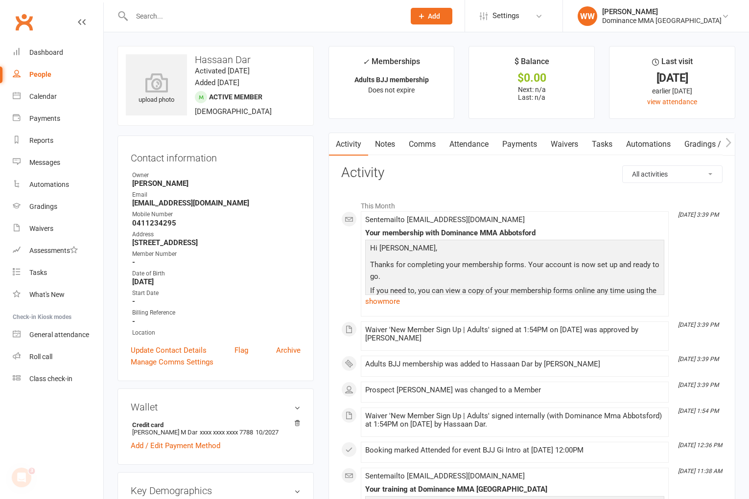
scroll to position [21, 0]
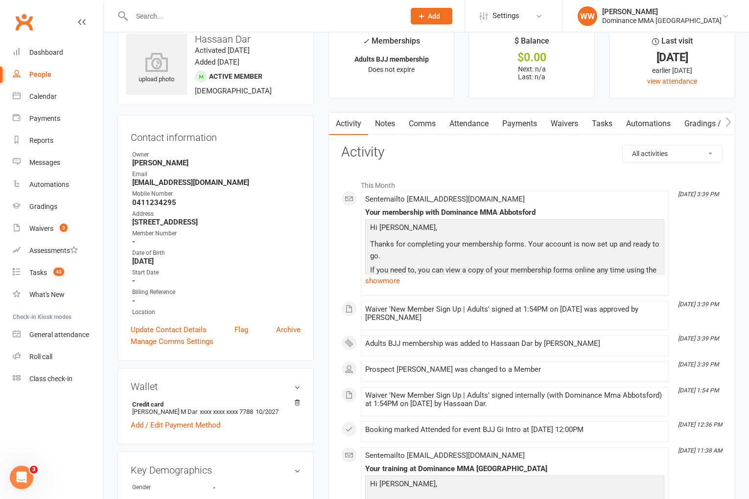
click at [601, 125] on link "Tasks" at bounding box center [602, 124] width 34 height 23
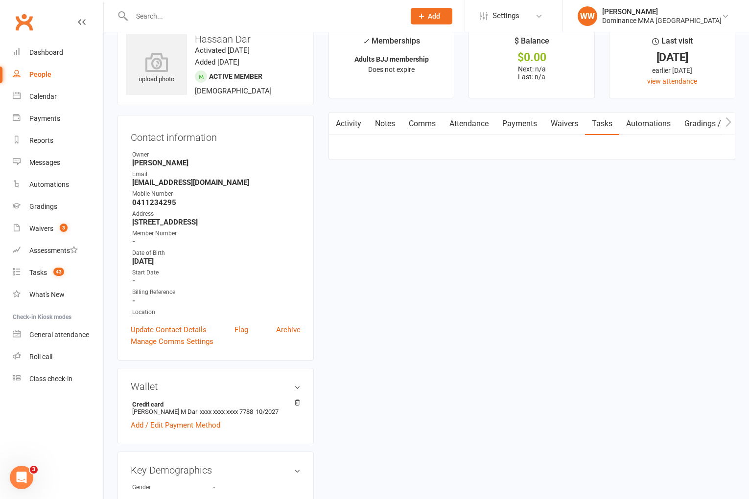
select select "incomplete"
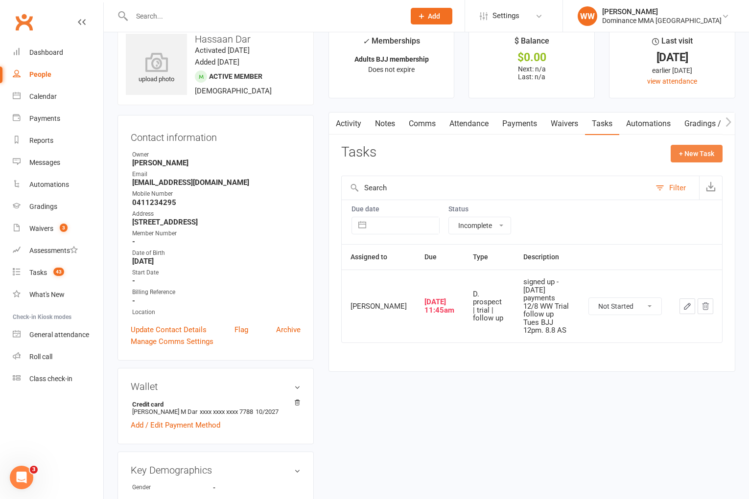
click at [692, 149] on button "+ New Task" at bounding box center [697, 154] width 52 height 18
select select "49757"
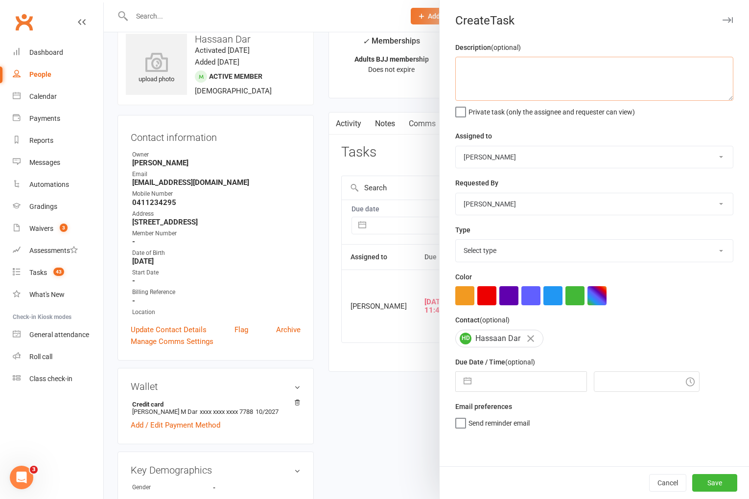
click at [581, 85] on textarea at bounding box center [594, 79] width 278 height 44
type textarea "1 week ret 12/8 WW"
click at [522, 161] on select "[PERSON_NAME] [PERSON_NAME] [PERSON_NAME] [PERSON_NAME] Will [PERSON_NAME] [PER…" at bounding box center [594, 157] width 277 height 22
select select "50862"
click at [530, 256] on select "Select type A. prospect | enquiry response B. prospect | trial | not yet booked…" at bounding box center [594, 251] width 277 height 22
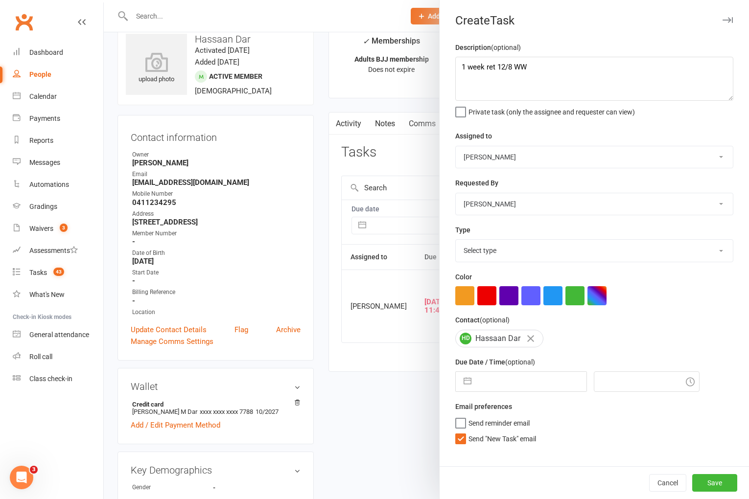
select select "3865"
click at [505, 443] on span "Send "New Task" email" at bounding box center [502, 437] width 68 height 11
click at [505, 432] on input "Send "New Task" email" at bounding box center [495, 432] width 81 height 0
select select "6"
select select "2025"
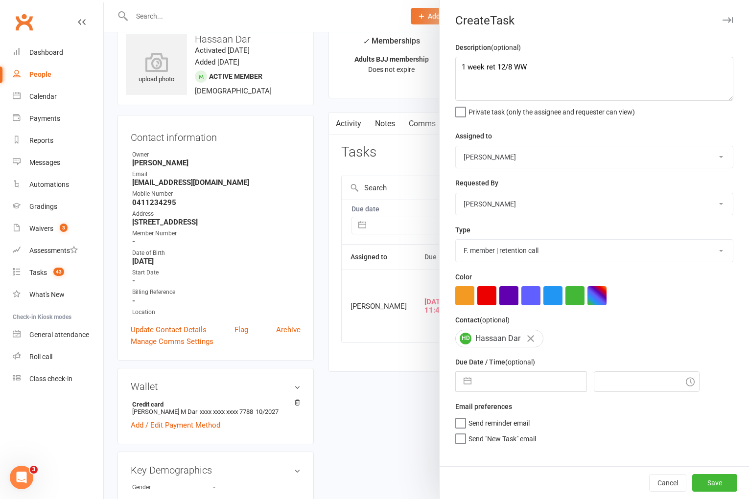
select select "7"
select select "2025"
select select "8"
select select "2025"
click at [498, 385] on input "text" at bounding box center [531, 382] width 110 height 20
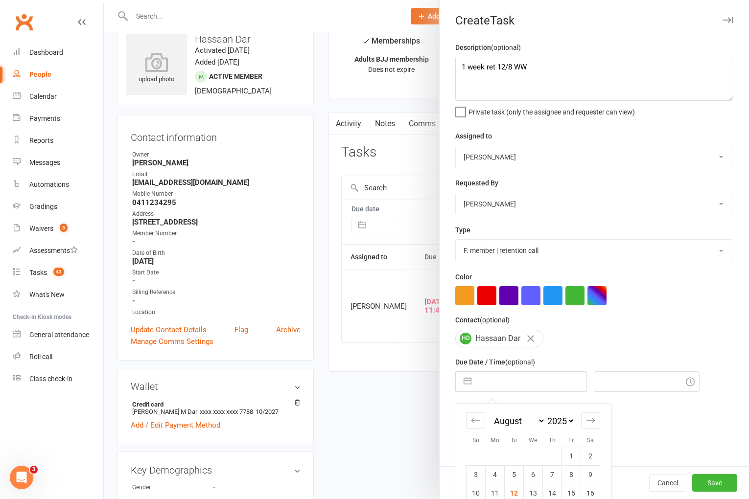
scroll to position [72, 0]
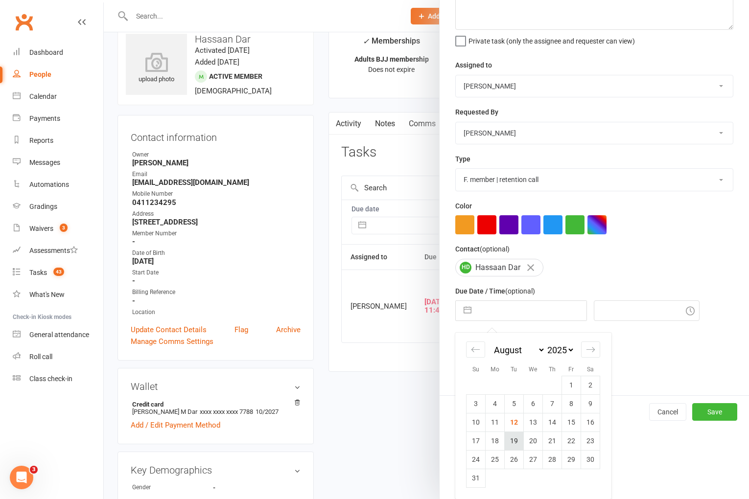
click at [511, 446] on td "19" at bounding box center [514, 441] width 19 height 19
type input "[DATE]"
type input "3:45pm"
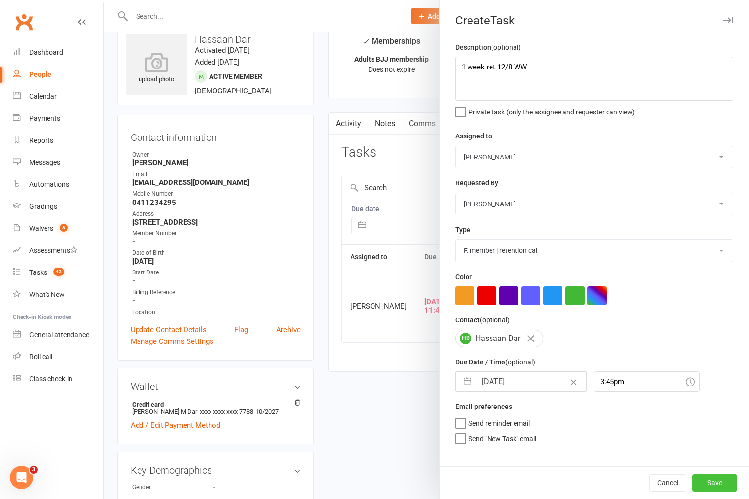
click at [733, 488] on button "Save" at bounding box center [714, 483] width 45 height 18
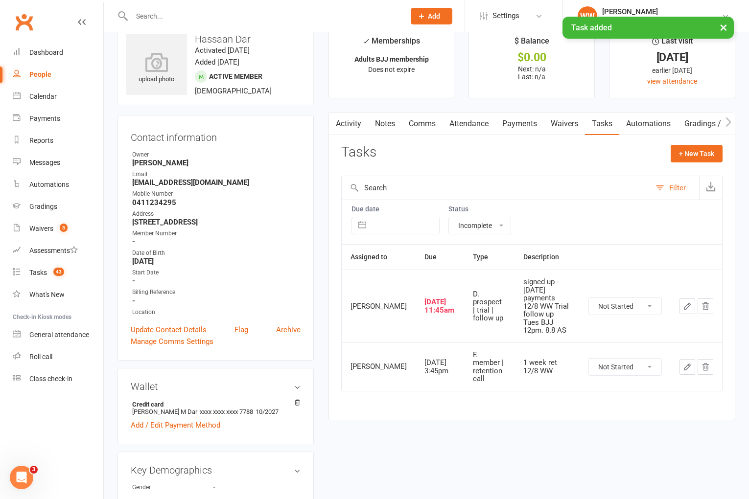
click at [684, 302] on icon "button" at bounding box center [687, 306] width 9 height 9
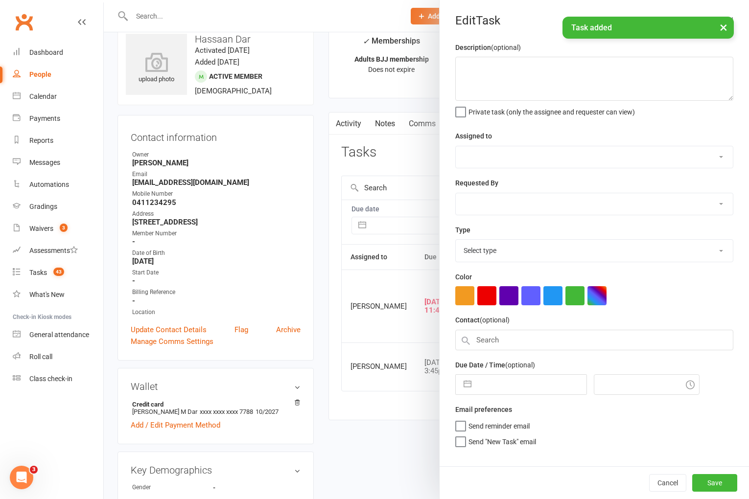
type textarea "signed up - friday payments 12/8 WW Trial follow up Tues BJJ 12pm. 8.8 AS"
select select "50862"
type input "12 Aug 2025"
type input "11:45am"
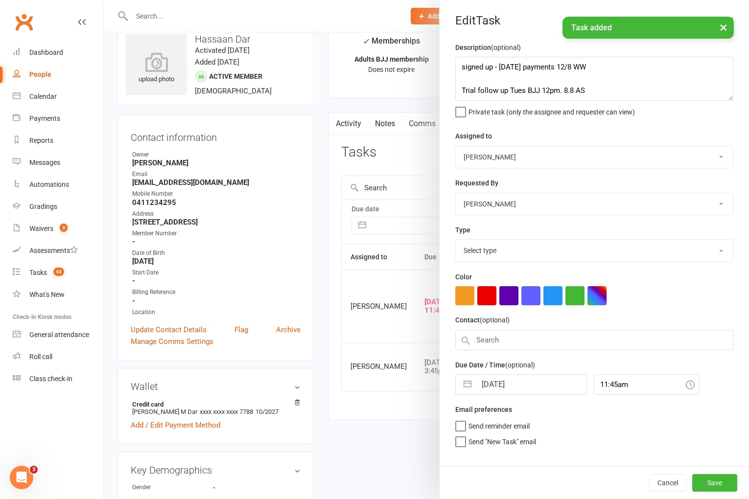
select select "3863"
click at [488, 157] on select "Cat Wilson David Hart Lachlan Dart Alish S. Will Wesley Max Viney Dominance MMA…" at bounding box center [594, 157] width 277 height 22
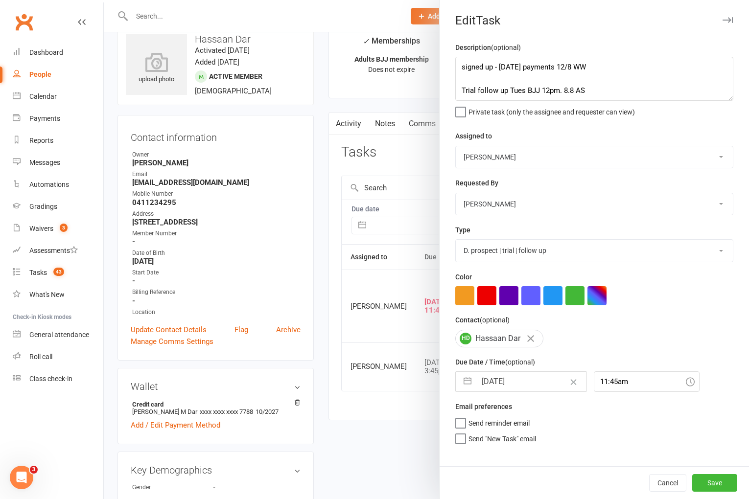
select select "49757"
click at [720, 481] on button "Save" at bounding box center [714, 483] width 45 height 18
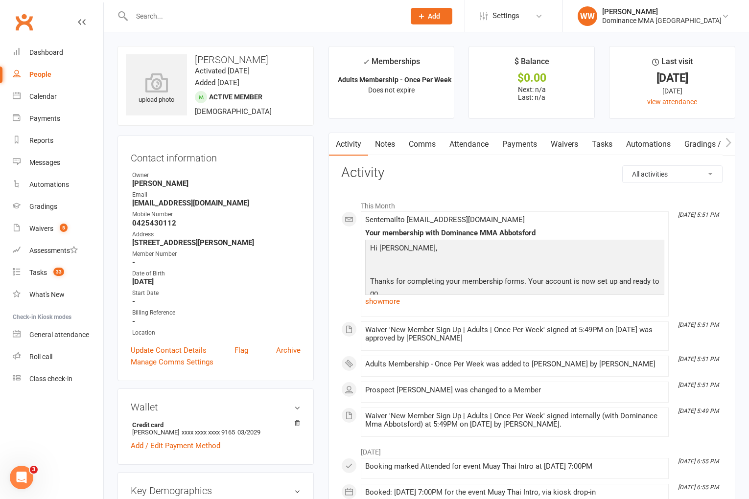
click at [599, 142] on link "Tasks" at bounding box center [602, 144] width 34 height 23
select select "incomplete"
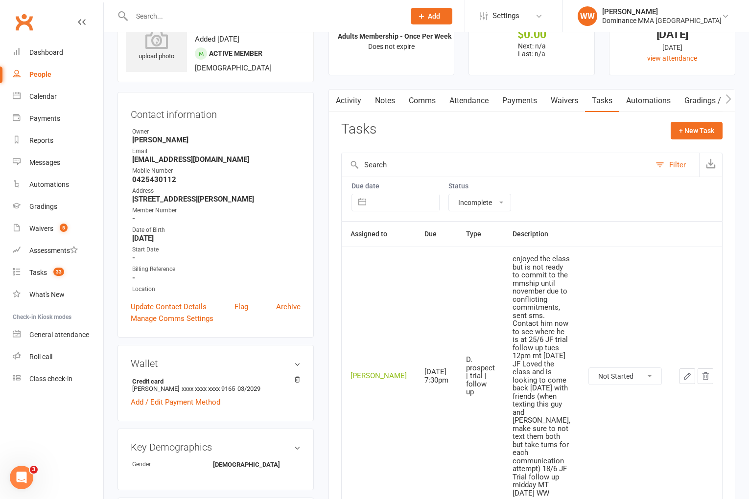
scroll to position [42, 0]
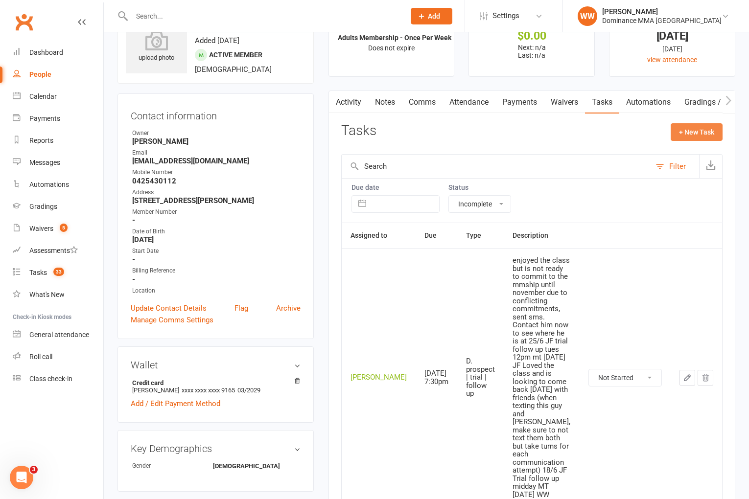
click at [697, 128] on button "+ New Task" at bounding box center [697, 132] width 52 height 18
select select "49757"
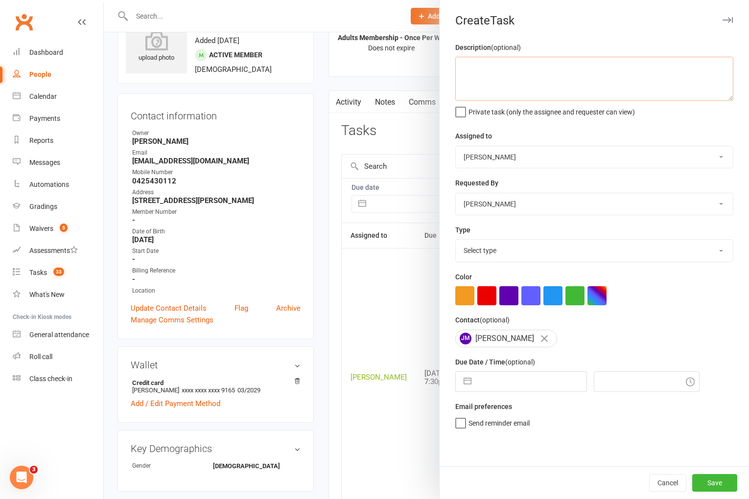
click at [525, 67] on textarea at bounding box center [594, 79] width 278 height 44
type textarea "1 week ret - once a week 12/8 WW"
click at [514, 241] on select "Select type A. prospect | enquiry response B. prospect | trial | not yet booked…" at bounding box center [594, 251] width 277 height 22
select select "3865"
click at [512, 386] on input "text" at bounding box center [531, 382] width 110 height 20
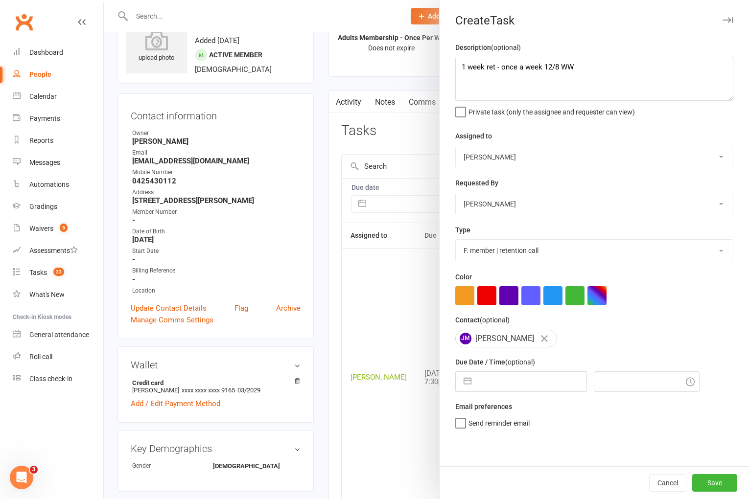
select select "6"
select select "2025"
select select "7"
select select "2025"
select select "8"
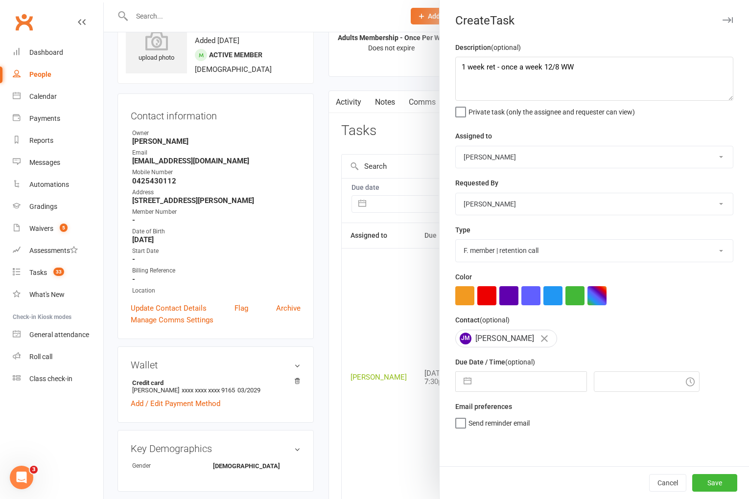
select select "2025"
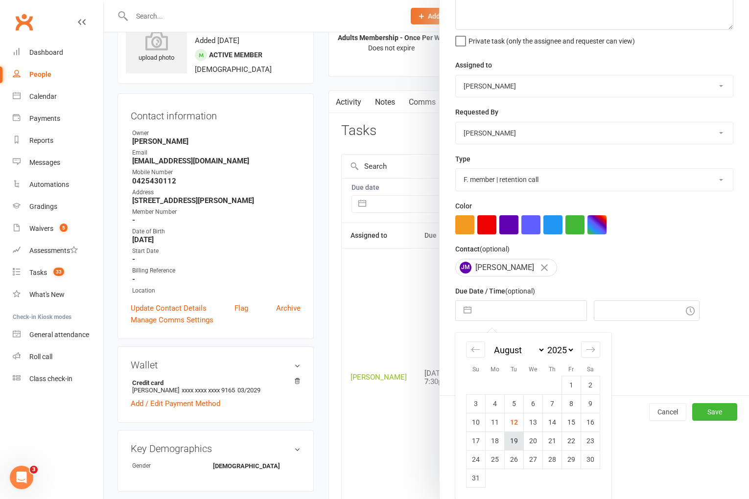
click at [519, 440] on td "19" at bounding box center [514, 441] width 19 height 19
type input "[DATE]"
type input "6:00pm"
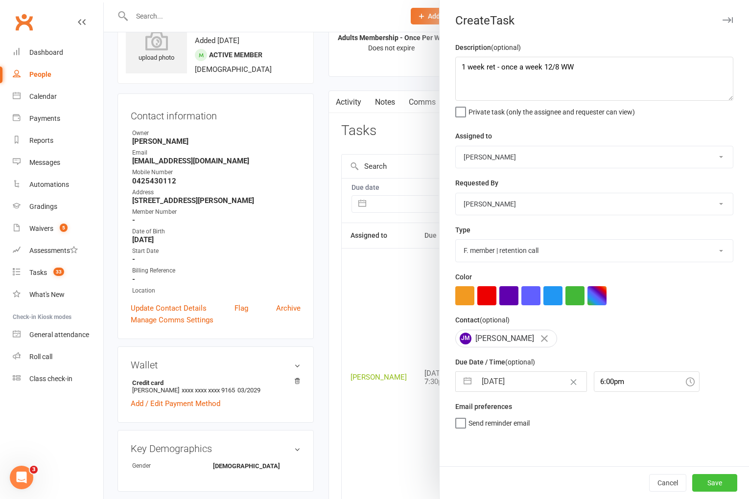
click at [711, 489] on button "Save" at bounding box center [714, 483] width 45 height 18
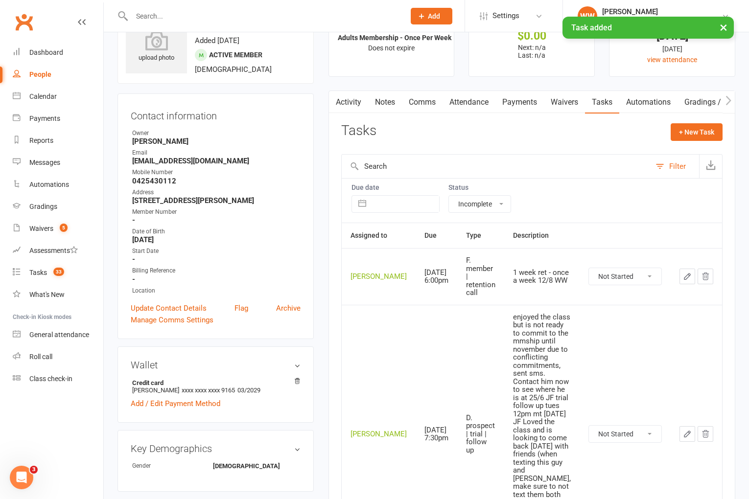
click at [615, 426] on select "Not Started In Progress Waiting Complete" at bounding box center [625, 434] width 72 height 17
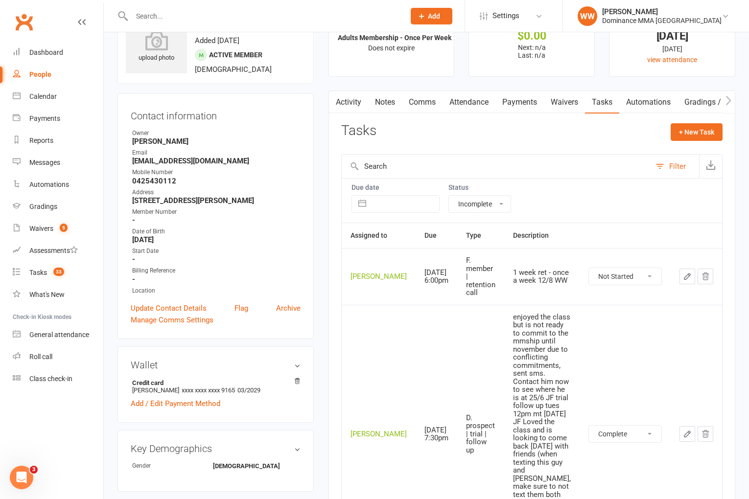
select select "unstarted"
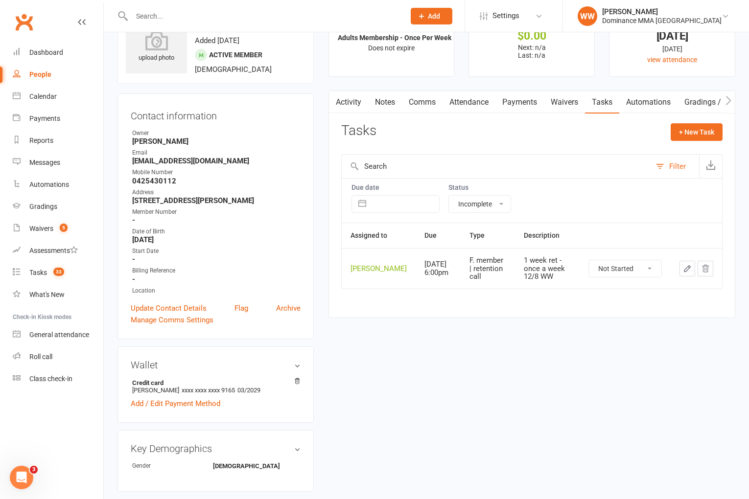
click at [553, 138] on div "Tasks + New Task" at bounding box center [531, 134] width 381 height 23
click at [348, 101] on link "Activity" at bounding box center [348, 102] width 39 height 23
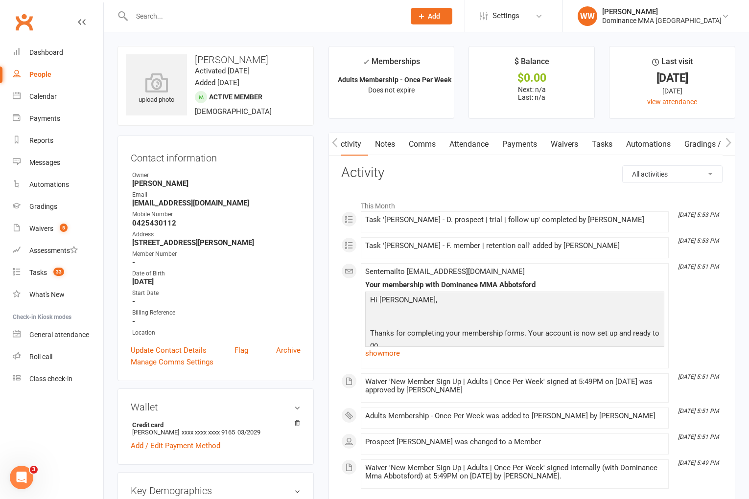
click at [525, 147] on link "Payments" at bounding box center [519, 144] width 48 height 23
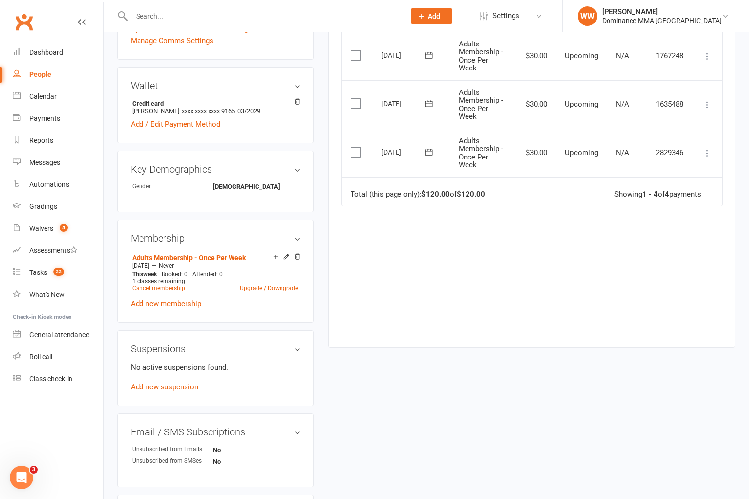
scroll to position [316, 0]
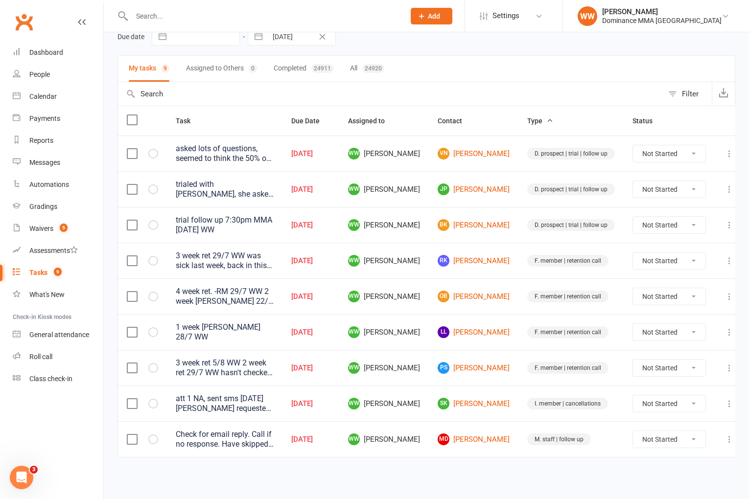
click at [724, 262] on icon at bounding box center [729, 261] width 10 height 10
click at [657, 304] on link "Edit" at bounding box center [676, 302] width 97 height 20
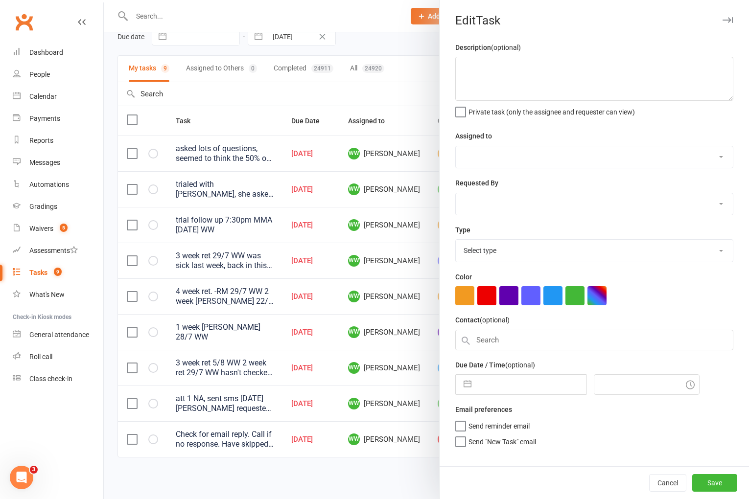
type textarea "3 week ret 29/7 WW was sick last week, back in this week 29/7 WW 2 week ret 22/…"
select select "49757"
type input "[DATE]"
type input "8:45pm"
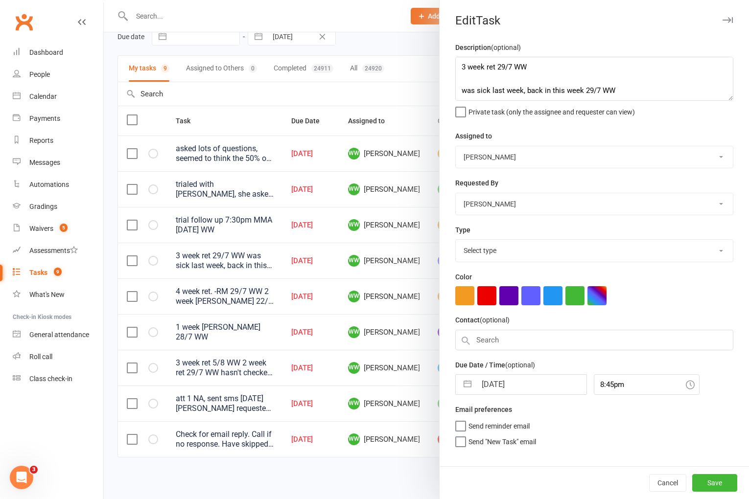
select select "3865"
click at [511, 385] on input "[DATE]" at bounding box center [531, 382] width 110 height 20
select select "6"
select select "2025"
select select "7"
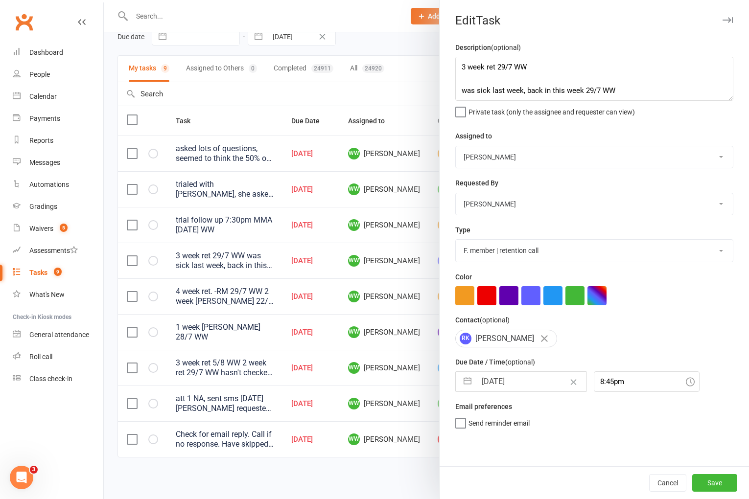
select select "2025"
select select "8"
select select "2025"
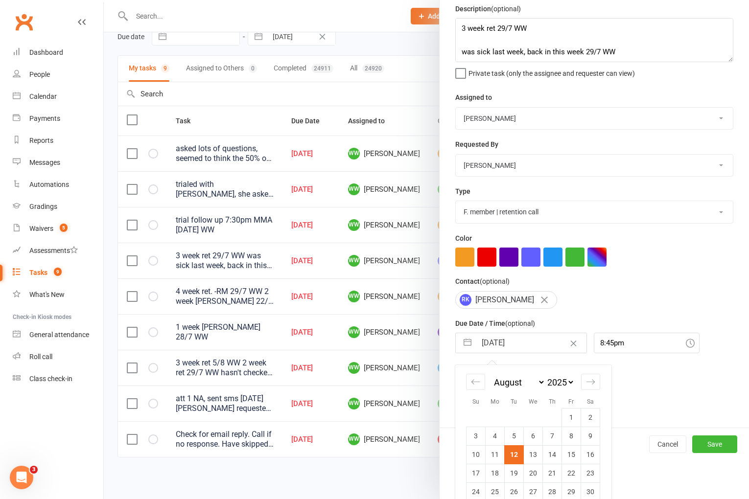
scroll to position [72, 0]
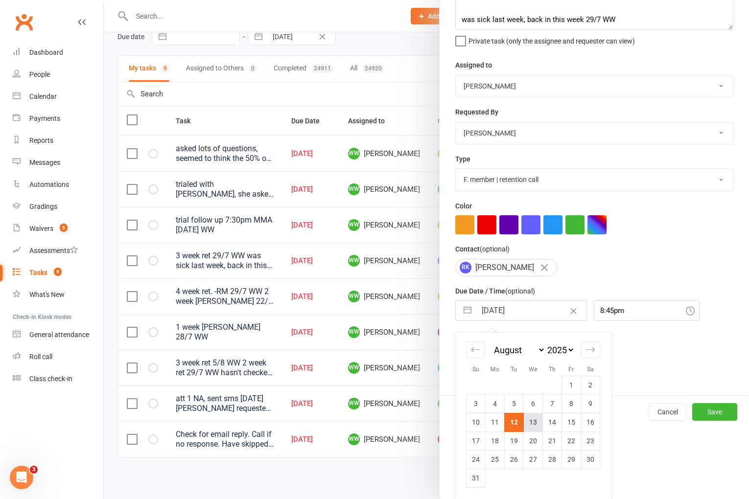
click at [537, 428] on td "13" at bounding box center [533, 422] width 19 height 19
type input "13 Aug 2025"
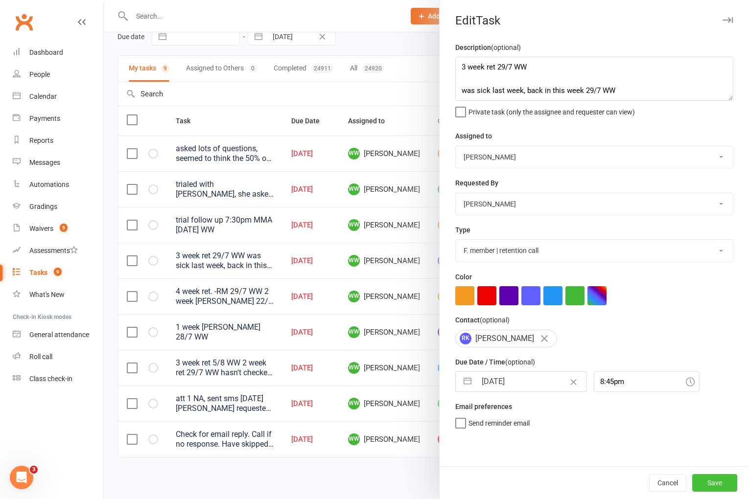
click at [722, 484] on button "Save" at bounding box center [714, 483] width 45 height 18
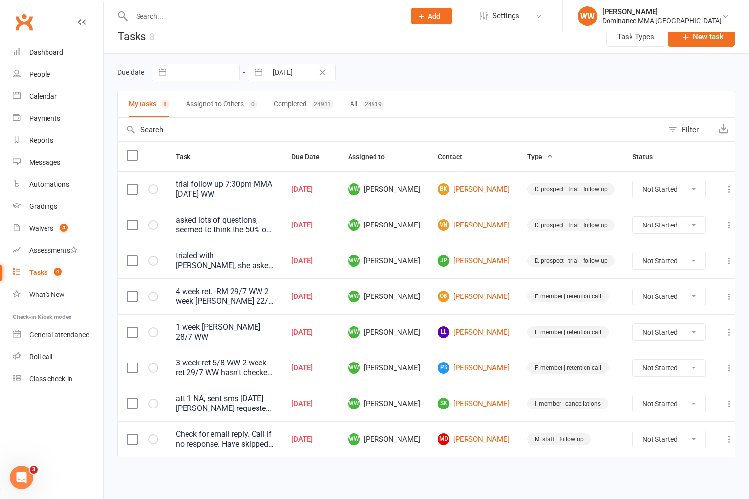
scroll to position [11, 0]
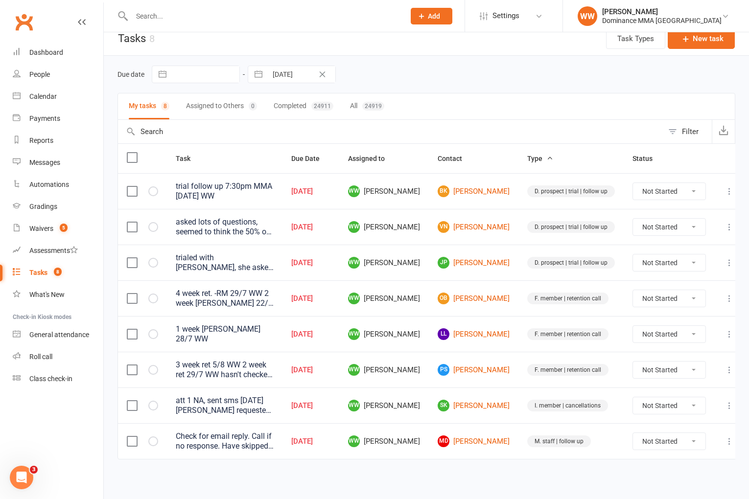
click at [518, 279] on td "D. prospect | trial | follow up" at bounding box center [570, 263] width 105 height 36
click at [518, 308] on td "F. member | retention call" at bounding box center [570, 298] width 105 height 36
click at [724, 367] on icon at bounding box center [729, 370] width 10 height 10
click at [672, 408] on link "Edit" at bounding box center [676, 407] width 97 height 20
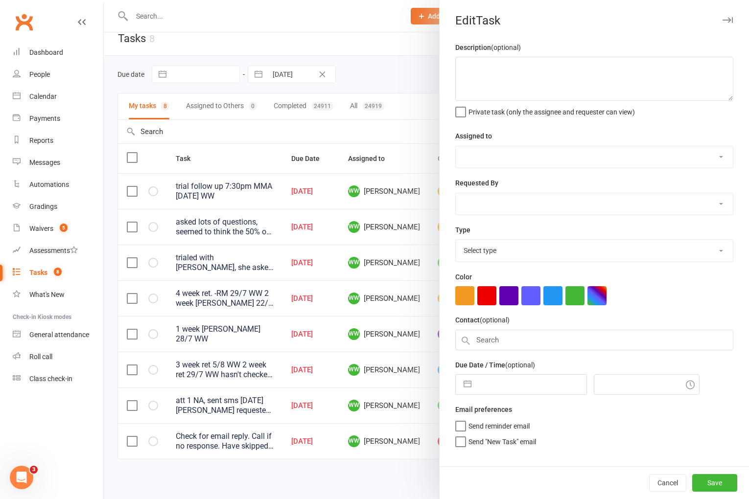
type textarea "3 week ret 5/8 WW 2 week ret 29/7 WW hasn't checked in - sent sms 29/7 WW 1 wee…"
select select "49757"
type input "12 Aug 2025"
type input "11:45am"
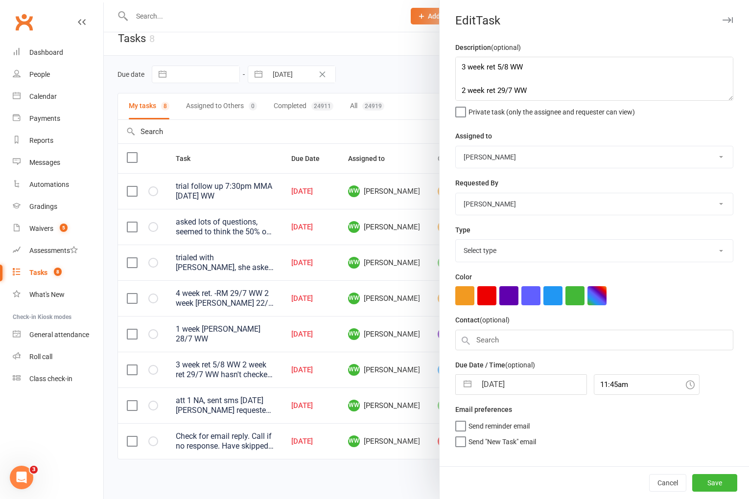
select select "3865"
click at [668, 488] on button "Cancel" at bounding box center [667, 483] width 37 height 18
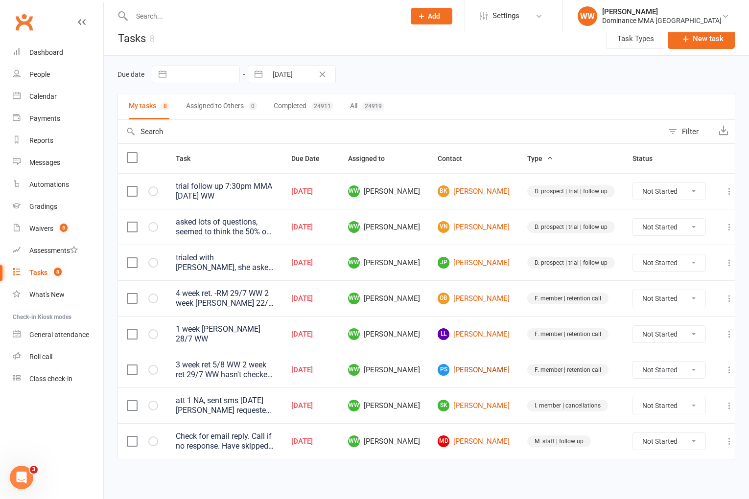
click at [481, 365] on link "PS Peter Shaw" at bounding box center [474, 370] width 72 height 12
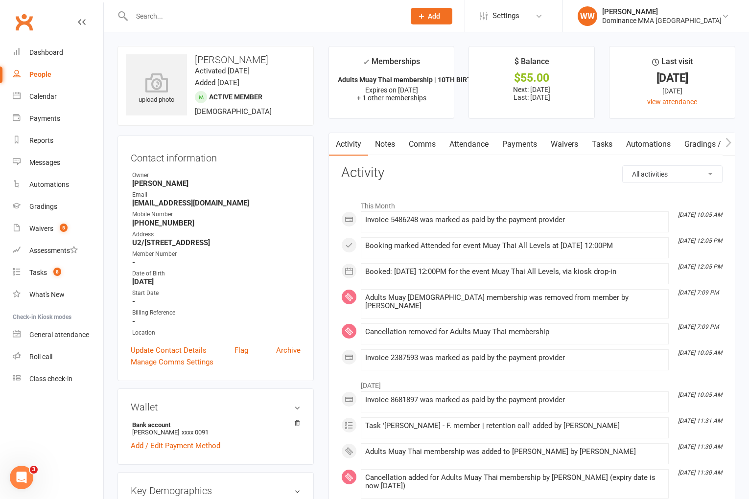
click at [602, 150] on link "Tasks" at bounding box center [602, 144] width 34 height 23
select select "incomplete"
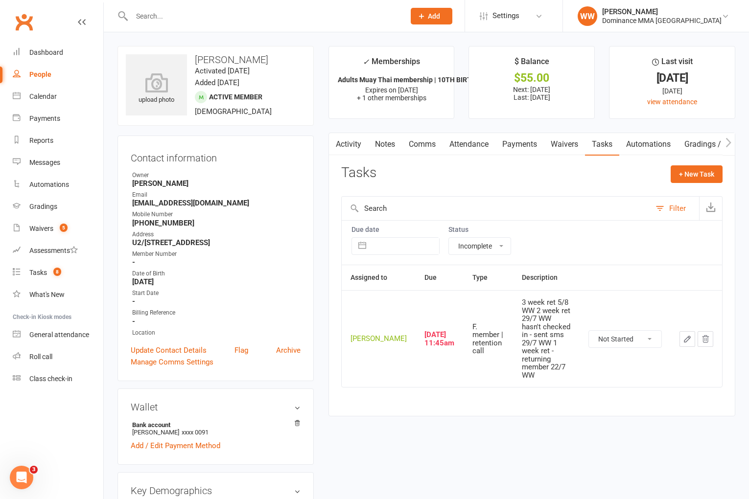
click at [682, 331] on button "button" at bounding box center [687, 339] width 16 height 16
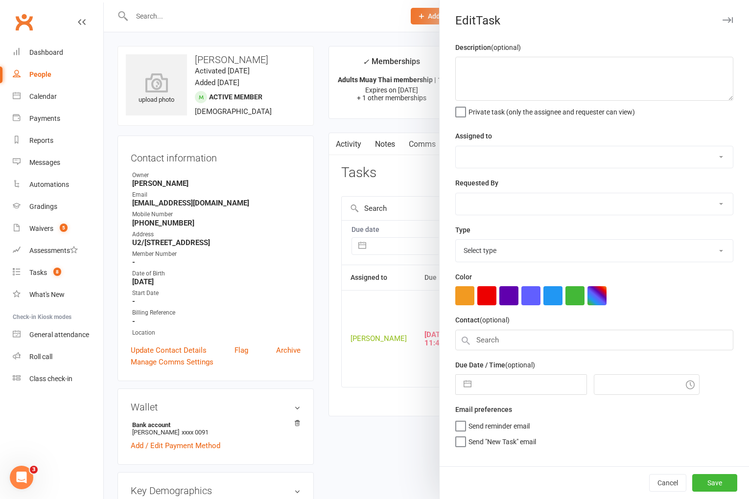
type textarea "3 week ret 5/8 WW 2 week ret 29/7 WW hasn't checked in - sent sms 29/7 WW 1 wee…"
select select "49757"
type input "[DATE]"
type input "11:45am"
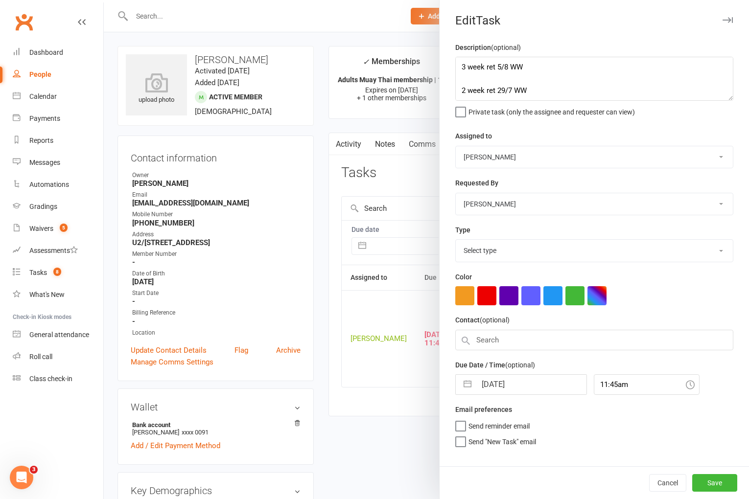
select select "3865"
select select "6"
select select "2025"
select select "7"
select select "2025"
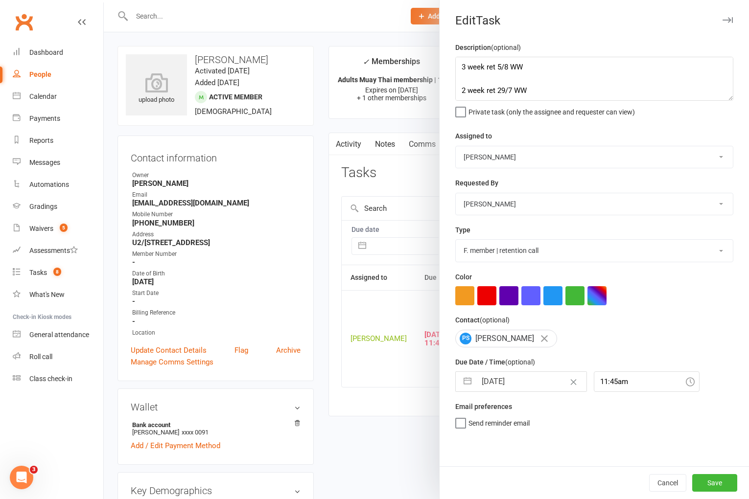
select select "8"
select select "2025"
click at [523, 391] on input "[DATE]" at bounding box center [531, 382] width 110 height 20
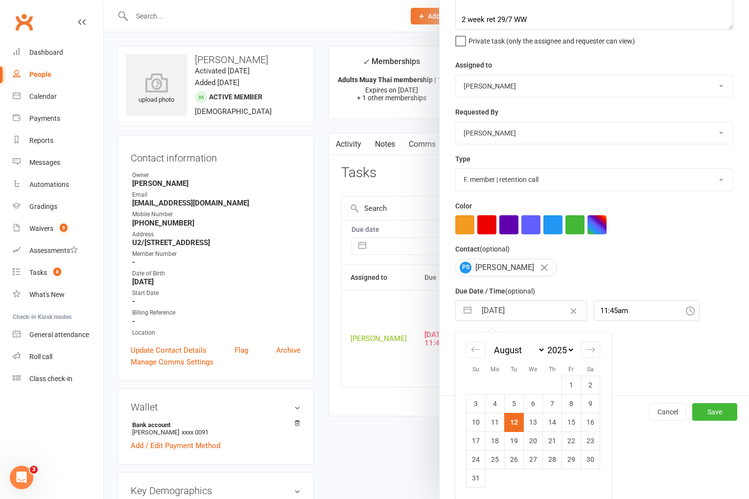
click at [534, 425] on td "13" at bounding box center [533, 422] width 19 height 19
type input "13 Aug 2025"
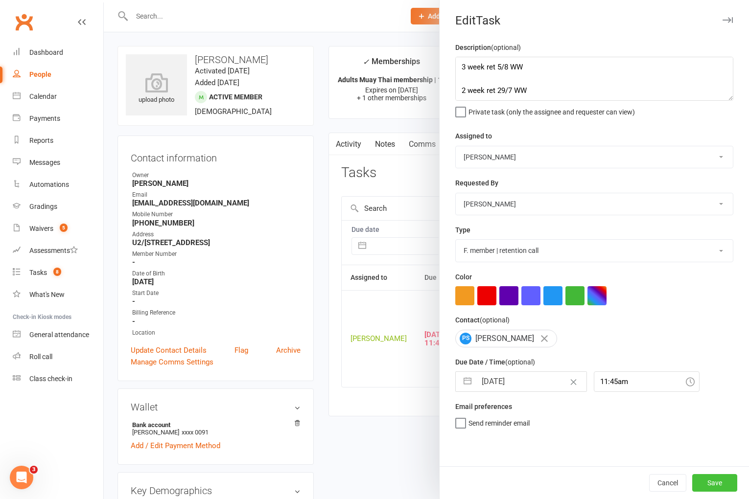
drag, startPoint x: 725, startPoint y: 485, endPoint x: 712, endPoint y: 483, distance: 13.4
click at [725, 485] on button "Save" at bounding box center [714, 483] width 45 height 18
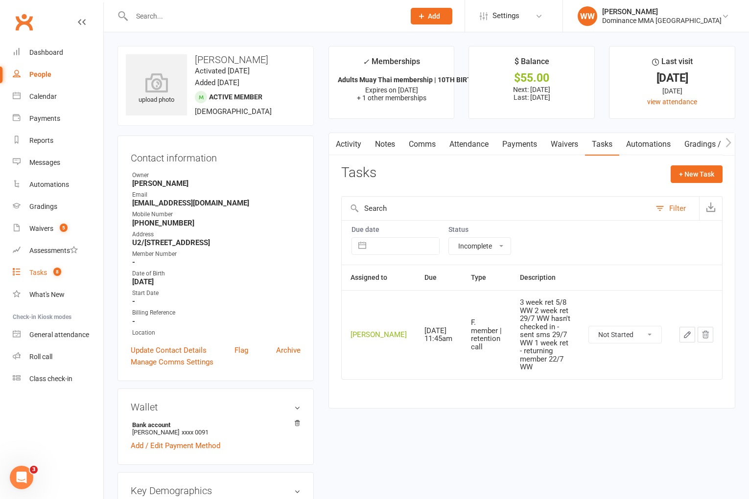
click at [56, 272] on span "8" at bounding box center [57, 272] width 8 height 8
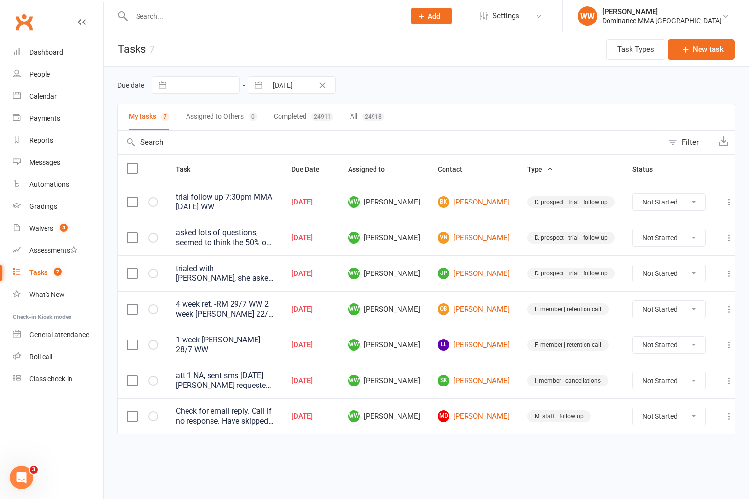
drag, startPoint x: 443, startPoint y: 334, endPoint x: 438, endPoint y: 332, distance: 5.6
click at [429, 334] on td "WW Will Wesley" at bounding box center [384, 345] width 90 height 36
click at [486, 411] on link "MD Marlee Dawson" at bounding box center [474, 417] width 72 height 12
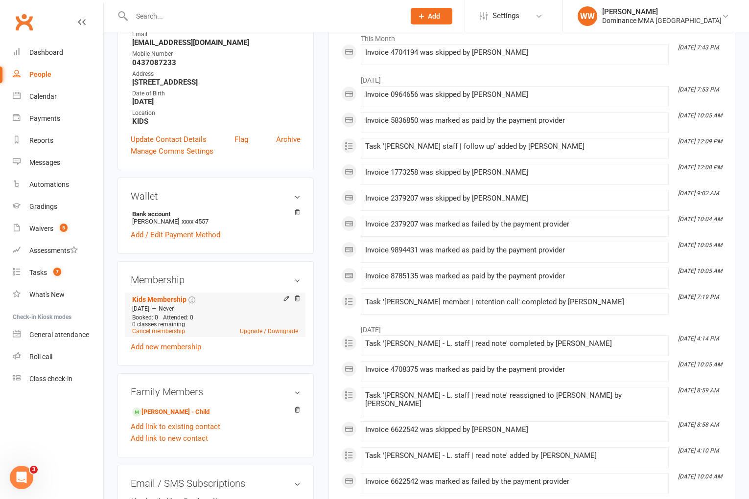
scroll to position [159, 0]
click at [172, 329] on link "Cancel membership" at bounding box center [158, 330] width 53 height 7
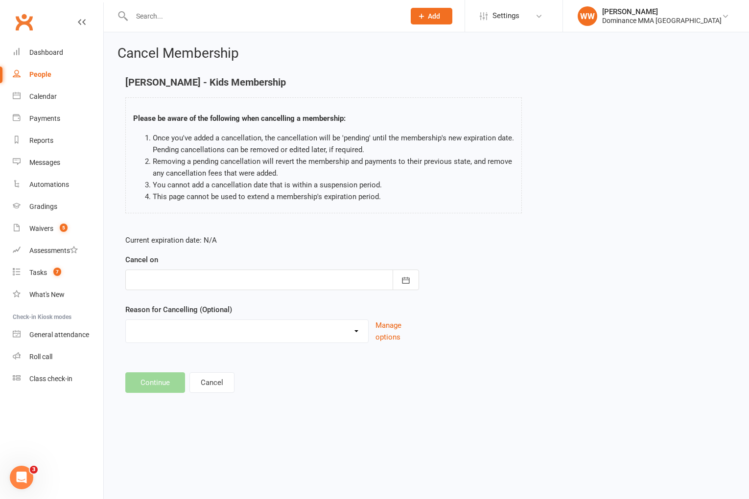
click at [215, 284] on div at bounding box center [272, 280] width 294 height 21
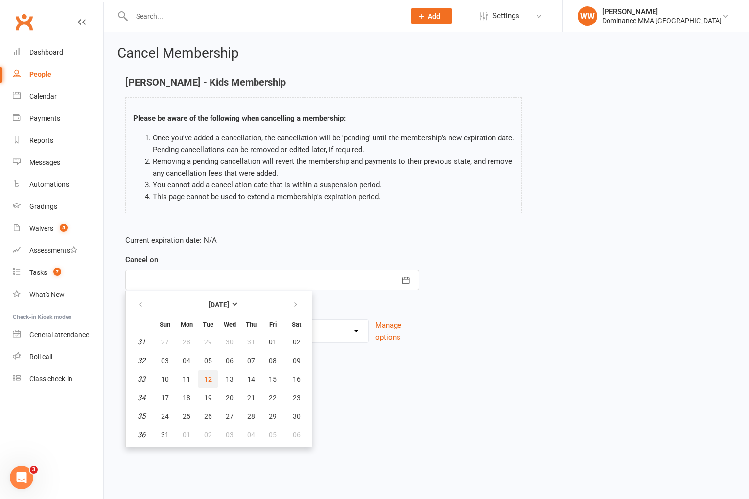
click at [210, 376] on span "12" at bounding box center [208, 379] width 8 height 8
type input "[DATE]"
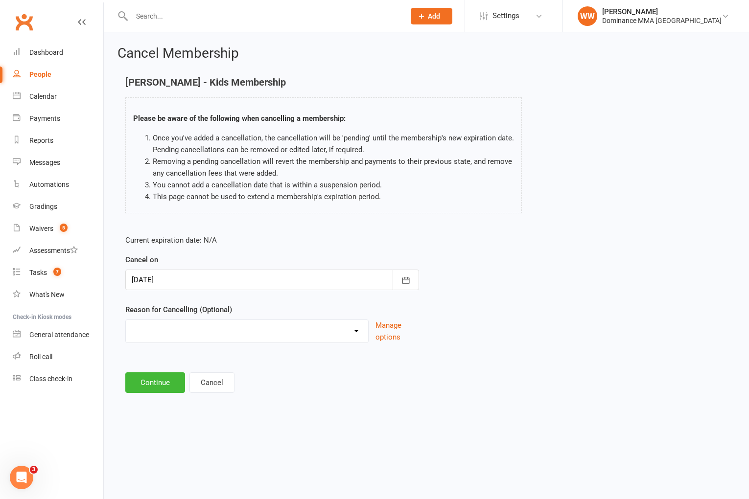
click at [193, 328] on select "force cancel Holiday Injury Moved away upgrade/downgrade Other reason" at bounding box center [247, 330] width 242 height 20
select select "5"
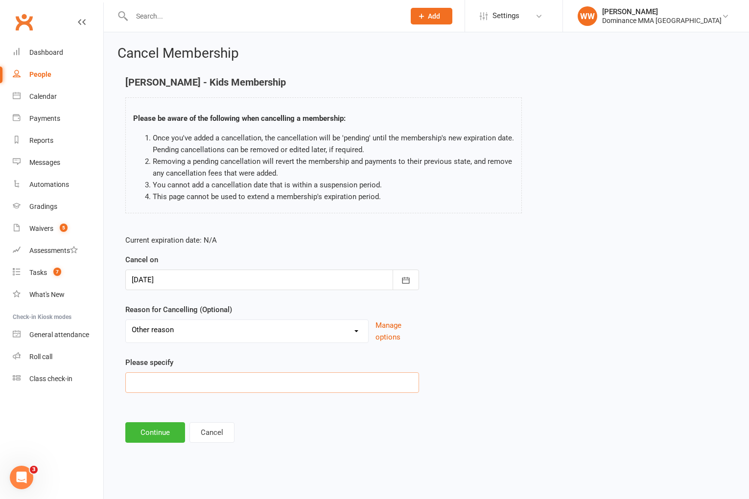
click at [165, 380] on input at bounding box center [272, 382] width 294 height 21
type input "loss of interest"
click at [152, 427] on button "Continue" at bounding box center [155, 432] width 60 height 21
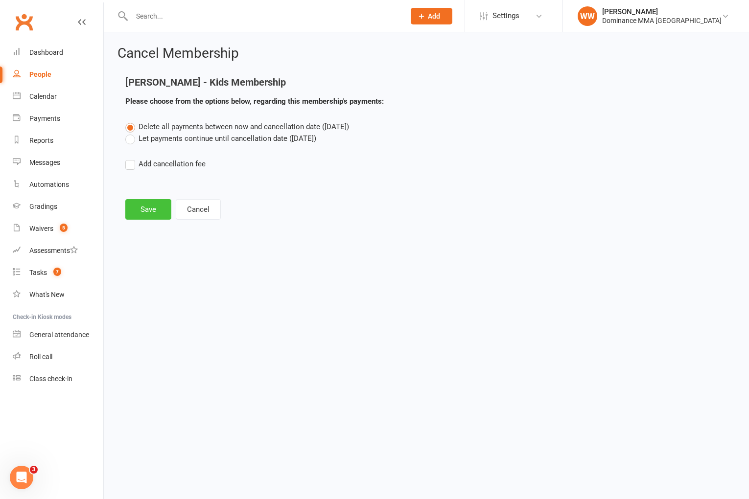
click at [149, 209] on button "Save" at bounding box center [148, 209] width 46 height 21
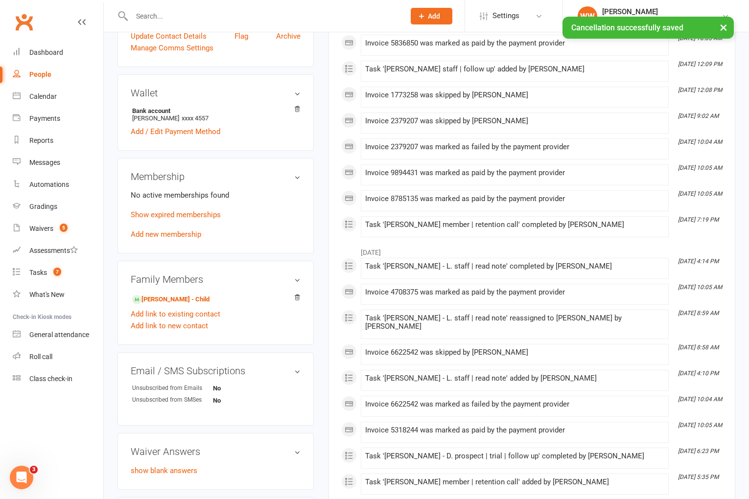
scroll to position [264, 0]
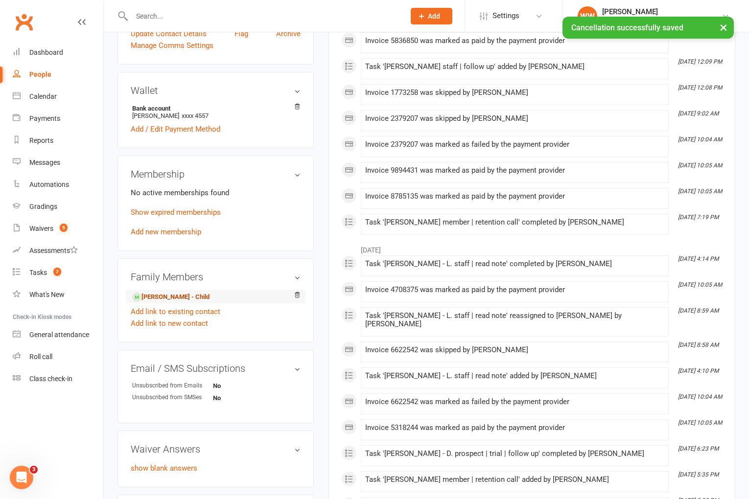
click at [194, 297] on link "Finn Dawson - Child" at bounding box center [170, 297] width 77 height 10
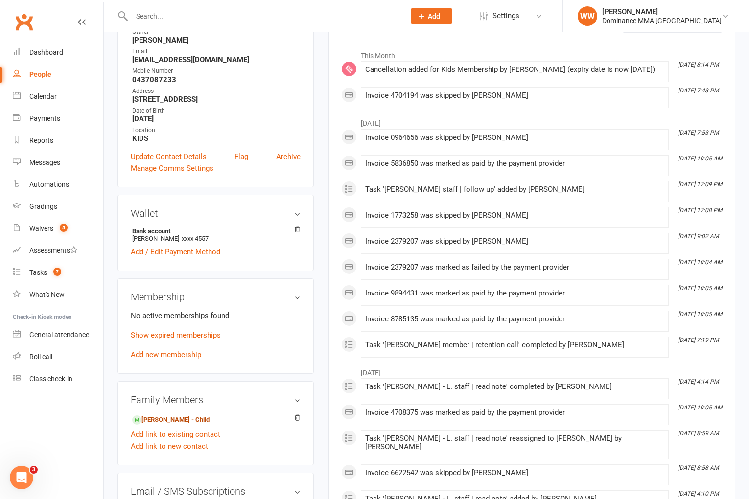
scroll to position [0, 0]
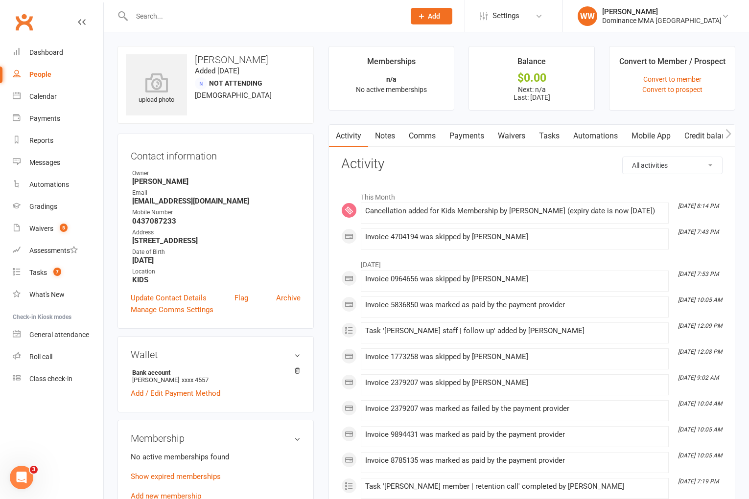
drag, startPoint x: 479, startPoint y: 137, endPoint x: 472, endPoint y: 138, distance: 7.4
click at [479, 137] on link "Payments" at bounding box center [466, 136] width 48 height 23
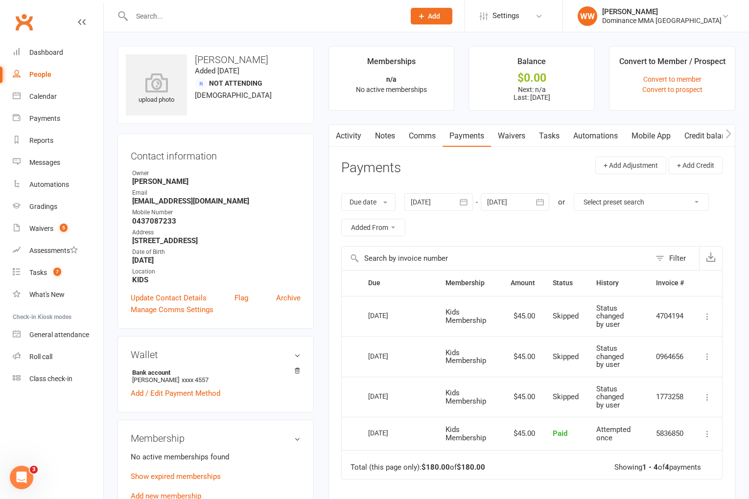
click at [357, 139] on link "Activity" at bounding box center [348, 136] width 39 height 23
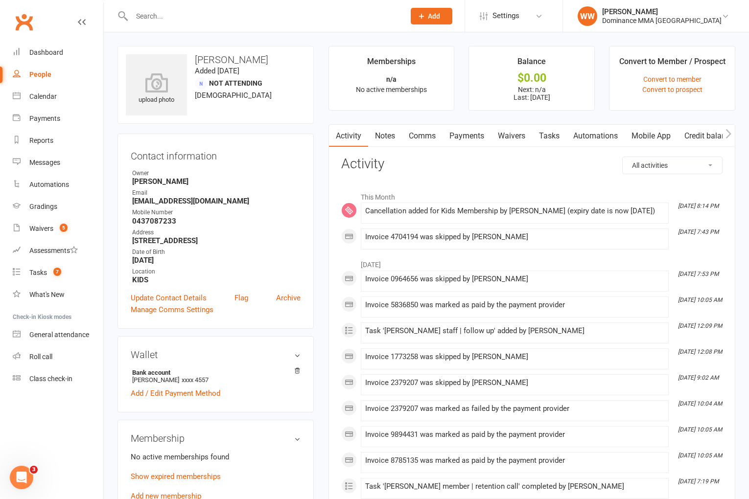
click at [387, 140] on link "Notes" at bounding box center [385, 136] width 34 height 23
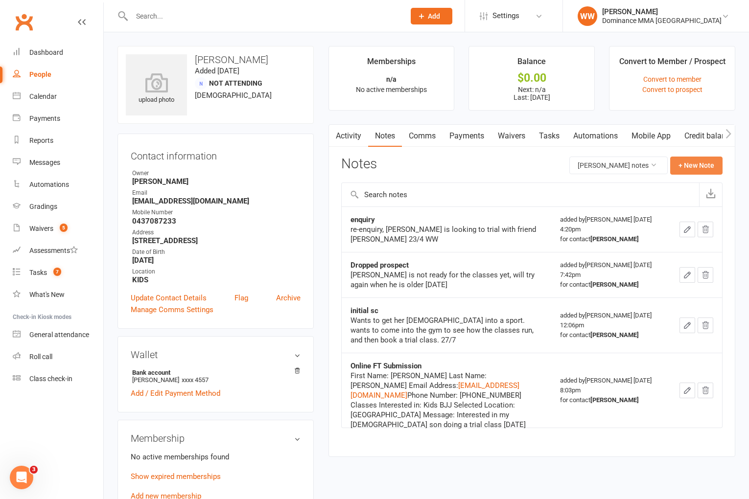
click at [697, 170] on button "+ New Note" at bounding box center [696, 166] width 52 height 18
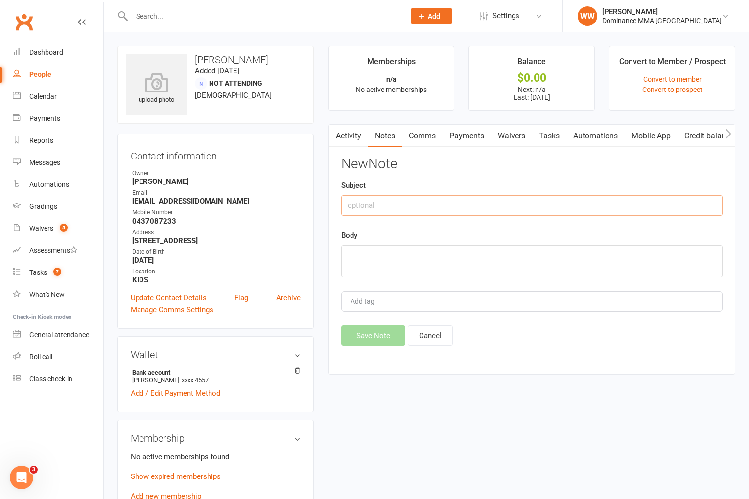
click at [458, 208] on input "text" at bounding box center [531, 205] width 381 height 21
type input "cancellation"
click at [456, 252] on textarea at bounding box center [531, 261] width 381 height 32
type textarea "had thought she'd cancelled b"
click at [436, 334] on button "Cancel" at bounding box center [430, 335] width 45 height 21
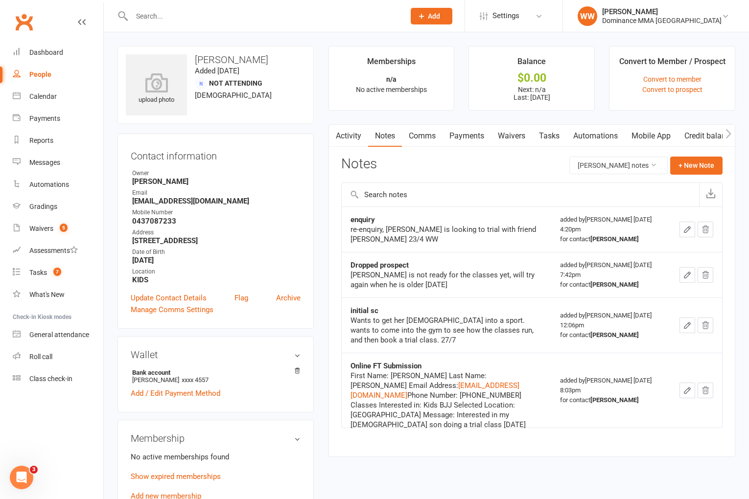
click at [559, 137] on link "Tasks" at bounding box center [549, 136] width 34 height 23
select select "incomplete"
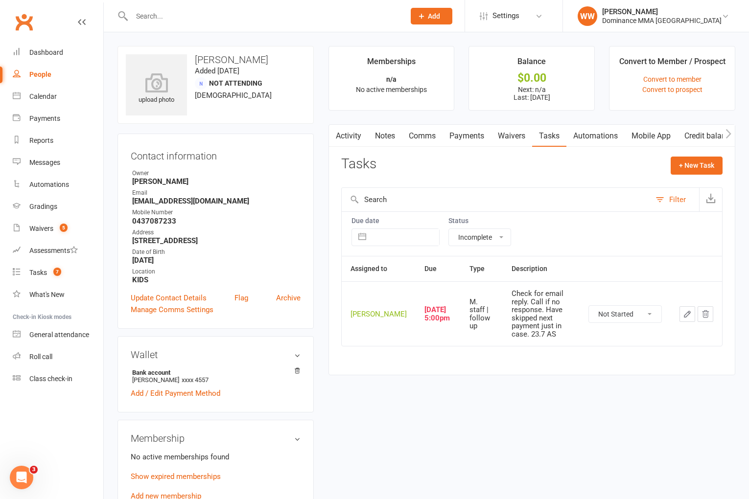
click at [317, 242] on div "upload photo Marlee Dawson Added 26 July, 2024 Not Attending 35 years old Conta…" at bounding box center [215, 430] width 211 height 769
click at [41, 271] on div "Tasks" at bounding box center [38, 273] width 18 height 8
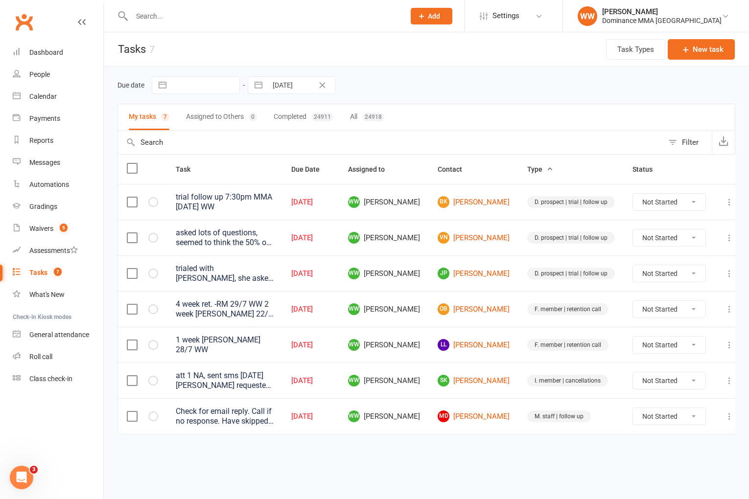
click at [339, 277] on td "Aug 12, 2025" at bounding box center [310, 273] width 57 height 36
click at [339, 283] on td "Aug 12, 2025" at bounding box center [310, 273] width 57 height 36
click at [640, 418] on select "Not Started In Progress Waiting Complete" at bounding box center [669, 416] width 72 height 17
select select "unstarted"
click at [448, 384] on td "SK Sam Kinsman" at bounding box center [474, 381] width 90 height 36
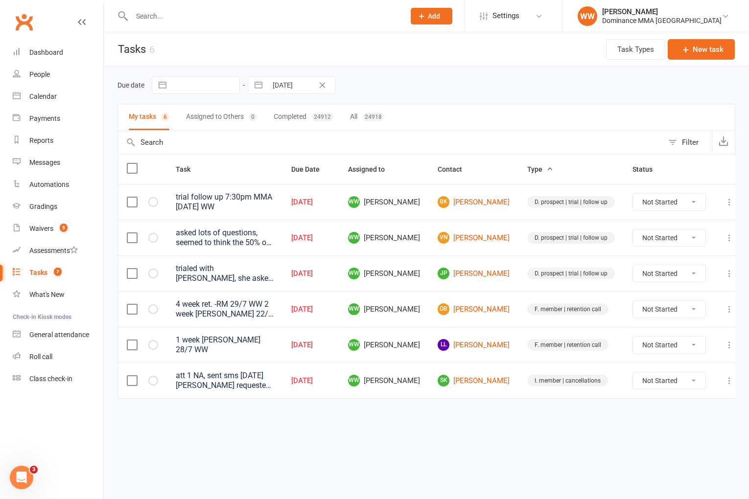
click at [448, 382] on td "SK Sam Kinsman" at bounding box center [474, 381] width 90 height 36
click at [724, 347] on icon at bounding box center [729, 345] width 10 height 10
click at [665, 389] on link "Edit" at bounding box center [676, 383] width 97 height 20
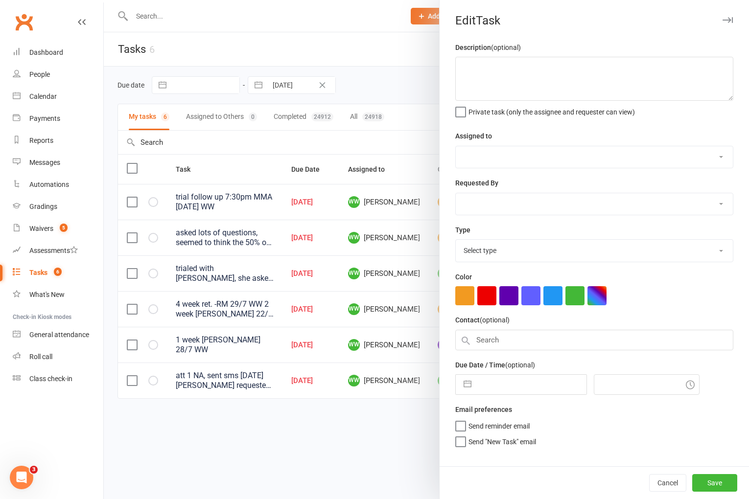
type textarea "1 week ret - Keira 28/7 WW"
select select "49757"
type input "[DATE]"
type input "9:00pm"
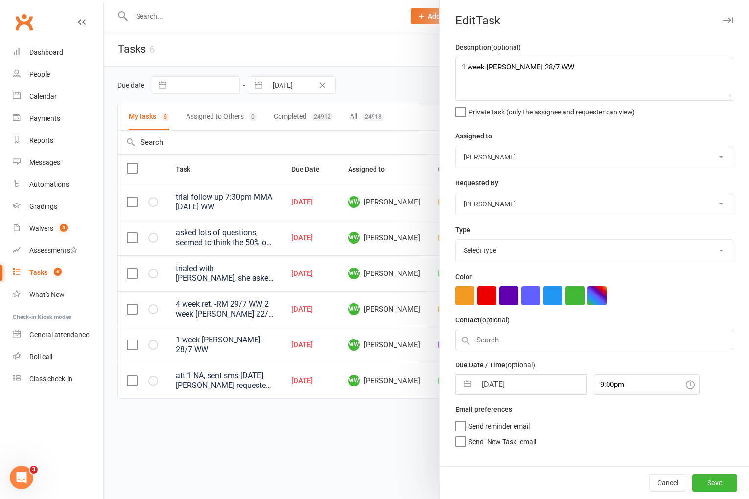
select select "3865"
select select "6"
select select "2025"
select select "7"
select select "2025"
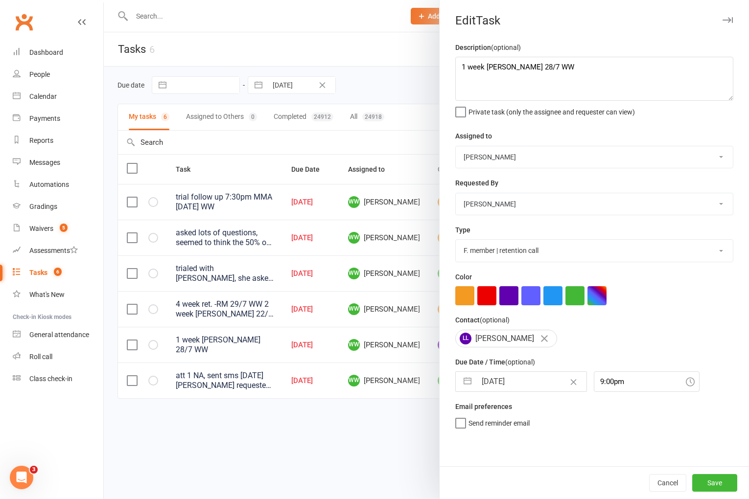
select select "8"
select select "2025"
click at [533, 392] on input "[DATE]" at bounding box center [531, 382] width 110 height 20
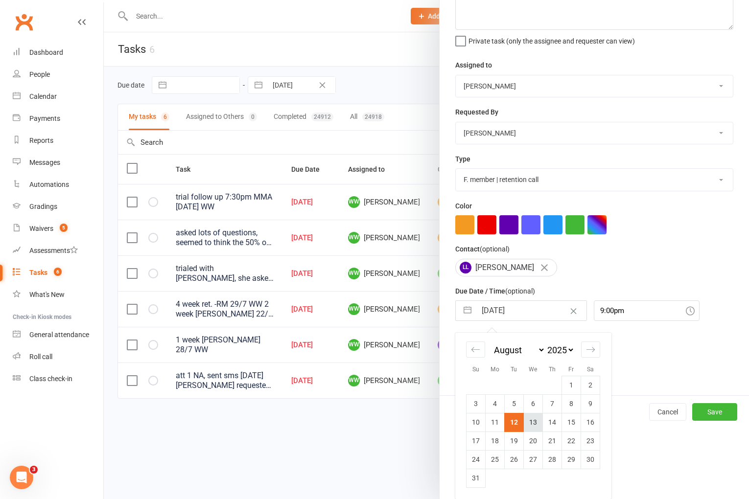
click at [534, 419] on td "13" at bounding box center [533, 422] width 19 height 19
type input "13 Aug 2025"
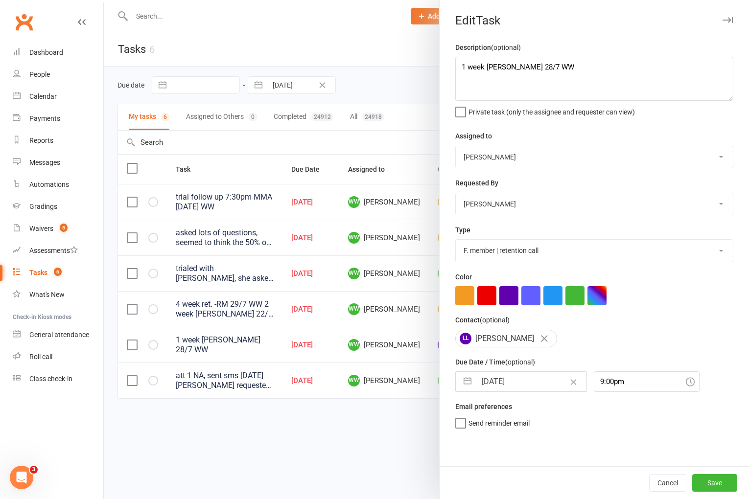
scroll to position [0, 0]
click at [713, 479] on button "Save" at bounding box center [714, 483] width 45 height 18
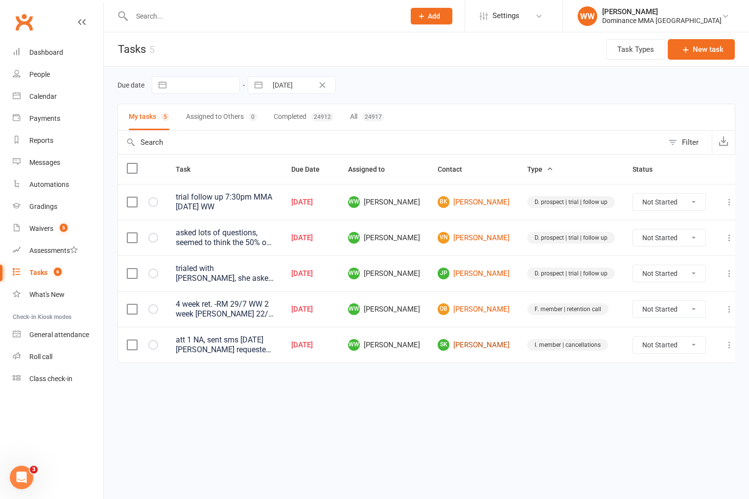
click at [481, 346] on link "SK Sam Kinsman" at bounding box center [474, 345] width 72 height 12
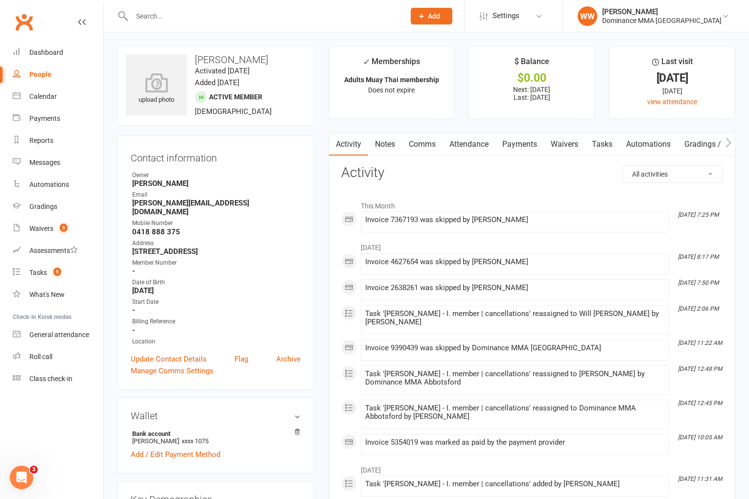
click at [512, 151] on link "Payments" at bounding box center [519, 144] width 48 height 23
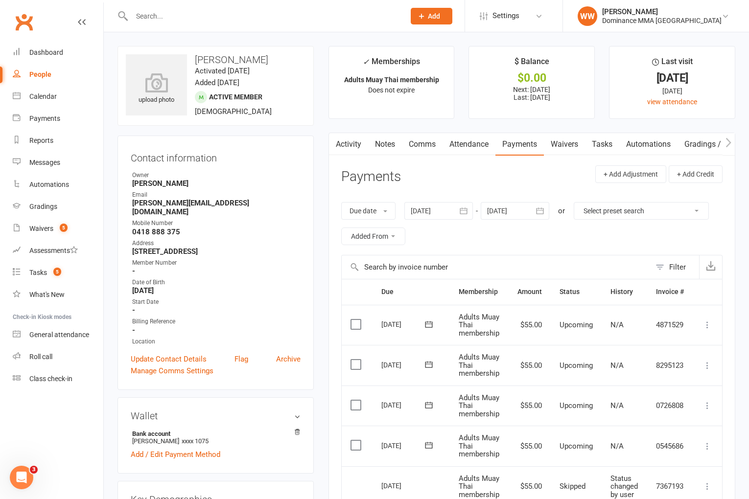
click at [603, 149] on link "Tasks" at bounding box center [602, 144] width 34 height 23
select select "incomplete"
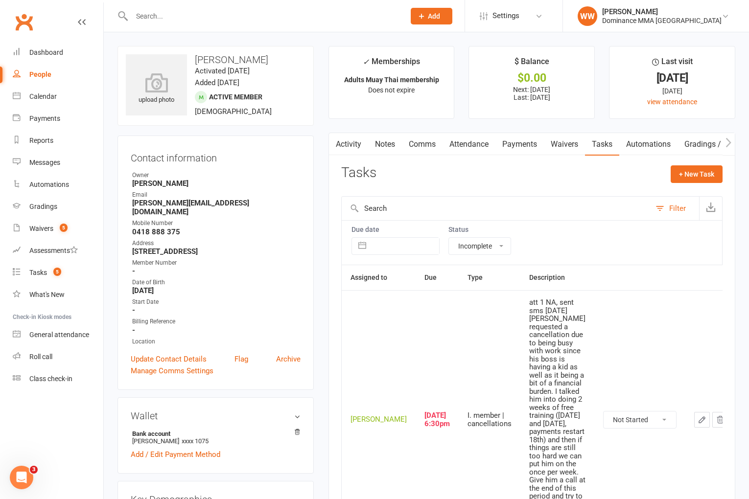
click at [699, 417] on icon "button" at bounding box center [702, 420] width 6 height 6
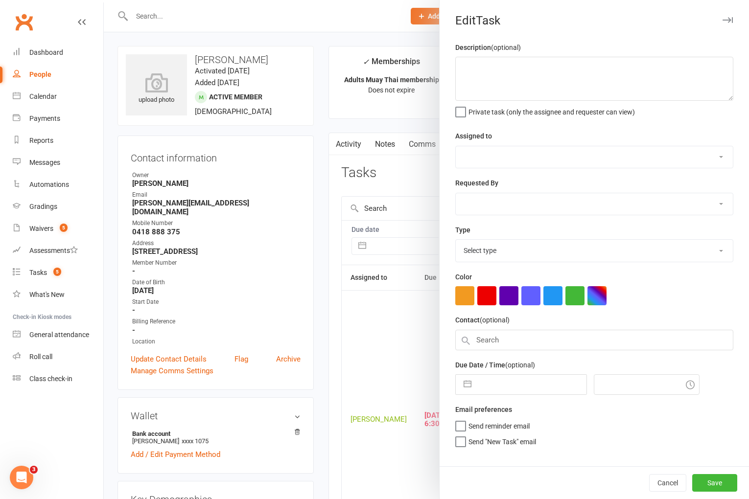
type textarea "att 1 NA, sent sms 17/7 SA Sam requested a cancellation due to being busy with …"
select select "49757"
select select "12631"
type input "[DATE]"
type input "6:30pm"
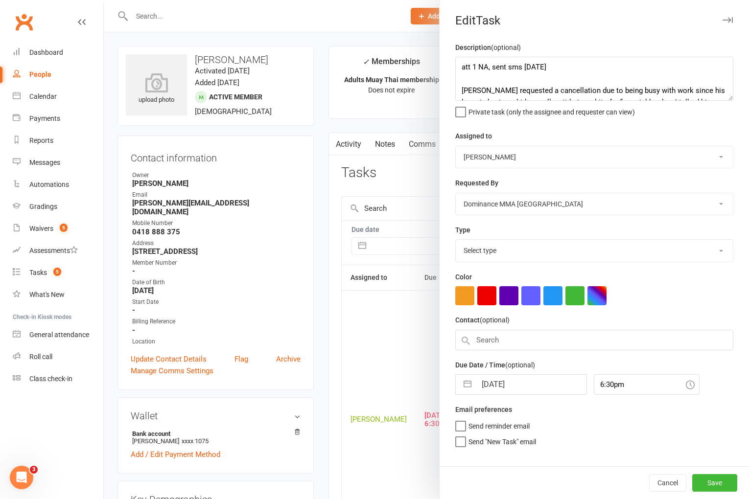
select select "3868"
click at [504, 391] on input "[DATE]" at bounding box center [531, 382] width 110 height 20
select select "6"
select select "2025"
select select "7"
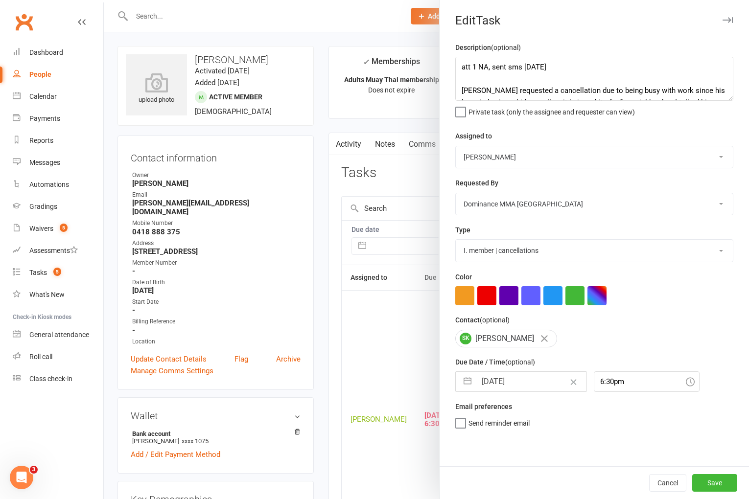
select select "2025"
select select "8"
select select "2025"
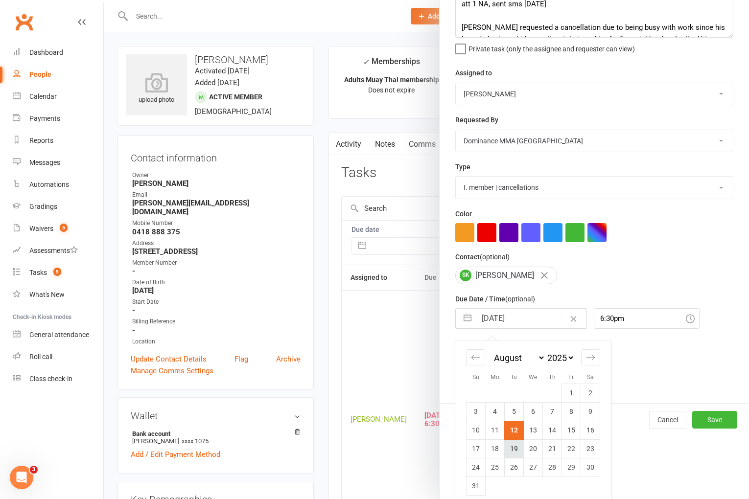
scroll to position [72, 0]
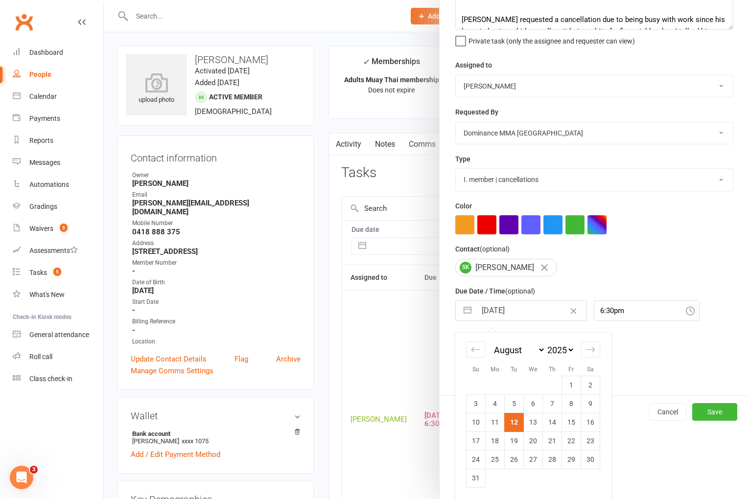
click at [525, 424] on td "13" at bounding box center [533, 422] width 19 height 19
type input "13 Aug 2025"
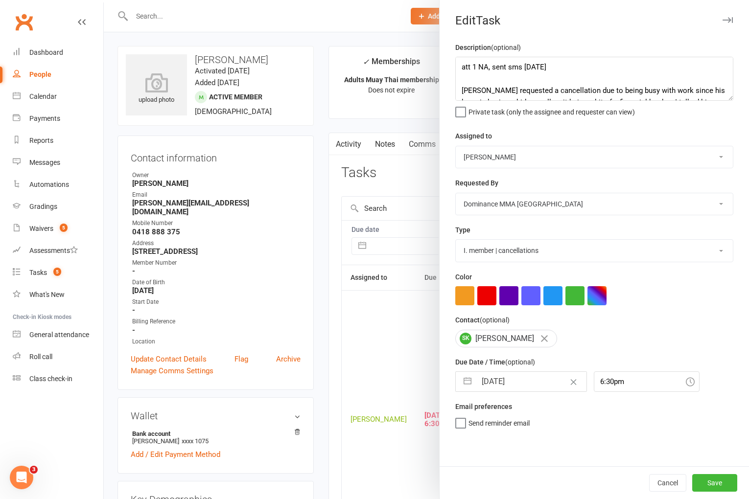
scroll to position [0, 0]
click at [713, 482] on button "Save" at bounding box center [714, 483] width 45 height 18
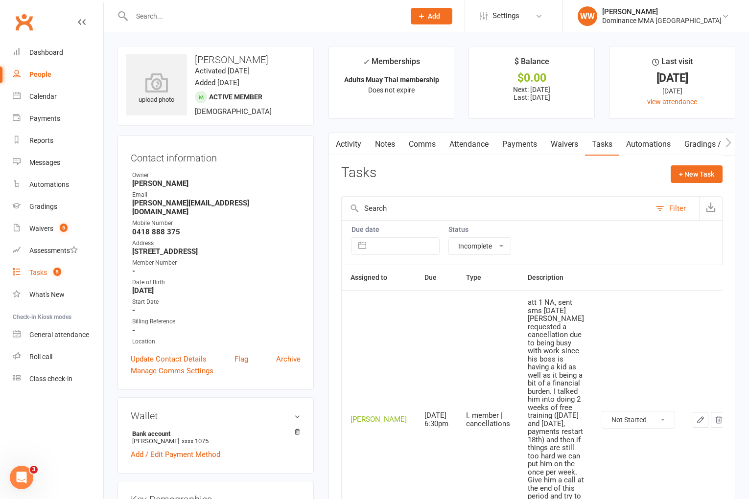
click at [64, 276] on link "Tasks 5" at bounding box center [58, 273] width 91 height 22
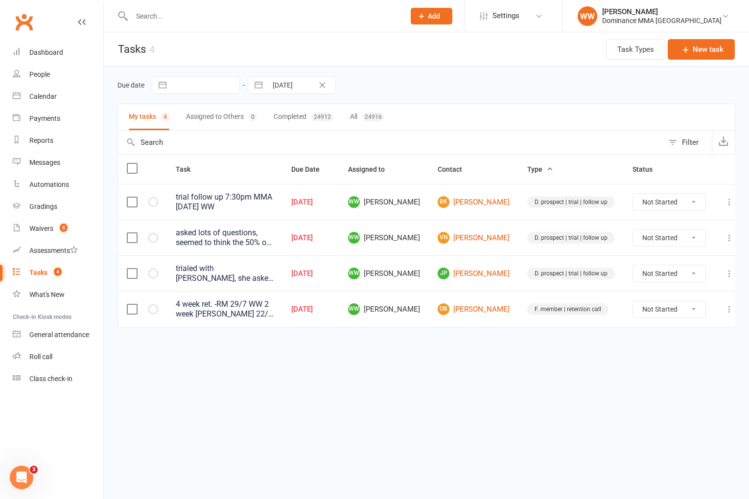
click at [507, 280] on td "JP Josh Pammit" at bounding box center [474, 273] width 90 height 36
click at [518, 280] on td "D. prospect | trial | follow up" at bounding box center [570, 273] width 105 height 36
click at [494, 314] on link "OB Olga Bubnova" at bounding box center [474, 309] width 72 height 12
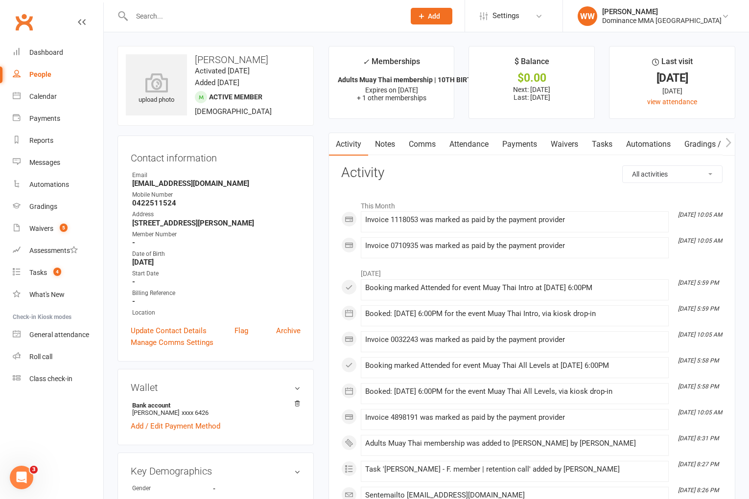
click at [183, 21] on input "text" at bounding box center [263, 16] width 269 height 14
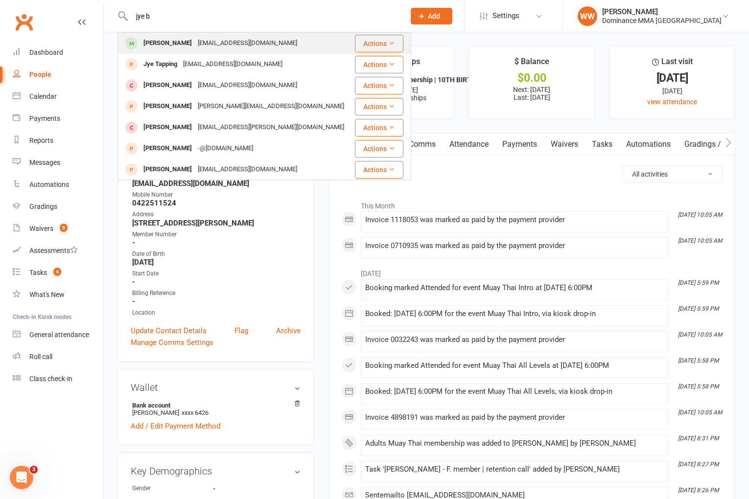
type input "jye b"
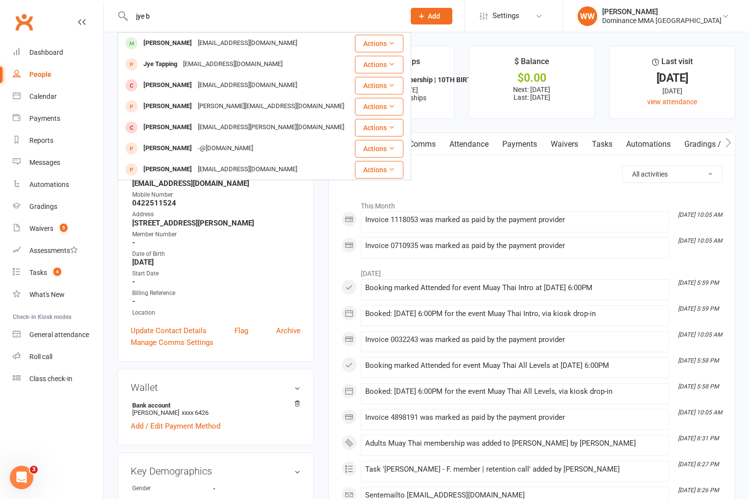
click at [195, 42] on div "jyebryan9@gmail.com" at bounding box center [247, 43] width 105 height 14
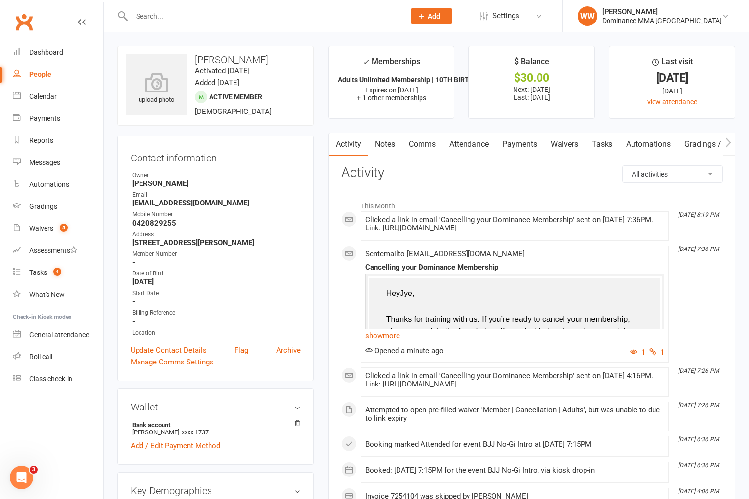
click at [599, 151] on link "Tasks" at bounding box center [602, 144] width 34 height 23
select select "incomplete"
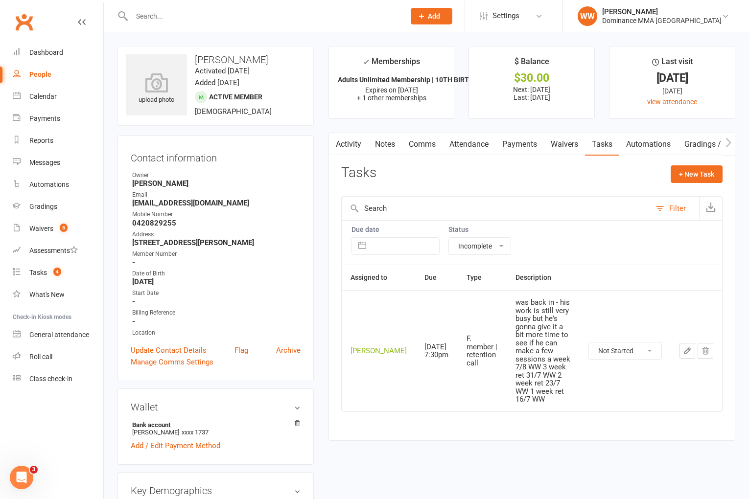
click at [685, 350] on button "button" at bounding box center [687, 351] width 16 height 16
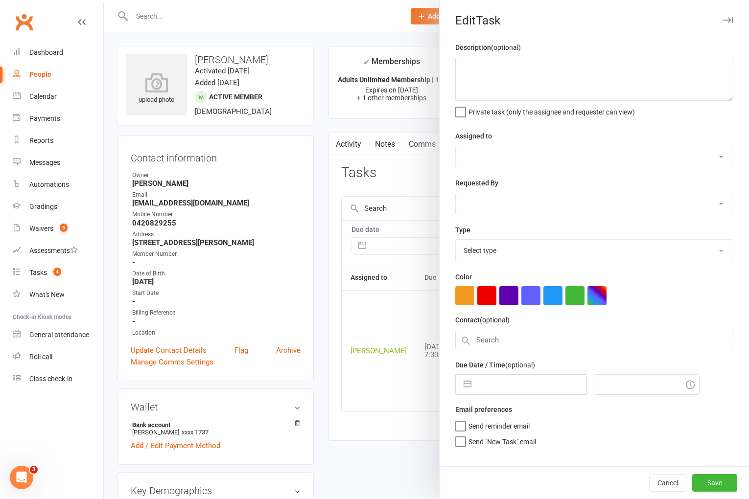
type textarea "was back in - his work is still very busy but he's gonna give it a bit more tim…"
select select "49757"
type input "14 Aug 2025"
type input "7:30pm"
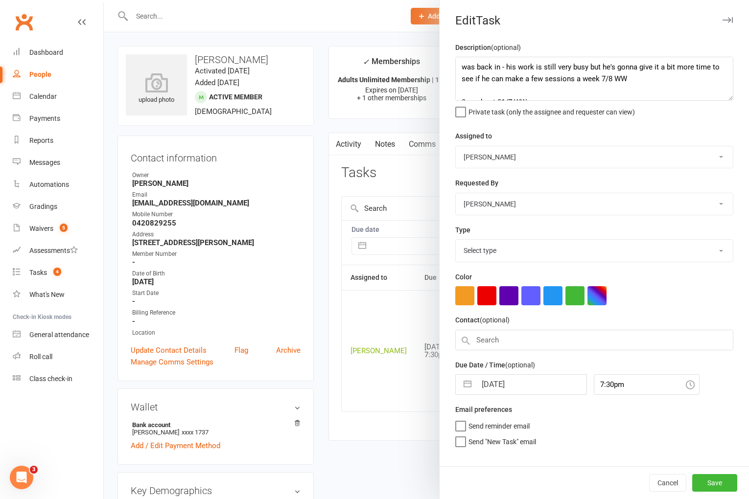
select select "3865"
click at [524, 386] on input "14 Aug 2025" at bounding box center [531, 382] width 110 height 20
select select "6"
select select "2025"
select select "7"
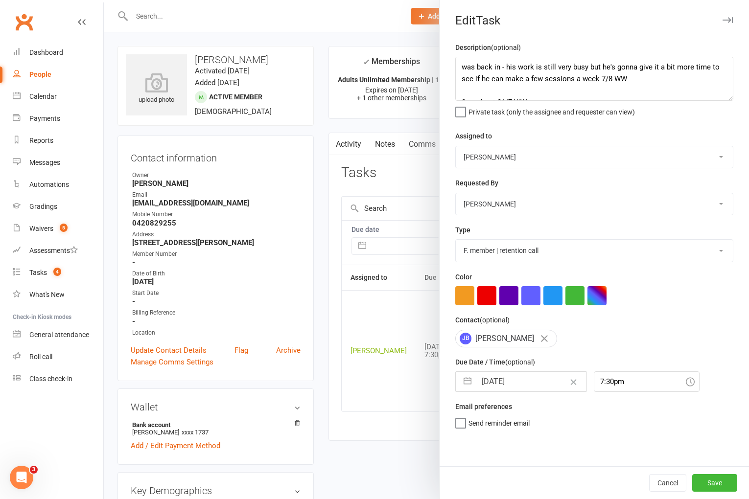
select select "2025"
select select "8"
select select "2025"
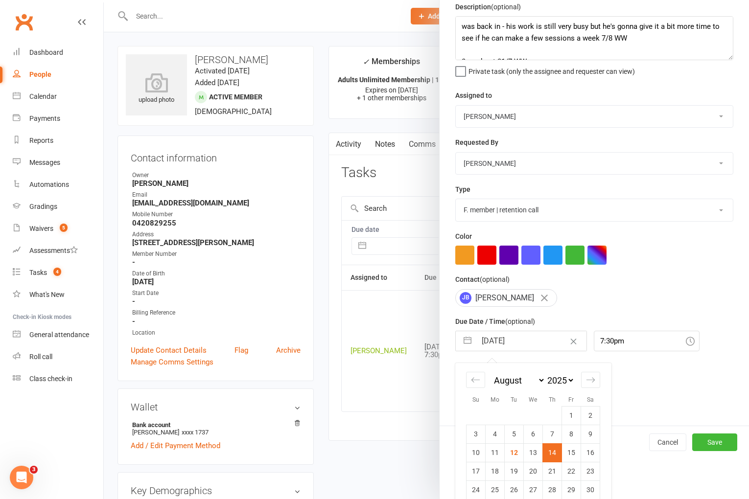
scroll to position [72, 0]
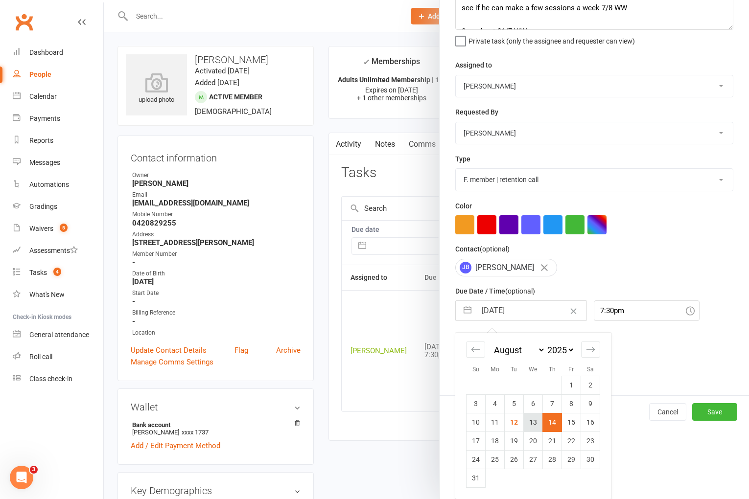
click at [528, 426] on td "13" at bounding box center [533, 422] width 19 height 19
type input "13 Aug 2025"
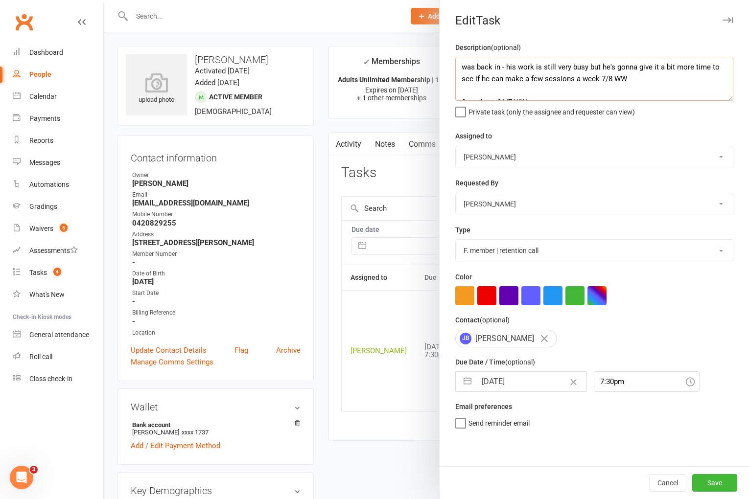
click at [458, 66] on textarea "was back in - his work is still very busy but he's gonna give it a bit more tim…" at bounding box center [594, 79] width 278 height 44
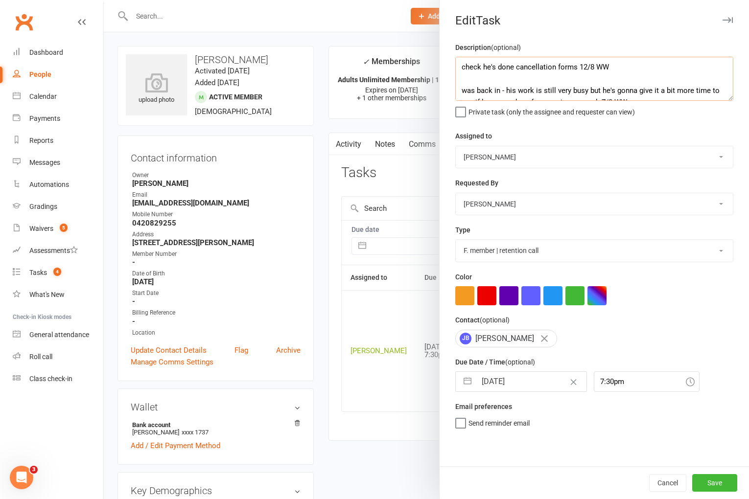
type textarea "check he's done cancellation forms 12/8 WW was back in - his work is still very…"
click at [484, 376] on input "13 Aug 2025" at bounding box center [531, 382] width 110 height 20
select select "6"
select select "2025"
select select "7"
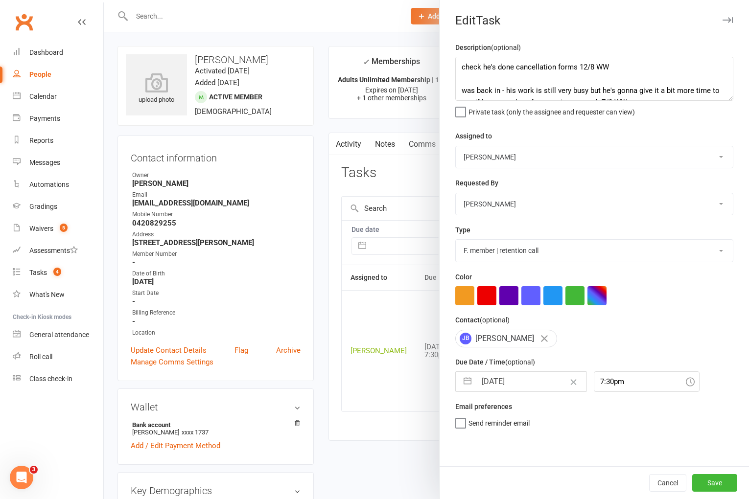
select select "2025"
select select "8"
select select "2025"
drag, startPoint x: 694, startPoint y: 449, endPoint x: 700, endPoint y: 471, distance: 22.9
click at [694, 449] on div "Description (optional) check he's done cancellation forms 12/8 WW was back in -…" at bounding box center [594, 254] width 309 height 425
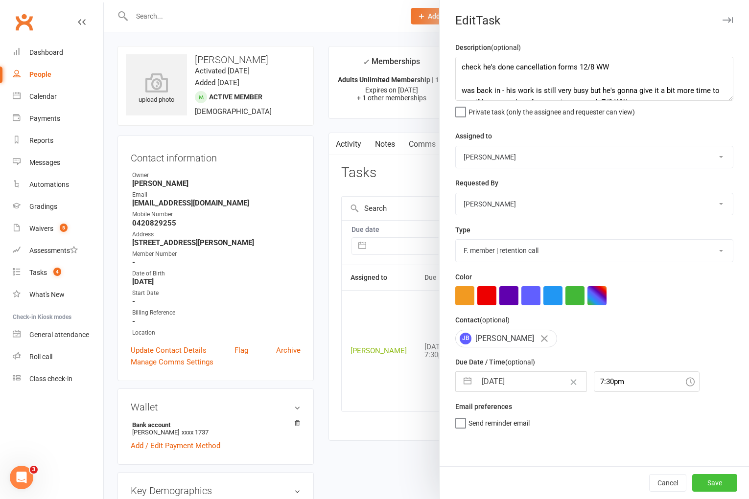
click at [707, 478] on button "Save" at bounding box center [714, 483] width 45 height 18
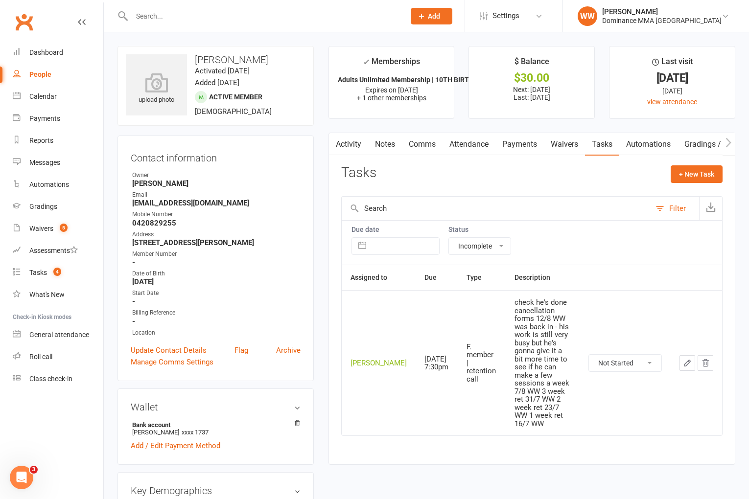
click at [571, 144] on link "Waivers" at bounding box center [564, 144] width 41 height 23
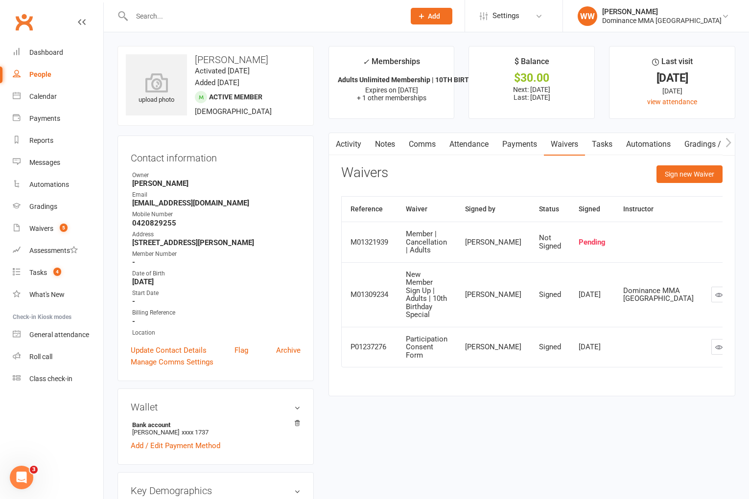
click at [525, 144] on link "Payments" at bounding box center [519, 144] width 48 height 23
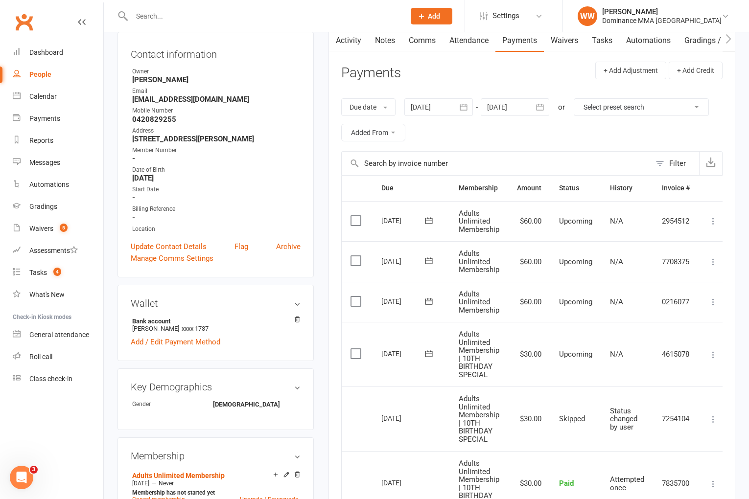
scroll to position [0, 7]
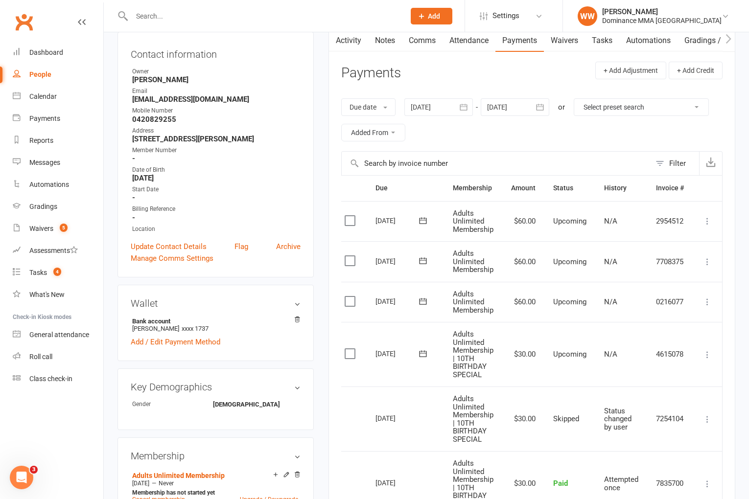
drag, startPoint x: 707, startPoint y: 351, endPoint x: 697, endPoint y: 361, distance: 14.2
click at [707, 351] on icon at bounding box center [707, 355] width 10 height 10
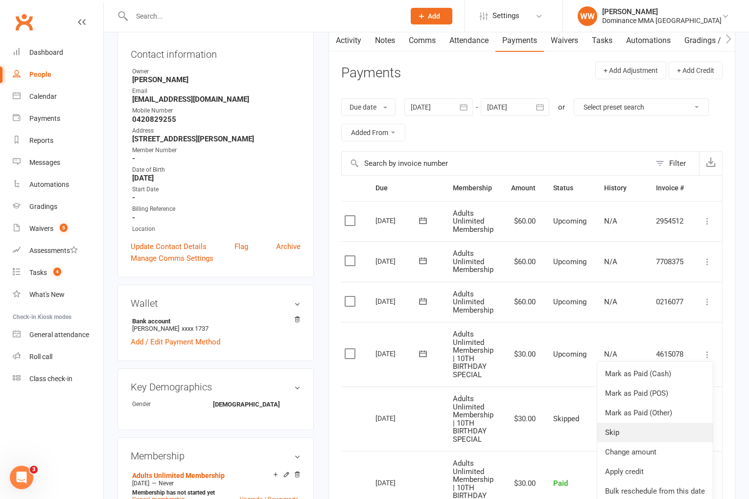
click at [616, 430] on link "Skip" at bounding box center [655, 433] width 116 height 20
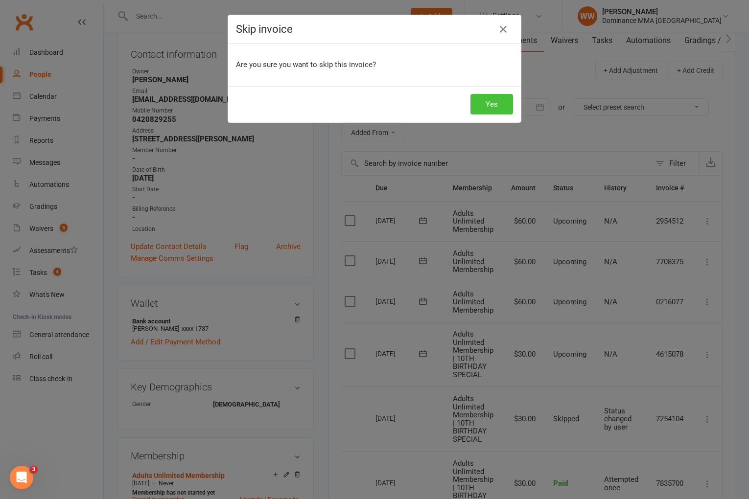
click at [489, 101] on button "Yes" at bounding box center [491, 104] width 43 height 21
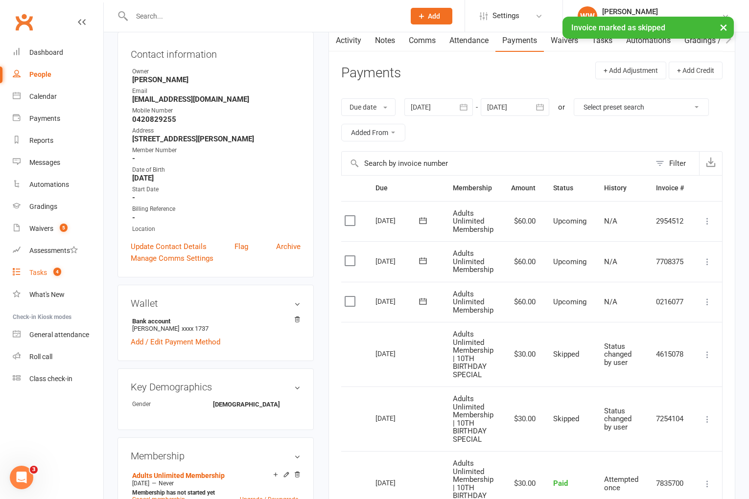
click at [42, 275] on div "Tasks" at bounding box center [38, 273] width 18 height 8
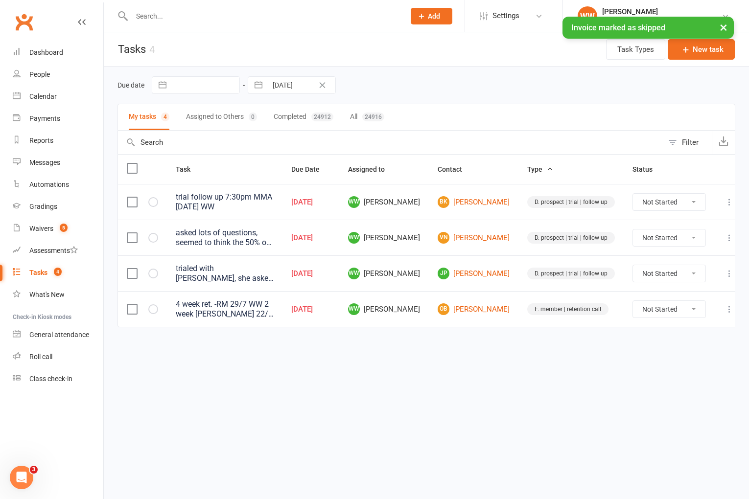
click at [403, 77] on div "Due date Navigate forward to interact with the calendar and select a date. Pres…" at bounding box center [426, 85] width 618 height 18
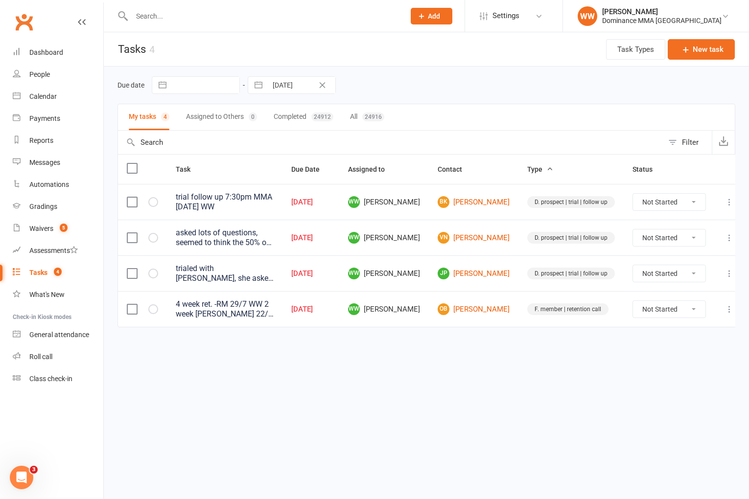
click at [724, 308] on icon at bounding box center [729, 309] width 10 height 10
click at [667, 348] on link "Edit" at bounding box center [676, 348] width 97 height 20
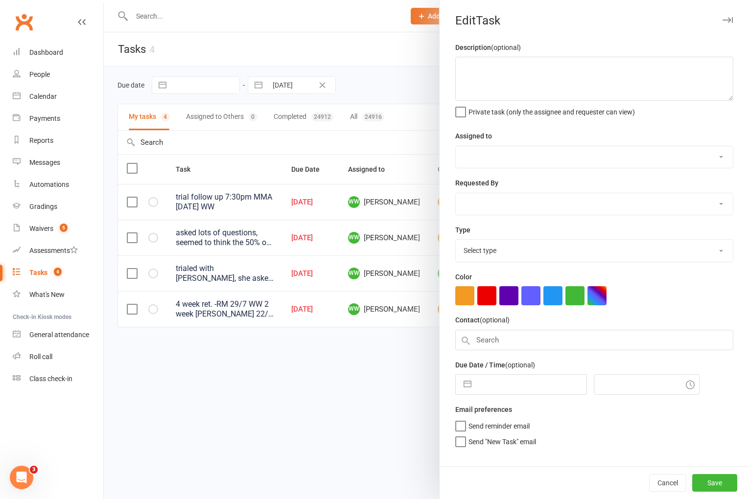
type textarea "4 week ret. -RM 29/7 WW 2 week ret -RM 22/7 WW sent sms 22/7 WW 1 week ret - re…"
select select "49757"
type input "[DATE]"
type input "8:30pm"
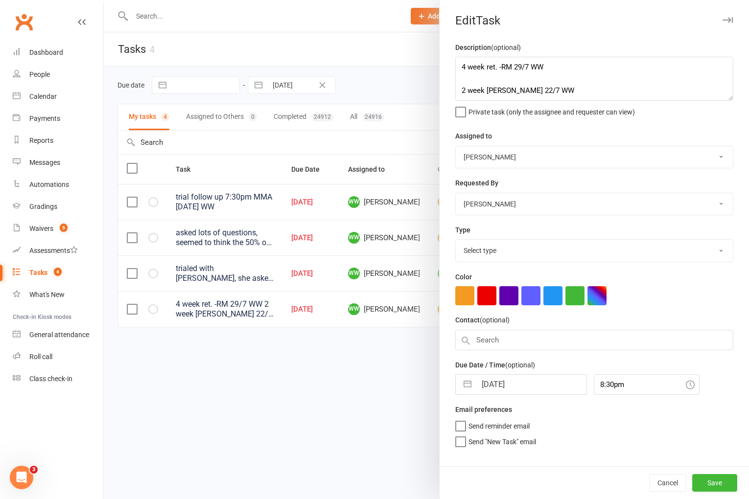
select select "3865"
click at [530, 385] on input "[DATE]" at bounding box center [531, 382] width 110 height 20
select select "6"
select select "2025"
select select "7"
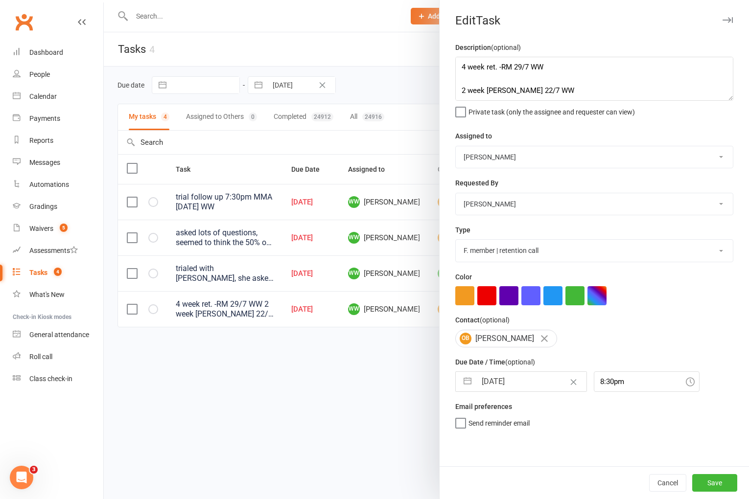
select select "2025"
select select "8"
select select "2025"
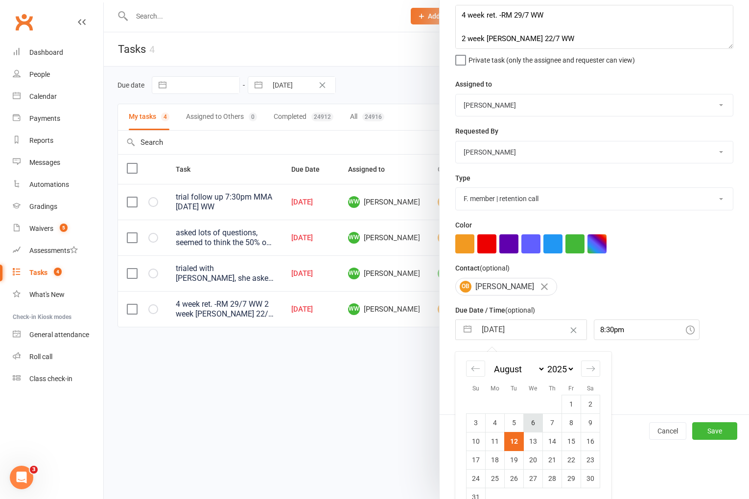
scroll to position [67, 0]
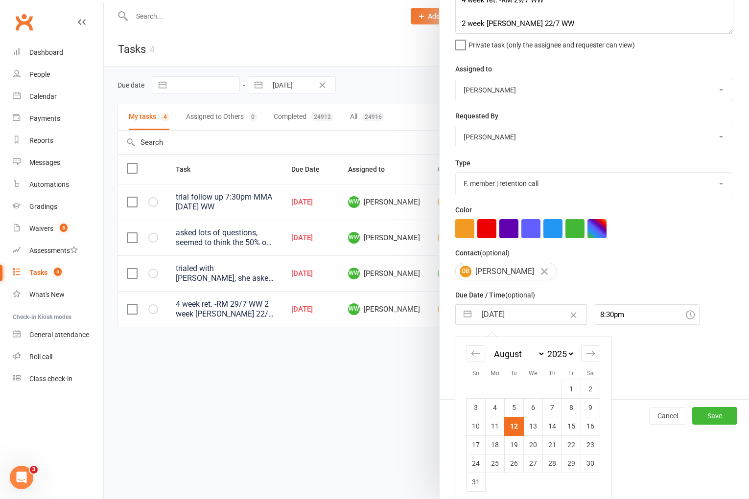
click at [530, 428] on td "13" at bounding box center [533, 426] width 19 height 19
type input "13 Aug 2025"
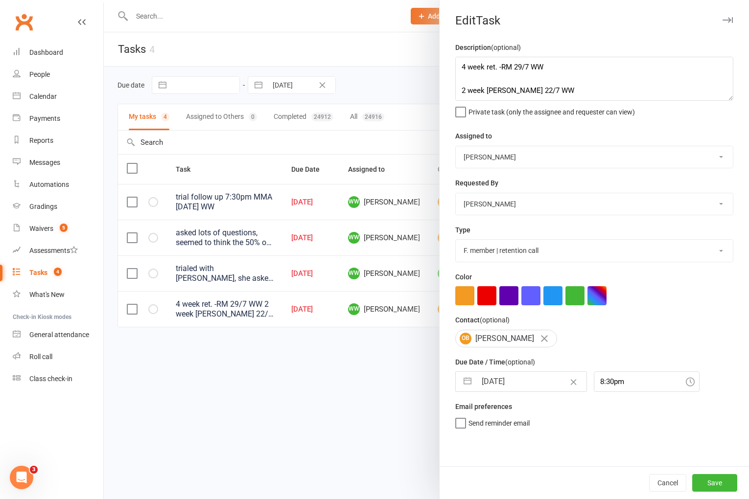
scroll to position [0, 0]
click at [707, 483] on button "Save" at bounding box center [714, 483] width 45 height 18
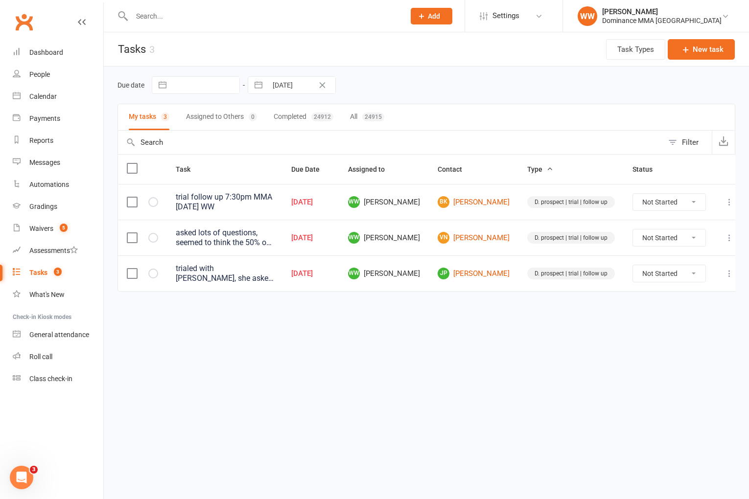
click at [724, 238] on icon at bounding box center [729, 238] width 10 height 10
click at [661, 274] on link "Edit" at bounding box center [676, 277] width 97 height 20
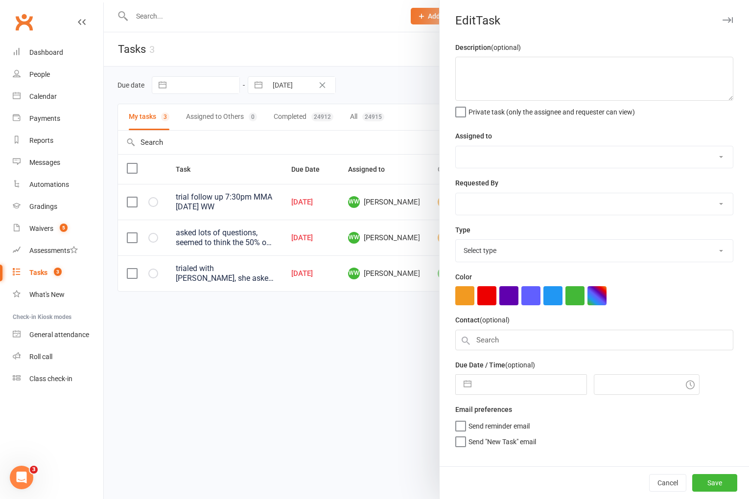
type textarea "asked lots of questions, seemed to think the 50% off was permanent, not 5 weeks…"
select select "49757"
type input "[DATE]"
type input "5:30pm"
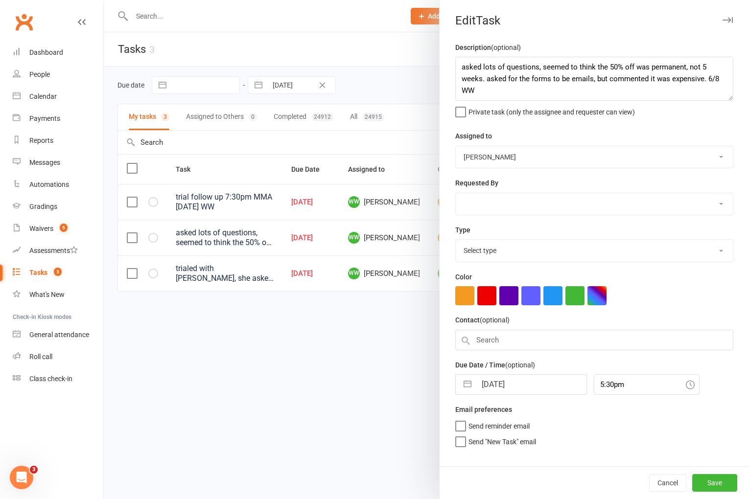
select select "3863"
select select "6"
select select "2025"
select select "7"
select select "2025"
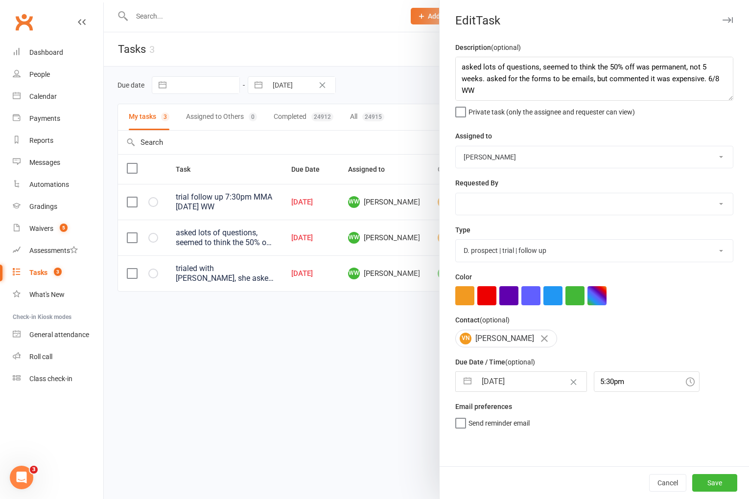
select select "8"
select select "2025"
click at [511, 377] on input "[DATE]" at bounding box center [531, 382] width 110 height 20
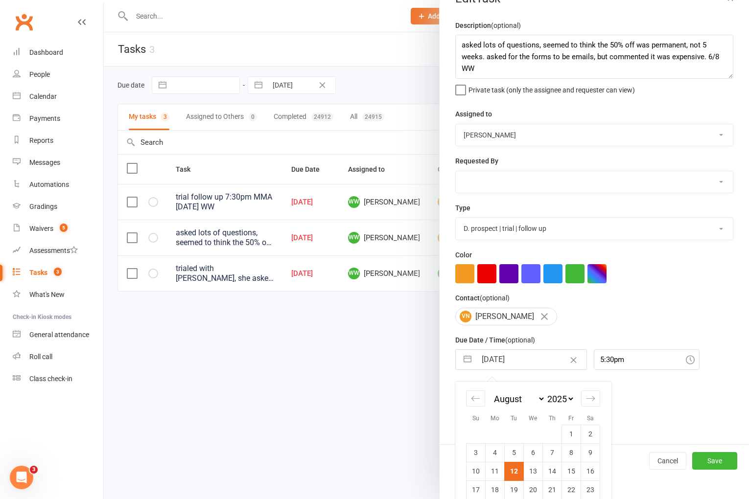
scroll to position [31, 0]
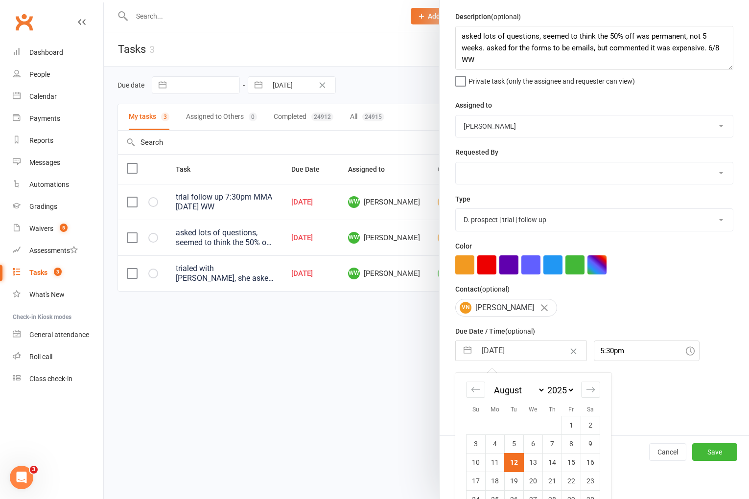
click at [657, 421] on div "Description (optional) asked lots of questions, seemed to think the 50% off was…" at bounding box center [594, 223] width 309 height 425
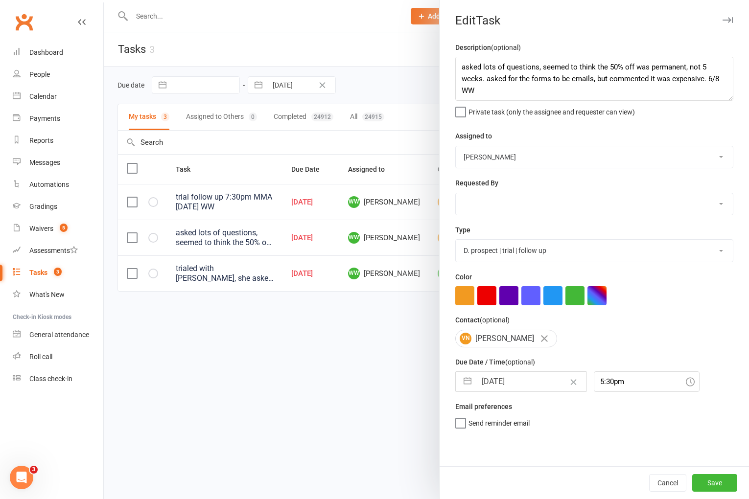
scroll to position [0, 0]
click at [661, 479] on button "Cancel" at bounding box center [667, 483] width 37 height 18
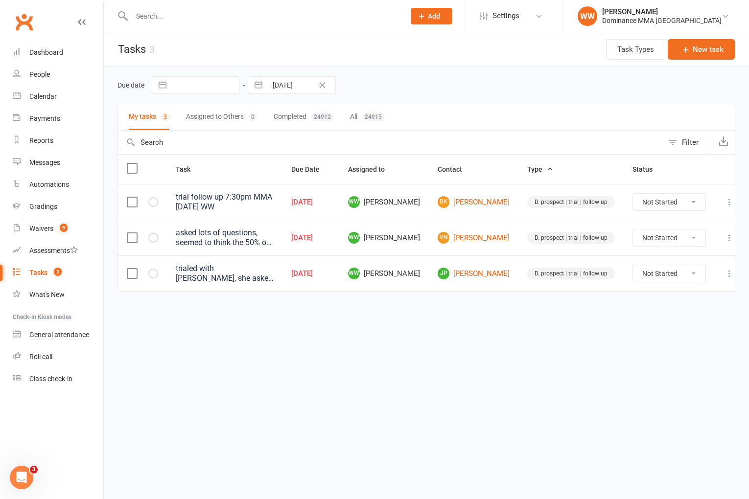
click at [492, 229] on td "VN Vicki Nguyen" at bounding box center [474, 238] width 90 height 36
click at [490, 237] on link "VN Vicki Nguyen" at bounding box center [474, 238] width 72 height 12
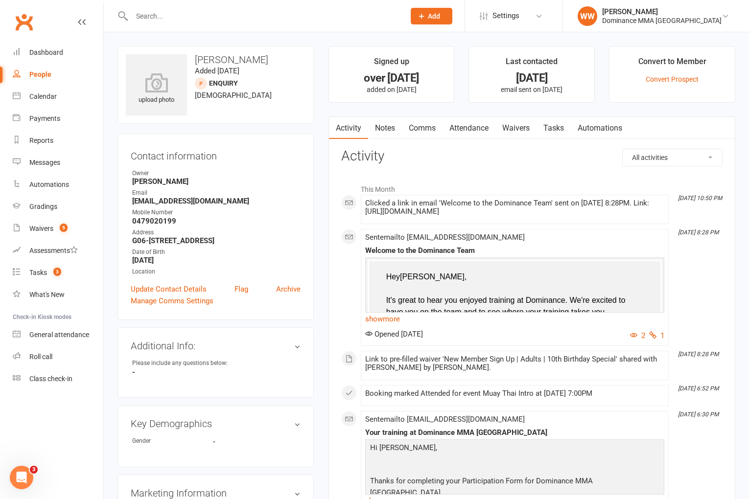
click at [516, 128] on link "Waivers" at bounding box center [515, 128] width 41 height 23
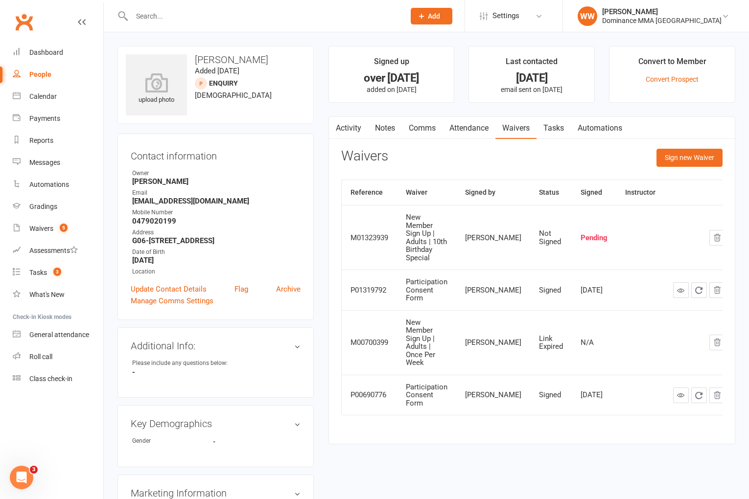
click at [355, 132] on link "Activity" at bounding box center [348, 128] width 39 height 23
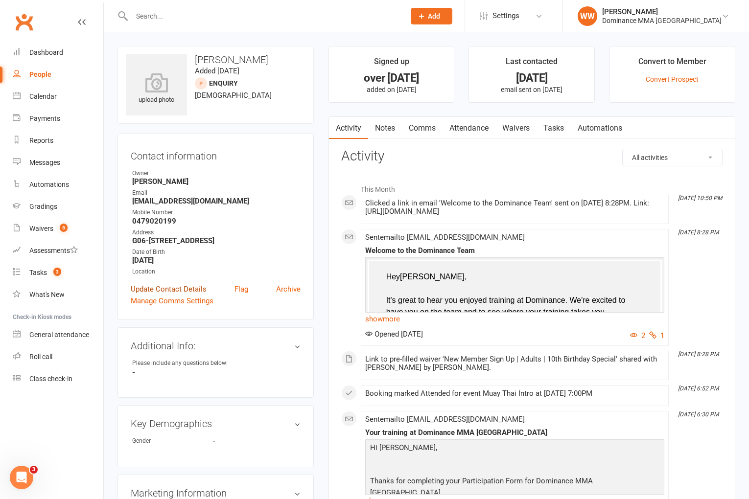
click at [175, 289] on link "Update Contact Details" at bounding box center [169, 289] width 76 height 12
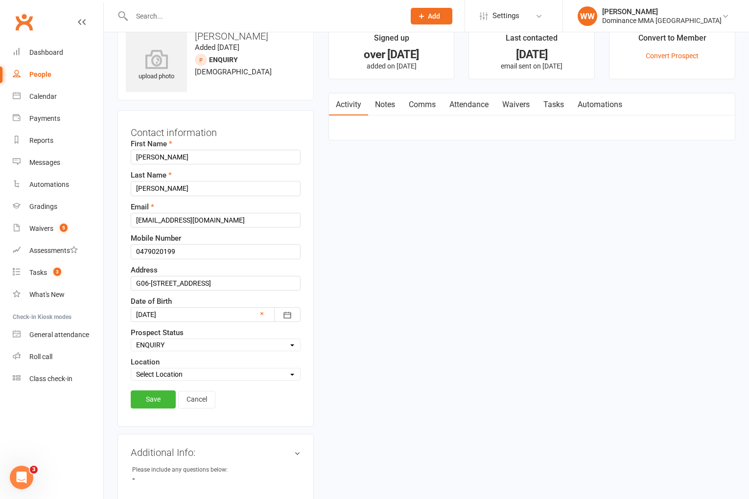
scroll to position [46, 0]
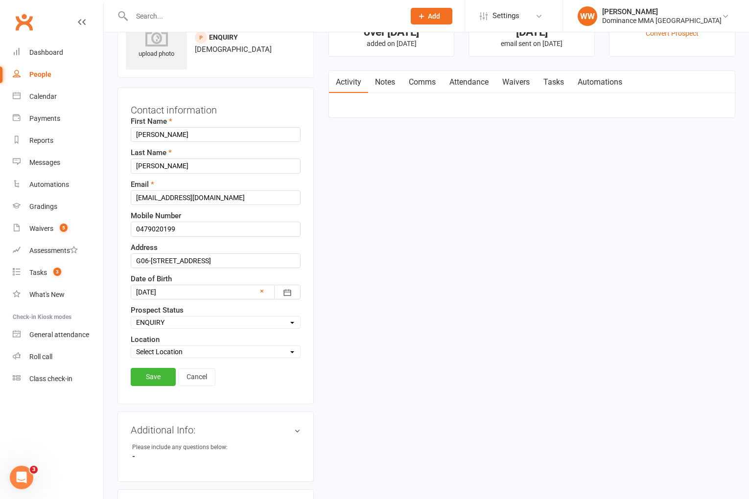
click at [181, 325] on select "Select ENQUIRY GOOGLE ADS ENQUIRY META ADS ENQUIRY DROPPED DROP-IN VISITOR NON-…" at bounding box center [215, 322] width 169 height 11
select select "DROPPED"
click at [158, 378] on link "Save" at bounding box center [153, 377] width 45 height 18
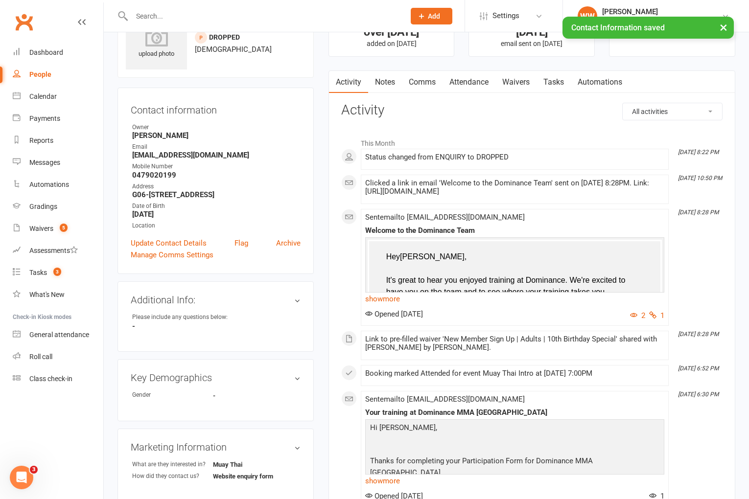
click at [561, 86] on link "Tasks" at bounding box center [553, 82] width 34 height 23
select select "incomplete"
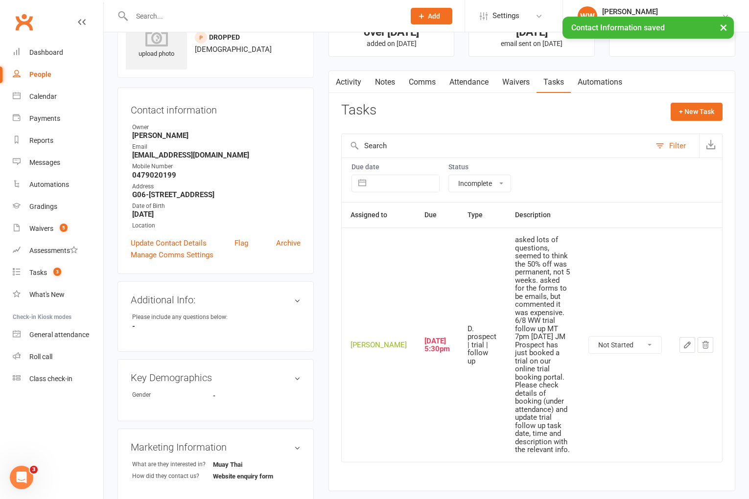
click at [610, 337] on select "Not Started In Progress Waiting Complete" at bounding box center [625, 345] width 72 height 17
select select "unstarted"
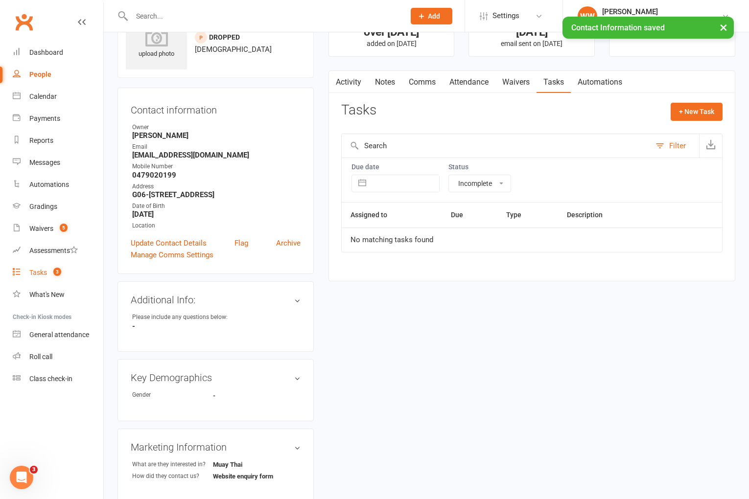
click at [41, 273] on div "Tasks" at bounding box center [38, 273] width 18 height 8
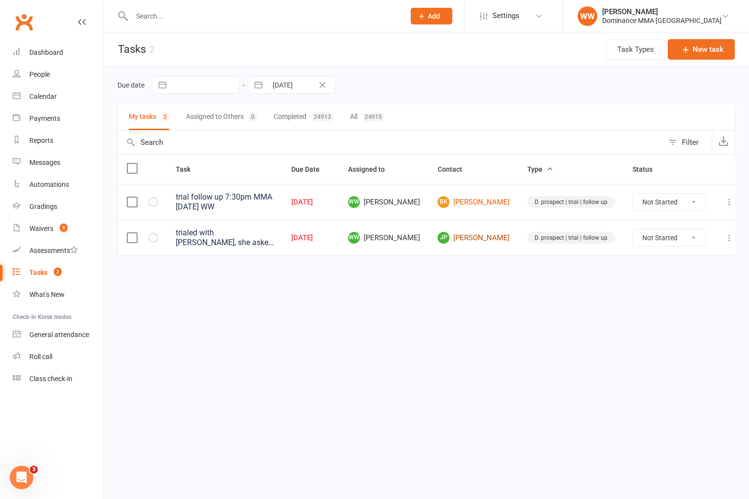
click at [480, 239] on link "JP Josh Pammit" at bounding box center [474, 238] width 72 height 12
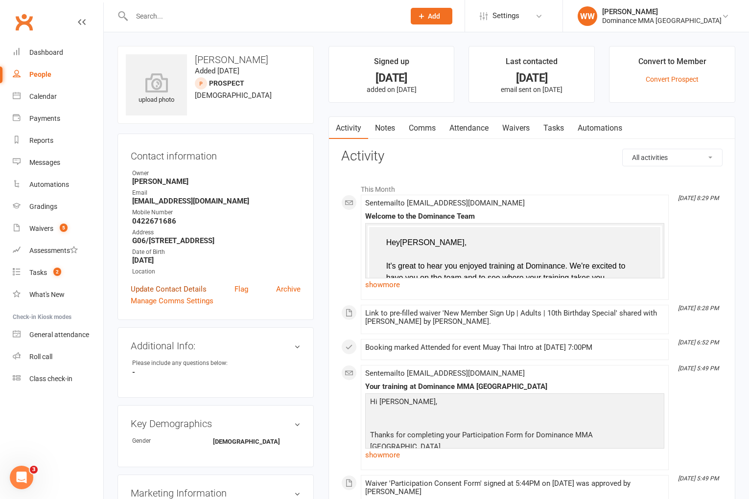
click at [191, 295] on link "Update Contact Details" at bounding box center [169, 289] width 76 height 12
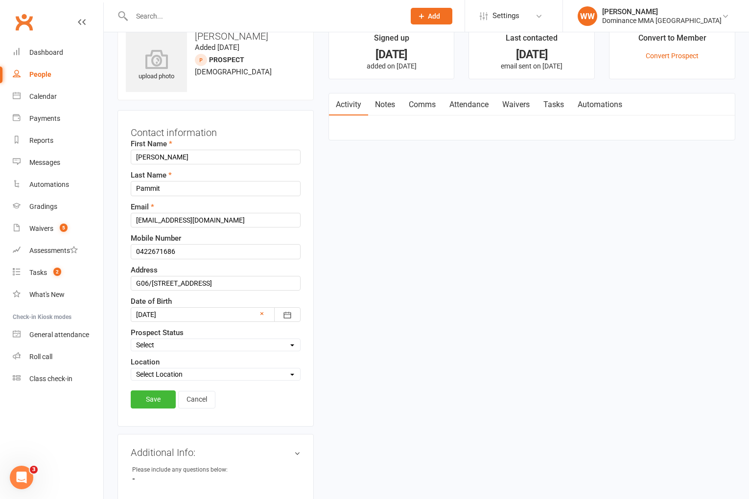
scroll to position [46, 0]
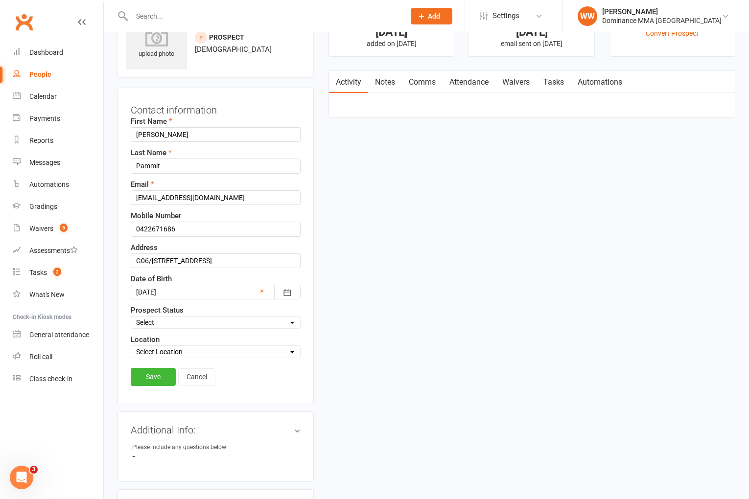
click at [165, 326] on select "Select ENQUIRY GOOGLE ADS ENQUIRY META ADS ENQUIRY DROPPED DROP-IN VISITOR NON-…" at bounding box center [215, 322] width 169 height 11
select select "DROPPED"
drag, startPoint x: 156, startPoint y: 381, endPoint x: 175, endPoint y: 376, distance: 19.2
click at [156, 381] on link "Save" at bounding box center [153, 377] width 45 height 18
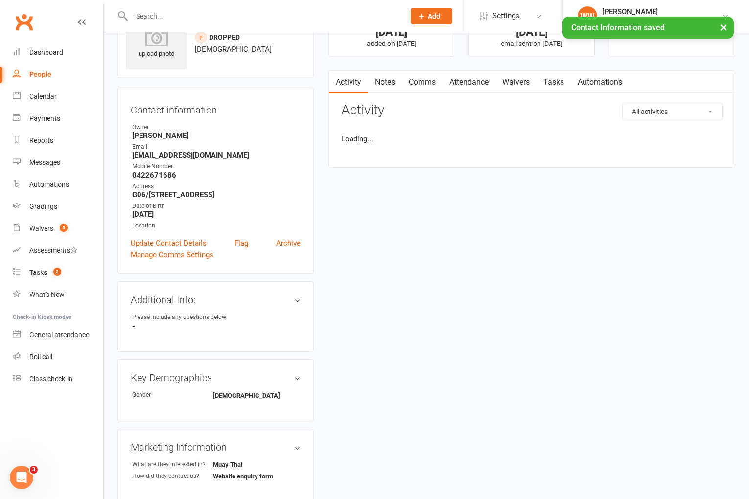
click at [559, 85] on link "Tasks" at bounding box center [553, 82] width 34 height 23
select select "incomplete"
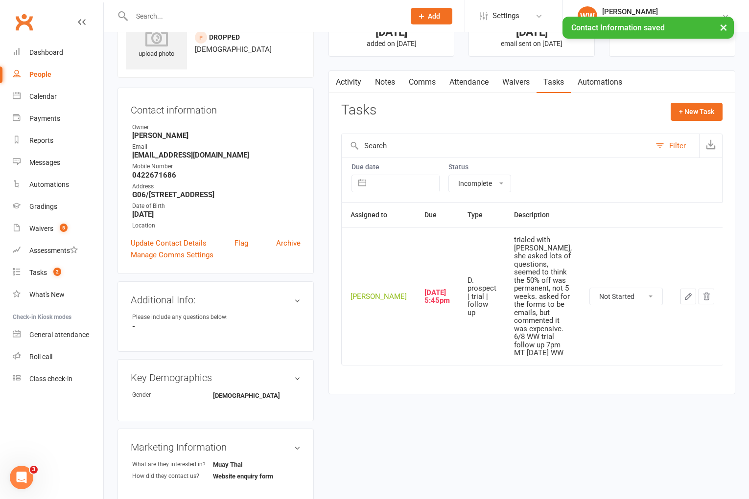
click at [623, 288] on select "Not Started In Progress Waiting Complete" at bounding box center [626, 296] width 72 height 17
select select "unstarted"
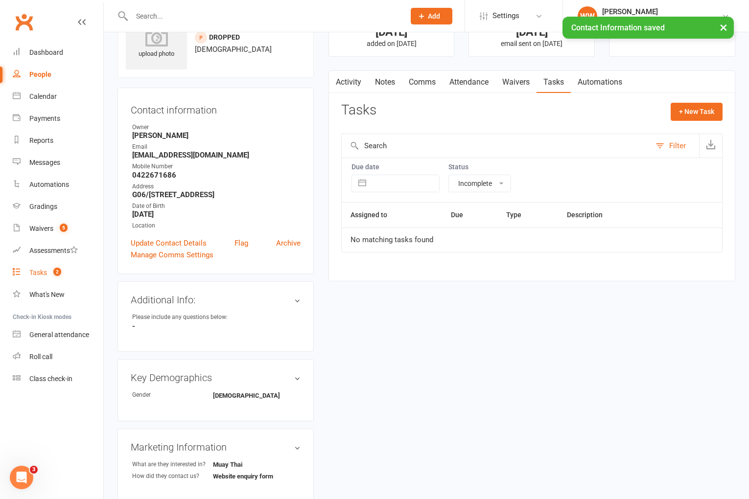
click at [26, 267] on link "Tasks 2" at bounding box center [58, 273] width 91 height 22
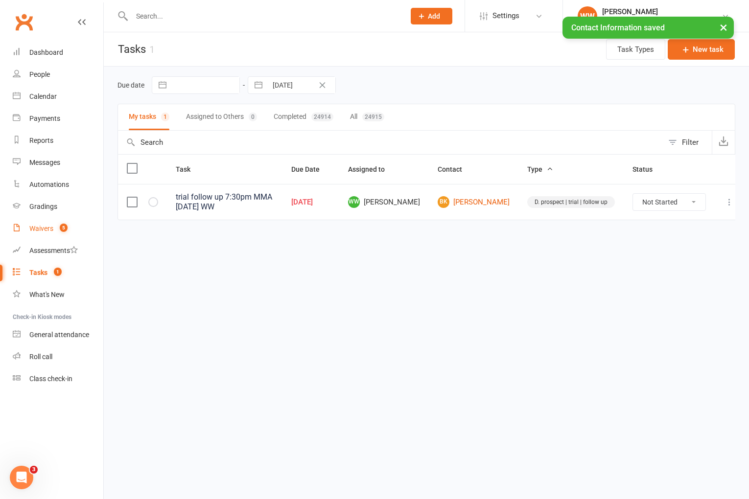
click at [61, 227] on span "5" at bounding box center [64, 228] width 8 height 8
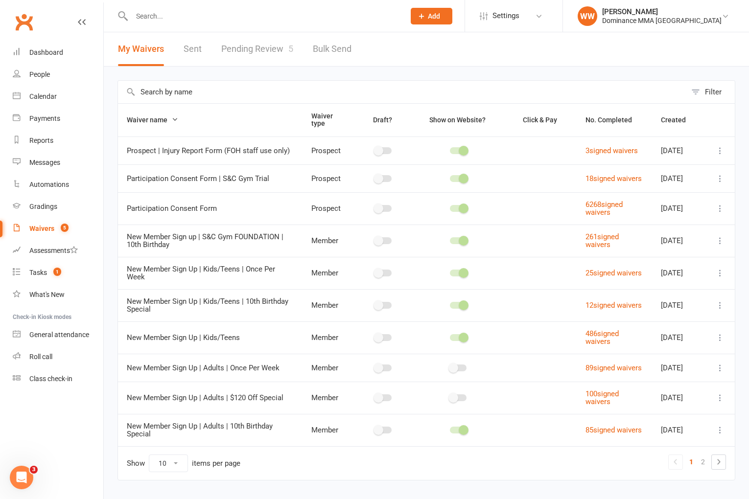
click at [273, 53] on link "Pending Review 5" at bounding box center [257, 49] width 72 height 34
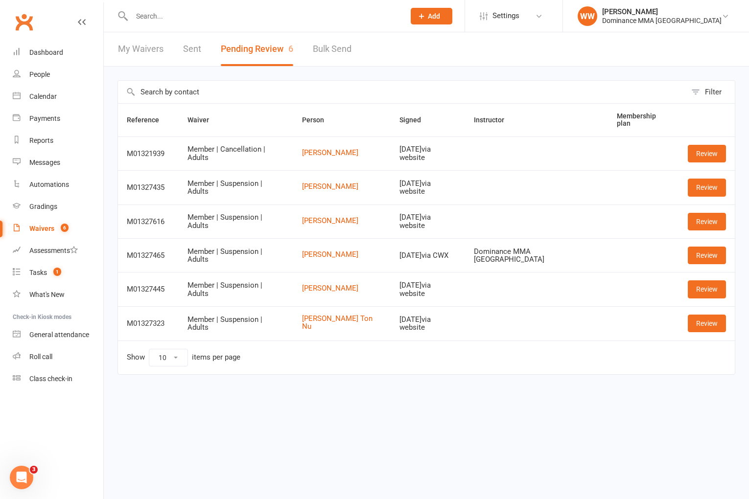
click at [423, 78] on div "Filter Reference Waiver Person Signed Instructor Membership plan M01321939 Memb…" at bounding box center [426, 235] width 645 height 336
click at [323, 151] on link "Jye Bryan" at bounding box center [342, 153] width 80 height 8
click at [702, 153] on link "Review" at bounding box center [707, 154] width 38 height 18
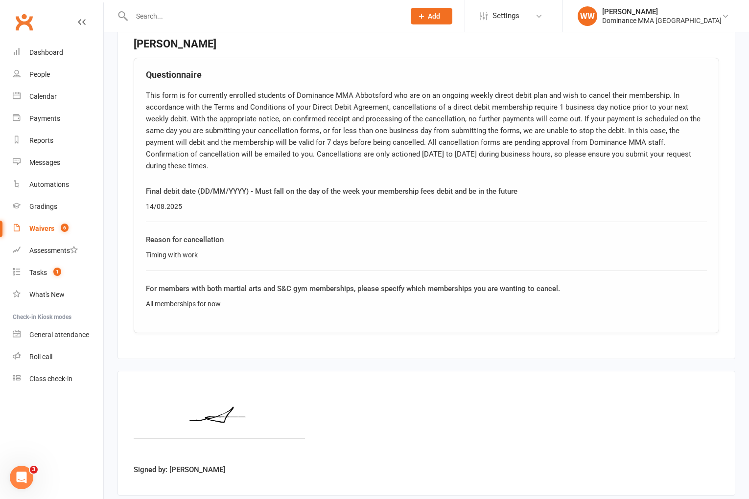
scroll to position [503, 0]
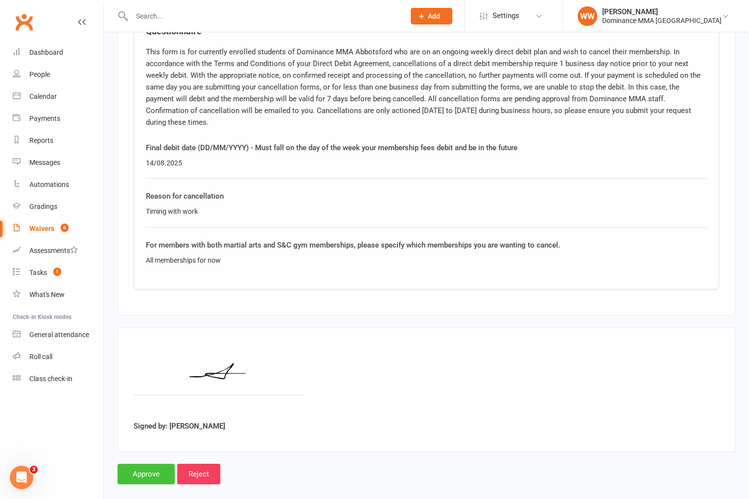
click at [151, 464] on input "Approve" at bounding box center [145, 474] width 57 height 21
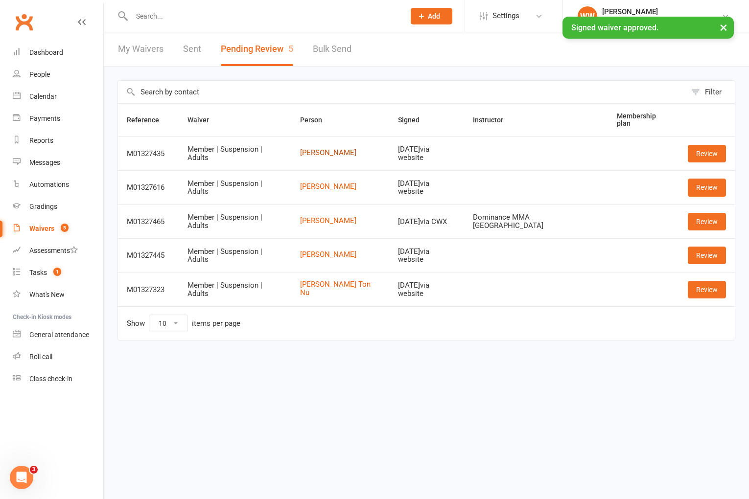
click at [338, 149] on link "Bardea Maghami" at bounding box center [340, 153] width 80 height 8
click at [702, 153] on link "Review" at bounding box center [707, 154] width 38 height 18
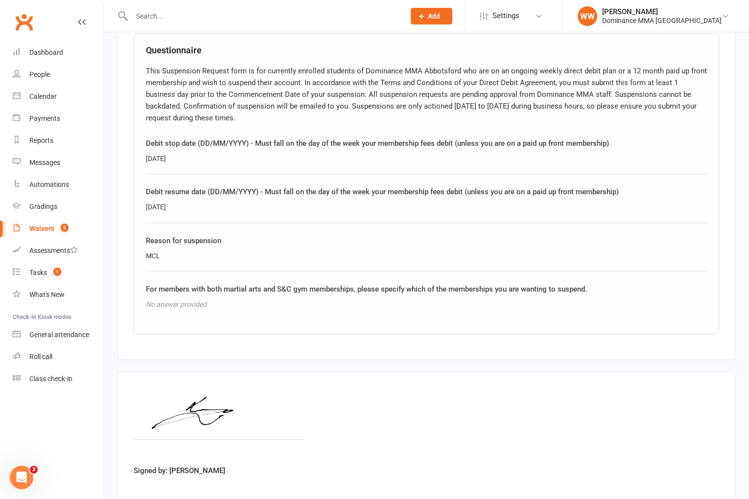
scroll to position [540, 0]
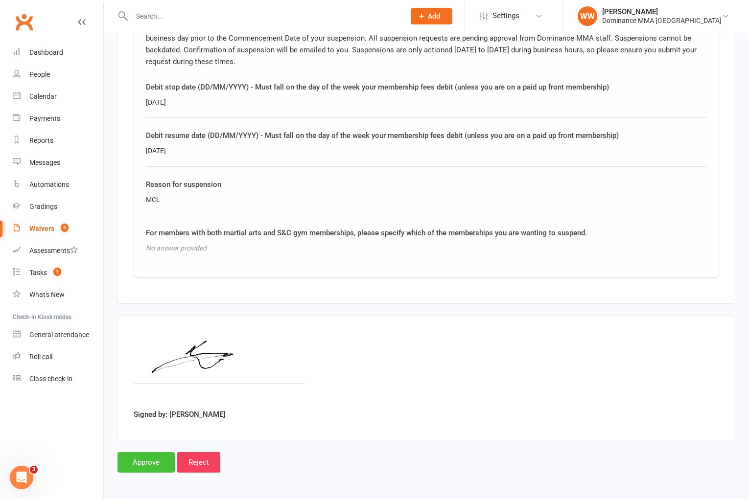
click at [154, 463] on input "Approve" at bounding box center [145, 462] width 57 height 21
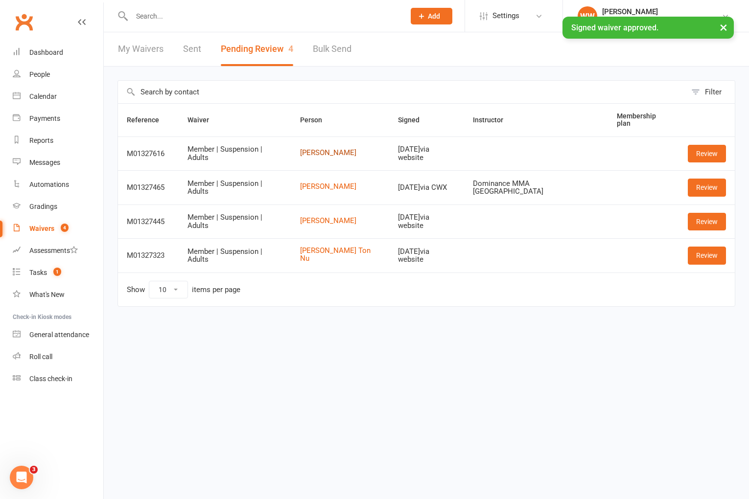
click at [326, 151] on link "Tom Pirrone" at bounding box center [340, 153] width 80 height 8
click at [697, 152] on link "Review" at bounding box center [707, 154] width 38 height 18
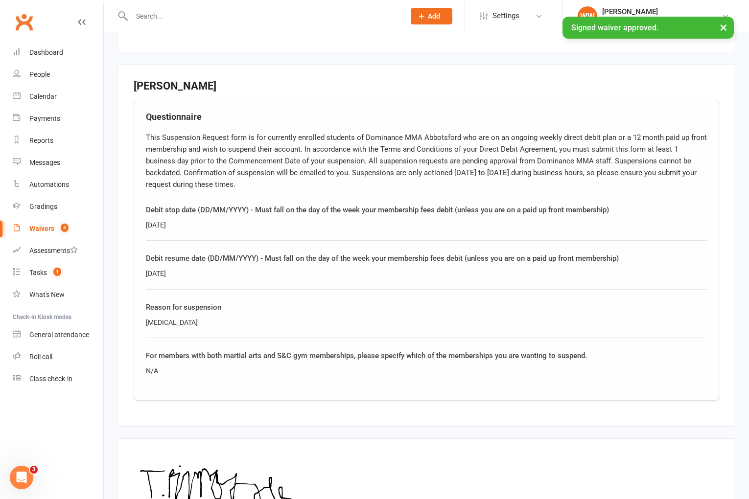
scroll to position [540, 0]
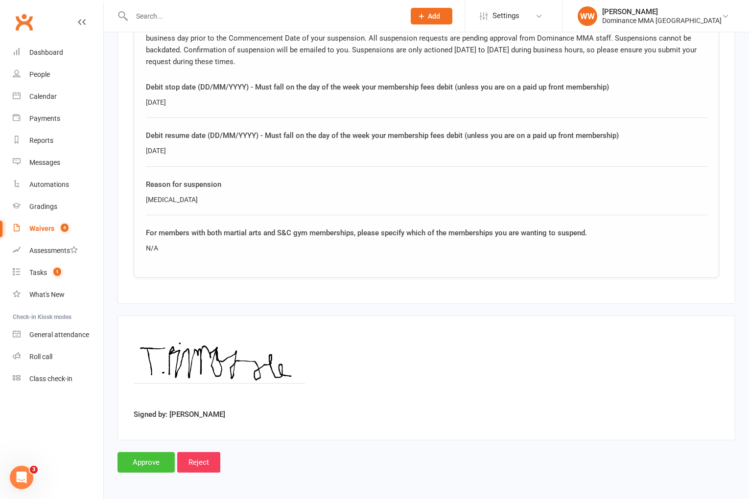
click at [139, 463] on input "Approve" at bounding box center [145, 462] width 57 height 21
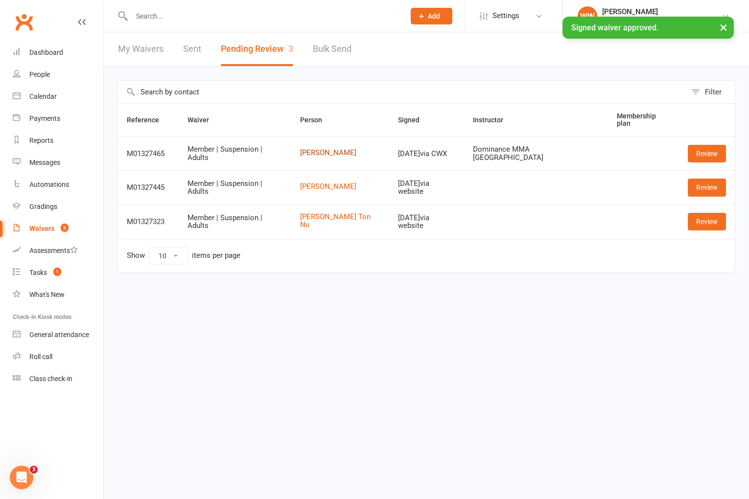
click at [331, 149] on link "Hamish Nicol" at bounding box center [340, 153] width 80 height 8
click at [712, 151] on link "Review" at bounding box center [707, 154] width 38 height 18
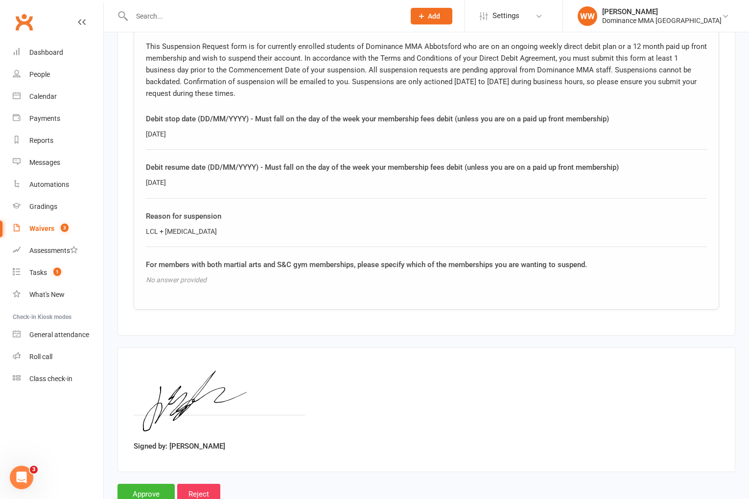
scroll to position [540, 0]
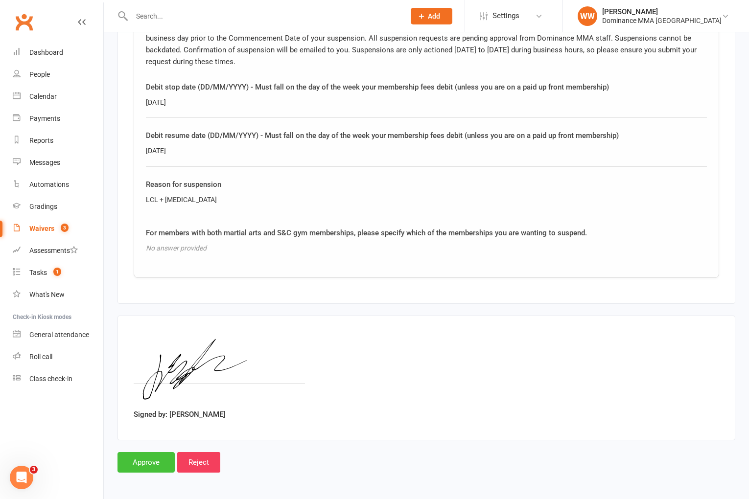
click at [157, 454] on input "Approve" at bounding box center [145, 462] width 57 height 21
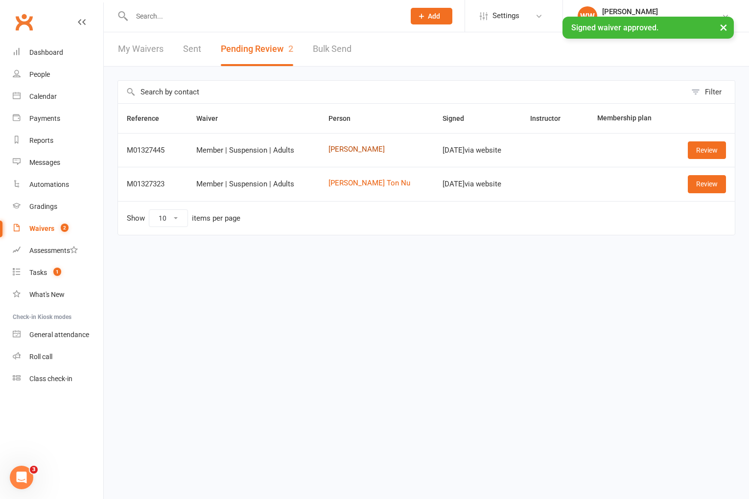
click at [350, 151] on link "Carl Karama" at bounding box center [376, 149] width 96 height 8
click at [695, 149] on link "Review" at bounding box center [707, 150] width 38 height 18
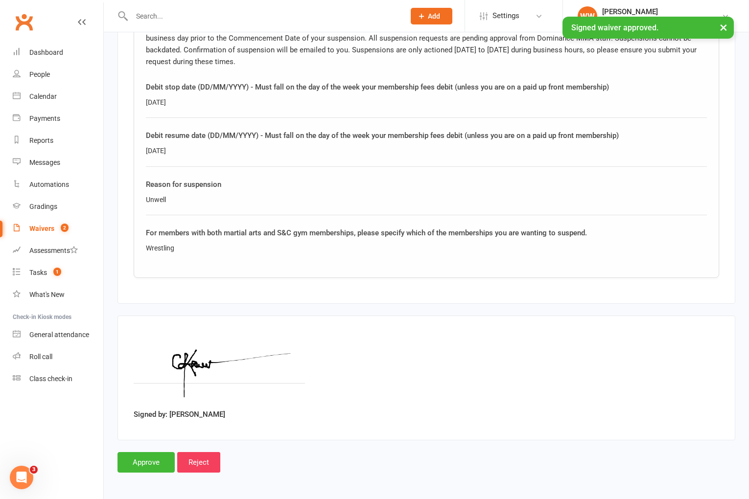
scroll to position [540, 0]
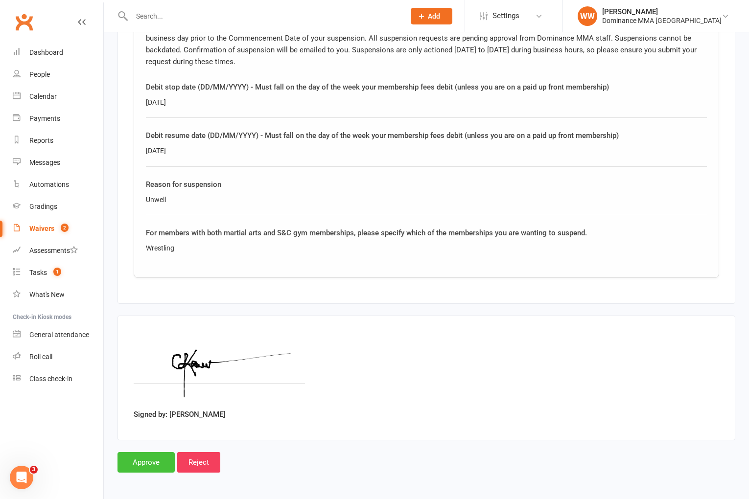
click at [144, 458] on input "Approve" at bounding box center [145, 462] width 57 height 21
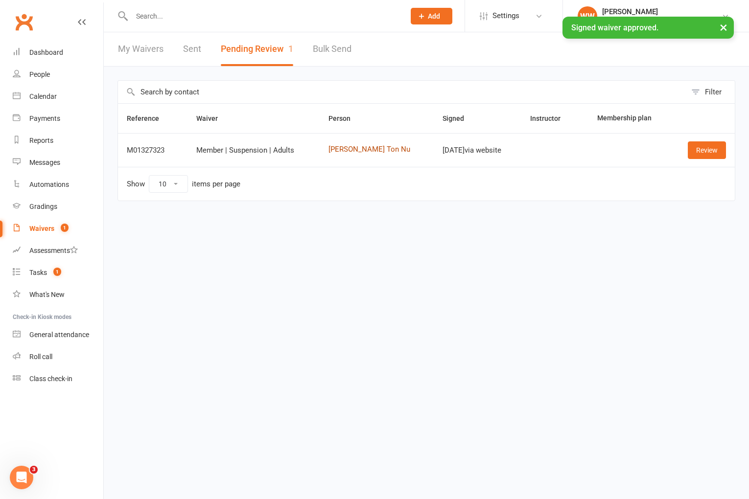
click at [363, 149] on link "Thien Kim Ton Nu" at bounding box center [376, 149] width 96 height 8
click at [710, 151] on link "Review" at bounding box center [707, 150] width 38 height 18
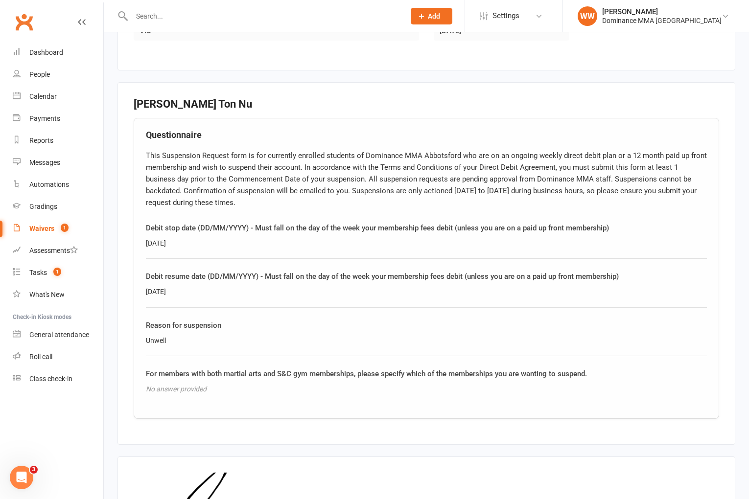
scroll to position [540, 0]
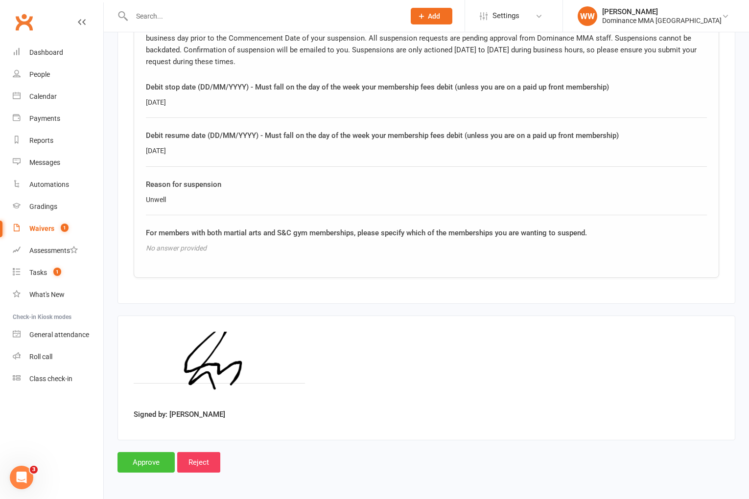
click at [153, 456] on input "Approve" at bounding box center [145, 462] width 57 height 21
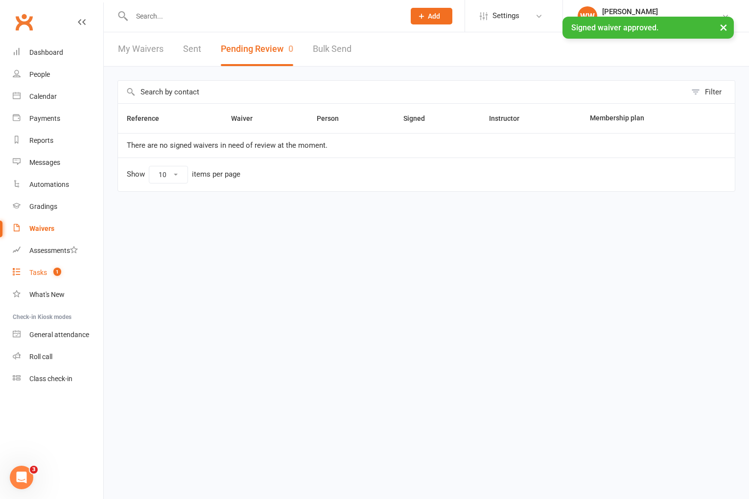
click at [56, 273] on span "1" at bounding box center [57, 272] width 8 height 8
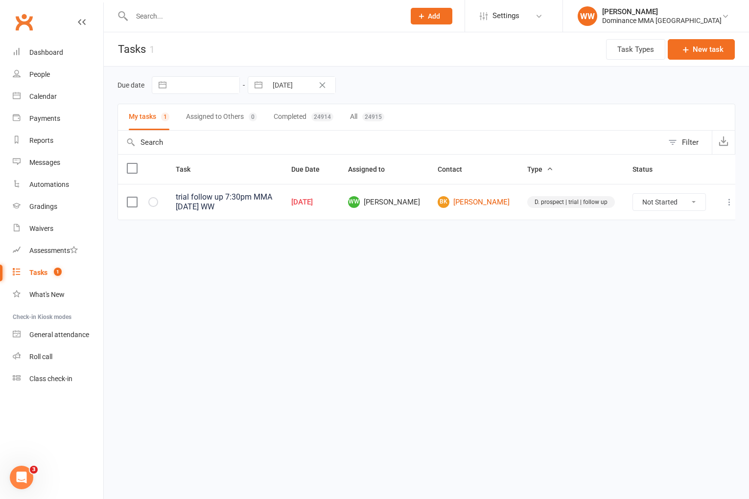
click at [724, 204] on icon at bounding box center [729, 202] width 10 height 10
click at [670, 241] on link "Edit" at bounding box center [676, 241] width 97 height 20
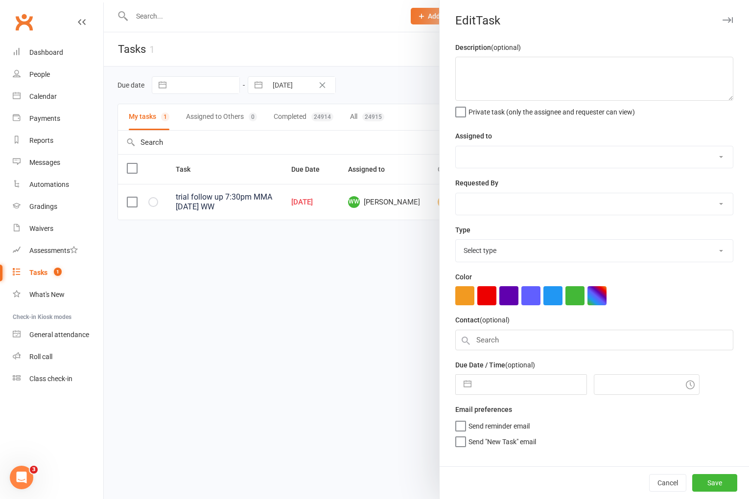
type textarea "trial follow up 7:30pm MMA Tues 11/8 WW"
select select "49757"
type input "[DATE]"
type input "4:00pm"
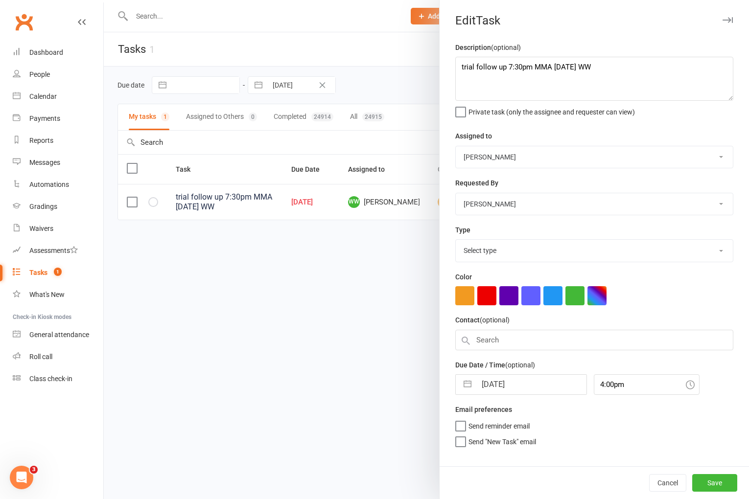
select select "3863"
click at [458, 69] on textarea "trial follow up 7:30pm MMA Tues 11/8 WW" at bounding box center [594, 79] width 278 height 44
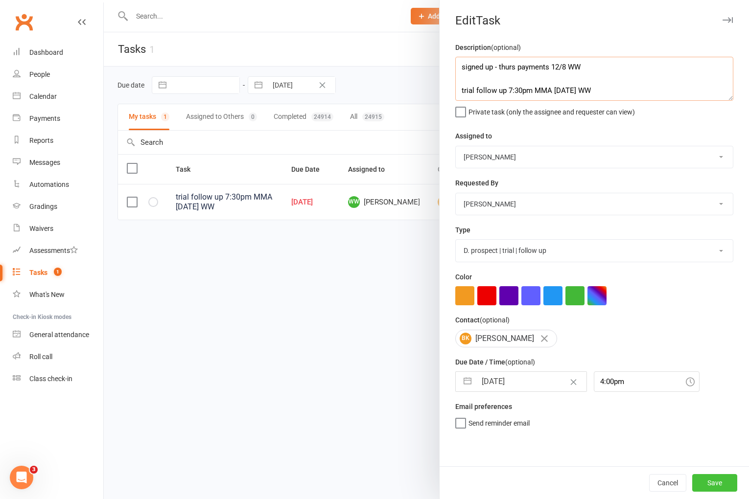
type textarea "signed up - thurs payments 12/8 WW trial follow up 7:30pm MMA [DATE] WW"
click at [708, 478] on button "Save" at bounding box center [714, 483] width 45 height 18
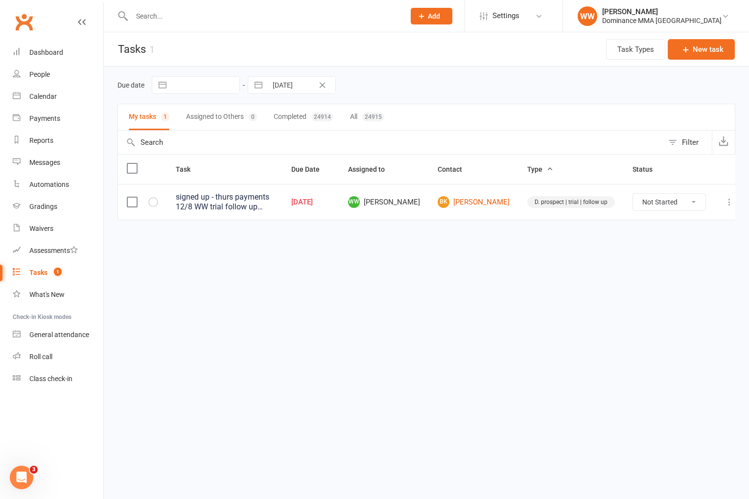
click at [159, 17] on input "text" at bounding box center [263, 16] width 269 height 14
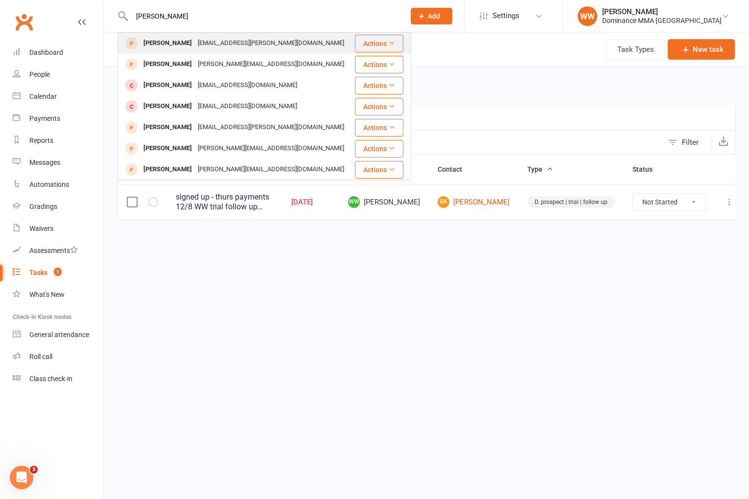
type input "nick abar"
click at [200, 45] on div "nick.abarno@gmail.com" at bounding box center [271, 43] width 152 height 14
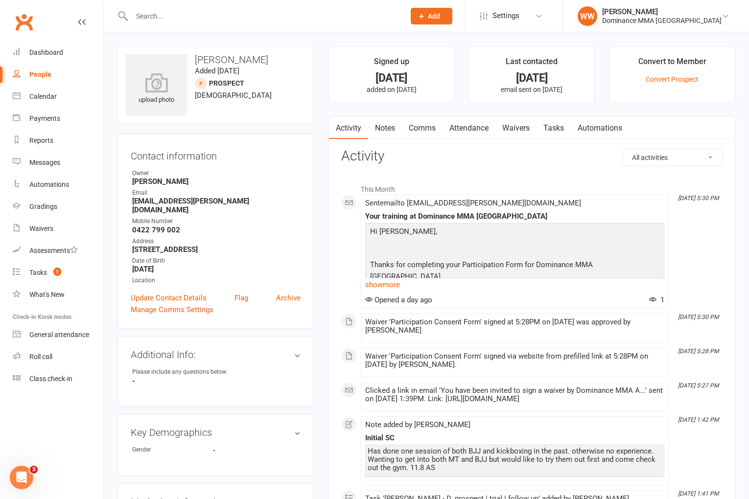
click at [557, 135] on link "Tasks" at bounding box center [553, 128] width 34 height 23
select select "incomplete"
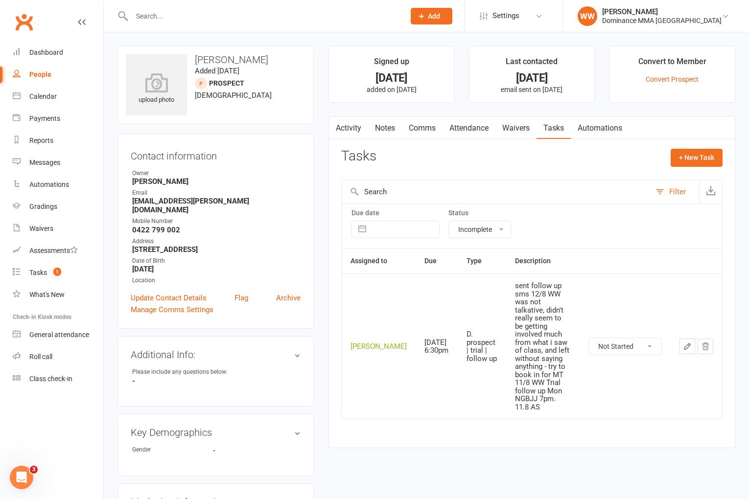
click at [690, 342] on icon "button" at bounding box center [687, 346] width 9 height 9
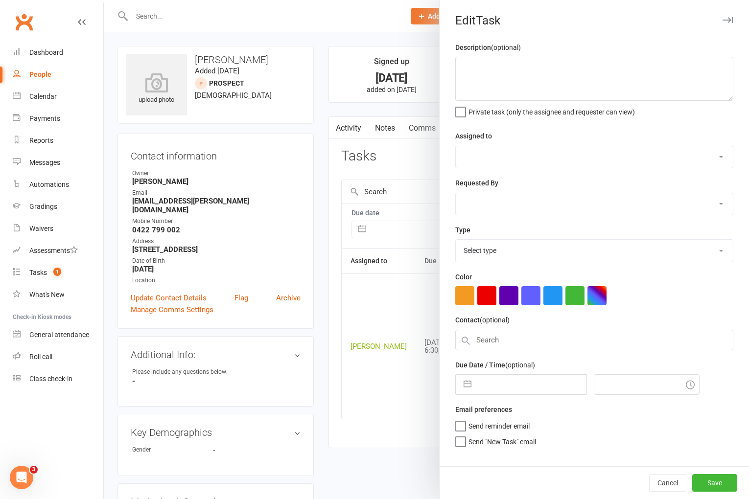
type textarea "sent follow up sms 12/8 WW was not talkative, didn't really seem to be getting …"
select select "49757"
select select "50862"
type input "14 Aug 2025"
type input "6:30pm"
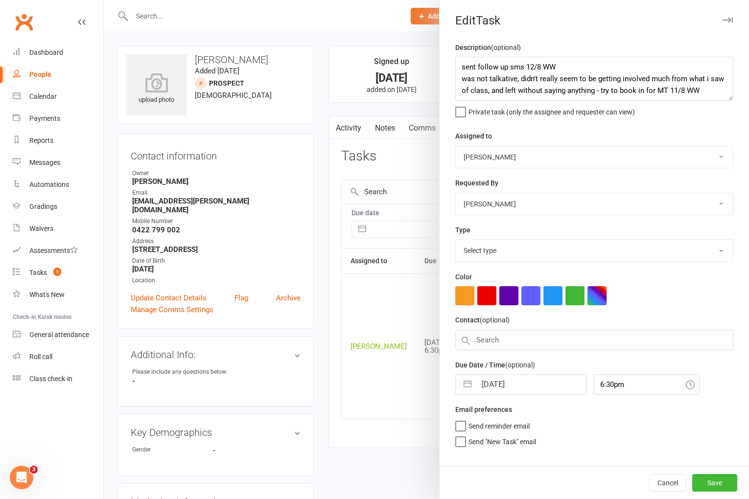
select select "3863"
drag, startPoint x: 461, startPoint y: 68, endPoint x: 458, endPoint y: 77, distance: 9.3
click at [461, 69] on textarea "sent follow up sms 12/8 WW was not talkative, didn't really seem to be getting …" at bounding box center [594, 79] width 278 height 44
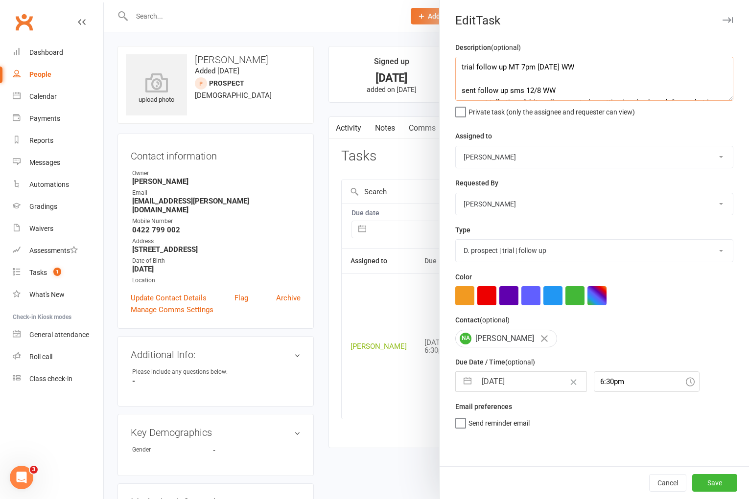
type textarea "trial follow up MT 7pm Wed 12/8 WW sent follow up sms 12/8 WW was not talkative…"
select select "6"
select select "2025"
select select "7"
select select "2025"
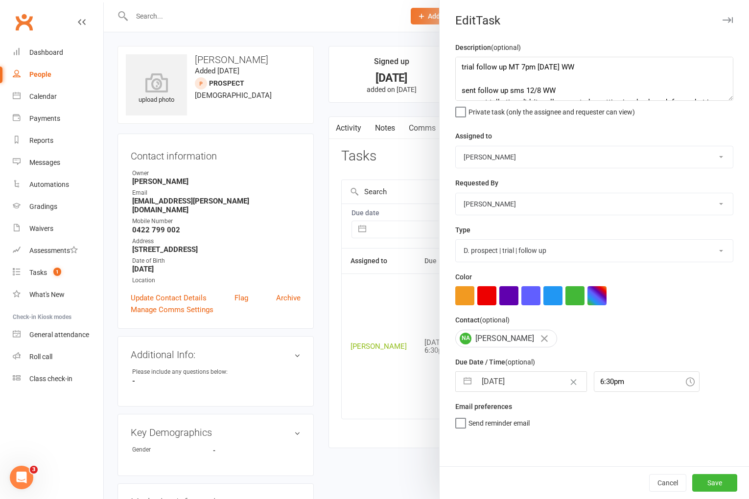
select select "8"
select select "2025"
click at [513, 390] on input "14 Aug 2025" at bounding box center [531, 382] width 110 height 20
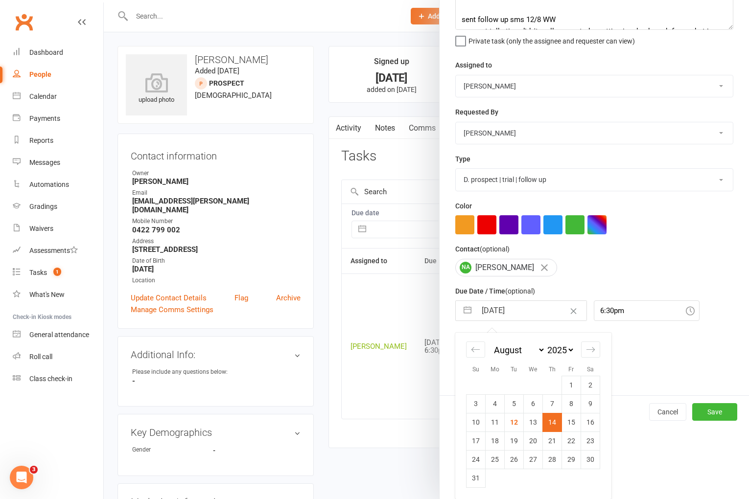
click at [530, 425] on td "13" at bounding box center [533, 422] width 19 height 19
type input "13 Aug 2025"
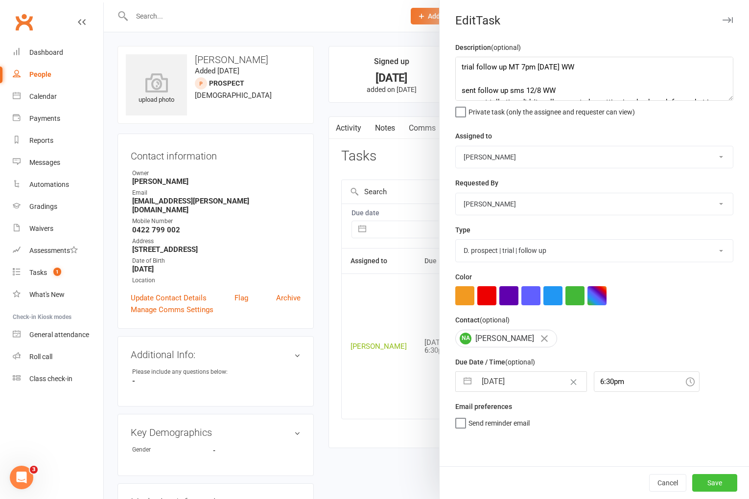
click at [717, 485] on button "Save" at bounding box center [714, 483] width 45 height 18
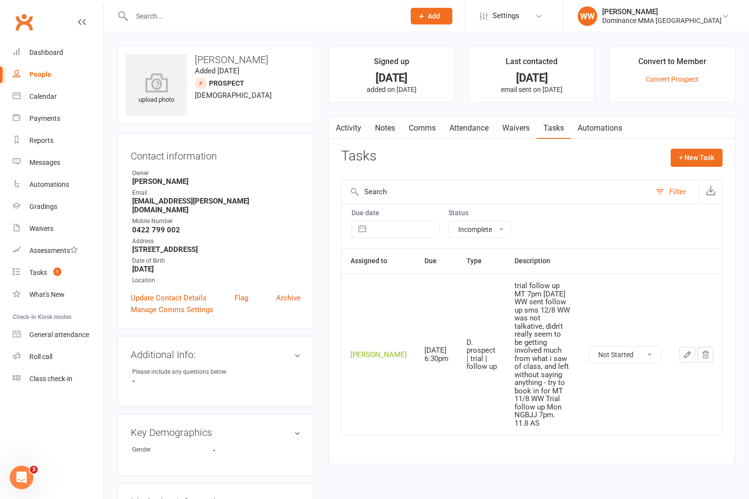
drag, startPoint x: 558, startPoint y: 163, endPoint x: 336, endPoint y: 238, distance: 234.0
click at [558, 163] on div "Tasks + New Task" at bounding box center [531, 160] width 381 height 23
click at [38, 270] on div "Tasks" at bounding box center [38, 273] width 18 height 8
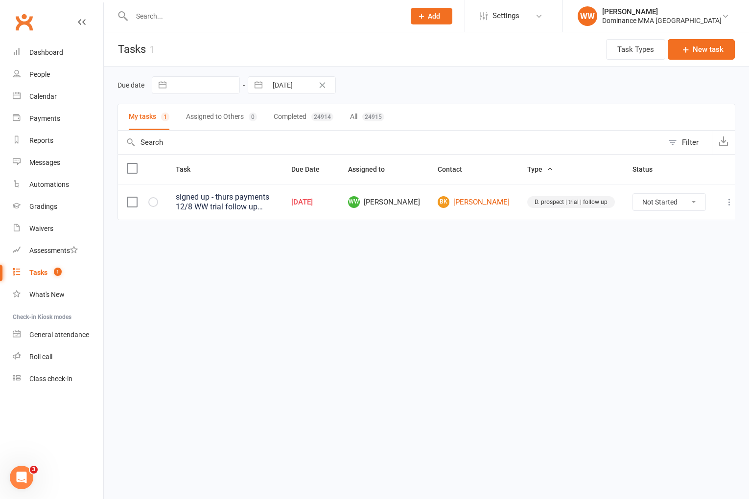
click at [463, 90] on div "Due date Navigate forward to interact with the calendar and select a date. Pres…" at bounding box center [426, 85] width 618 height 18
click at [37, 228] on div "Waivers" at bounding box center [41, 229] width 24 height 8
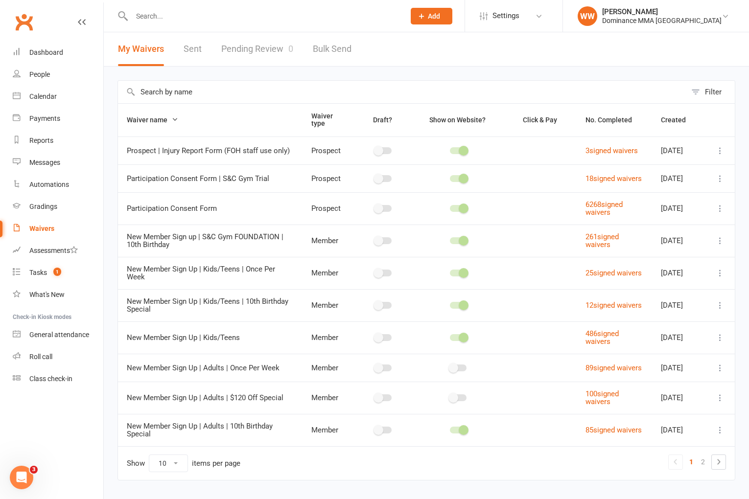
click at [251, 57] on link "Pending Review 0" at bounding box center [257, 49] width 72 height 34
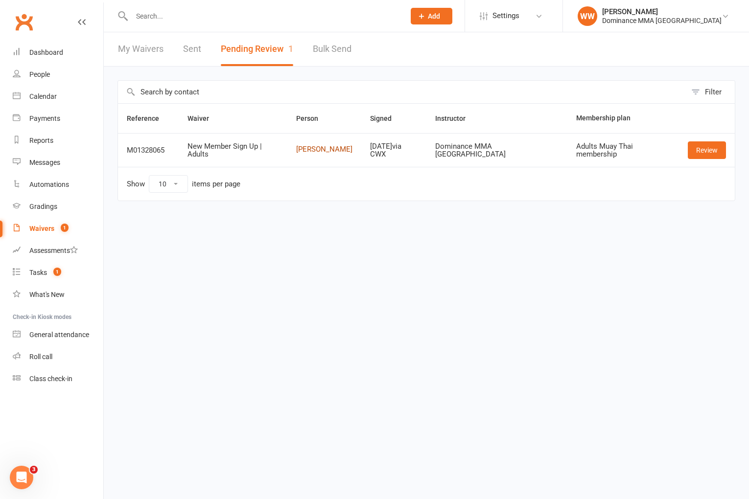
click at [333, 149] on link "[PERSON_NAME]" at bounding box center [324, 149] width 56 height 8
click at [698, 150] on link "Review" at bounding box center [707, 150] width 38 height 18
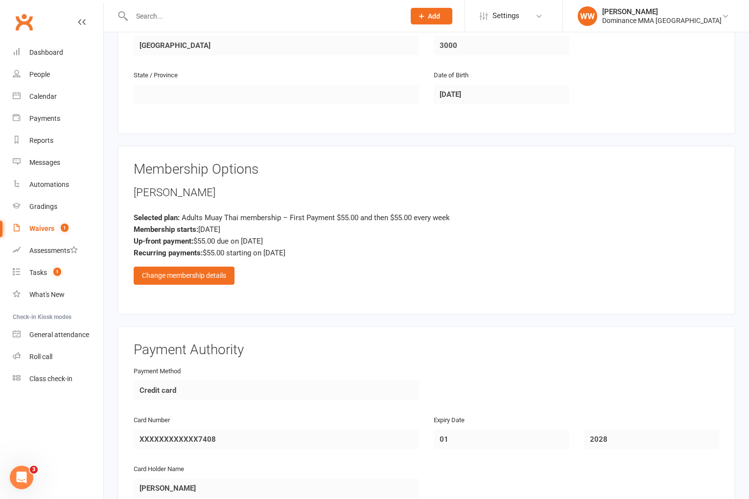
scroll to position [340, 0]
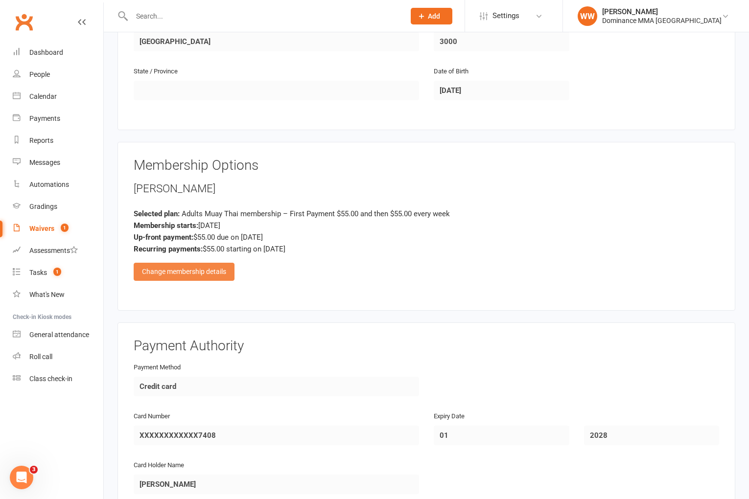
click at [214, 274] on div "Change membership details" at bounding box center [184, 272] width 101 height 18
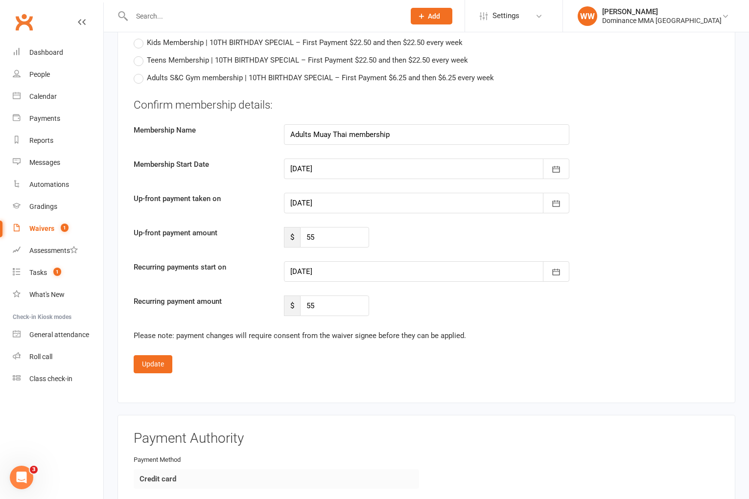
scroll to position [1012, 0]
click at [552, 202] on icon "button" at bounding box center [556, 205] width 10 height 10
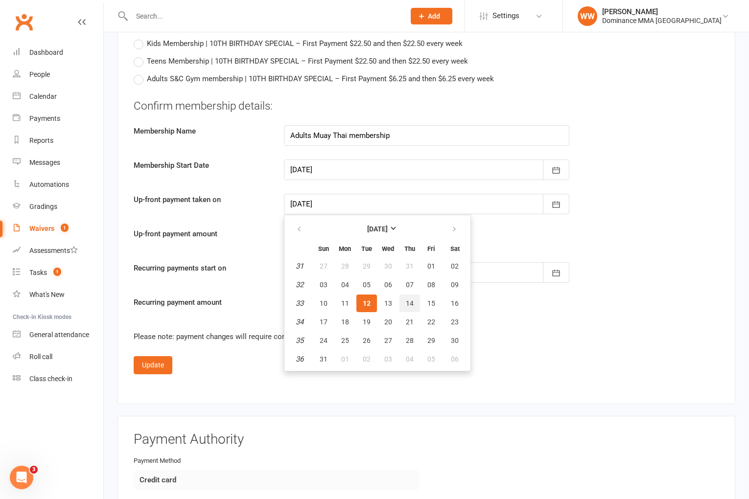
click at [408, 301] on span "14" at bounding box center [410, 304] width 8 height 8
type input "14 Aug 2025"
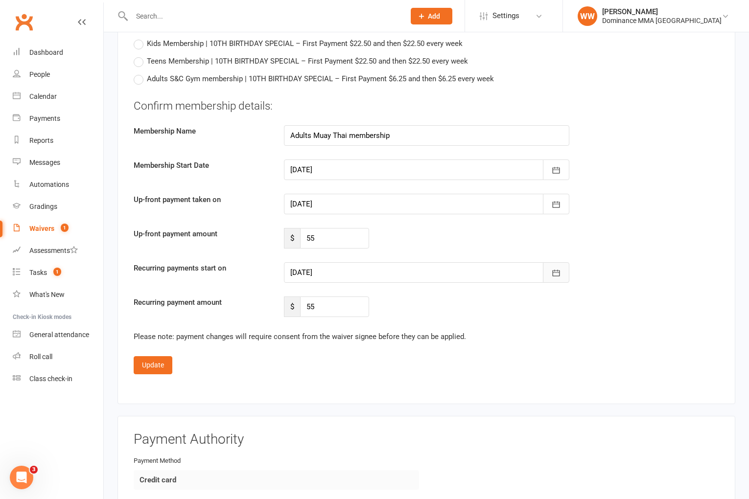
click at [564, 272] on button "button" at bounding box center [556, 272] width 26 height 21
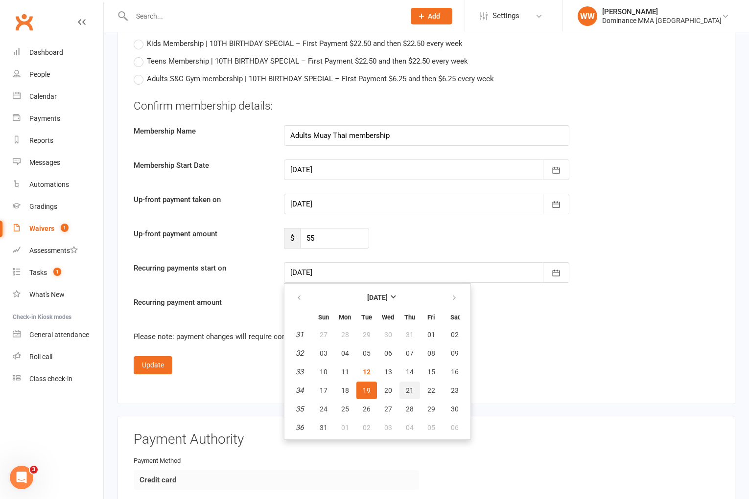
click at [409, 389] on span "21" at bounding box center [410, 391] width 8 height 8
type input "21 Aug 2025"
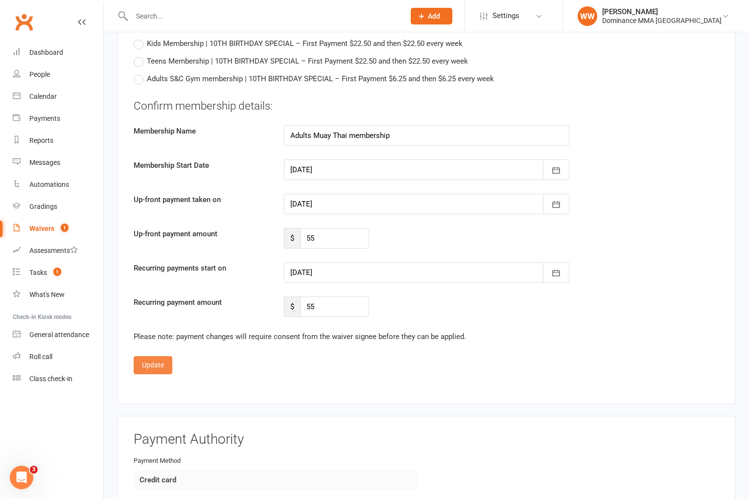
click at [158, 366] on button "Update" at bounding box center [153, 365] width 39 height 18
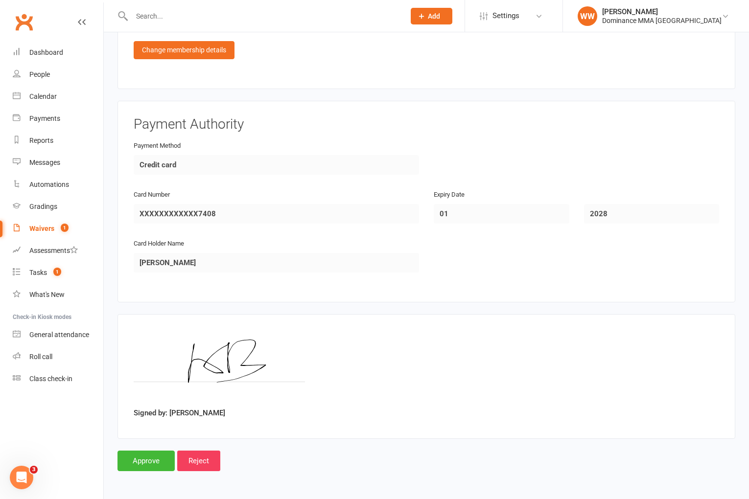
scroll to position [559, 0]
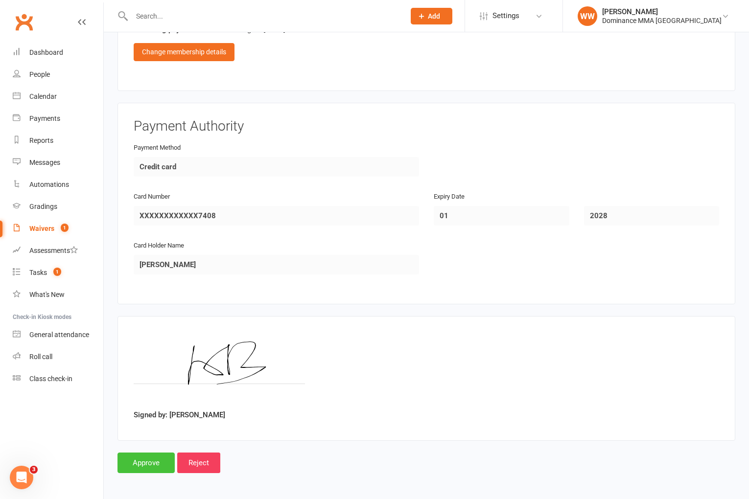
click at [144, 456] on input "Approve" at bounding box center [145, 463] width 57 height 21
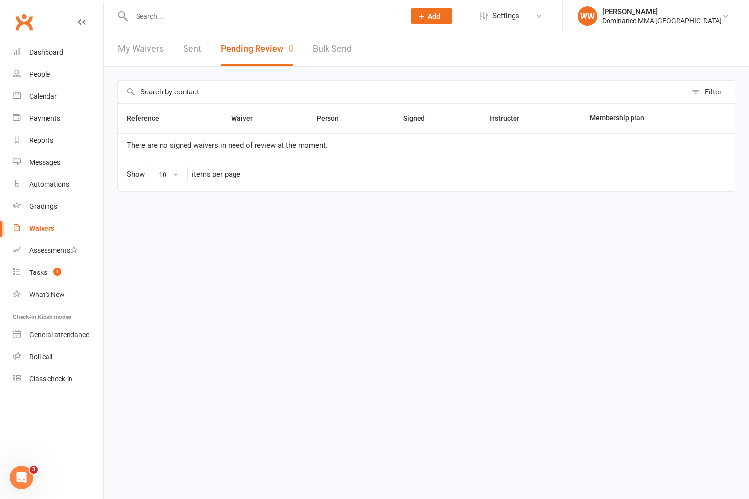
click at [171, 15] on input "text" at bounding box center [263, 16] width 269 height 14
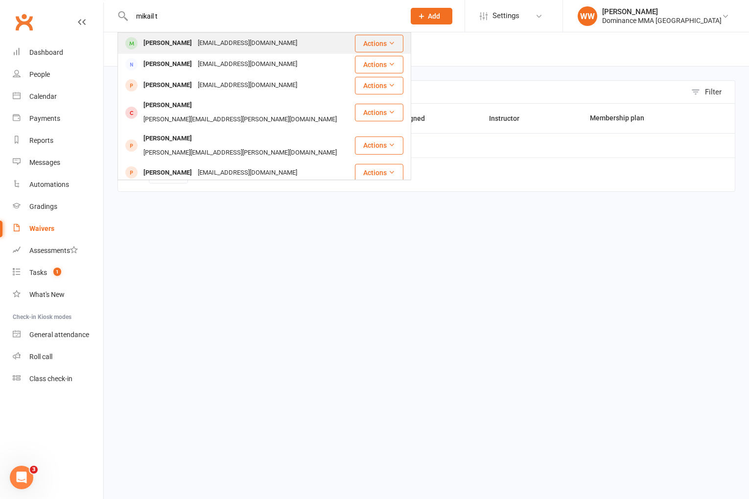
type input "mikail t"
click at [186, 48] on div "Mikail Tepeyurt" at bounding box center [167, 43] width 54 height 14
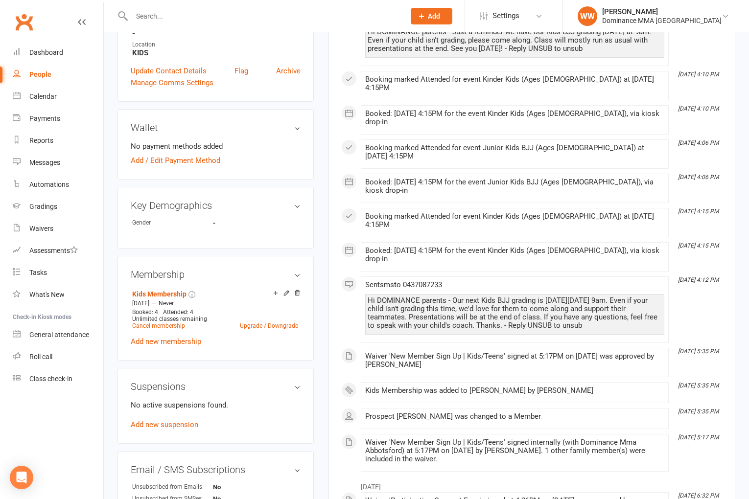
scroll to position [289, 0]
click at [169, 323] on link "Cancel membership" at bounding box center [158, 325] width 53 height 7
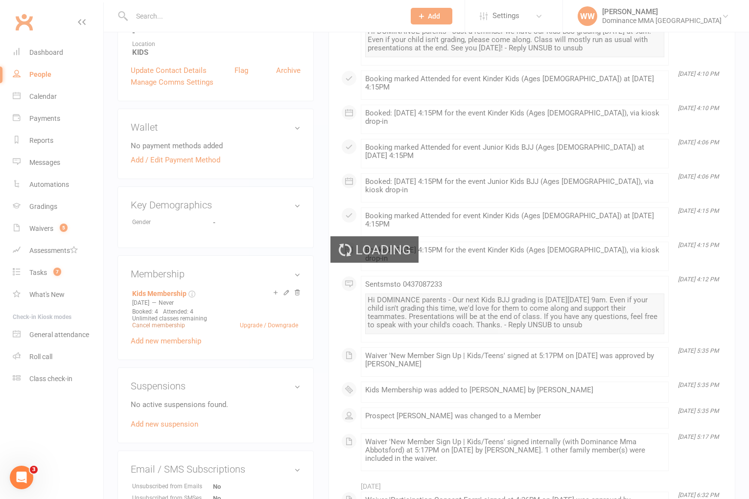
scroll to position [0, 0]
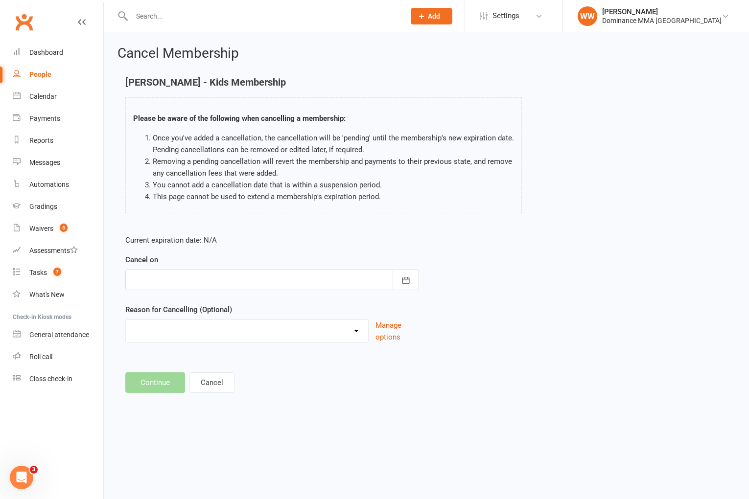
click at [230, 283] on div at bounding box center [272, 280] width 294 height 21
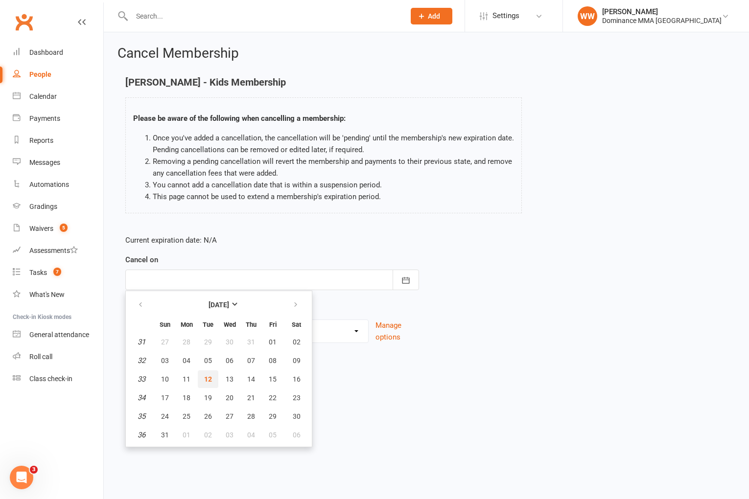
click at [205, 382] on span "12" at bounding box center [208, 379] width 8 height 8
type input "[DATE]"
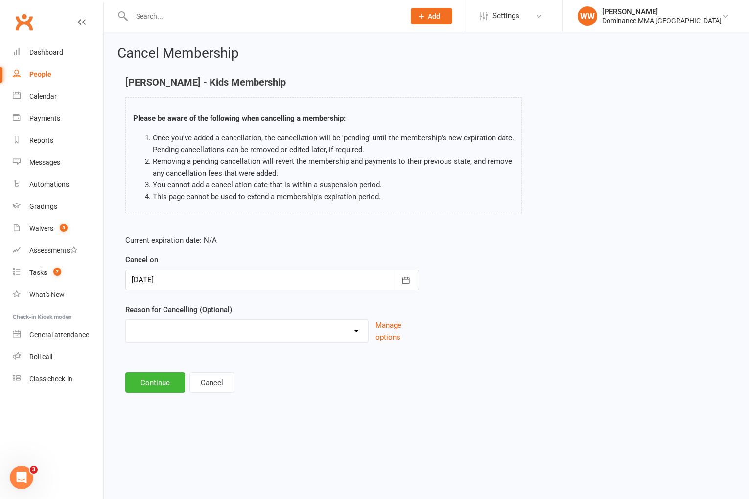
click at [179, 325] on select "force cancel Holiday Injury Moved away upgrade/downgrade Other reason" at bounding box center [247, 330] width 242 height 20
select select "5"
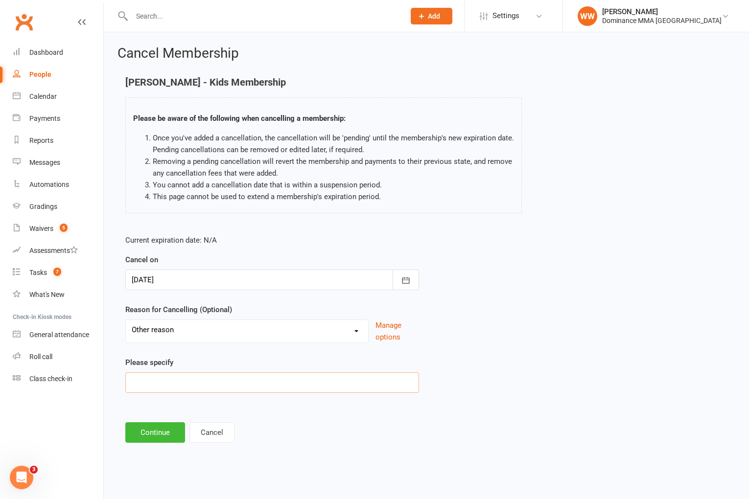
click at [167, 381] on input at bounding box center [272, 382] width 294 height 21
type input "loss of interest"
click at [154, 436] on button "Continue" at bounding box center [155, 432] width 60 height 21
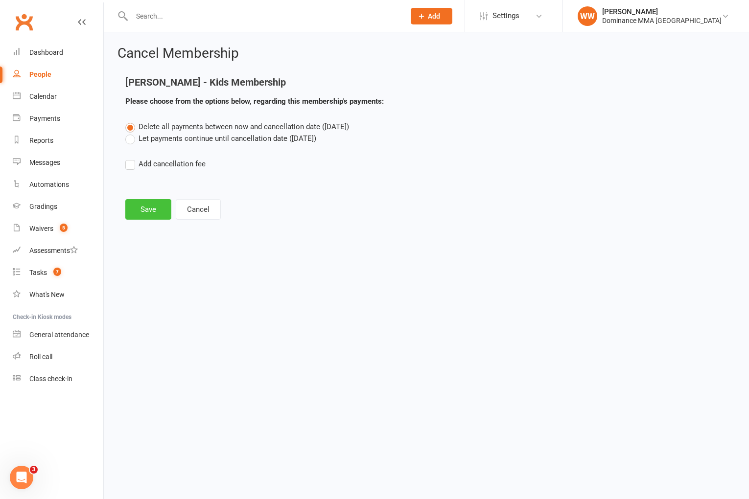
click at [159, 200] on button "Save" at bounding box center [148, 209] width 46 height 21
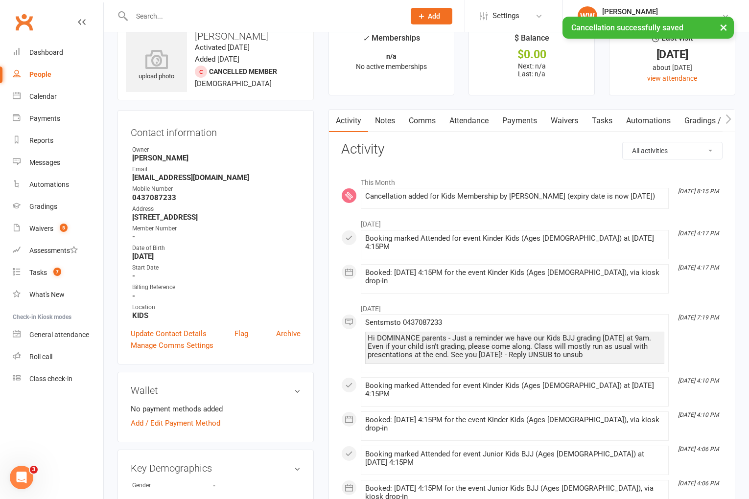
scroll to position [29, 0]
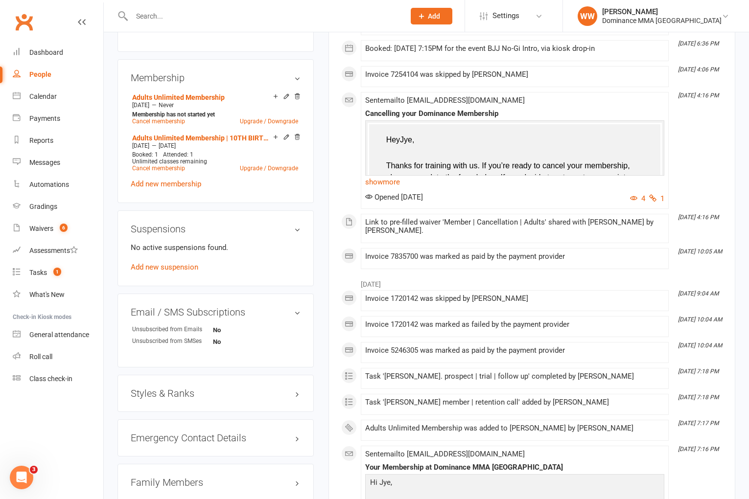
scroll to position [485, 0]
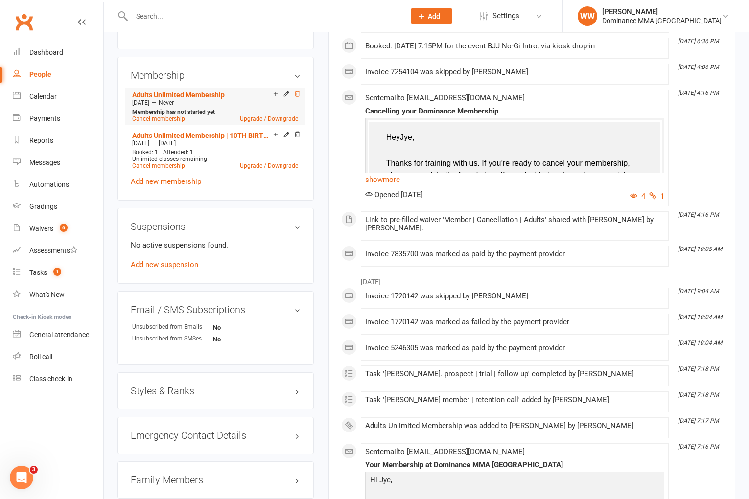
click at [298, 93] on icon at bounding box center [297, 94] width 7 height 7
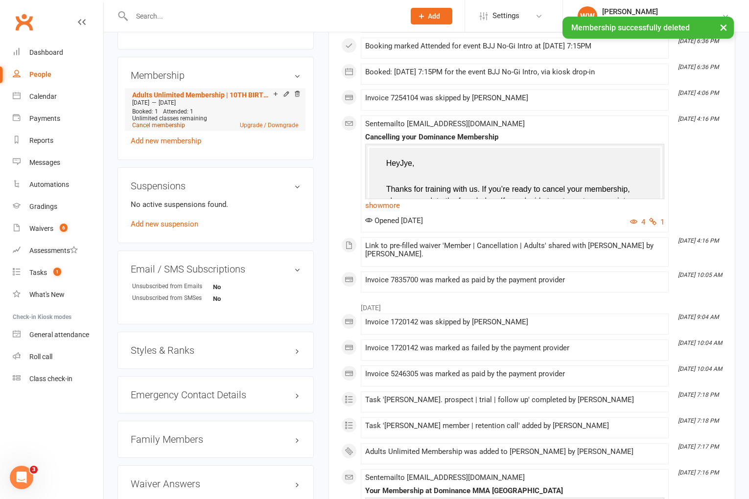
click at [166, 122] on link "Cancel membership" at bounding box center [158, 125] width 53 height 7
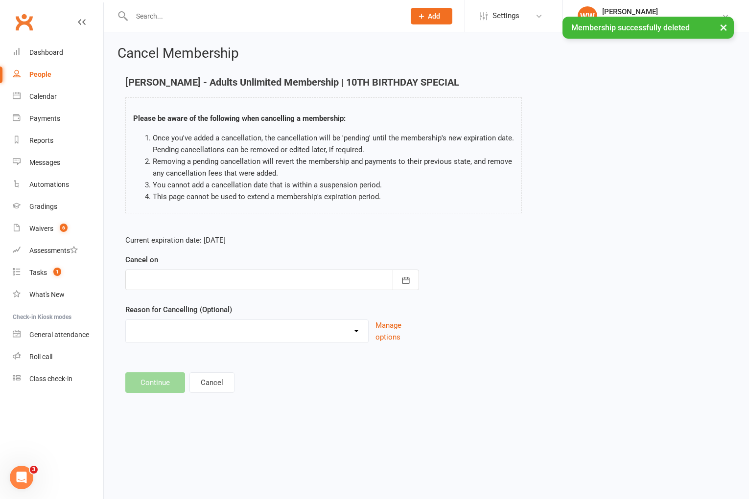
click at [249, 278] on div at bounding box center [272, 280] width 294 height 21
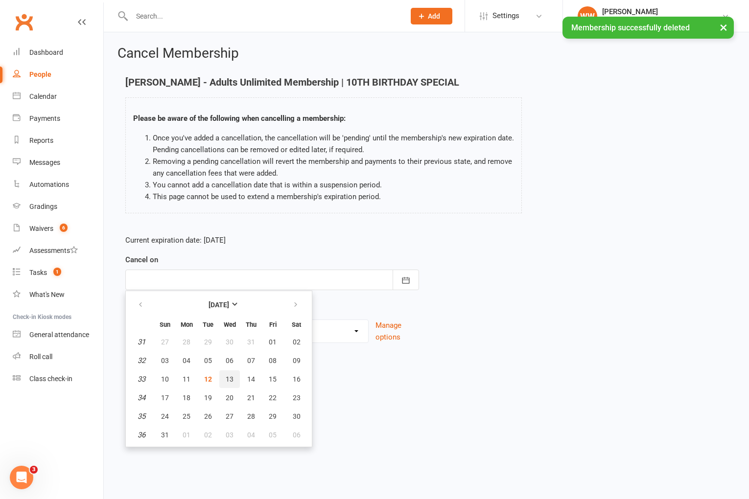
click at [229, 380] on span "13" at bounding box center [230, 379] width 8 height 8
type input "[DATE]"
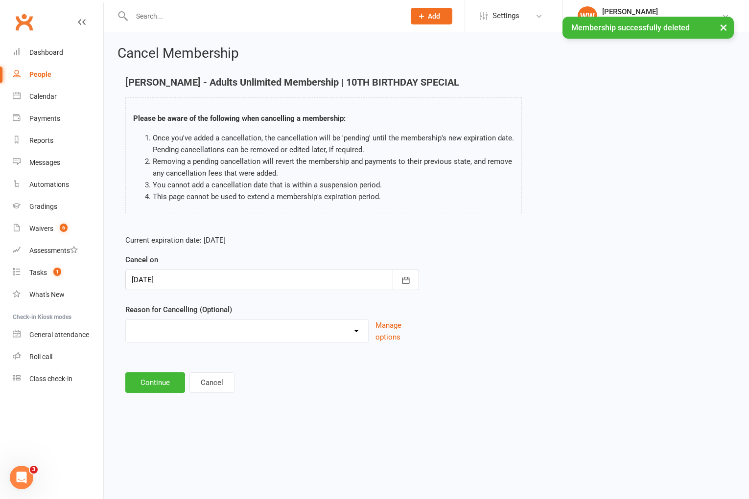
click at [175, 338] on select "force cancel Holiday Injury Moved away upgrade/downgrade Other reason" at bounding box center [247, 330] width 242 height 20
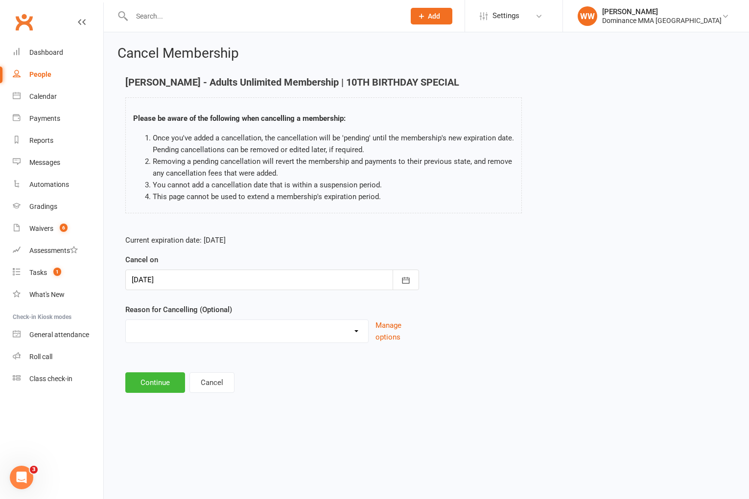
select select "5"
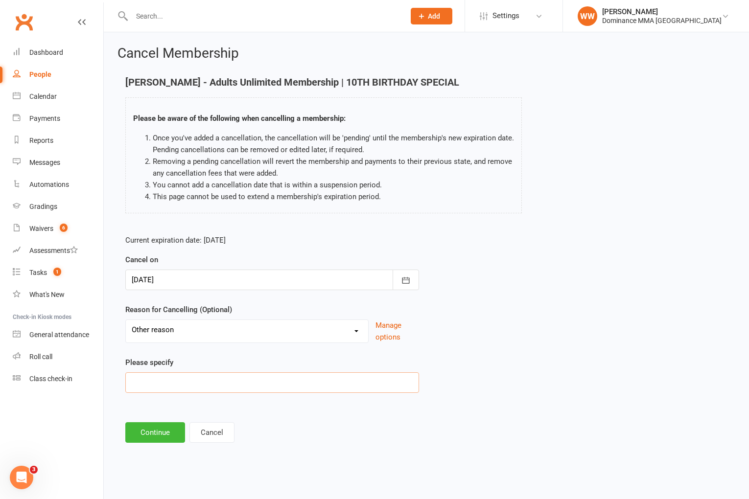
click at [158, 390] on input at bounding box center [272, 382] width 294 height 21
type input "Work"
click at [150, 428] on button "Continue" at bounding box center [155, 432] width 60 height 21
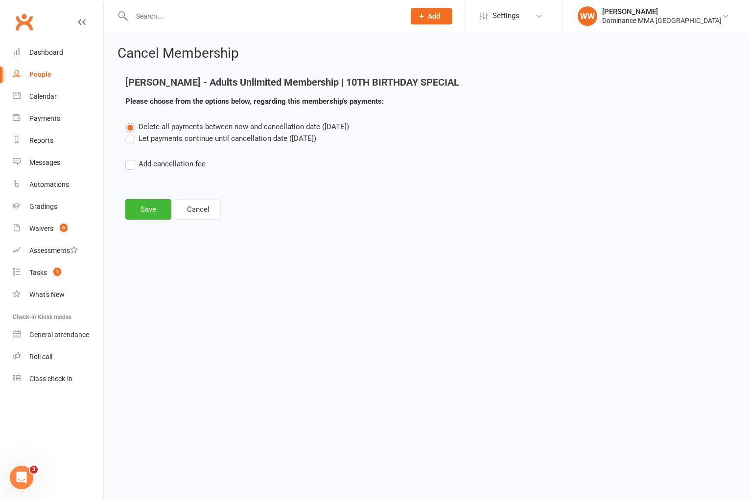
click at [149, 136] on label "Let payments continue until cancellation date (Aug 13, 2025)" at bounding box center [220, 139] width 191 height 12
click at [132, 133] on input "Let payments continue until cancellation date (Aug 13, 2025)" at bounding box center [128, 133] width 6 height 0
click at [145, 209] on button "Save" at bounding box center [148, 209] width 46 height 21
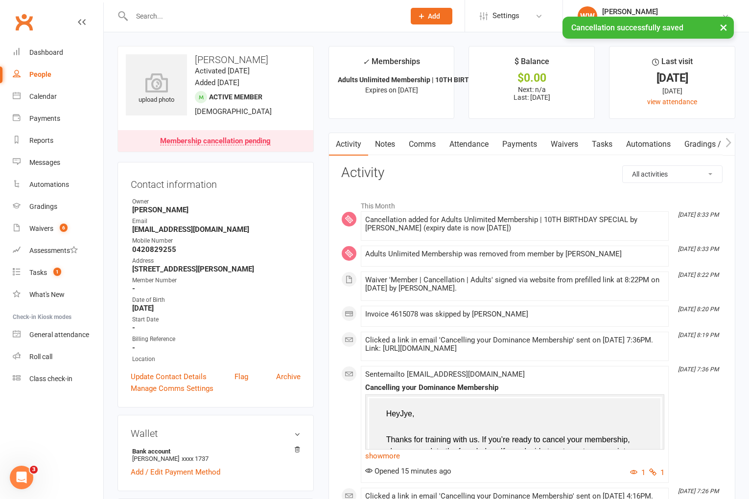
click at [509, 145] on link "Payments" at bounding box center [519, 144] width 48 height 23
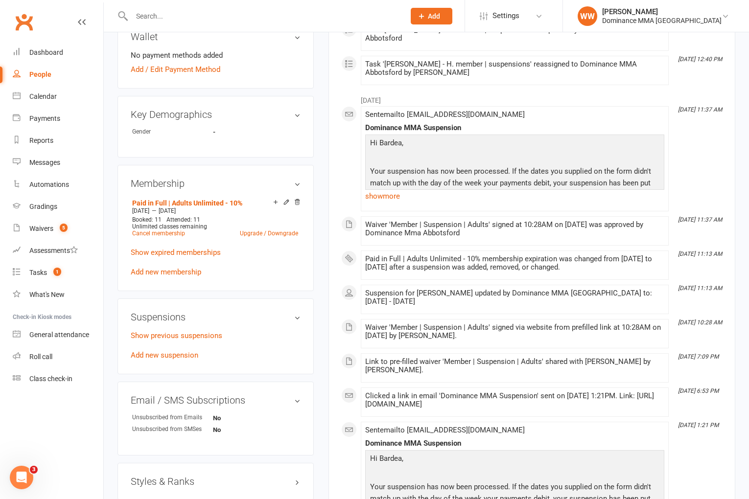
scroll to position [371, 0]
click at [169, 353] on link "Add new suspension" at bounding box center [165, 354] width 68 height 9
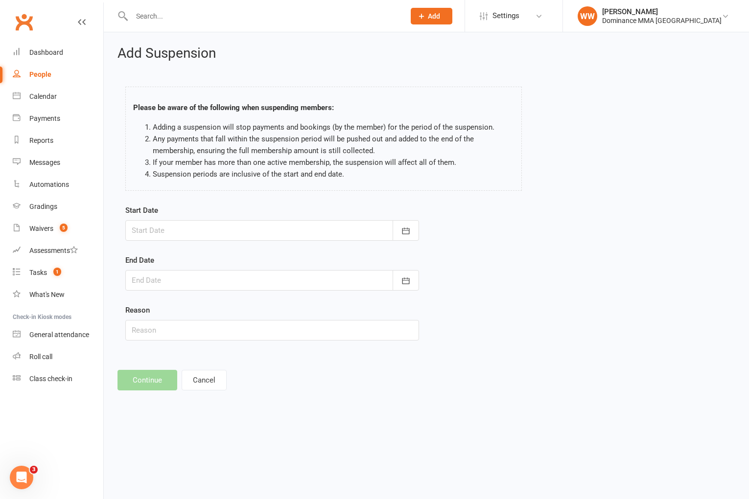
click at [226, 227] on div at bounding box center [272, 230] width 294 height 21
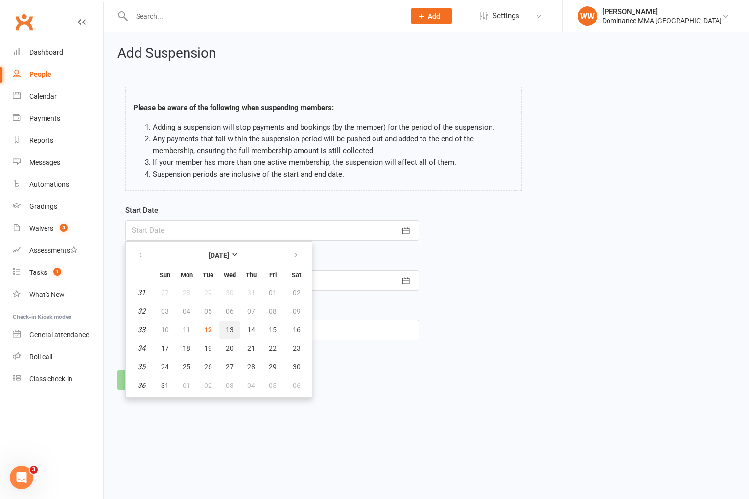
click at [226, 330] on span "13" at bounding box center [230, 330] width 8 height 8
type input "[DATE]"
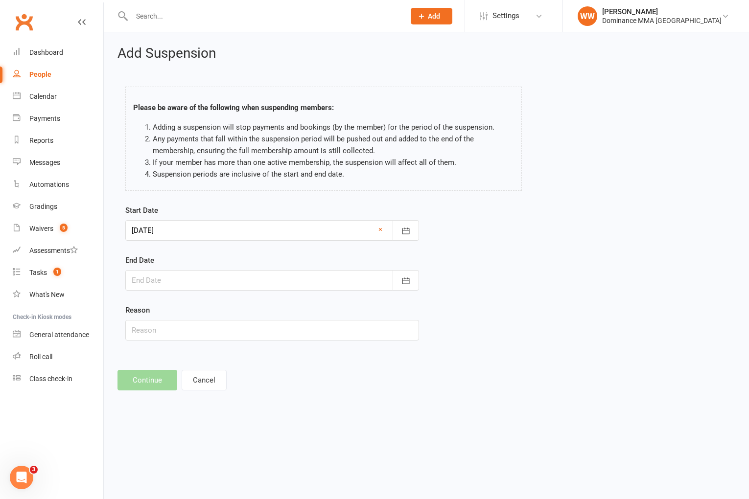
drag, startPoint x: 230, startPoint y: 281, endPoint x: 236, endPoint y: 285, distance: 8.1
click at [230, 281] on div at bounding box center [272, 280] width 294 height 21
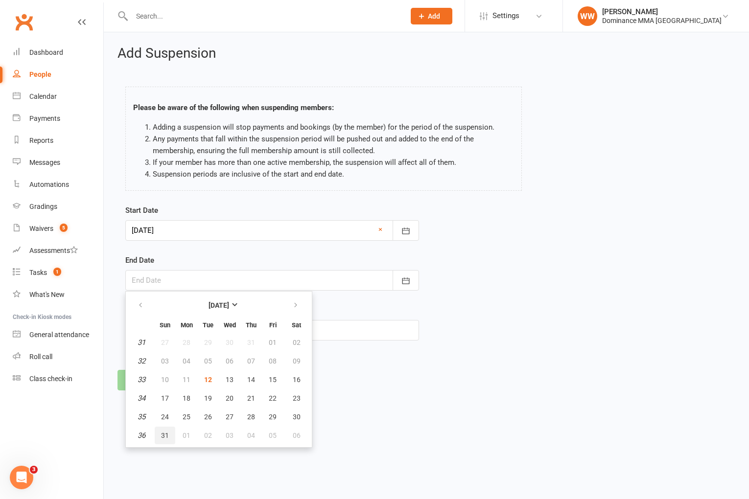
drag, startPoint x: 172, startPoint y: 433, endPoint x: 167, endPoint y: 394, distance: 39.9
click at [172, 433] on button "31" at bounding box center [165, 436] width 21 height 18
type input "31 Aug 2025"
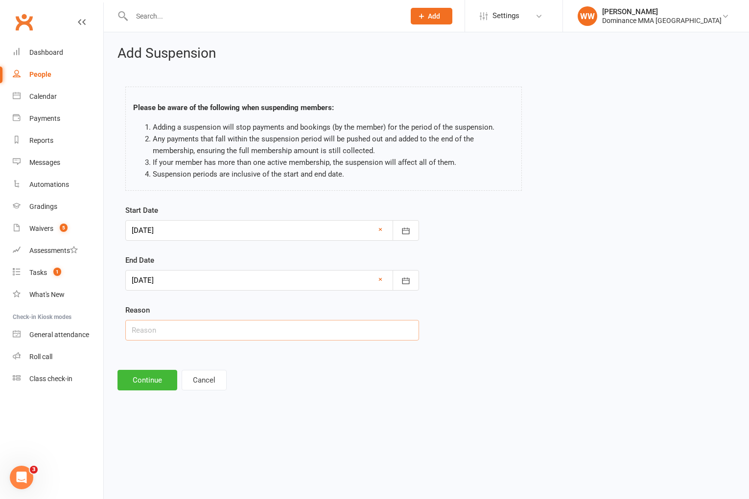
click at [171, 327] on input "text" at bounding box center [272, 330] width 294 height 21
type input "Injury"
click at [152, 381] on button "Continue" at bounding box center [147, 380] width 60 height 21
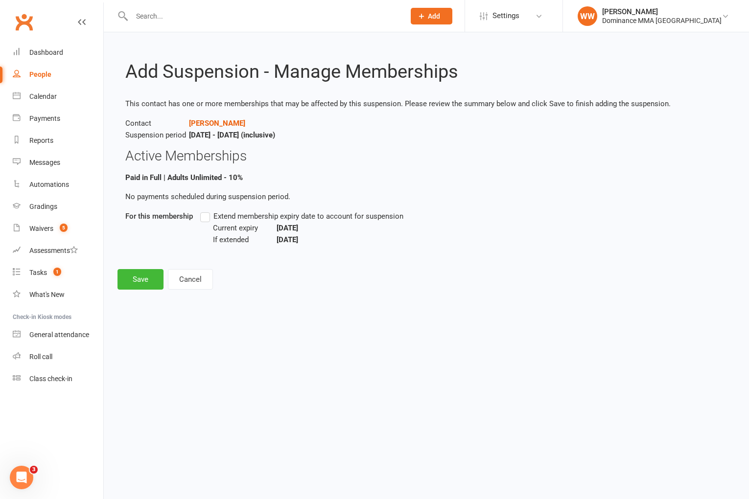
click at [204, 220] on label "Extend membership expiry date to account for suspension" at bounding box center [301, 216] width 203 height 12
click at [204, 210] on input "Extend membership expiry date to account for suspension" at bounding box center [203, 210] width 6 height 0
click at [150, 272] on button "Save" at bounding box center [140, 279] width 46 height 21
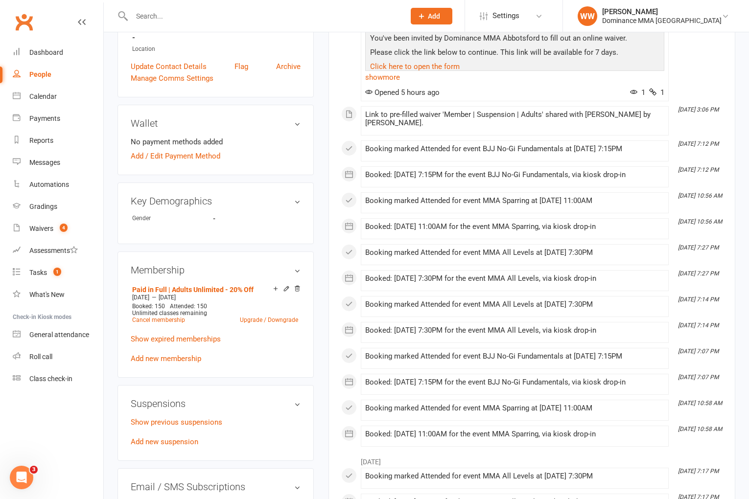
scroll to position [293, 0]
click at [172, 437] on link "Add new suspension" at bounding box center [165, 441] width 68 height 9
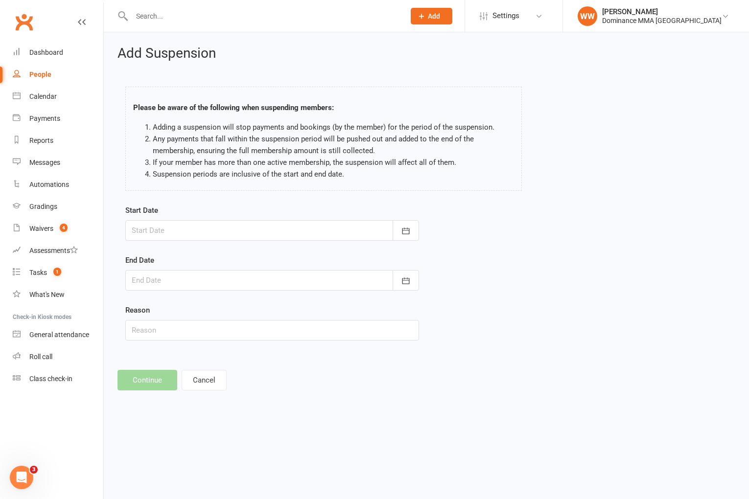
click at [214, 233] on div at bounding box center [272, 230] width 294 height 21
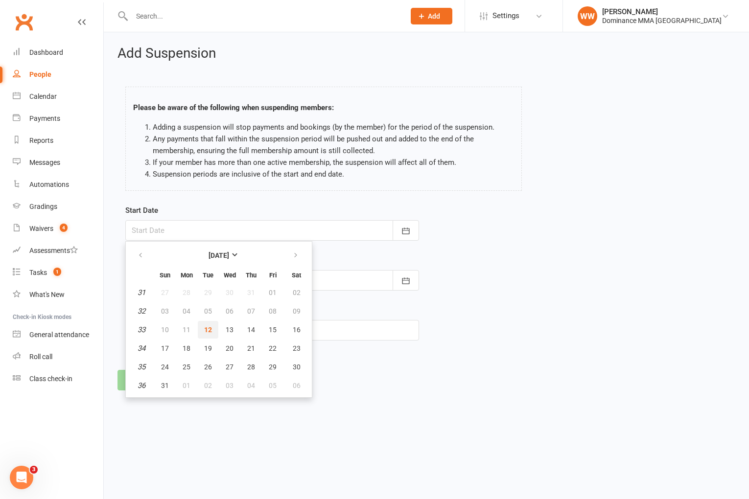
click at [203, 328] on button "12" at bounding box center [208, 330] width 21 height 18
type input "12 Aug 2025"
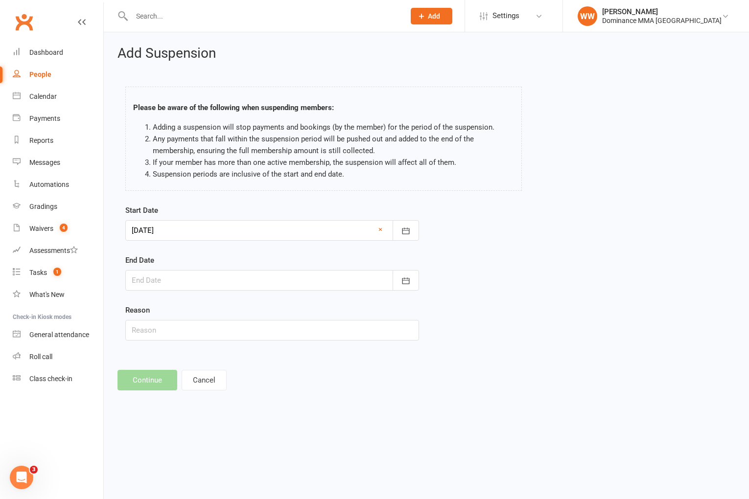
click at [205, 281] on div at bounding box center [272, 280] width 294 height 21
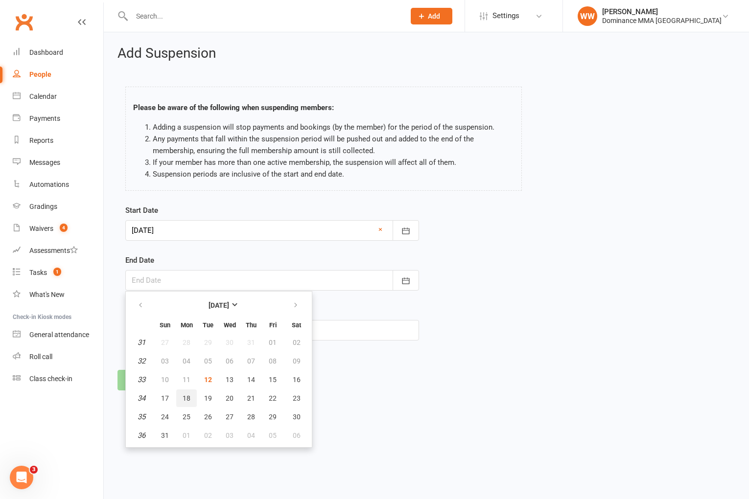
click at [191, 397] on button "18" at bounding box center [186, 399] width 21 height 18
type input "18 Aug 2025"
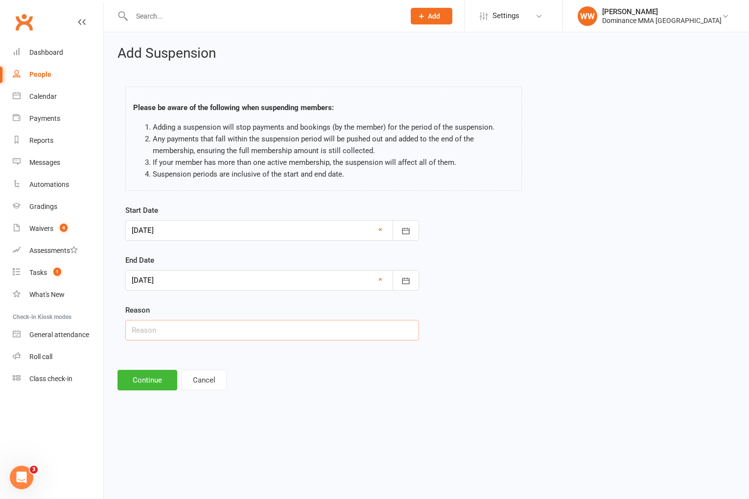
click at [174, 329] on input "text" at bounding box center [272, 330] width 294 height 21
type input "Staph"
click at [143, 376] on button "Continue" at bounding box center [147, 380] width 60 height 21
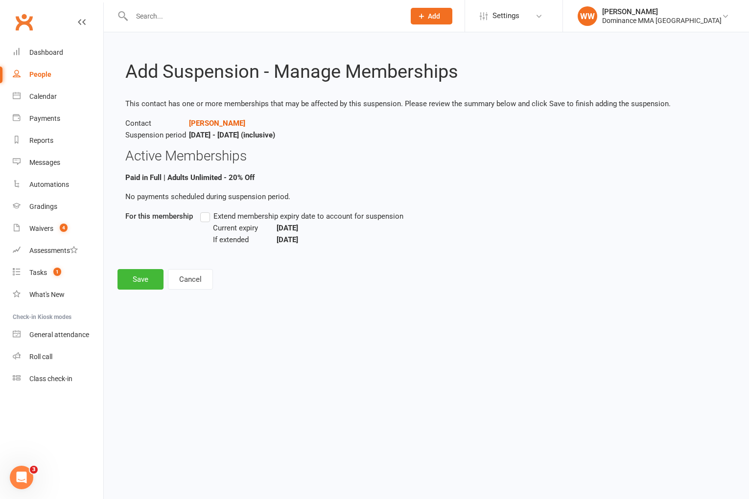
click at [206, 217] on label "Extend membership expiry date to account for suspension" at bounding box center [301, 216] width 203 height 12
click at [206, 210] on input "Extend membership expiry date to account for suspension" at bounding box center [203, 210] width 6 height 0
click at [149, 282] on button "Save" at bounding box center [140, 279] width 46 height 21
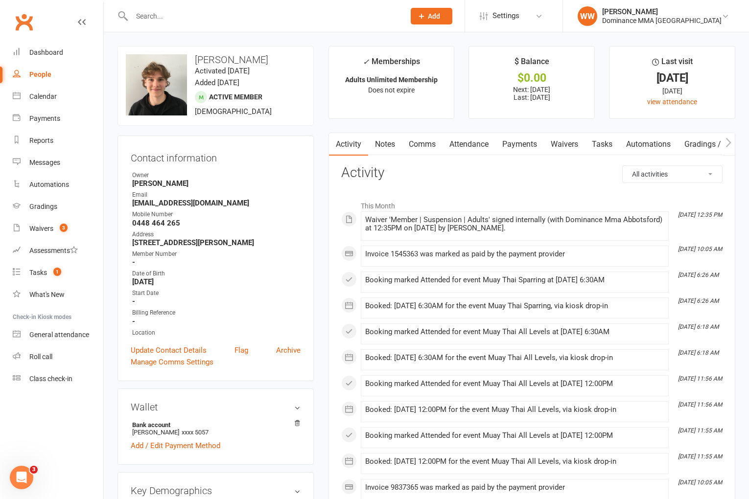
click at [522, 152] on link "Payments" at bounding box center [519, 144] width 48 height 23
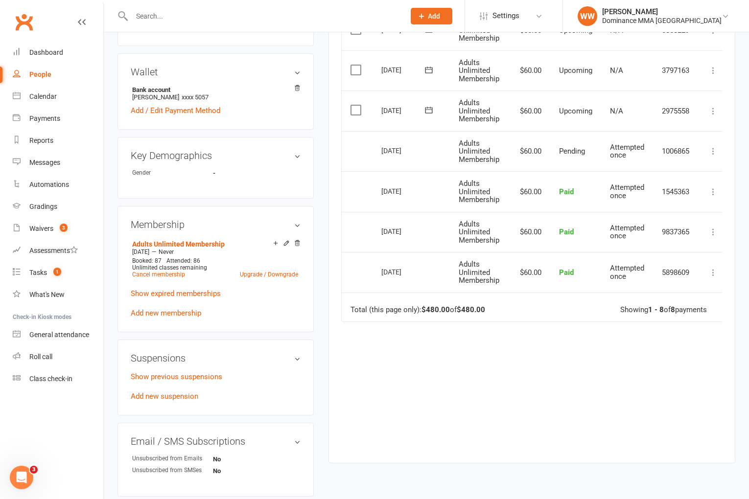
scroll to position [337, 0]
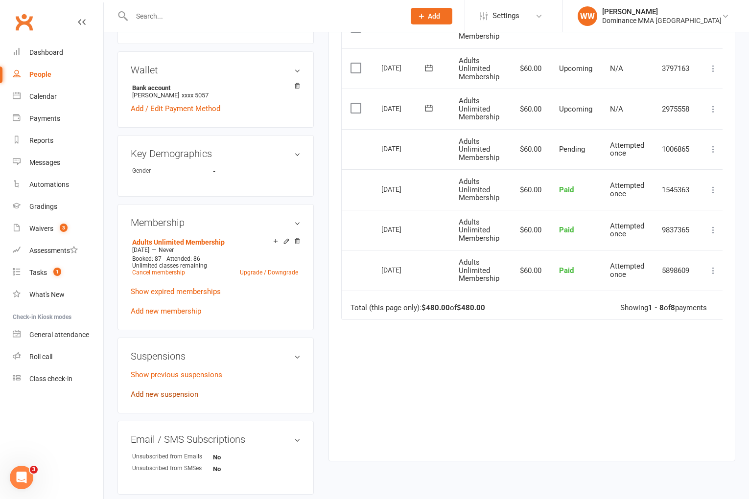
click at [174, 393] on link "Add new suspension" at bounding box center [165, 394] width 68 height 9
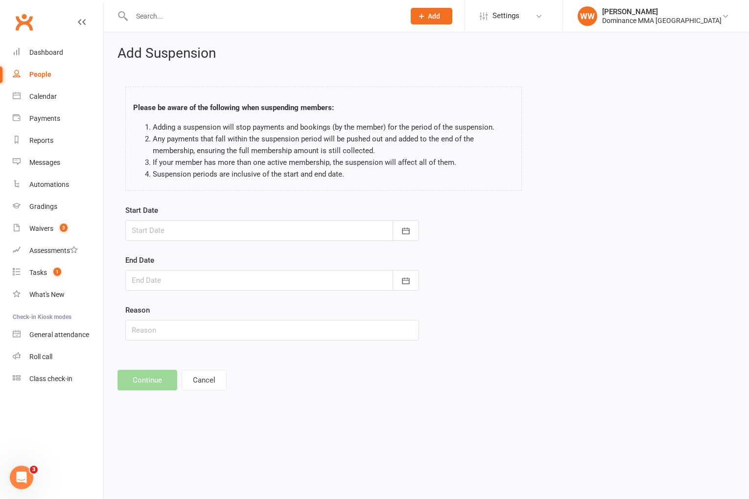
click at [216, 233] on div at bounding box center [272, 230] width 294 height 21
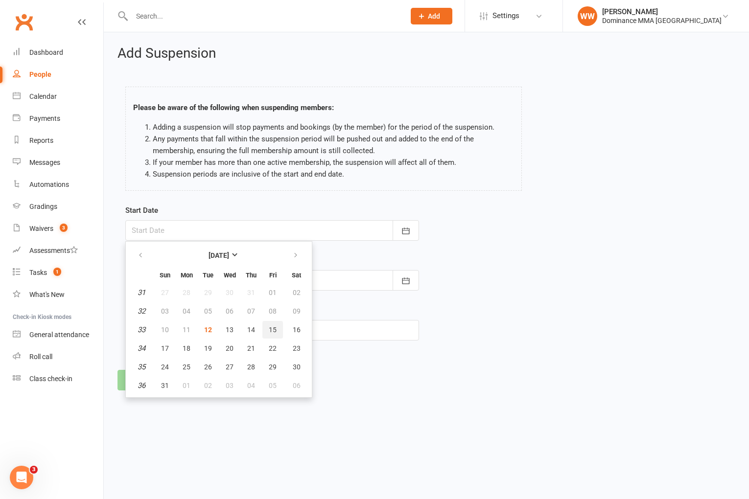
click at [269, 332] on span "15" at bounding box center [273, 330] width 8 height 8
type input "[DATE]"
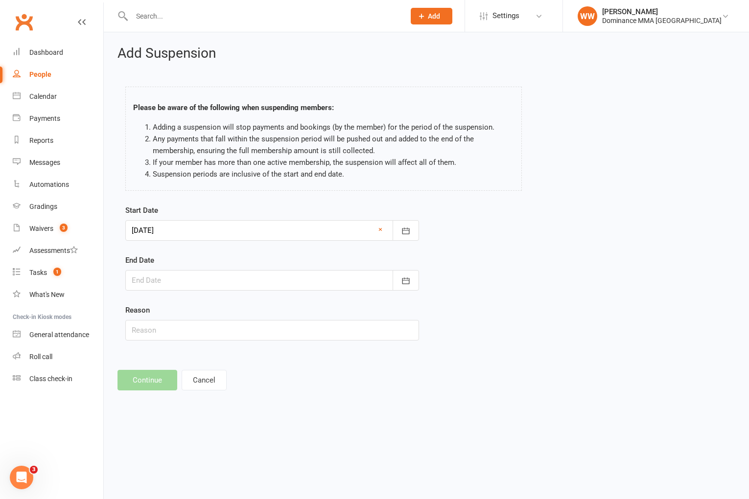
click at [225, 276] on div at bounding box center [272, 280] width 294 height 21
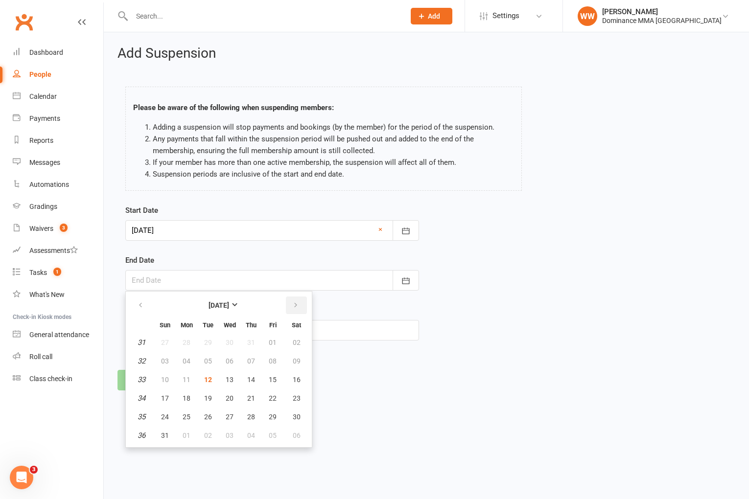
click at [292, 302] on icon "button" at bounding box center [295, 305] width 7 height 8
click at [255, 361] on button "11" at bounding box center [251, 361] width 21 height 18
type input "11 Sep 2025"
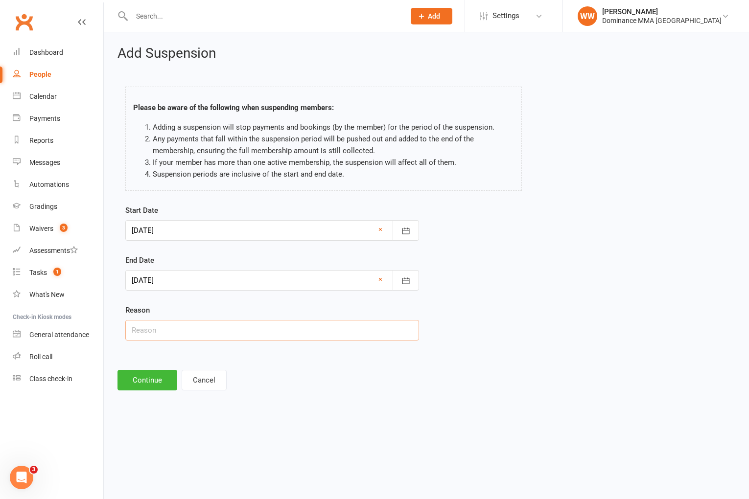
click at [213, 338] on input "text" at bounding box center [272, 330] width 294 height 21
type input "Injury"
click at [158, 388] on button "Continue" at bounding box center [147, 380] width 60 height 21
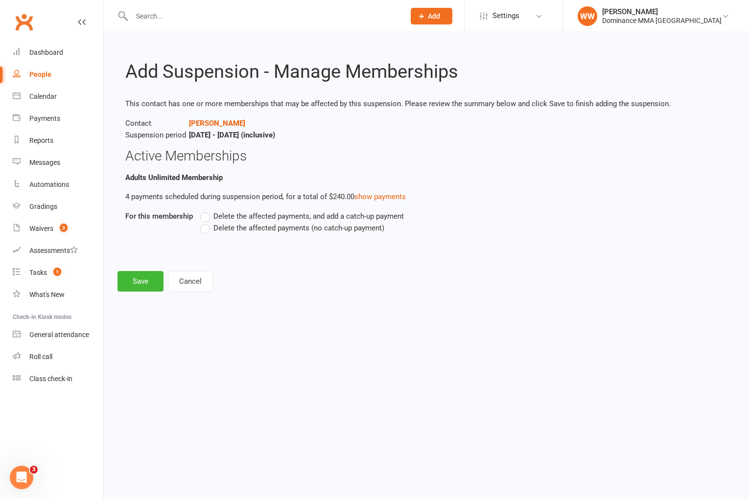
click at [212, 230] on label "Delete the affected payments (no catch-up payment)" at bounding box center [292, 228] width 184 height 12
click at [207, 222] on input "Delete the affected payments (no catch-up payment)" at bounding box center [203, 222] width 6 height 0
click at [130, 285] on button "Save" at bounding box center [140, 281] width 46 height 21
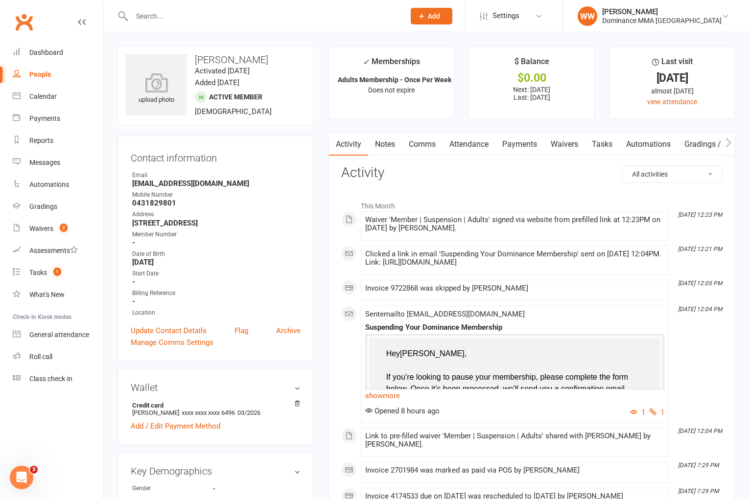
click at [508, 145] on link "Payments" at bounding box center [519, 144] width 48 height 23
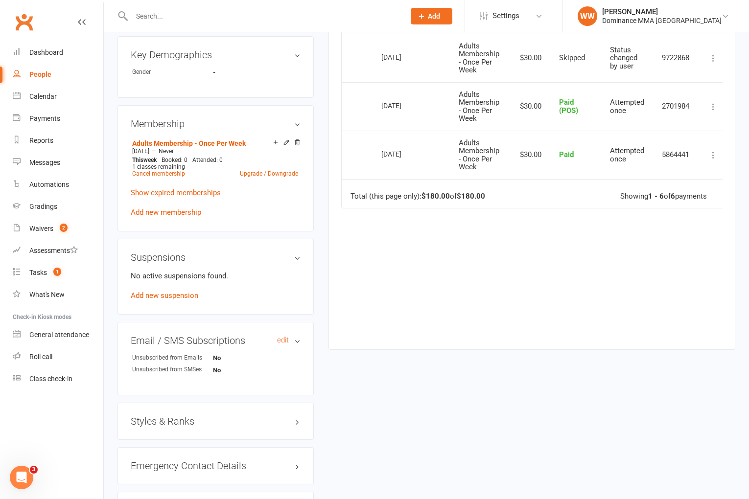
scroll to position [420, 0]
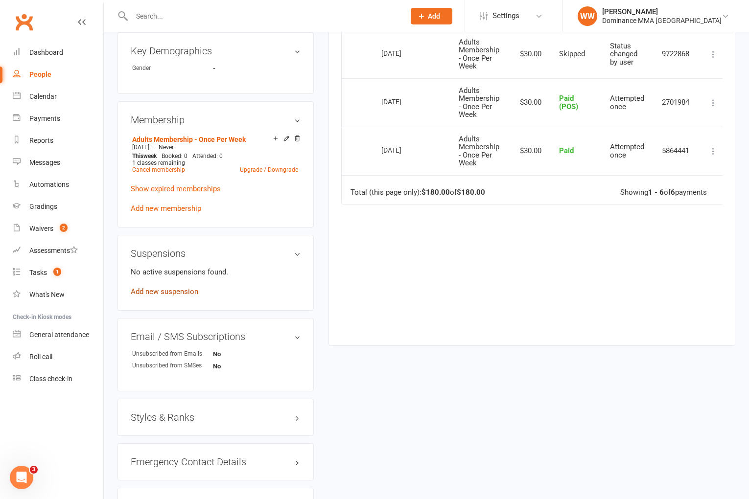
click at [168, 296] on link "Add new suspension" at bounding box center [165, 291] width 68 height 9
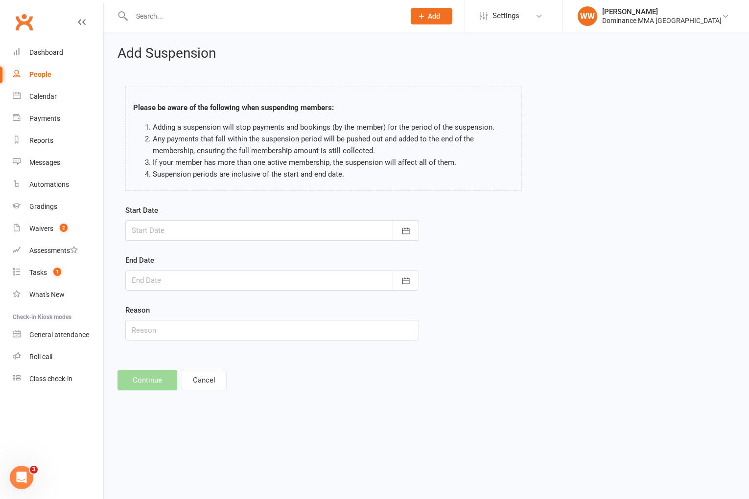
drag, startPoint x: 249, startPoint y: 231, endPoint x: 243, endPoint y: 252, distance: 21.5
click at [249, 231] on div at bounding box center [272, 230] width 294 height 21
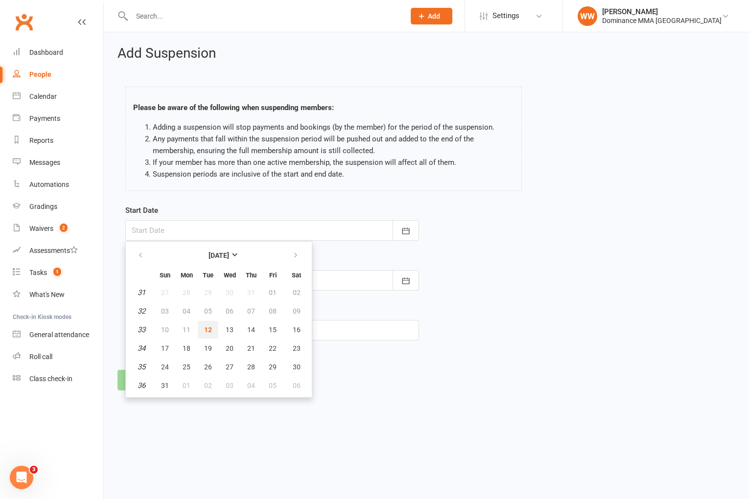
click at [212, 331] on button "12" at bounding box center [208, 330] width 21 height 18
type input "12 Aug 2025"
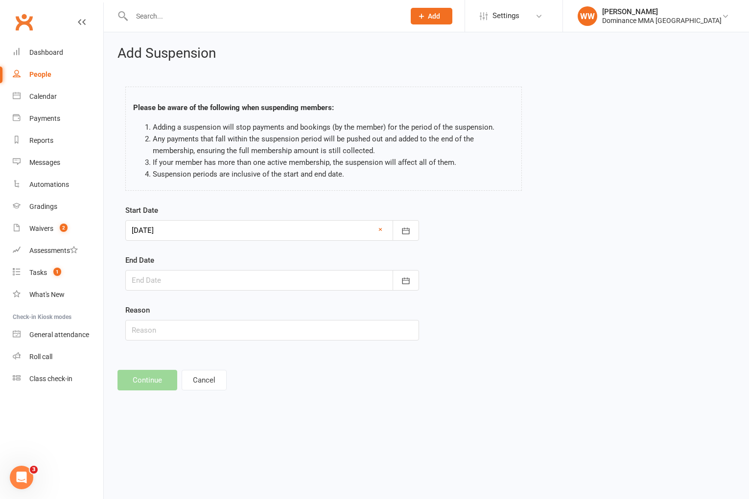
drag, startPoint x: 225, startPoint y: 282, endPoint x: 219, endPoint y: 297, distance: 16.1
click at [225, 282] on div at bounding box center [272, 280] width 294 height 21
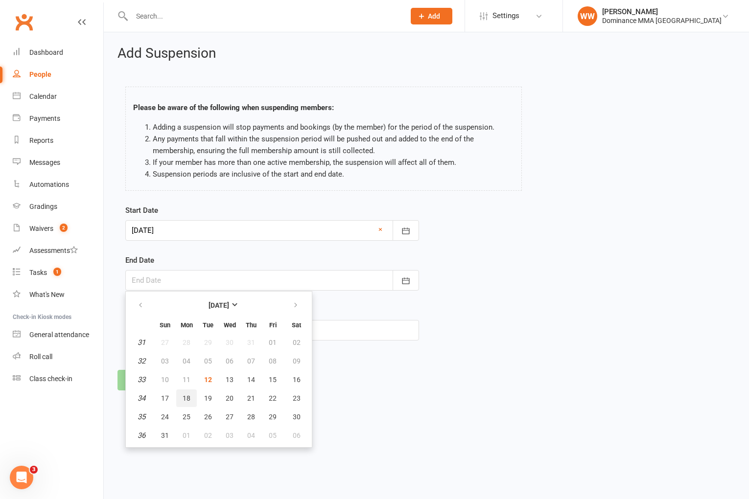
drag, startPoint x: 191, startPoint y: 400, endPoint x: 162, endPoint y: 360, distance: 48.8
click at [191, 400] on button "18" at bounding box center [186, 399] width 21 height 18
type input "18 Aug 2025"
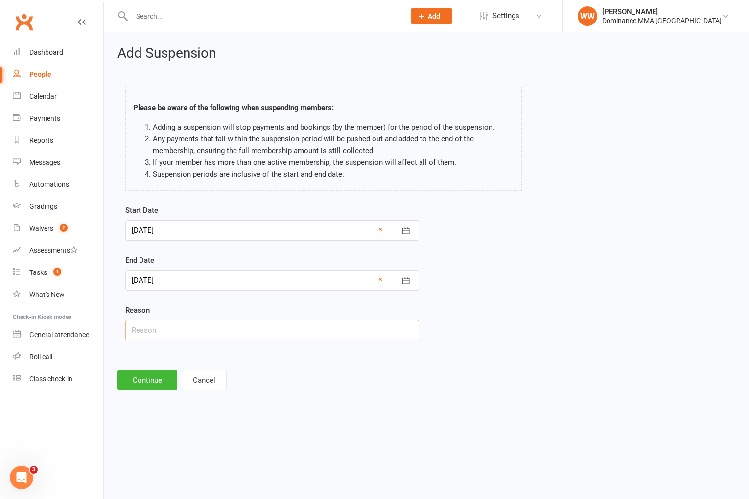
click at [174, 328] on input "text" at bounding box center [272, 330] width 294 height 21
type input "Unwell"
click at [141, 376] on button "Continue" at bounding box center [147, 380] width 60 height 21
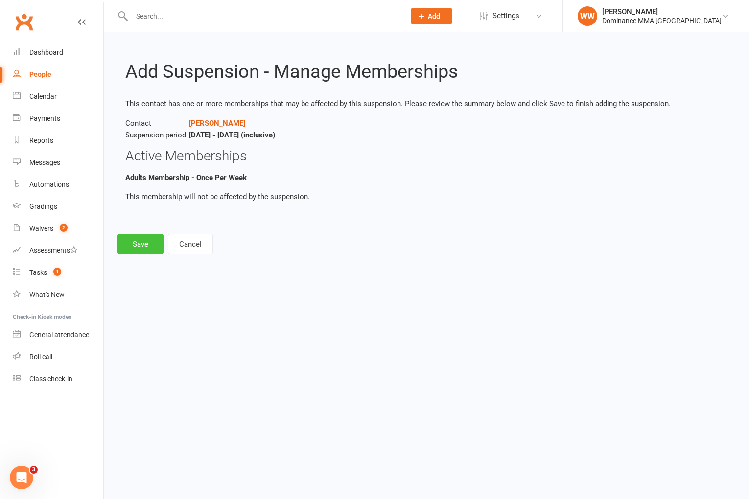
click at [143, 237] on button "Save" at bounding box center [140, 244] width 46 height 21
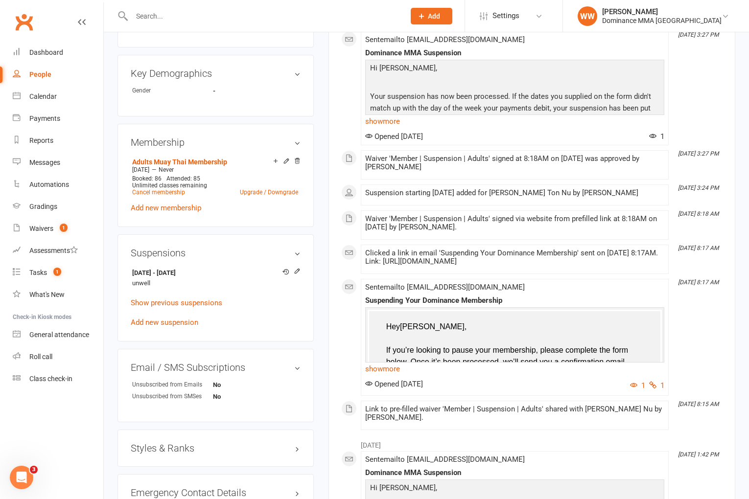
scroll to position [412, 0]
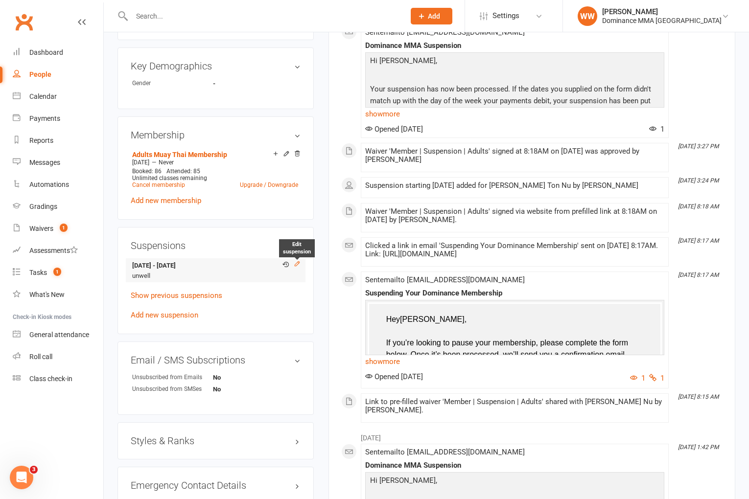
click at [296, 261] on icon at bounding box center [297, 263] width 4 height 4
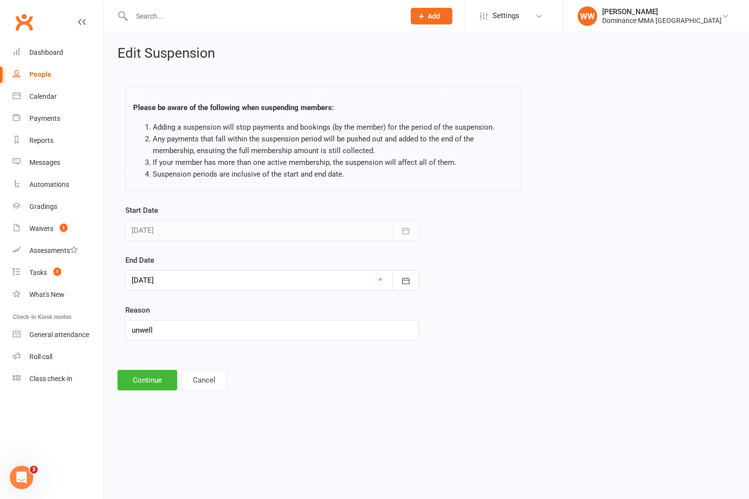
drag, startPoint x: 173, startPoint y: 291, endPoint x: 176, endPoint y: 286, distance: 5.3
click at [173, 290] on form "Start Date [DATE] [DATE] Sun Mon Tue Wed Thu Fri Sat 31 27 28 29 30 31 01 02 32…" at bounding box center [272, 273] width 294 height 136
click at [176, 284] on div at bounding box center [272, 280] width 294 height 21
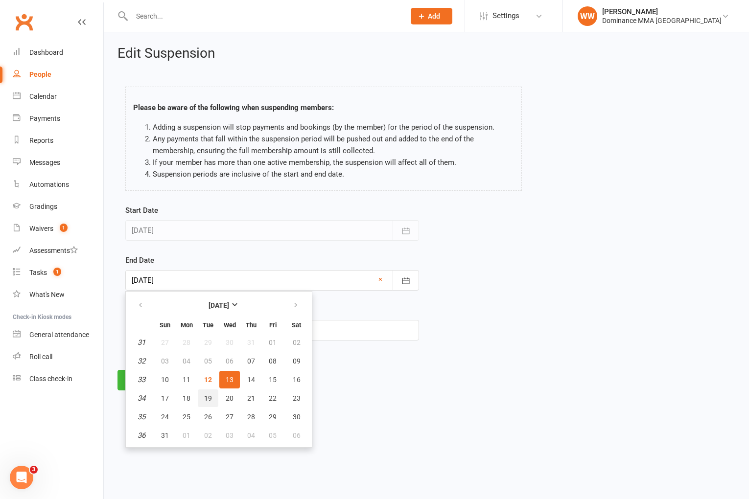
click at [200, 397] on button "19" at bounding box center [208, 399] width 21 height 18
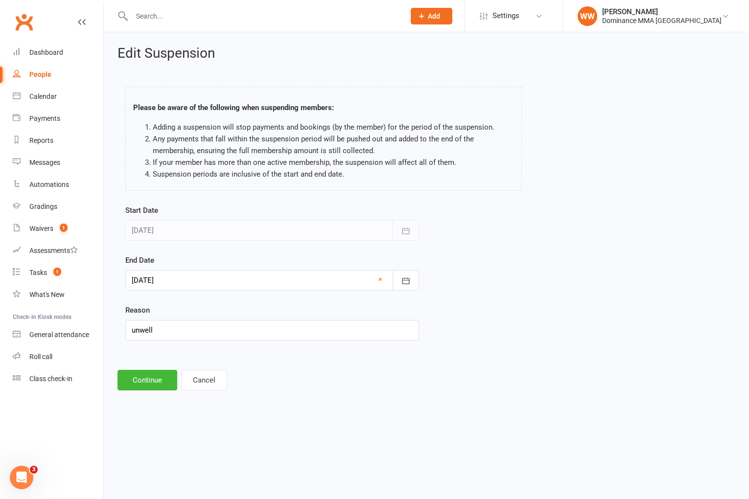
click at [191, 274] on div at bounding box center [272, 280] width 294 height 21
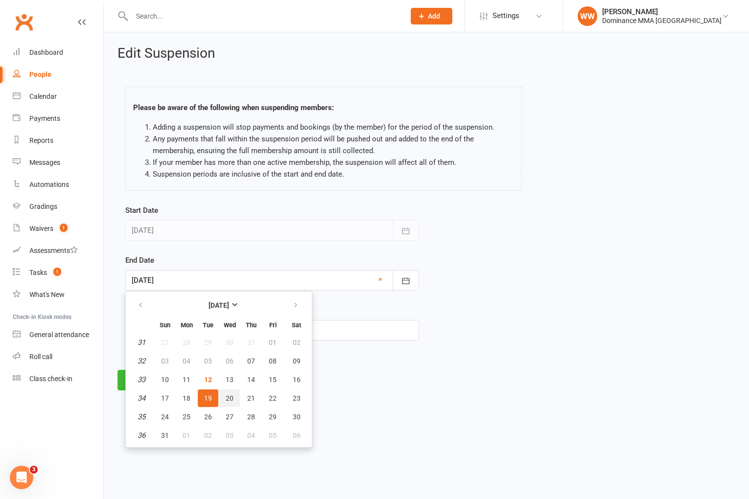
click at [222, 397] on button "20" at bounding box center [229, 399] width 21 height 18
type input "20 Aug 2025"
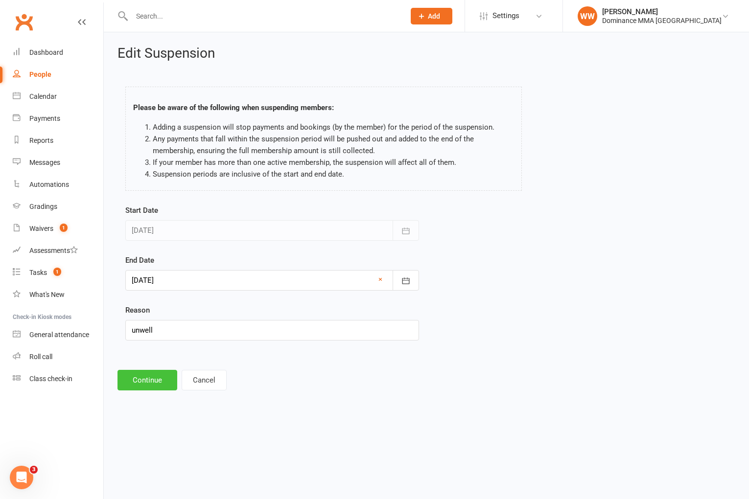
click at [161, 377] on button "Continue" at bounding box center [147, 380] width 60 height 21
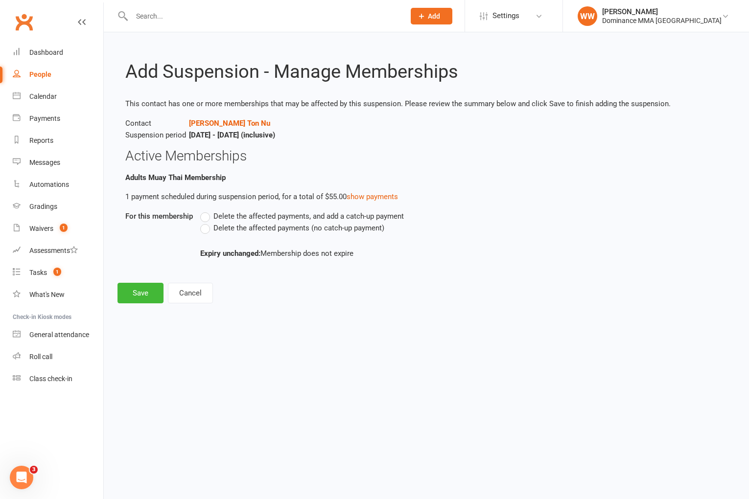
click at [220, 230] on span "Delete the affected payments (no catch-up payment)" at bounding box center [298, 227] width 171 height 10
click at [207, 222] on input "Delete the affected payments (no catch-up payment)" at bounding box center [203, 222] width 6 height 0
click at [142, 294] on button "Save" at bounding box center [140, 293] width 46 height 21
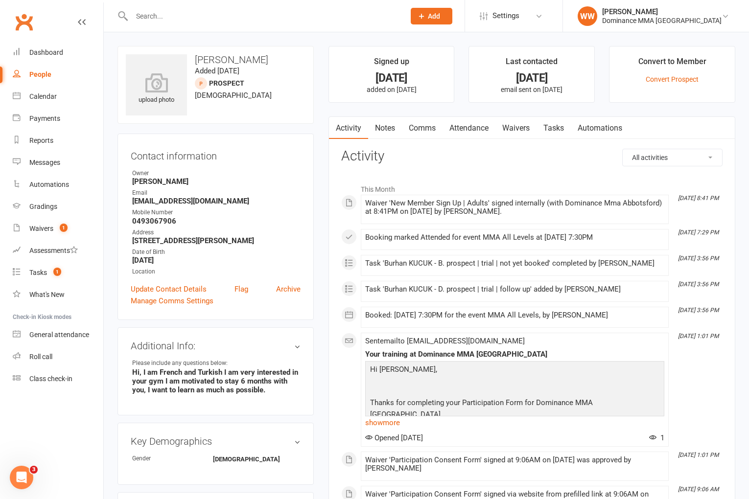
click at [378, 125] on link "Notes" at bounding box center [385, 128] width 34 height 23
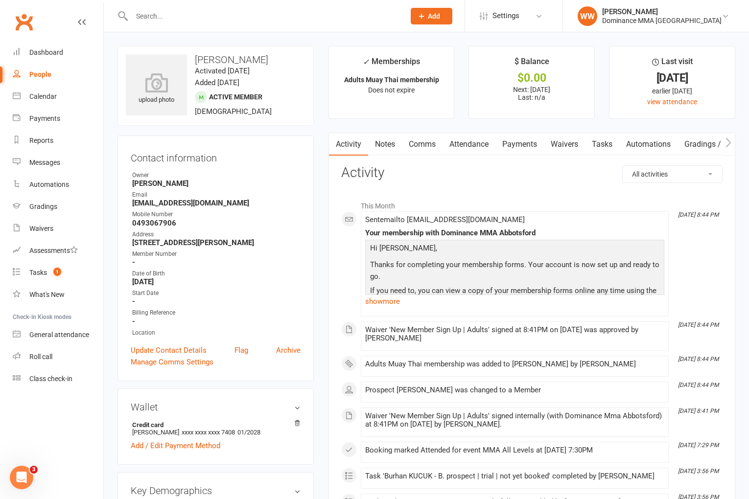
click at [607, 145] on link "Tasks" at bounding box center [602, 144] width 34 height 23
select select "incomplete"
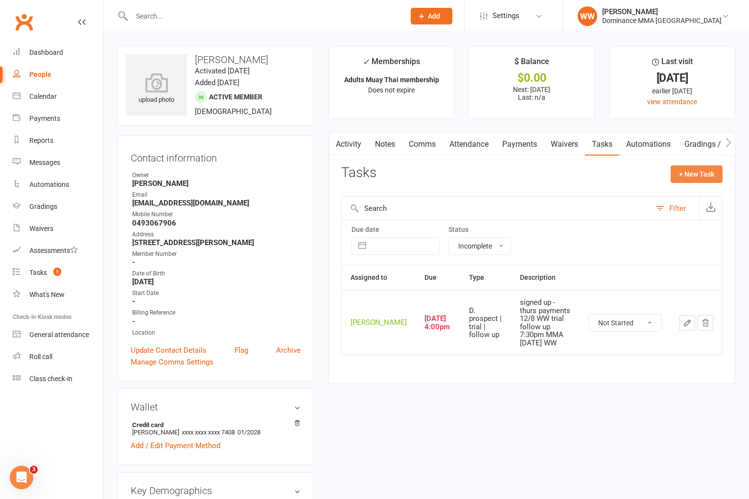
click at [680, 174] on button "+ New Task" at bounding box center [697, 174] width 52 height 18
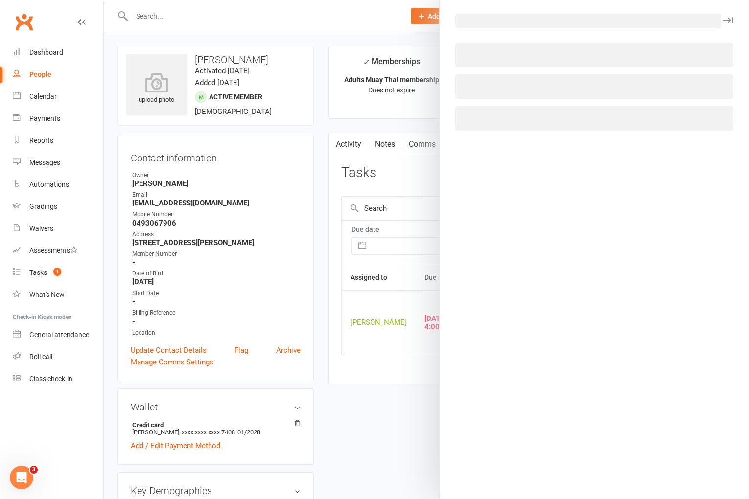
select select "49757"
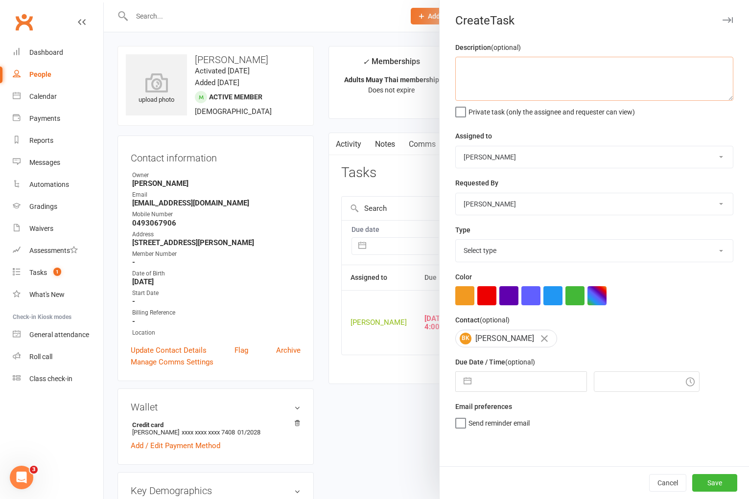
drag, startPoint x: 494, startPoint y: 61, endPoint x: 486, endPoint y: 73, distance: 14.5
click at [491, 66] on textarea at bounding box center [594, 79] width 278 height 44
type textarea "1 week ret 12/8 WW"
click at [489, 255] on select "Select type A. prospect | enquiry response B. prospect | trial | not yet booked…" at bounding box center [594, 251] width 277 height 22
select select "3865"
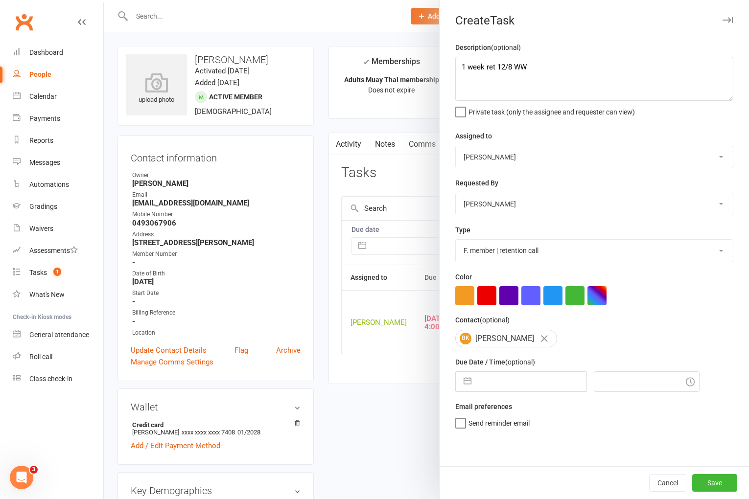
select select "6"
select select "2025"
select select "7"
select select "2025"
select select "8"
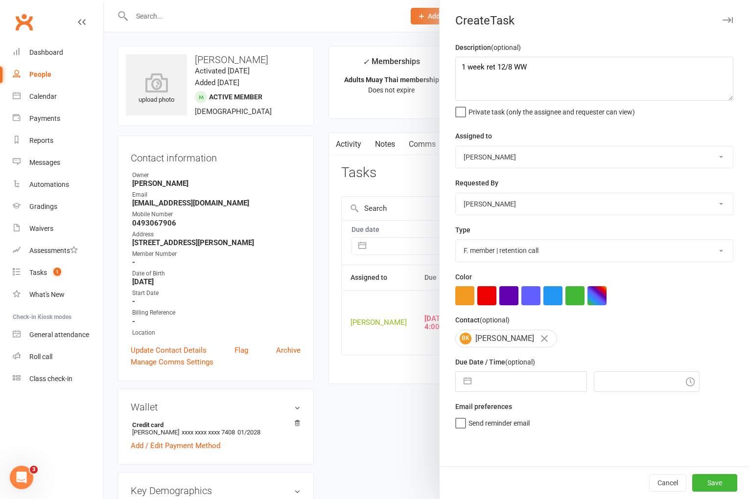
select select "2025"
click at [498, 388] on input "text" at bounding box center [531, 382] width 110 height 20
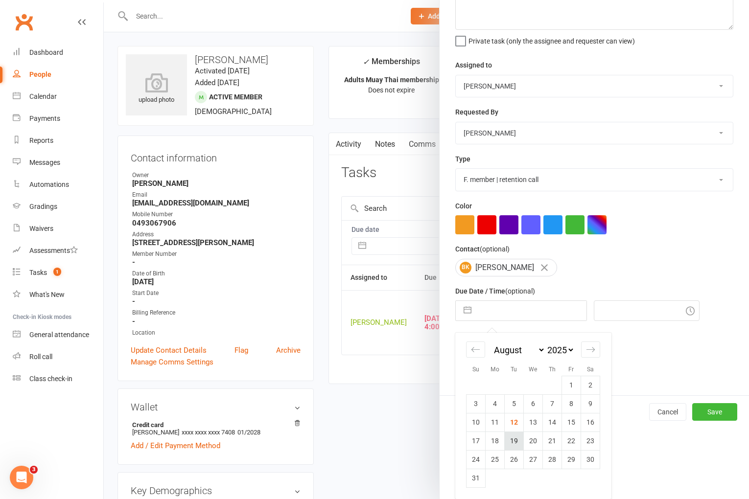
click at [509, 441] on td "19" at bounding box center [514, 441] width 19 height 19
type input "[DATE]"
type input "8:45pm"
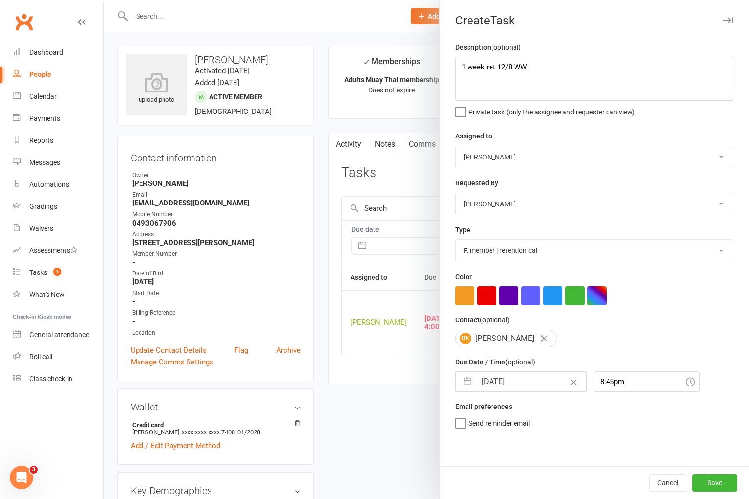
scroll to position [0, 0]
click at [723, 489] on button "Save" at bounding box center [714, 483] width 45 height 18
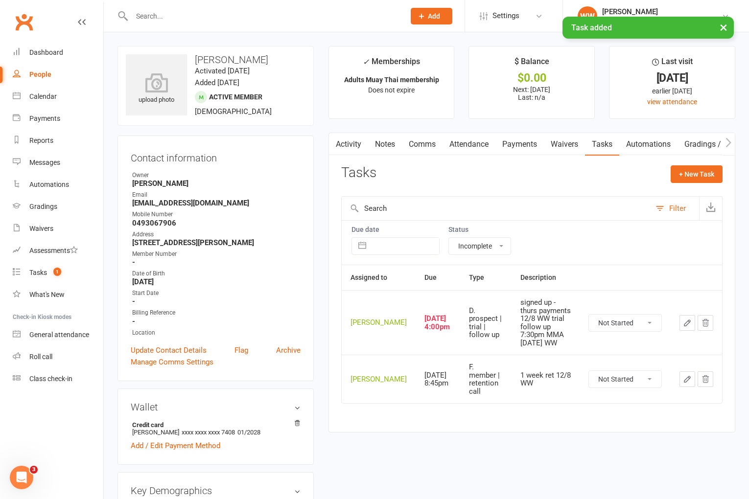
click at [609, 324] on select "Not Started In Progress Waiting Complete" at bounding box center [625, 323] width 72 height 17
select select "unstarted"
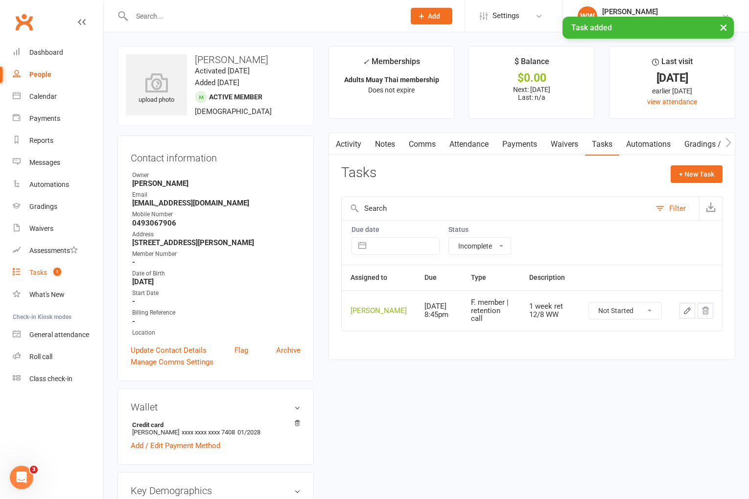
click at [44, 273] on div "Tasks" at bounding box center [38, 273] width 18 height 8
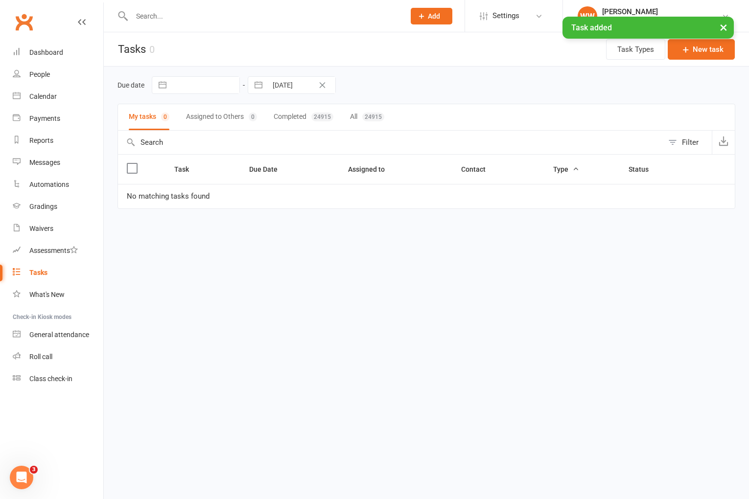
click at [400, 88] on div "Due date Navigate forward to interact with the calendar and select a date. Pres…" at bounding box center [426, 85] width 618 height 18
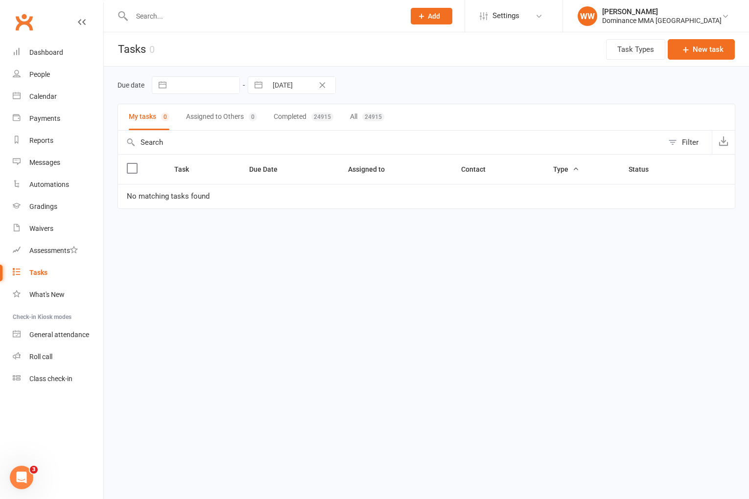
click at [419, 90] on div "Due date Navigate forward to interact with the calendar and select a date. Pres…" at bounding box center [426, 85] width 618 height 18
click at [428, 91] on div "Due date Navigate forward to interact with the calendar and select a date. Pres…" at bounding box center [426, 85] width 618 height 18
